Goal: Task Accomplishment & Management: Manage account settings

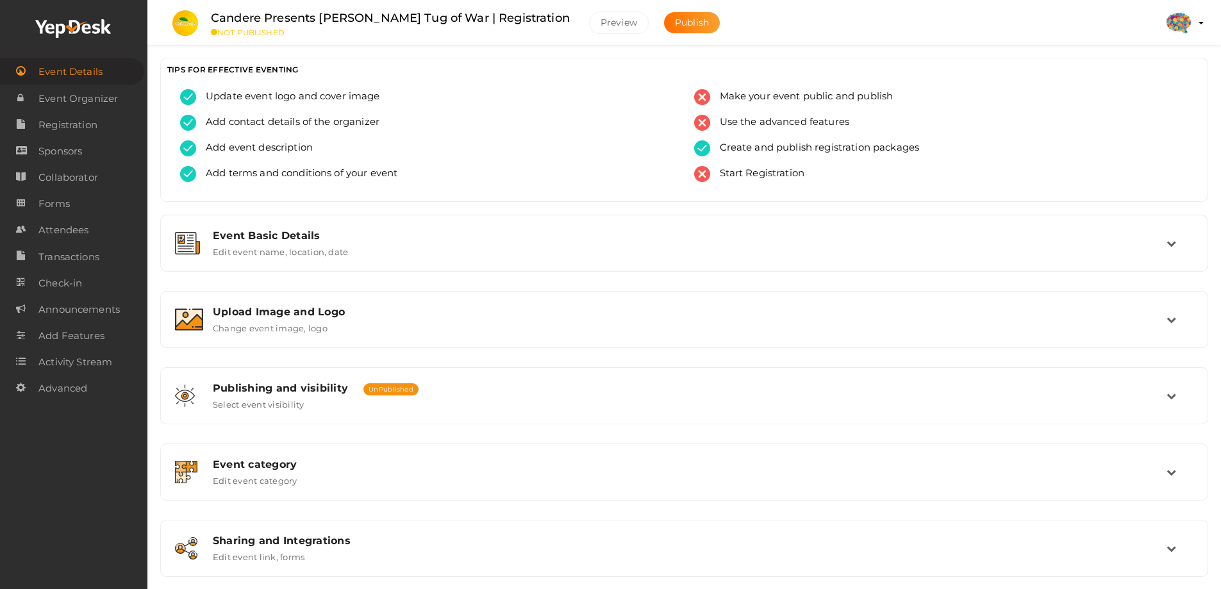
click at [76, 66] on span "Event Details" at bounding box center [70, 72] width 64 height 26
drag, startPoint x: 213, startPoint y: 17, endPoint x: 622, endPoint y: 15, distance: 409.5
click at [582, 15] on div "Candere Presents Prathidhwani Onaravam Tug of War | Registration NOT PUBLISHED" at bounding box center [390, 23] width 384 height 28
copy label "Candere Presents Prathidhwani Onaravam Tug of War | Registration"
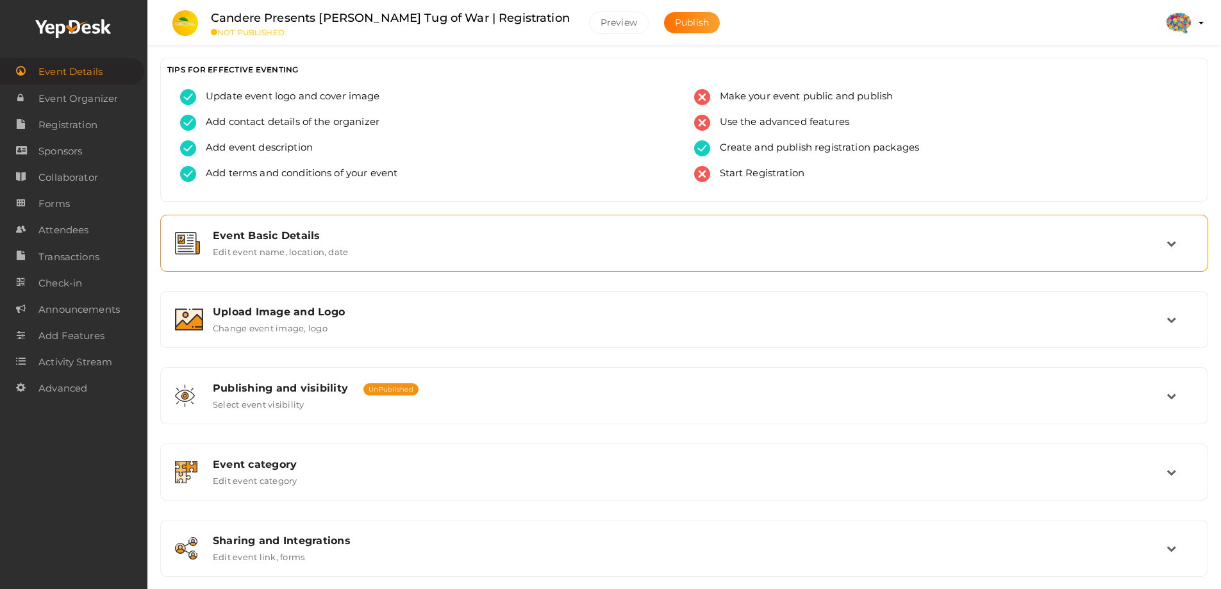
click at [245, 233] on div "Event Basic Details" at bounding box center [690, 235] width 954 height 12
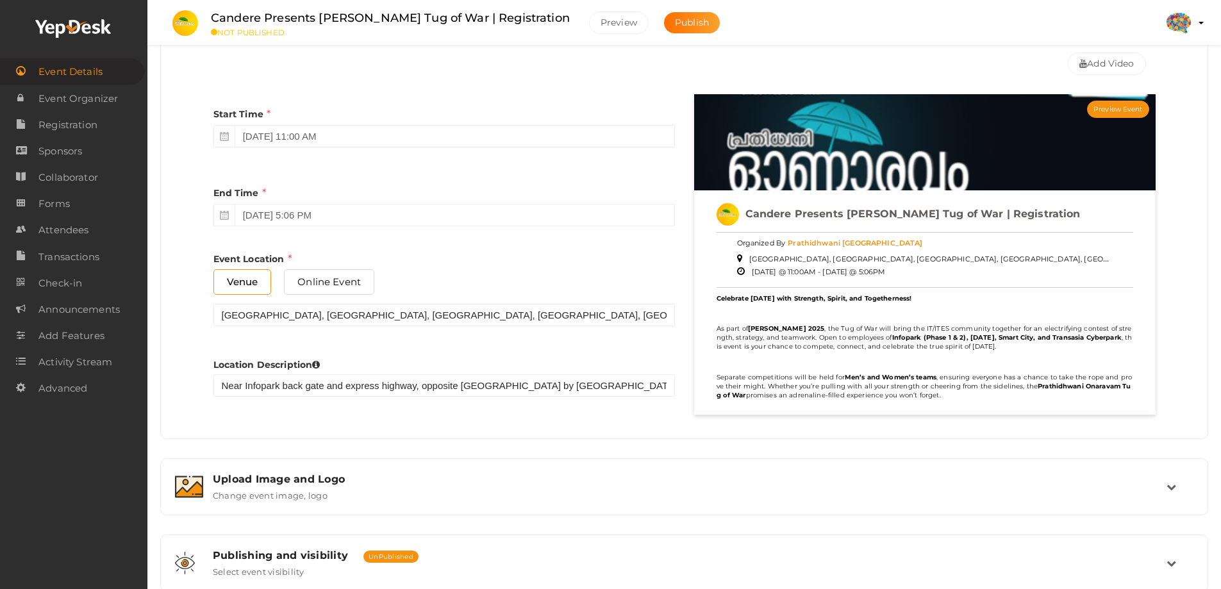
scroll to position [577, 0]
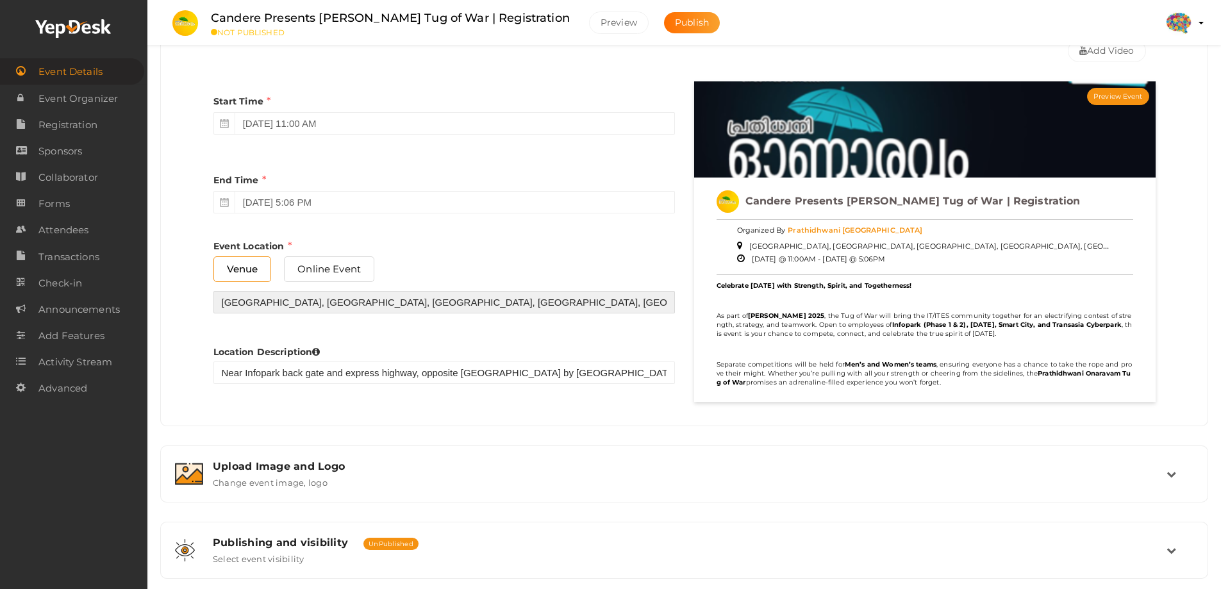
click at [346, 308] on input "[GEOGRAPHIC_DATA], [GEOGRAPHIC_DATA], [GEOGRAPHIC_DATA], [GEOGRAPHIC_DATA], [GE…" at bounding box center [443, 302] width 461 height 22
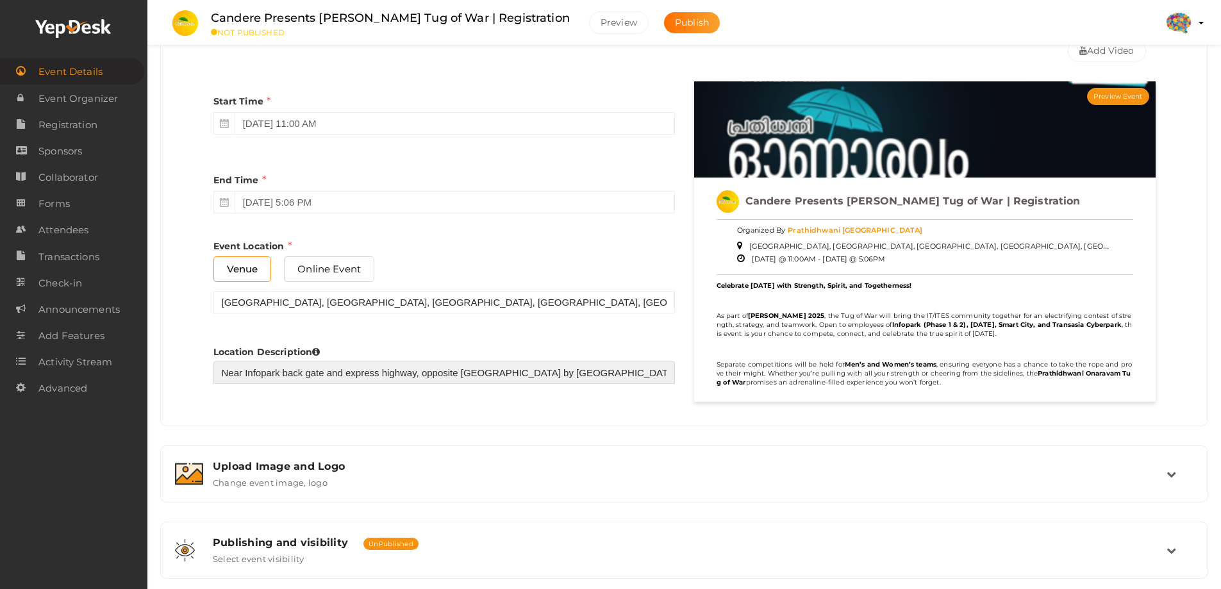
click at [285, 358] on input "Near Infopark back gate and express highway, opposite [GEOGRAPHIC_DATA] by [GEO…" at bounding box center [443, 372] width 461 height 22
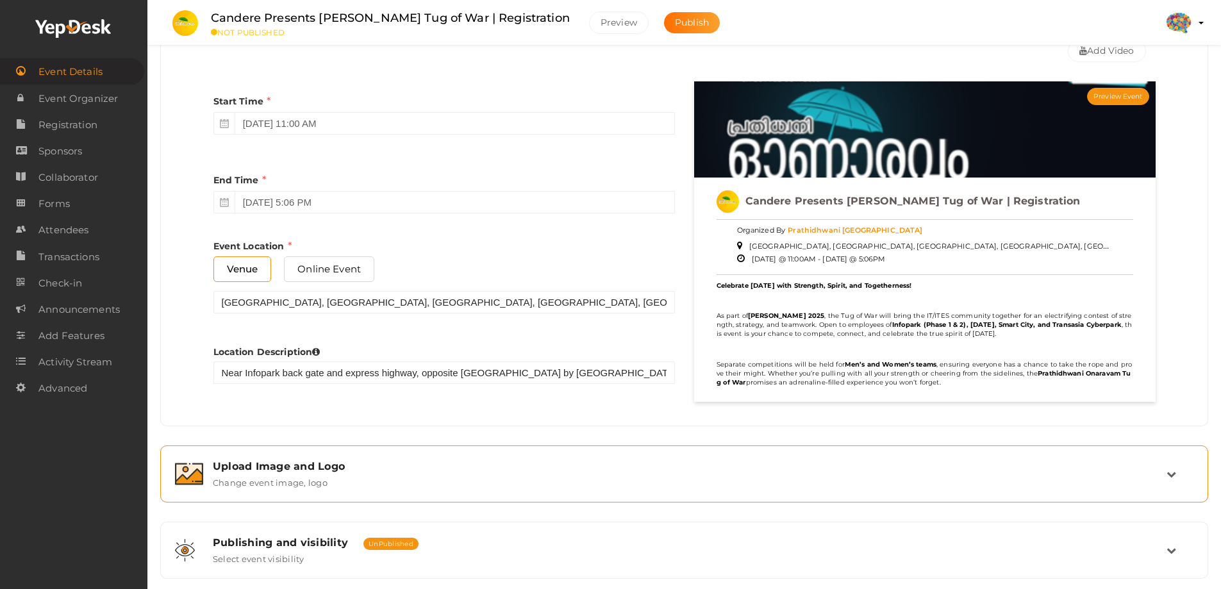
click at [304, 358] on label "Change event image, logo" at bounding box center [270, 479] width 115 height 15
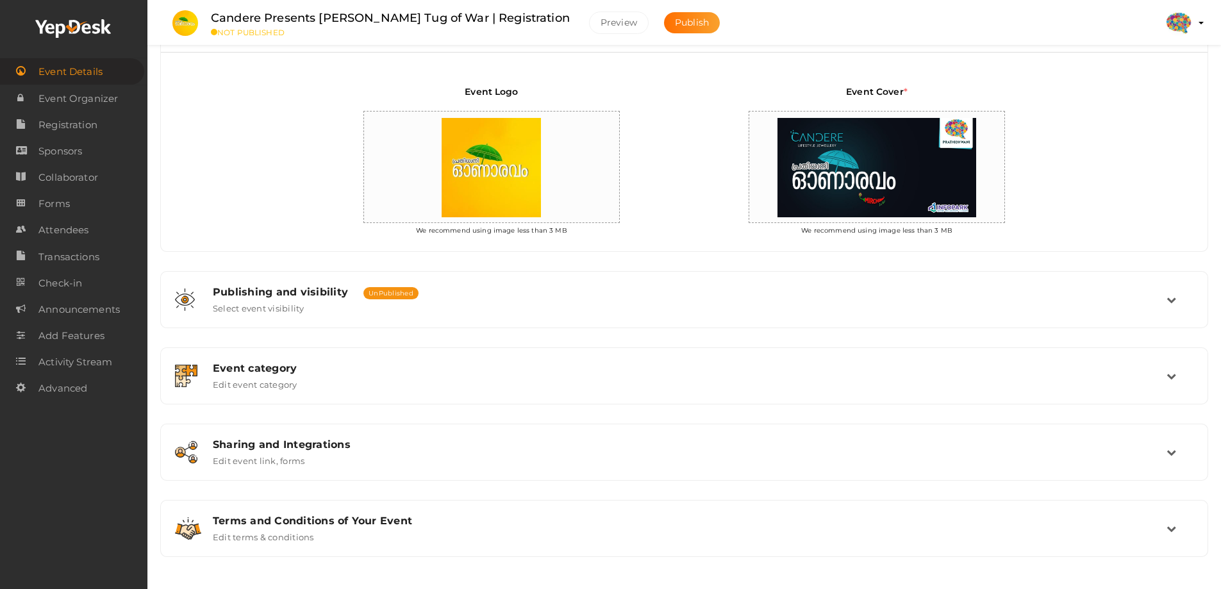
scroll to position [275, 0]
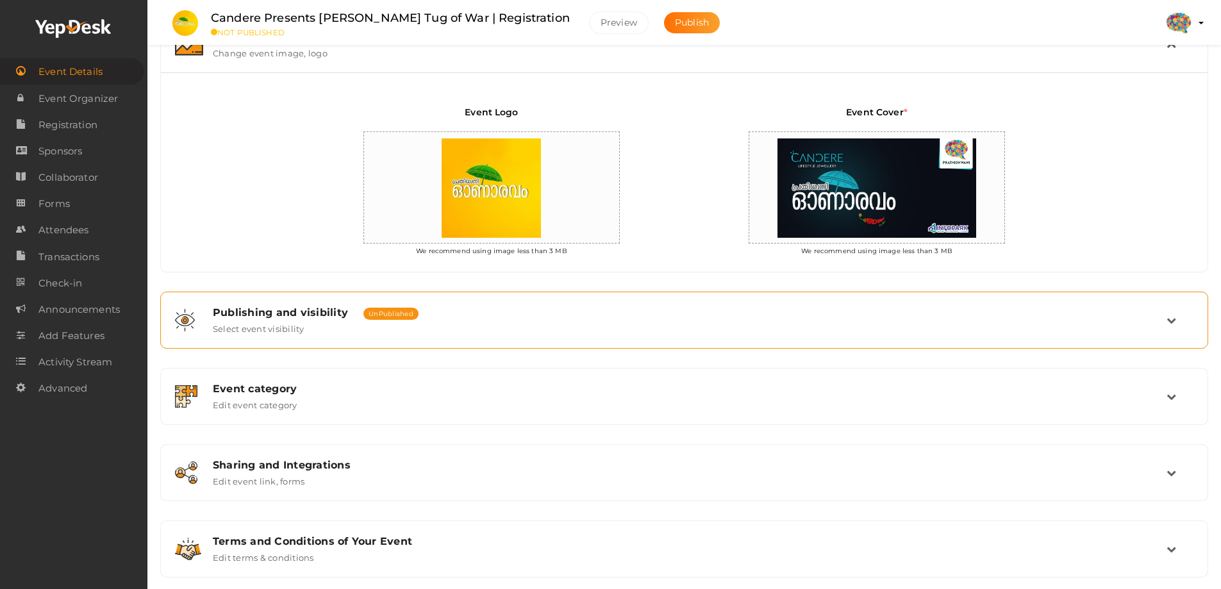
click at [321, 331] on div "Publishing and visibility Published UnPublished Select event visibility" at bounding box center [684, 320] width 963 height 28
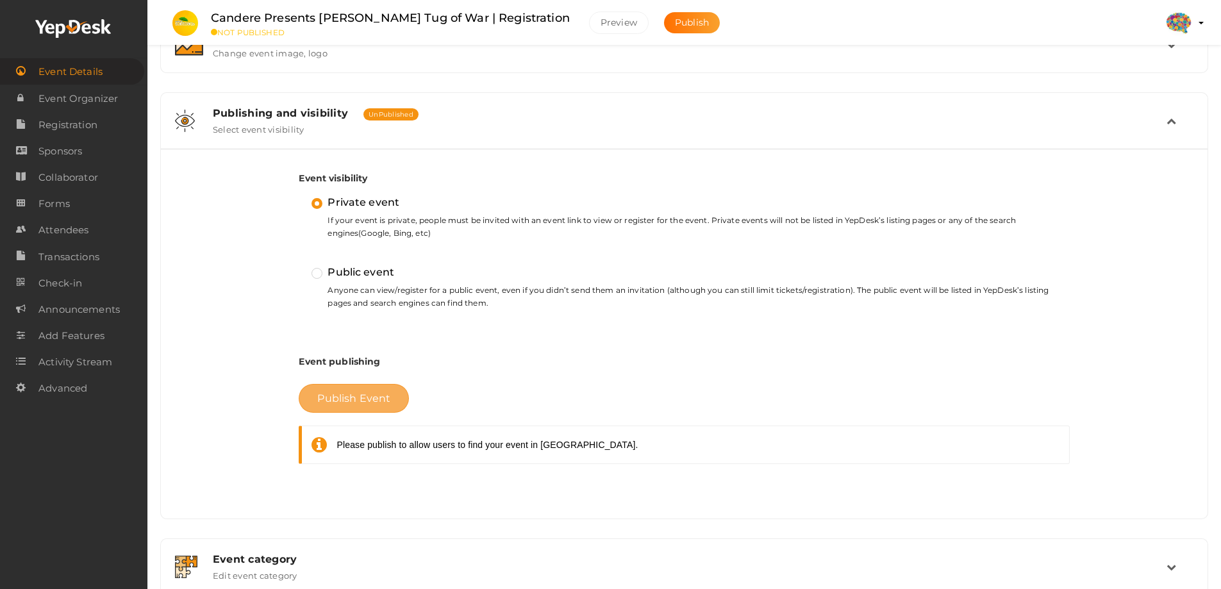
scroll to position [466, 0]
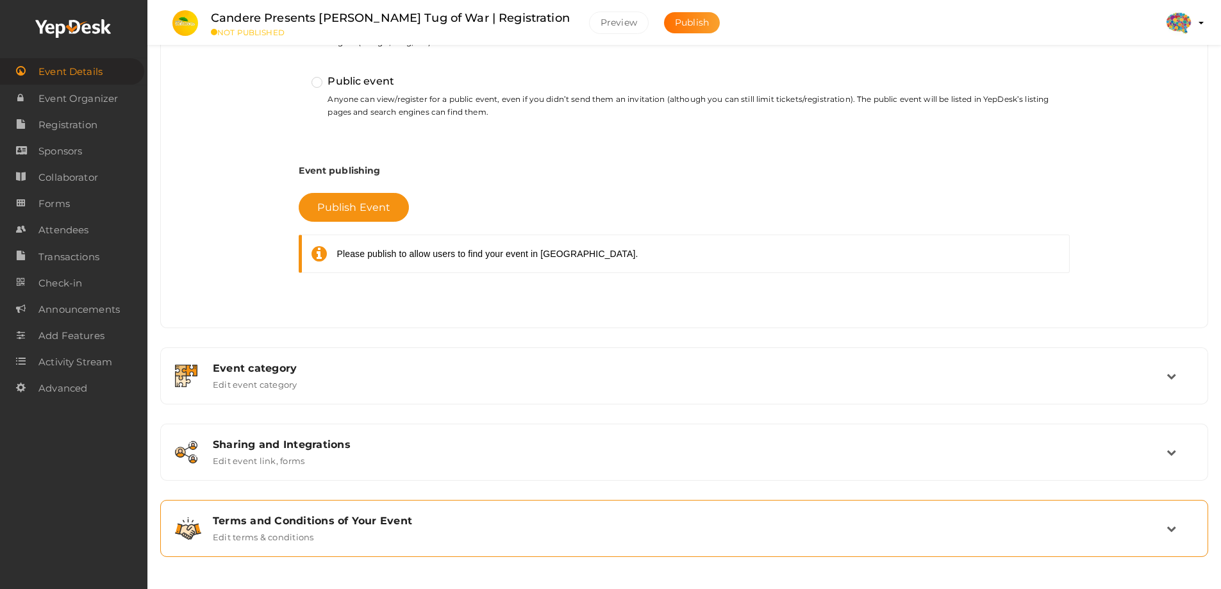
click at [322, 358] on div "Terms and Conditions of Your Event" at bounding box center [690, 521] width 954 height 12
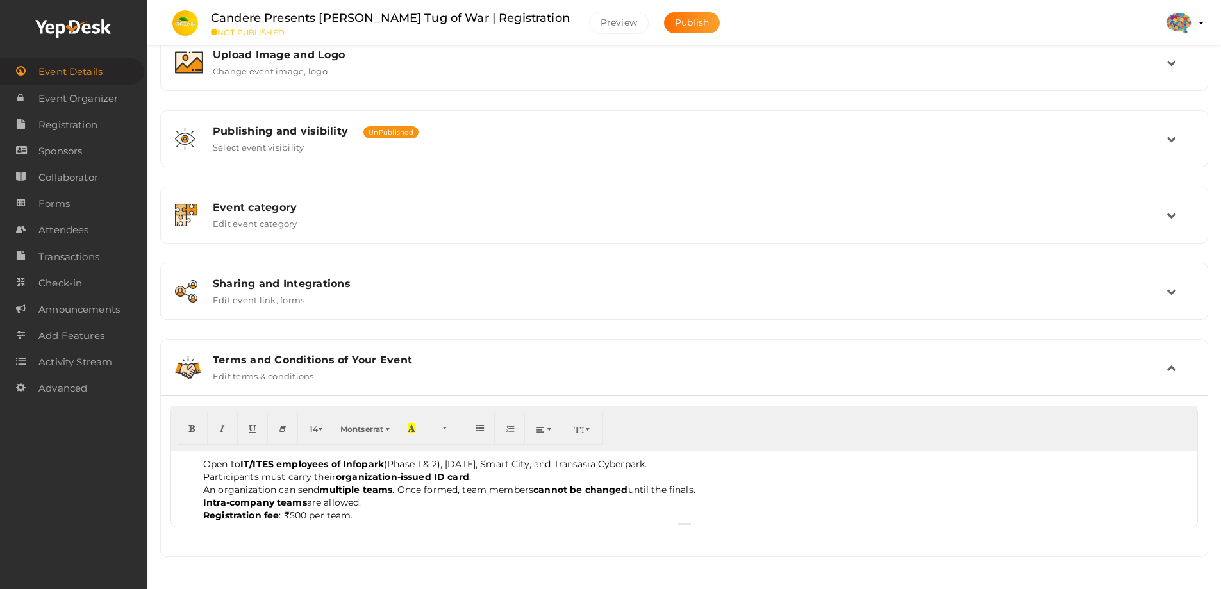
scroll to position [257, 0]
click at [77, 151] on span "Sponsors" at bounding box center [60, 151] width 44 height 26
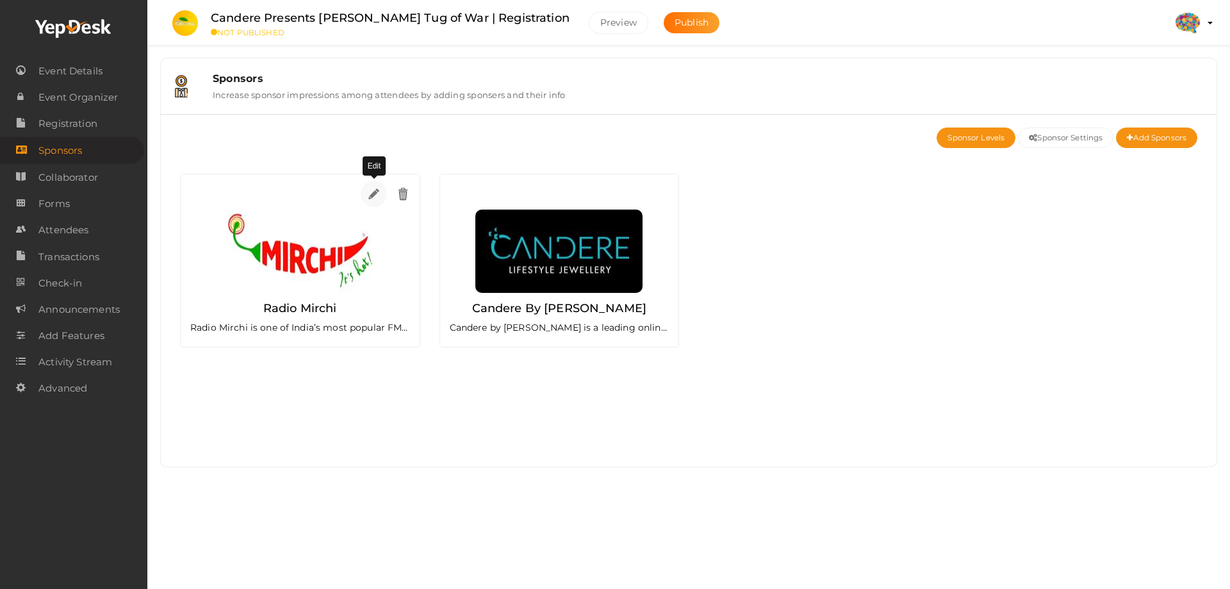
click at [371, 194] on img at bounding box center [374, 193] width 15 height 15
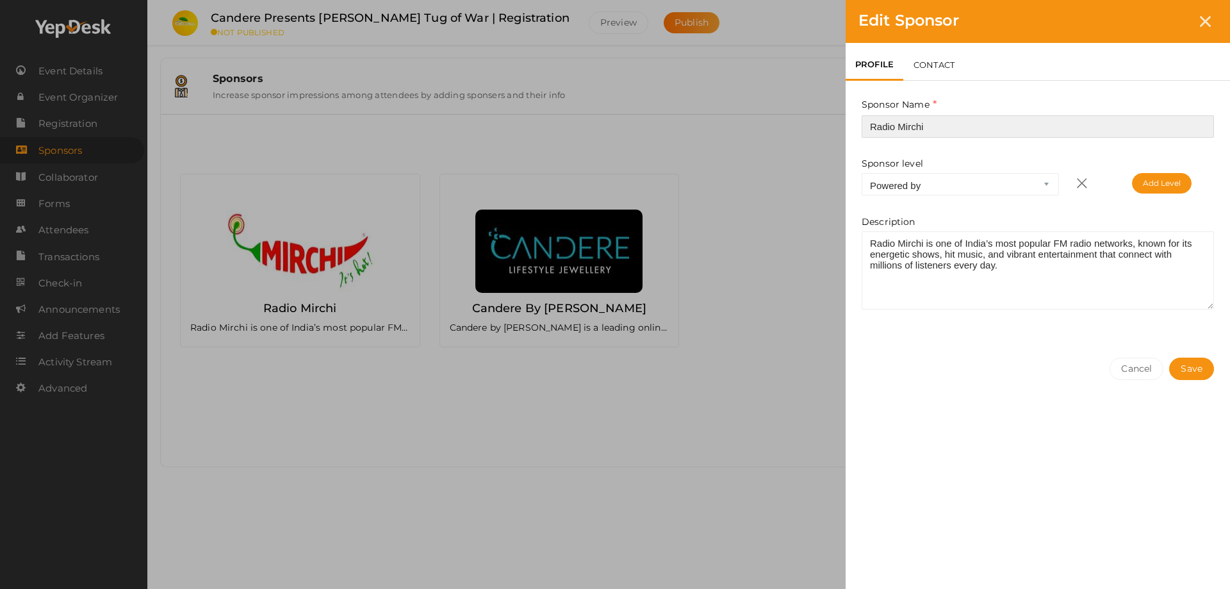
drag, startPoint x: 944, startPoint y: 132, endPoint x: 834, endPoint y: 122, distance: 110.1
click at [810, 122] on div "Edit Sponsor PROFILE CONTACT Sponsor Name Radio Mirchi This field is Required. …" at bounding box center [615, 294] width 1230 height 589
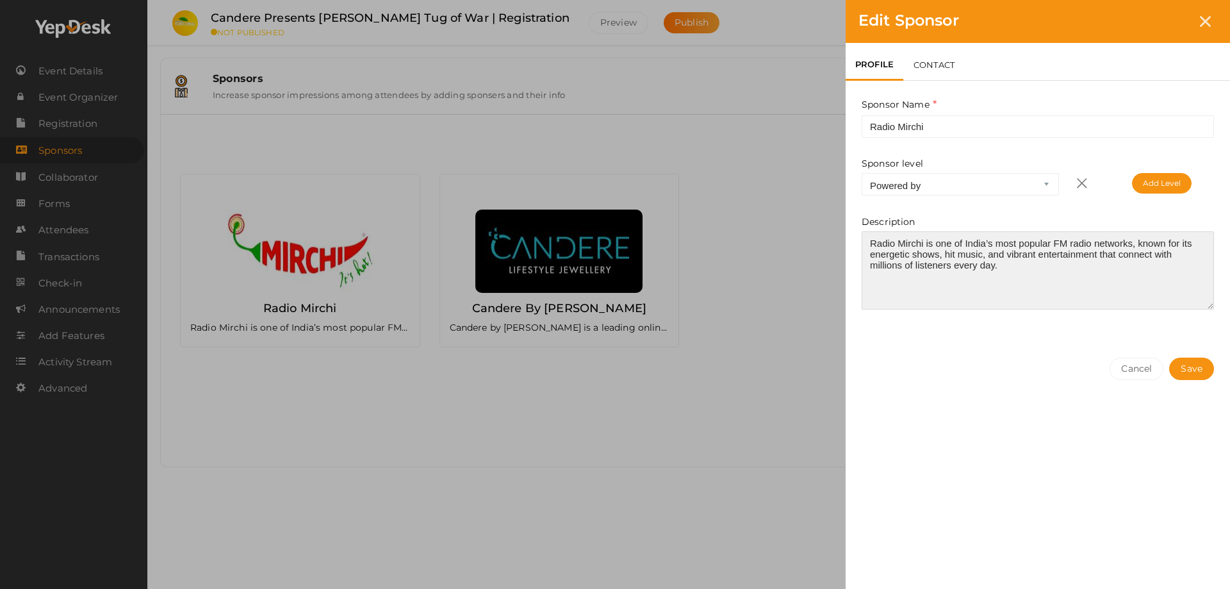
click at [810, 270] on textarea at bounding box center [1038, 270] width 352 height 78
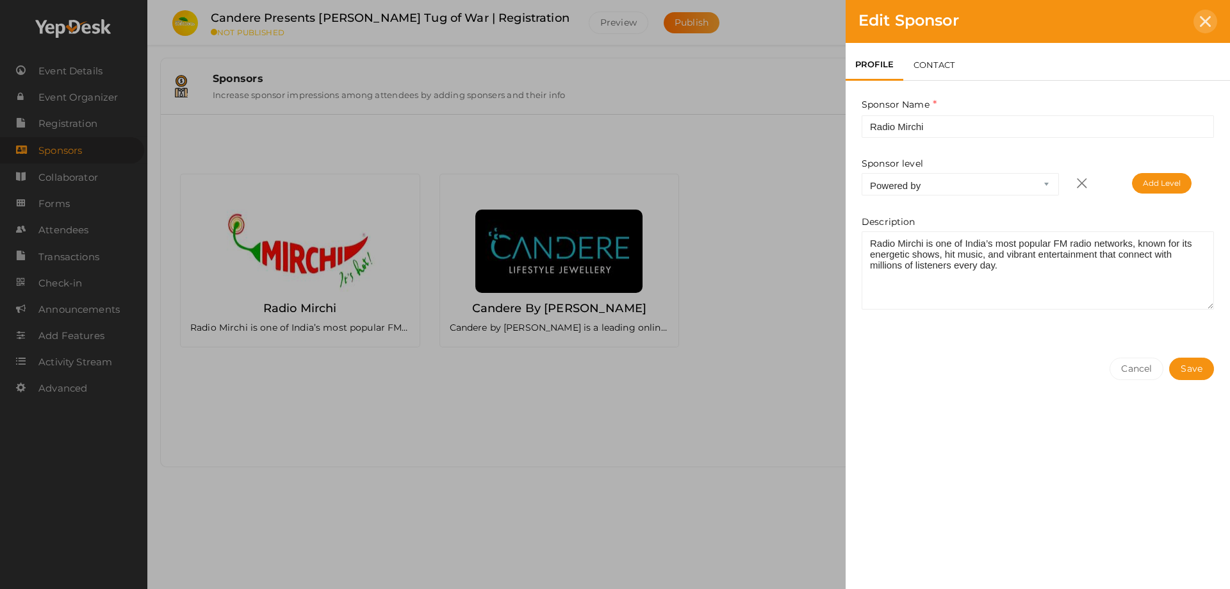
click at [810, 19] on div at bounding box center [1206, 22] width 24 height 24
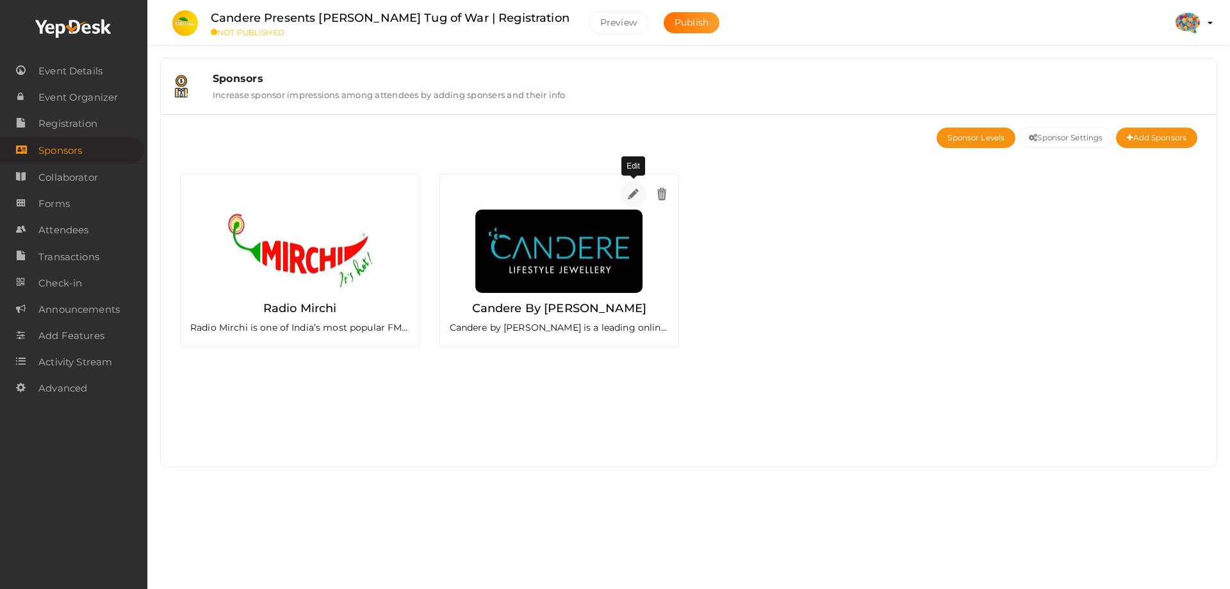
click at [640, 194] on img at bounding box center [633, 193] width 15 height 15
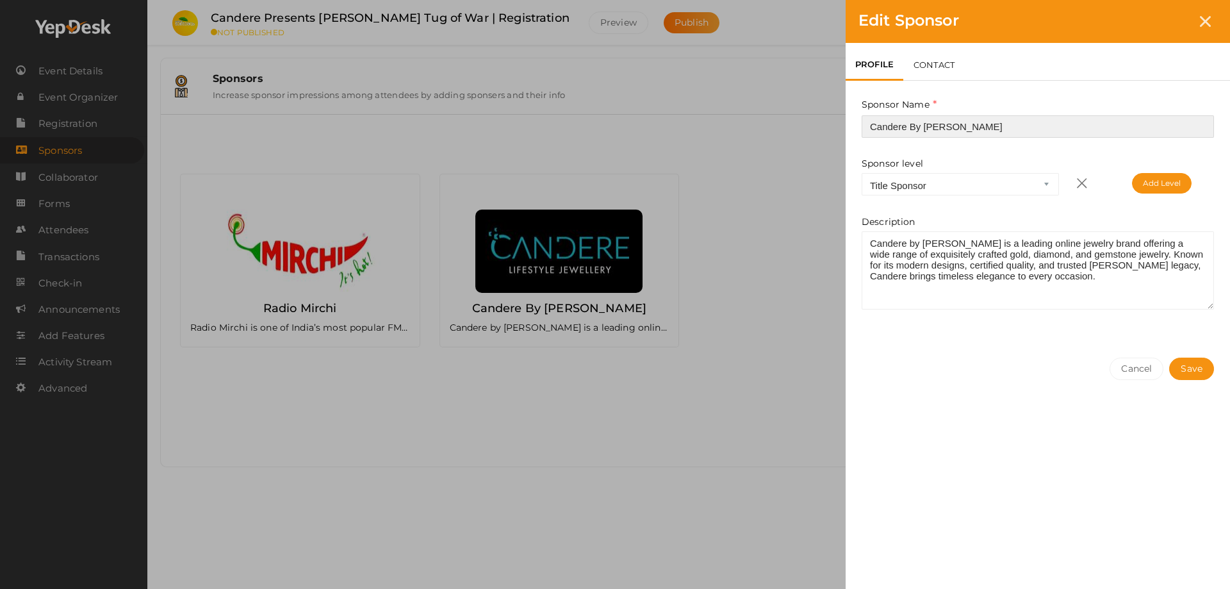
click at [810, 126] on input "Candere By [PERSON_NAME]" at bounding box center [1038, 126] width 352 height 22
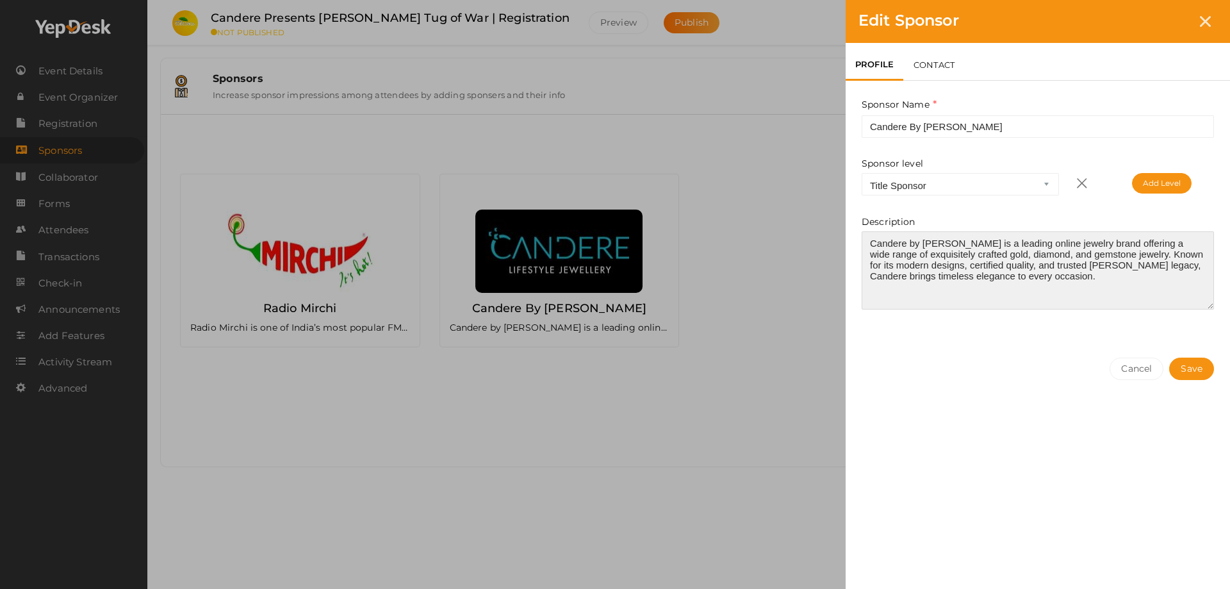
click at [810, 253] on textarea at bounding box center [1038, 270] width 352 height 78
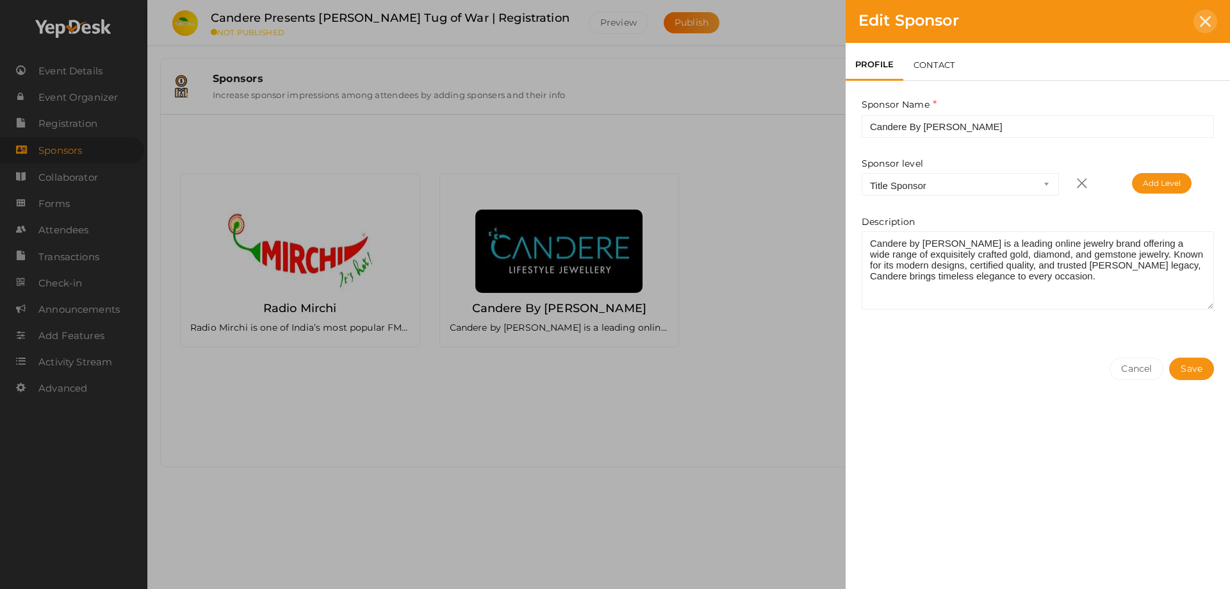
click at [810, 29] on div at bounding box center [1206, 22] width 24 height 24
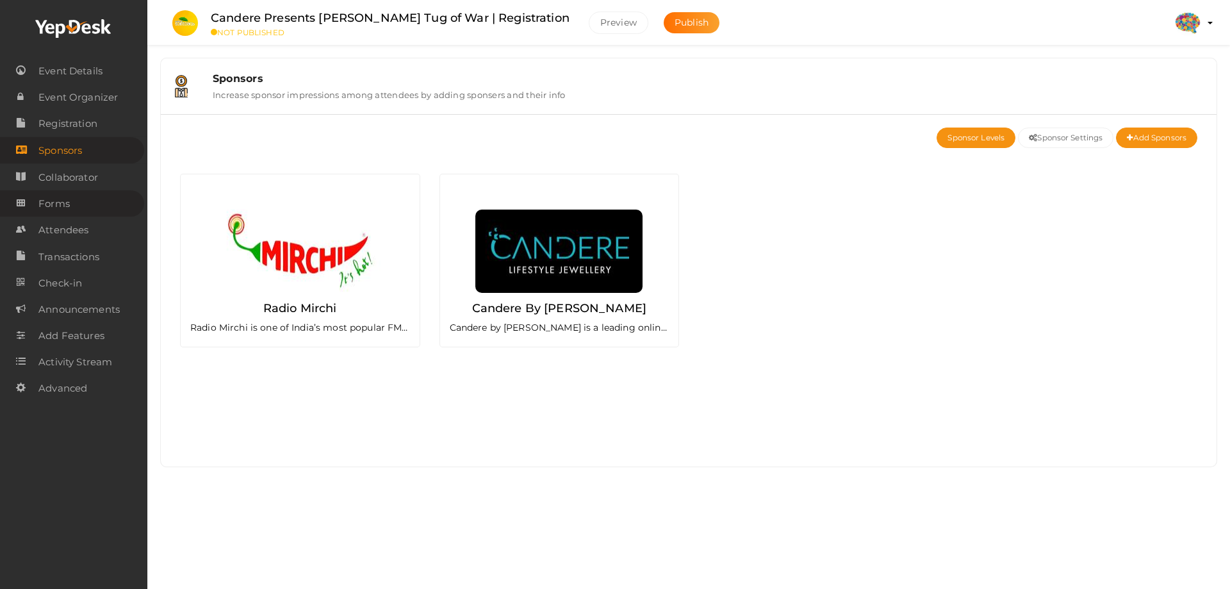
click at [85, 202] on link "Forms" at bounding box center [72, 203] width 144 height 26
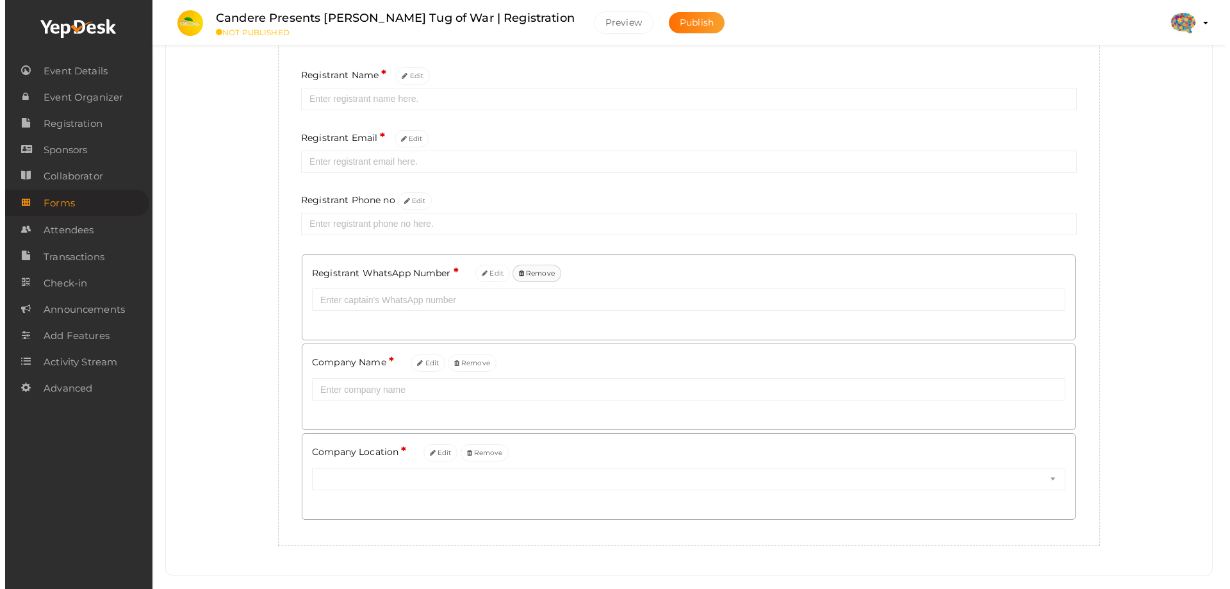
scroll to position [170, 0]
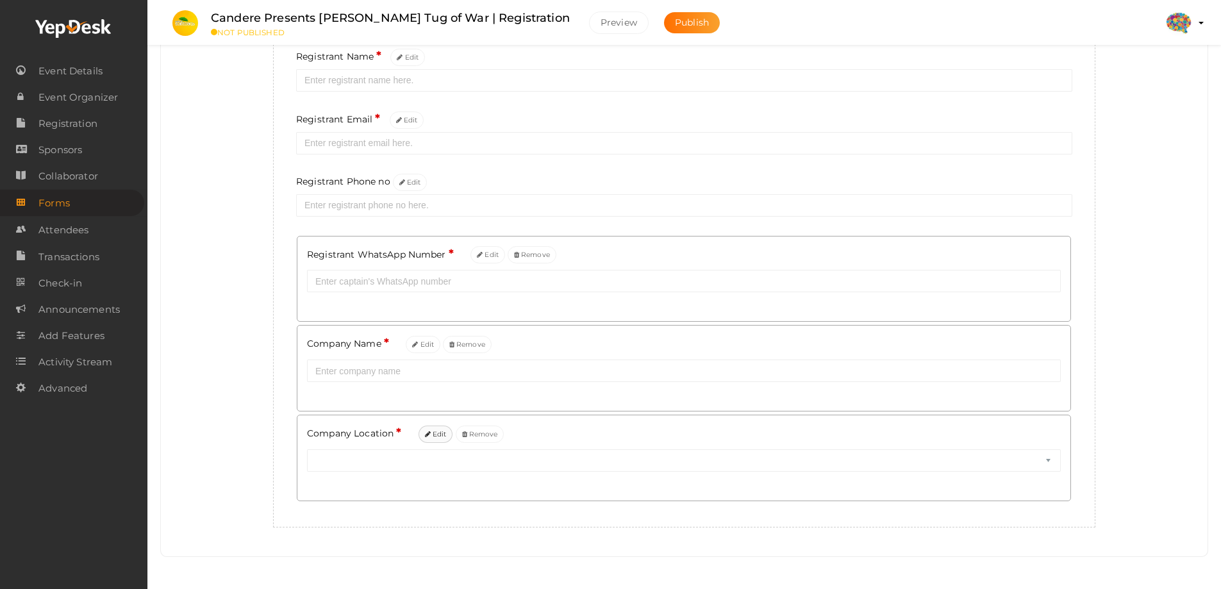
click at [445, 358] on button "Edit" at bounding box center [435, 433] width 35 height 17
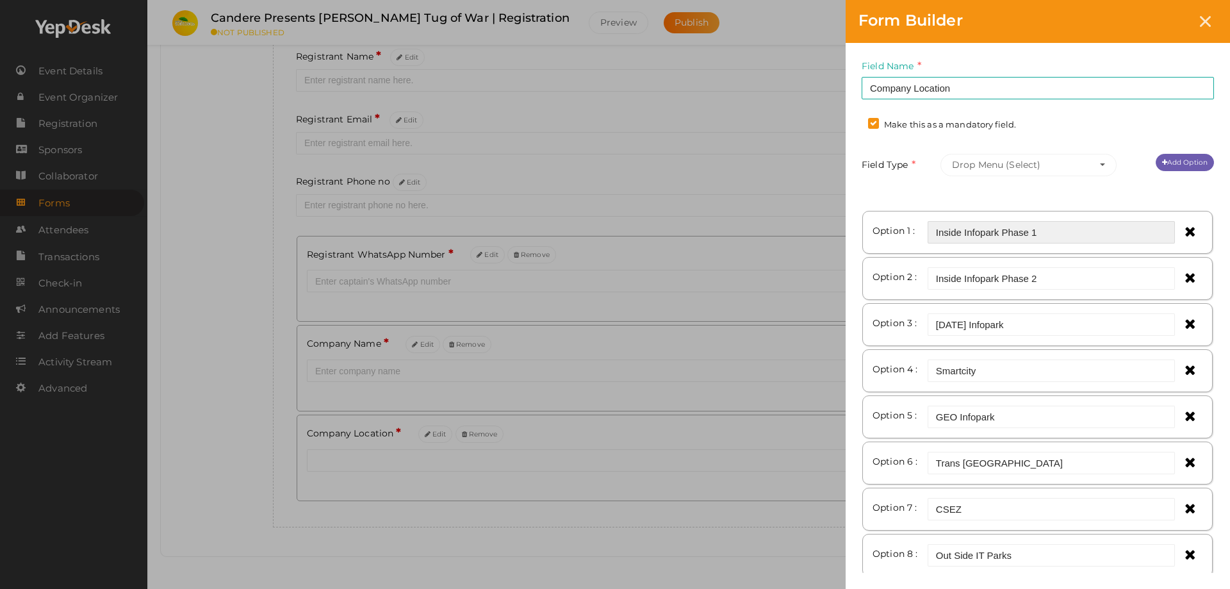
click at [810, 233] on input "Inside Infopark Phase 1" at bounding box center [1051, 232] width 247 height 22
click at [810, 330] on input "Carnival Infopark" at bounding box center [1051, 324] width 247 height 22
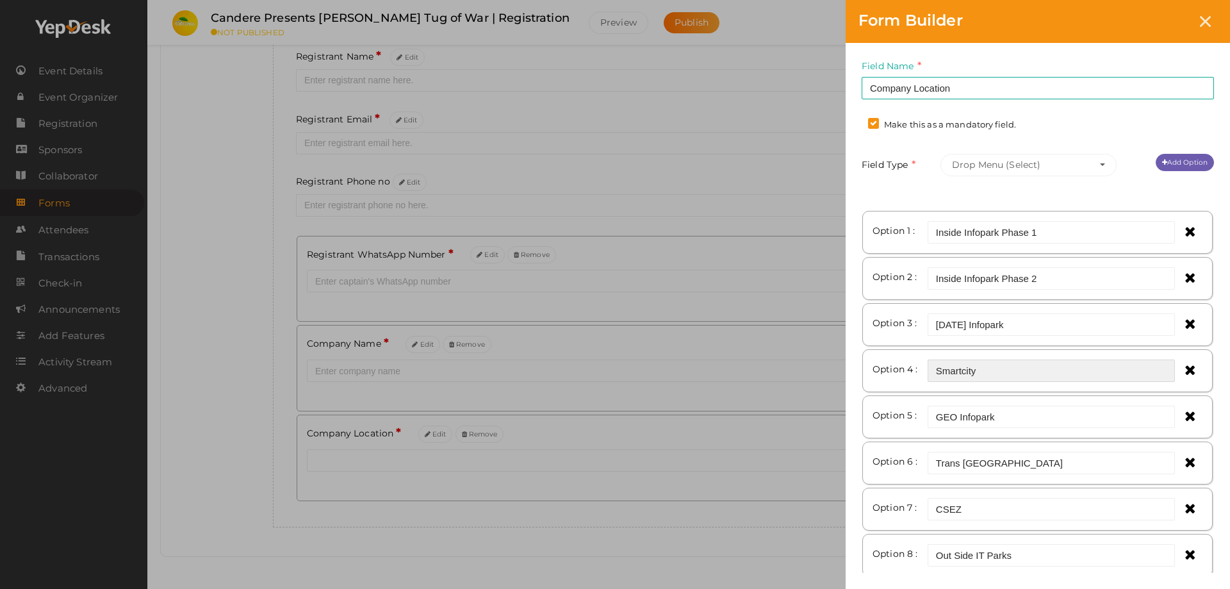
click at [810, 358] on input "Smartcity" at bounding box center [1051, 370] width 247 height 22
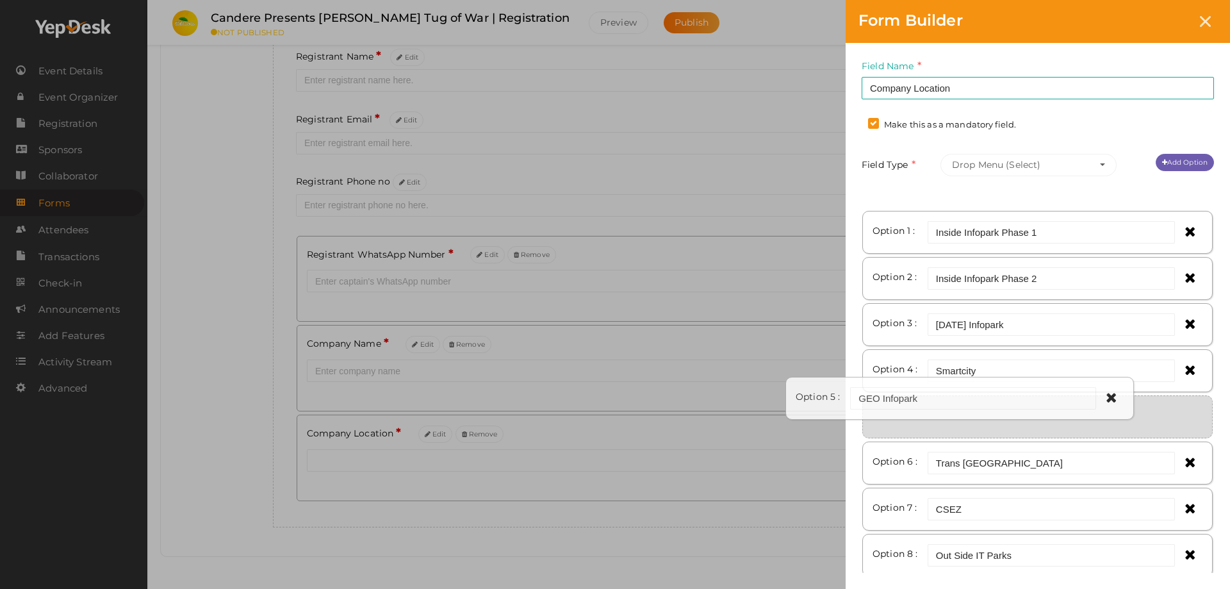
drag, startPoint x: 1038, startPoint y: 416, endPoint x: 961, endPoint y: 416, distance: 77.5
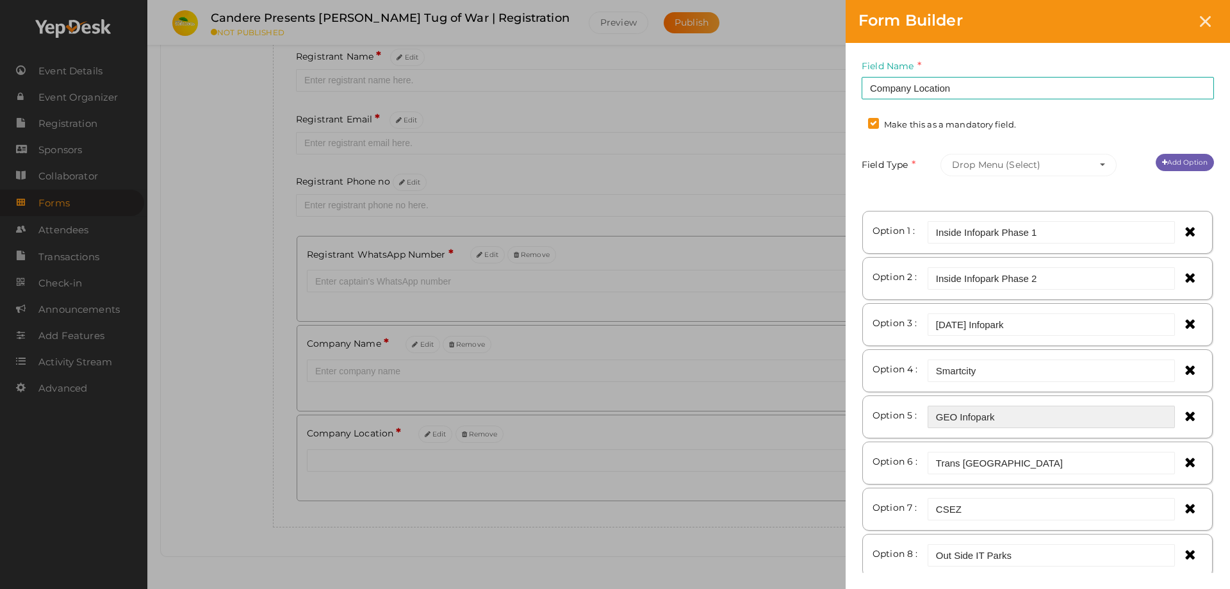
click at [810, 358] on input "GEO Infopark" at bounding box center [1051, 417] width 247 height 22
click at [810, 358] on input "Trans Asia Cyber Park" at bounding box center [1051, 463] width 247 height 22
click at [810, 358] on input "CSEZ" at bounding box center [1051, 509] width 247 height 22
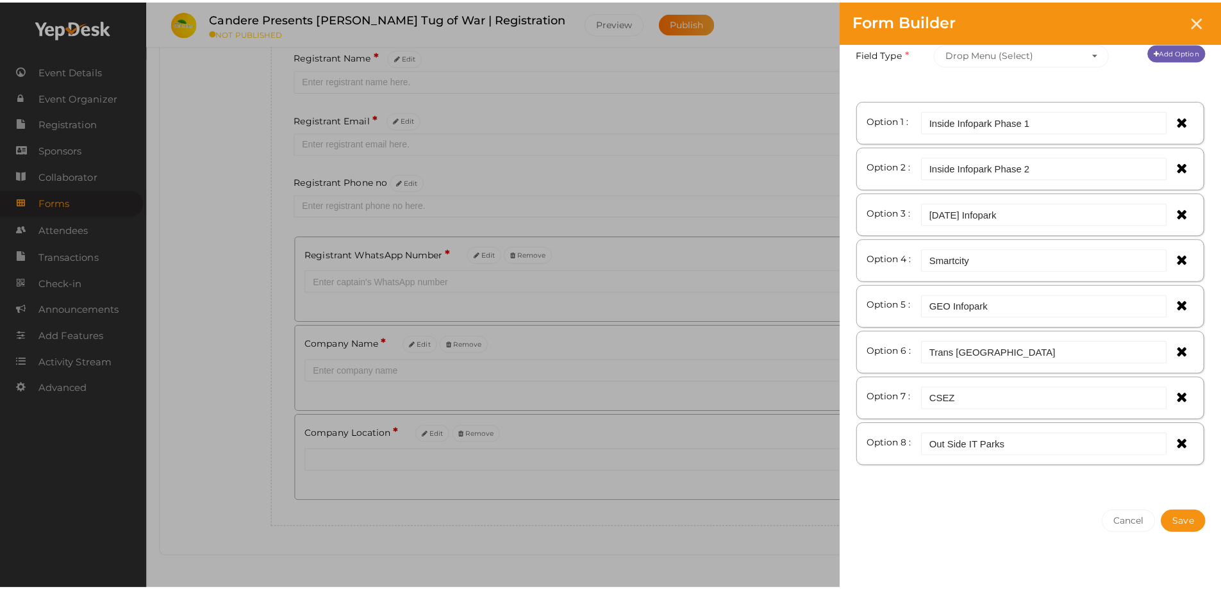
scroll to position [135, 0]
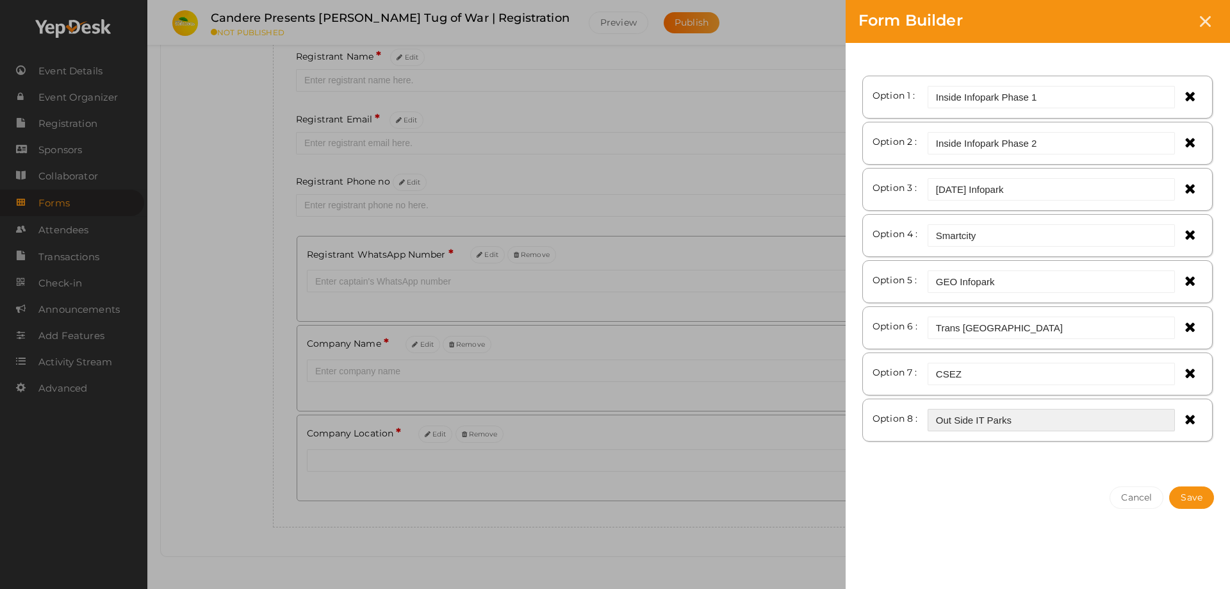
click at [810, 358] on input "Out Side IT Parks" at bounding box center [1051, 420] width 247 height 22
click at [810, 14] on div at bounding box center [1206, 22] width 24 height 24
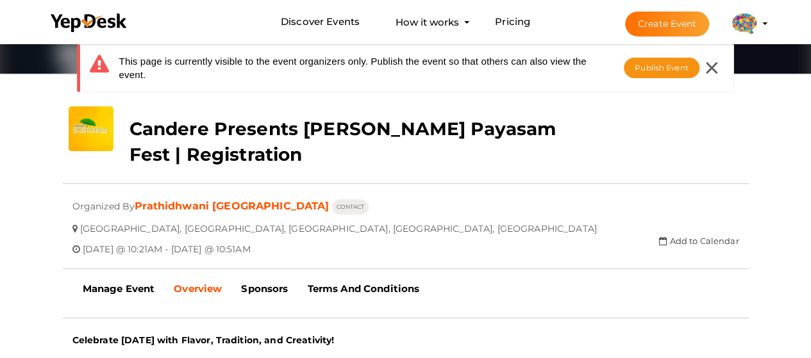
scroll to position [192, 0]
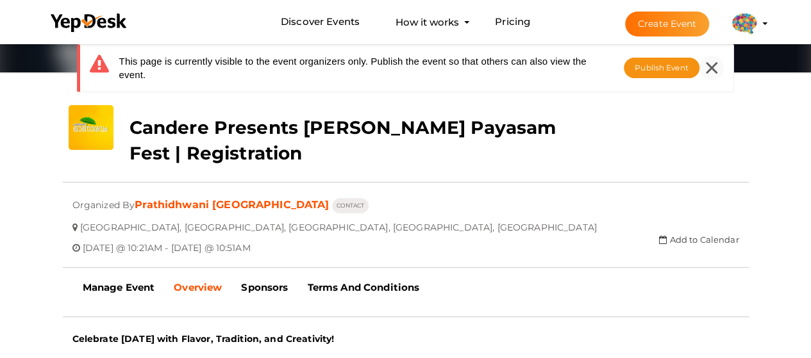
click at [718, 63] on div at bounding box center [711, 68] width 24 height 24
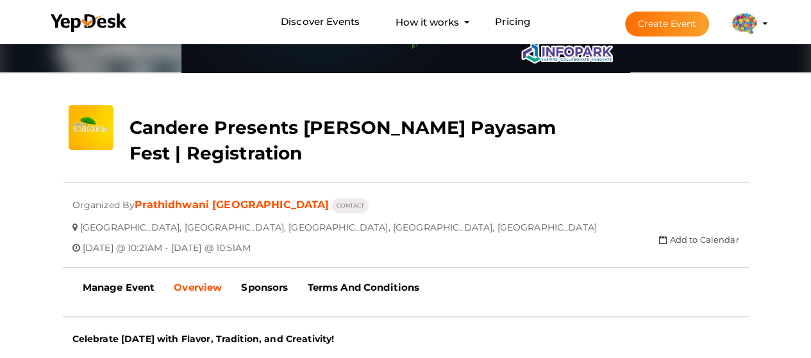
scroll to position [0, 0]
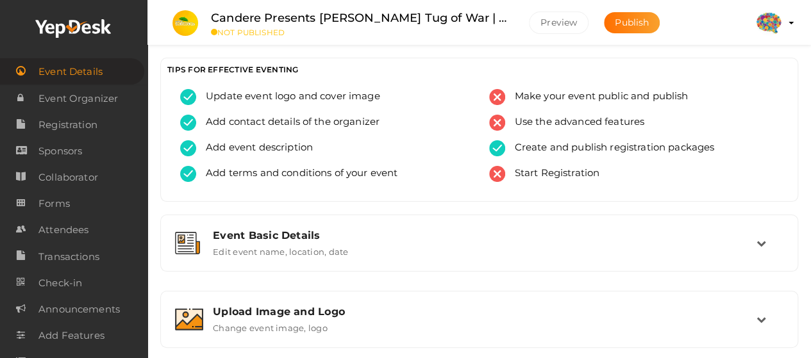
click at [766, 29] on img at bounding box center [769, 23] width 26 height 26
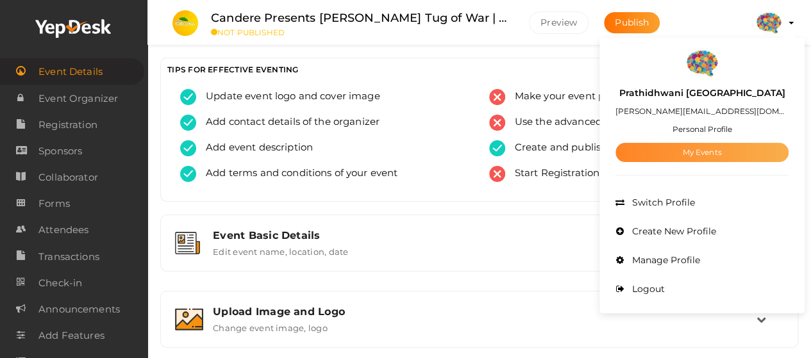
click at [727, 154] on link "My Events" at bounding box center [701, 152] width 173 height 19
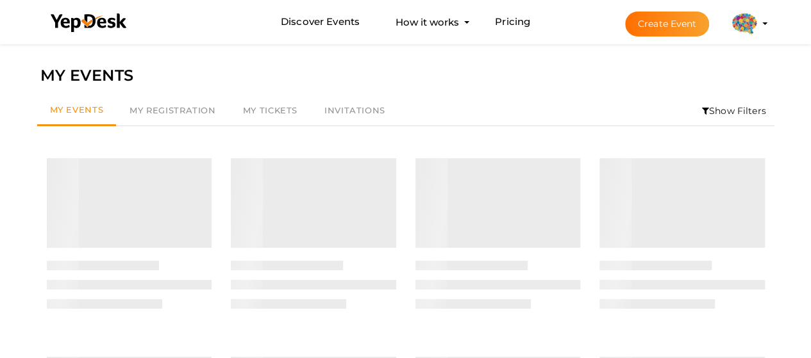
click at [671, 22] on button "Create Event" at bounding box center [667, 24] width 85 height 25
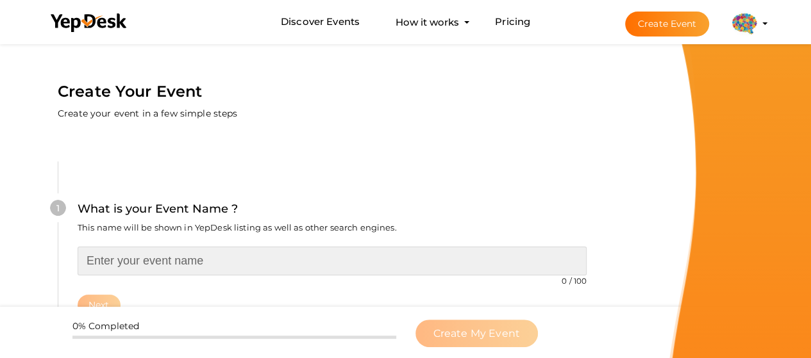
click at [145, 263] on input "text" at bounding box center [332, 261] width 509 height 29
paste input "Candere Presents Prathidhwani Onaravam Tug of War | Registration"
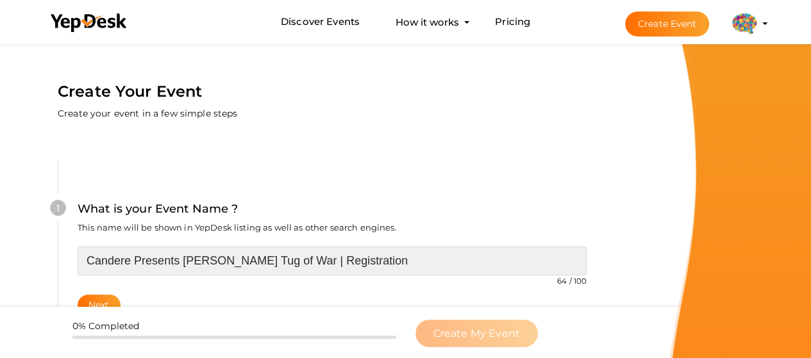
click at [313, 255] on input "Candere Presents Prathidhwani Onaravam Tug of War | Registration" at bounding box center [332, 261] width 509 height 29
drag, startPoint x: 310, startPoint y: 256, endPoint x: 365, endPoint y: 252, distance: 54.6
click at [365, 252] on input "Candere Presents Prathidhwani Onaravam Tug of War | Registration" at bounding box center [332, 261] width 509 height 29
click at [305, 258] on input "Candere Presents Prathidhwani Onaravam Cinematic Dance | Registration" at bounding box center [332, 261] width 509 height 29
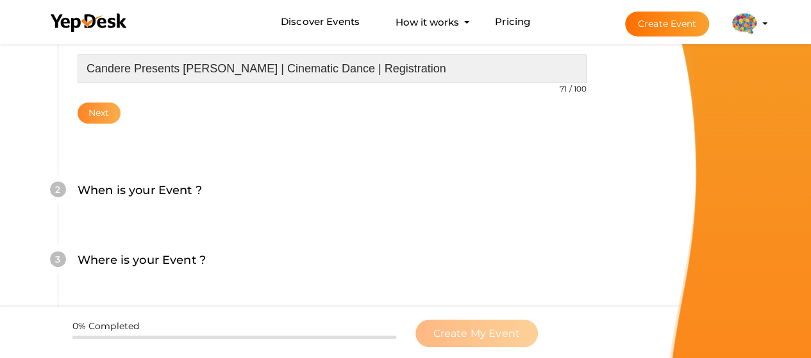
type input "Candere Presents Prathidhwani Onaravam | Cinematic Dance | Registration"
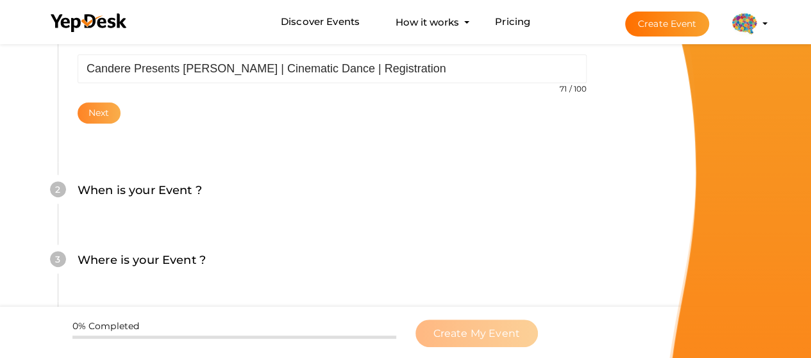
click at [100, 119] on button "Next" at bounding box center [99, 113] width 43 height 21
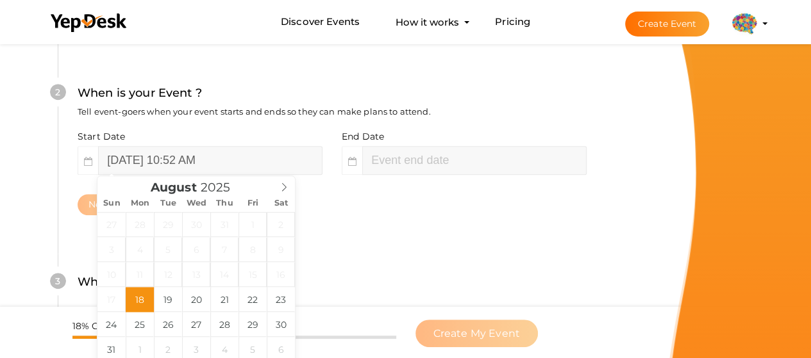
scroll to position [310, 0]
type input "August 28, 2025 10:52 AM"
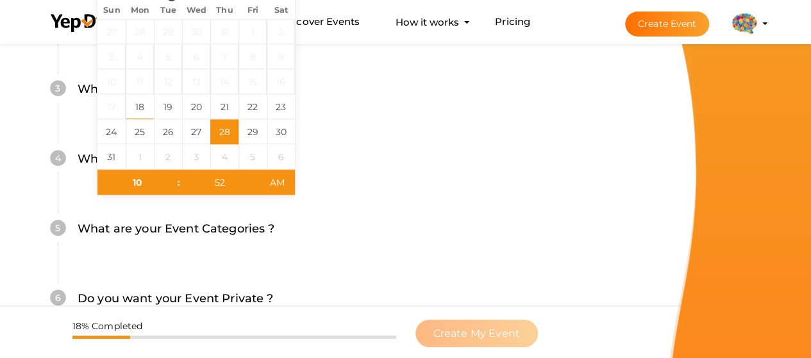
type input "August 28, 2025 12:52 PM"
click at [387, 154] on div "What is your Event Type ? Choose the right event type." at bounding box center [332, 165] width 509 height 31
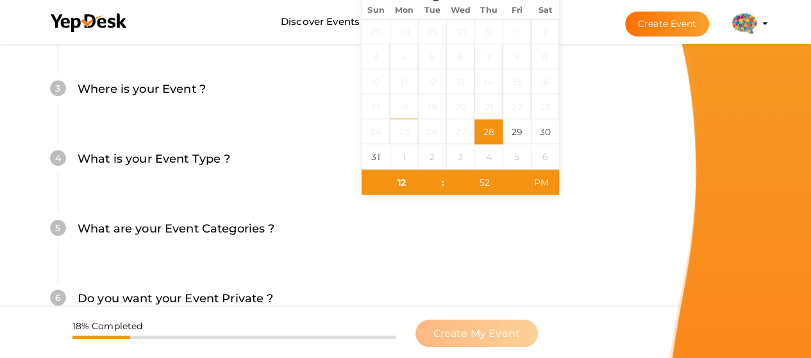
scroll to position [310, 0]
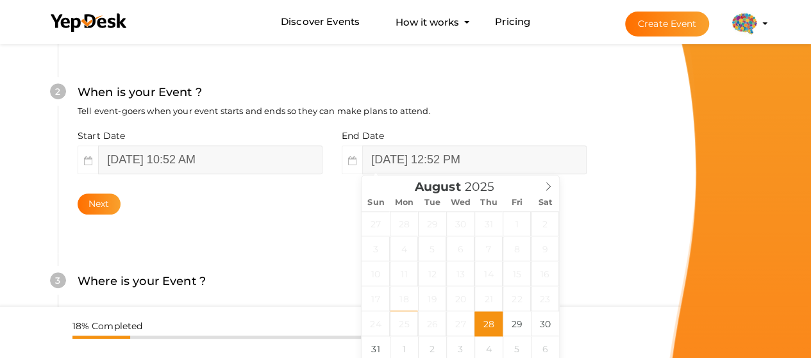
click at [610, 213] on div "What is your Event Name ? This name will be shown in YepDesk listing as well as…" at bounding box center [331, 192] width 625 height 757
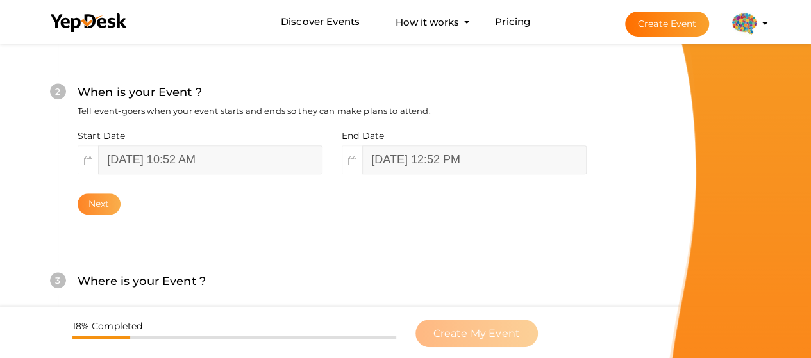
click at [97, 200] on button "Next" at bounding box center [99, 204] width 43 height 21
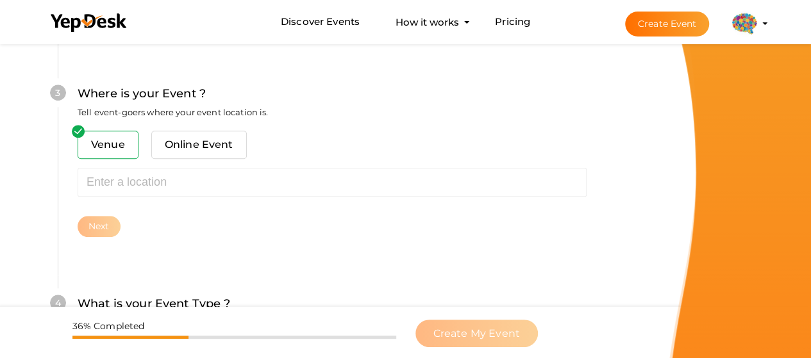
scroll to position [518, 0]
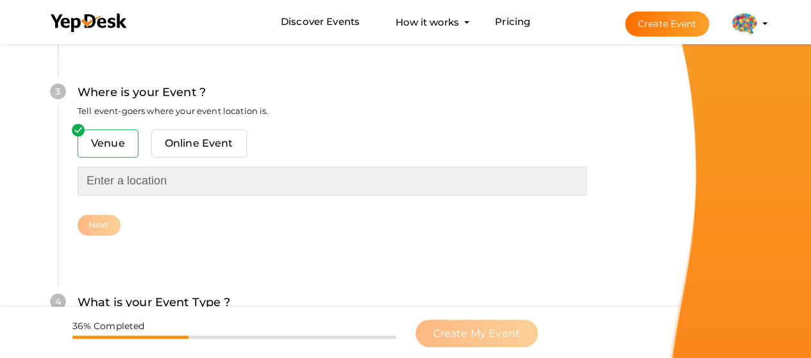
click at [183, 181] on input "text" at bounding box center [332, 181] width 509 height 29
paste input "[GEOGRAPHIC_DATA], [GEOGRAPHIC_DATA], [GEOGRAPHIC_DATA], [GEOGRAPHIC_DATA], [GE…"
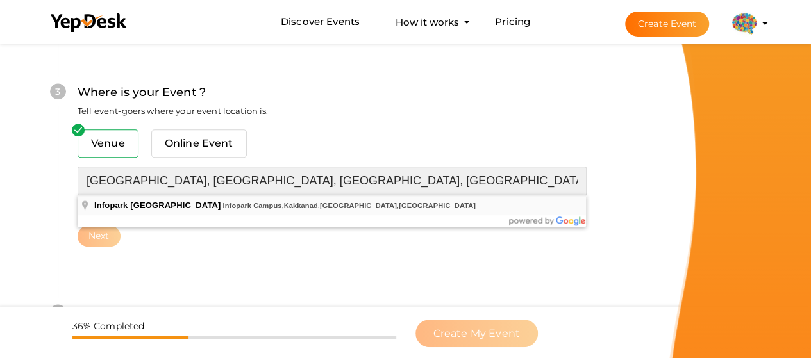
type input "[GEOGRAPHIC_DATA], [GEOGRAPHIC_DATA], [GEOGRAPHIC_DATA], [GEOGRAPHIC_DATA], [GE…"
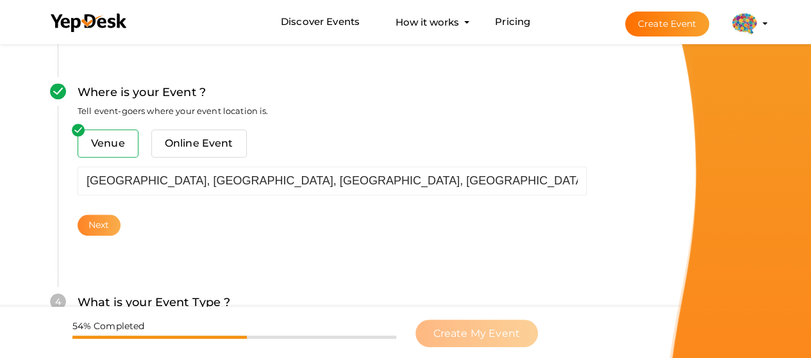
click at [81, 222] on button "Next" at bounding box center [99, 225] width 43 height 21
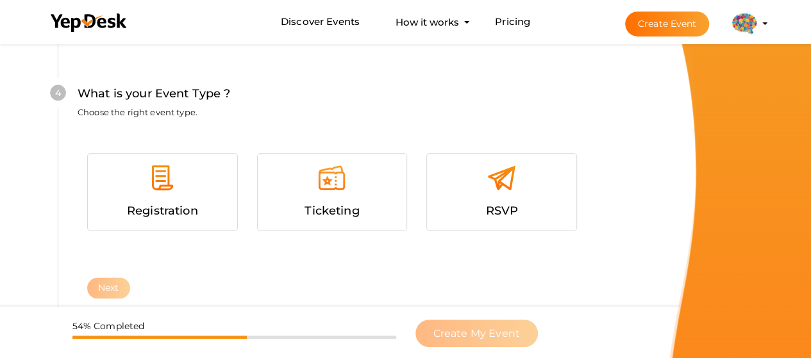
scroll to position [747, 0]
click at [129, 197] on div at bounding box center [162, 182] width 130 height 38
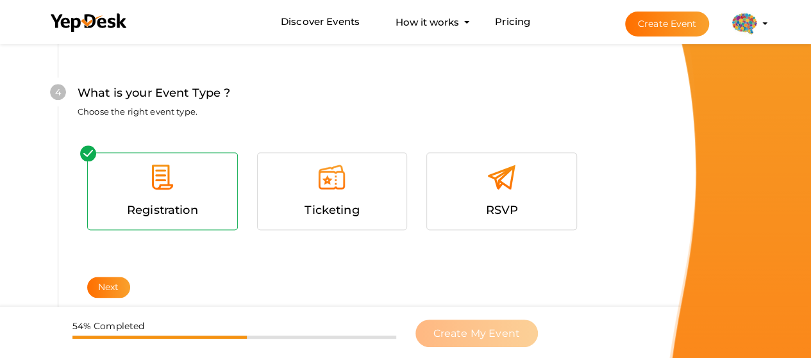
scroll to position [939, 0]
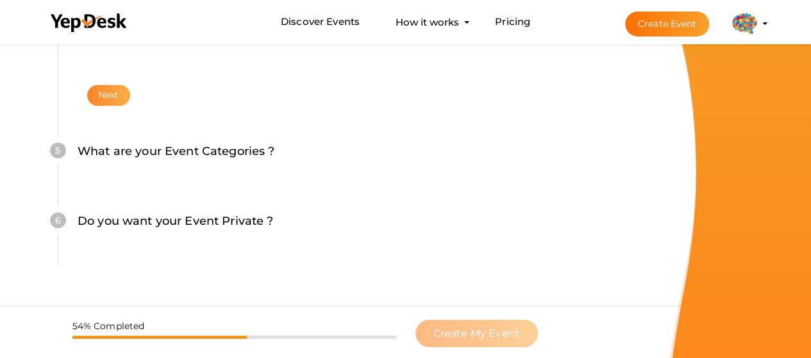
click at [124, 92] on button "Next" at bounding box center [108, 95] width 43 height 21
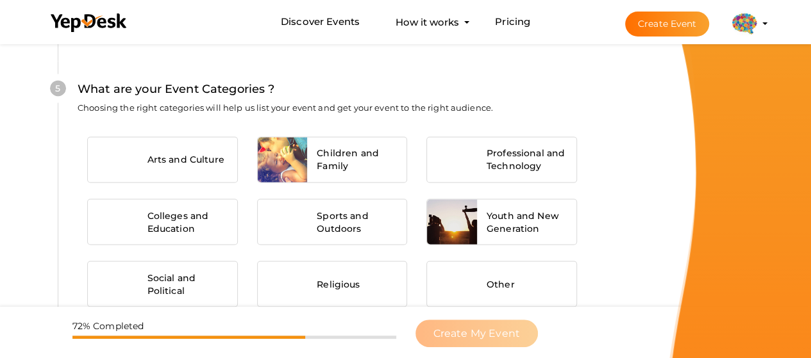
scroll to position [1016, 0]
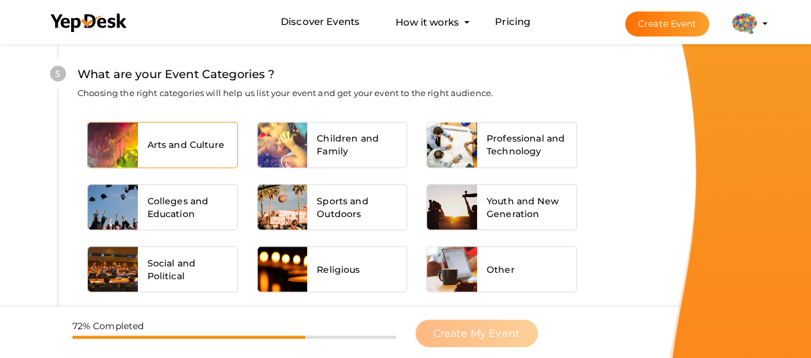
click at [115, 126] on div at bounding box center [113, 144] width 50 height 45
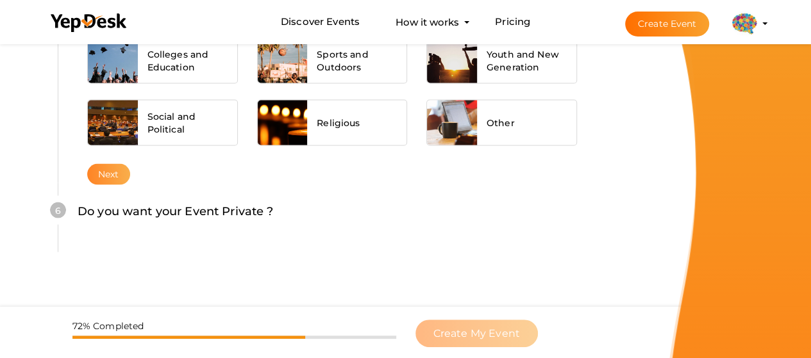
click at [104, 163] on button "Next" at bounding box center [108, 173] width 43 height 21
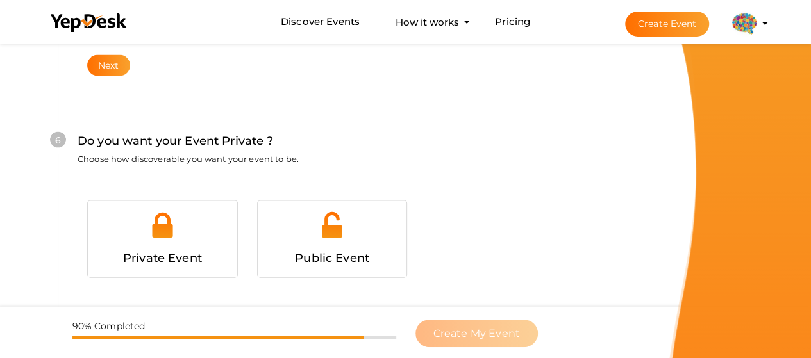
scroll to position [1296, 0]
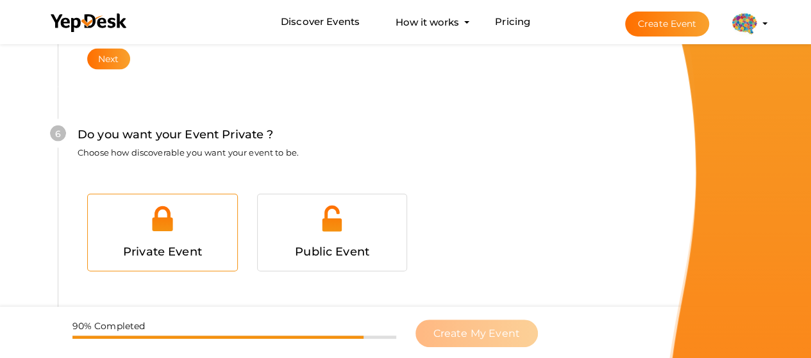
click at [133, 199] on div "Private Event" at bounding box center [162, 233] width 149 height 76
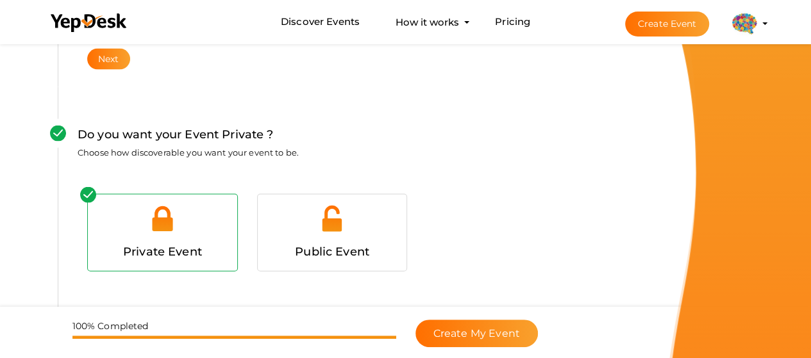
scroll to position [1371, 0]
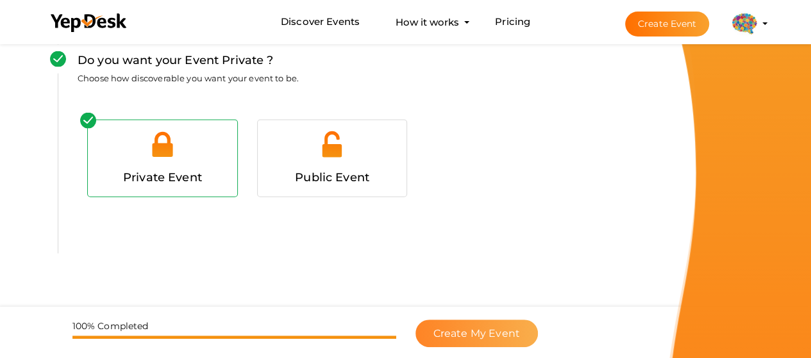
click at [486, 345] on button "Create My Event" at bounding box center [476, 334] width 122 height 28
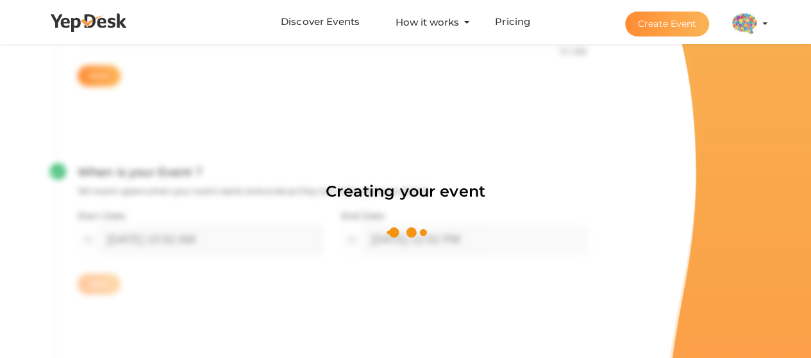
scroll to position [192, 0]
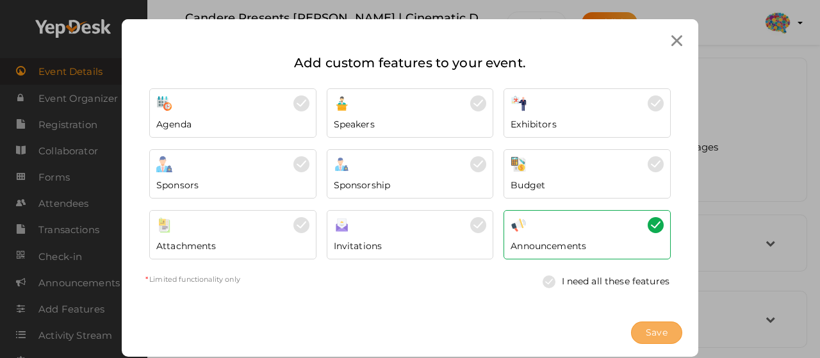
click at [650, 328] on span "Save" at bounding box center [657, 332] width 22 height 13
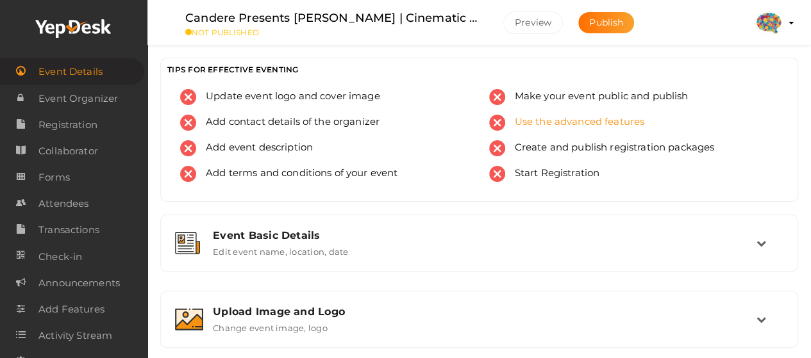
click at [561, 124] on span "Use the advanced features" at bounding box center [575, 123] width 140 height 16
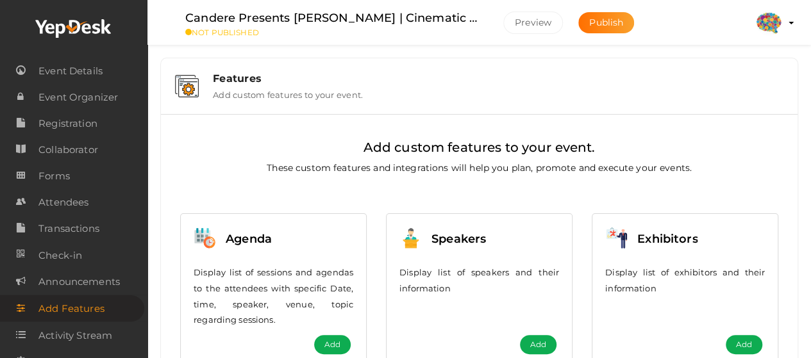
scroll to position [192, 0]
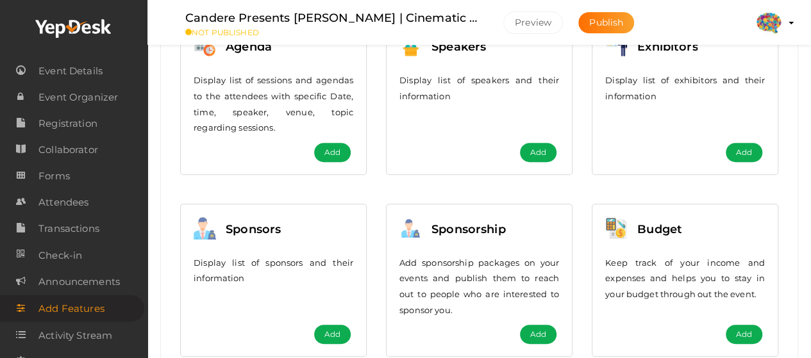
click at [332, 331] on span "Add" at bounding box center [332, 334] width 16 height 13
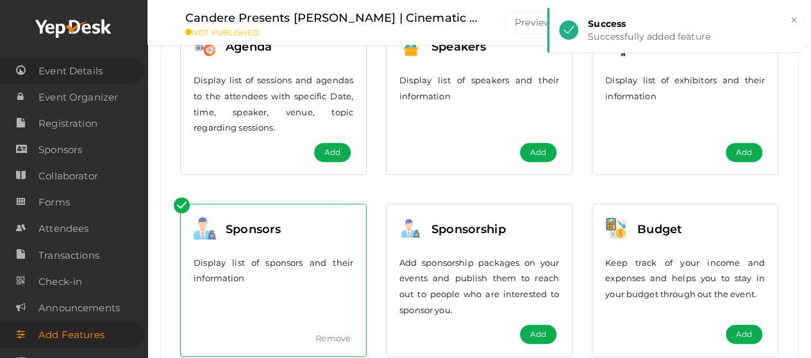
click at [62, 60] on span "Event Details" at bounding box center [70, 71] width 64 height 26
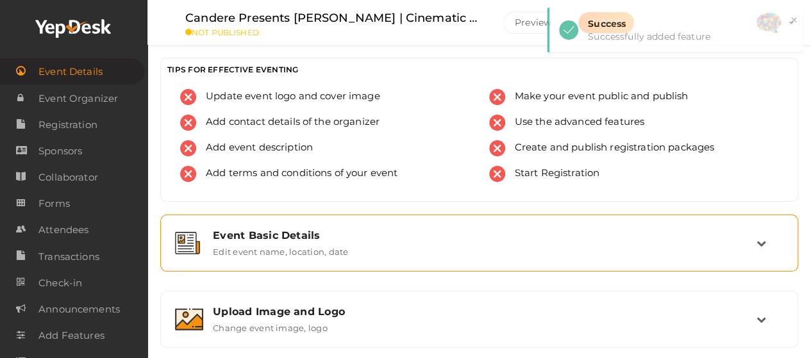
click at [264, 258] on div "Event Basic Details Edit event name, location, date" at bounding box center [478, 243] width 623 height 43
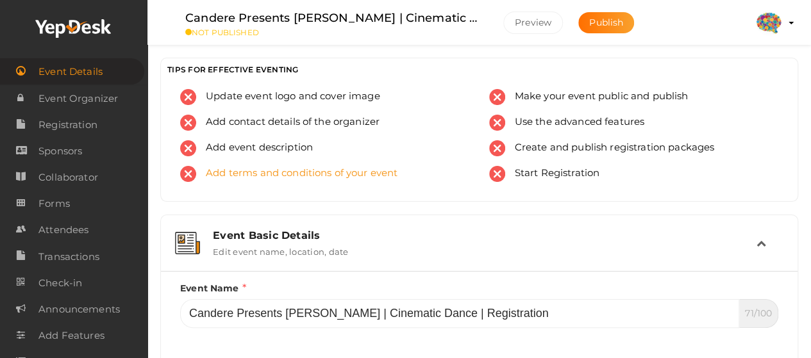
scroll to position [192, 0]
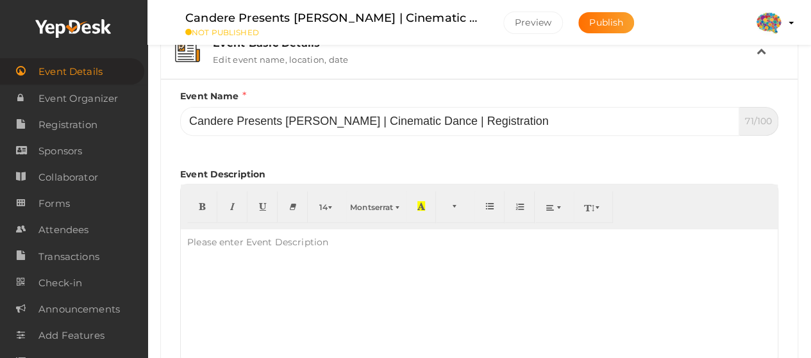
click at [225, 247] on div "Please enter Event Description" at bounding box center [258, 242] width 154 height 26
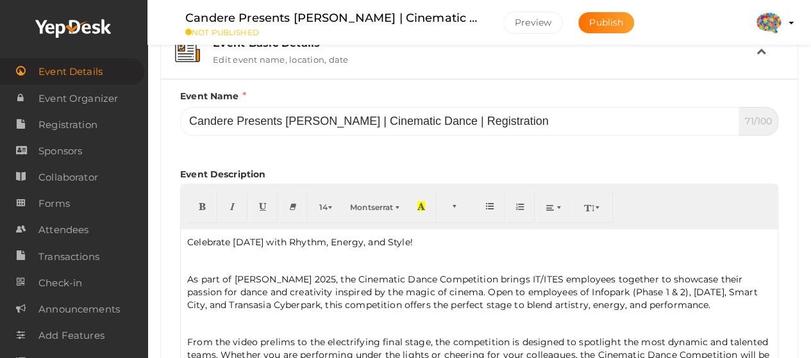
click at [254, 256] on p at bounding box center [479, 261] width 584 height 12
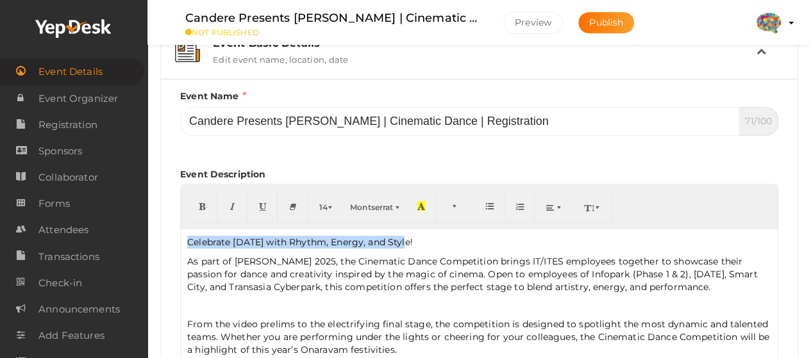
drag, startPoint x: 433, startPoint y: 238, endPoint x: 154, endPoint y: 244, distance: 278.8
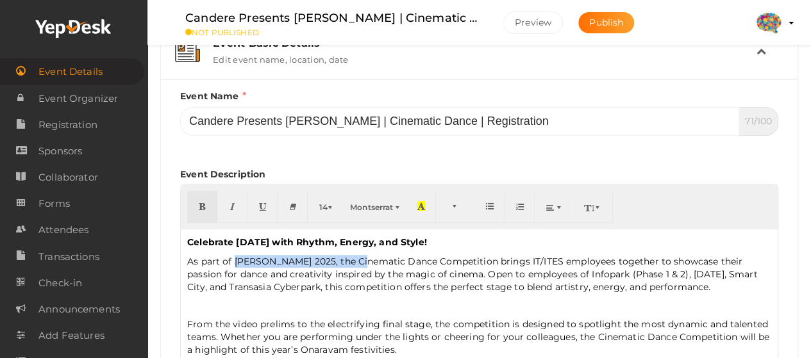
drag, startPoint x: 233, startPoint y: 260, endPoint x: 368, endPoint y: 257, distance: 134.6
click at [368, 257] on span "As part of Prathidhwani Onaravam 2025, the Cinematic Dance Competition brings I…" at bounding box center [472, 274] width 570 height 37
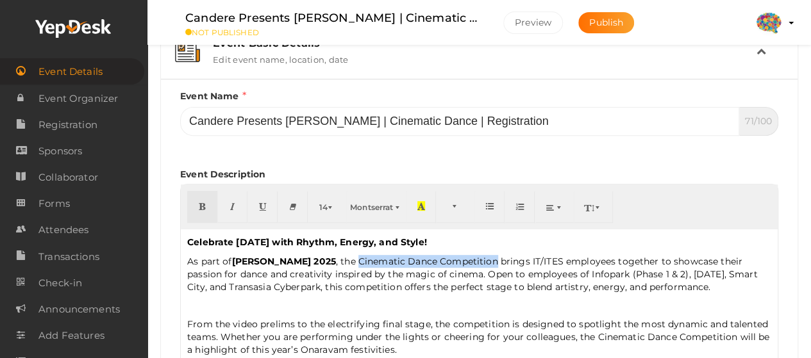
drag, startPoint x: 397, startPoint y: 261, endPoint x: 536, endPoint y: 261, distance: 139.1
click at [536, 261] on span "As part of Prathidhwani Onaravam 2025 , the Cinematic Dance Competition brings …" at bounding box center [472, 274] width 570 height 37
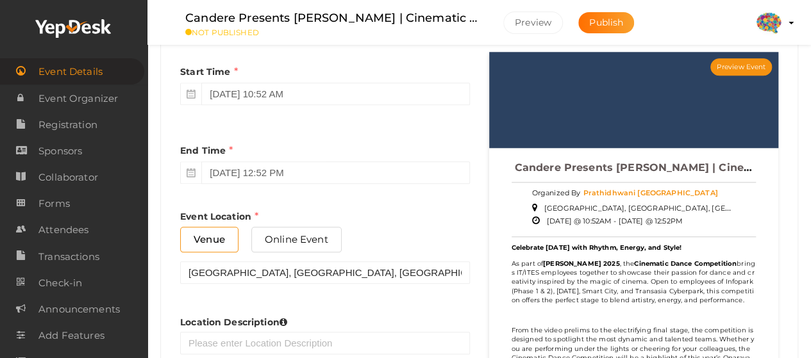
scroll to position [769, 0]
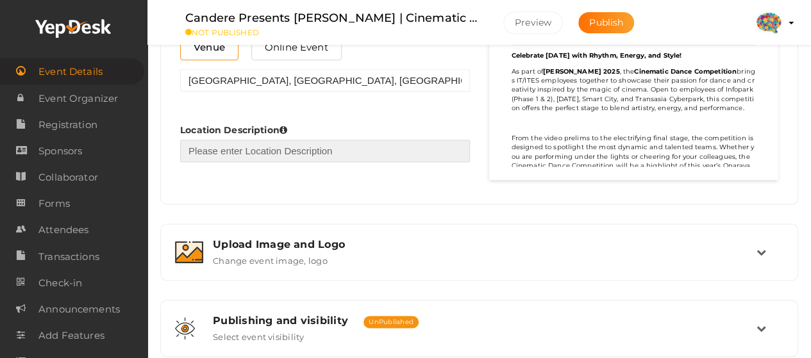
drag, startPoint x: 292, startPoint y: 150, endPoint x: 334, endPoint y: 150, distance: 42.3
click at [292, 150] on input "text" at bounding box center [325, 151] width 290 height 22
click at [342, 144] on input "text" at bounding box center [325, 151] width 290 height 22
paste input "Near Infopark back gate and express highway, opposite Four Points by Sheraton"
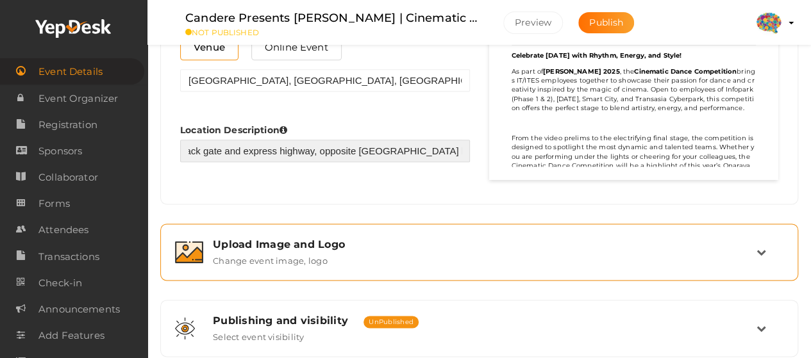
type input "Near Infopark back gate and express highway, opposite Four Points by Sheraton"
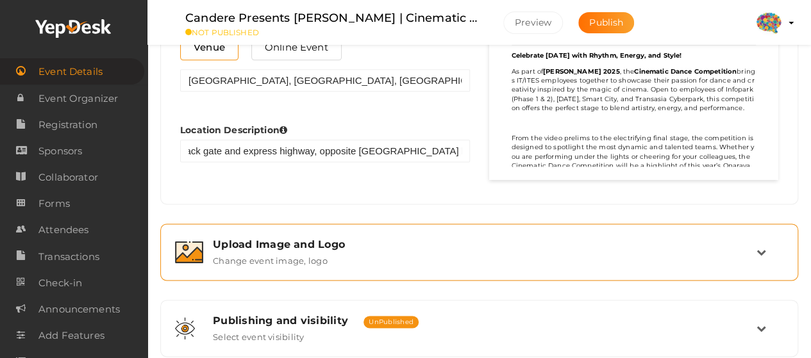
click at [338, 251] on div "Upload Image and Logo Change event image, logo" at bounding box center [479, 252] width 553 height 28
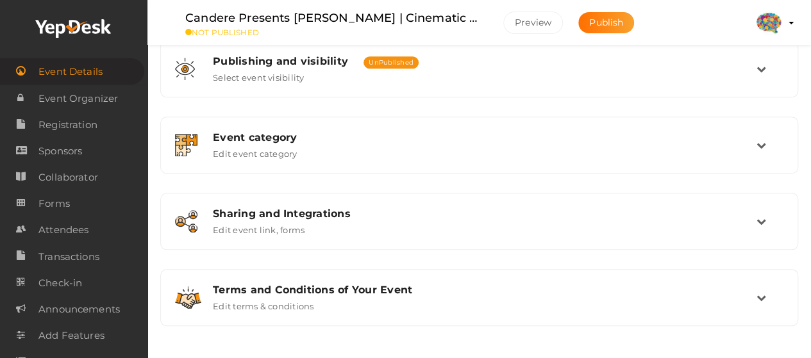
scroll to position [420, 0]
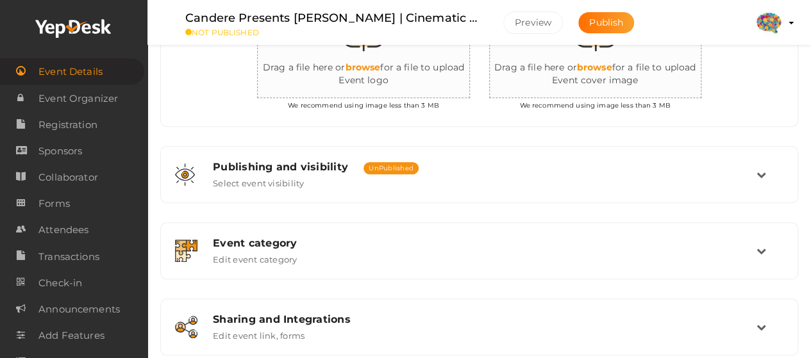
click at [361, 64] on input "file" at bounding box center [386, 43] width 256 height 112
type input "C:\fakepath\YepDeskLogo.png"
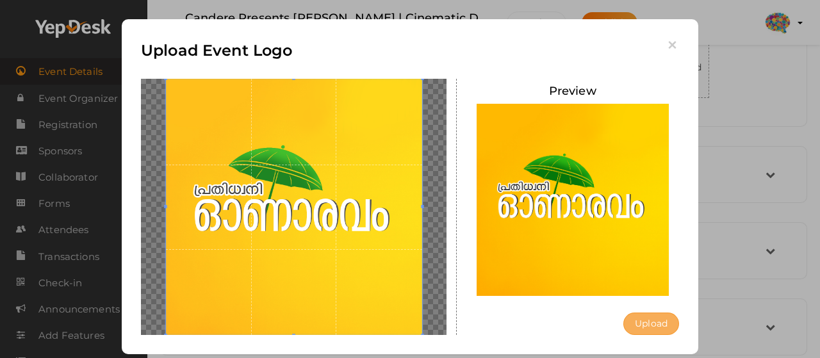
click at [629, 322] on button "Upload" at bounding box center [651, 324] width 56 height 22
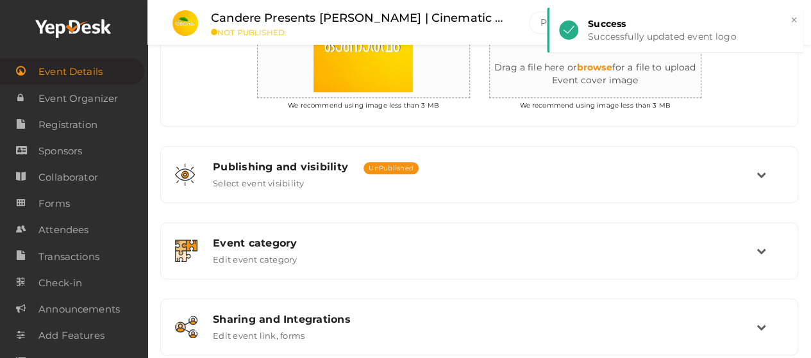
scroll to position [228, 0]
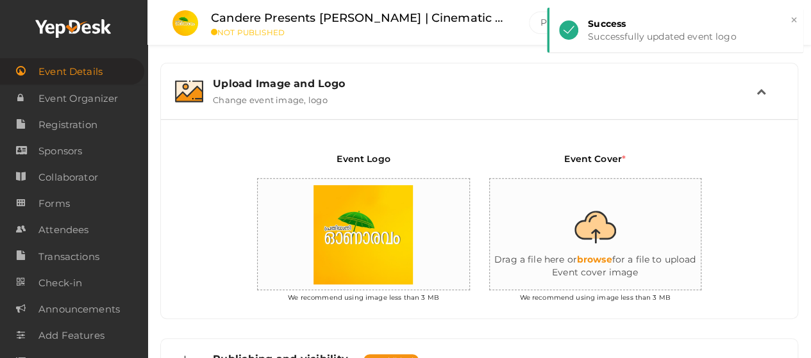
click at [596, 258] on input "file" at bounding box center [618, 235] width 256 height 112
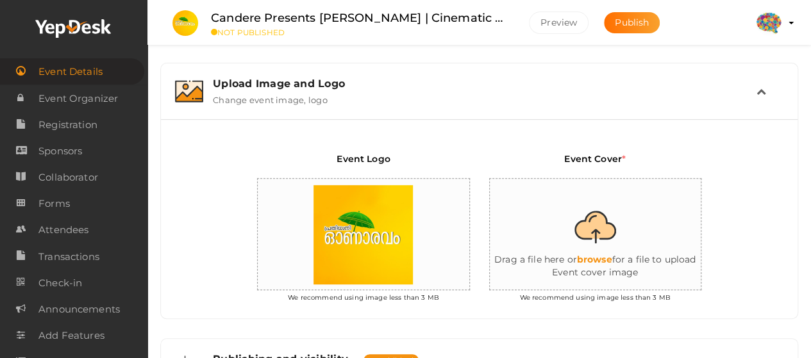
type input "C:\fakepath\YepDeskBanner.png"
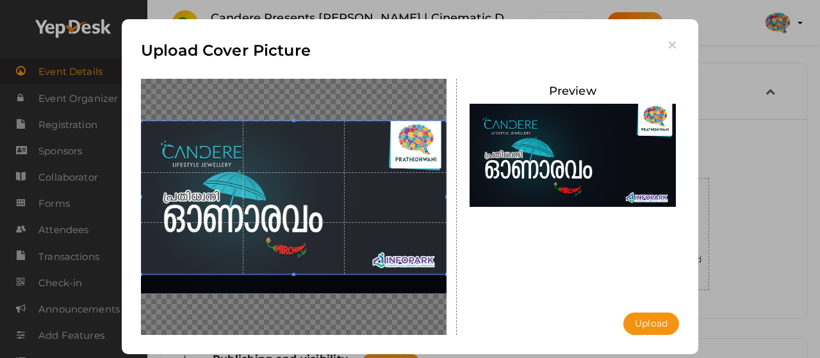
drag, startPoint x: 277, startPoint y: 158, endPoint x: 279, endPoint y: 144, distance: 14.2
click at [279, 144] on span at bounding box center [294, 197] width 306 height 153
click at [657, 322] on button "Upload" at bounding box center [651, 324] width 56 height 22
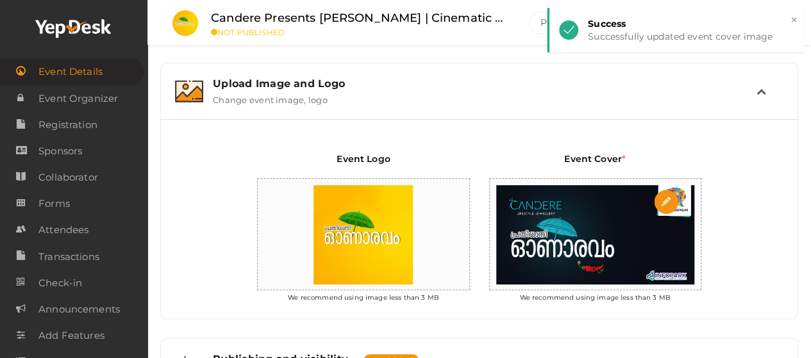
scroll to position [420, 0]
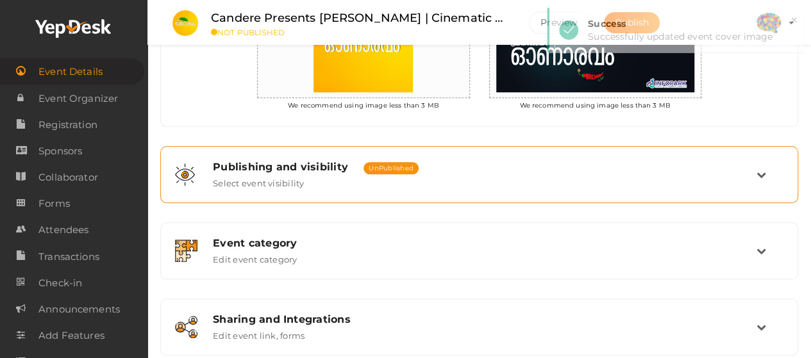
click at [345, 179] on div "Publishing and visibility Published UnPublished Select event visibility" at bounding box center [479, 175] width 553 height 28
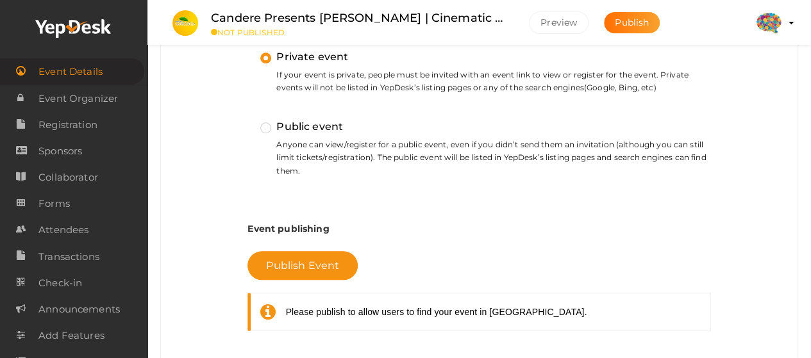
scroll to position [613, 0]
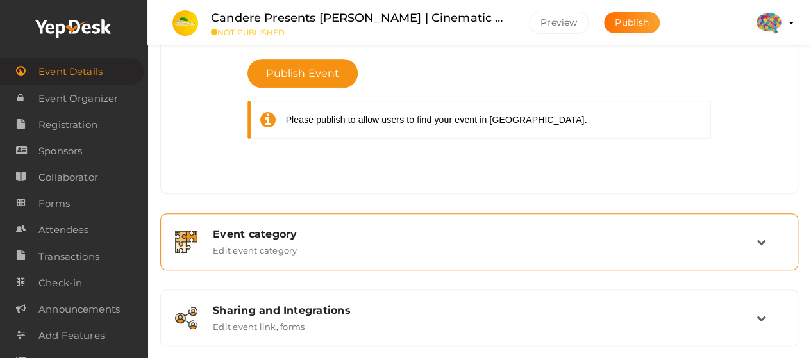
click at [498, 240] on div "Event category Edit event category" at bounding box center [479, 242] width 553 height 28
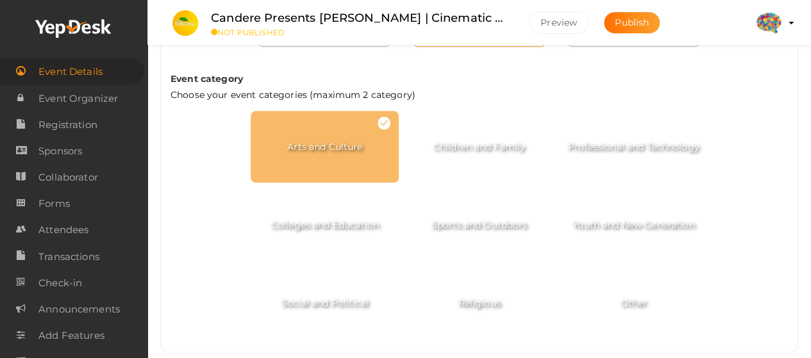
scroll to position [788, 0]
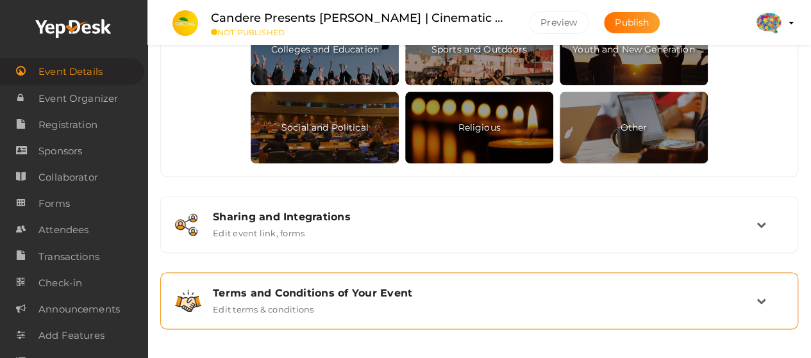
click at [497, 279] on div "Terms and Conditions of Your Event Edit terms & conditions" at bounding box center [478, 300] width 623 height 43
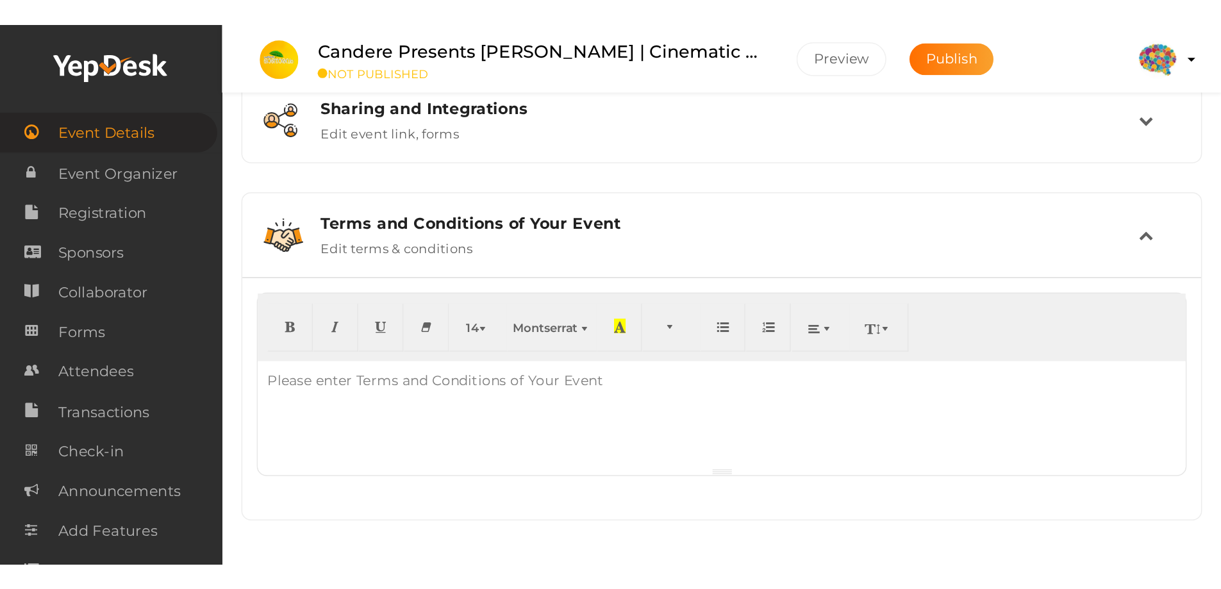
scroll to position [254, 0]
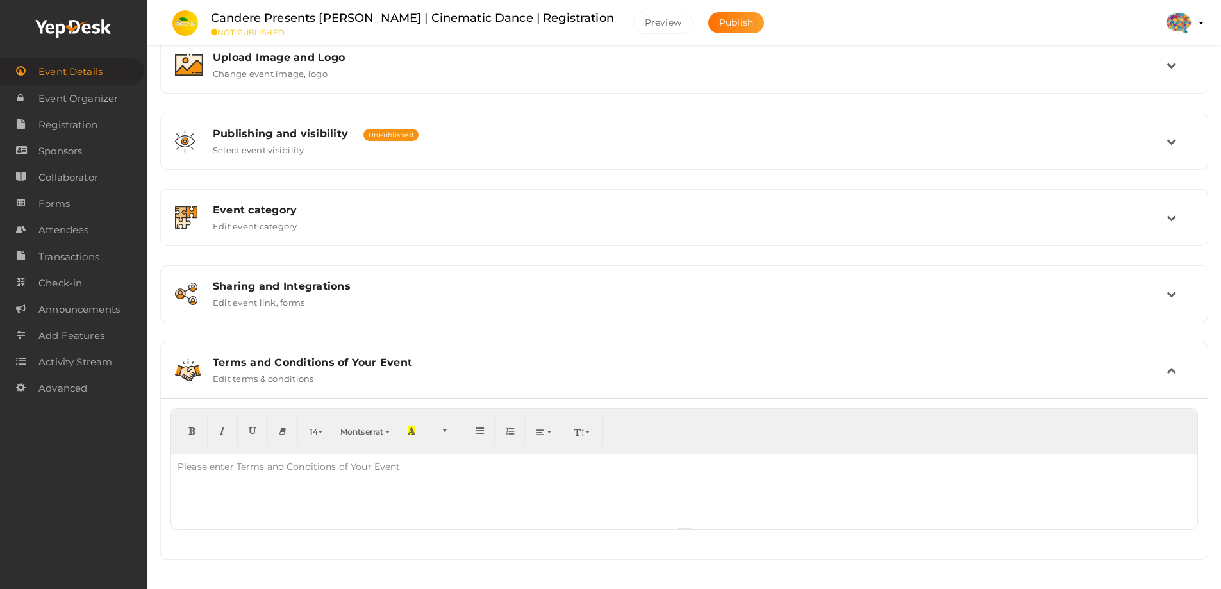
click at [339, 358] on div "Please enter Terms and Conditions of Your Event" at bounding box center [289, 467] width 236 height 26
paste div
click at [298, 358] on div "Cinematic Dance Competition – Rules 1. Registration Teams must register through…" at bounding box center [684, 489] width 1026 height 70
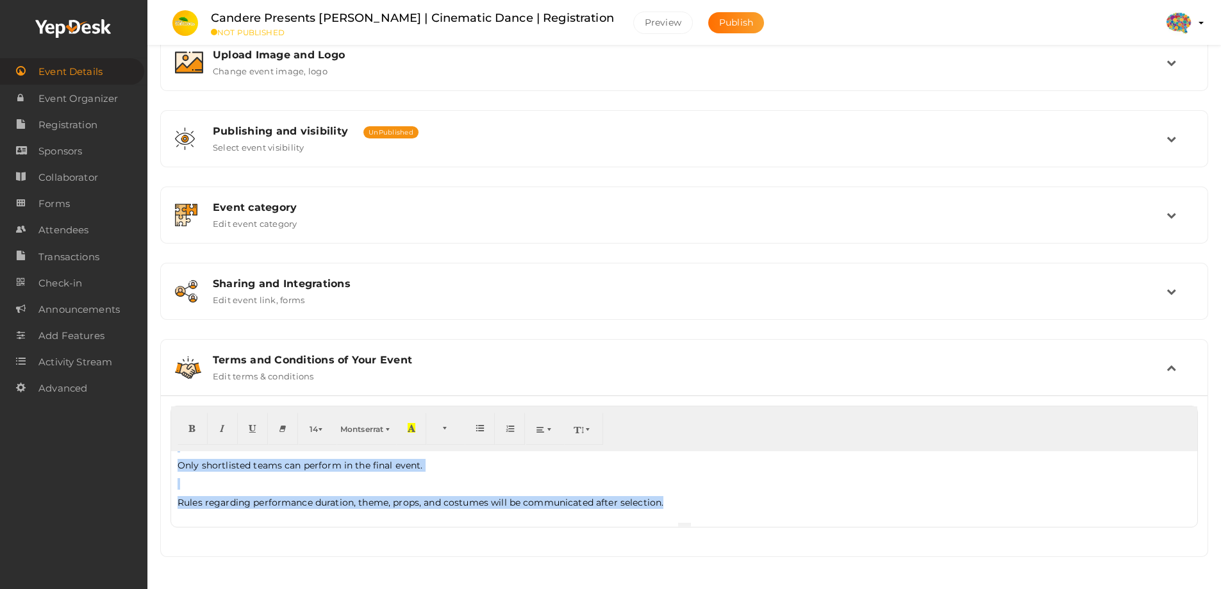
click at [665, 358] on p "Rules regarding performance duration, theme, props, and costumes will be commun…" at bounding box center [684, 502] width 1013 height 13
click at [512, 358] on icon "button" at bounding box center [510, 428] width 8 height 10
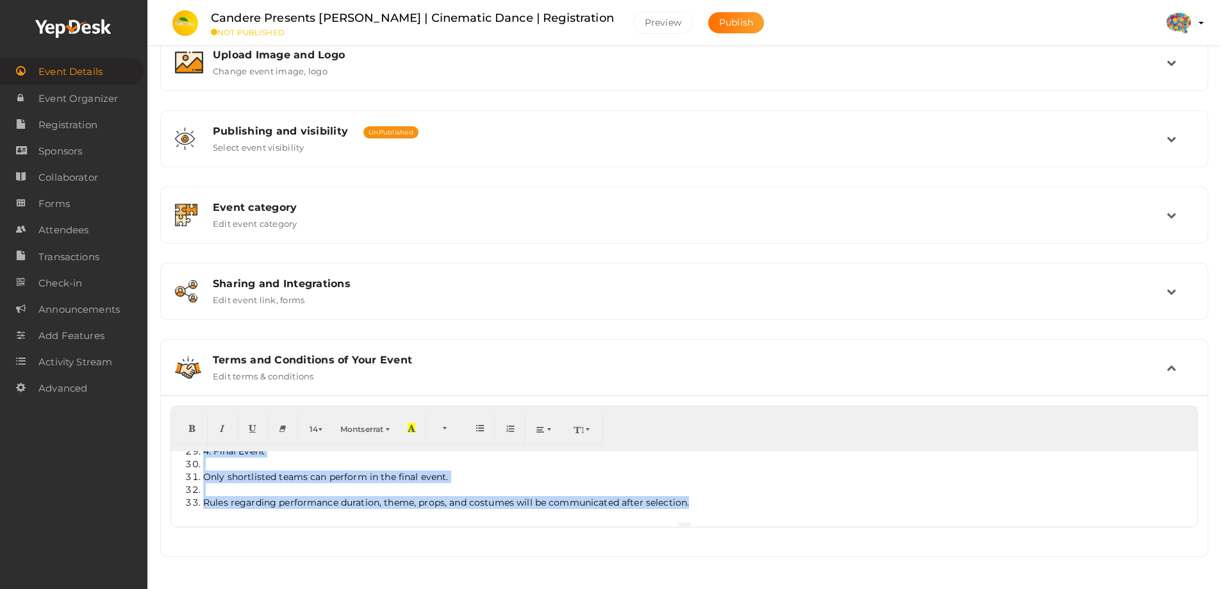
scroll to position [0, 0]
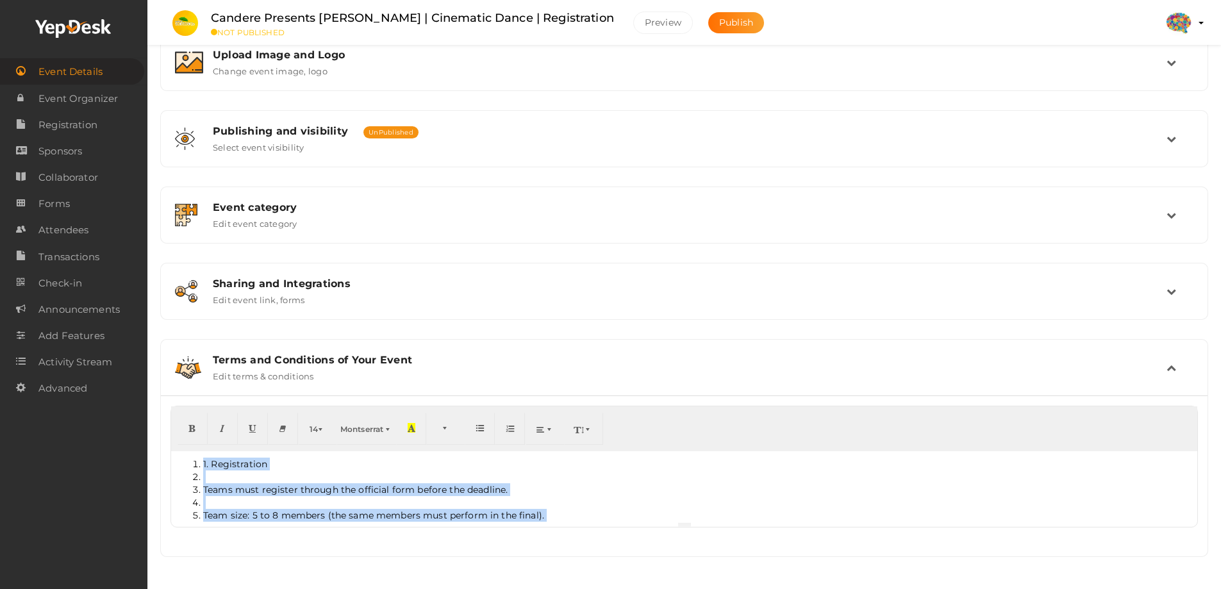
click at [250, 358] on li at bounding box center [696, 476] width 987 height 13
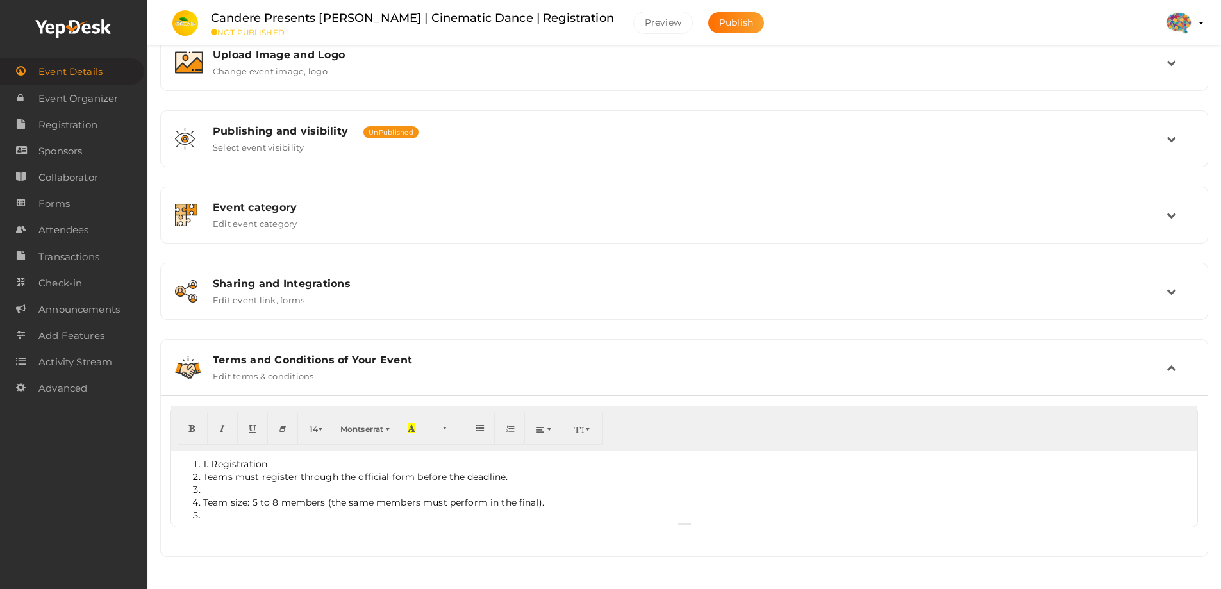
click at [306, 358] on li at bounding box center [696, 489] width 987 height 13
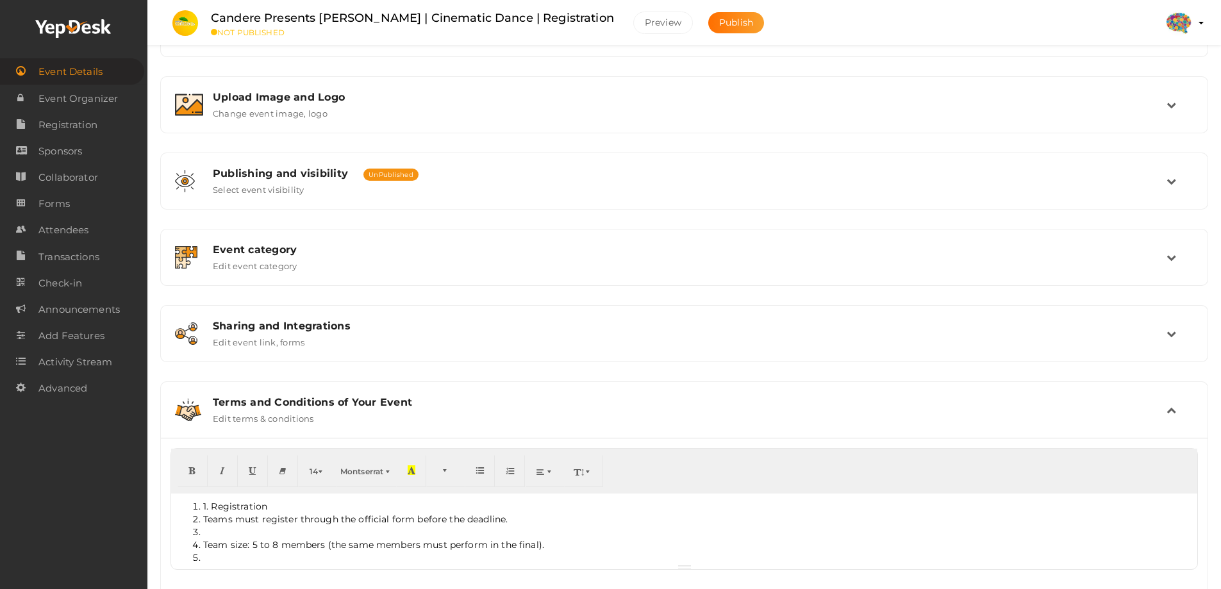
scroll to position [257, 0]
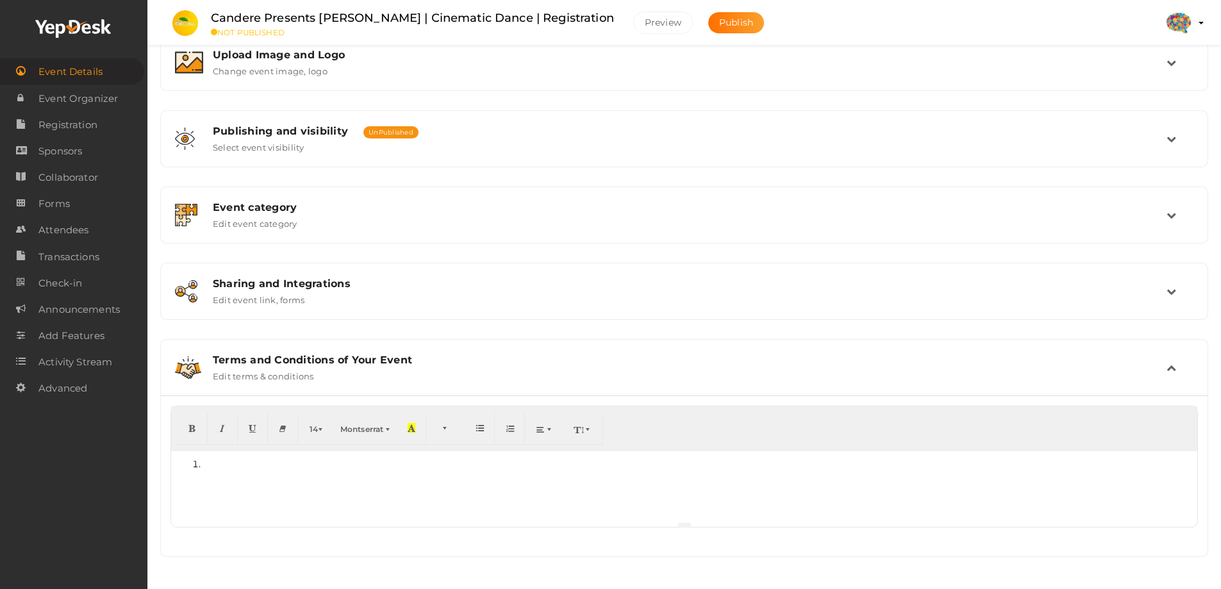
click at [341, 358] on li at bounding box center [696, 464] width 987 height 13
click at [216, 358] on div "Please enter Terms and Conditions of Your Event" at bounding box center [289, 464] width 236 height 26
click at [253, 358] on div "Please enter Terms and Conditions of Your Event" at bounding box center [289, 464] width 236 height 26
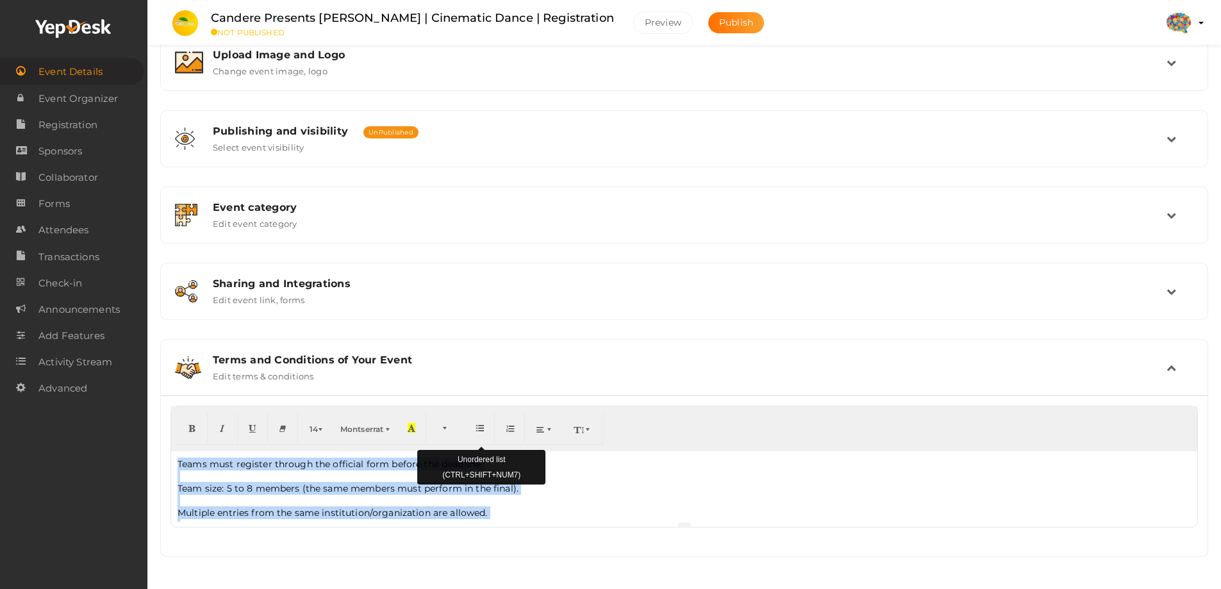
click at [481, 358] on icon "button" at bounding box center [480, 428] width 8 height 10
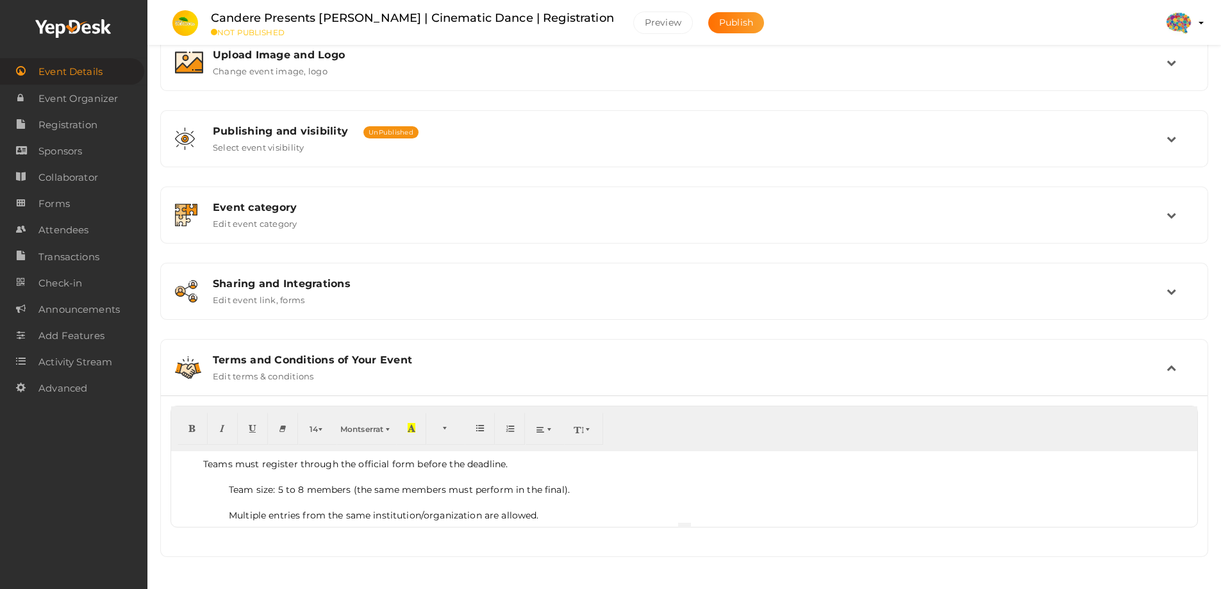
click at [268, 358] on li at bounding box center [710, 476] width 962 height 13
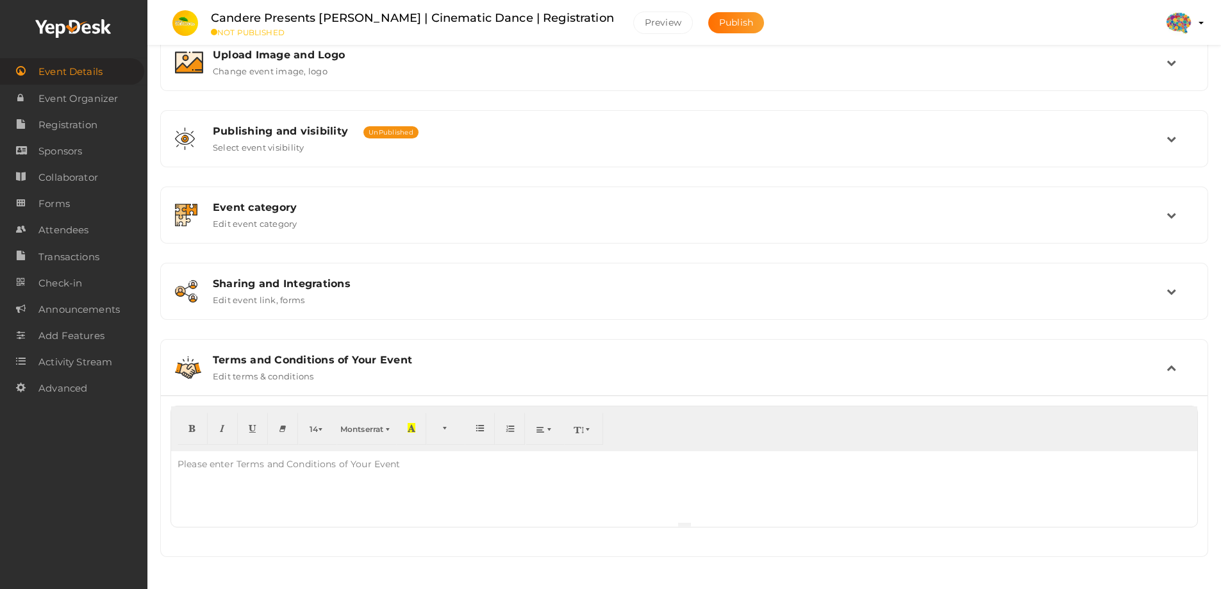
click at [273, 358] on div "Please enter Terms and Conditions of Your Event" at bounding box center [289, 464] width 236 height 26
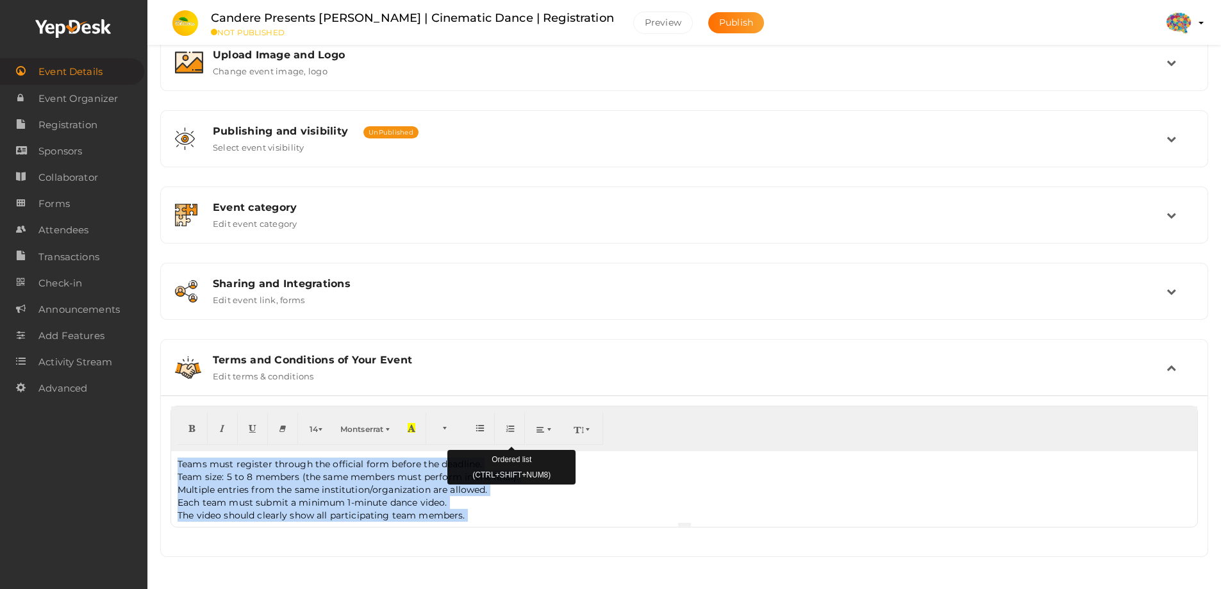
click at [518, 358] on button "button" at bounding box center [510, 429] width 30 height 32
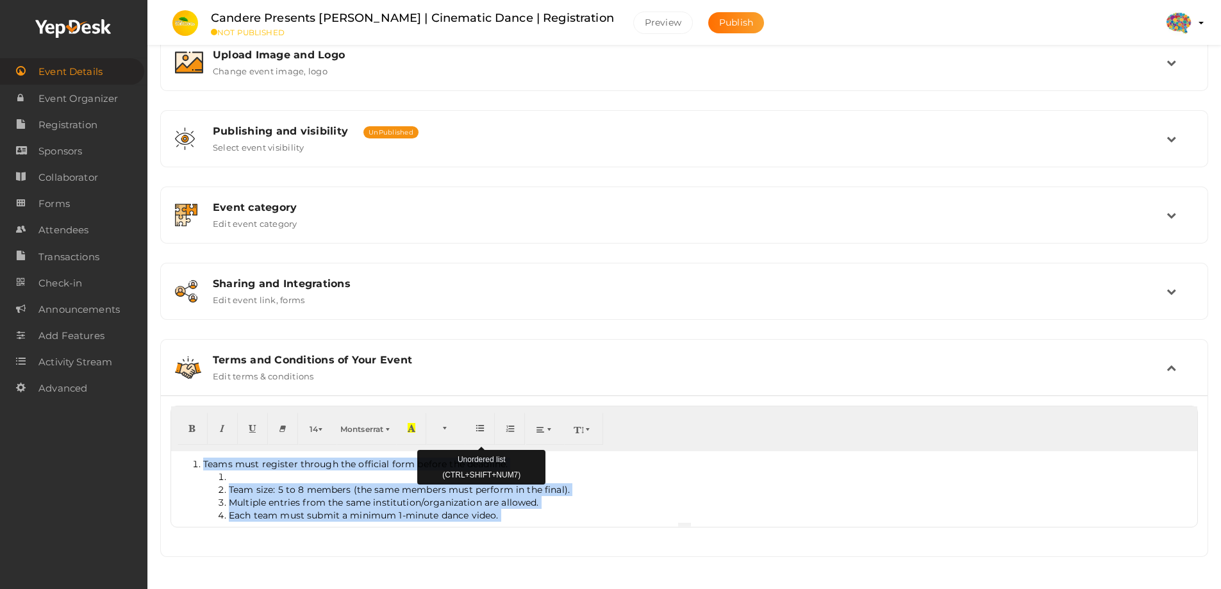
click at [479, 358] on icon "button" at bounding box center [480, 428] width 8 height 10
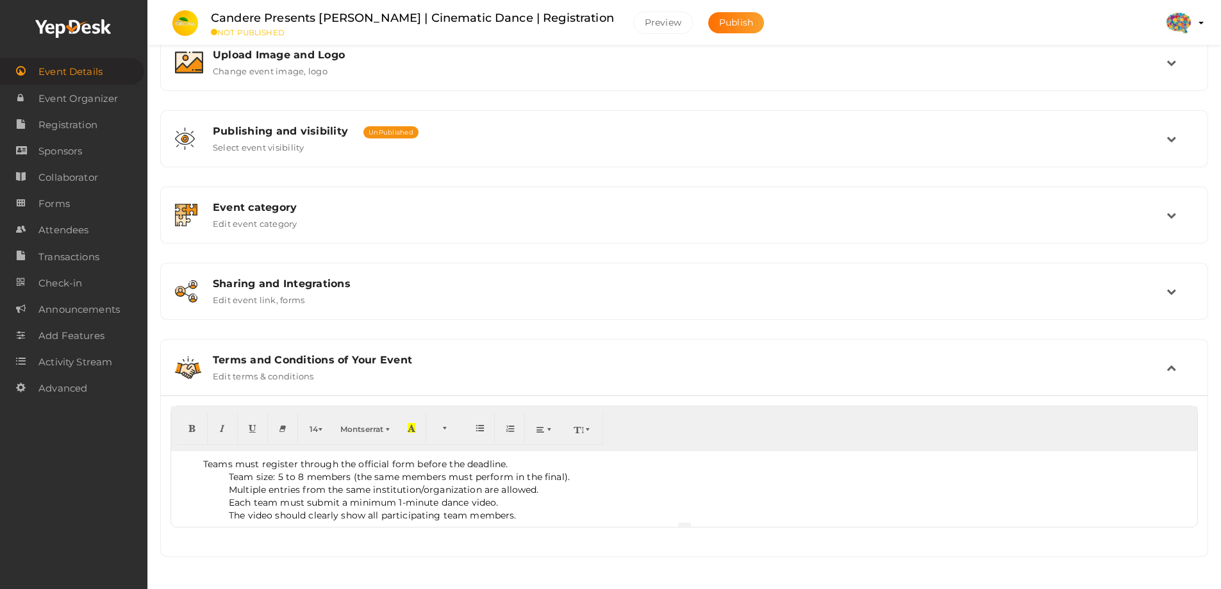
click at [234, 358] on li "Team size: 5 to 8 members (the same members must perform in the final)." at bounding box center [710, 476] width 962 height 13
click at [231, 358] on li "Team size: 5 to 8 members (the same members must perform in the final)." at bounding box center [710, 476] width 962 height 13
drag, startPoint x: 229, startPoint y: 474, endPoint x: 267, endPoint y: 475, distance: 38.5
click at [229, 358] on li "Team size: 5 to 8 members (the same members must perform in the final)." at bounding box center [710, 476] width 962 height 13
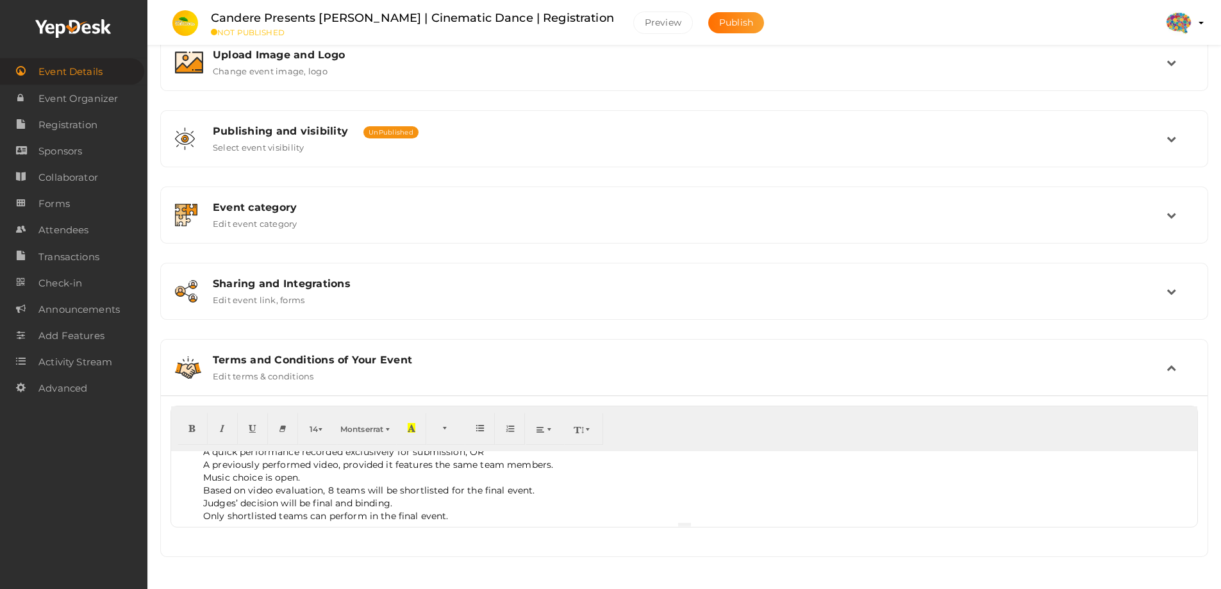
scroll to position [102, 0]
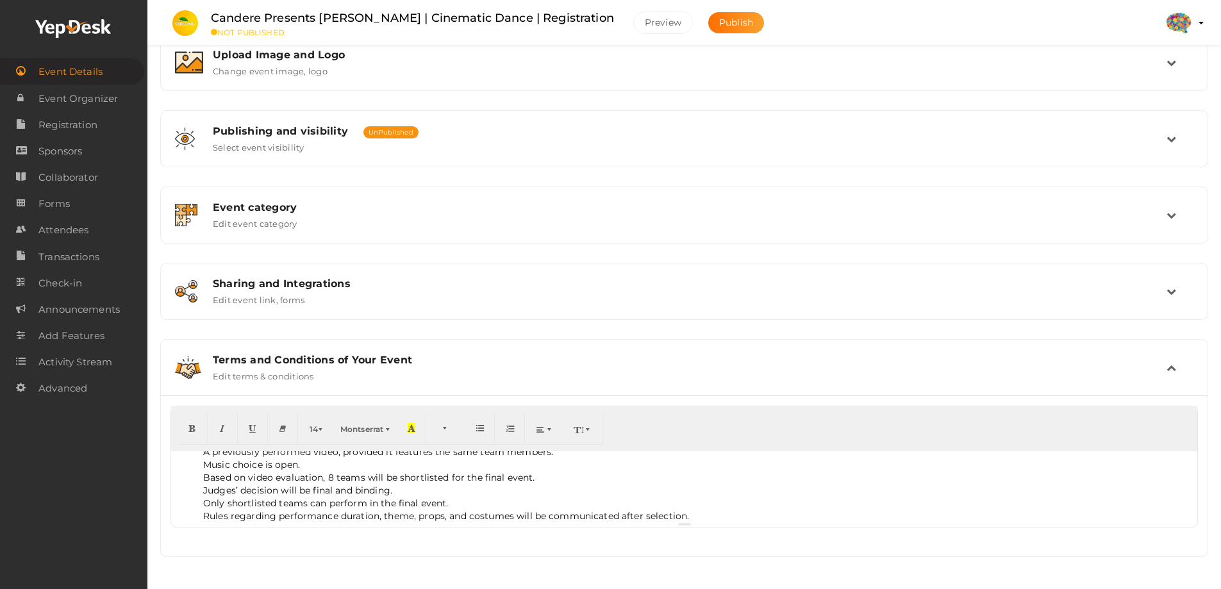
click at [295, 358] on li "Rules regarding performance duration, theme, props, and costumes will be commun…" at bounding box center [696, 515] width 987 height 13
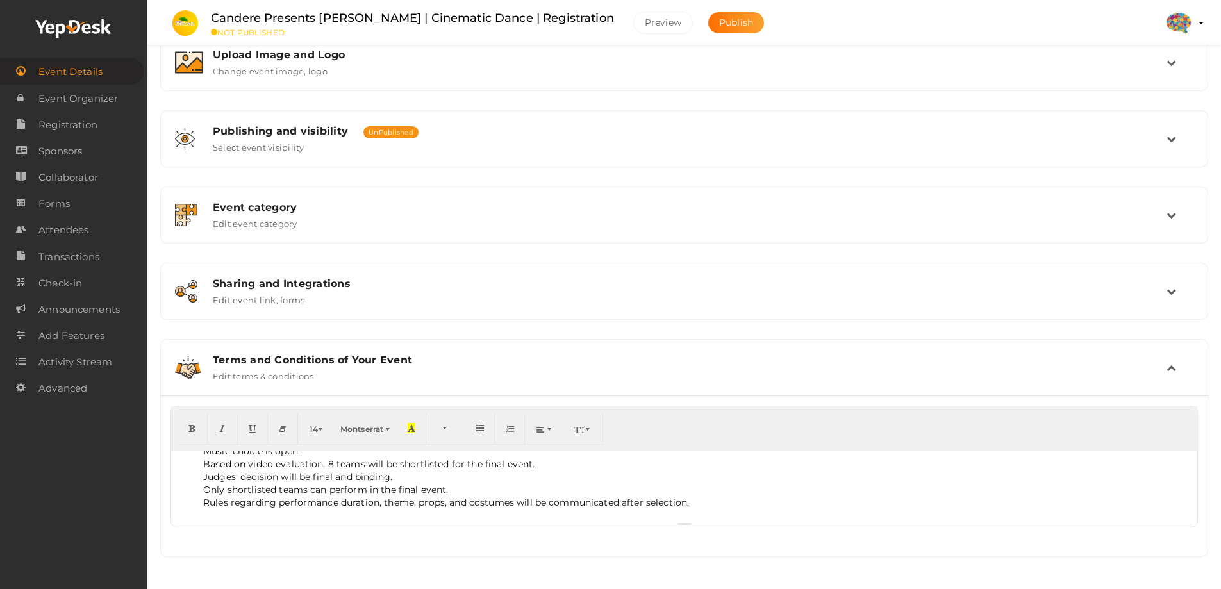
click at [295, 358] on li "Based on video evaluation, 8 teams will be shortlisted for the final event." at bounding box center [696, 464] width 987 height 13
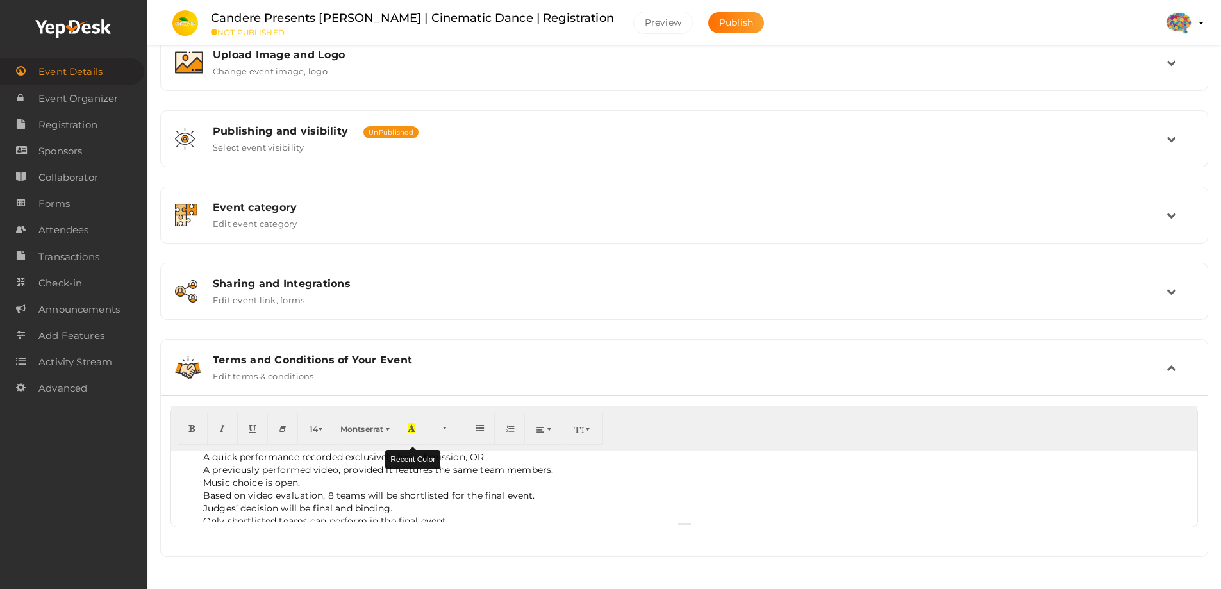
scroll to position [71, 0]
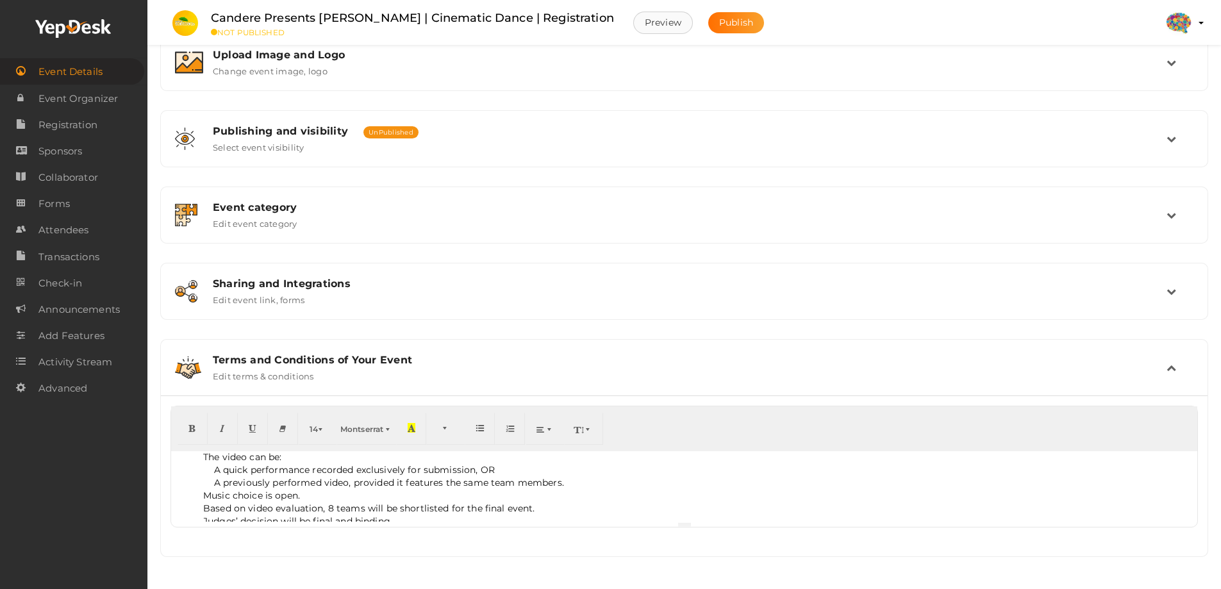
click at [677, 22] on div "Preview Publish" at bounding box center [699, 23] width 144 height 22
click at [685, 19] on button "Preview" at bounding box center [663, 23] width 60 height 22
click at [266, 358] on li "Teams must register through the official form before the deadline." at bounding box center [696, 464] width 987 height 13
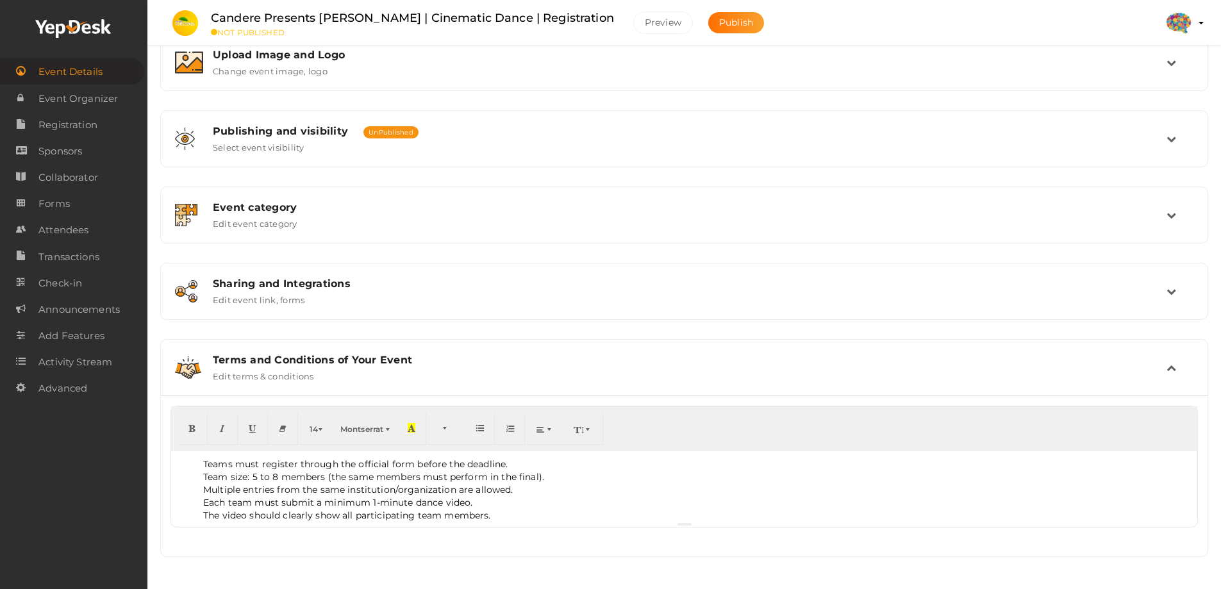
click at [244, 358] on li "Teams must register through the official form before the deadline." at bounding box center [696, 464] width 987 height 13
drag, startPoint x: 236, startPoint y: 463, endPoint x: 299, endPoint y: 464, distance: 63.5
click at [299, 358] on li "Teams must register through the official form before the deadline." at bounding box center [696, 464] width 987 height 13
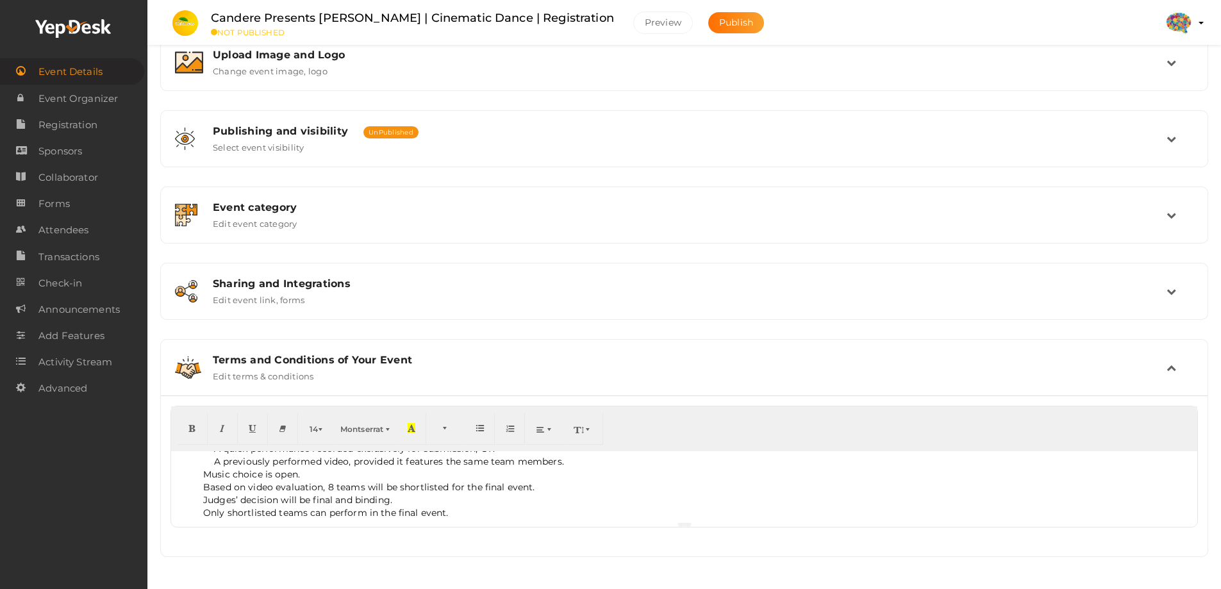
scroll to position [115, 0]
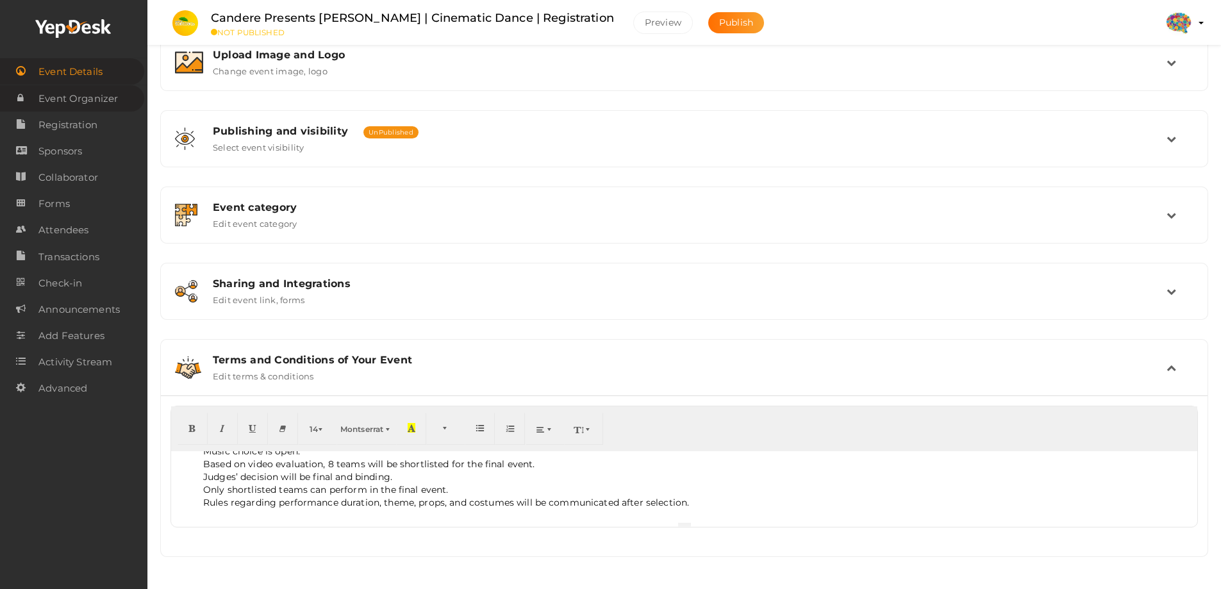
click at [73, 95] on span "Event Organizer" at bounding box center [77, 99] width 79 height 26
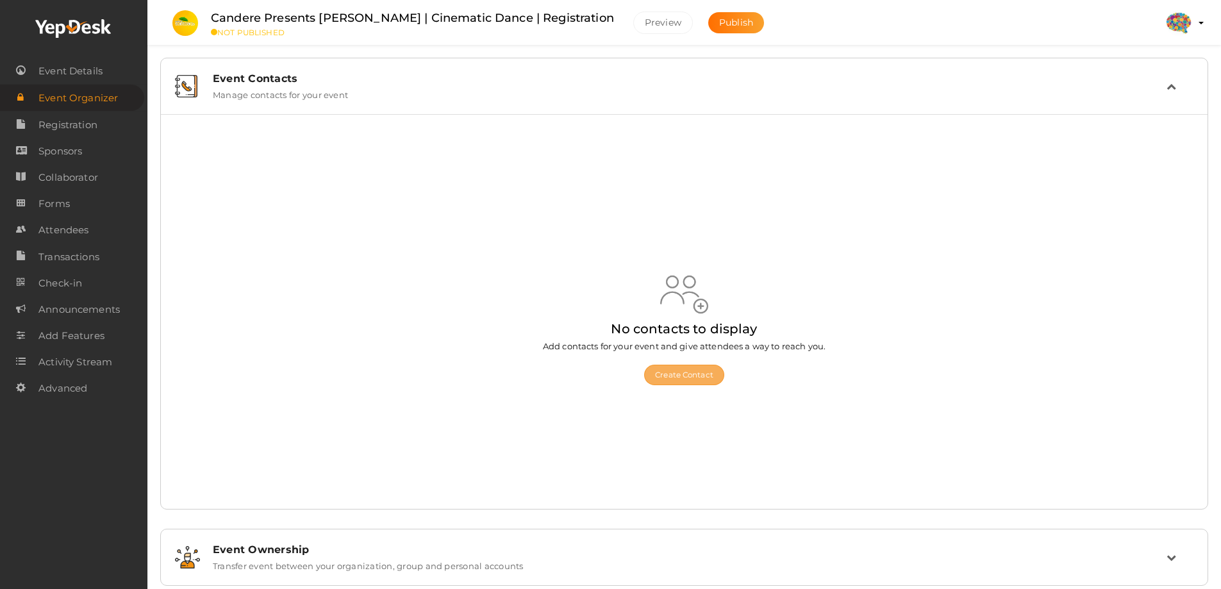
click at [682, 358] on button "Create Contact" at bounding box center [684, 375] width 80 height 21
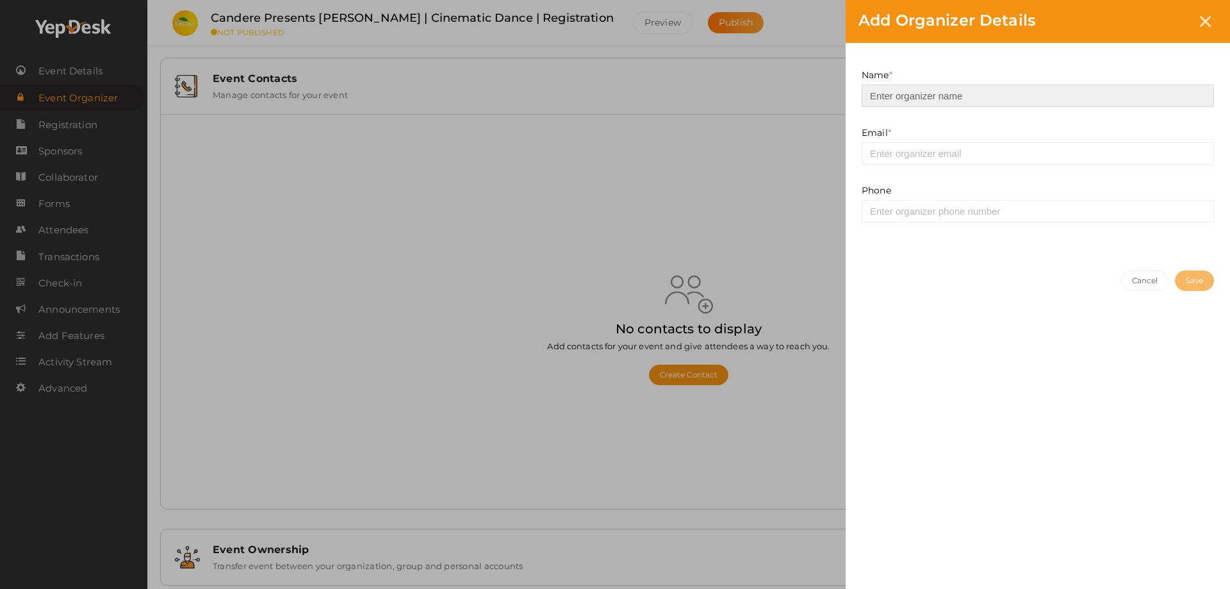
click at [820, 103] on input at bounding box center [1038, 96] width 352 height 22
type input "Sujith"
click at [820, 207] on input at bounding box center [1038, 211] width 352 height 22
paste input "97396 03058"
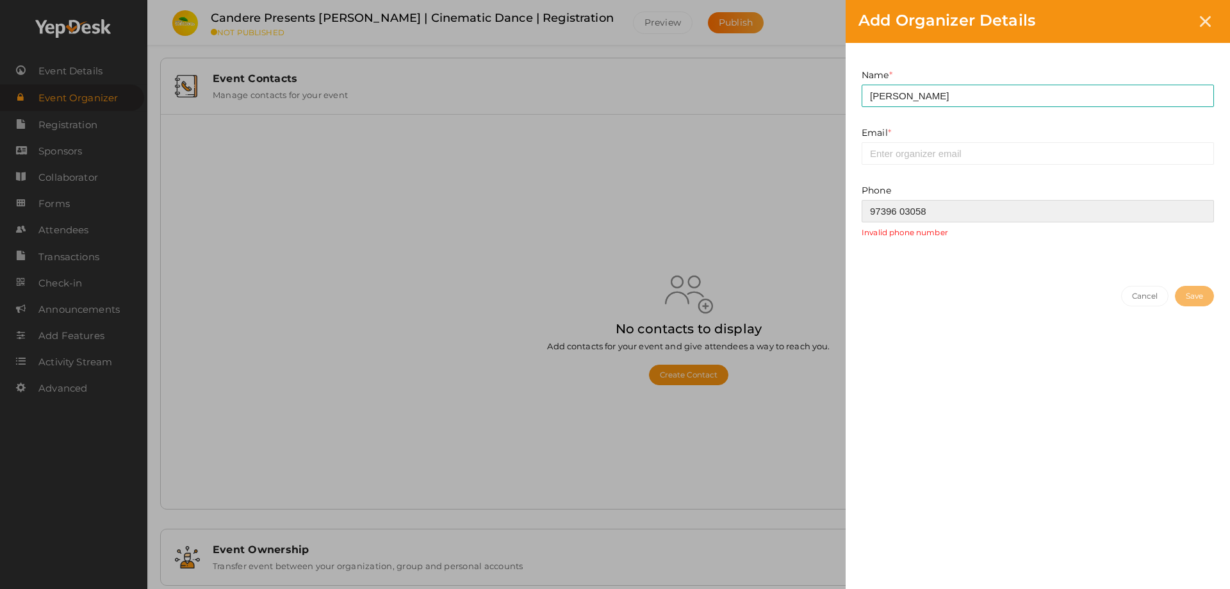
type input "97396 03058"
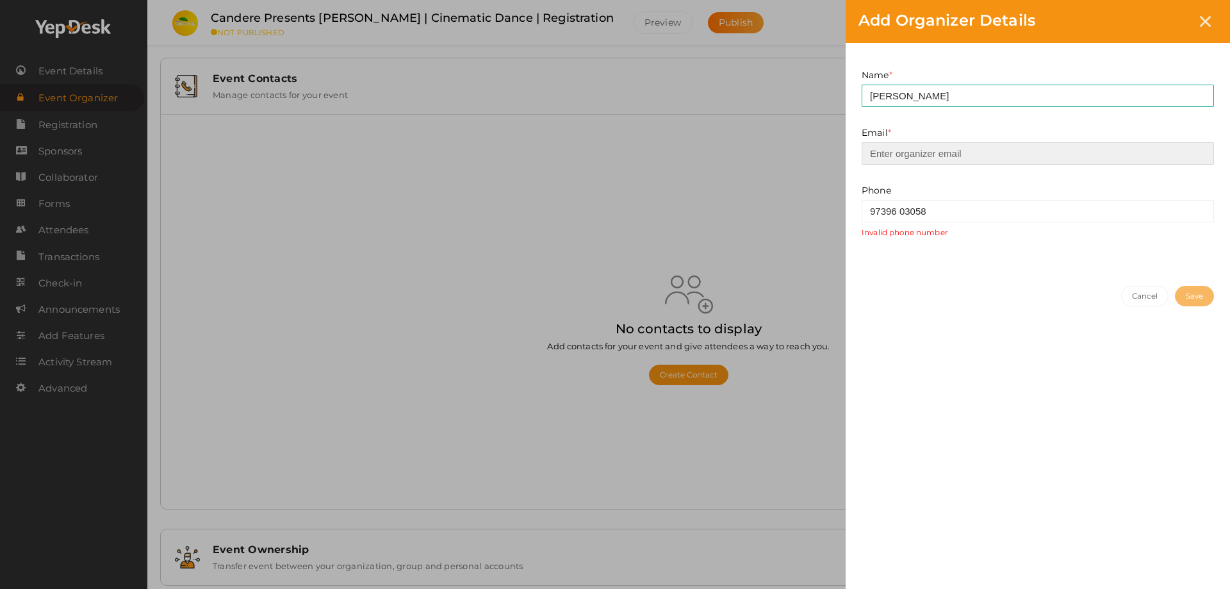
click at [820, 159] on input "email" at bounding box center [1038, 153] width 352 height 22
type input "[EMAIL_ADDRESS][DOMAIN_NAME]"
click at [820, 213] on input "97396 03058" at bounding box center [1038, 211] width 352 height 22
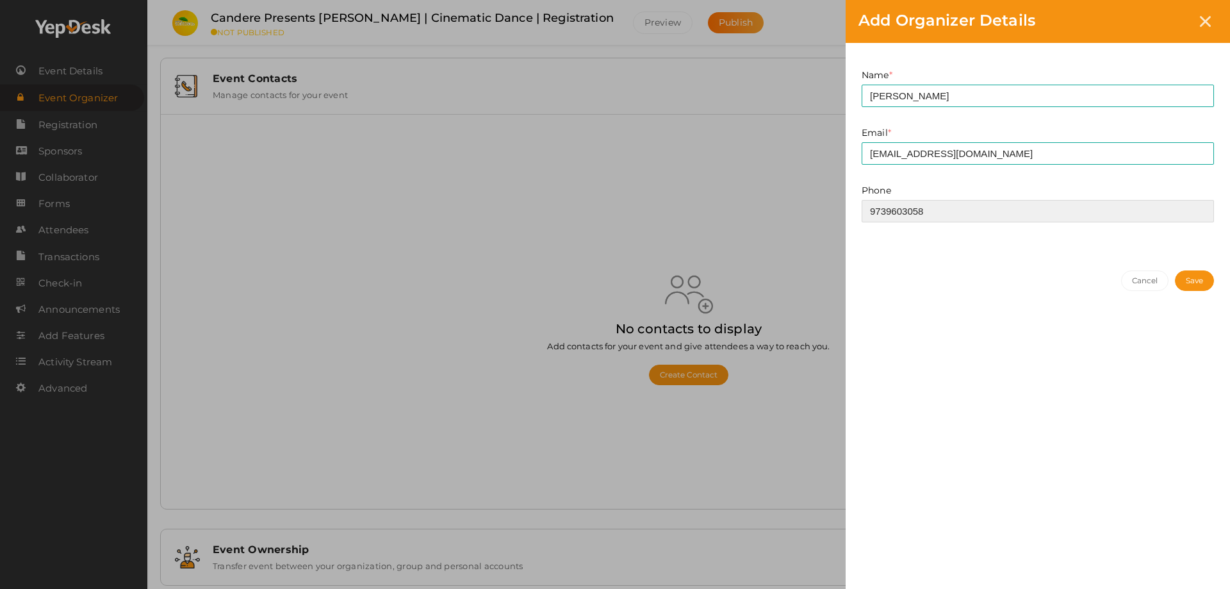
type input "9739603058"
click at [820, 281] on button "Save" at bounding box center [1194, 280] width 39 height 21
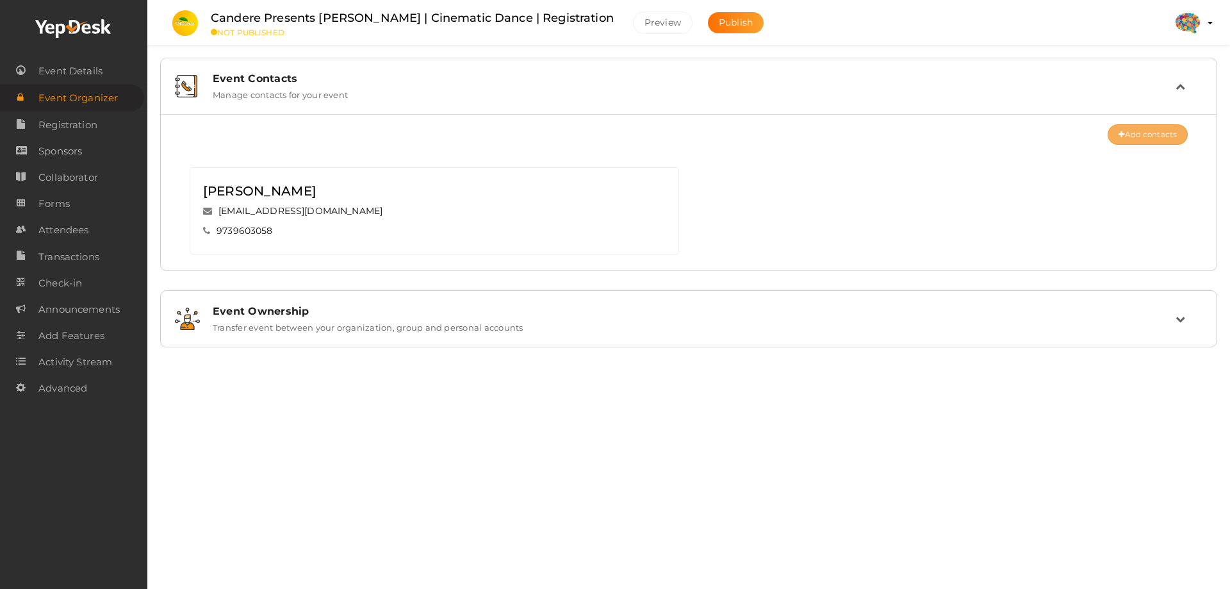
click at [820, 127] on button "Add contacts" at bounding box center [1148, 134] width 80 height 21
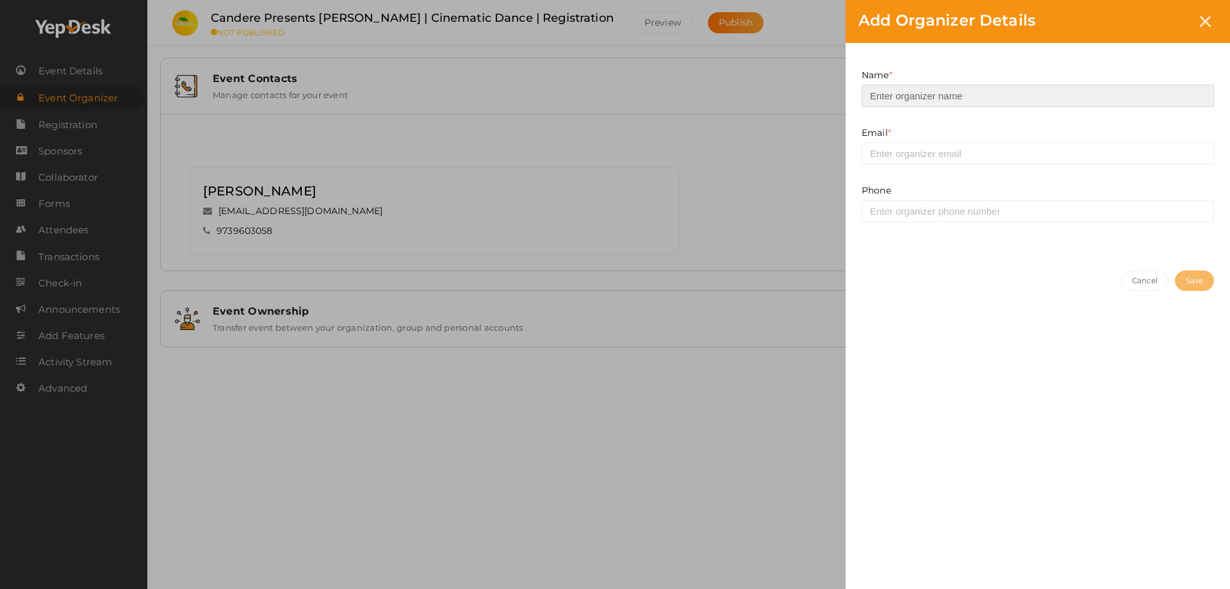
click at [820, 102] on input at bounding box center [1038, 96] width 352 height 22
paste input "Sreekuttan: ‪+91 96458 16125‬"
click at [820, 95] on input "Sreekuttan: ‪+91 96458 16125‬" at bounding box center [1038, 96] width 352 height 22
type input "Sreekuttan"
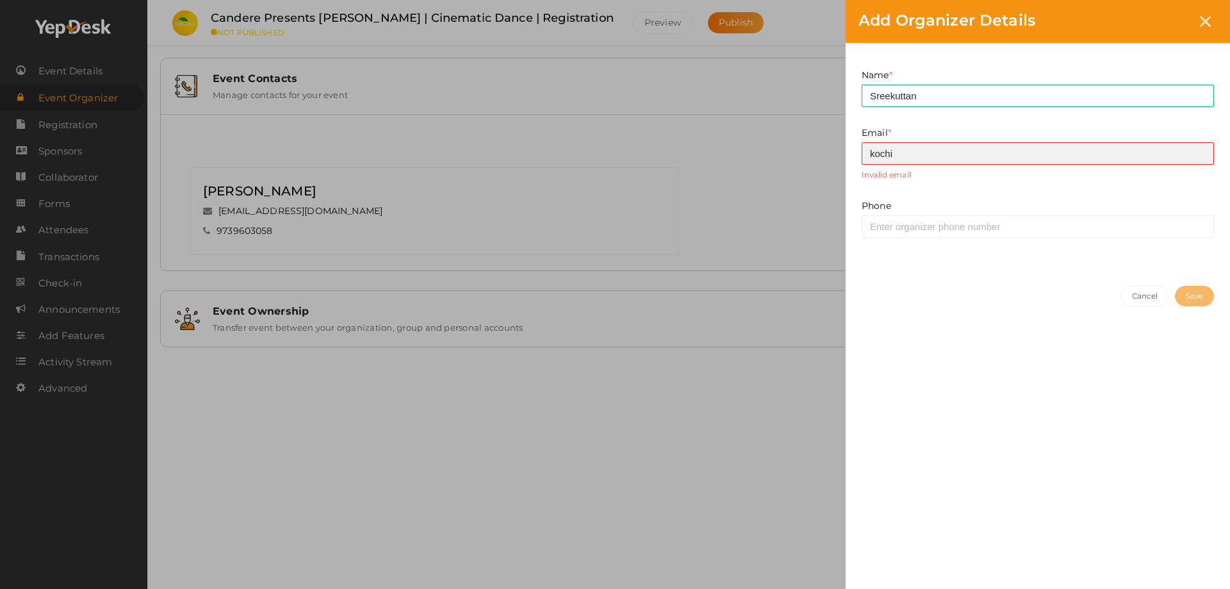
type input "[EMAIL_ADDRESS][DOMAIN_NAME]"
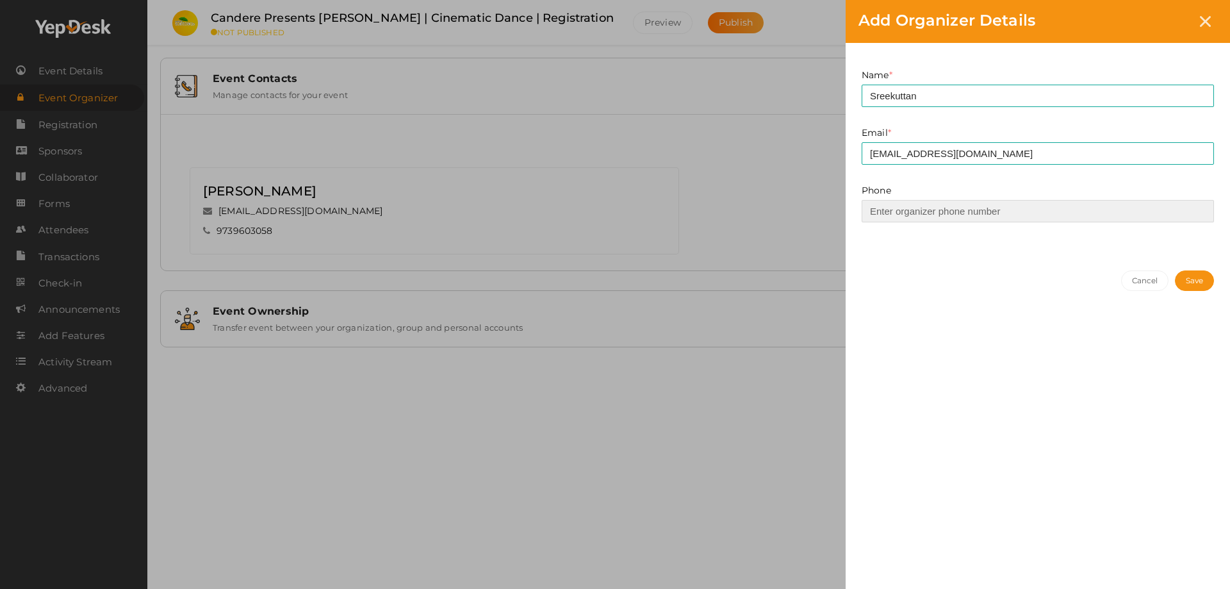
paste input "96458 16125‬"
type input "9645816125‬"
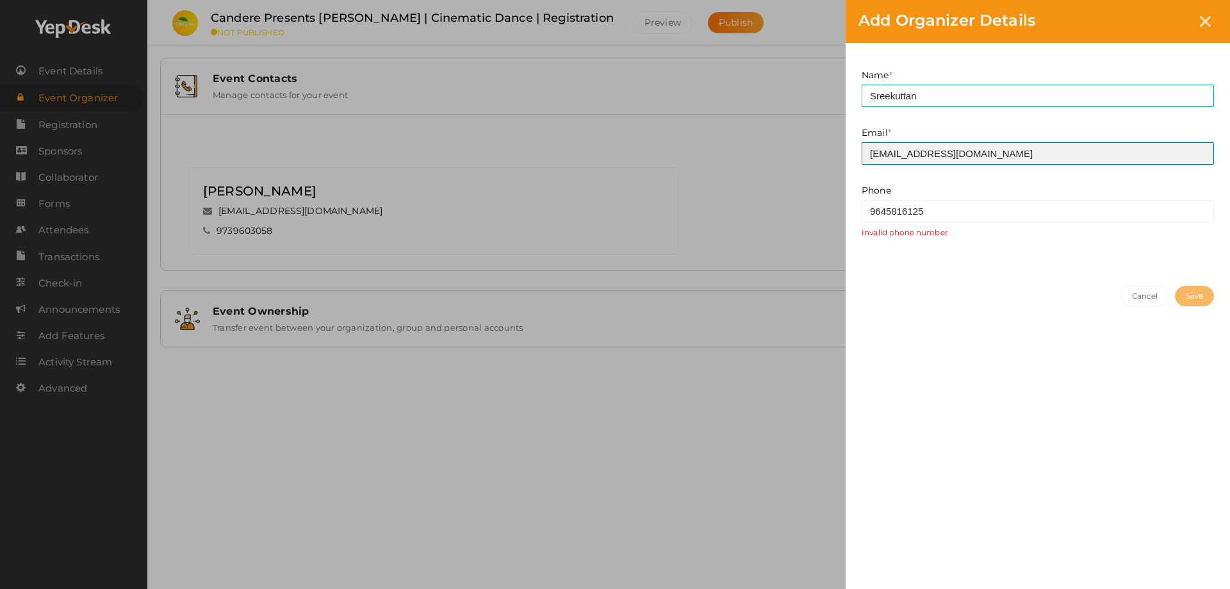
click at [820, 153] on input "[EMAIL_ADDRESS][DOMAIN_NAME]" at bounding box center [1038, 153] width 352 height 22
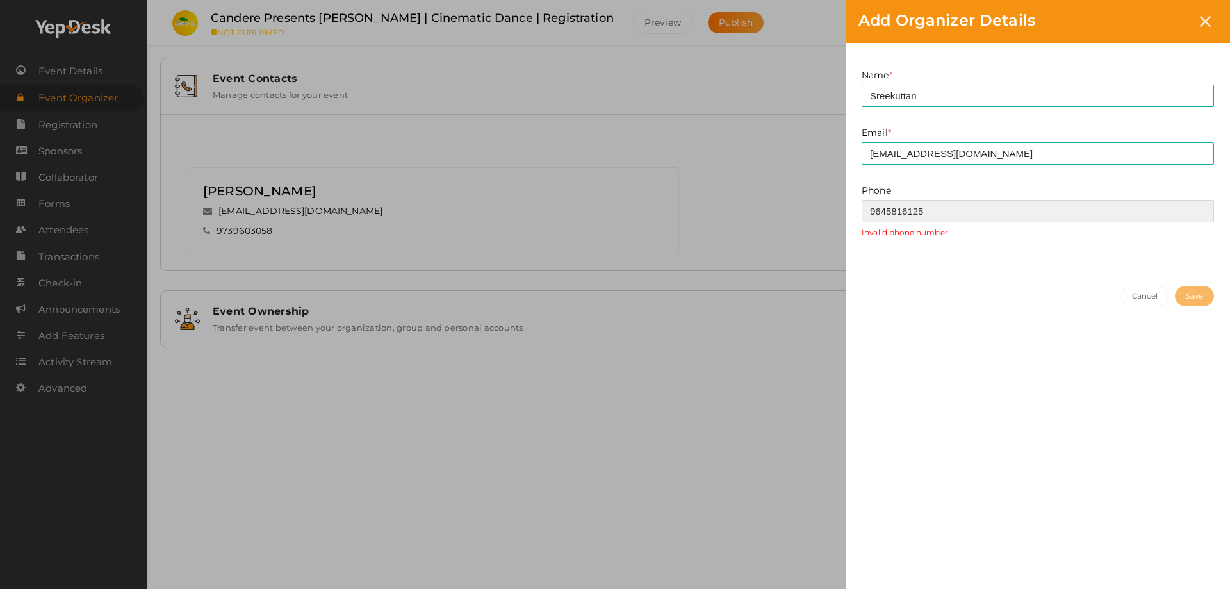
click at [820, 211] on input "9645816125‬" at bounding box center [1038, 211] width 352 height 22
paste input "9645816125‬"
type input "9645816125"
click at [820, 281] on button "Save" at bounding box center [1194, 280] width 39 height 21
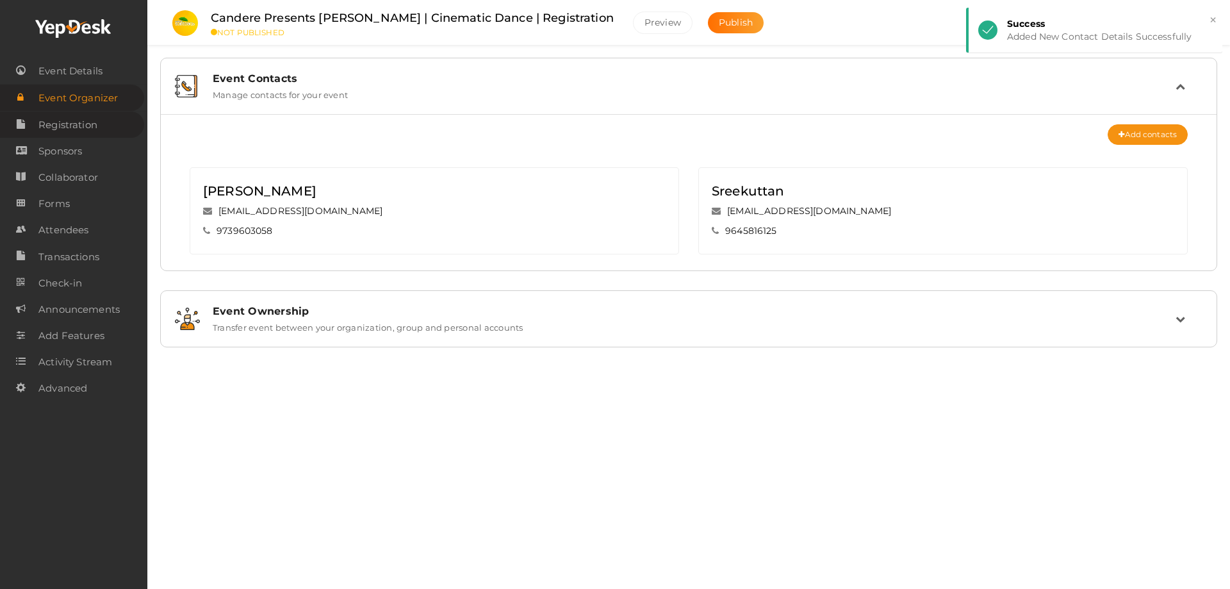
click at [81, 126] on span "Registration" at bounding box center [67, 125] width 59 height 26
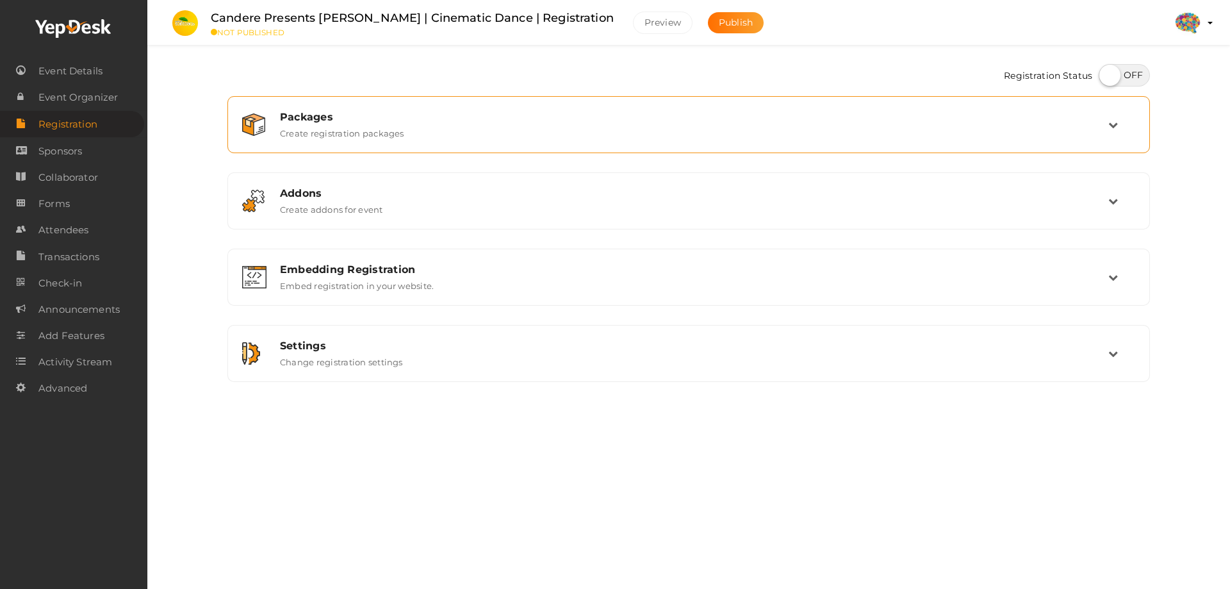
click at [474, 142] on div "Packages Create registration packages" at bounding box center [689, 124] width 909 height 43
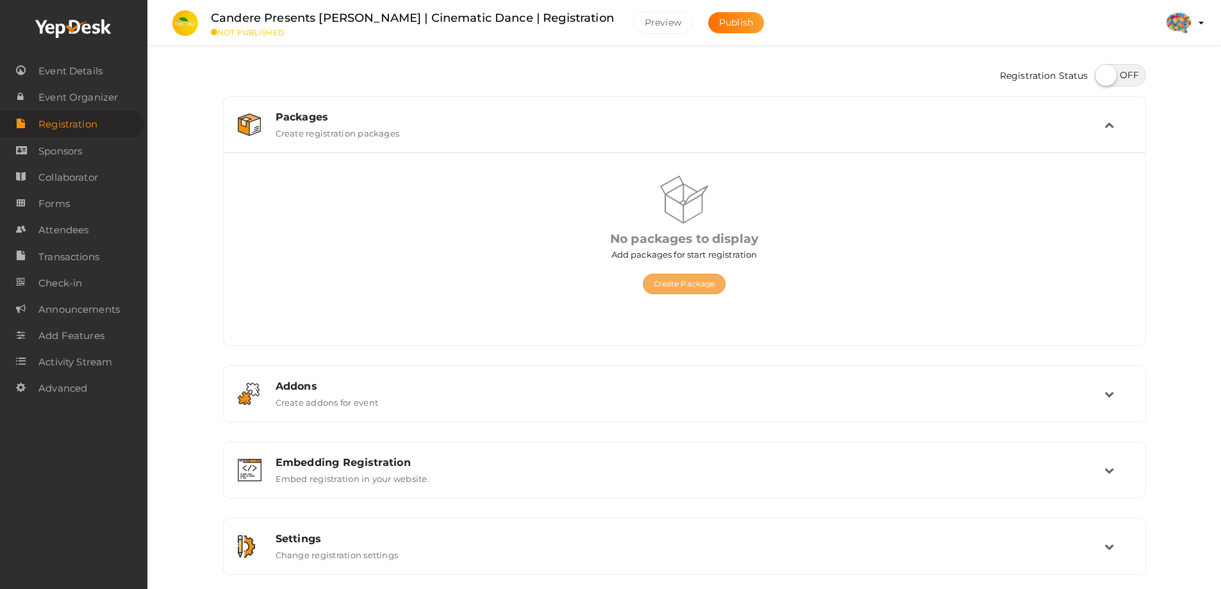
click at [674, 288] on button "Create Package" at bounding box center [684, 284] width 83 height 21
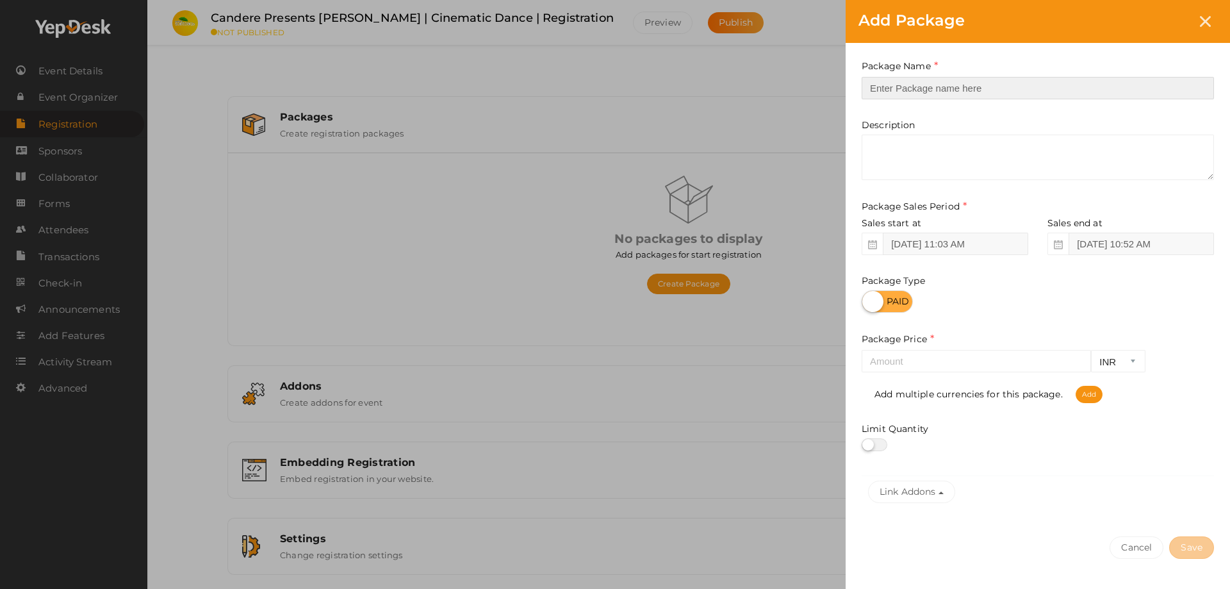
click at [820, 79] on input "text" at bounding box center [1038, 88] width 352 height 22
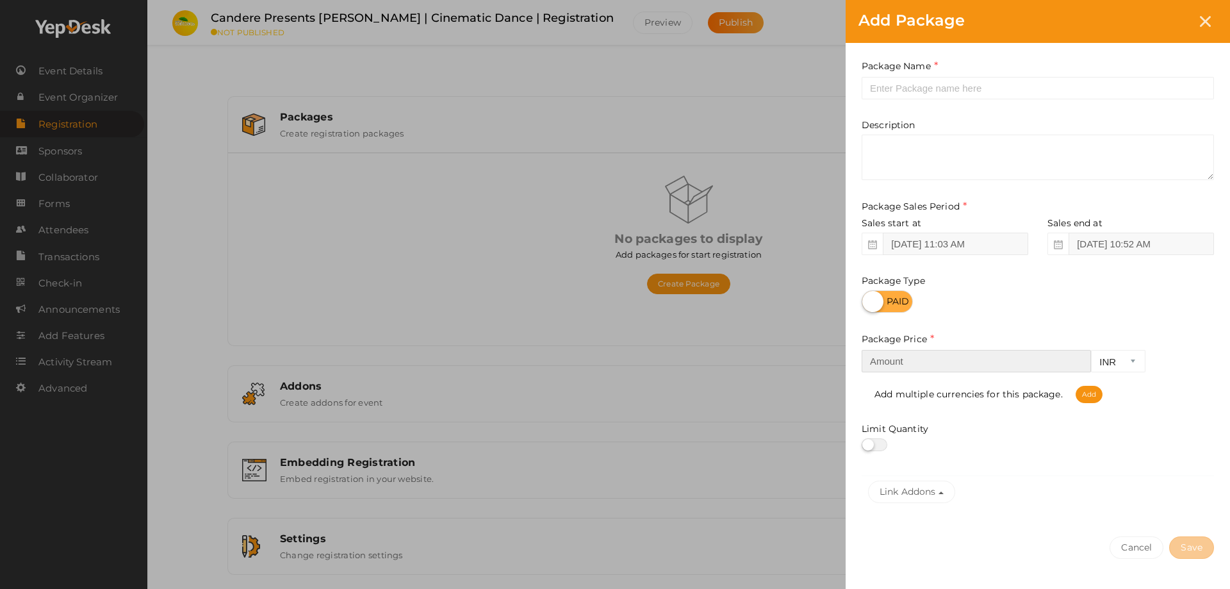
click at [820, 358] on input "number" at bounding box center [976, 361] width 229 height 22
type input "500"
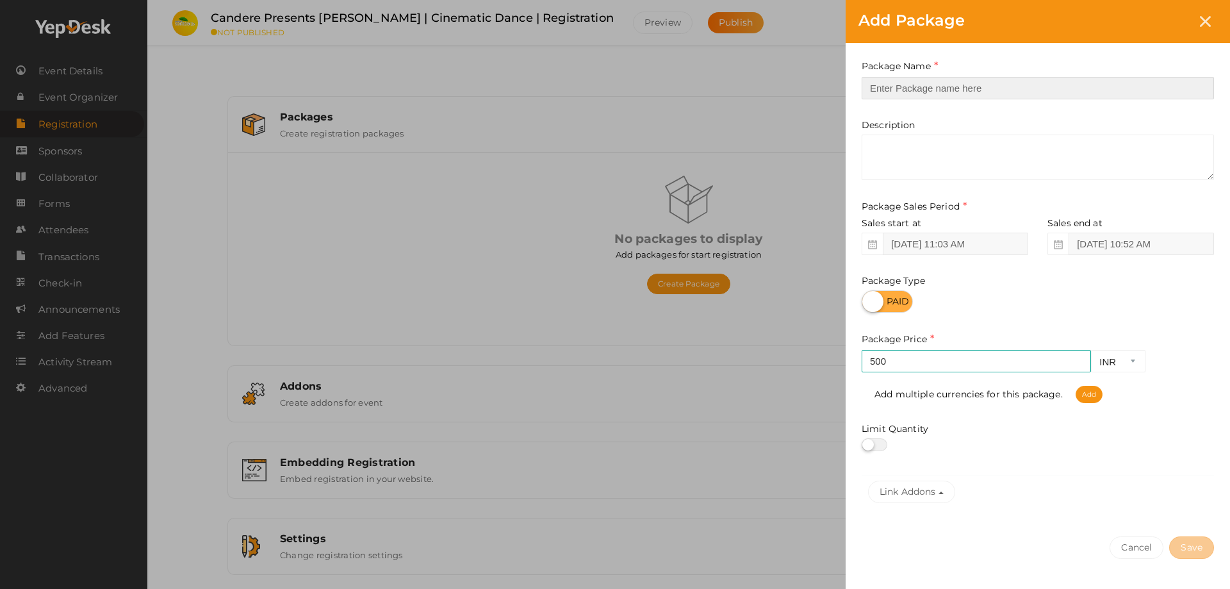
click at [820, 83] on input "text" at bounding box center [1038, 88] width 352 height 22
paste input "Registration"
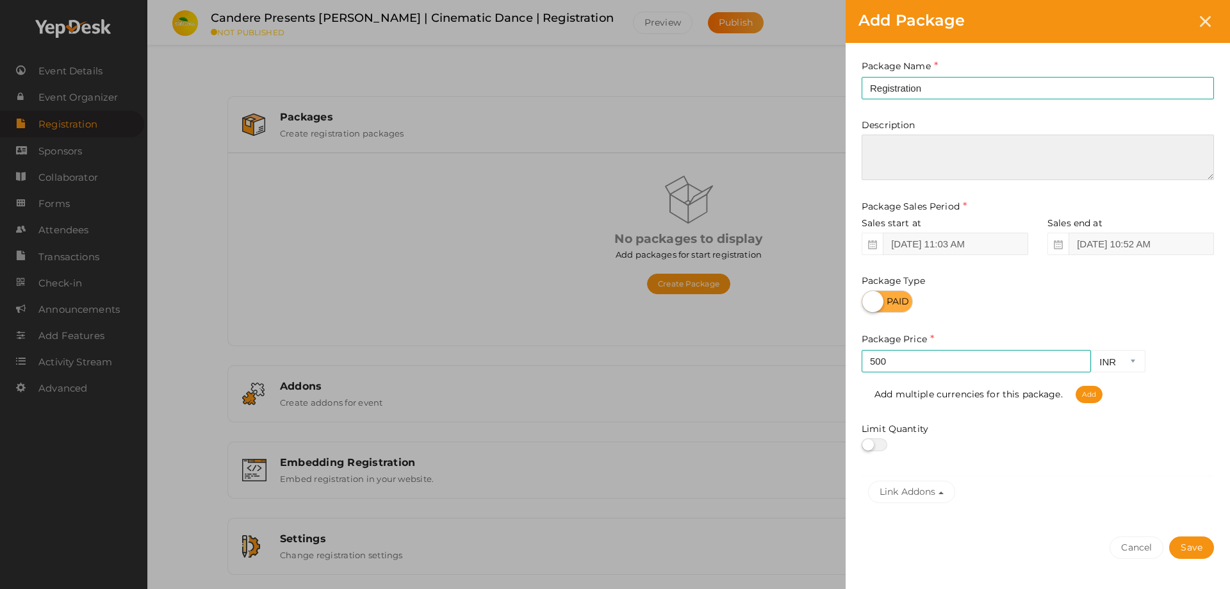
click at [820, 154] on textarea at bounding box center [1038, 157] width 352 height 45
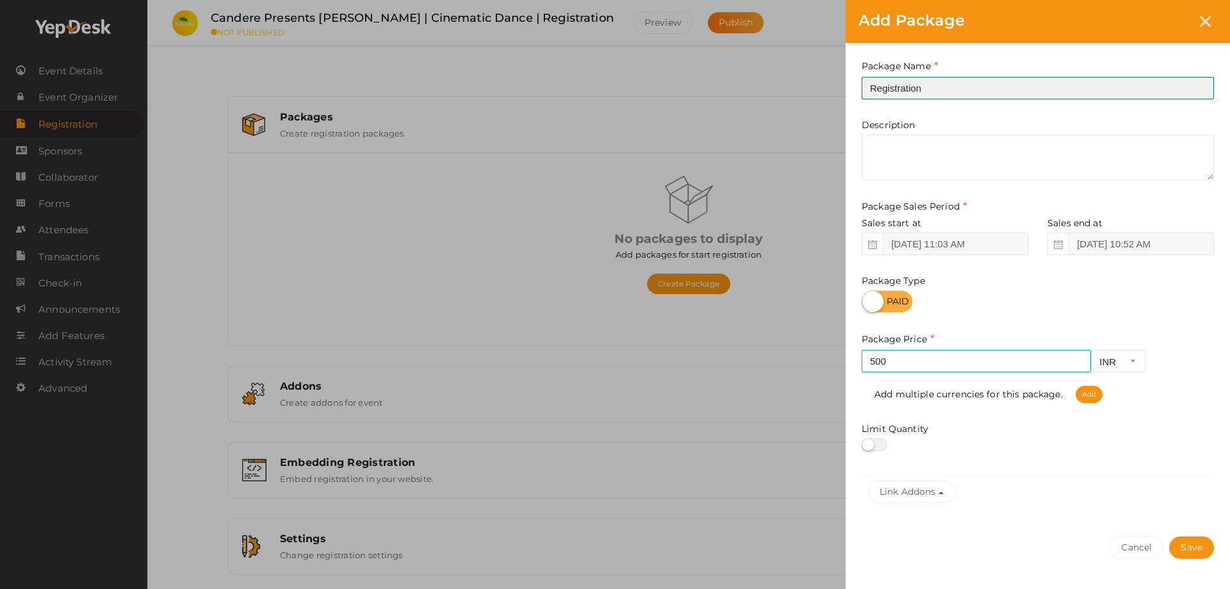
click at [820, 92] on input "Registration" at bounding box center [1038, 88] width 352 height 22
type input "Team Registration"
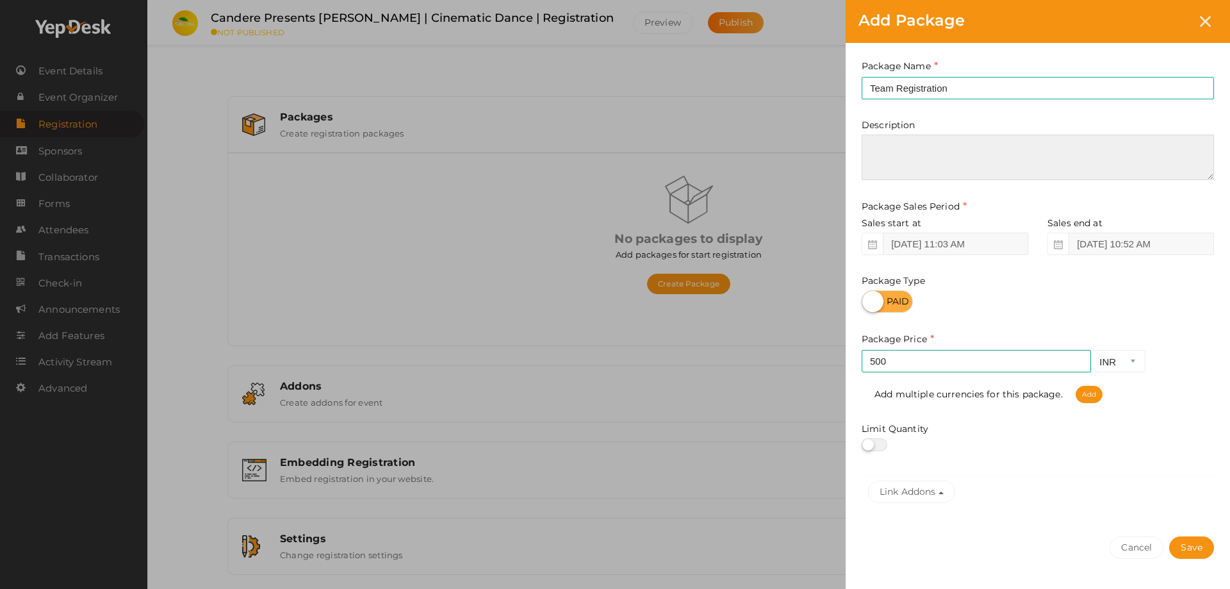
click at [820, 165] on textarea at bounding box center [1038, 157] width 352 height 45
paste textarea "Register to participate in Prathidhwani Onaravam 2025 competitions and programs…"
type textarea "Register to participate in Prathidhwani Onaravam 2025 competitions and programs…"
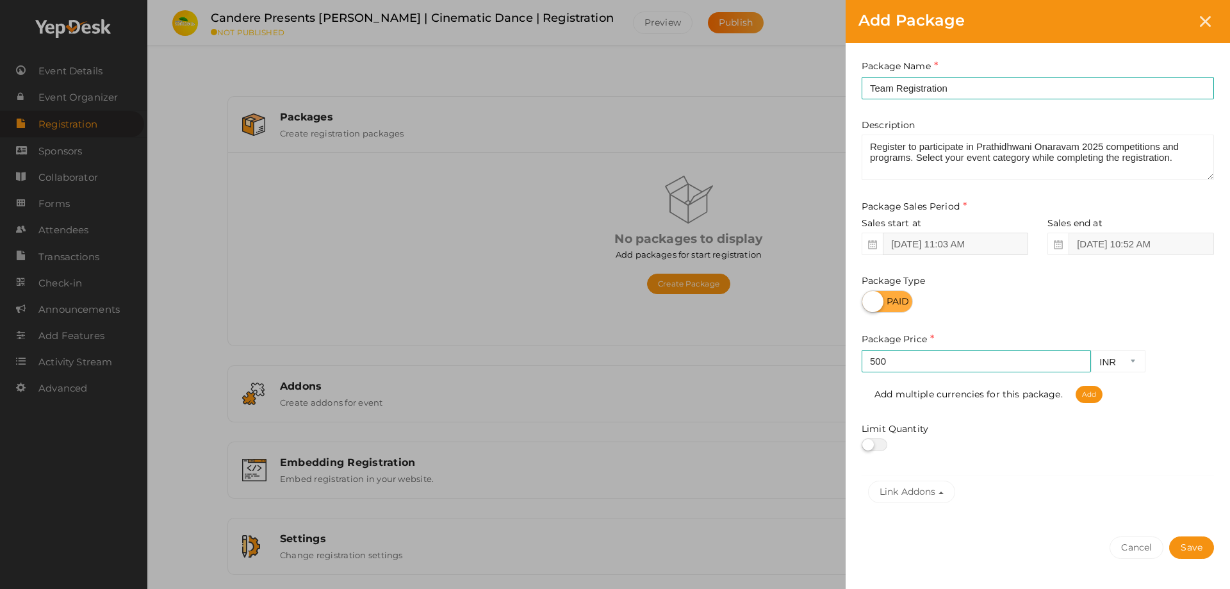
click at [820, 241] on input "Aug 18, 2025 11:03 AM" at bounding box center [955, 244] width 145 height 22
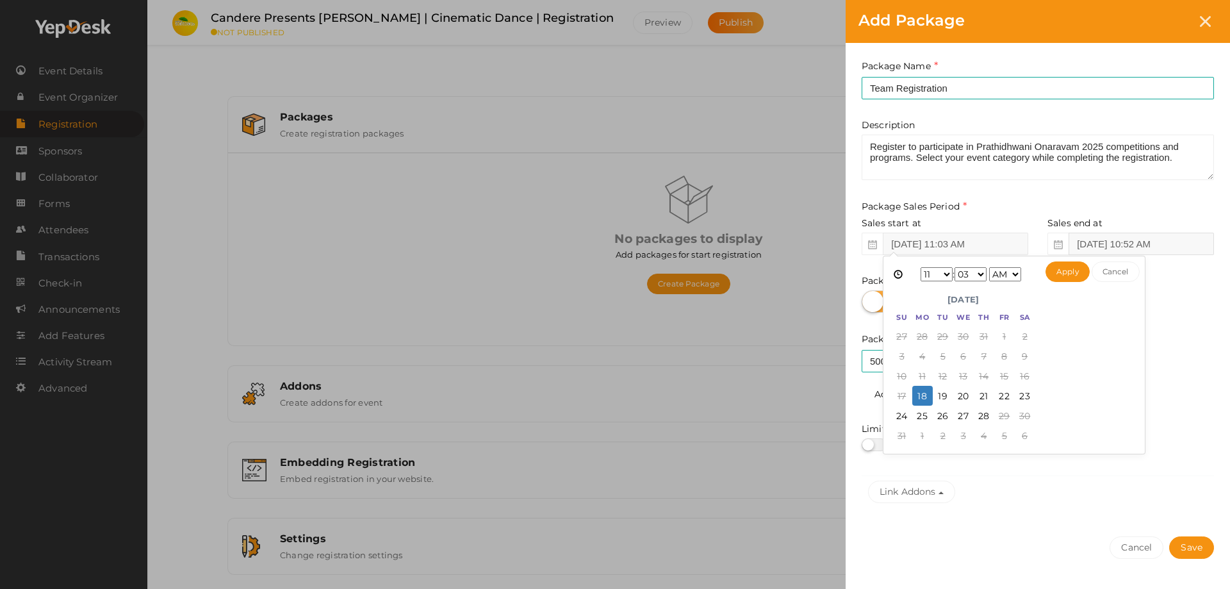
click at [820, 236] on input "Aug 28, 2025 10:52 AM" at bounding box center [1141, 244] width 145 height 22
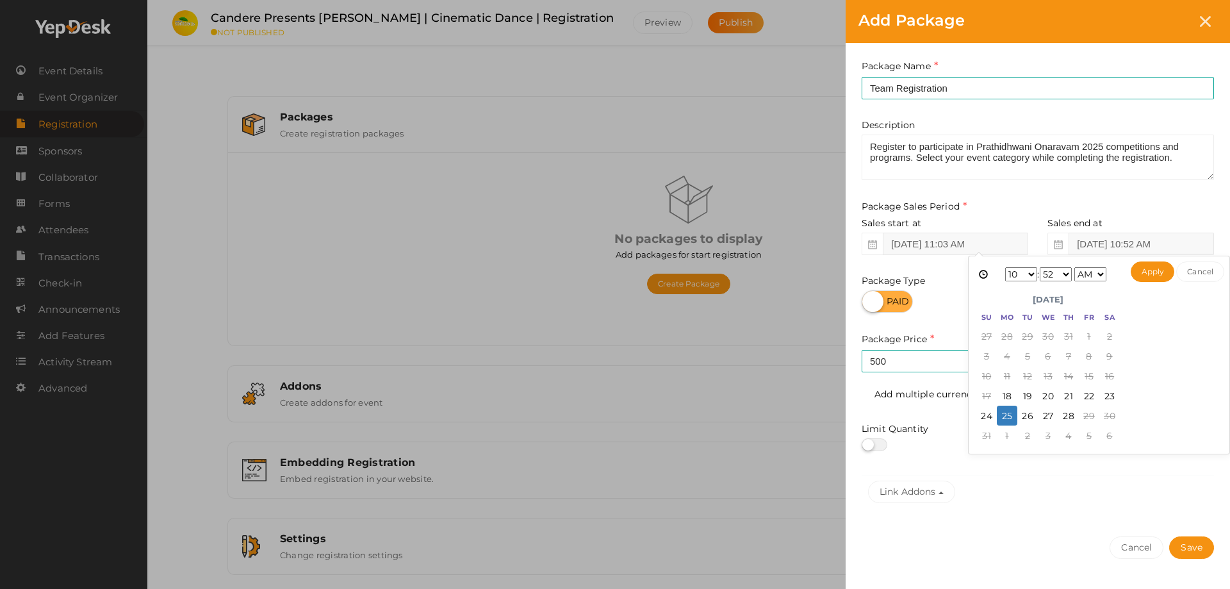
click at [820, 279] on select "1 2 3 4 5 6 7 8 9 10 11 12" at bounding box center [1021, 274] width 32 height 14
click at [820, 274] on select "1 2 3 4 5 6 7 8 9 10 11 12" at bounding box center [1021, 274] width 32 height 14
click at [820, 270] on select "00 01 02 03 04 05 06 07 08 09 10 11 12 13 14 15 16 17 18 19 20 21 22 23 24 25 2…" at bounding box center [1056, 274] width 32 height 14
click at [820, 270] on select "AM PM" at bounding box center [1091, 274] width 32 height 14
click at [820, 276] on button "Apply" at bounding box center [1153, 271] width 44 height 21
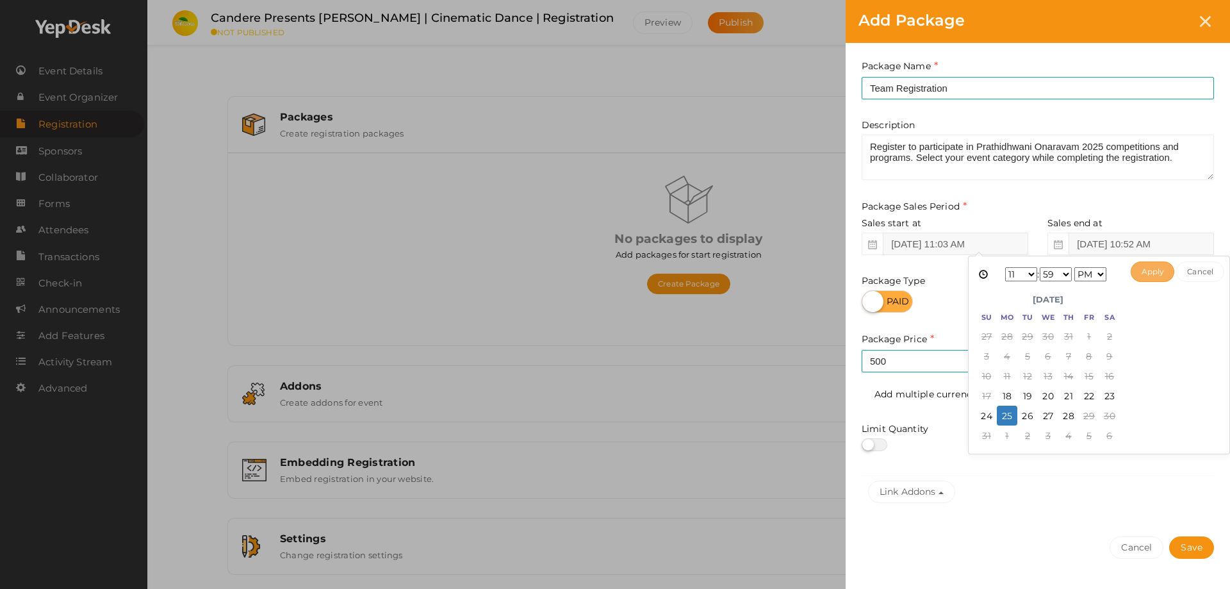
type input "[DATE] 11:59 PM"
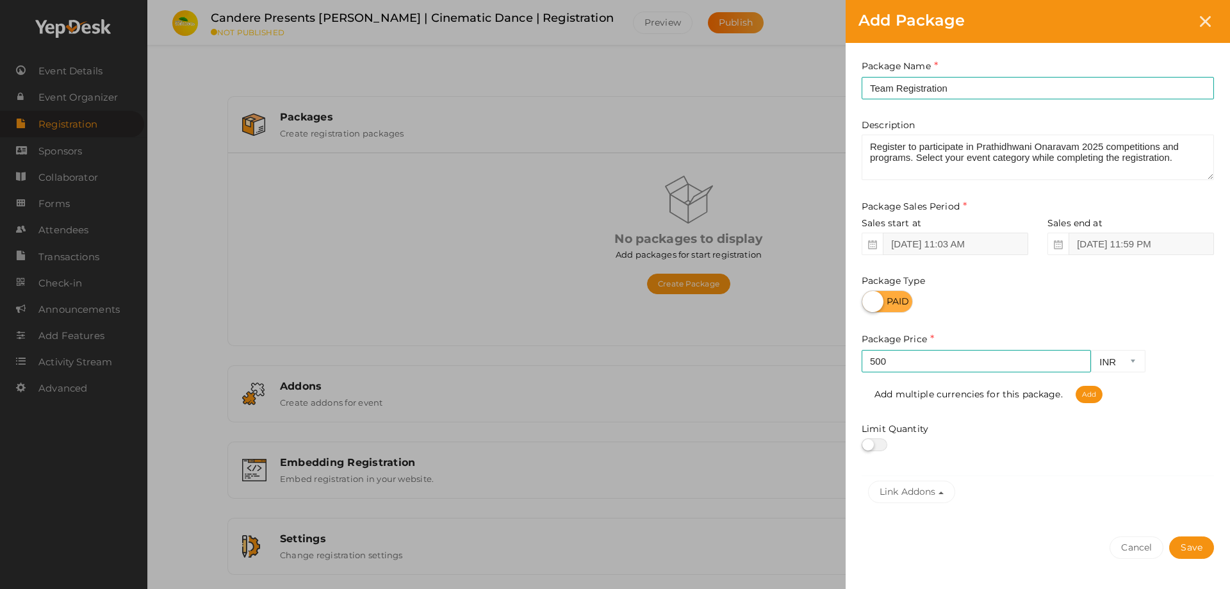
click at [820, 358] on label at bounding box center [875, 444] width 26 height 13
click at [820, 358] on input "checkbox" at bounding box center [866, 445] width 8 height 8
checkbox input "true"
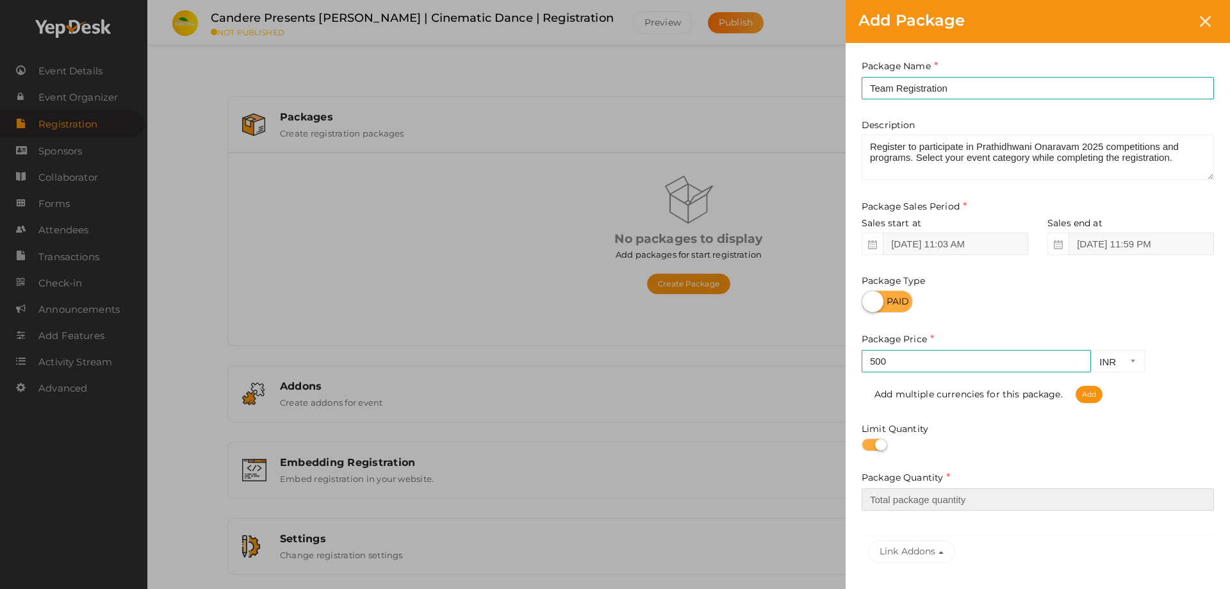
click at [820, 358] on input "number" at bounding box center [1038, 499] width 352 height 22
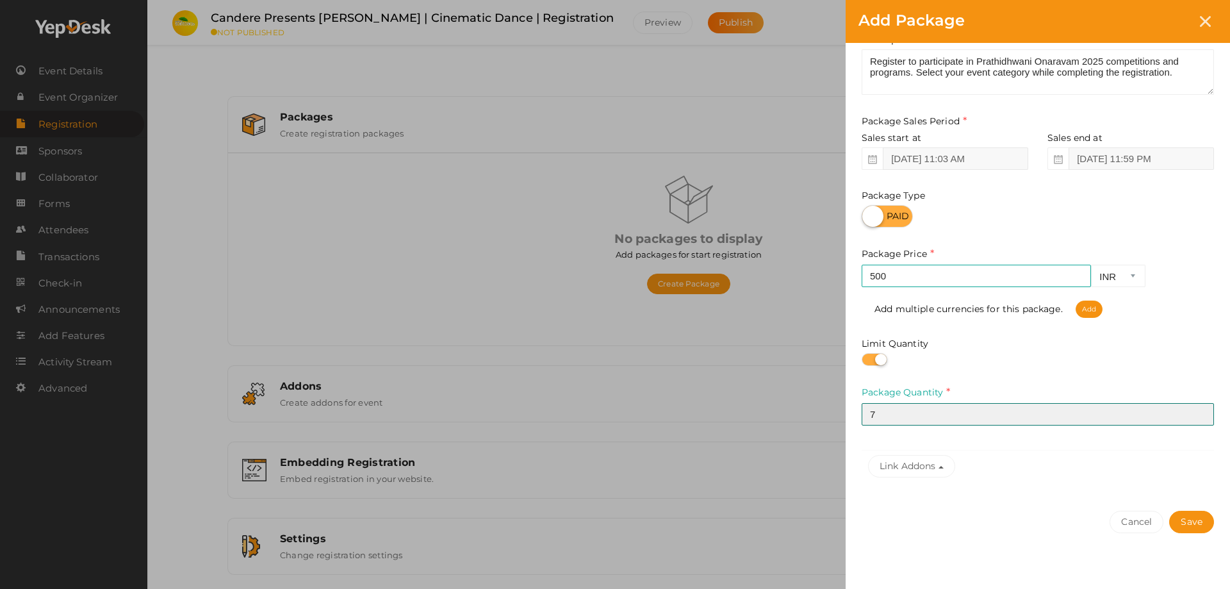
scroll to position [110, 0]
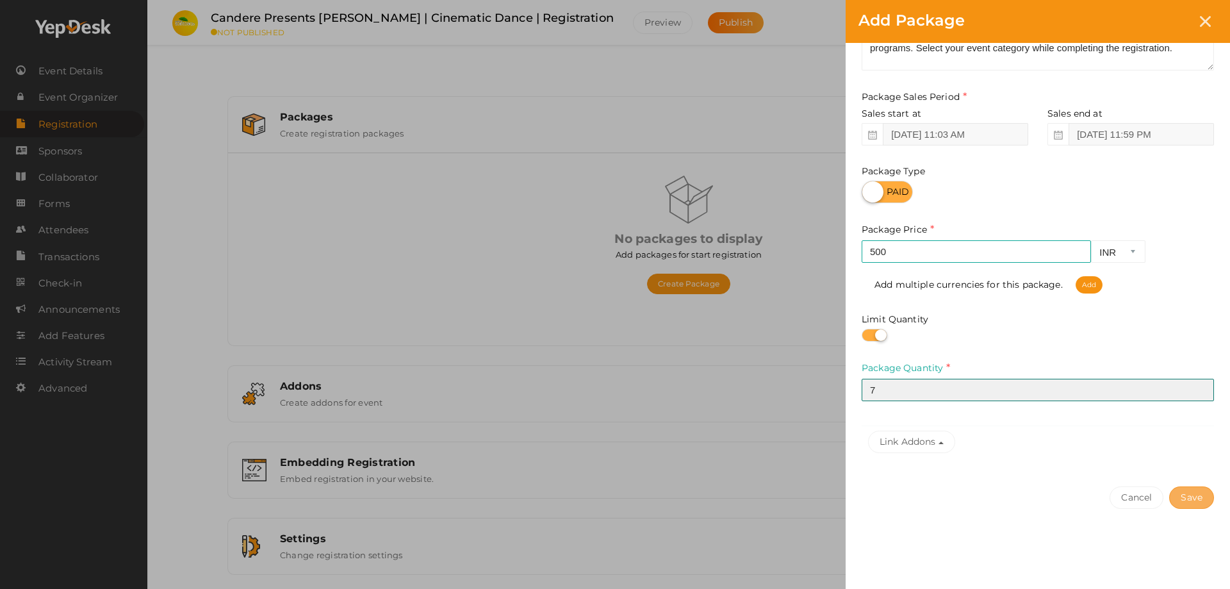
type input "7"
click at [820, 358] on button "Save" at bounding box center [1191, 497] width 45 height 22
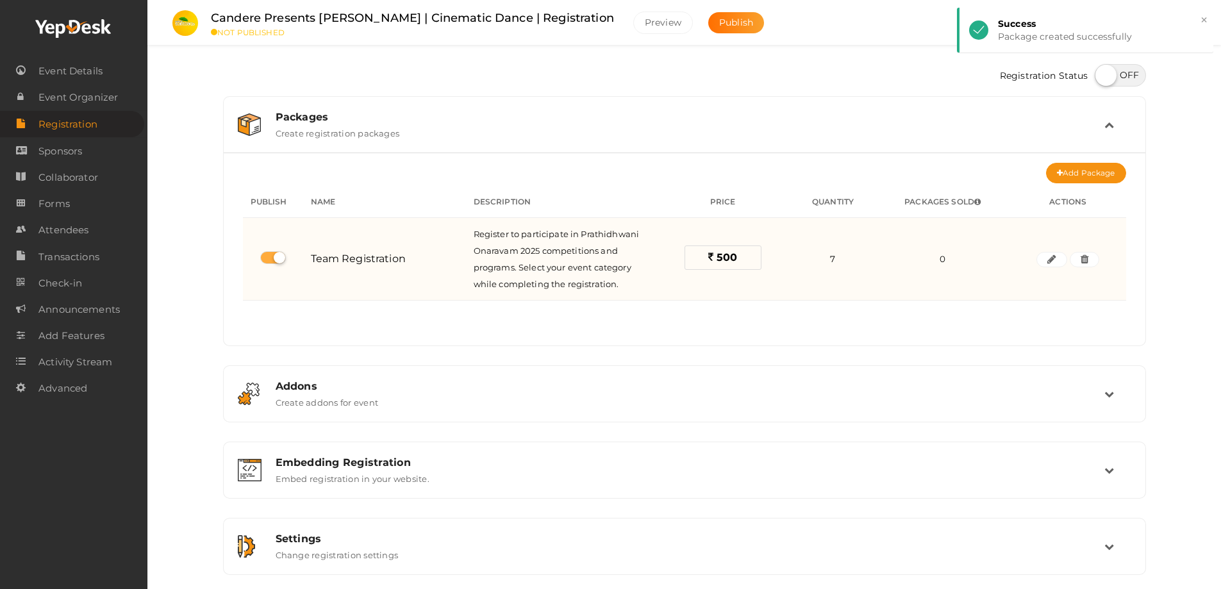
click at [820, 273] on td at bounding box center [1068, 259] width 116 height 83
click at [820, 260] on icon "button" at bounding box center [1051, 260] width 9 height 8
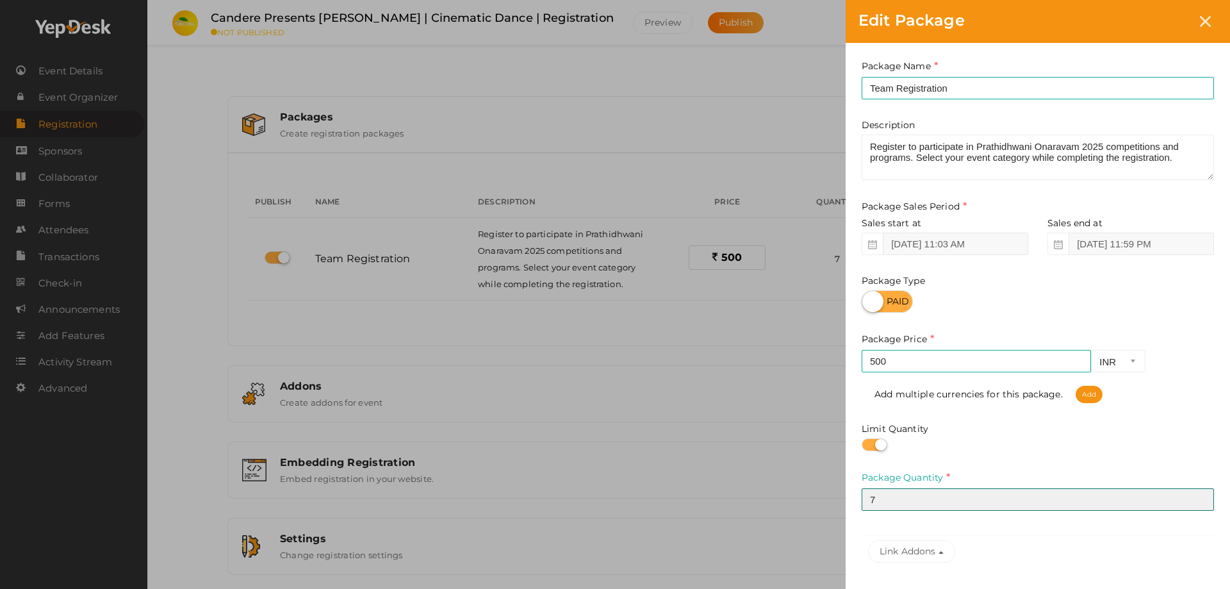
drag, startPoint x: 913, startPoint y: 497, endPoint x: 810, endPoint y: 499, distance: 103.2
click at [811, 358] on div "Edit Package Package Name Team Registration This field is Required. Package Nam…" at bounding box center [615, 294] width 1230 height 589
type input "8"
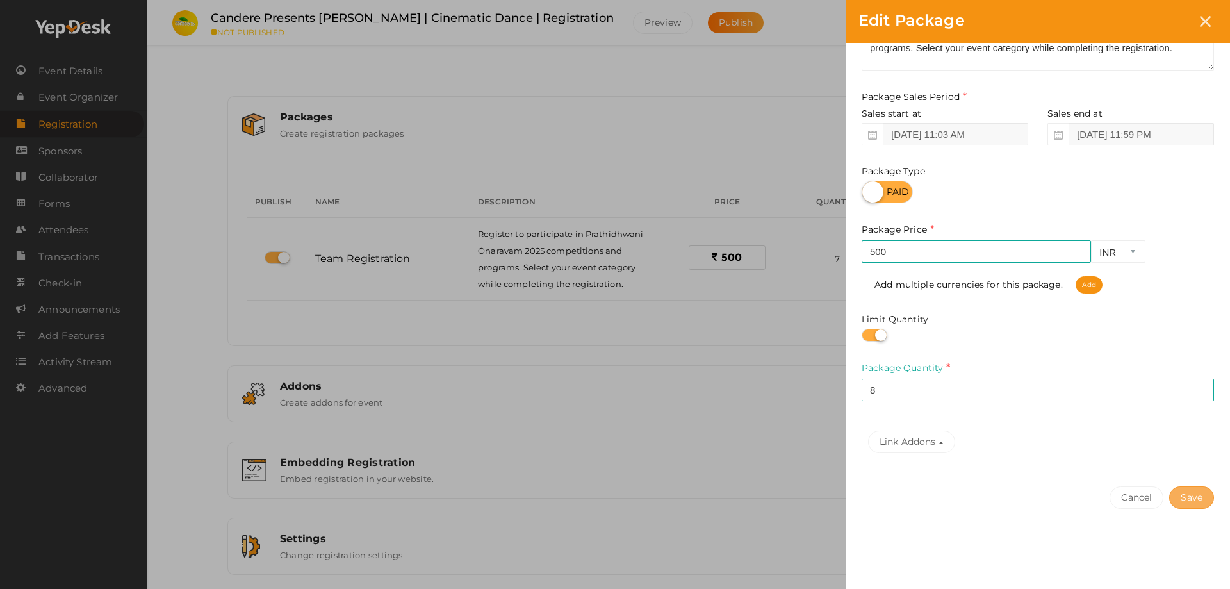
click at [820, 358] on button "Save" at bounding box center [1191, 497] width 45 height 22
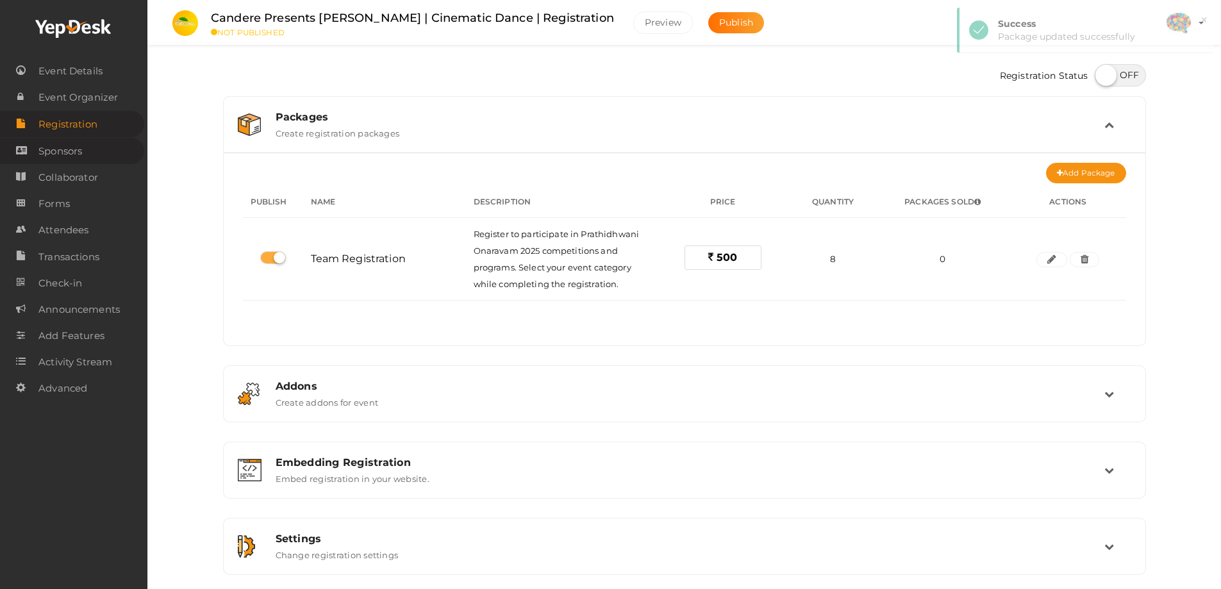
click at [60, 144] on span "Sponsors" at bounding box center [60, 151] width 44 height 26
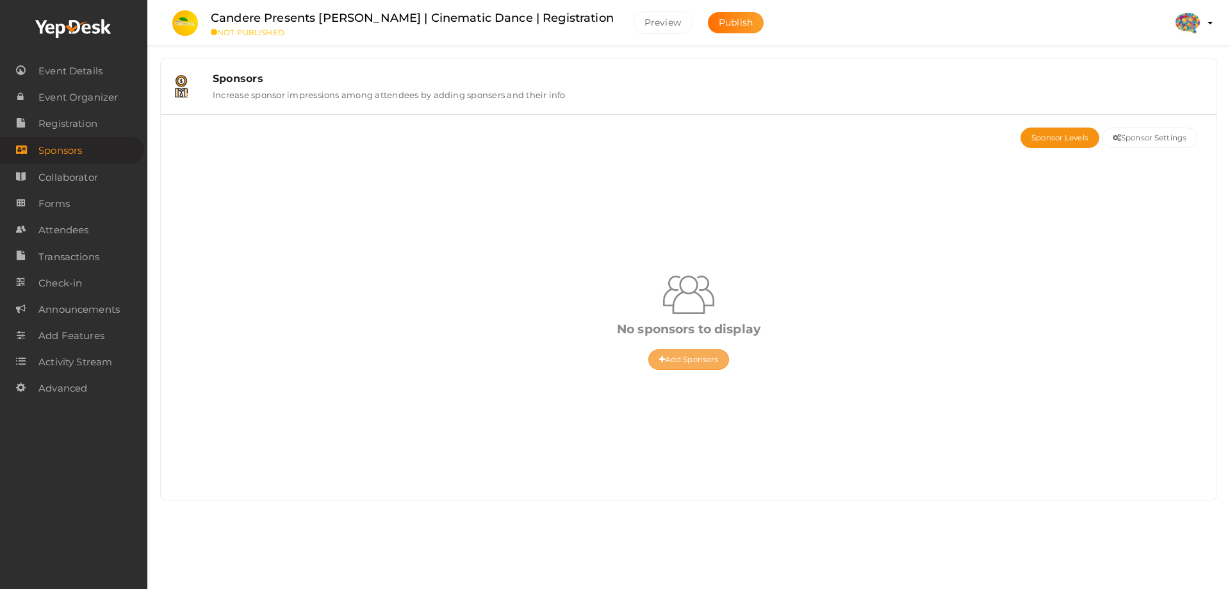
click at [693, 358] on button "Add Sponsors" at bounding box center [688, 359] width 81 height 21
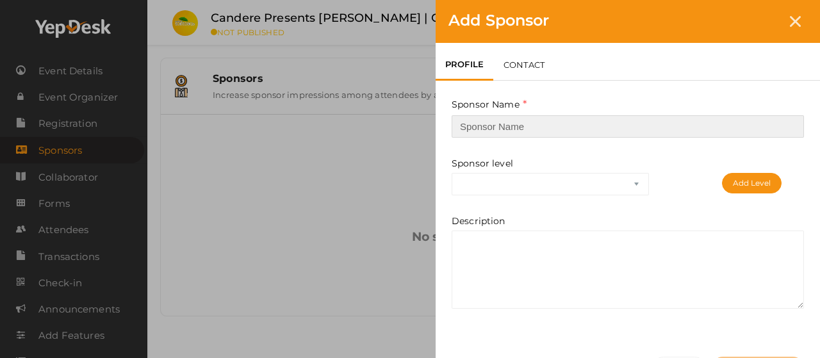
click at [547, 131] on input "text" at bounding box center [628, 126] width 352 height 22
paste input "Radio Mirchi"
type input "Radio Mirchi"
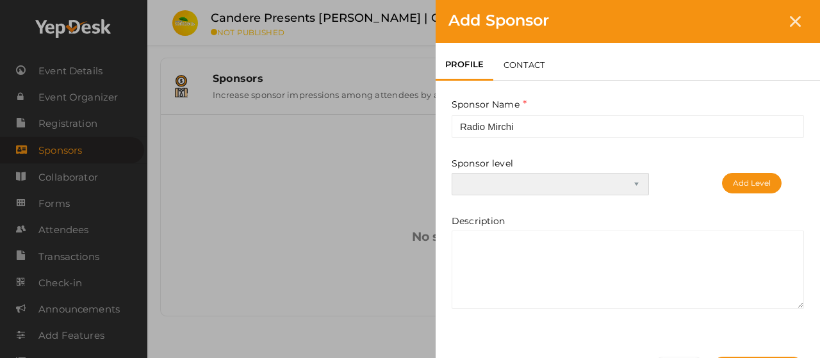
click at [644, 185] on select "Platinum Sponsor Gold Sponsor Silver Sponsor" at bounding box center [550, 184] width 197 height 22
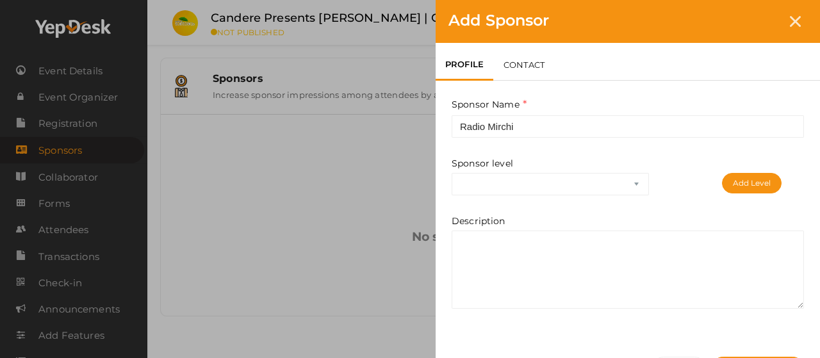
click at [673, 188] on div "Sponsor level Platinum Sponsor Gold Sponsor Silver Sponsor Add Level" at bounding box center [628, 176] width 372 height 38
click at [760, 180] on button "Add Level" at bounding box center [752, 183] width 60 height 21
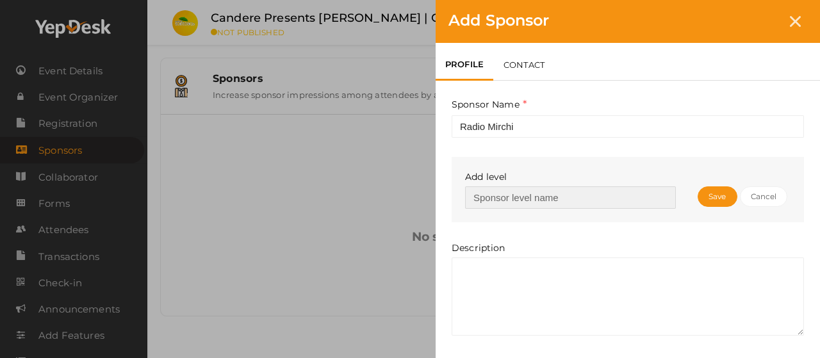
click at [569, 195] on input "text" at bounding box center [570, 197] width 211 height 22
type input "P"
type input "Powered By"
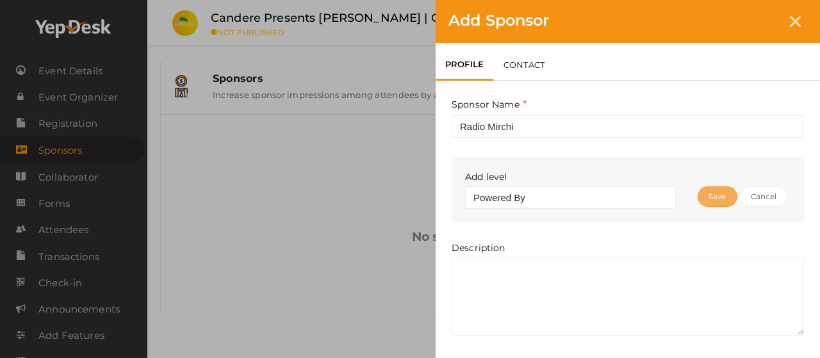
click at [709, 190] on span "Save" at bounding box center [717, 196] width 17 height 13
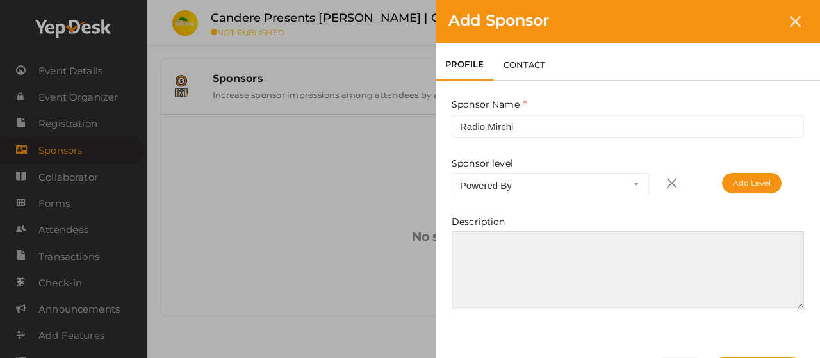
click at [588, 255] on textarea at bounding box center [628, 270] width 352 height 78
paste textarea "Radio Mirchi is one of India’s most popular FM radio networks, known for its en…"
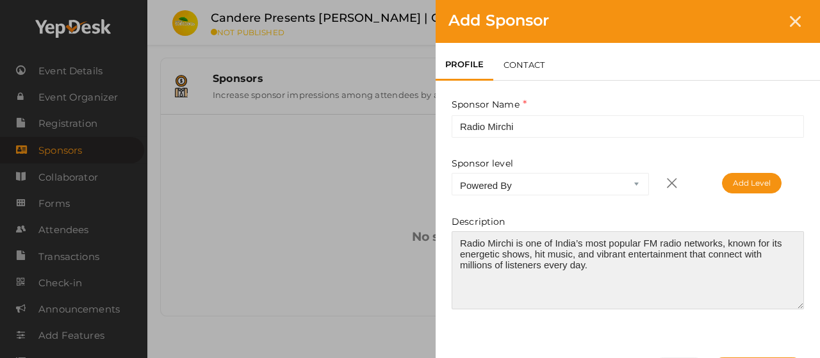
scroll to position [79, 0]
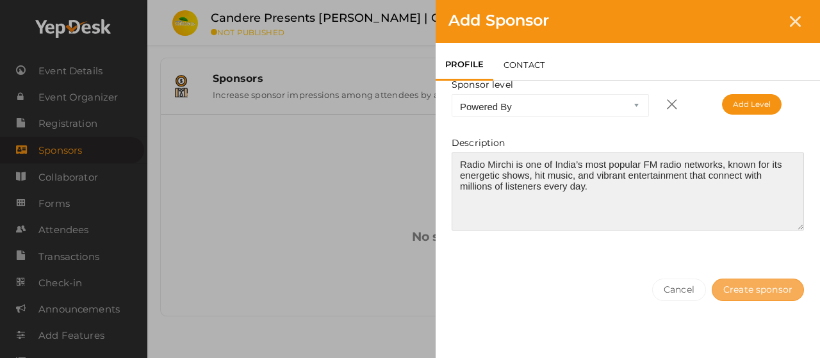
type textarea "Radio Mirchi is one of India’s most popular FM radio networks, known for its en…"
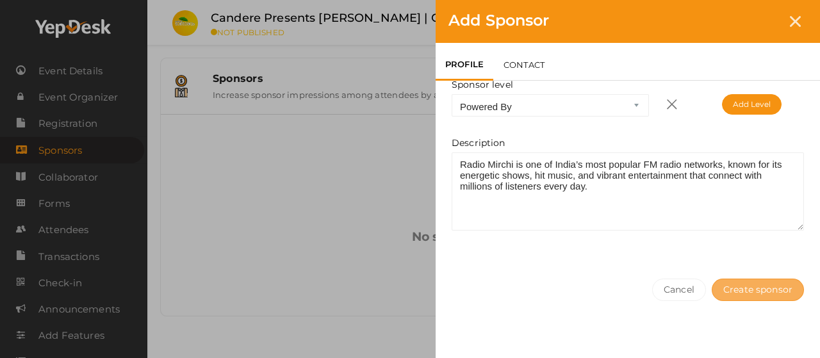
click at [757, 285] on button "Create sponsor" at bounding box center [758, 290] width 92 height 22
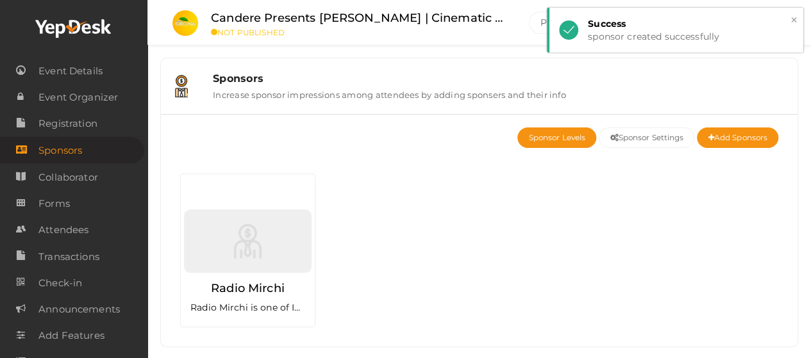
click at [795, 16] on button "×" at bounding box center [793, 20] width 8 height 15
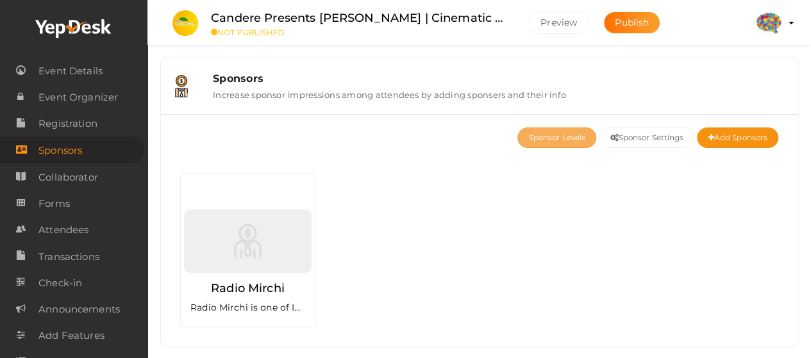
click at [565, 141] on button "Sponsor Levels" at bounding box center [556, 138] width 79 height 21
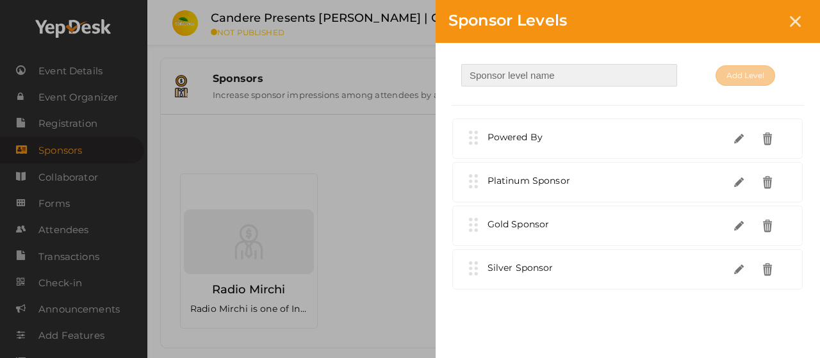
click at [549, 70] on input "text" at bounding box center [569, 75] width 216 height 22
type input "Title Sponsor"
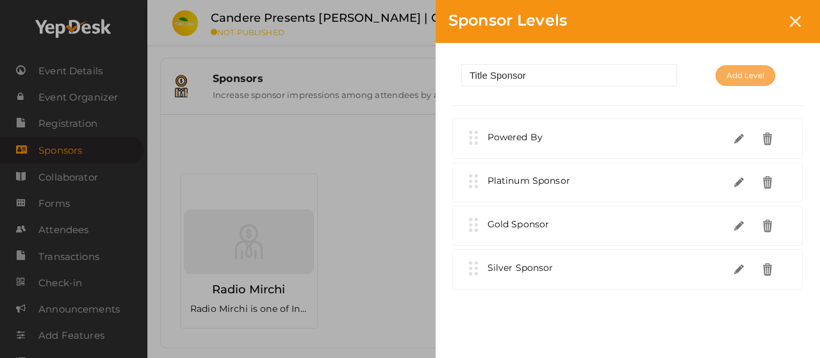
click at [757, 69] on span "Add Level" at bounding box center [746, 75] width 38 height 13
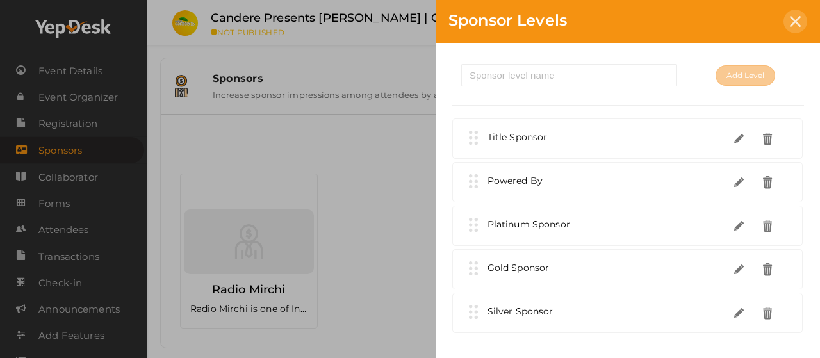
click at [791, 17] on icon at bounding box center [795, 21] width 11 height 11
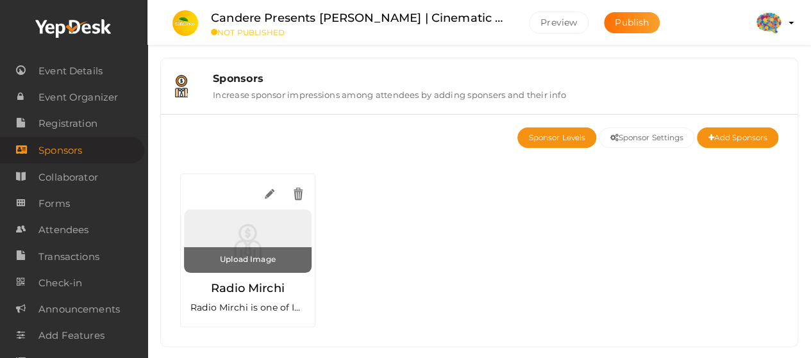
click at [247, 263] on input "file" at bounding box center [248, 260] width 128 height 26
type input "C:\fakepath\sponsor2.png"
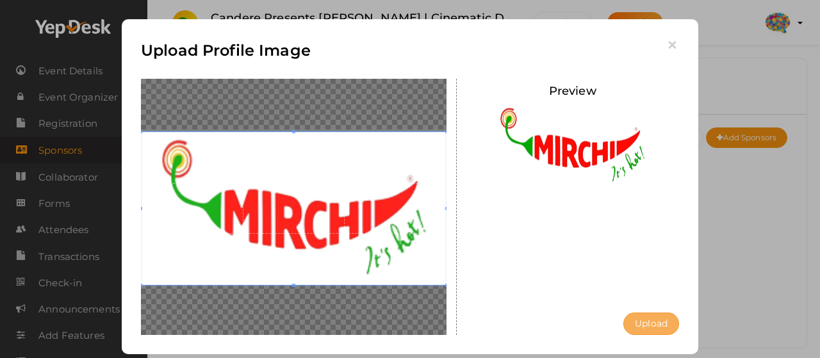
click at [640, 320] on button "Upload" at bounding box center [651, 324] width 56 height 22
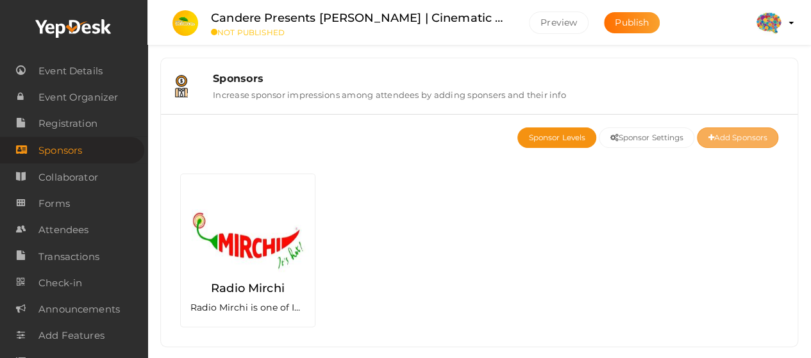
click at [736, 142] on button "Add Sponsors" at bounding box center [737, 138] width 81 height 21
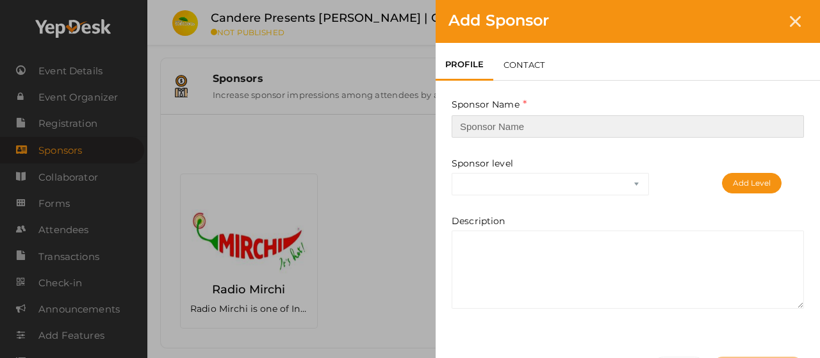
click at [614, 128] on input "text" at bounding box center [628, 126] width 352 height 22
paste input "Candere By [PERSON_NAME]"
type input "Candere By [PERSON_NAME]"
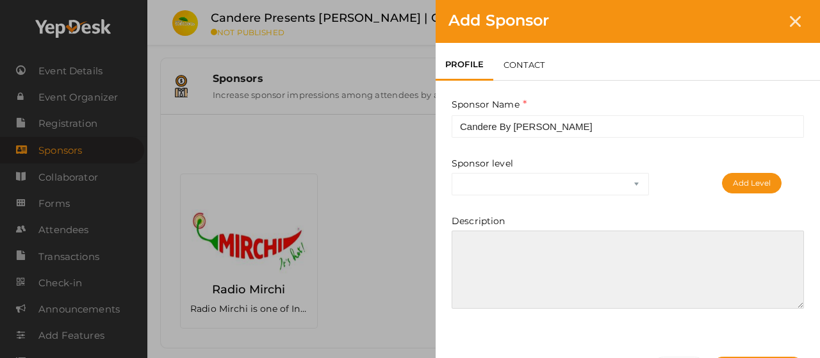
click at [593, 274] on textarea at bounding box center [628, 270] width 352 height 78
paste textarea "Candere by [PERSON_NAME] is a leading online jewelry brand offering a wide rang…"
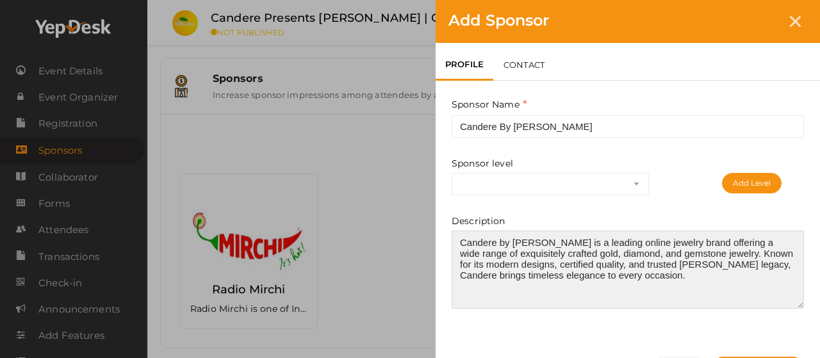
type textarea "Candere by [PERSON_NAME] is a leading online jewelry brand offering a wide rang…"
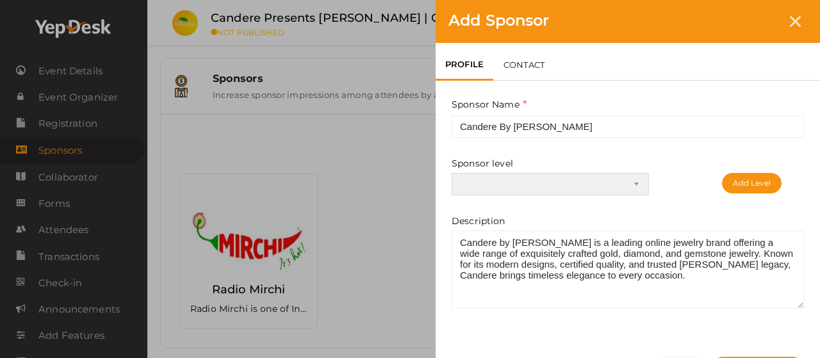
click at [634, 184] on select "Title Sponsor Powered By Platinum Sponsor Gold Sponsor Silver Sponsor" at bounding box center [550, 184] width 197 height 22
select select "0"
click at [452, 173] on select "Title Sponsor Powered By Platinum Sponsor Gold Sponsor Silver Sponsor" at bounding box center [550, 184] width 197 height 22
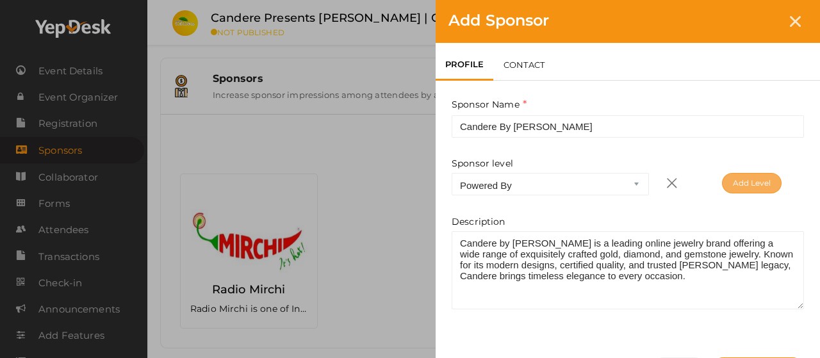
click at [747, 179] on button "Add Level" at bounding box center [752, 183] width 60 height 21
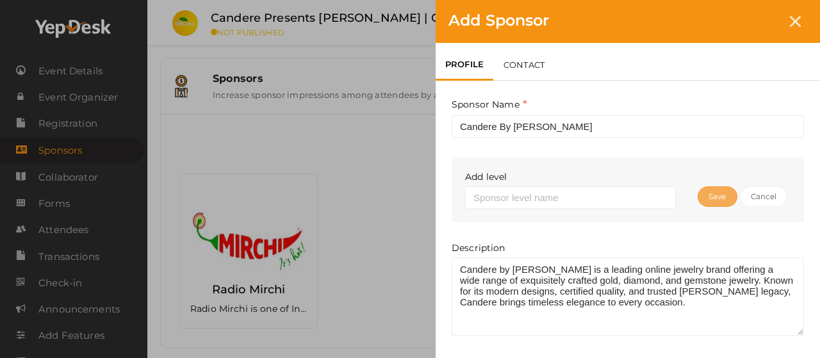
click at [726, 190] on span "Save" at bounding box center [717, 196] width 17 height 13
click at [755, 192] on button "Cancel" at bounding box center [764, 196] width 48 height 21
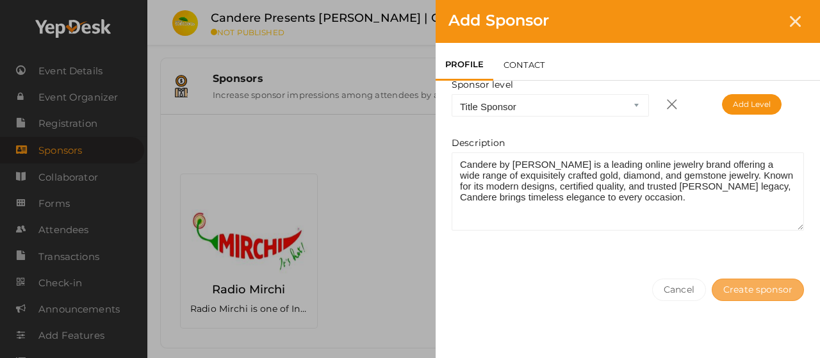
click at [766, 283] on button "Create sponsor" at bounding box center [758, 290] width 92 height 22
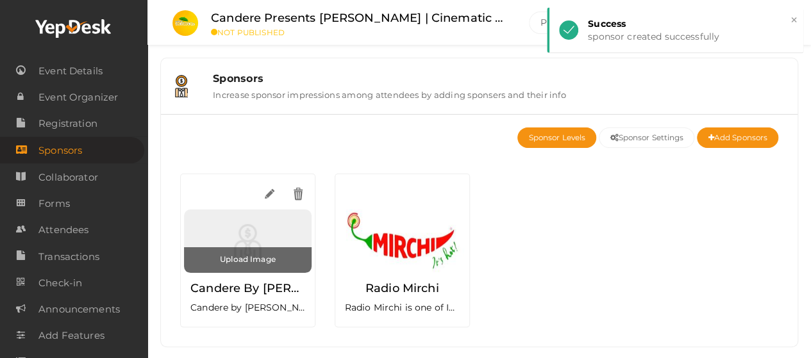
click at [260, 258] on input "file" at bounding box center [248, 260] width 128 height 26
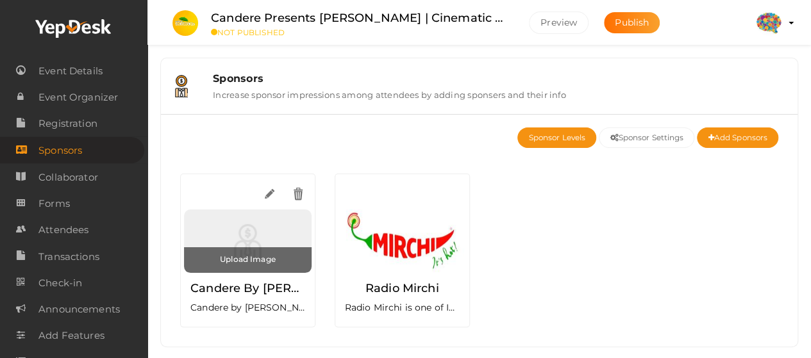
type input "C:\fakepath\sponsor1.png"
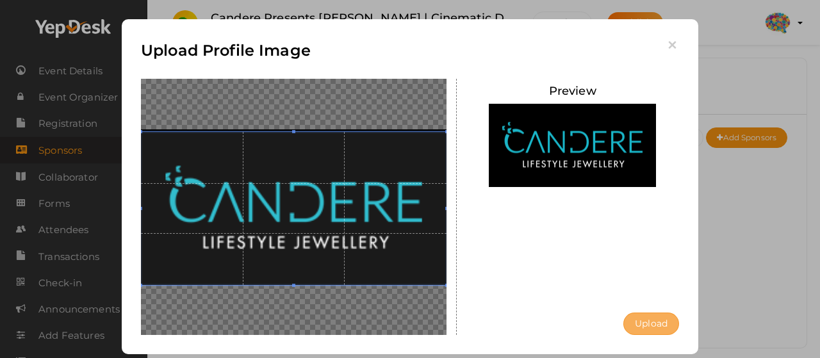
click at [646, 325] on button "Upload" at bounding box center [651, 324] width 56 height 22
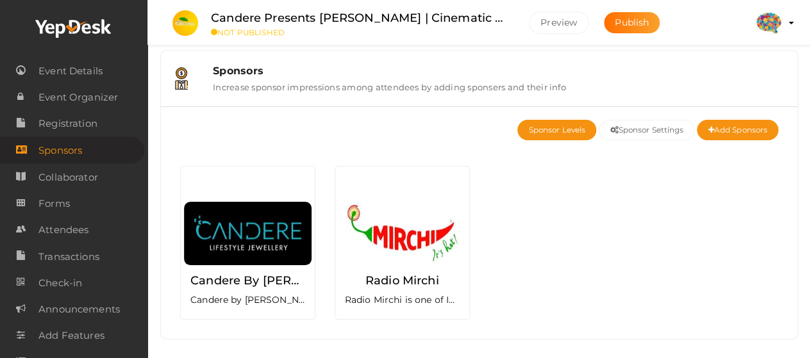
scroll to position [19, 0]
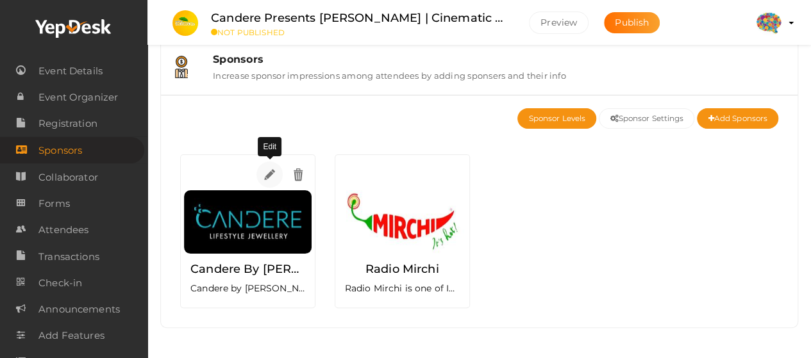
click at [268, 178] on img at bounding box center [269, 174] width 15 height 15
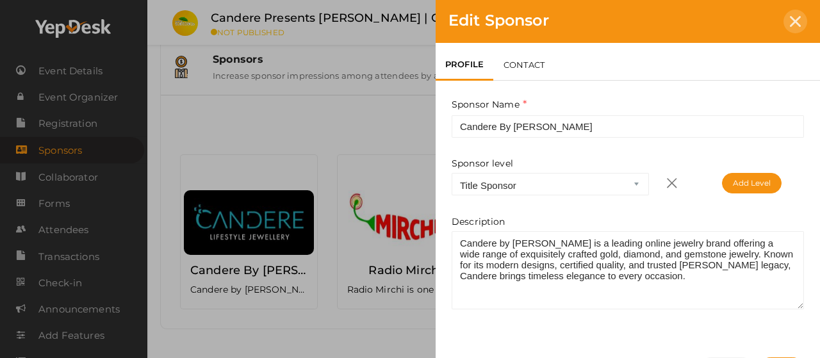
click at [800, 30] on div at bounding box center [796, 22] width 24 height 24
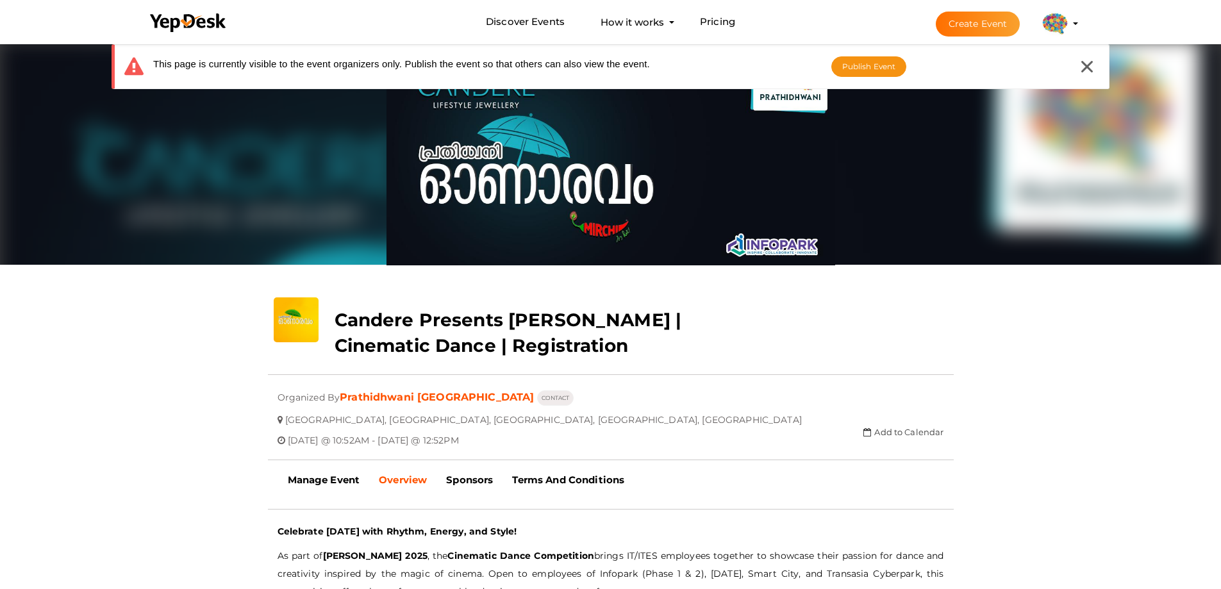
scroll to position [192, 0]
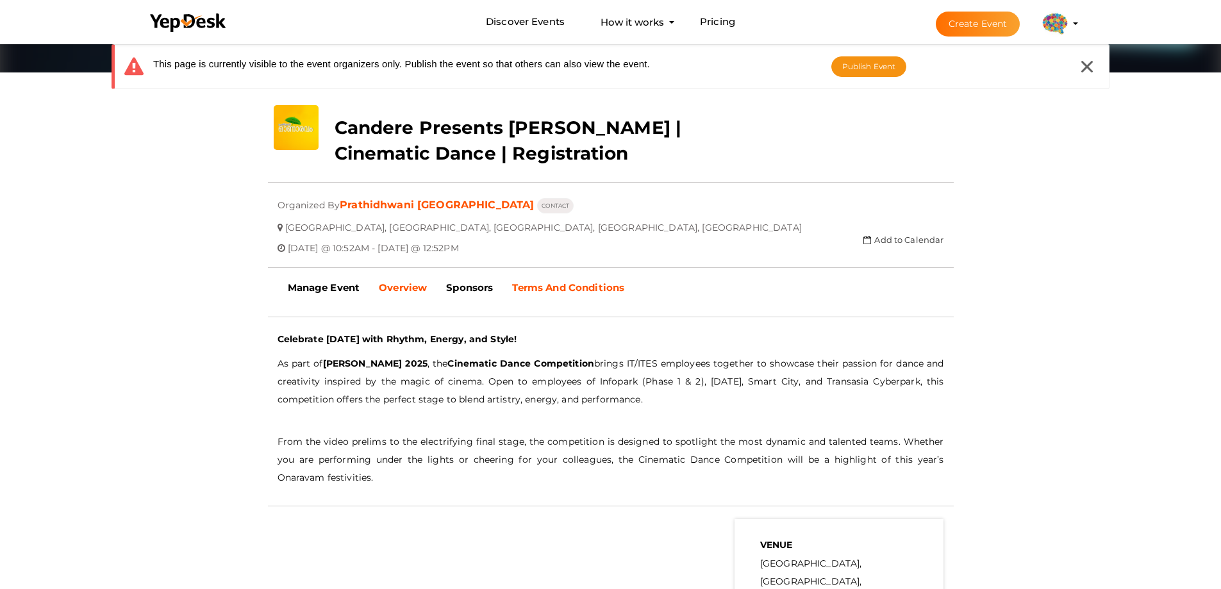
click at [578, 292] on b "Terms And Conditions" at bounding box center [568, 287] width 112 height 12
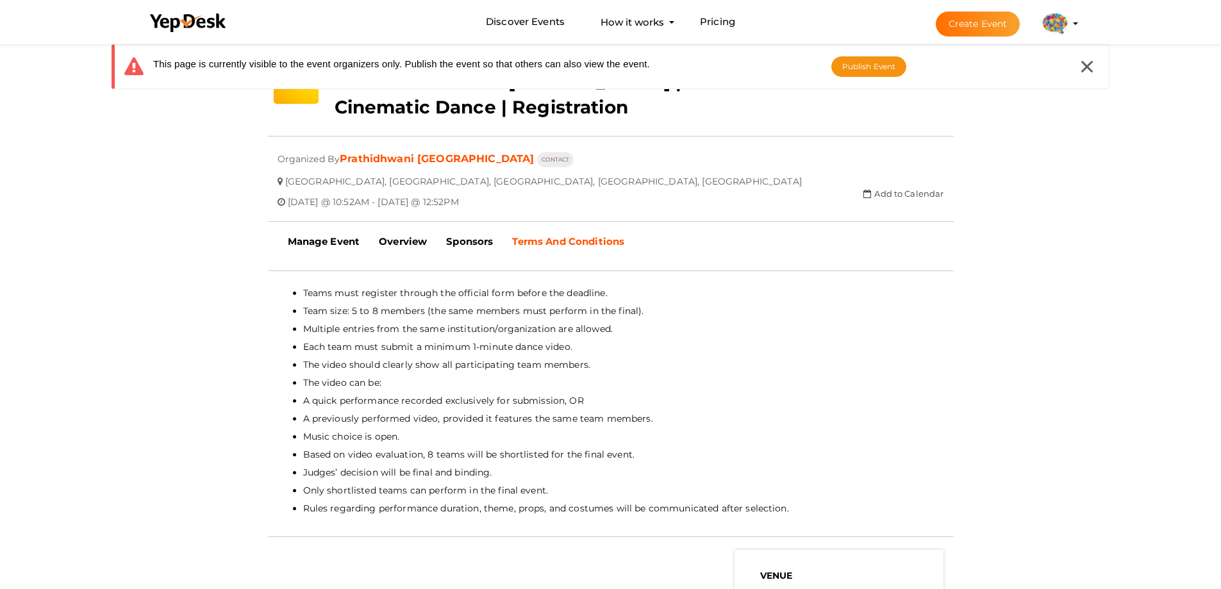
scroll to position [577, 0]
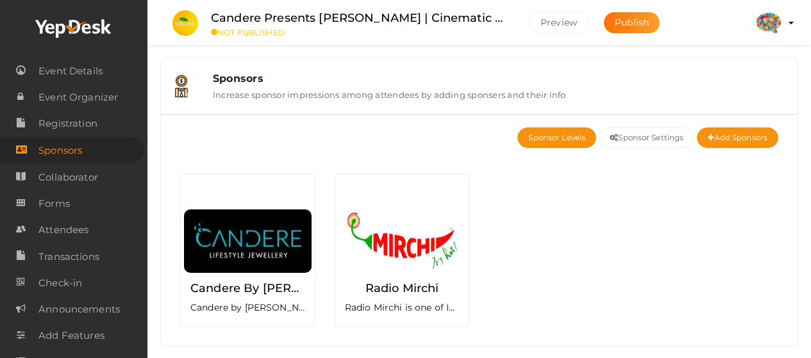
scroll to position [19, 0]
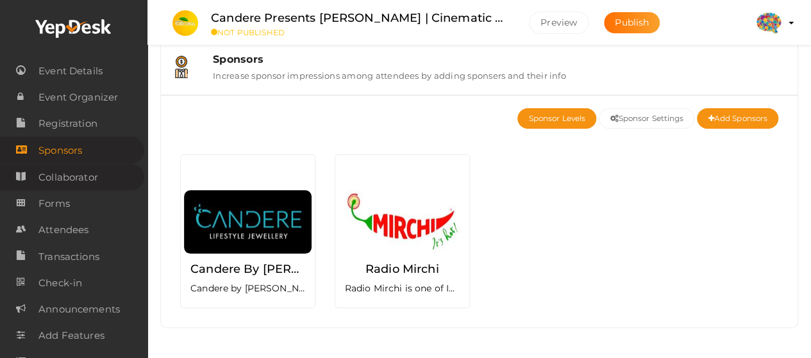
click at [41, 184] on span "Collaborator" at bounding box center [68, 178] width 60 height 26
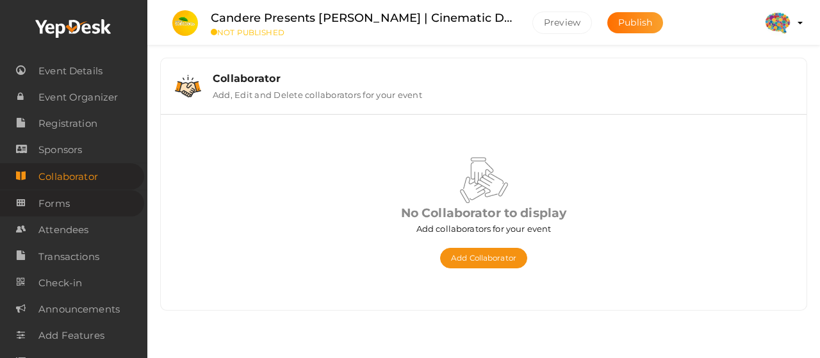
click at [46, 204] on span "Forms" at bounding box center [53, 204] width 31 height 26
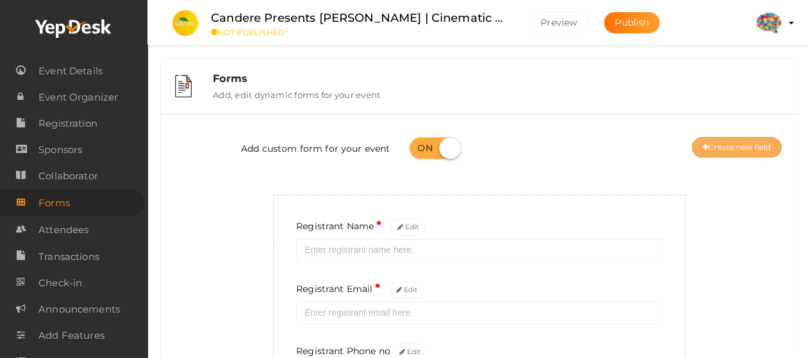
click at [729, 141] on button "Create new field" at bounding box center [736, 147] width 90 height 21
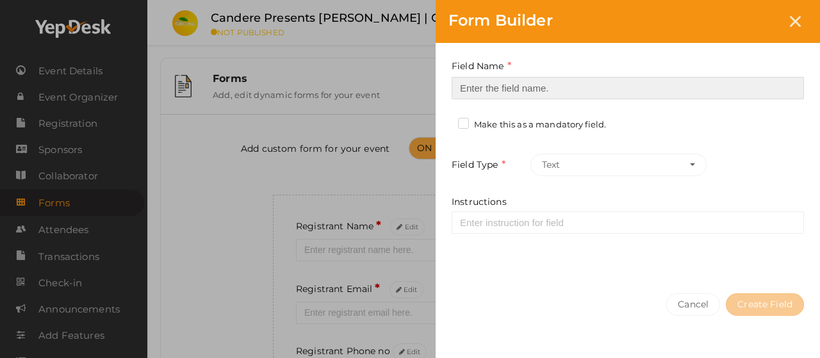
click at [574, 93] on input at bounding box center [628, 88] width 352 height 22
paste input "Registrant WhatsApp Number*"
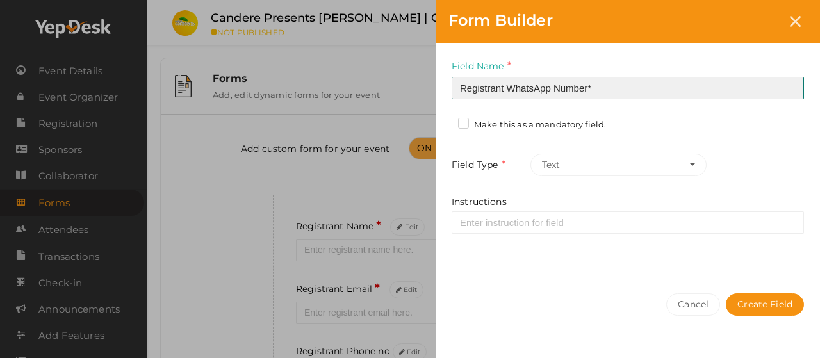
type input "Registrant WhatsApp Number*"
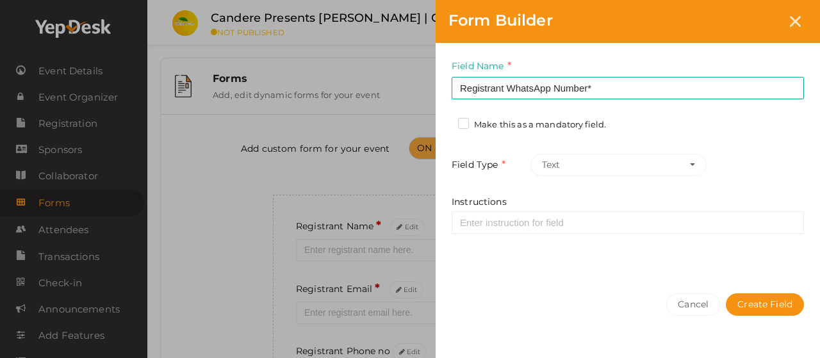
click at [545, 120] on label "Make this as a mandatory field." at bounding box center [532, 125] width 148 height 13
click at [445, 121] on input "Make this as a mandatory field." at bounding box center [445, 121] width 0 height 0
click at [592, 157] on button "Text" at bounding box center [619, 165] width 176 height 22
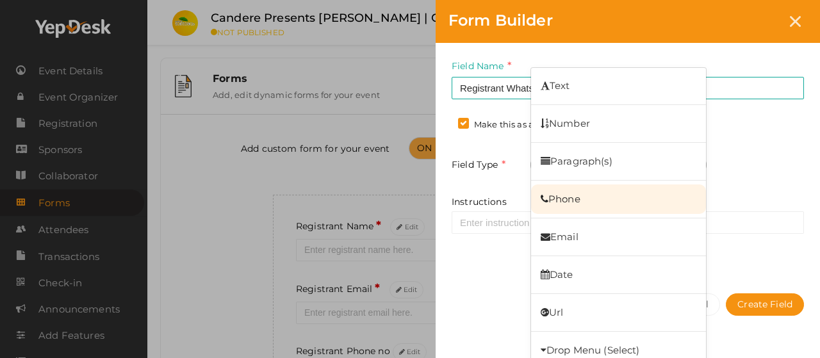
click at [590, 192] on link "Phone" at bounding box center [618, 199] width 175 height 29
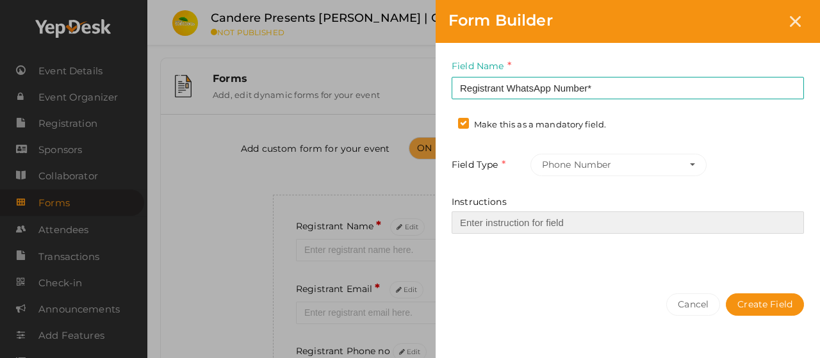
click at [499, 224] on input "Instructions" at bounding box center [628, 222] width 352 height 22
paste input "Enter captain's WhatsApp number"
type input "Enter captain's WhatsApp number"
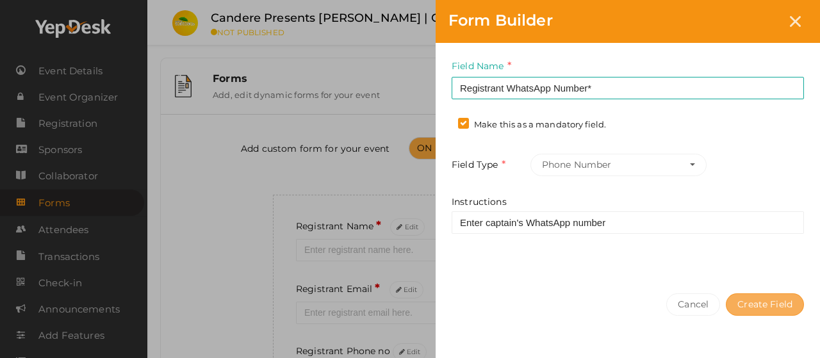
click at [761, 301] on button "Create Field" at bounding box center [765, 304] width 78 height 22
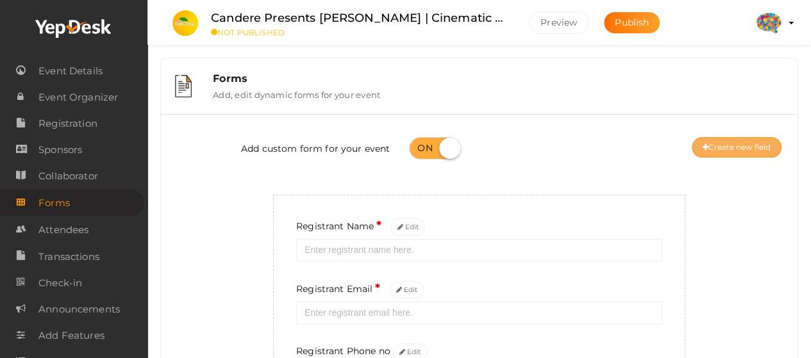
click at [717, 143] on button "Create new field" at bounding box center [736, 147] width 90 height 21
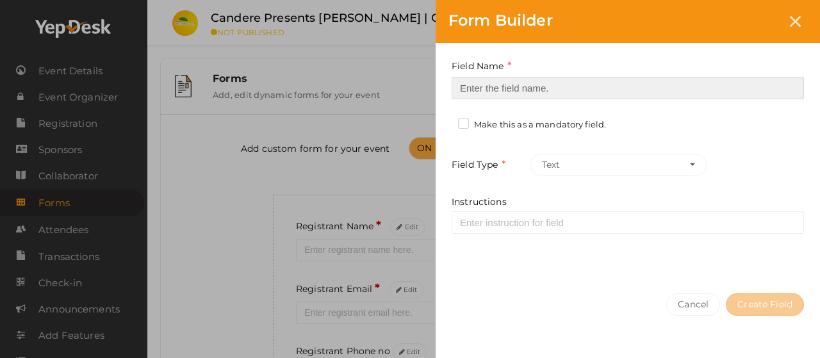
click at [561, 87] on input at bounding box center [628, 88] width 352 height 22
paste input "Company Name*"
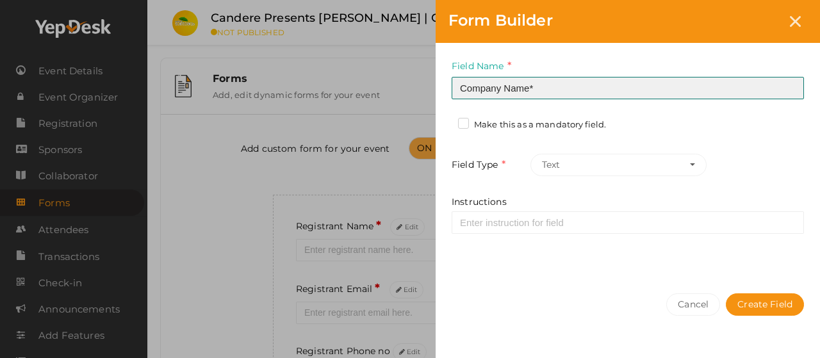
type input "Company Name*"
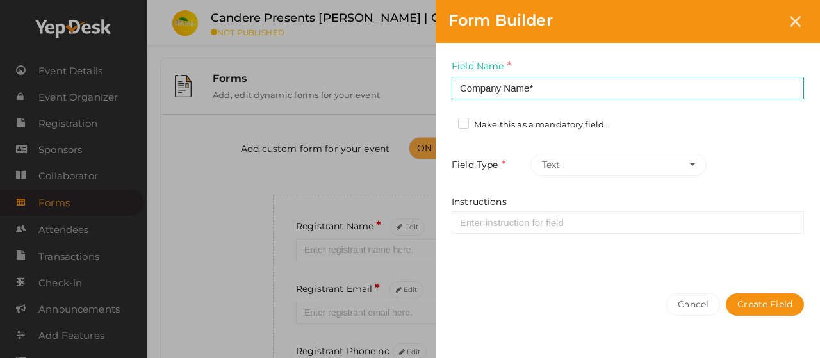
click at [552, 122] on label "Make this as a mandatory field." at bounding box center [532, 125] width 148 height 13
click at [445, 121] on input "Make this as a mandatory field." at bounding box center [445, 121] width 0 height 0
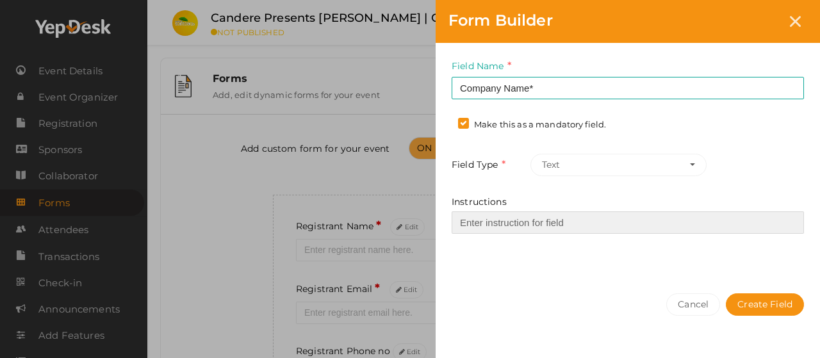
click at [642, 224] on input "Instructions" at bounding box center [628, 222] width 352 height 22
click at [584, 215] on input "Instructions" at bounding box center [628, 222] width 352 height 22
paste input "Enter company name"
type input "Enter company name"
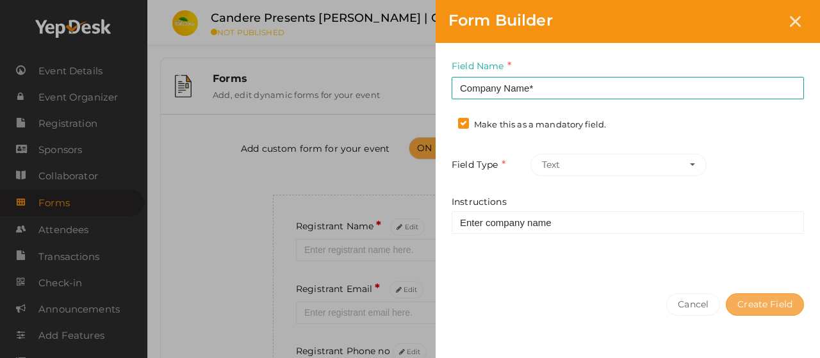
click at [774, 304] on button "Create Field" at bounding box center [765, 304] width 78 height 22
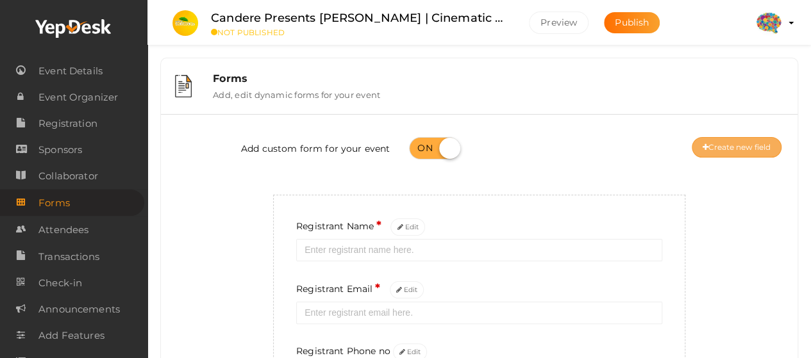
click at [752, 149] on button "Create new field" at bounding box center [736, 147] width 90 height 21
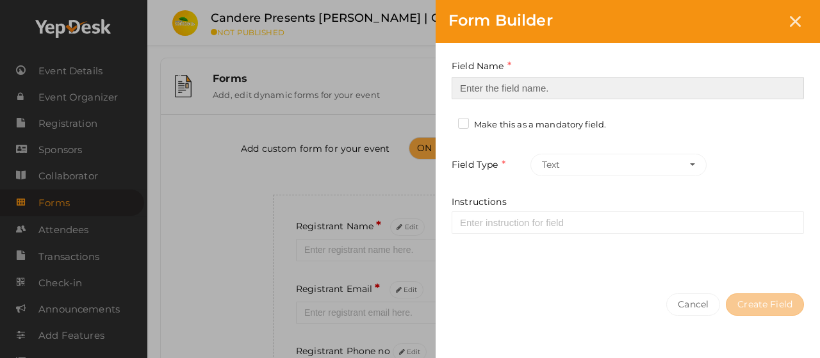
click at [570, 90] on input at bounding box center [628, 88] width 352 height 22
paste input "Company Location*"
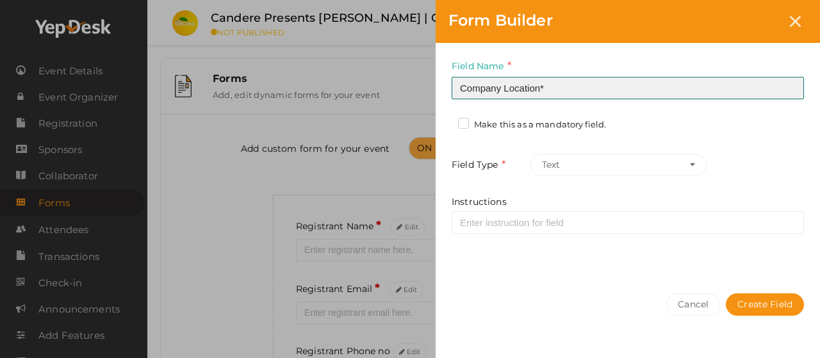
type input "Company Location*"
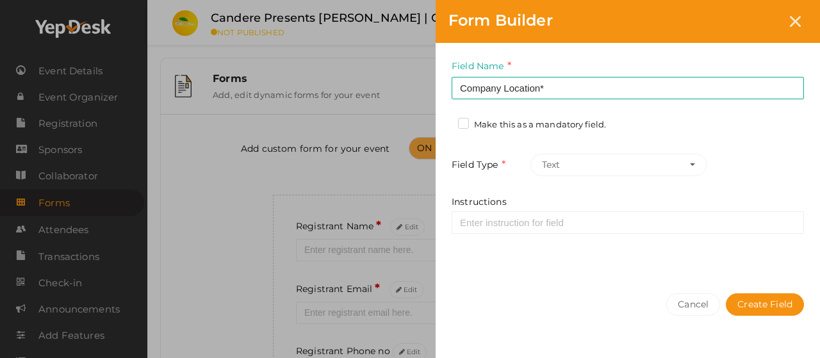
click at [499, 126] on label "Make this as a mandatory field." at bounding box center [532, 125] width 148 height 13
click at [445, 121] on input "Make this as a mandatory field." at bounding box center [445, 121] width 0 height 0
click at [574, 157] on button "Text" at bounding box center [619, 165] width 176 height 22
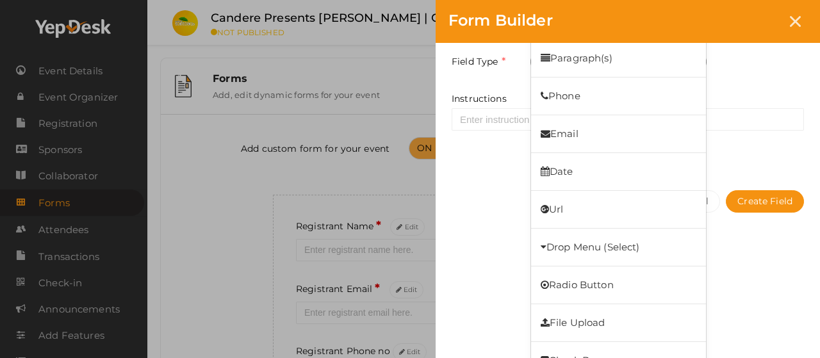
scroll to position [118, 0]
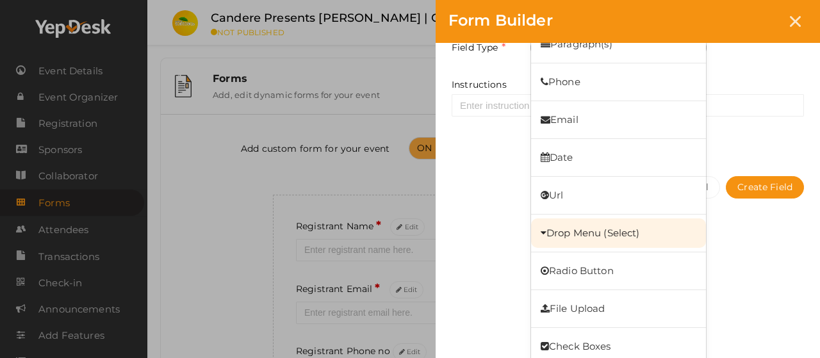
click at [605, 235] on link "Drop Menu (Select)" at bounding box center [618, 233] width 175 height 29
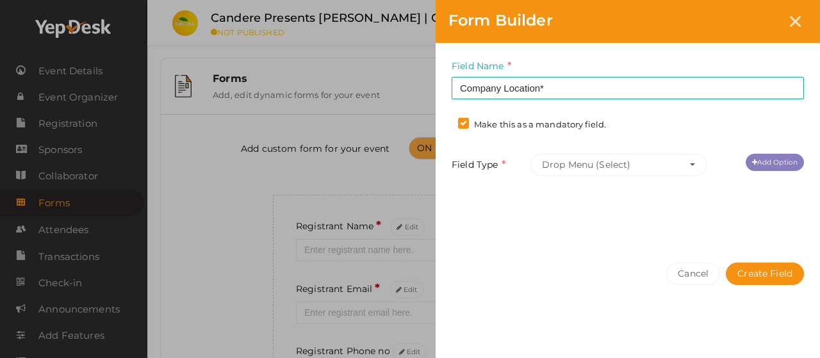
click at [780, 163] on link "Add Option" at bounding box center [775, 162] width 58 height 17
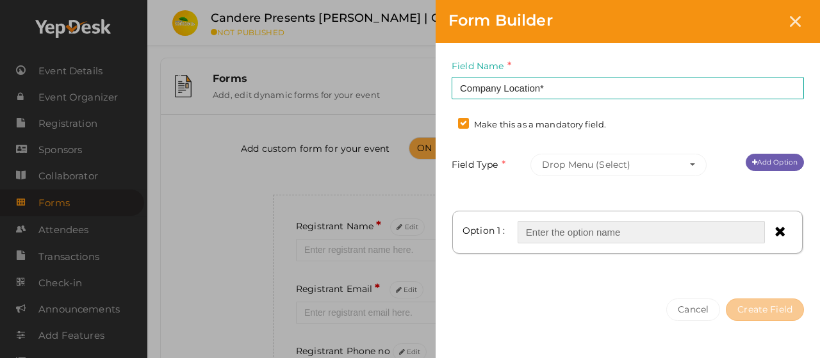
click at [607, 230] on input "text" at bounding box center [641, 232] width 247 height 22
paste input "Inside Infopark Phase 1"
type input "Inside Infopark Phase 1"
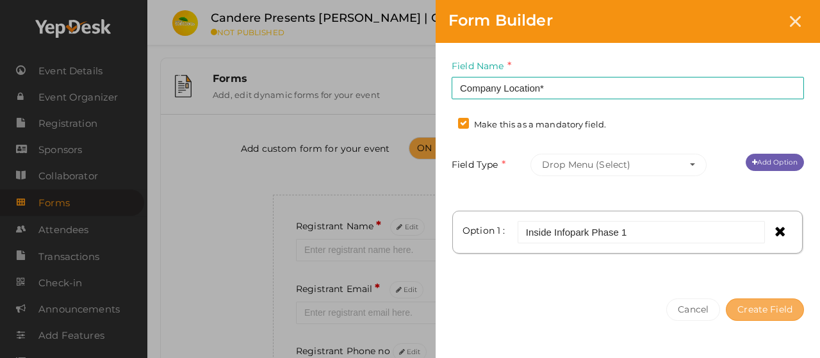
click at [768, 301] on button "Create Field" at bounding box center [765, 310] width 78 height 22
click at [767, 160] on link "Add Option" at bounding box center [775, 162] width 58 height 17
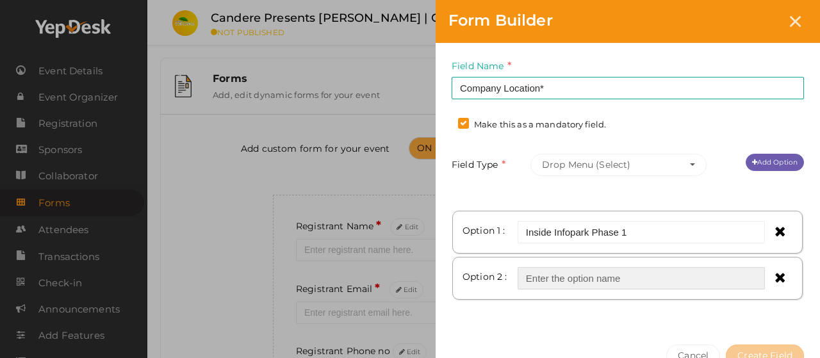
click at [659, 270] on input "text" at bounding box center [641, 278] width 247 height 22
paste input "Inside Infopark Phase 2"
type input "Inside Infopark Phase 2"
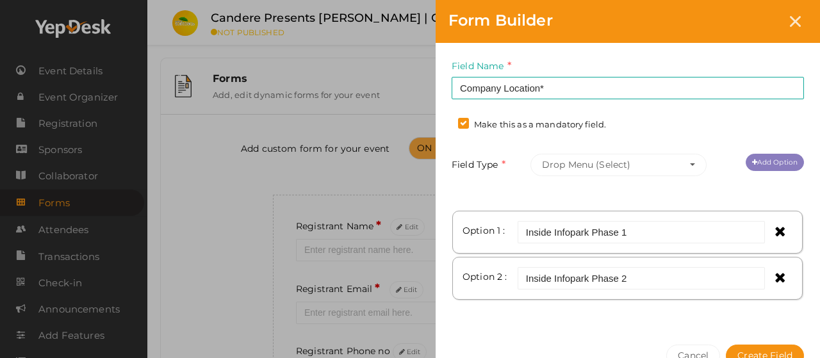
click at [764, 160] on link "Add Option" at bounding box center [775, 162] width 58 height 17
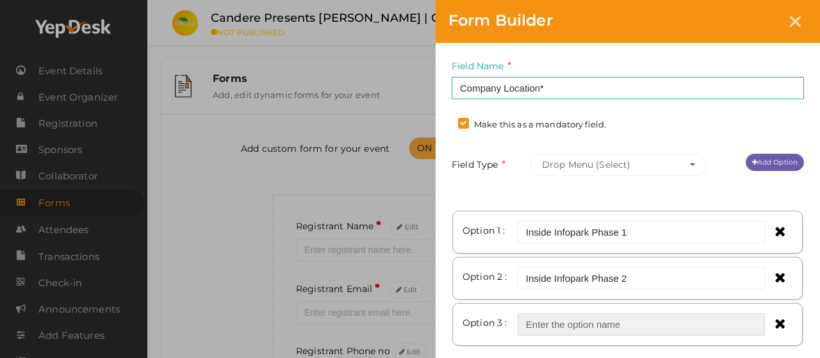
click at [537, 320] on input "text" at bounding box center [641, 324] width 247 height 22
paste input "[DATE] Infopark"
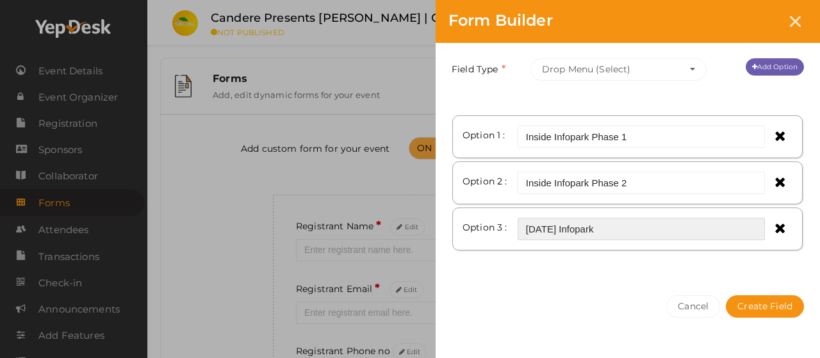
scroll to position [109, 0]
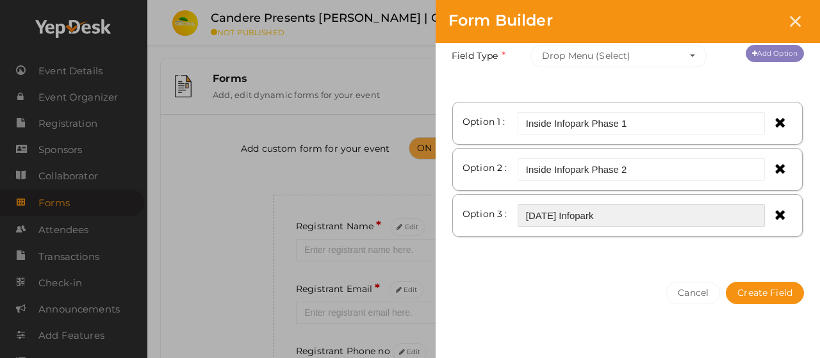
type input "[DATE] Infopark"
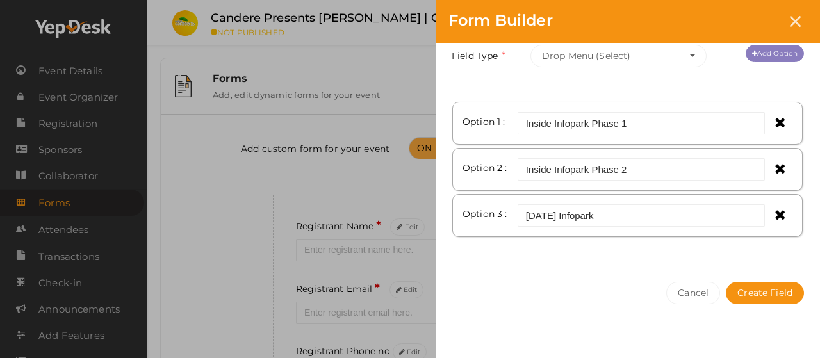
click at [776, 51] on link "Add Option" at bounding box center [775, 53] width 58 height 17
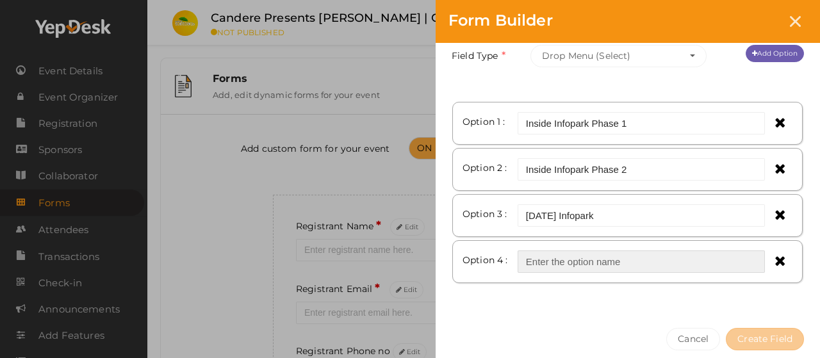
click at [618, 262] on input "text" at bounding box center [641, 262] width 247 height 22
paste input "Smartcity"
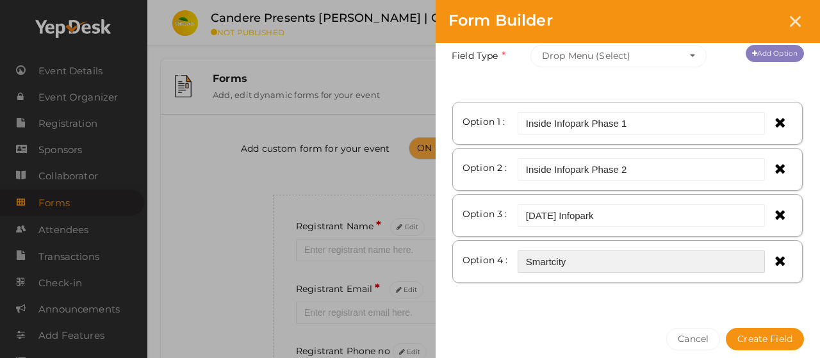
type input "Smartcity"
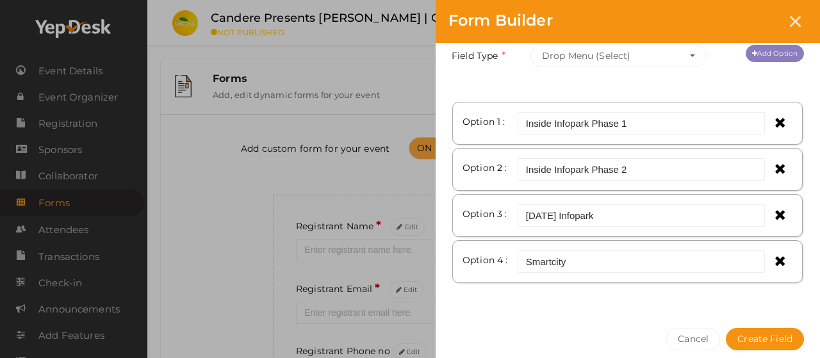
click at [758, 52] on link "Add Option" at bounding box center [775, 53] width 58 height 17
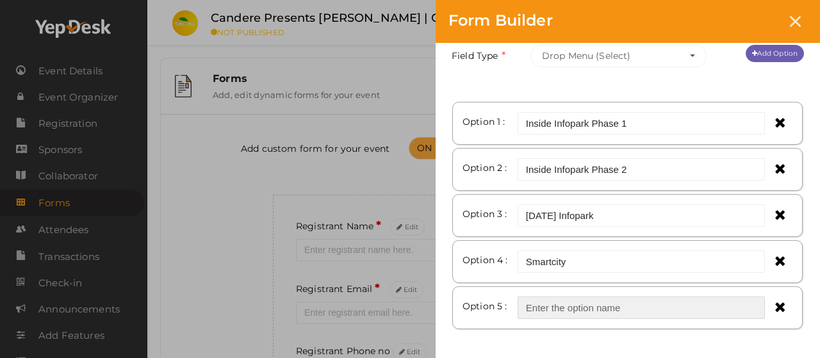
click at [648, 307] on input "text" at bounding box center [641, 308] width 247 height 22
paste input "GEO Infopark"
type input "GEO Infopark"
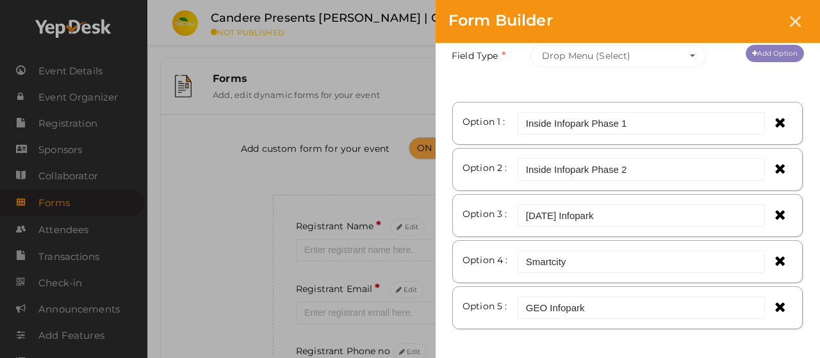
click at [770, 59] on link "Add Option" at bounding box center [775, 53] width 58 height 17
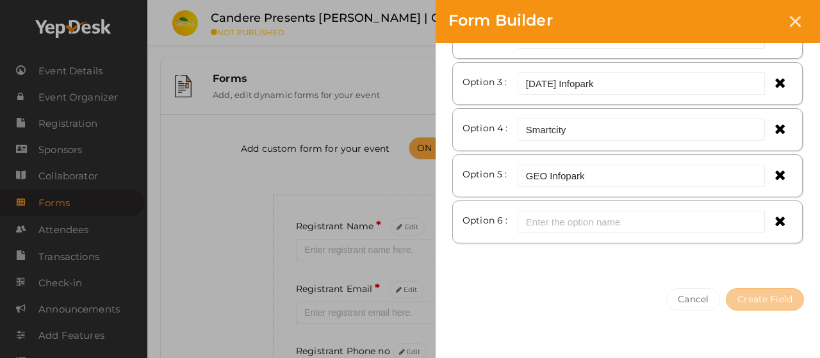
scroll to position [246, 0]
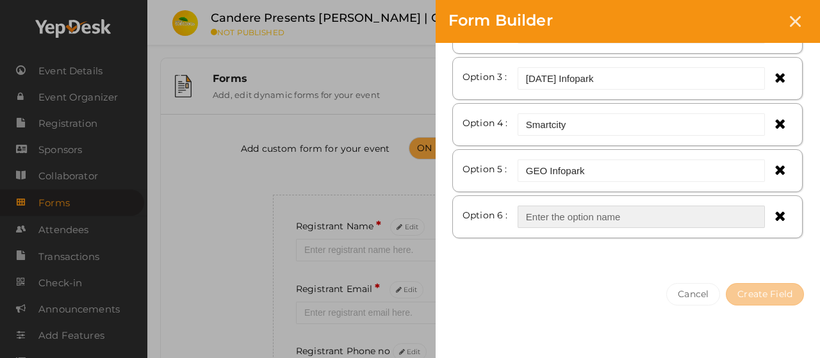
click at [601, 212] on input "text" at bounding box center [641, 217] width 247 height 22
paste input "Trans [GEOGRAPHIC_DATA]"
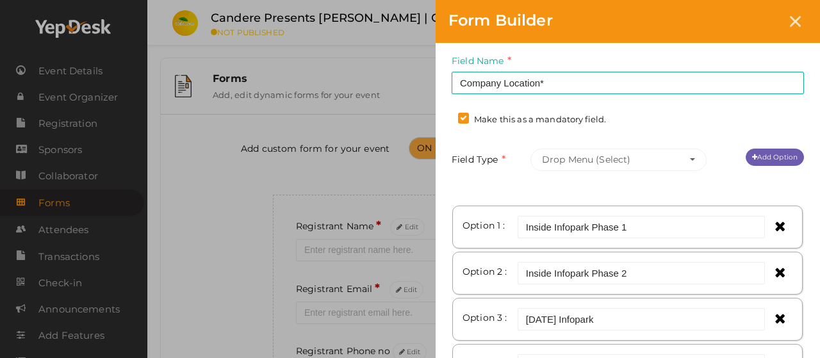
scroll to position [0, 0]
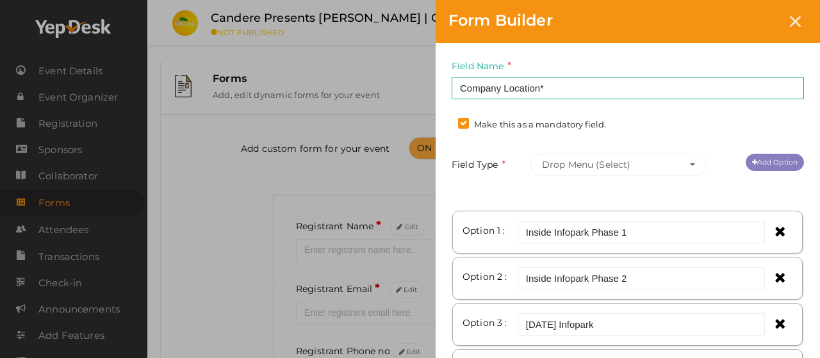
type input "Trans [GEOGRAPHIC_DATA]"
click at [773, 159] on link "Add Option" at bounding box center [775, 162] width 58 height 17
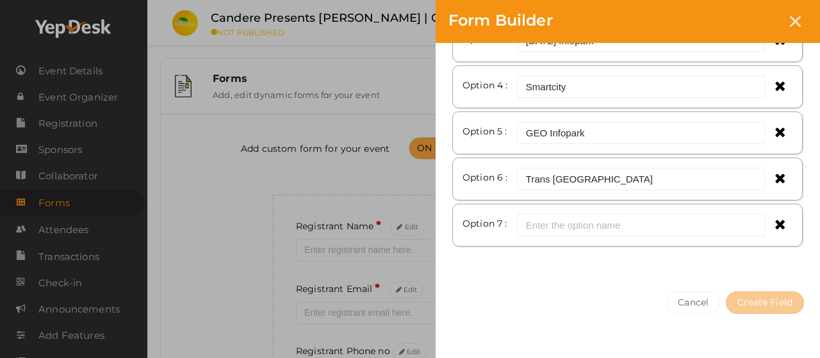
scroll to position [292, 0]
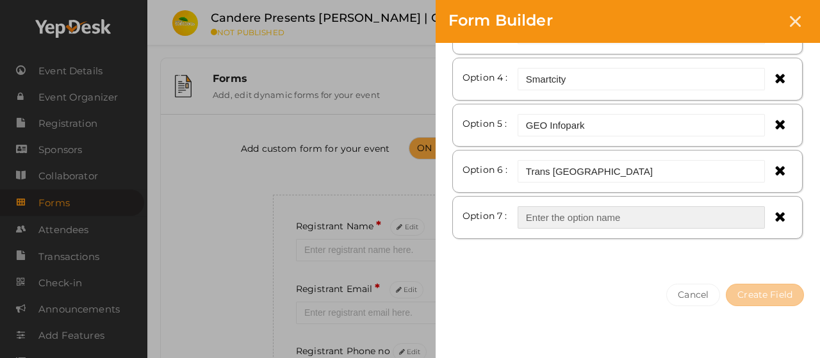
click at [629, 208] on input "text" at bounding box center [641, 217] width 247 height 22
paste input "CSEZ"
type input "CSEZ"
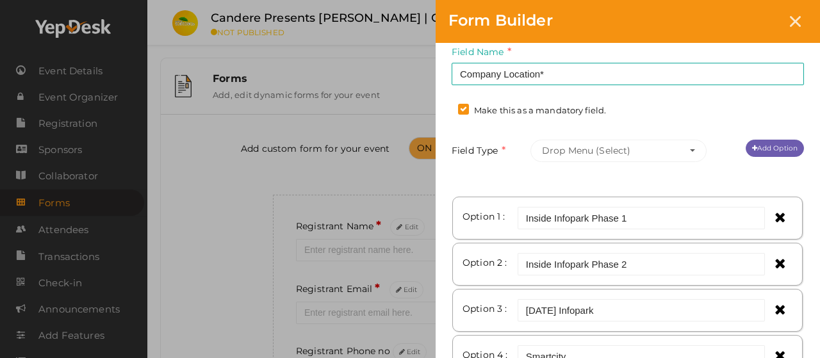
scroll to position [0, 0]
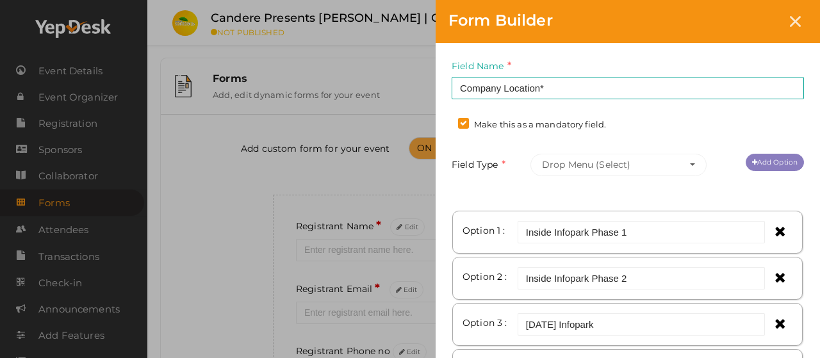
click at [785, 161] on link "Add Option" at bounding box center [775, 162] width 58 height 17
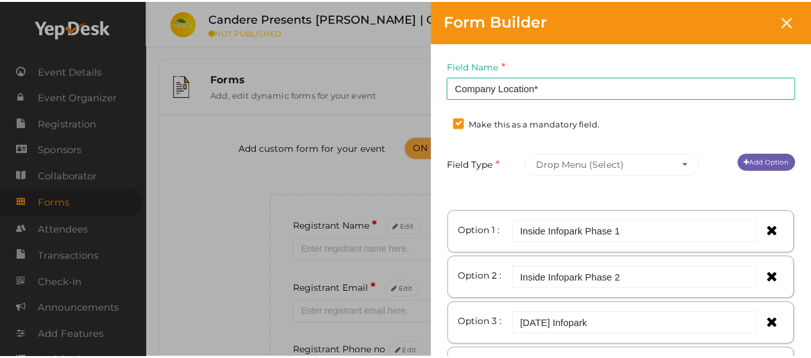
scroll to position [337, 0]
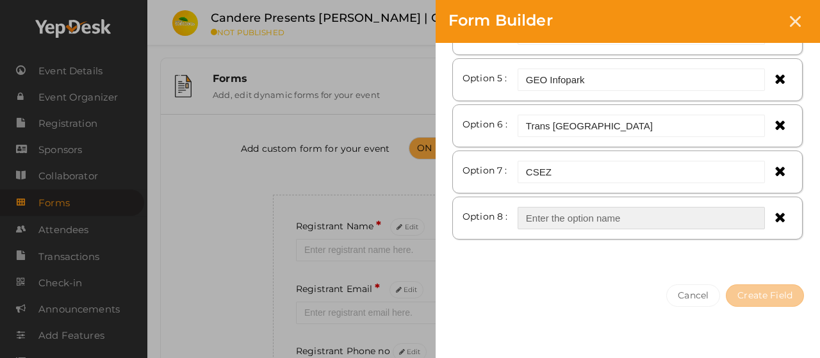
click at [630, 215] on input "text" at bounding box center [641, 218] width 247 height 22
paste input "Out Side IT Parks"
type input "Out Side IT Parks"
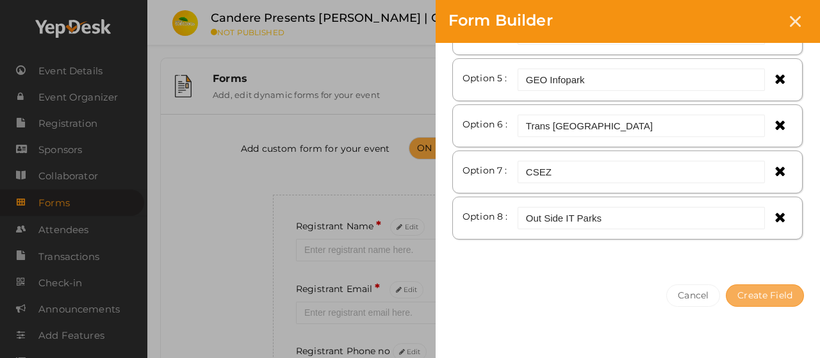
click at [763, 292] on button "Create Field" at bounding box center [765, 296] width 78 height 22
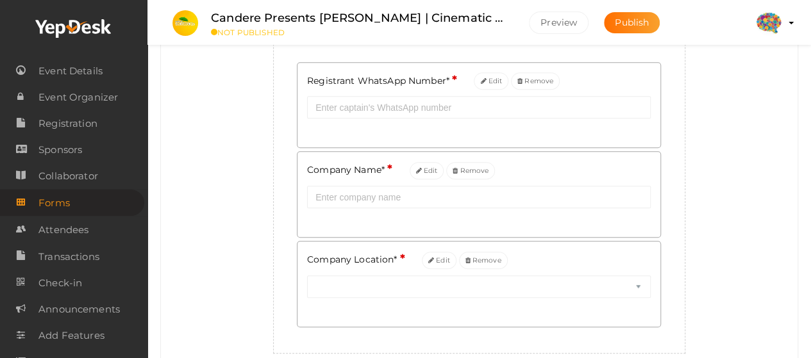
scroll to position [384, 0]
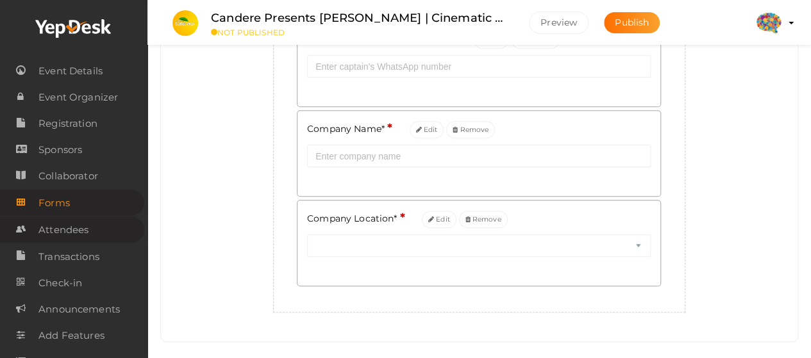
click at [62, 231] on span "Attendees" at bounding box center [63, 230] width 50 height 26
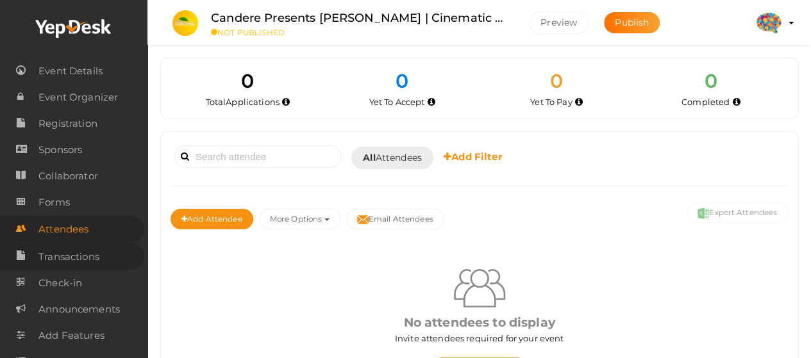
click at [69, 253] on span "Transactions" at bounding box center [68, 257] width 61 height 26
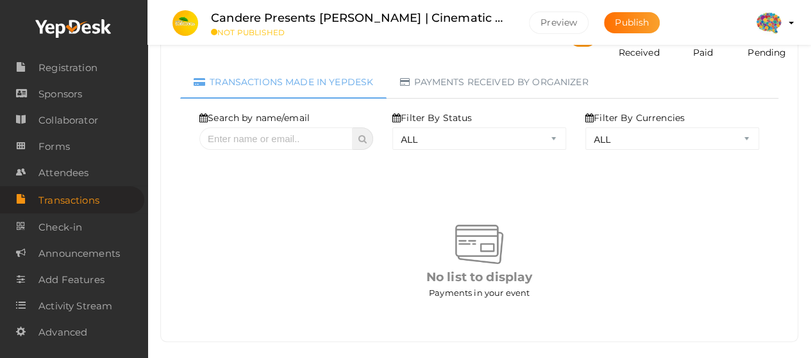
scroll to position [118, 0]
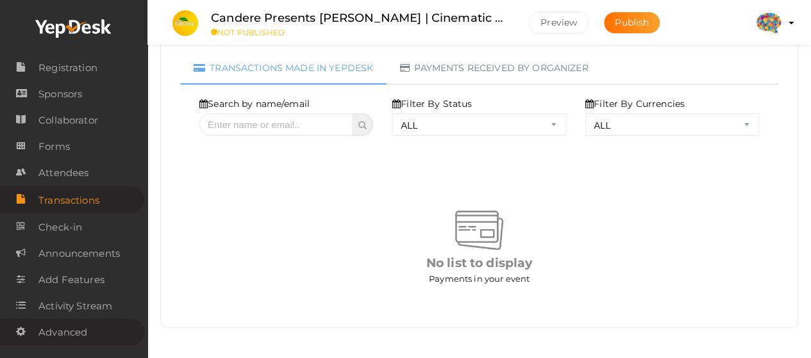
click at [69, 327] on span "Advanced" at bounding box center [62, 333] width 49 height 26
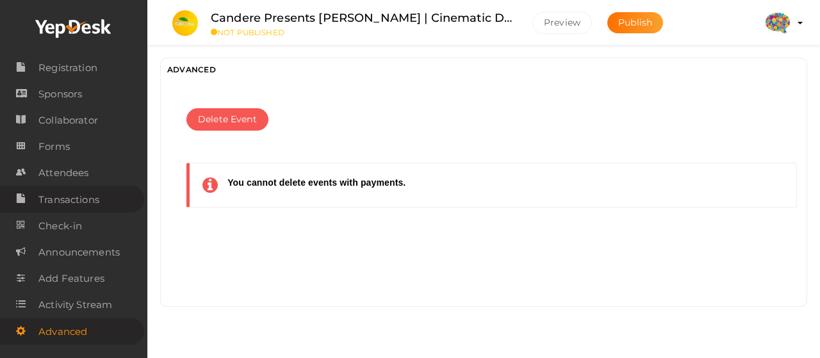
click at [87, 203] on span "Transactions" at bounding box center [68, 200] width 61 height 26
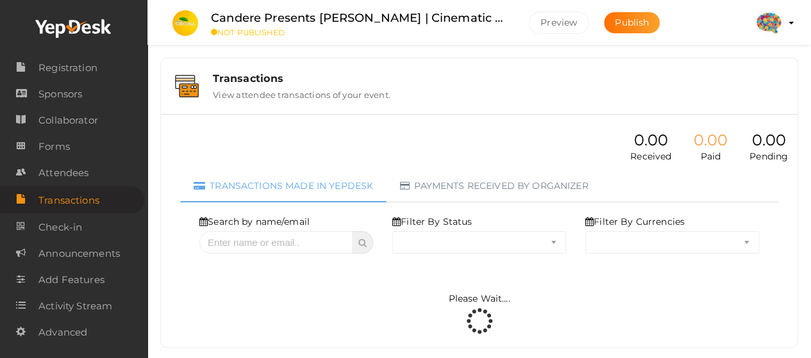
select select "ALL"
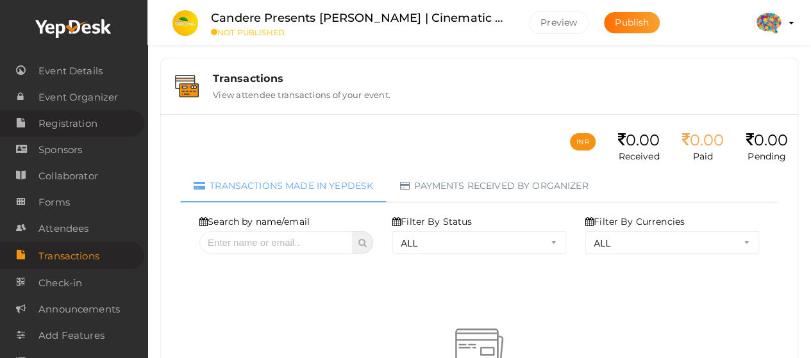
click at [60, 125] on span "Registration" at bounding box center [67, 124] width 59 height 26
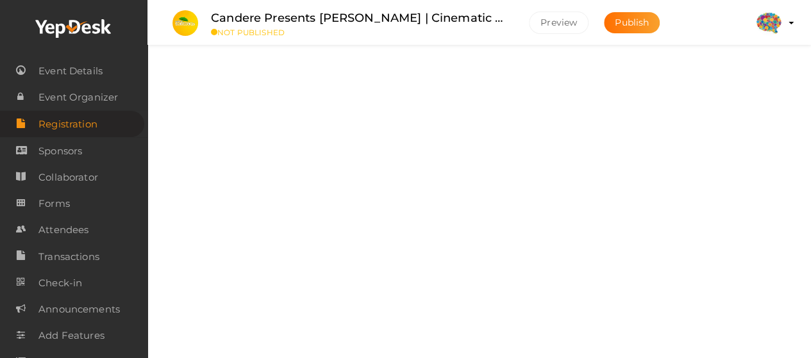
scroll to position [86, 0]
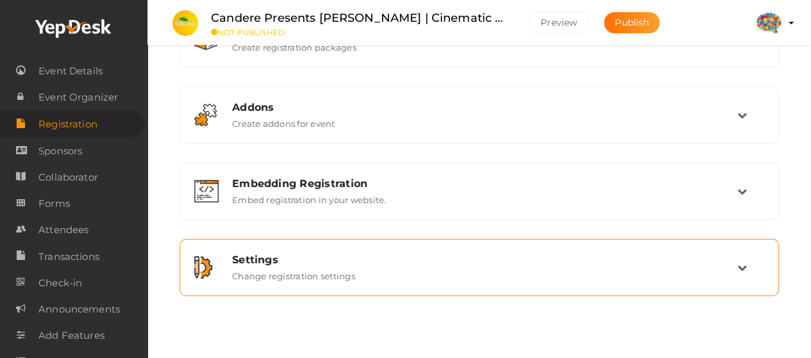
click at [316, 277] on label "Change registration settings" at bounding box center [293, 273] width 123 height 15
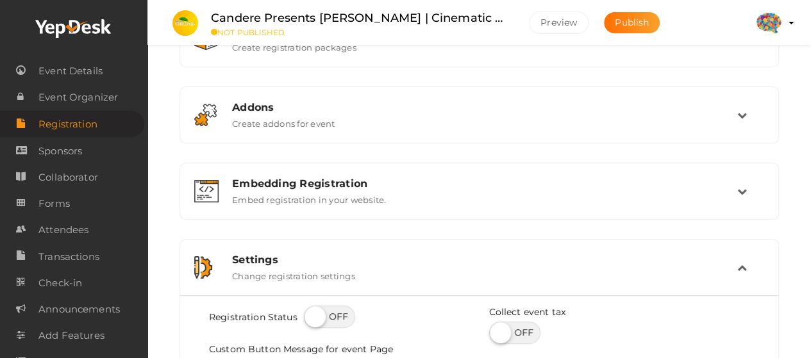
scroll to position [278, 0]
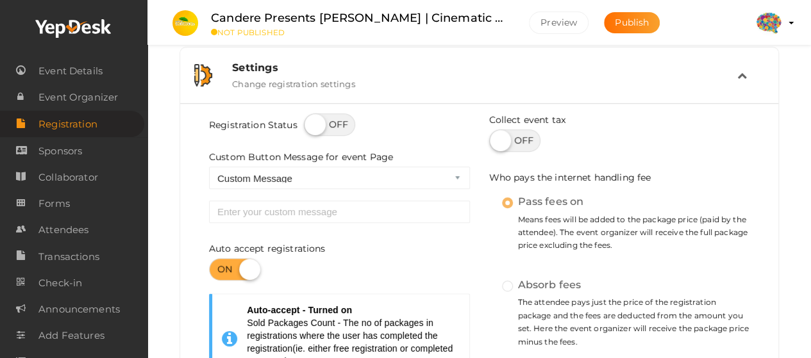
click at [324, 122] on label at bounding box center [329, 124] width 51 height 22
checkbox input "true"
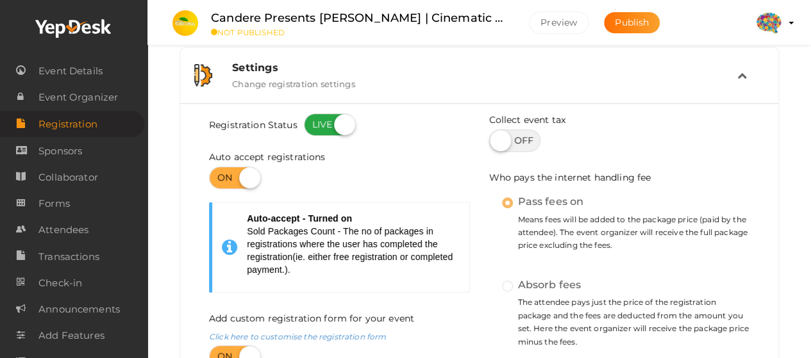
click at [324, 122] on label at bounding box center [329, 124] width 51 height 22
checkbox input "false"
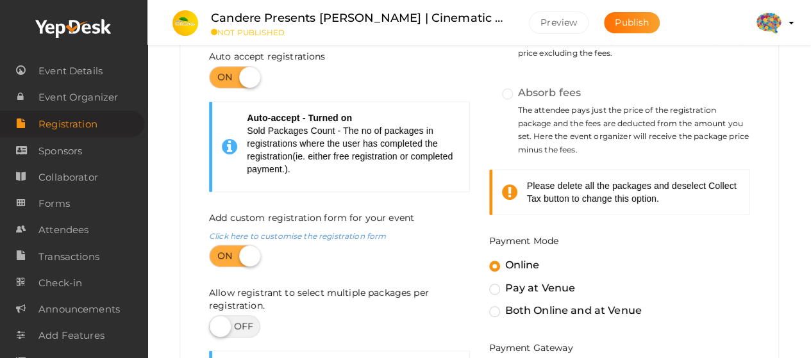
scroll to position [663, 0]
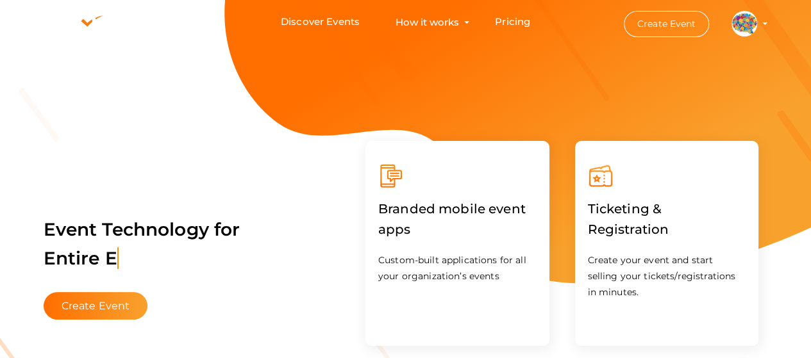
click at [765, 28] on li "Create Event [GEOGRAPHIC_DATA] [GEOGRAPHIC_DATA] [PERSON_NAME][EMAIL_ADDRESS][D…" at bounding box center [684, 24] width 172 height 46
click at [760, 26] on button "Prathidhwani [GEOGRAPHIC_DATA] [PERSON_NAME][EMAIL_ADDRESS][DOMAIN_NAME] Person…" at bounding box center [743, 23] width 33 height 27
click at [742, 28] on img at bounding box center [744, 24] width 26 height 26
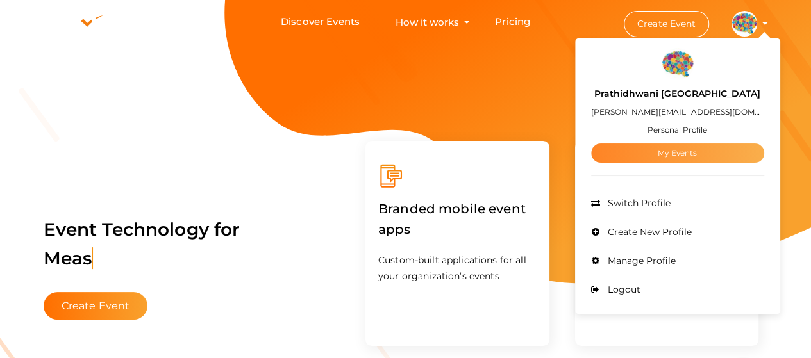
click at [690, 154] on link "My Events" at bounding box center [677, 153] width 173 height 19
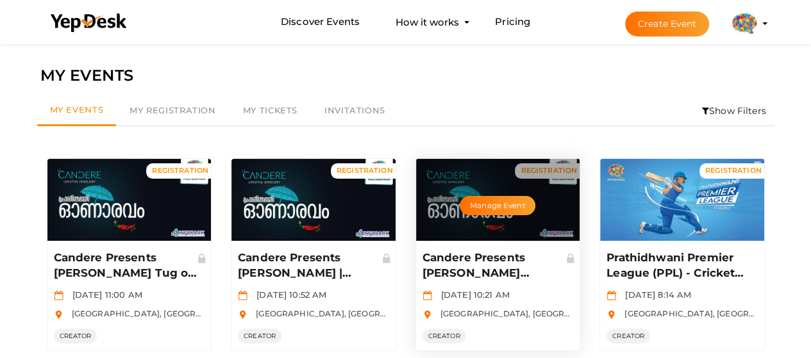
click at [438, 261] on p "Candere Presents [PERSON_NAME] Payasam Fest | Registration" at bounding box center [496, 266] width 148 height 31
click at [505, 204] on button "Manage Event" at bounding box center [497, 205] width 76 height 19
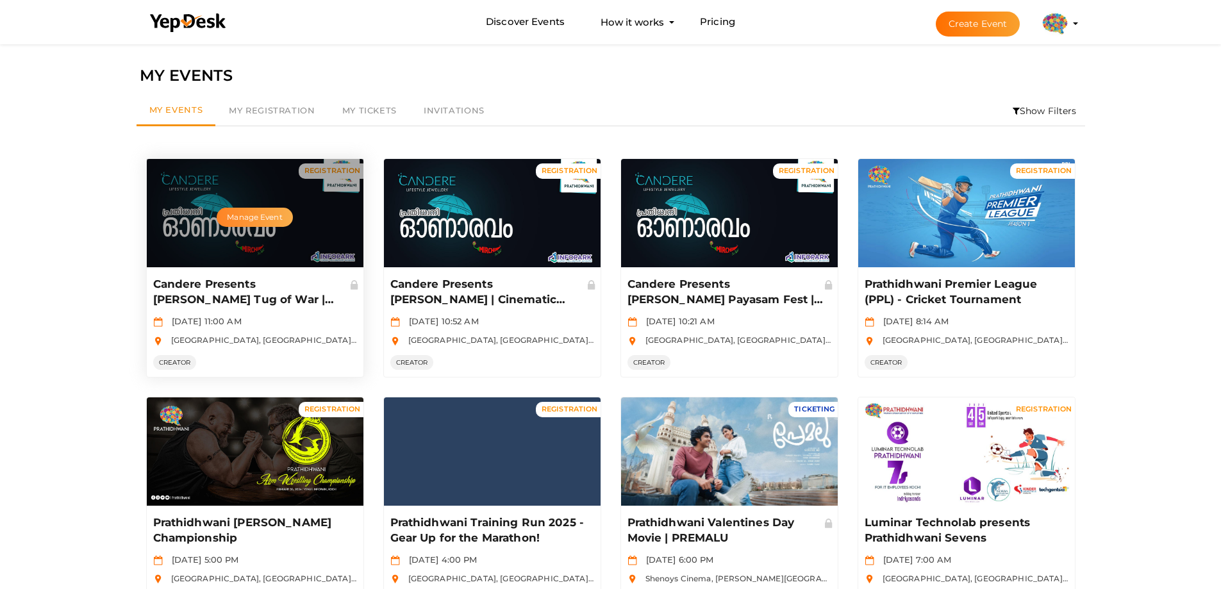
click at [254, 210] on button "Manage Event" at bounding box center [255, 217] width 76 height 19
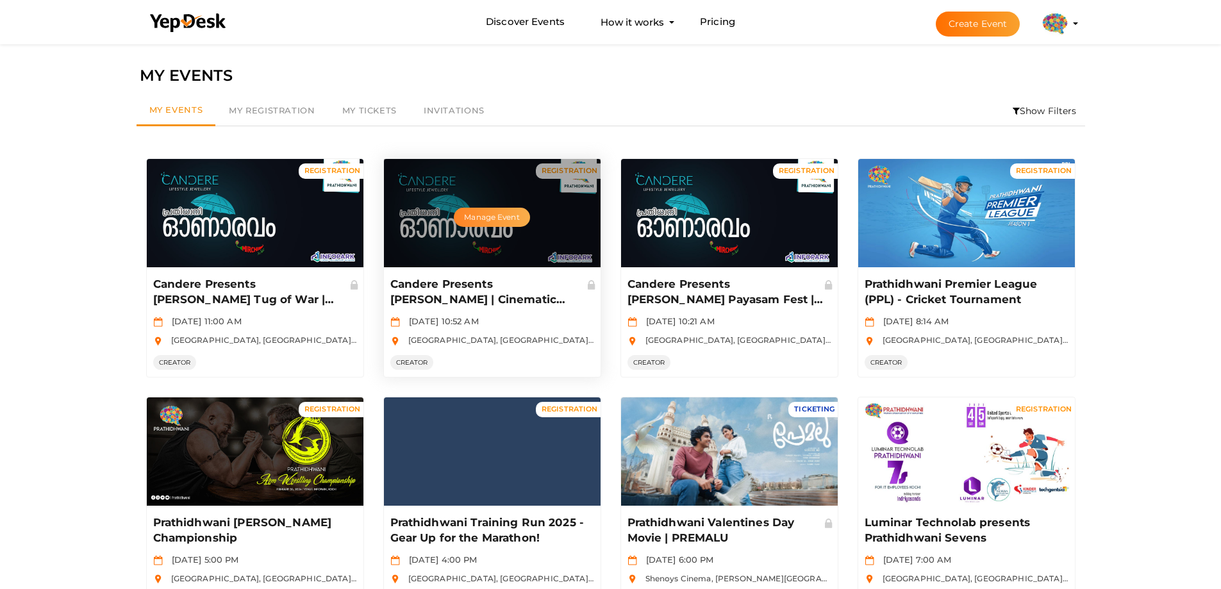
click at [507, 220] on button "Manage Event" at bounding box center [492, 217] width 76 height 19
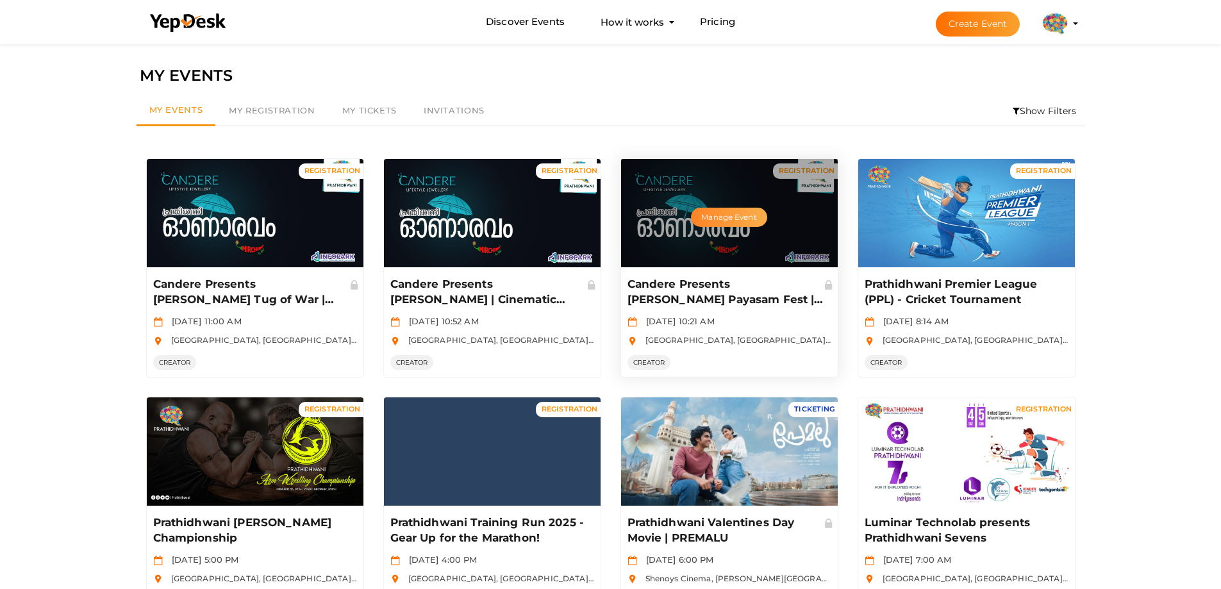
click at [720, 221] on button "Manage Event" at bounding box center [729, 217] width 76 height 19
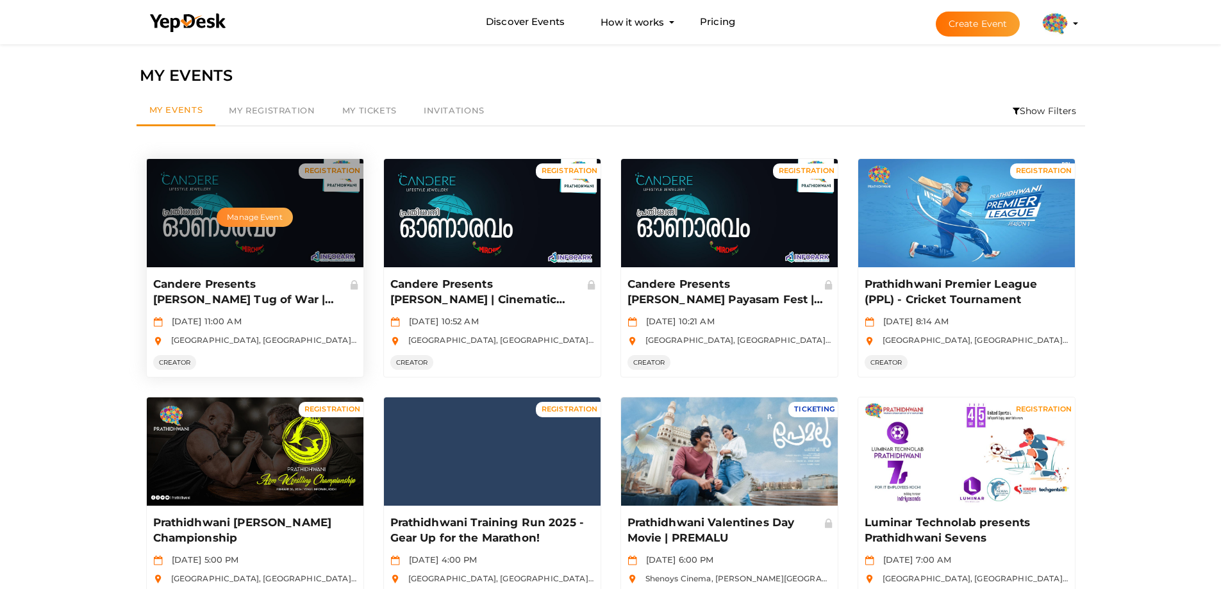
click at [272, 214] on button "Manage Event" at bounding box center [255, 217] width 76 height 19
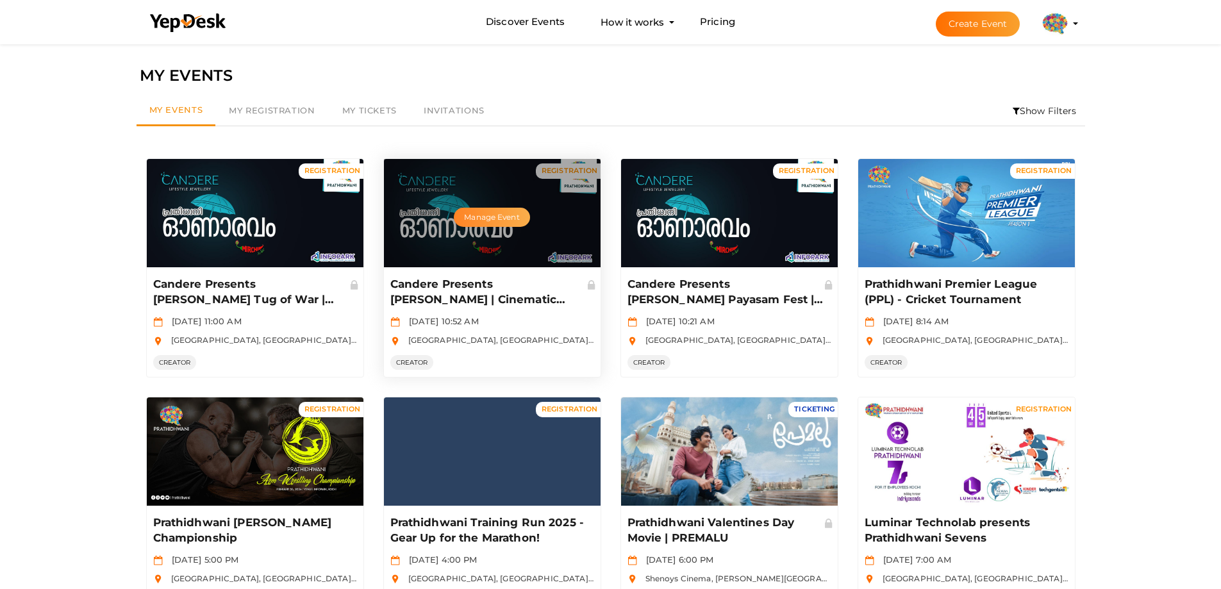
click at [486, 219] on button "Manage Event" at bounding box center [492, 217] width 76 height 19
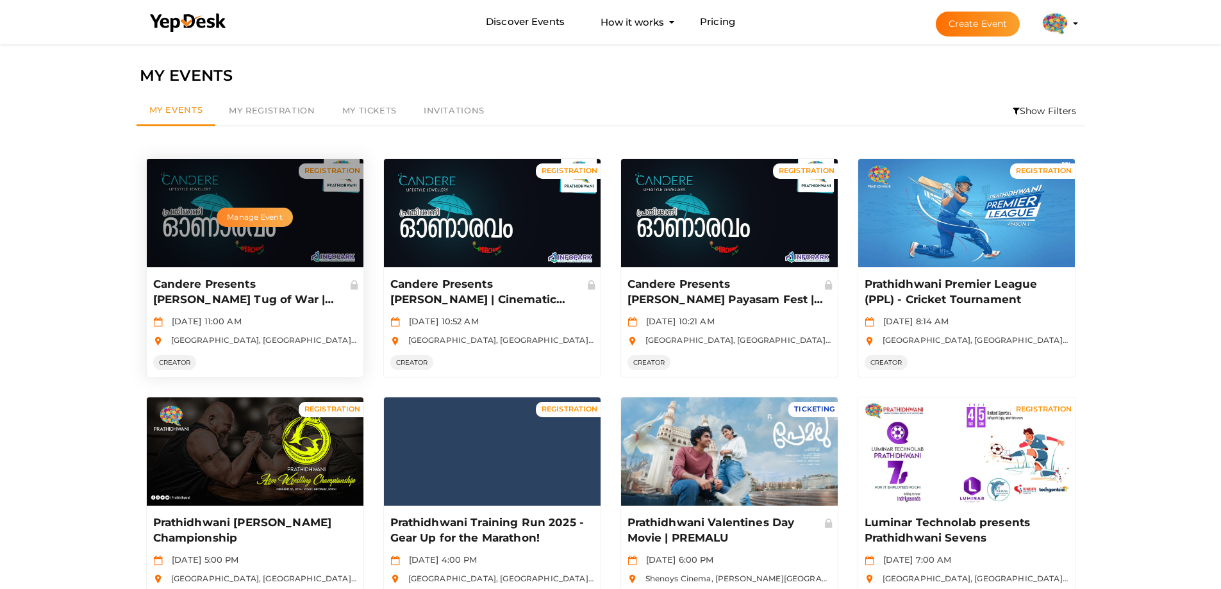
click at [245, 214] on button "Manage Event" at bounding box center [255, 217] width 76 height 19
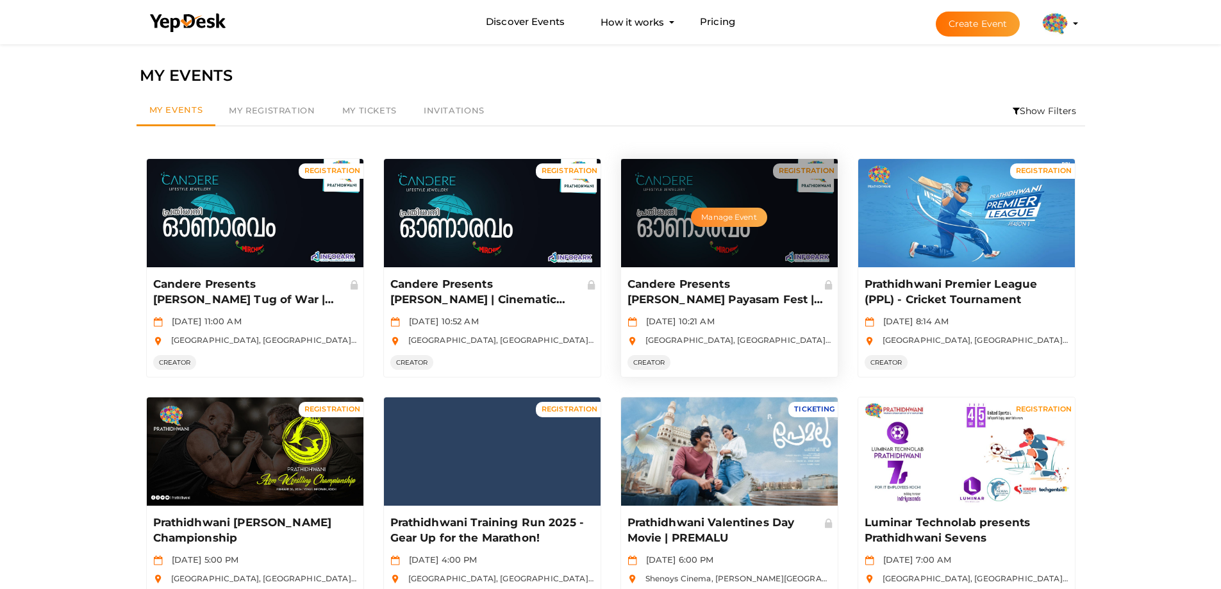
click at [711, 211] on button "Manage Event" at bounding box center [729, 217] width 76 height 19
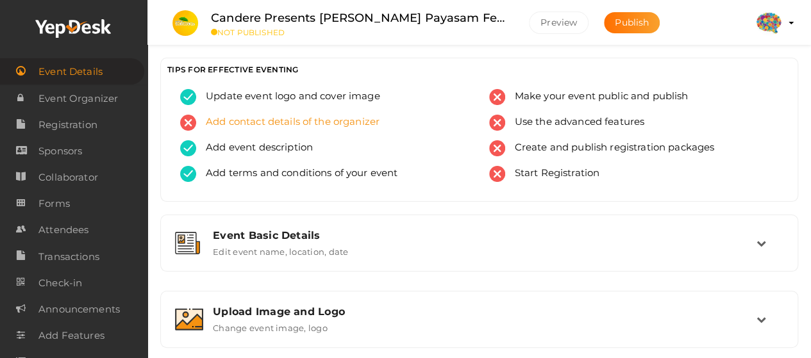
click at [372, 128] on span "Add contact details of the organizer" at bounding box center [287, 123] width 183 height 16
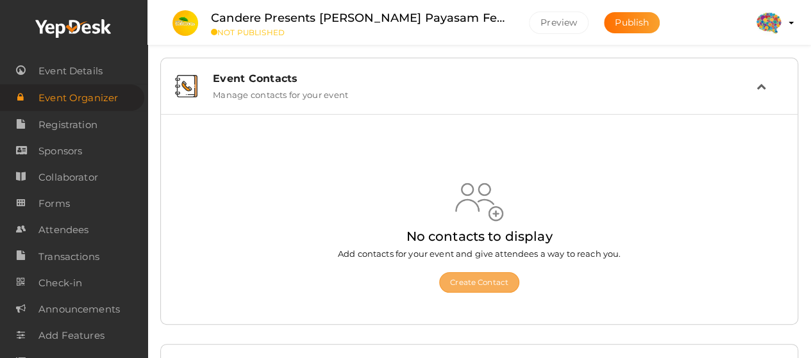
click at [465, 286] on button "Create Contact" at bounding box center [479, 282] width 80 height 21
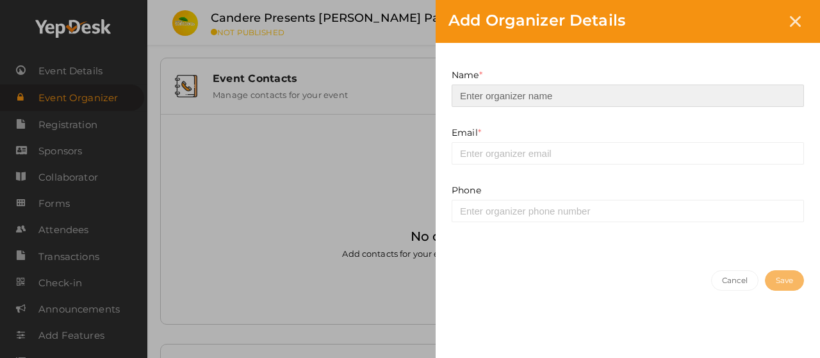
click at [522, 104] on input at bounding box center [628, 96] width 352 height 22
paste input "Nikhil:"
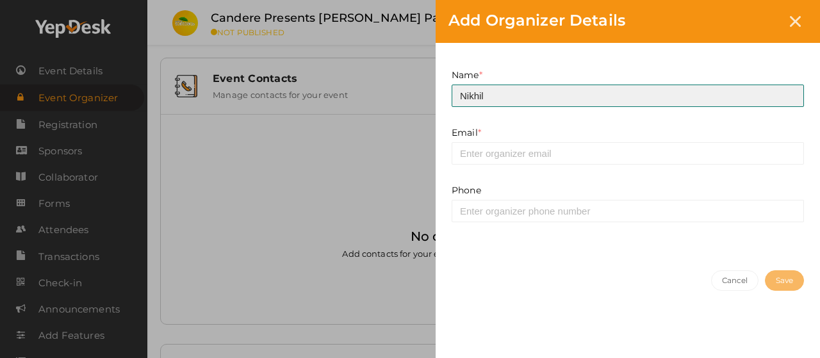
type input "Nikhil"
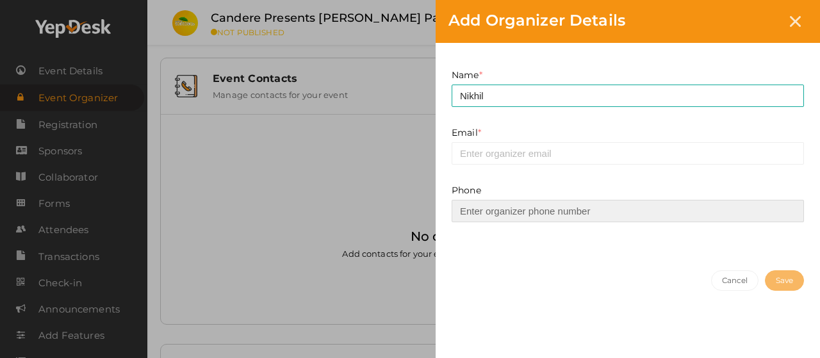
click at [502, 220] on input at bounding box center [628, 211] width 352 height 22
paste input "99953 34756"
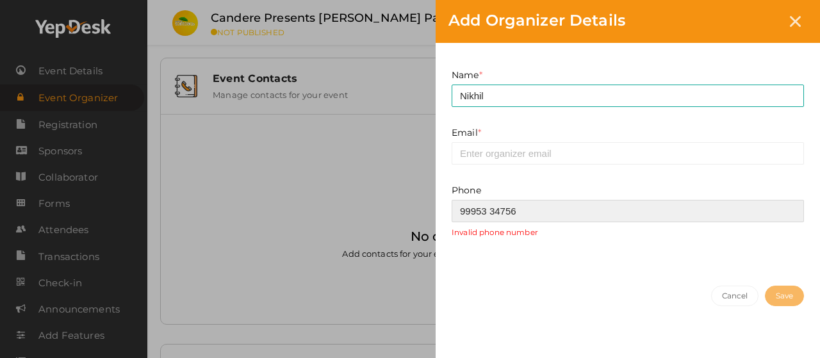
click at [490, 209] on input "99953 34756" at bounding box center [628, 211] width 352 height 22
type input "9995334756"
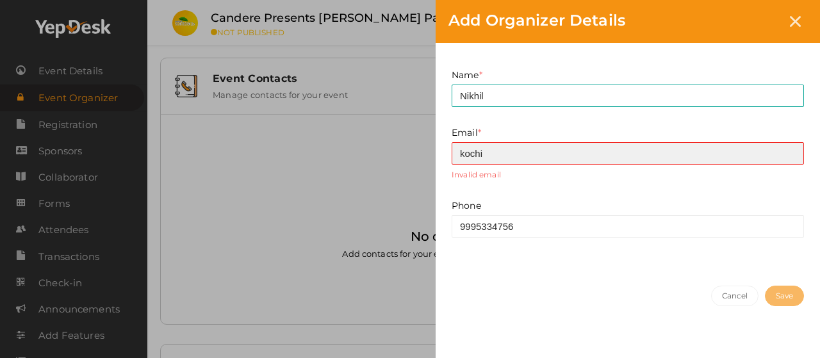
type input "[EMAIL_ADDRESS][DOMAIN_NAME]"
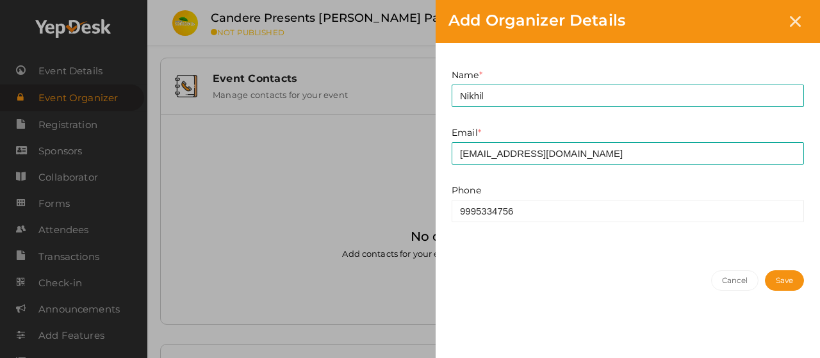
click at [772, 288] on button "Save" at bounding box center [784, 280] width 39 height 21
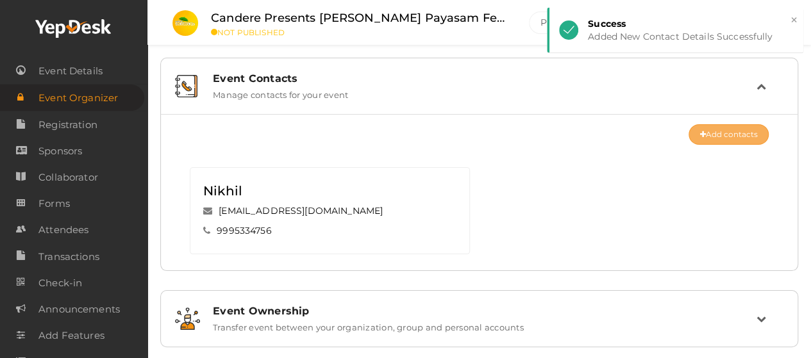
click at [715, 133] on button "Add contacts" at bounding box center [728, 134] width 80 height 21
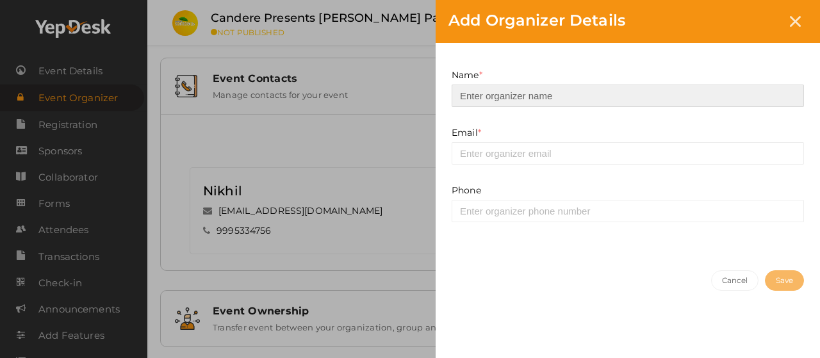
click at [483, 98] on input at bounding box center [628, 96] width 352 height 22
paste input "[PERSON_NAME]"
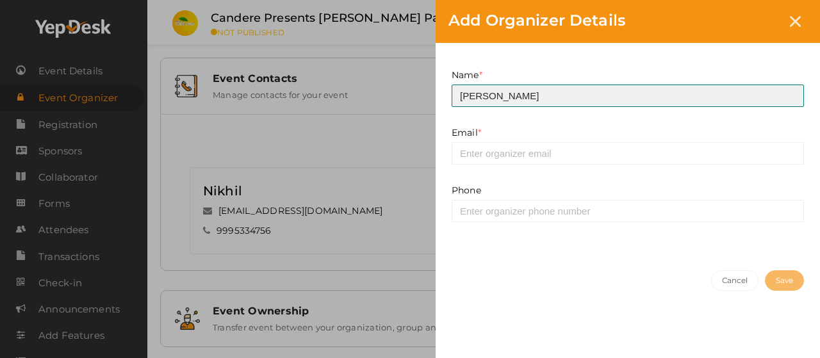
type input "[PERSON_NAME]"
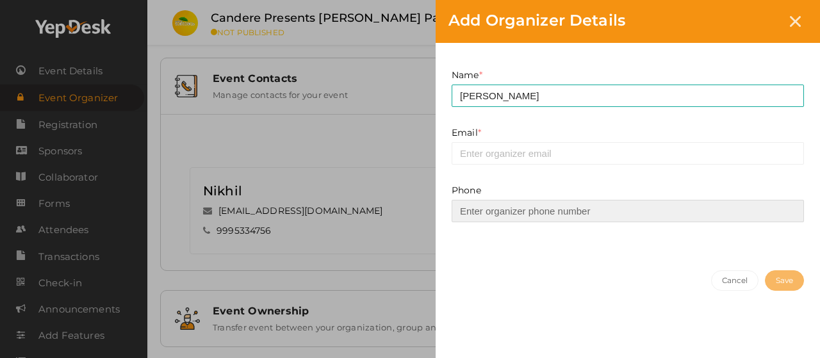
click at [545, 211] on input at bounding box center [628, 211] width 352 height 22
paste input "80890 11125‬"
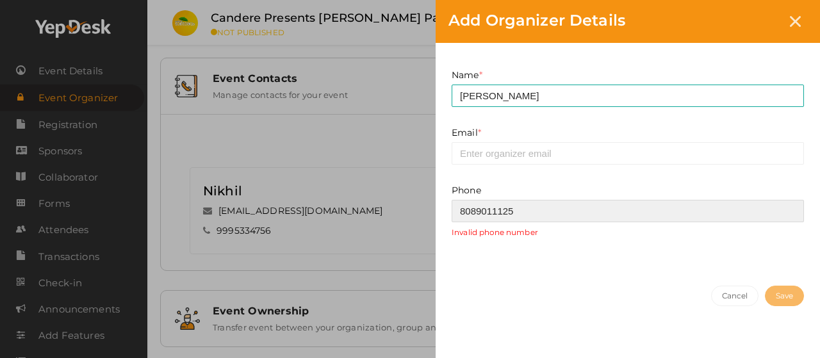
type input "8089011125‬"
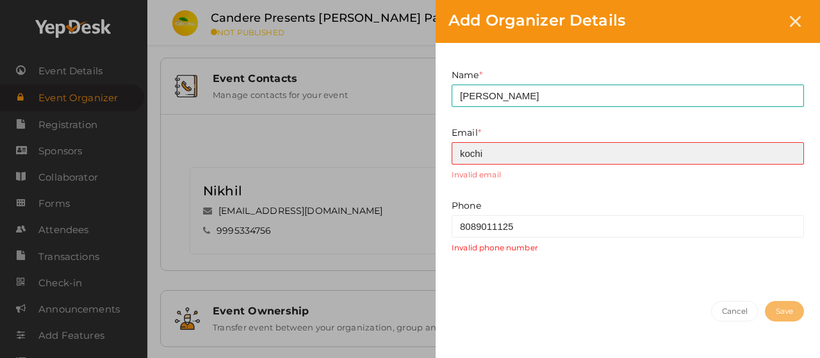
type input "kochi@prathidhwani.org"
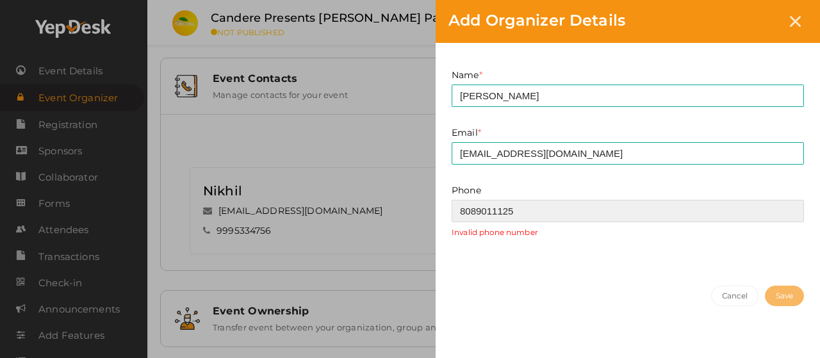
click at [529, 211] on input "8089011125‬" at bounding box center [628, 211] width 352 height 22
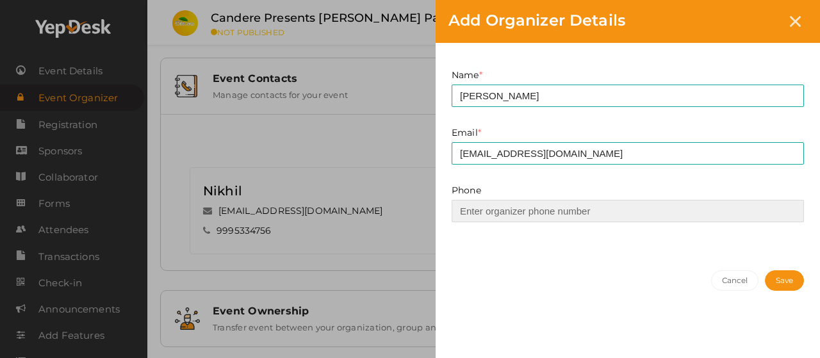
click at [472, 205] on input at bounding box center [628, 211] width 352 height 22
paste input "8089011125‬"
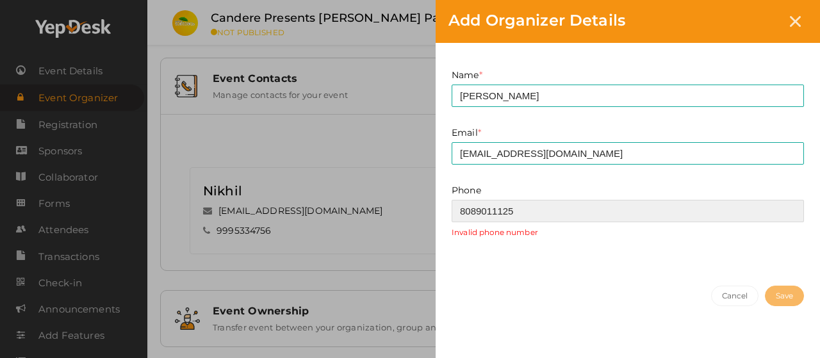
type input "8089011125‬"
type input "9496341307"
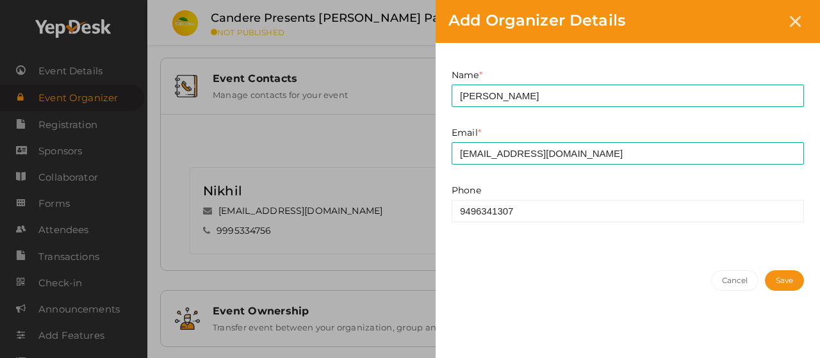
click at [784, 286] on button "Save" at bounding box center [784, 280] width 39 height 21
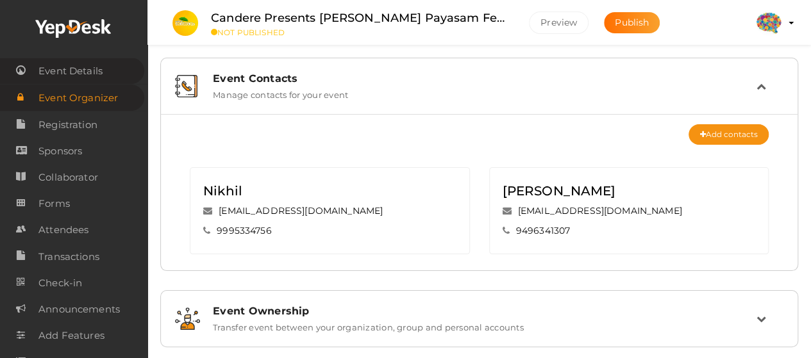
click at [90, 60] on span "Event Details" at bounding box center [70, 71] width 64 height 26
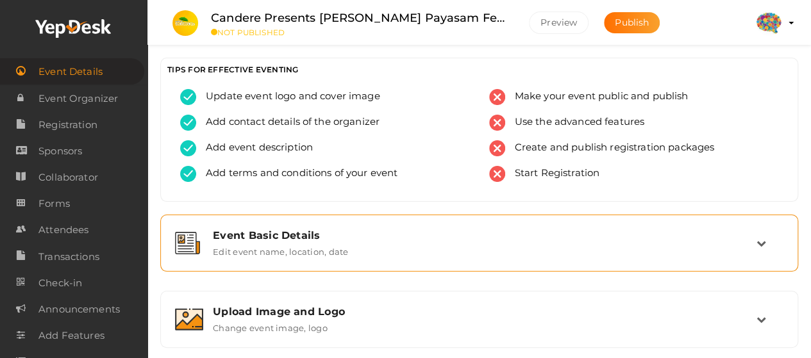
click at [265, 247] on label "Edit event name, location, date" at bounding box center [280, 249] width 135 height 15
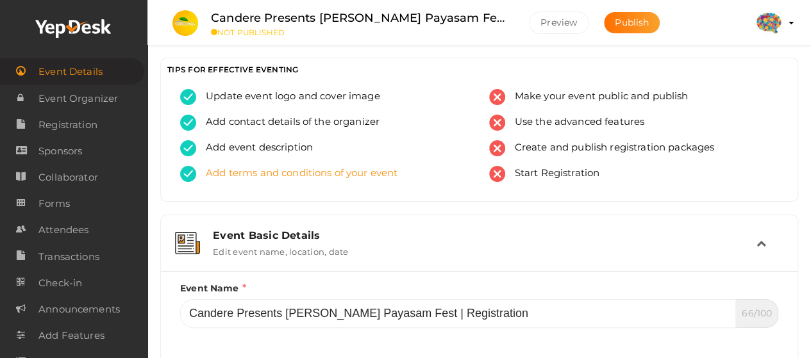
scroll to position [192, 0]
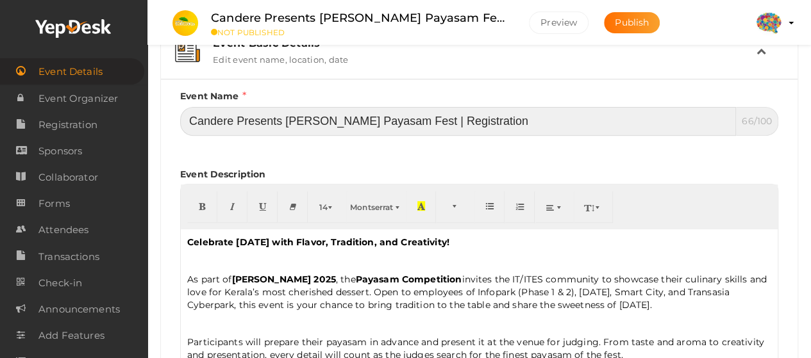
click at [408, 115] on input "Candere Presents Prathidhwani Onaravam Payasam Fest | Registration" at bounding box center [458, 121] width 556 height 29
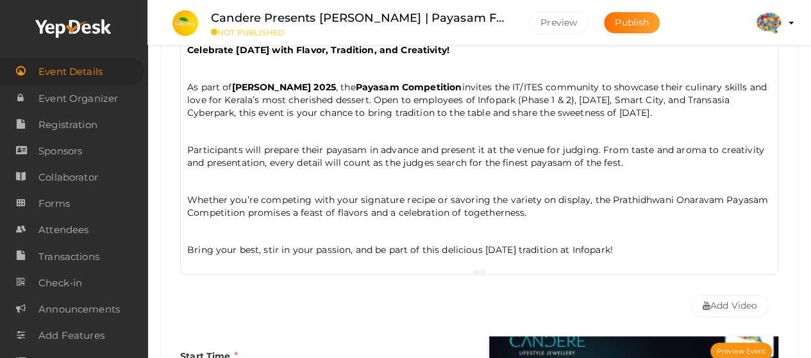
scroll to position [577, 0]
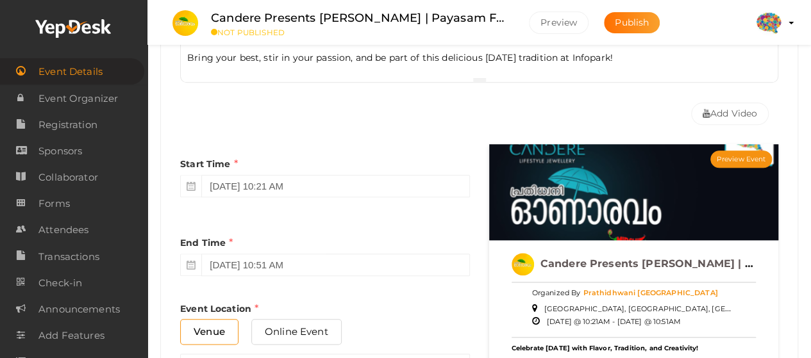
type input "Candere Presents Prathidhwani Onaravam | Payasam Fest | Registration"
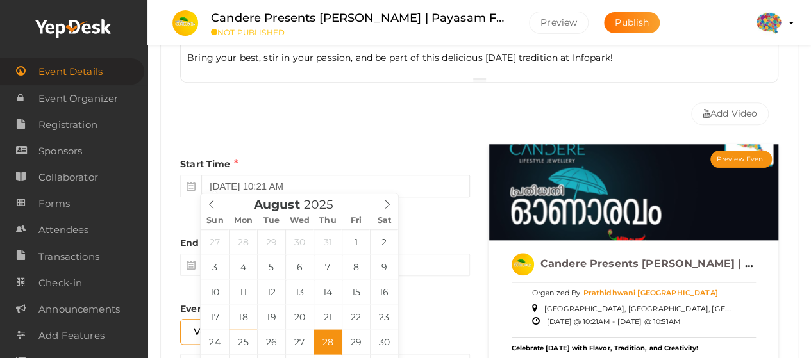
click at [295, 176] on input "August 28, 2025 10:21 AM" at bounding box center [335, 186] width 268 height 22
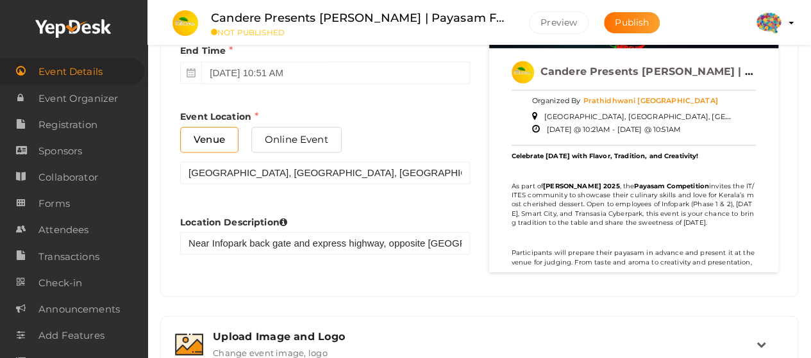
scroll to position [961, 0]
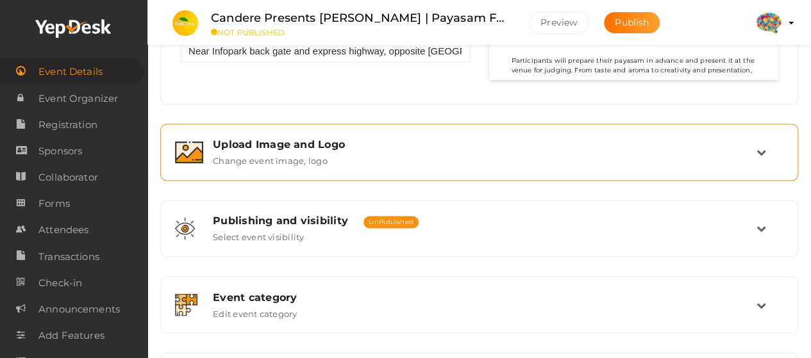
click at [396, 151] on div "Upload Image and Logo Change event image, logo" at bounding box center [479, 152] width 553 height 28
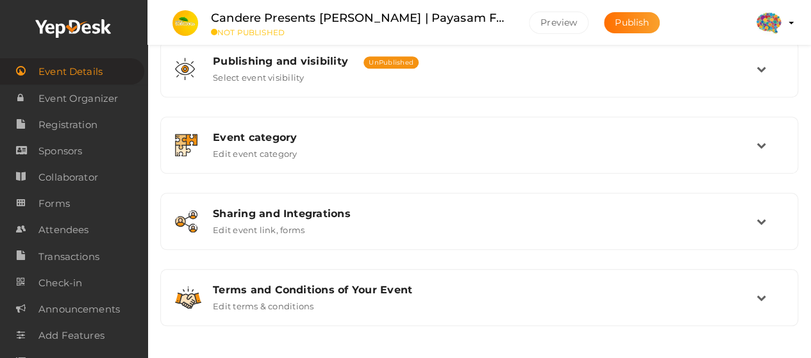
scroll to position [522, 0]
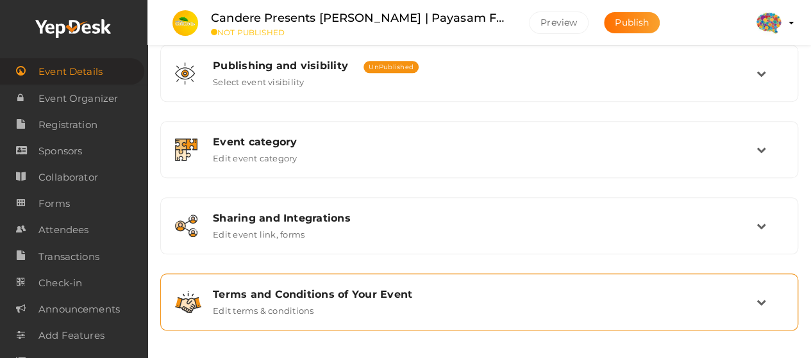
click at [343, 281] on div "Terms and Conditions of Your Event Edit terms & conditions" at bounding box center [478, 302] width 623 height 43
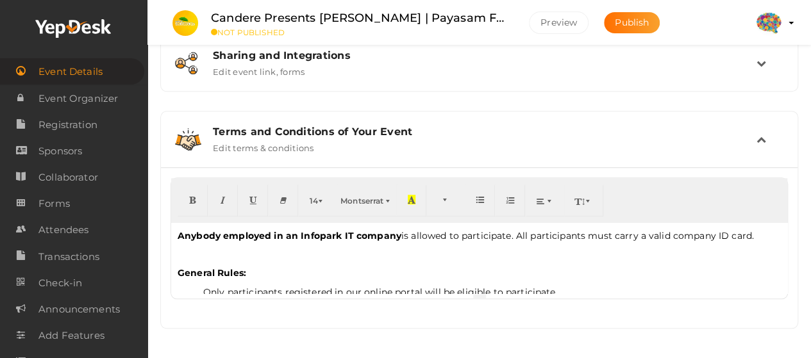
scroll to position [175, 0]
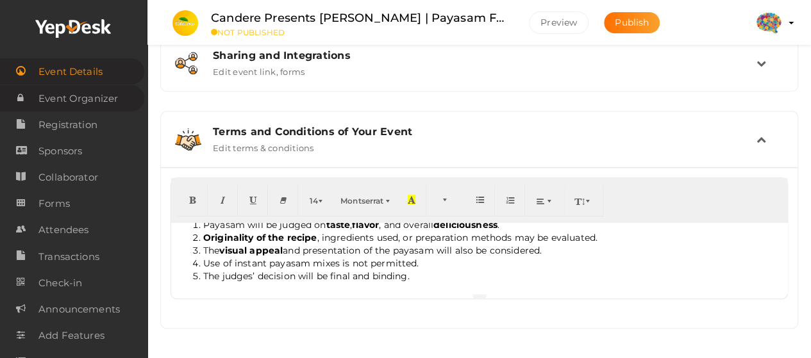
click at [77, 97] on span "Event Organizer" at bounding box center [77, 99] width 79 height 26
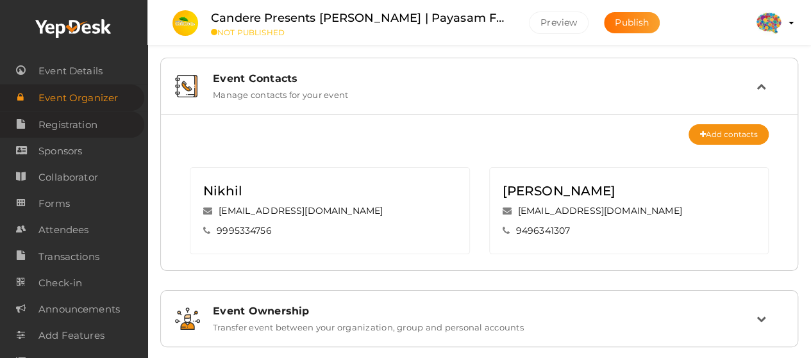
click at [75, 121] on span "Registration" at bounding box center [67, 125] width 59 height 26
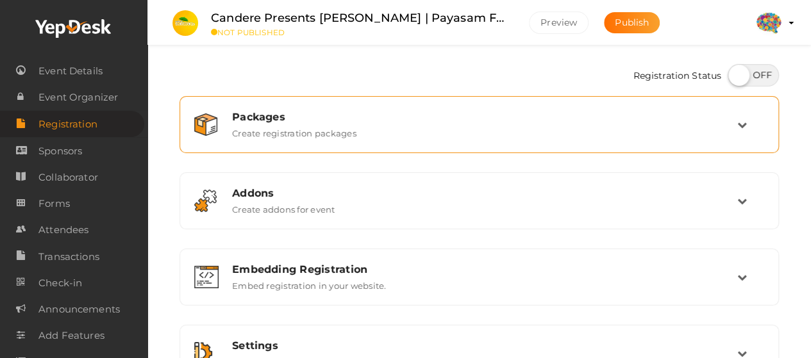
click at [490, 115] on div "Packages" at bounding box center [484, 117] width 505 height 12
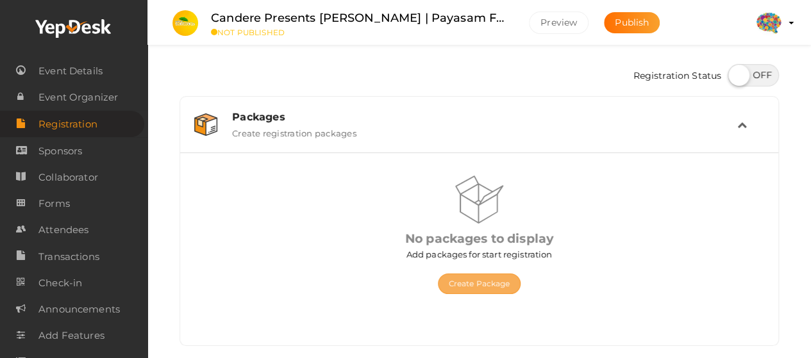
click at [489, 281] on button "Create Package" at bounding box center [479, 284] width 83 height 21
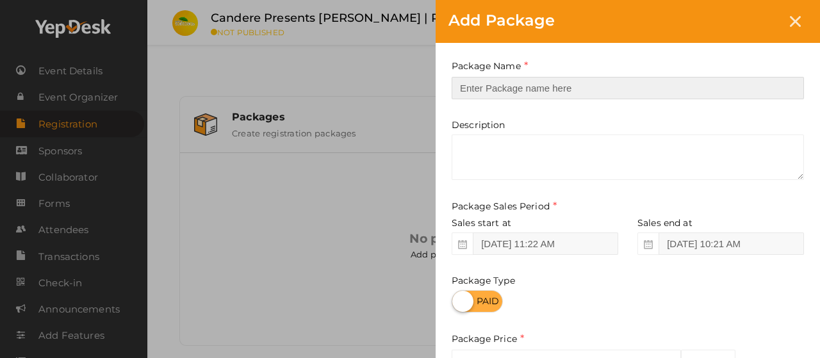
click at [547, 92] on input "text" at bounding box center [628, 88] width 352 height 22
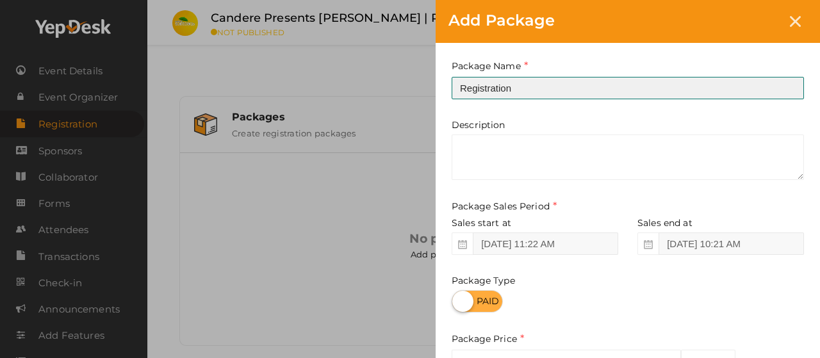
type input "Registration"
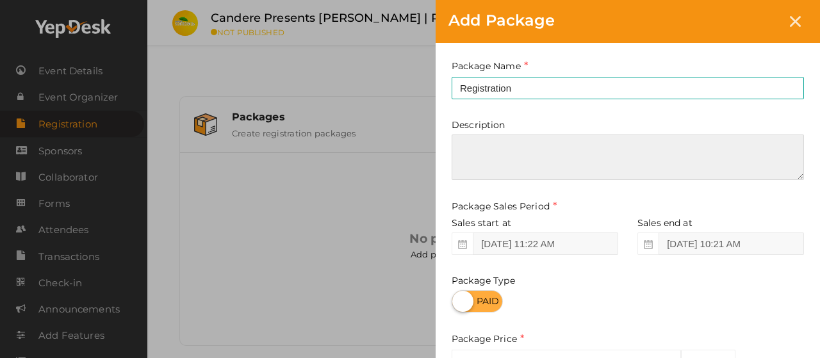
paste textarea "Register to participate in the Payasam Making Competition at Prathidhwani Onara…"
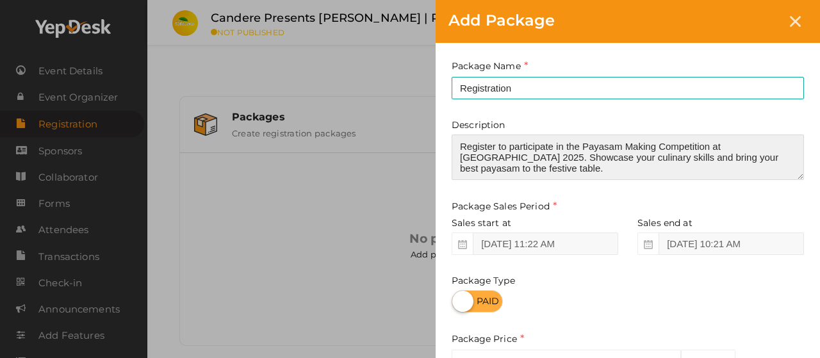
type textarea "Register to participate in the Payasam Making Competition at Prathidhwani Onara…"
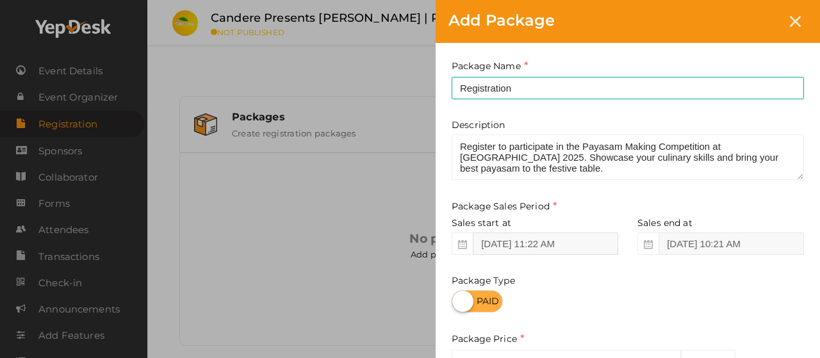
click at [550, 249] on input "Aug 18, 2025 11:22 AM" at bounding box center [545, 244] width 145 height 22
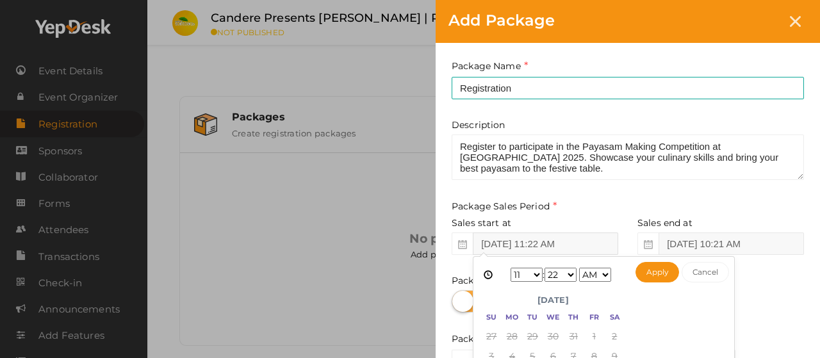
scroll to position [192, 0]
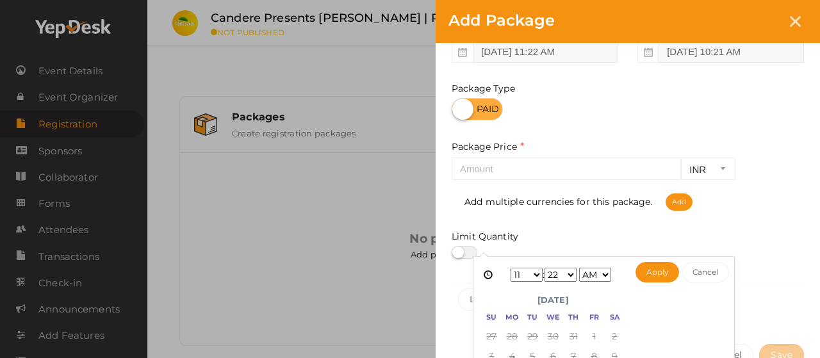
click at [547, 38] on div "Add Package" at bounding box center [628, 21] width 384 height 43
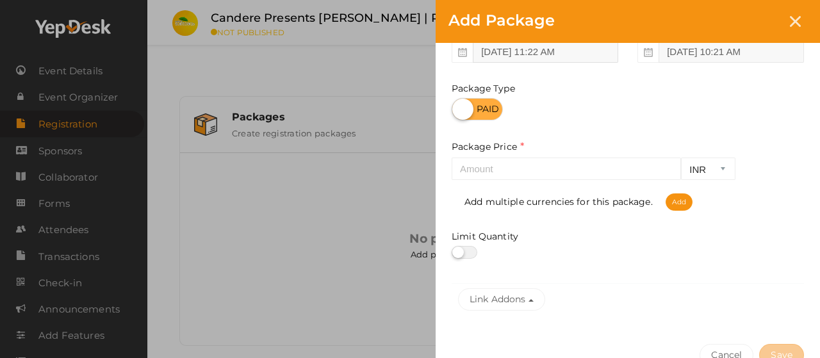
click at [541, 56] on input "Aug 18, 2025 11:22 AM" at bounding box center [545, 51] width 145 height 22
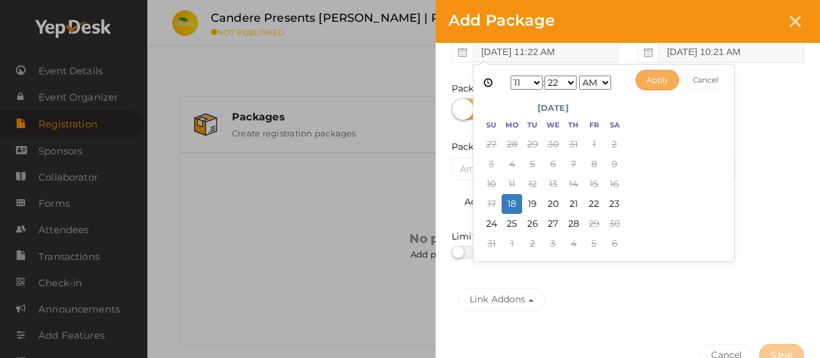
click at [659, 76] on button "Apply" at bounding box center [658, 80] width 44 height 21
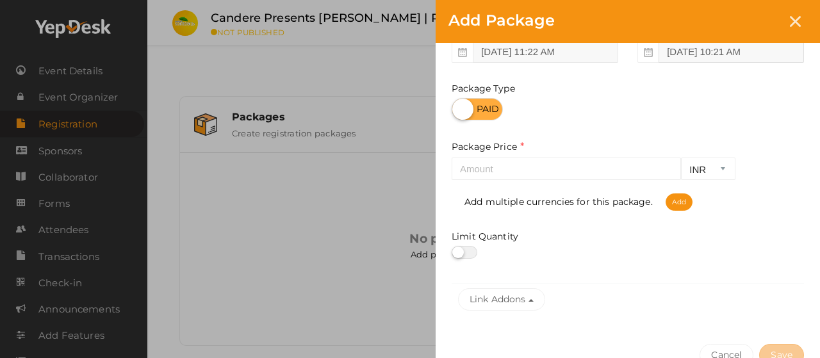
click at [704, 51] on input "Aug 28, 2025 10:21 AM" at bounding box center [731, 51] width 145 height 22
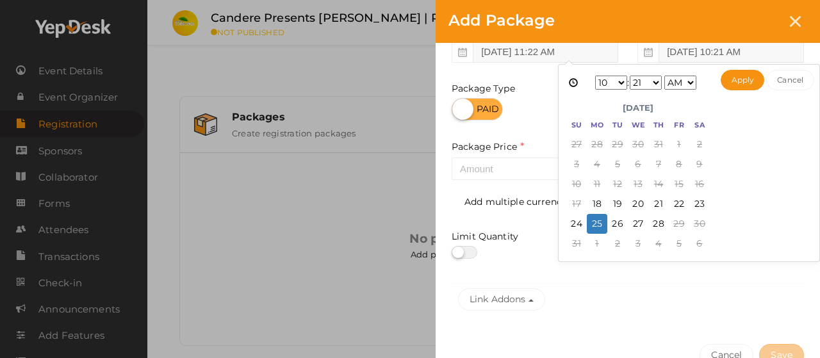
click at [606, 83] on select "1 2 3 4 5 6 7 8 9 10 11 12" at bounding box center [611, 83] width 32 height 14
click at [652, 76] on select "00 01 02 03 04 05 06 07 08 09 10 11 12 13 14 15 16 17 18 19 20 21 22 23 24 25 2…" at bounding box center [646, 83] width 32 height 14
click at [685, 81] on select "AM PM" at bounding box center [681, 83] width 32 height 14
click at [732, 76] on button "Apply" at bounding box center [743, 80] width 44 height 21
type input "Aug 25, 2025 11:59 PM"
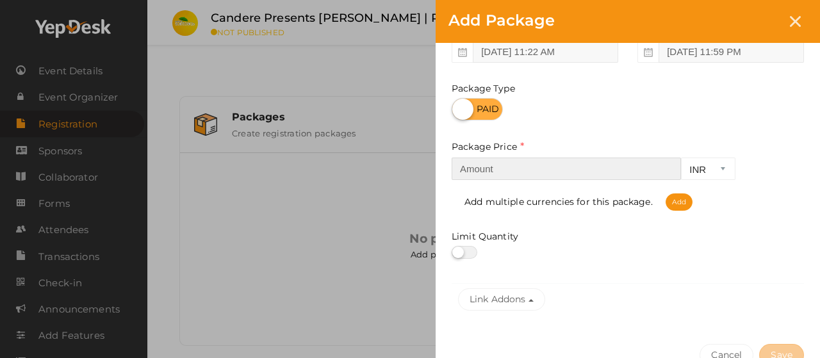
click at [496, 158] on input "number" at bounding box center [566, 169] width 229 height 22
type input "100"
click at [467, 252] on label at bounding box center [465, 252] width 26 height 13
click at [460, 252] on input "checkbox" at bounding box center [456, 253] width 8 height 8
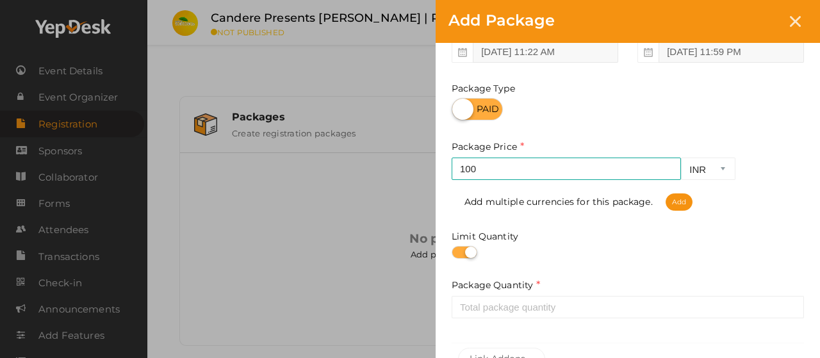
click at [463, 260] on div "Package Name Registration This field is Required. Package Name already used. De…" at bounding box center [628, 121] width 384 height 540
click at [463, 254] on label at bounding box center [465, 252] width 26 height 13
click at [460, 254] on input "checkbox" at bounding box center [456, 253] width 8 height 8
checkbox input "false"
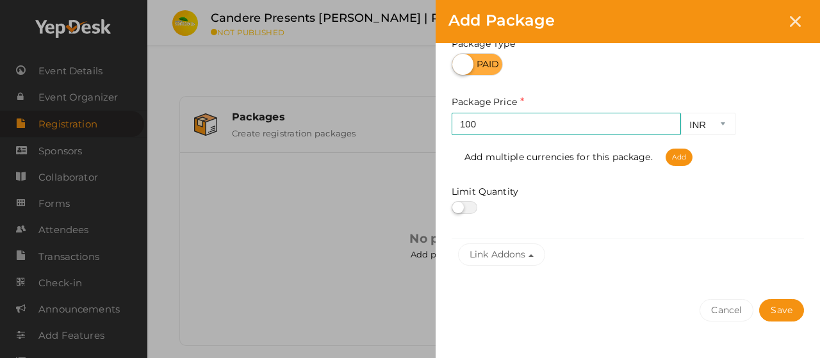
scroll to position [256, 0]
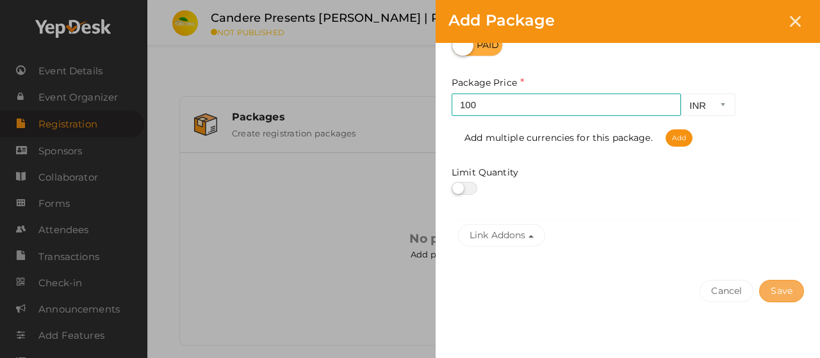
click at [775, 288] on button "Save" at bounding box center [781, 291] width 45 height 22
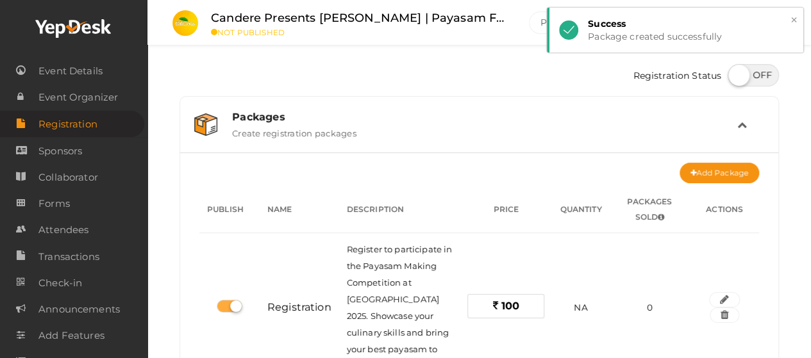
click at [791, 19] on button "×" at bounding box center [793, 20] width 8 height 15
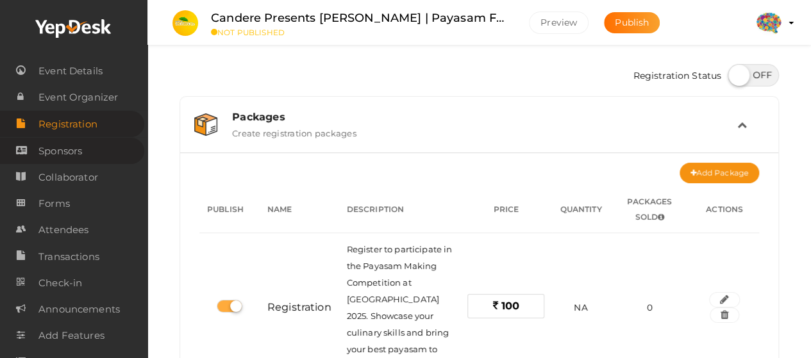
click at [58, 158] on span "Sponsors" at bounding box center [60, 151] width 44 height 26
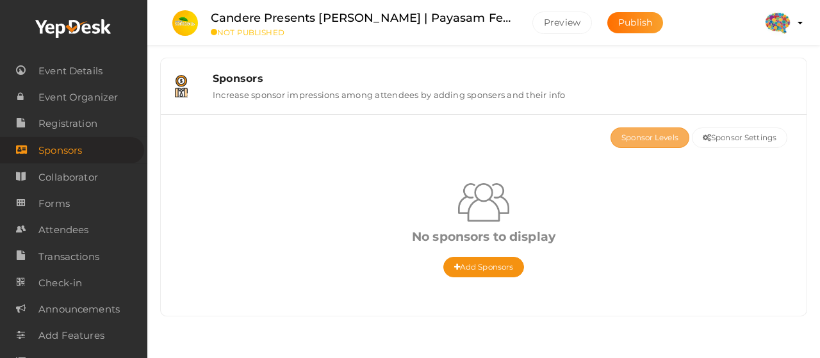
click at [627, 134] on button "Sponsor Levels" at bounding box center [650, 138] width 79 height 21
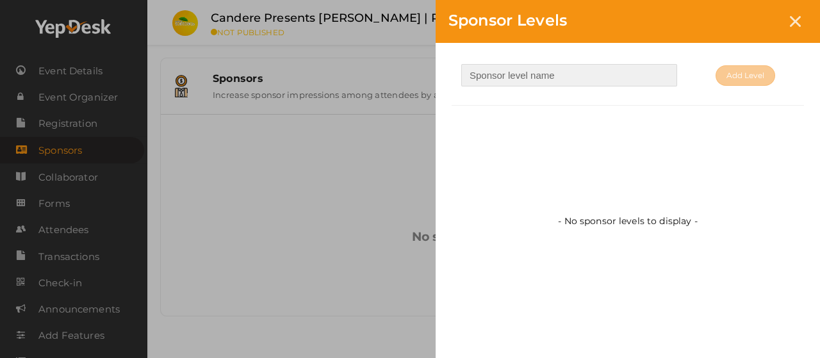
click at [642, 69] on input "text" at bounding box center [569, 75] width 216 height 22
paste input "Candere By Kalyan Jewellers"
type input "Title Sponsor"
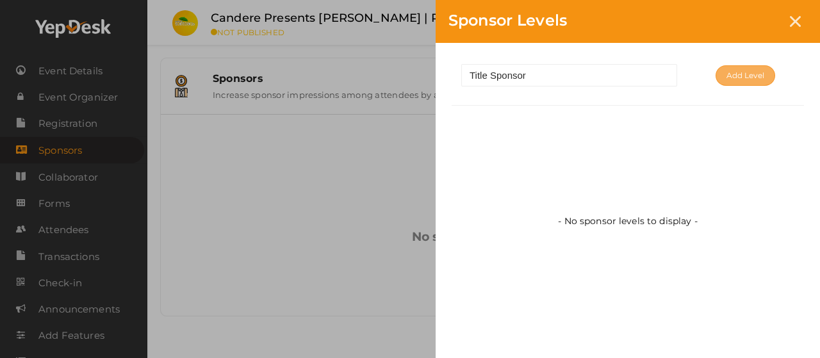
click at [752, 73] on span "Add Level" at bounding box center [746, 75] width 38 height 13
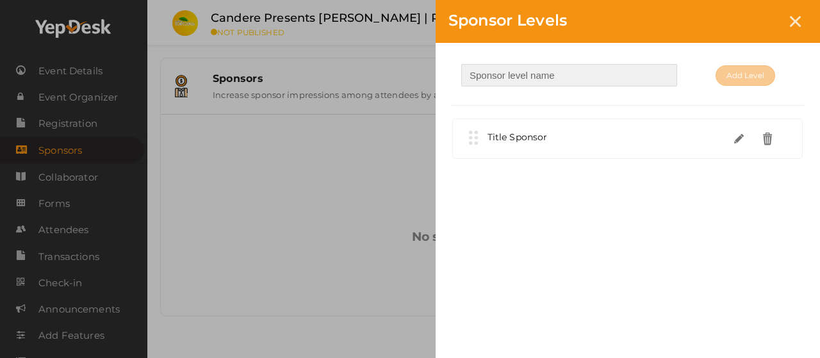
click at [623, 75] on input "text" at bounding box center [569, 75] width 216 height 22
type input "Powered By"
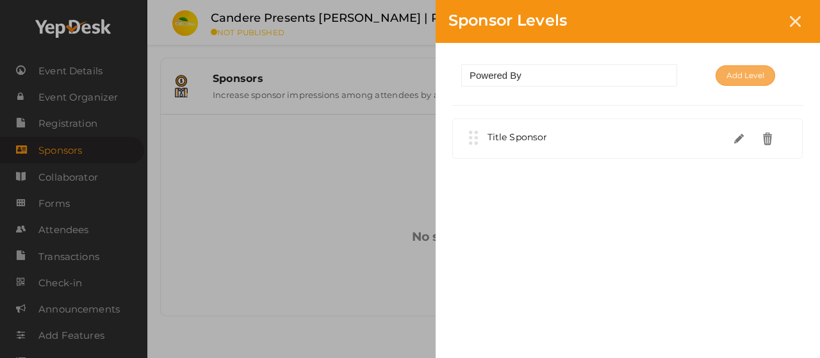
click at [735, 79] on span "Add Level" at bounding box center [746, 75] width 38 height 13
click at [793, 26] on icon at bounding box center [795, 21] width 11 height 11
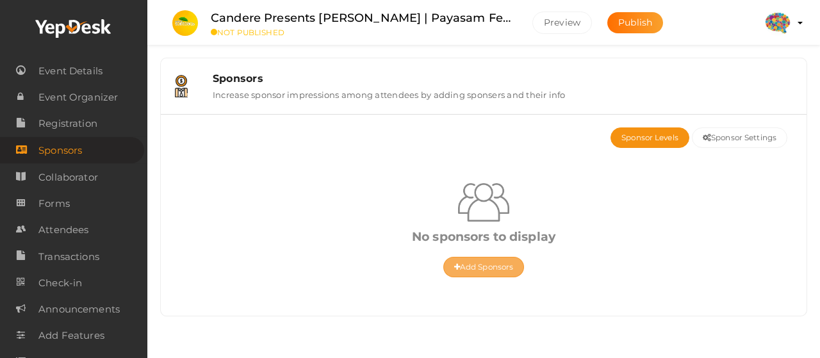
click at [508, 259] on button "Add Sponsors" at bounding box center [483, 267] width 81 height 21
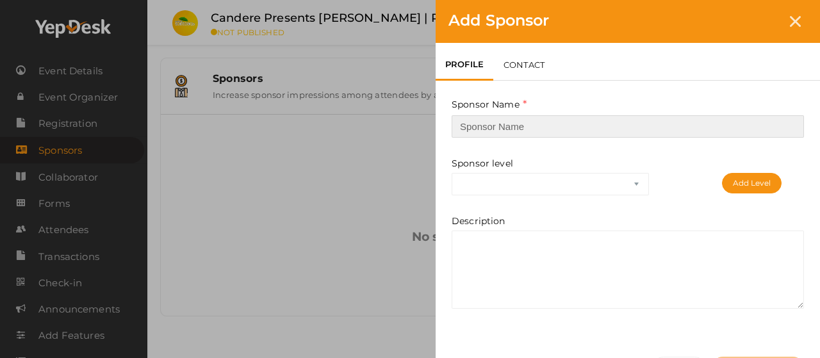
click at [560, 133] on input "text" at bounding box center [628, 126] width 352 height 22
paste input "Candere By Kalyan Jewellers"
type input "Candere By Kalyan Jewellers"
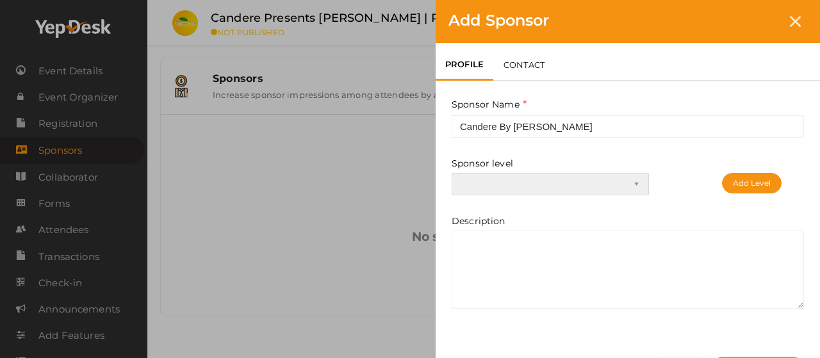
click at [628, 184] on select "Title Sponsor Powered By" at bounding box center [550, 184] width 197 height 22
select select "0"
click at [452, 173] on select "Title Sponsor Powered By" at bounding box center [550, 184] width 197 height 22
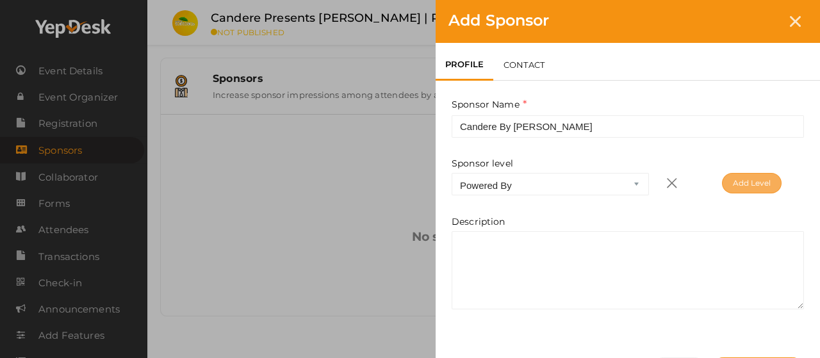
click at [747, 179] on button "Add Level" at bounding box center [752, 183] width 60 height 21
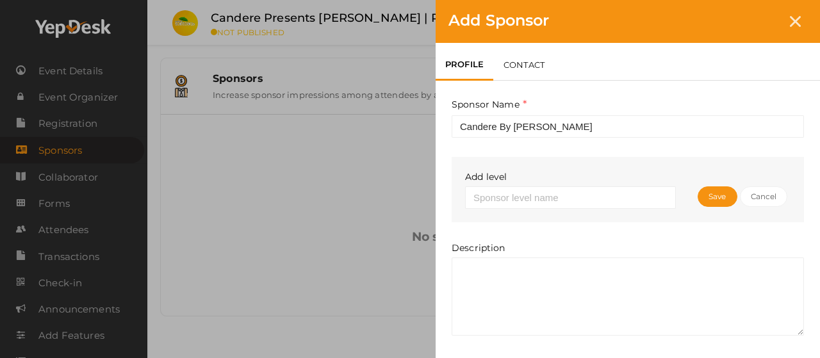
click at [638, 210] on div "Add level Save Cancel" at bounding box center [628, 189] width 352 height 65
click at [637, 202] on input "text" at bounding box center [570, 197] width 211 height 22
type input "Title Sponsor"
click at [725, 199] on span "Save" at bounding box center [717, 196] width 17 height 13
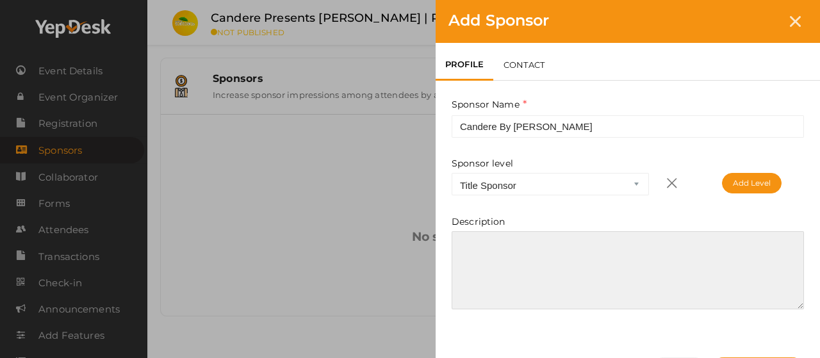
click at [518, 247] on textarea at bounding box center [628, 270] width 352 height 78
paste textarea "Candere by Kalyan Jewellers is a leading online jewelry brand offering a wide r…"
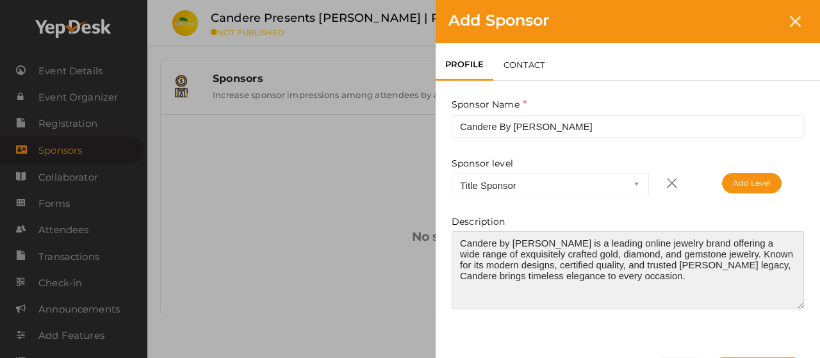
scroll to position [79, 0]
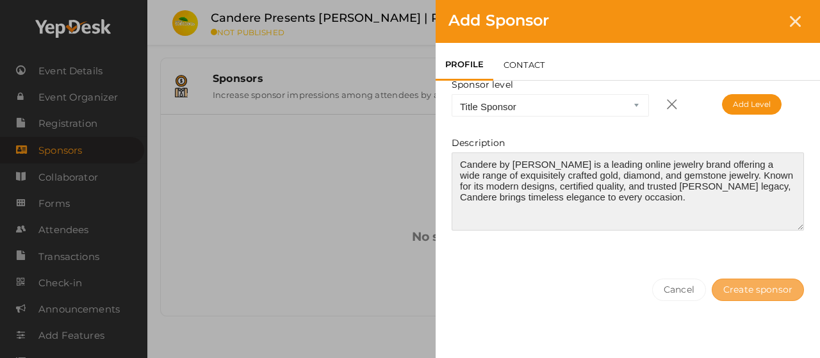
type textarea "Candere by Kalyan Jewellers is a leading online jewelry brand offering a wide r…"
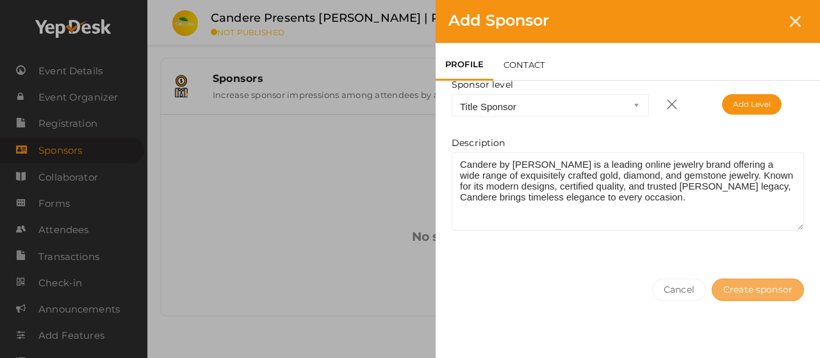
click at [765, 284] on button "Create sponsor" at bounding box center [758, 290] width 92 height 22
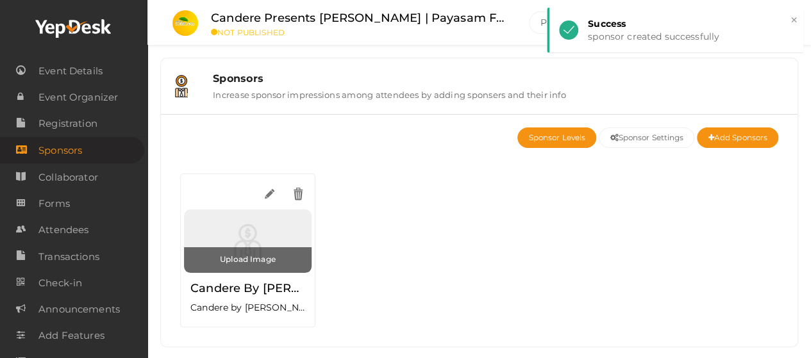
click at [251, 260] on input "file" at bounding box center [248, 260] width 128 height 26
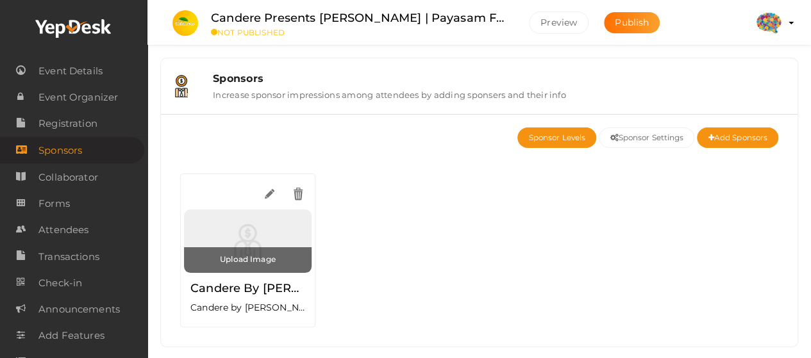
type input "C:\fakepath\sponsor1.png"
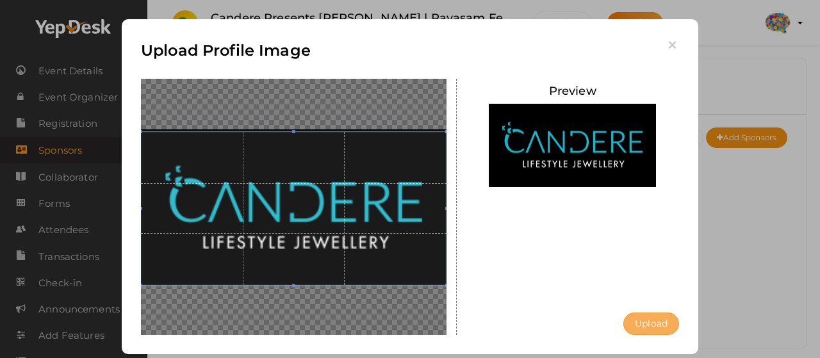
click at [654, 318] on button "Upload" at bounding box center [651, 324] width 56 height 22
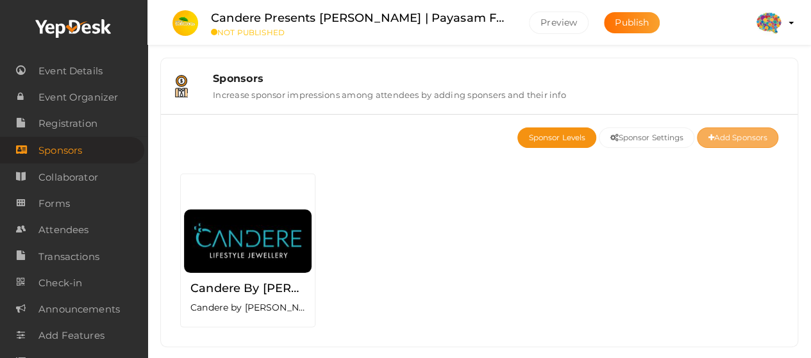
click at [768, 141] on button "Add Sponsors" at bounding box center [737, 138] width 81 height 21
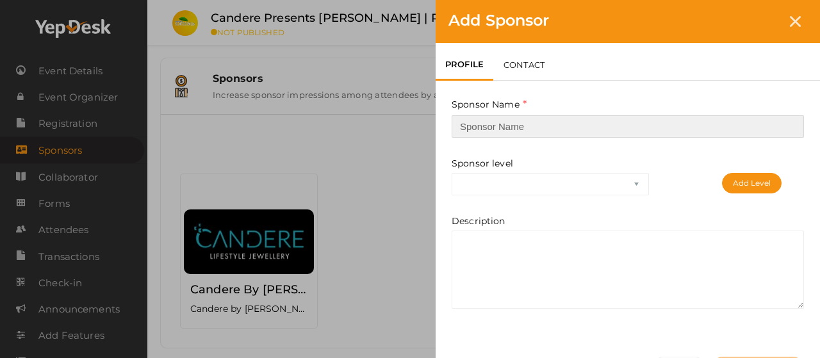
click at [564, 129] on input "text" at bounding box center [628, 126] width 352 height 22
paste input "Radio Mirchi"
type input "Radio Mirchi"
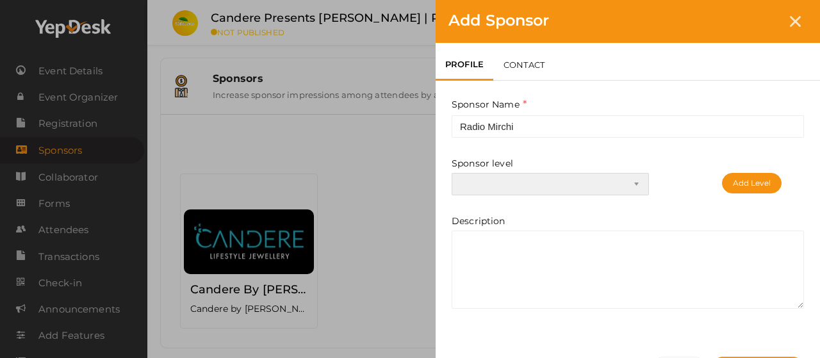
click at [642, 183] on select "Title Sponsor Powered By Title Sponsor" at bounding box center [550, 184] width 197 height 22
select select "1"
click at [452, 173] on select "Title Sponsor Powered By Title Sponsor" at bounding box center [550, 184] width 197 height 22
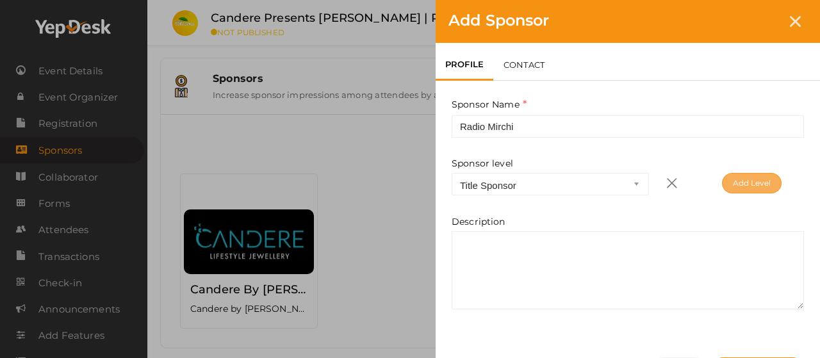
click at [742, 176] on button "Add Level" at bounding box center [752, 183] width 60 height 21
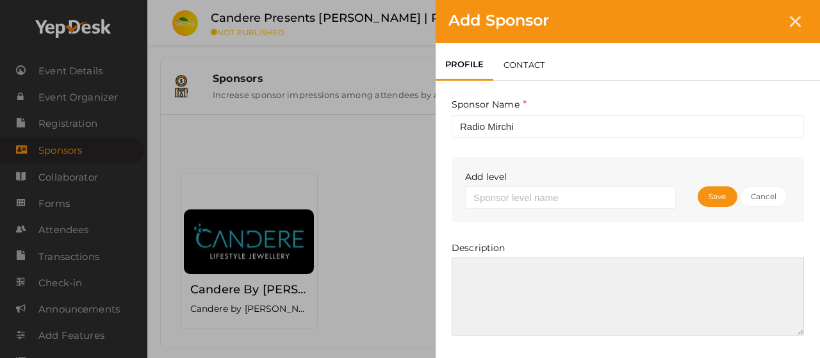
click at [581, 277] on textarea at bounding box center [628, 297] width 352 height 78
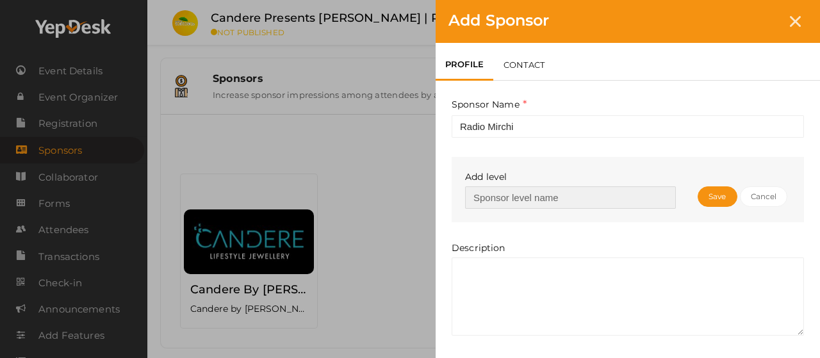
click at [665, 194] on input "text" at bounding box center [570, 197] width 211 height 22
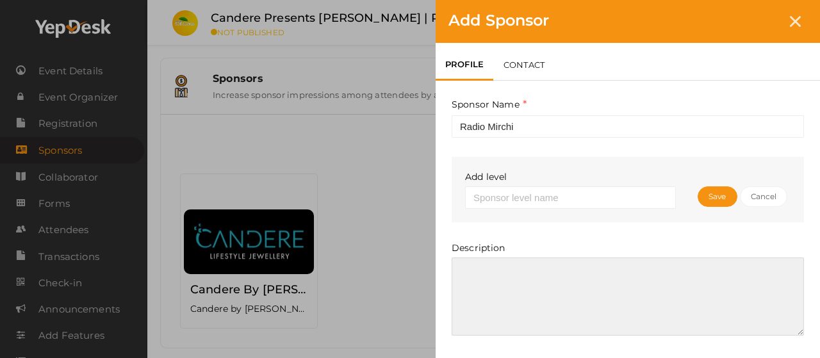
click at [490, 275] on textarea at bounding box center [628, 297] width 352 height 78
paste textarea "Radio Mirchi is one of India’s most popular FM radio networks, known for its en…"
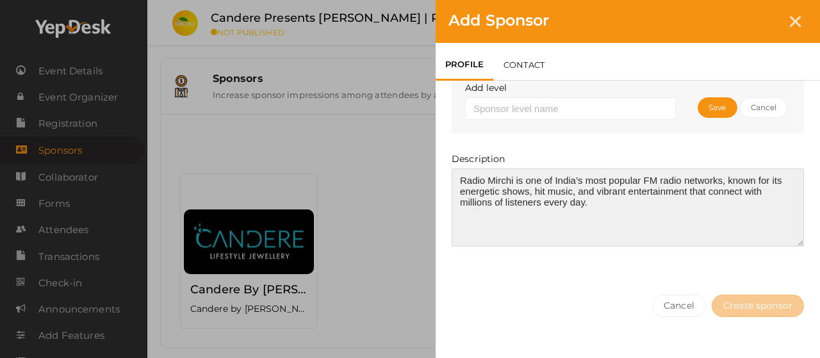
scroll to position [104, 0]
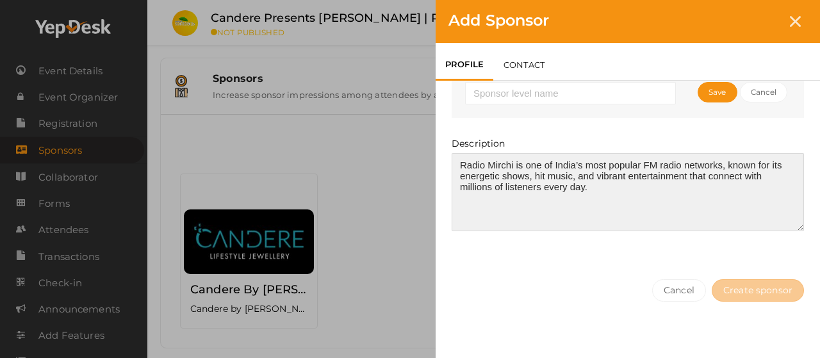
type textarea "Radio Mirchi is one of India’s most popular FM radio networks, known for its en…"
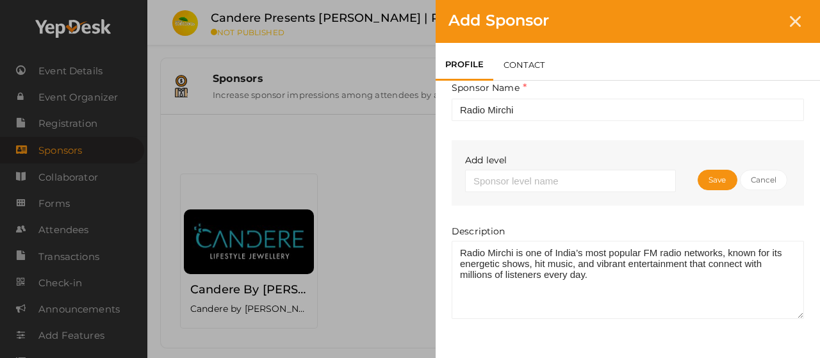
scroll to position [0, 0]
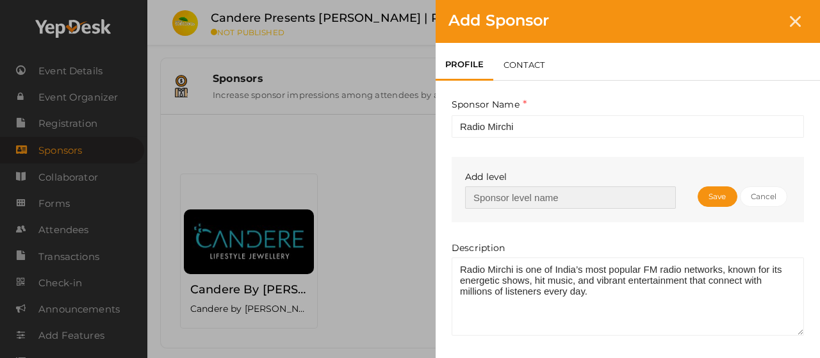
click at [608, 203] on input "text" at bounding box center [570, 197] width 211 height 22
type input "Powered By"
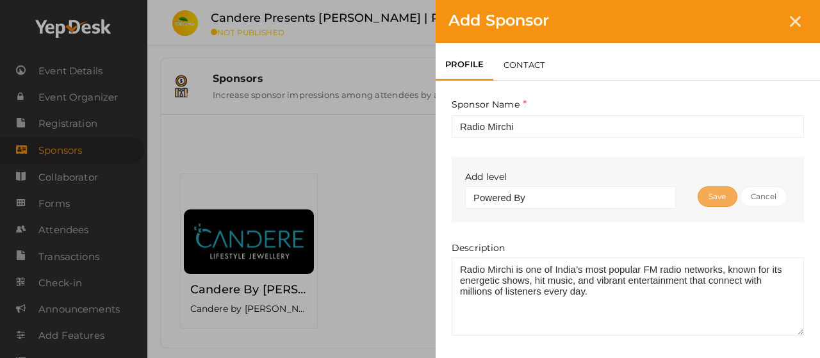
click at [725, 194] on span "Save" at bounding box center [717, 196] width 17 height 13
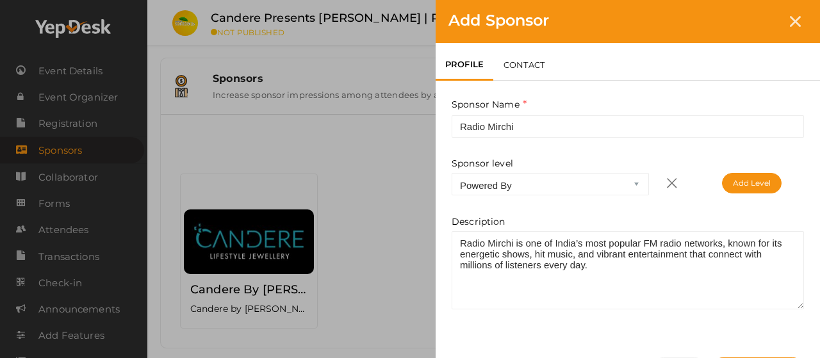
scroll to position [79, 0]
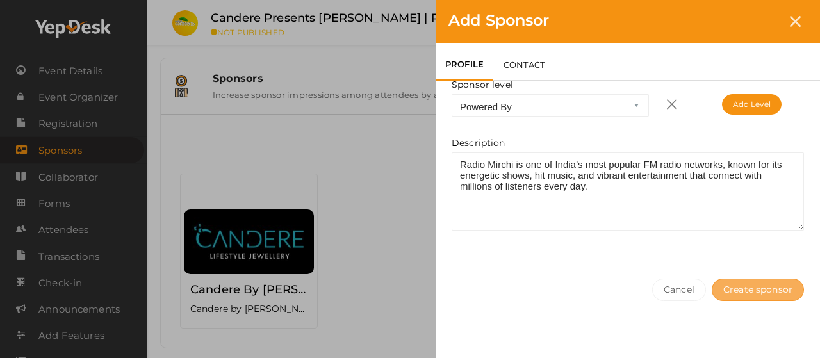
click at [751, 283] on button "Create sponsor" at bounding box center [758, 290] width 92 height 22
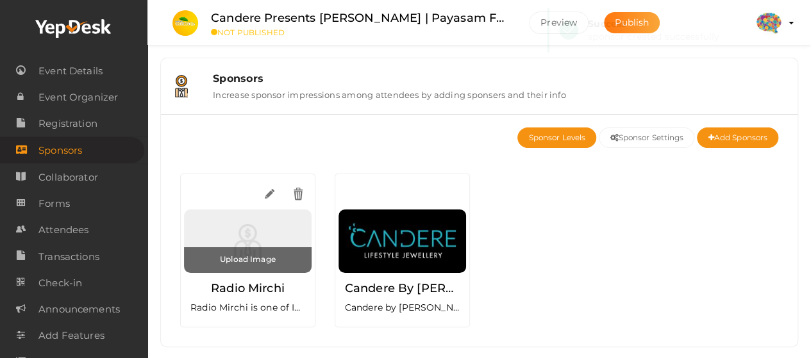
click at [247, 254] on input "file" at bounding box center [248, 260] width 128 height 26
type input "C:\fakepath\sponsor2.png"
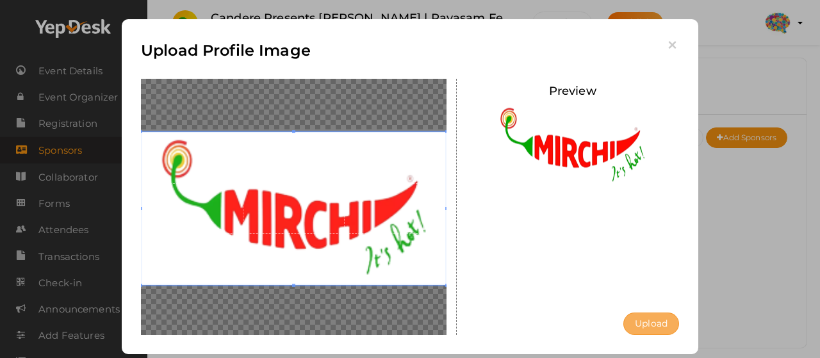
click at [661, 324] on button "Upload" at bounding box center [651, 324] width 56 height 22
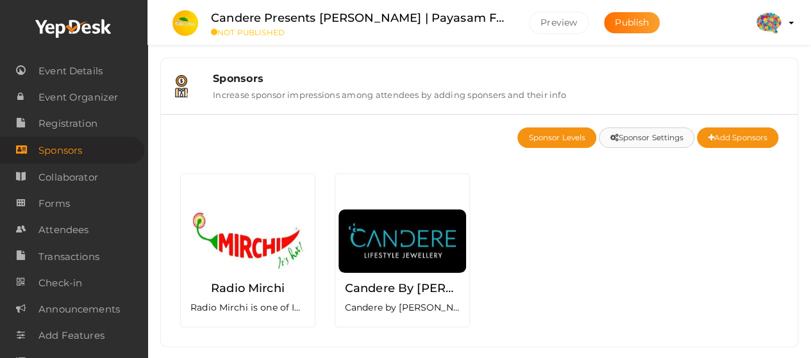
click at [648, 140] on button "Sponsor Settings" at bounding box center [646, 138] width 95 height 21
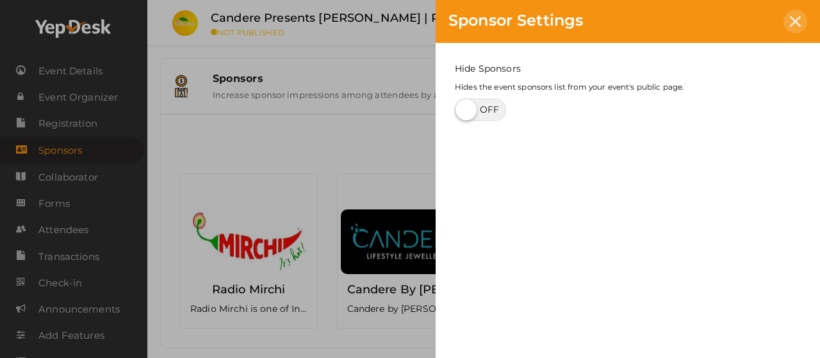
click at [796, 22] on icon at bounding box center [795, 21] width 11 height 11
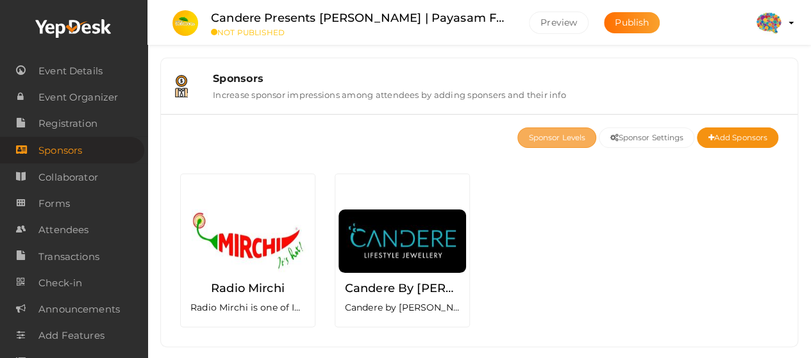
click at [559, 136] on button "Sponsor Levels" at bounding box center [556, 138] width 79 height 21
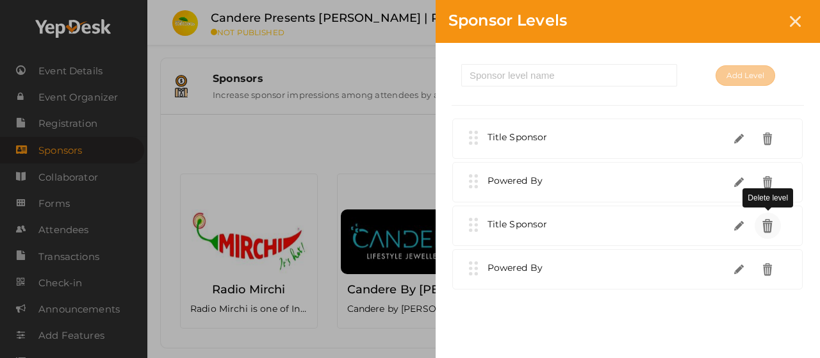
click at [766, 222] on img at bounding box center [768, 226] width 15 height 15
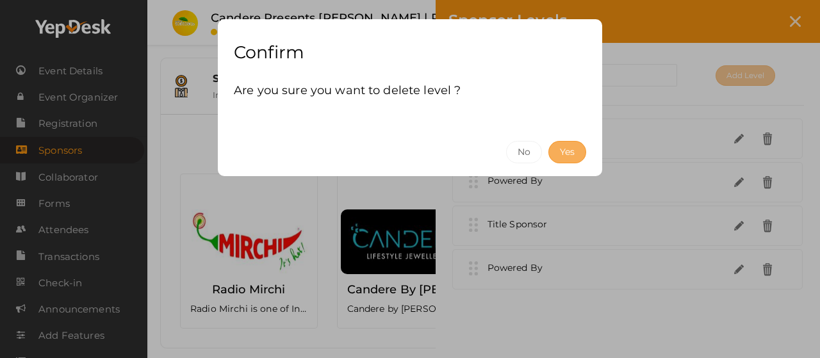
click at [563, 148] on button "Yes" at bounding box center [568, 152] width 38 height 22
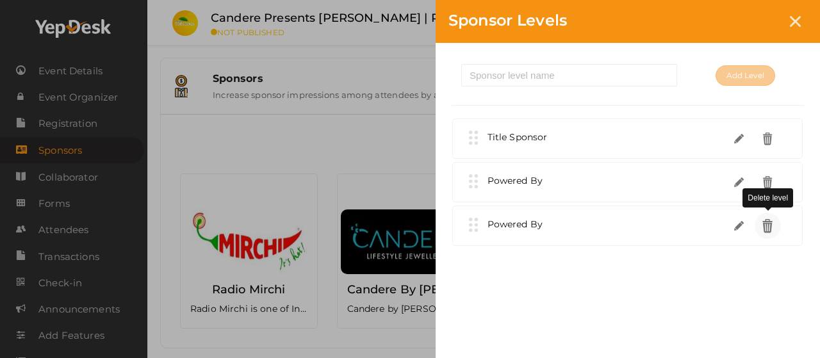
click at [773, 227] on img at bounding box center [768, 226] width 15 height 15
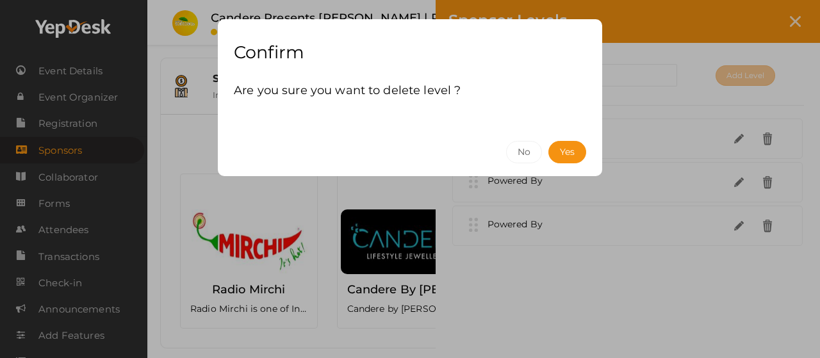
click at [588, 153] on div "No Yes" at bounding box center [410, 152] width 384 height 48
click at [584, 152] on button "Yes" at bounding box center [568, 152] width 38 height 22
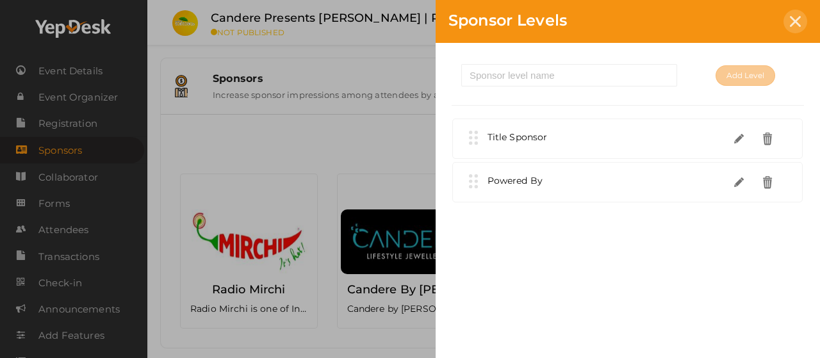
click at [798, 23] on icon at bounding box center [795, 21] width 11 height 11
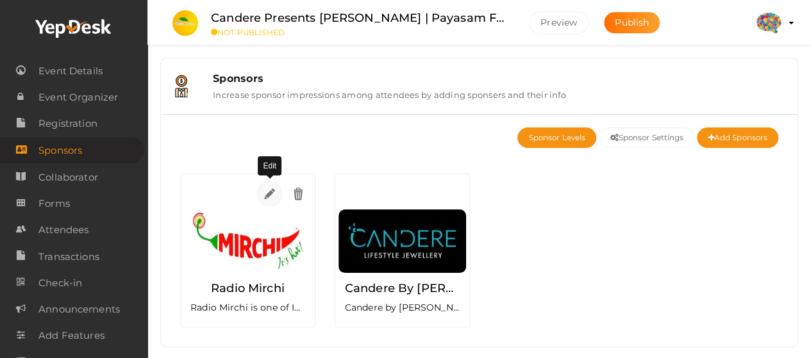
click at [272, 195] on img at bounding box center [269, 193] width 15 height 15
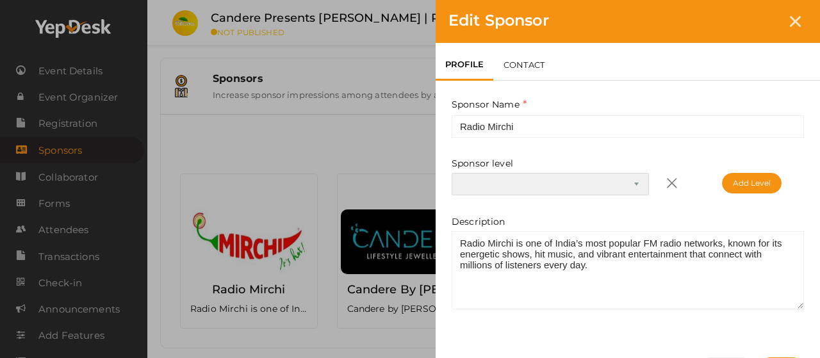
click at [608, 184] on select "Title Sponsor Powered By" at bounding box center [550, 184] width 197 height 22
select select "1"
click at [452, 173] on select "Title Sponsor Powered By" at bounding box center [550, 184] width 197 height 22
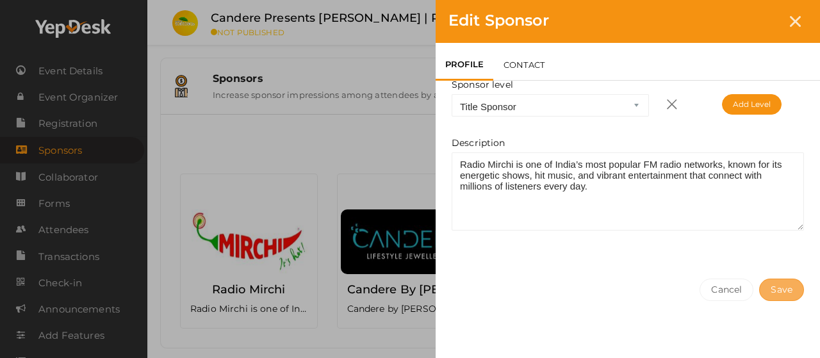
click at [798, 288] on button "Save" at bounding box center [781, 290] width 45 height 22
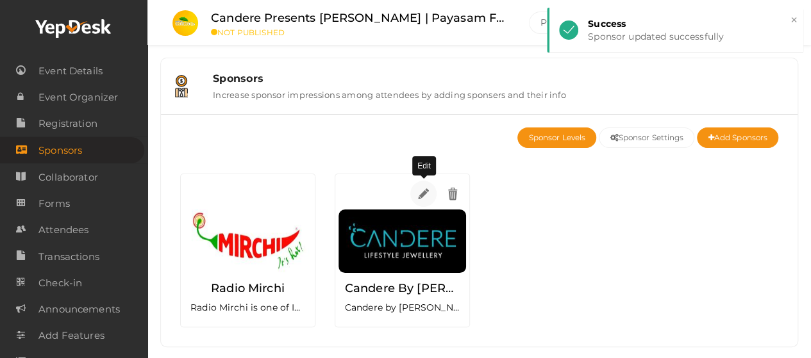
click at [425, 196] on img at bounding box center [423, 193] width 15 height 15
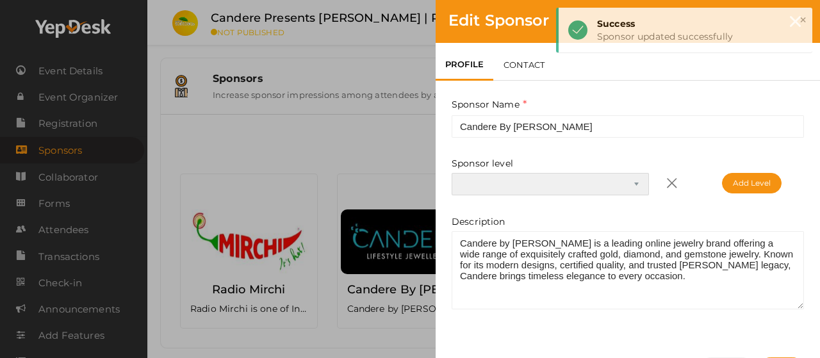
click at [617, 189] on select "Title Sponsor Powered By" at bounding box center [550, 184] width 197 height 22
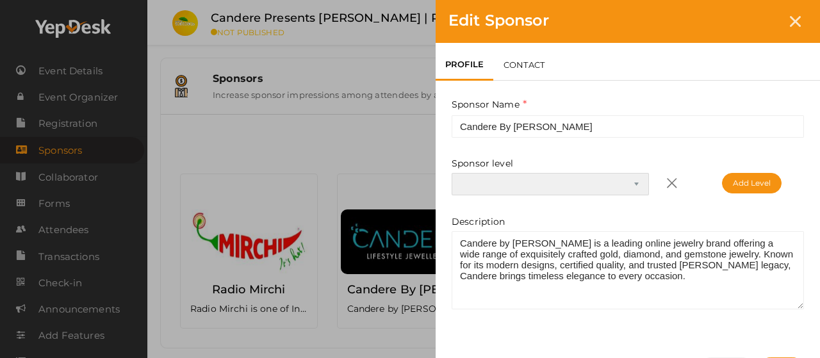
select select "0"
click at [452, 173] on select "Title Sponsor Powered By" at bounding box center [550, 184] width 197 height 22
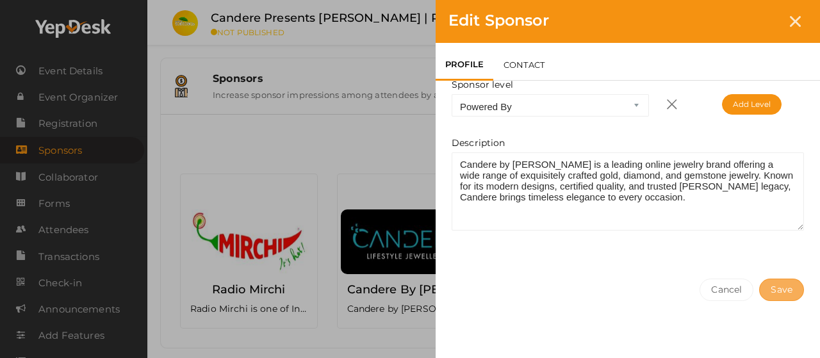
click at [792, 292] on button "Save" at bounding box center [781, 290] width 45 height 22
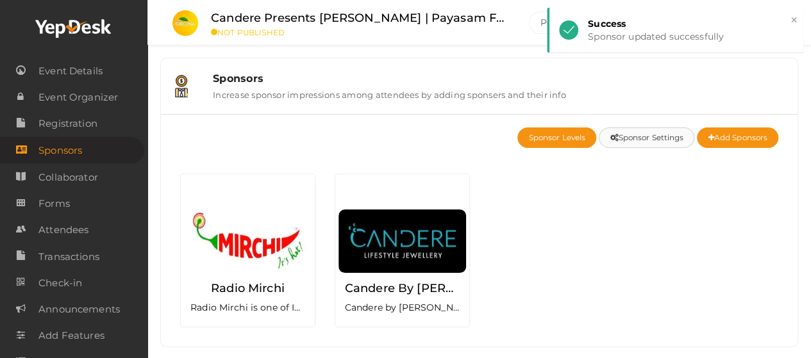
click at [613, 138] on button "Sponsor Settings" at bounding box center [646, 138] width 95 height 21
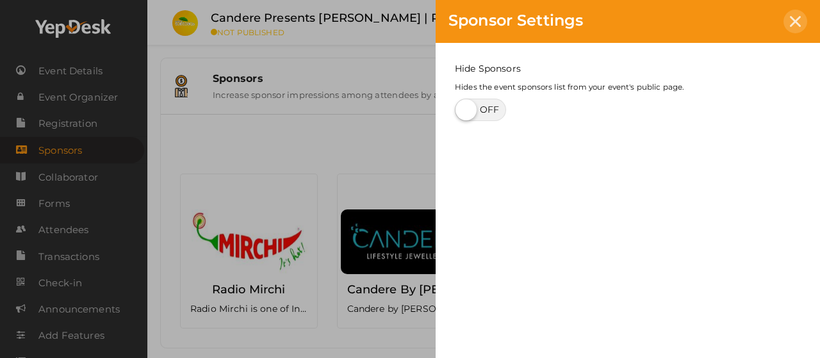
click at [793, 21] on icon at bounding box center [795, 21] width 11 height 11
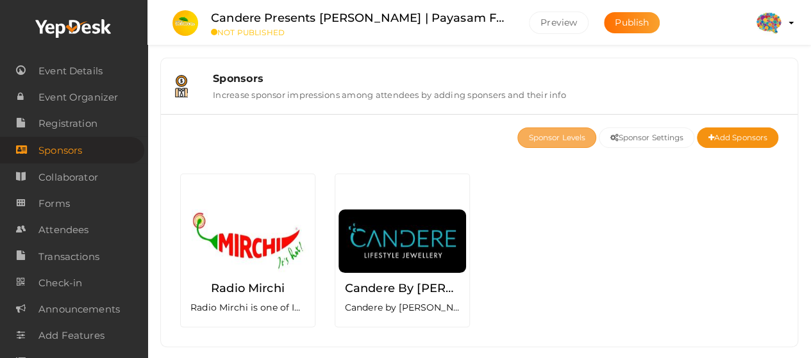
click at [561, 140] on button "Sponsor Levels" at bounding box center [556, 138] width 79 height 21
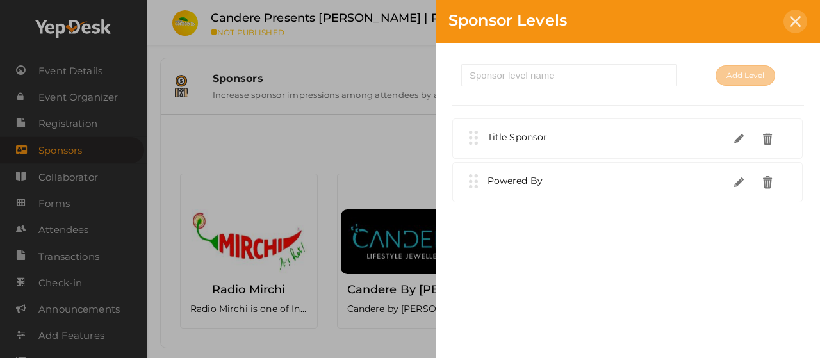
click at [794, 21] on icon at bounding box center [795, 21] width 11 height 11
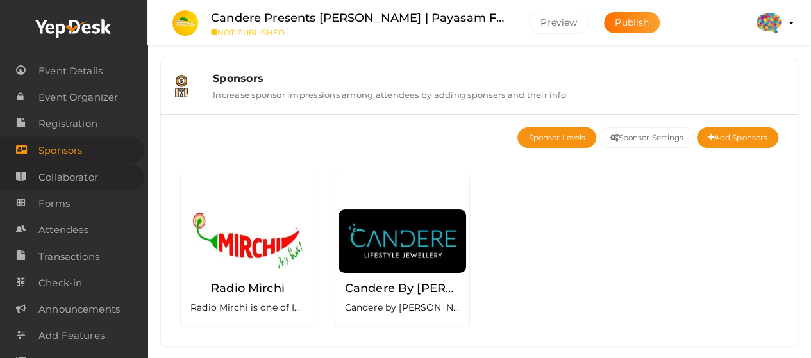
click at [69, 186] on span "Collaborator" at bounding box center [68, 178] width 60 height 26
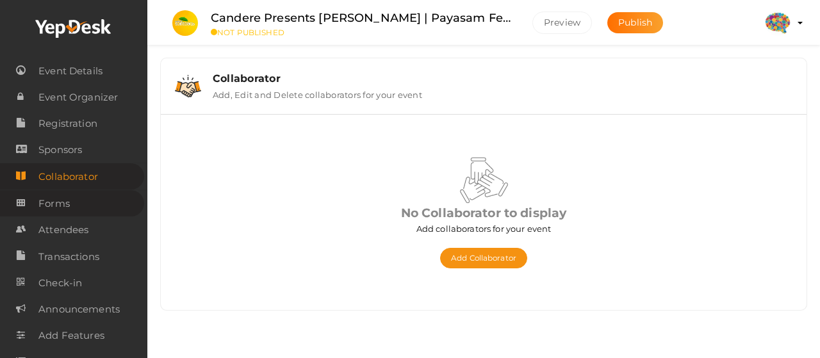
click at [68, 206] on span "Forms" at bounding box center [53, 204] width 31 height 26
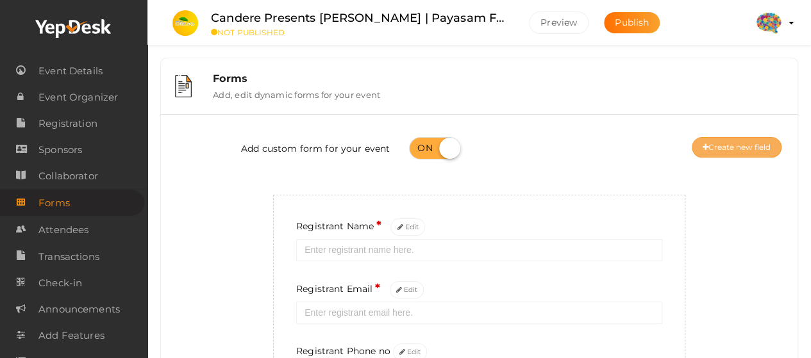
click at [727, 145] on button "Create new field" at bounding box center [736, 147] width 90 height 21
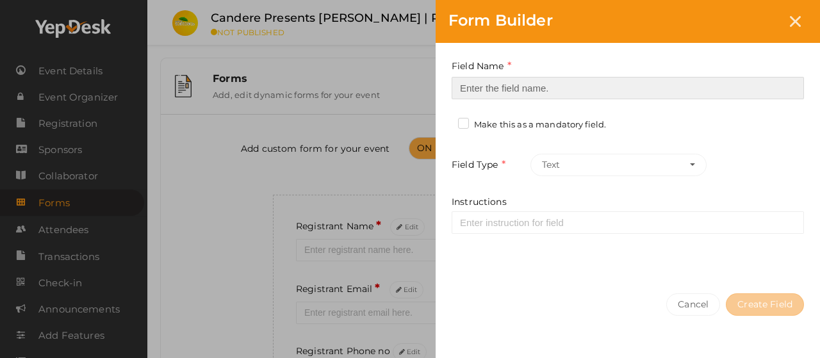
click at [526, 84] on input at bounding box center [628, 88] width 352 height 22
paste input "Registrant WhatsApp Number*"
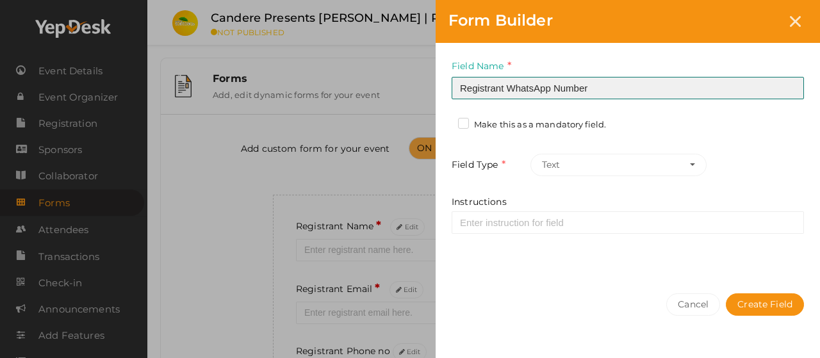
type input "Registrant WhatsApp Number"
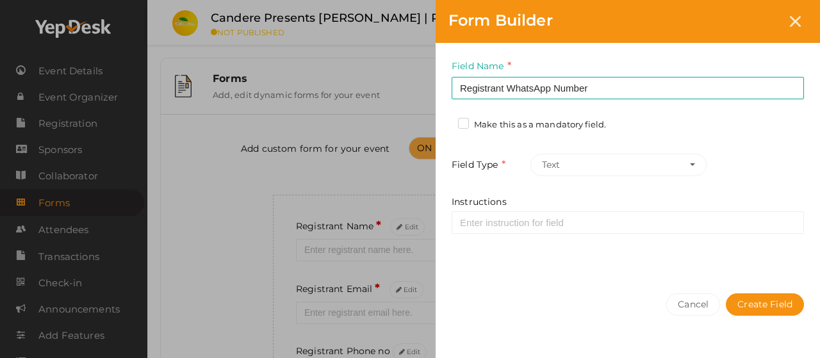
click at [499, 121] on label "Make this as a mandatory field." at bounding box center [532, 125] width 148 height 13
click at [445, 121] on input "Make this as a mandatory field." at bounding box center [445, 121] width 0 height 0
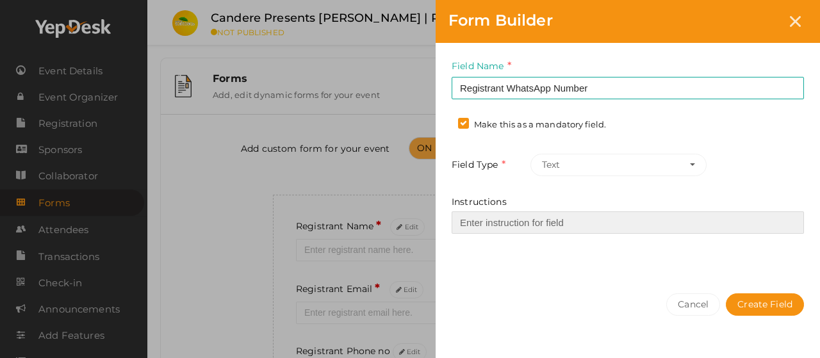
click at [518, 215] on input "Instructions" at bounding box center [628, 222] width 352 height 22
paste input "Enter captain's WhatsApp number"
type input "Enter captain's WhatsApp number"
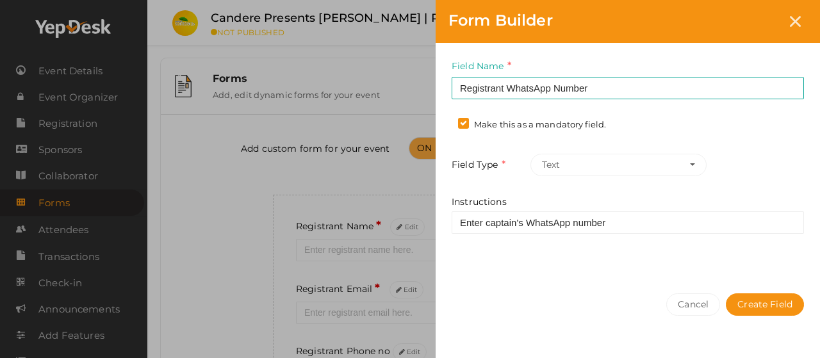
click at [620, 146] on div "Field Name Registrant WhatsApp Number Required. Form field name already used. M…" at bounding box center [628, 162] width 384 height 238
click at [615, 154] on button "Text" at bounding box center [619, 165] width 176 height 22
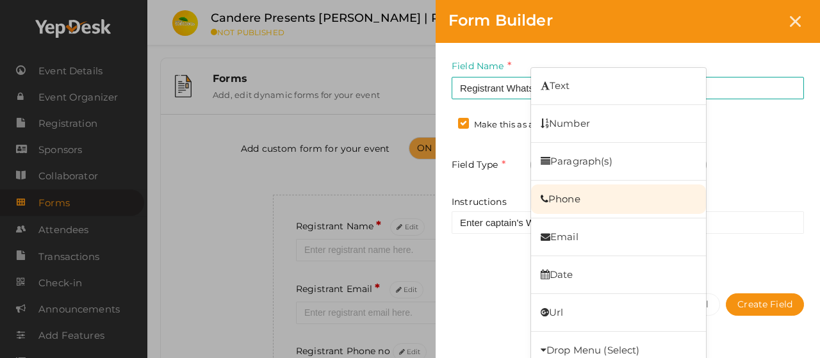
click at [595, 197] on link "Phone" at bounding box center [618, 199] width 175 height 29
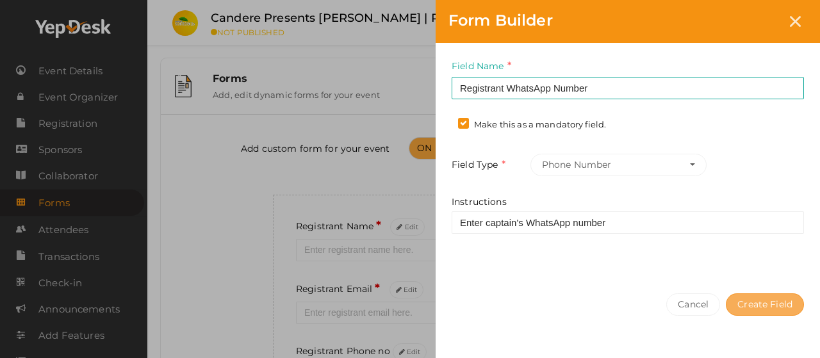
click at [771, 300] on button "Create Field" at bounding box center [765, 304] width 78 height 22
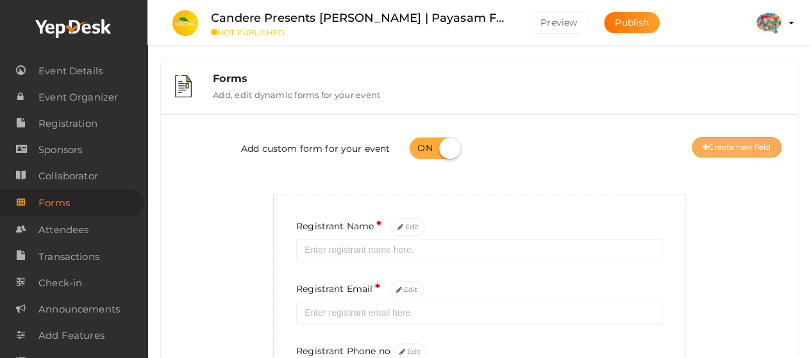
click at [705, 144] on icon at bounding box center [705, 148] width 6 height 8
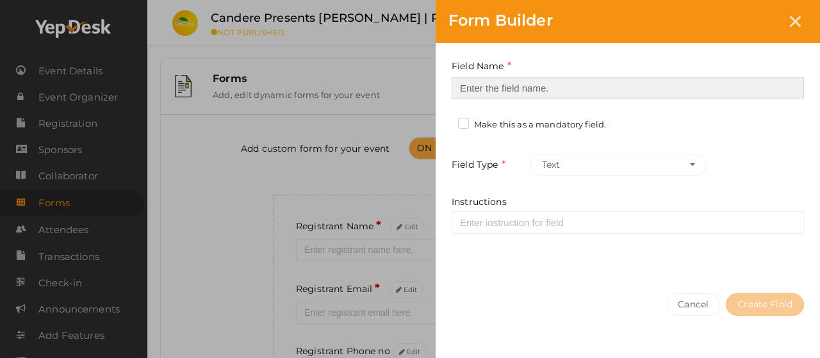
click at [581, 83] on input at bounding box center [628, 88] width 352 height 22
paste input "Company Name"
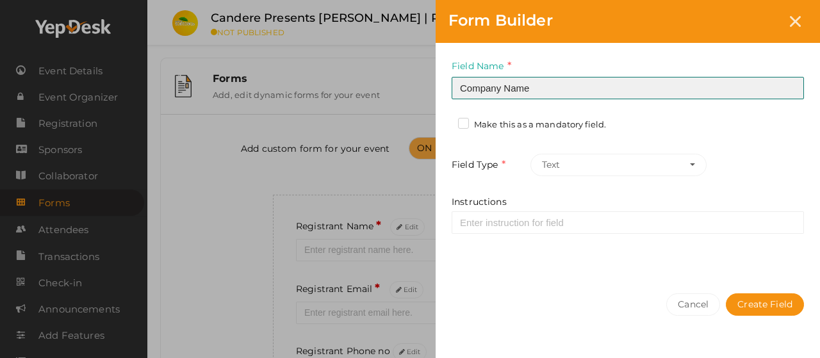
type input "Company Name"
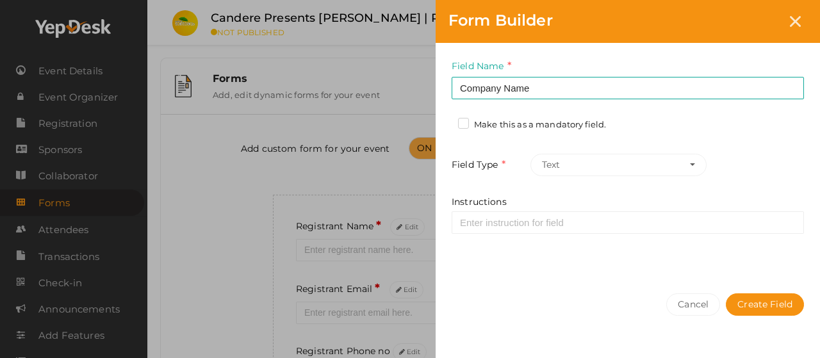
click at [481, 125] on label "Make this as a mandatory field." at bounding box center [532, 125] width 148 height 13
click at [445, 121] on input "Make this as a mandatory field." at bounding box center [445, 121] width 0 height 0
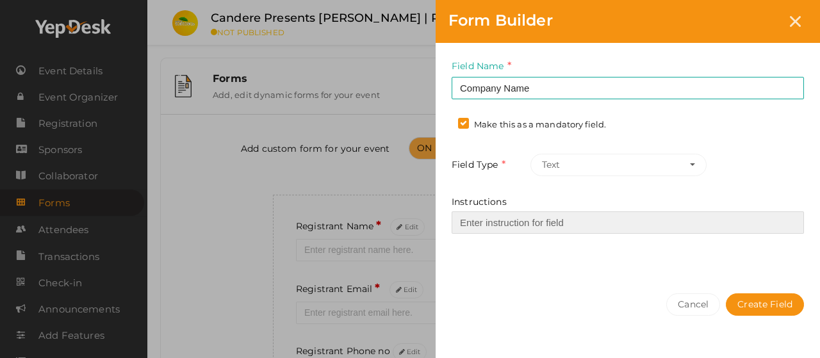
click at [516, 224] on input "Instructions" at bounding box center [628, 222] width 352 height 22
paste input "Enter company name"
type input "Enter company name"
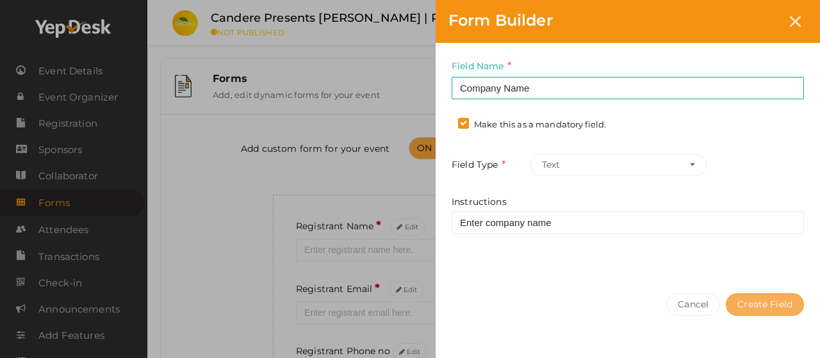
click at [774, 297] on button "Create Field" at bounding box center [765, 304] width 78 height 22
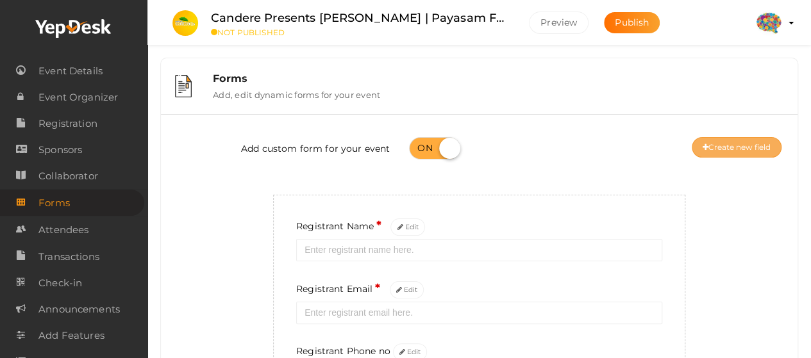
click at [712, 138] on button "Create new field" at bounding box center [736, 147] width 90 height 21
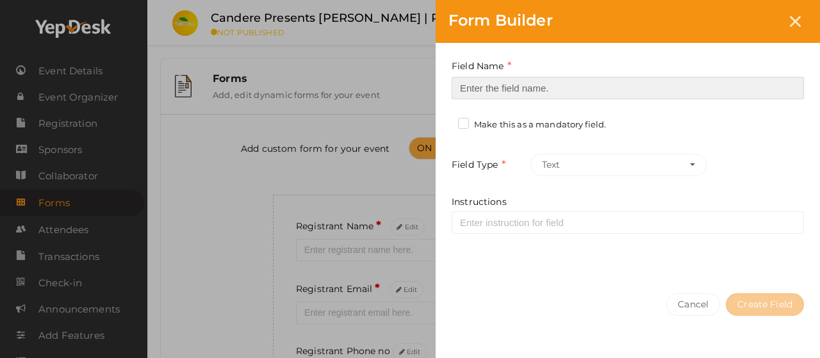
click at [499, 88] on input at bounding box center [628, 88] width 352 height 22
paste input "Company Location"
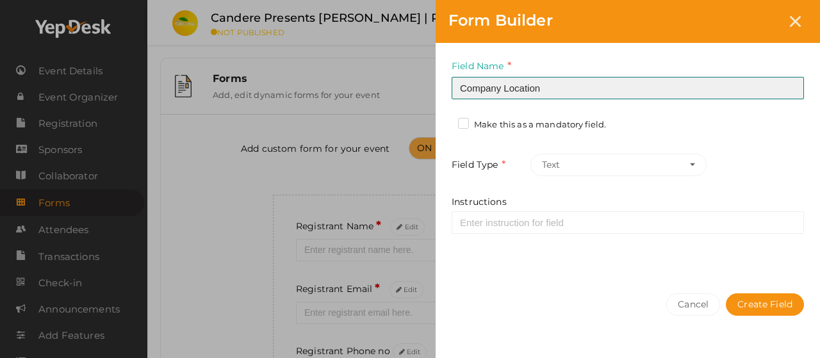
type input "Company Location"
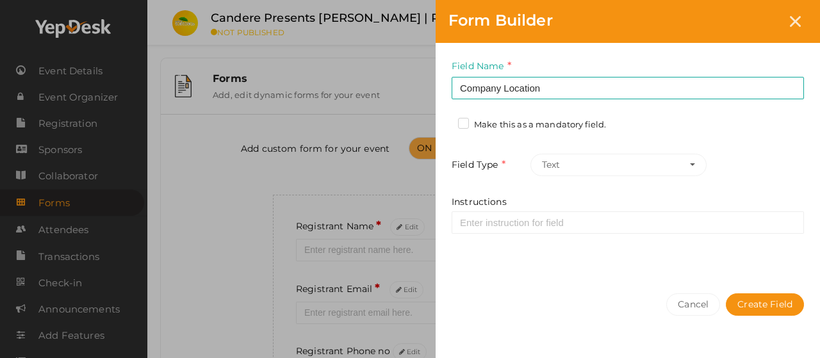
click at [490, 122] on label "Make this as a mandatory field." at bounding box center [532, 125] width 148 height 13
click at [445, 121] on input "Make this as a mandatory field." at bounding box center [445, 121] width 0 height 0
click at [609, 172] on button "Text" at bounding box center [619, 165] width 176 height 22
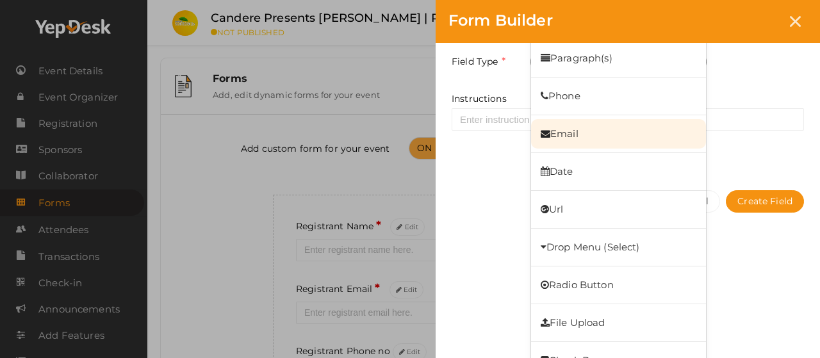
scroll to position [118, 0]
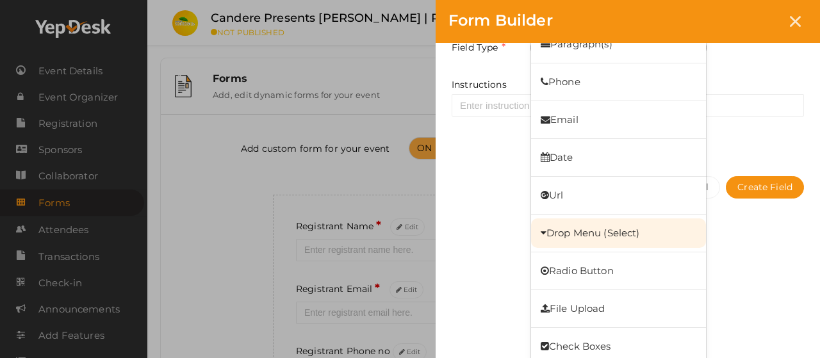
click at [596, 240] on link "Drop Menu (Select)" at bounding box center [618, 233] width 175 height 29
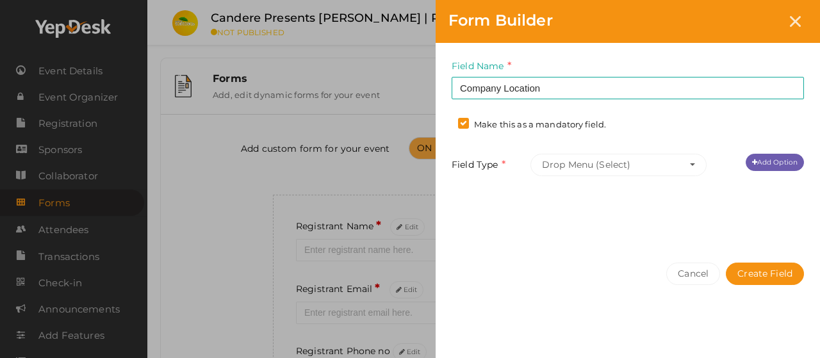
scroll to position [0, 0]
click at [779, 161] on link "Add Option" at bounding box center [775, 162] width 58 height 17
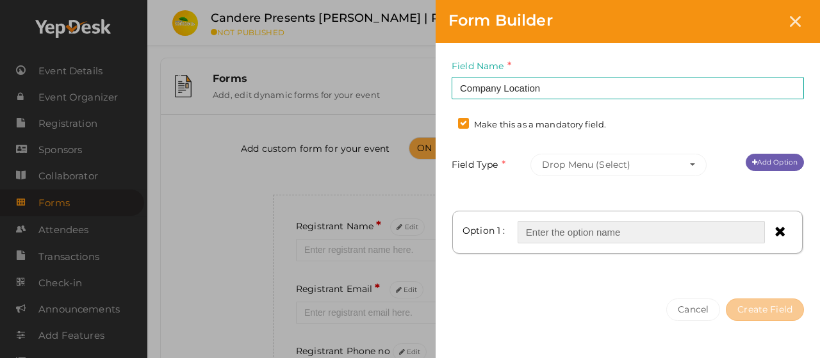
click at [670, 231] on input "text" at bounding box center [641, 232] width 247 height 22
paste input "Inside Infopark Phase 1"
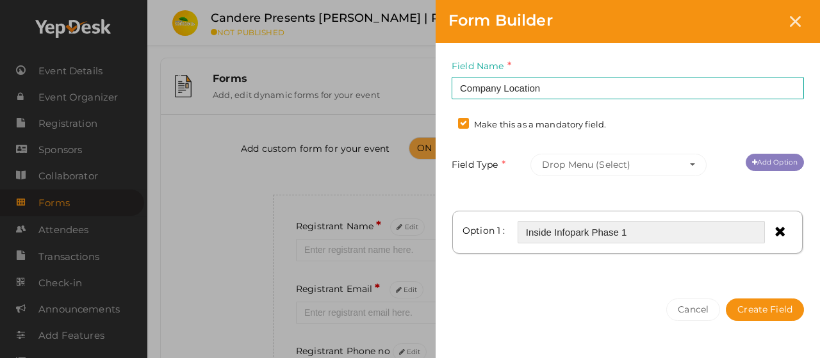
type input "Inside Infopark Phase 1"
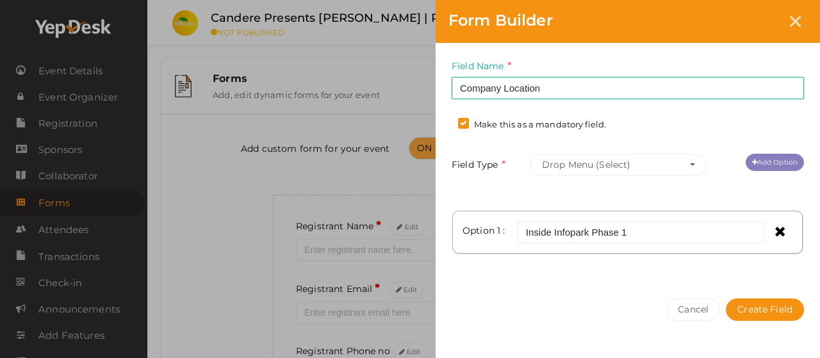
click at [780, 165] on link "Add Option" at bounding box center [775, 162] width 58 height 17
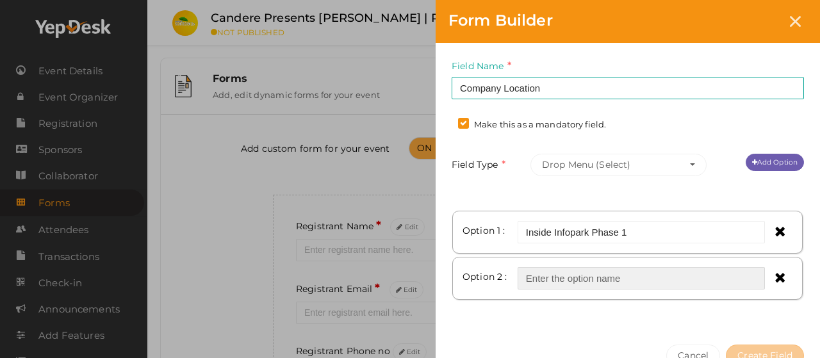
click at [663, 272] on input "text" at bounding box center [641, 278] width 247 height 22
paste input "Inside Infopark Phase 1"
type input "Inside Infopark Phase 2"
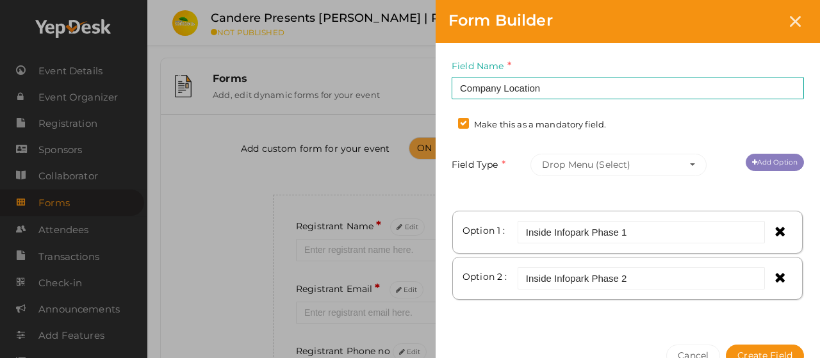
click at [755, 167] on link "Add Option" at bounding box center [775, 162] width 58 height 17
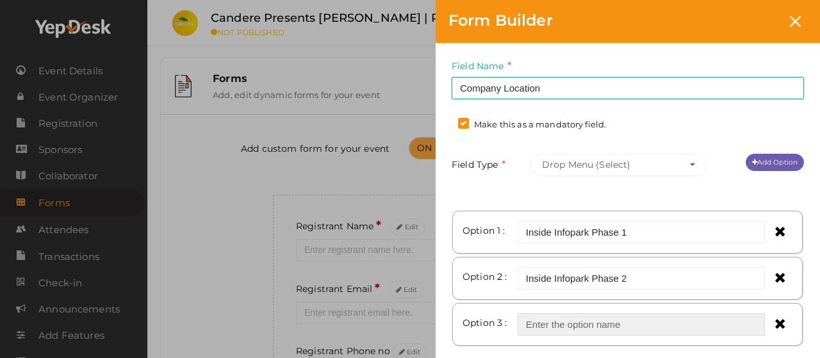
click at [654, 320] on input "text" at bounding box center [641, 324] width 247 height 22
paste input "Carnival Infopark"
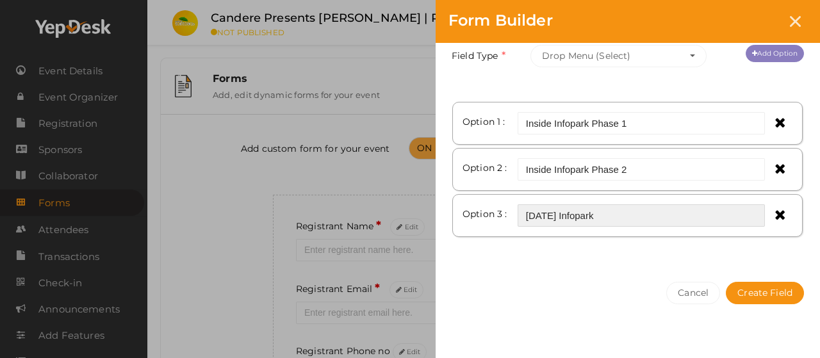
type input "Carnival Infopark"
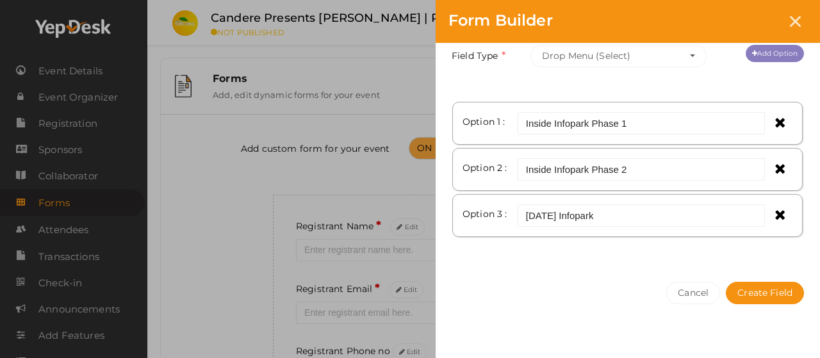
click at [773, 60] on link "Add Option" at bounding box center [775, 53] width 58 height 17
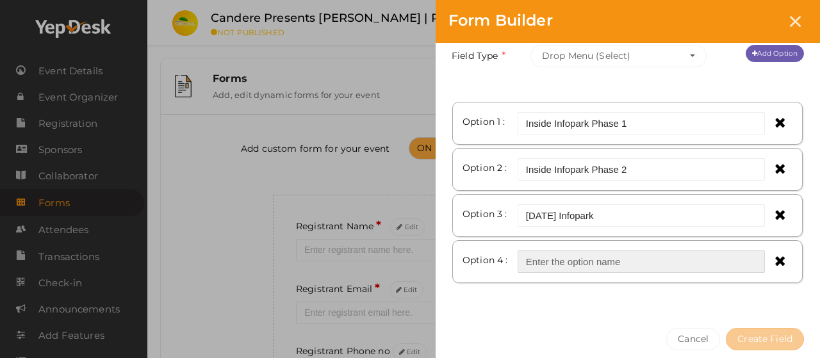
click at [576, 261] on input "text" at bounding box center [641, 262] width 247 height 22
paste input "Smartcity"
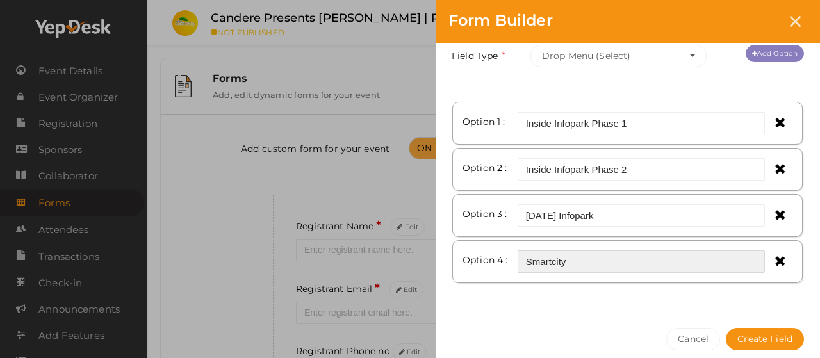
type input "Smartcity"
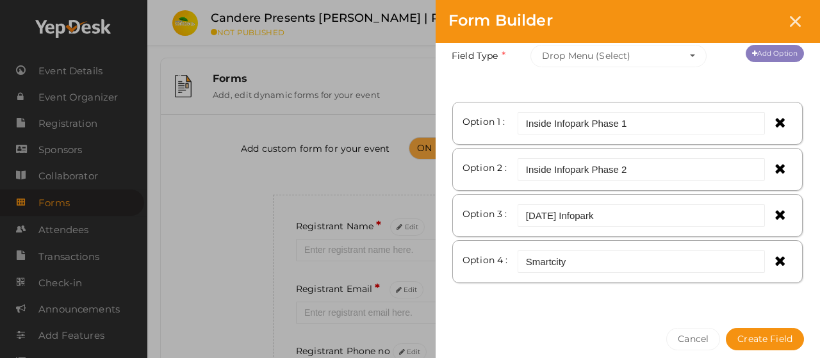
click at [764, 58] on link "Add Option" at bounding box center [775, 53] width 58 height 17
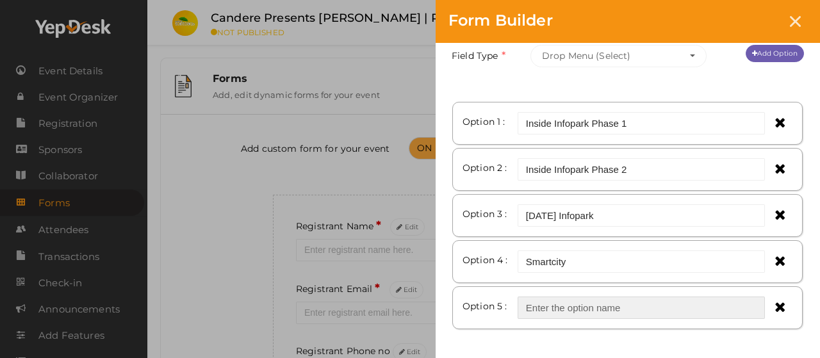
click at [581, 303] on input "text" at bounding box center [641, 308] width 247 height 22
paste input "GEO Infopark"
type input "GEO Infopark"
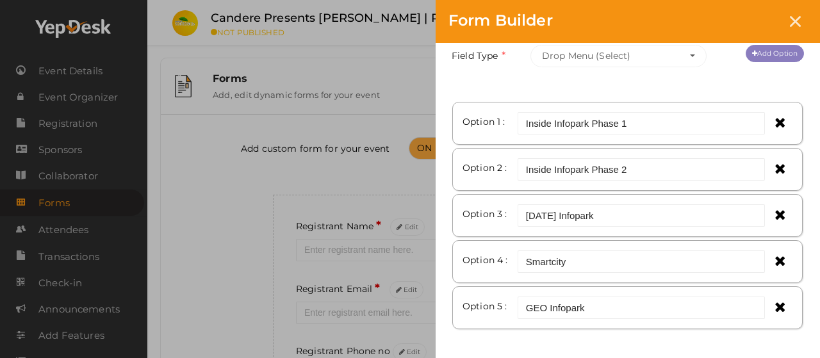
click at [773, 61] on link "Add Option" at bounding box center [775, 53] width 58 height 17
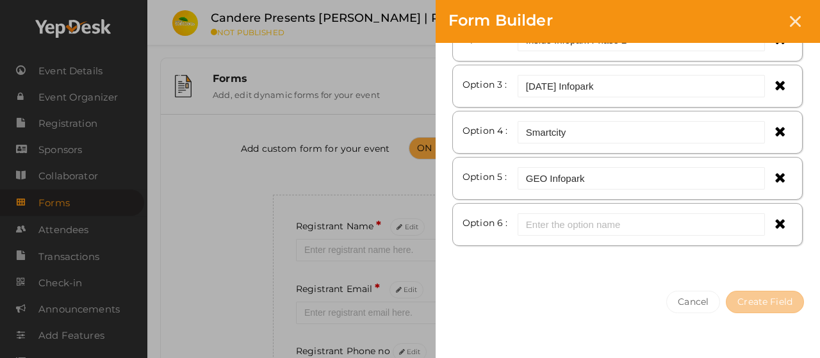
scroll to position [246, 0]
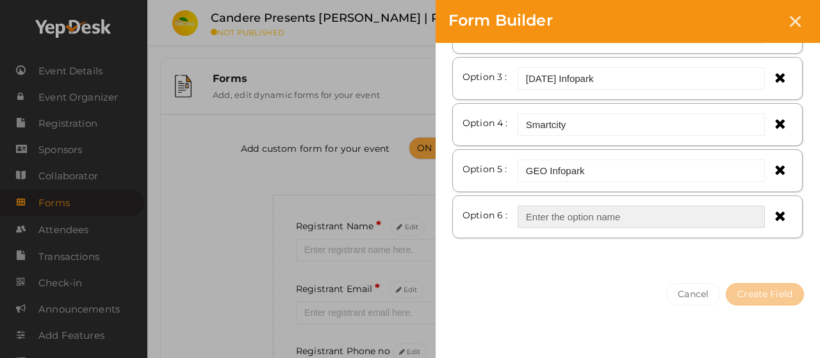
click at [599, 223] on input "text" at bounding box center [641, 217] width 247 height 22
paste input "Trans Asia Cyber Park"
type input "Trans Asia Cyber Park"
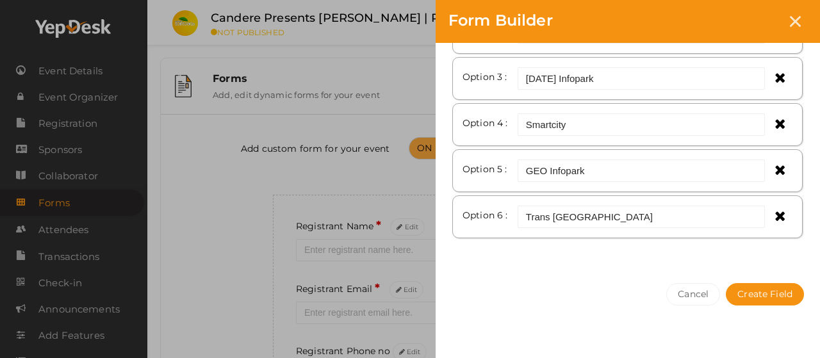
scroll to position [0, 0]
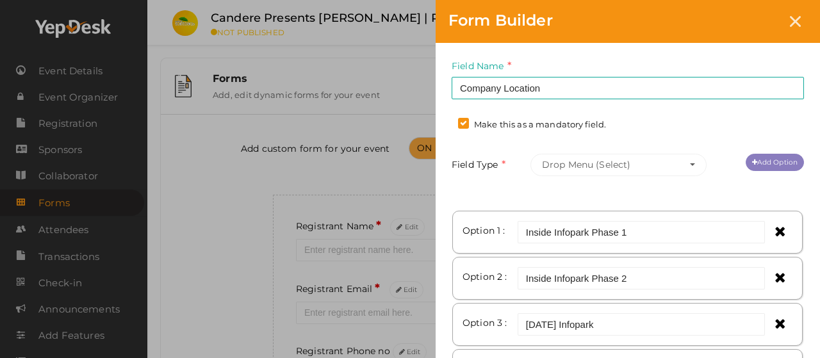
click at [775, 160] on link "Add Option" at bounding box center [775, 162] width 58 height 17
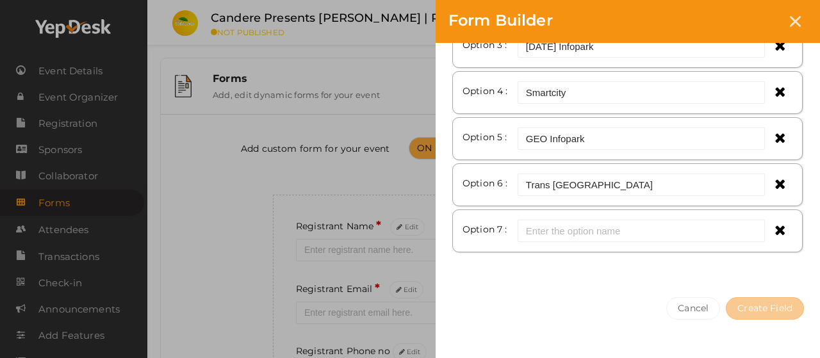
scroll to position [292, 0]
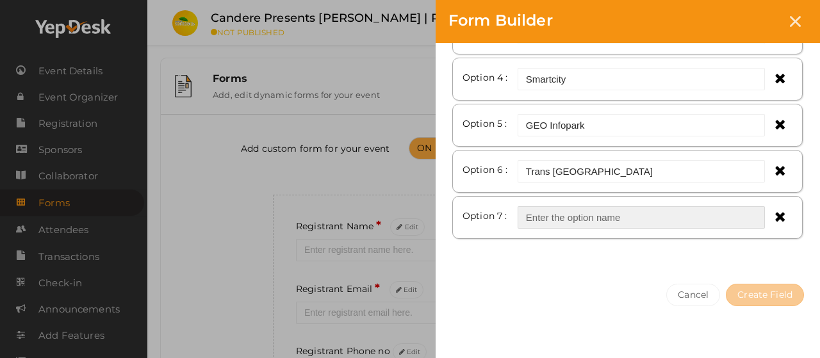
click at [664, 217] on input "text" at bounding box center [641, 217] width 247 height 22
click at [668, 215] on input "text" at bounding box center [641, 217] width 247 height 22
paste input "CSEZ"
type input "CSEZ"
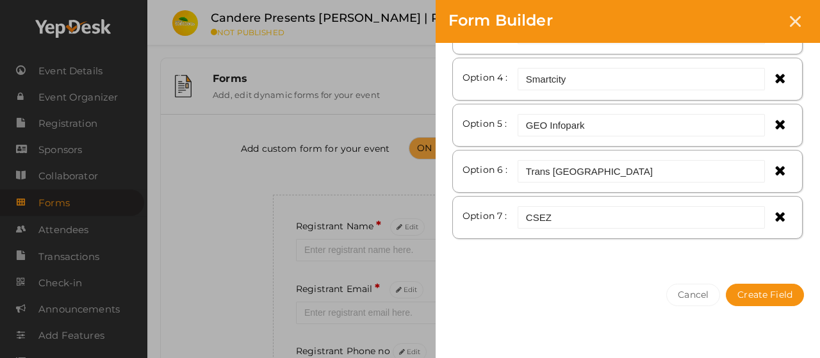
scroll to position [0, 0]
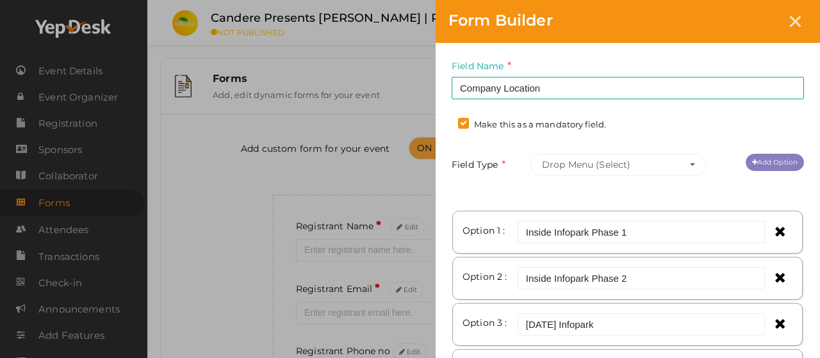
click at [766, 161] on link "Add Option" at bounding box center [775, 162] width 58 height 17
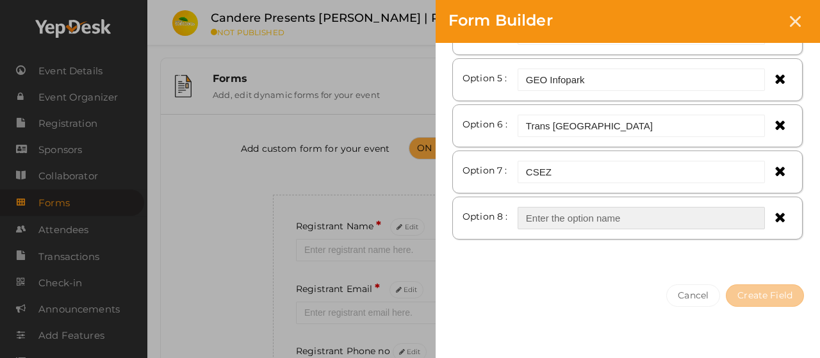
click at [693, 217] on input "text" at bounding box center [641, 218] width 247 height 22
paste input "Out Side IT Parks"
type input "Out Side IT Parks"
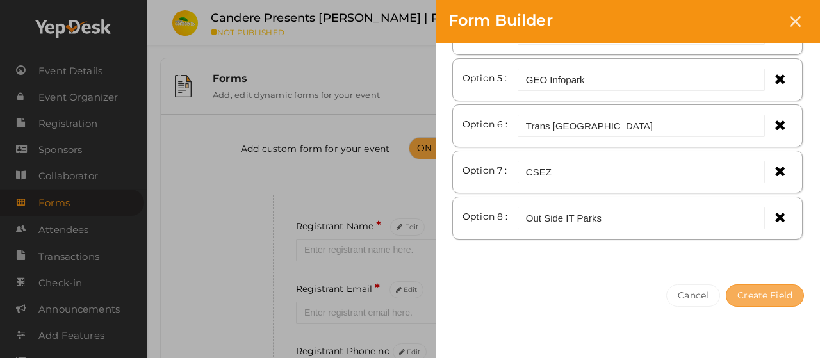
click at [759, 285] on button "Create Field" at bounding box center [765, 296] width 78 height 22
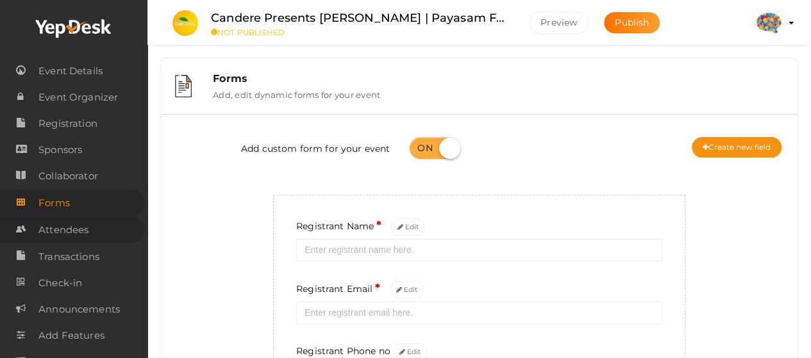
click at [85, 227] on span "Attendees" at bounding box center [63, 230] width 50 height 26
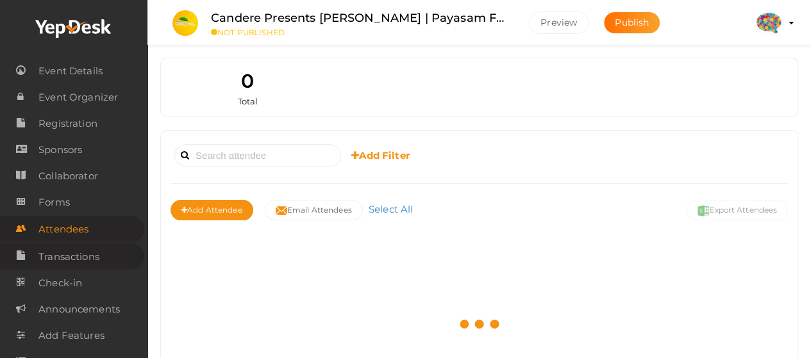
click at [85, 252] on span "Transactions" at bounding box center [68, 257] width 61 height 26
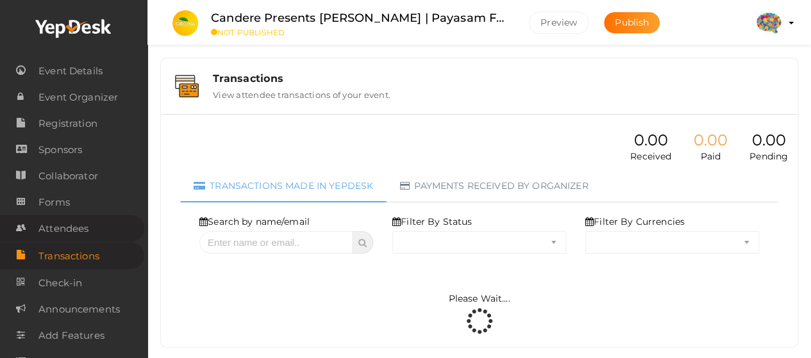
select select "ALL"
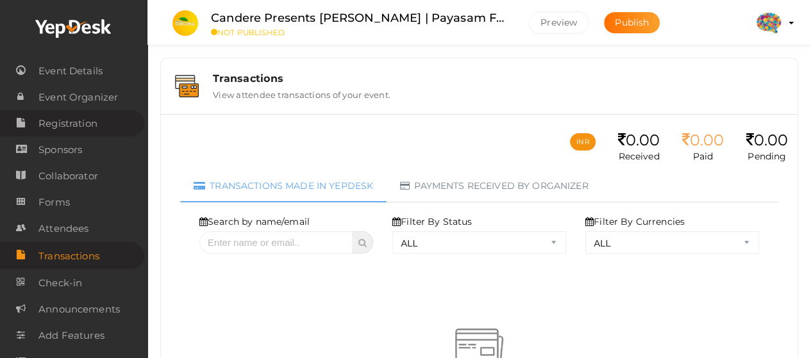
click at [87, 136] on span "Registration" at bounding box center [67, 124] width 59 height 26
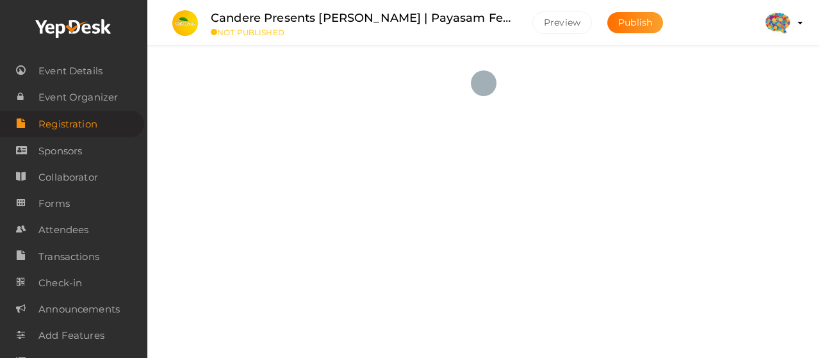
click at [88, 133] on span "Registration" at bounding box center [67, 124] width 59 height 26
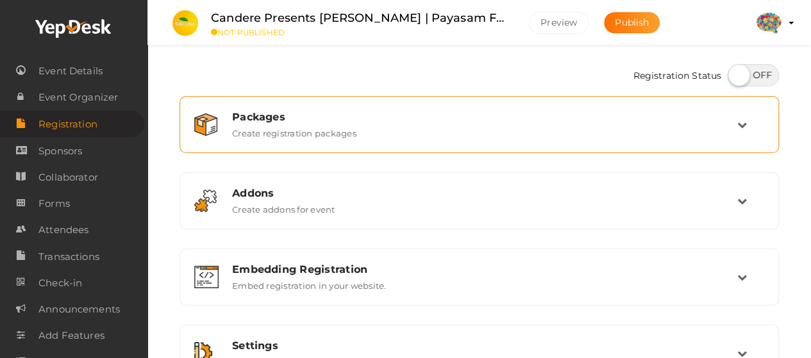
click at [288, 126] on label "Create registration packages" at bounding box center [294, 130] width 124 height 15
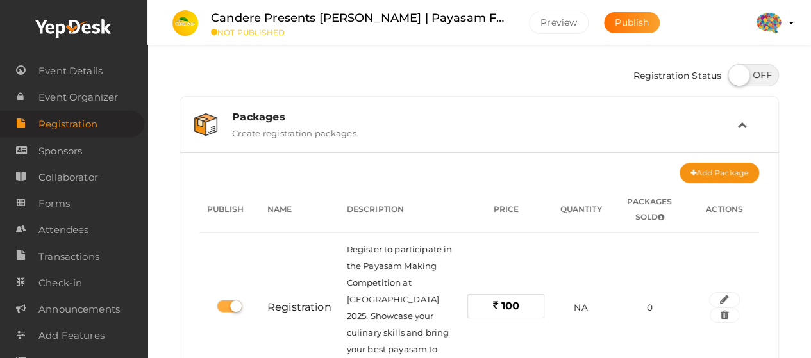
click at [288, 126] on label "Create registration packages" at bounding box center [294, 130] width 124 height 15
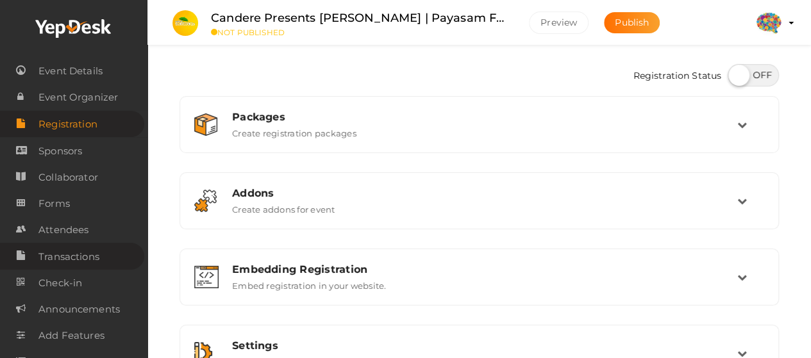
click at [66, 256] on span "Transactions" at bounding box center [68, 257] width 61 height 26
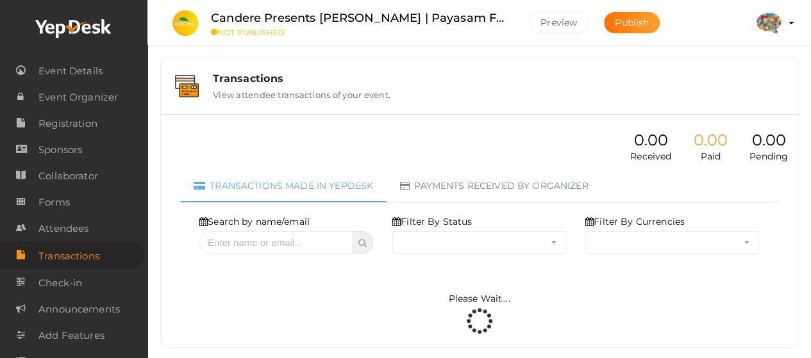
select select "ALL"
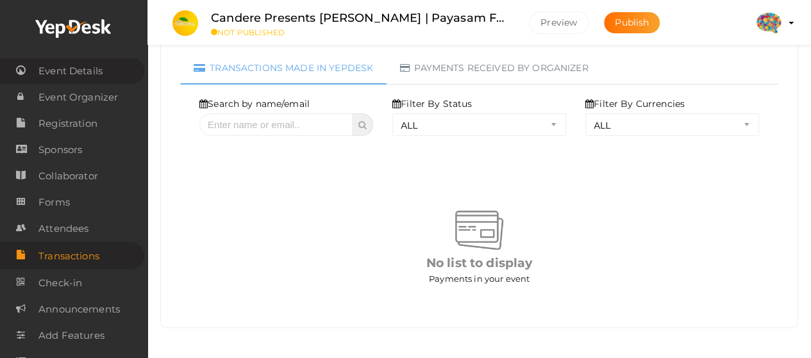
click at [85, 75] on span "Event Details" at bounding box center [70, 71] width 64 height 26
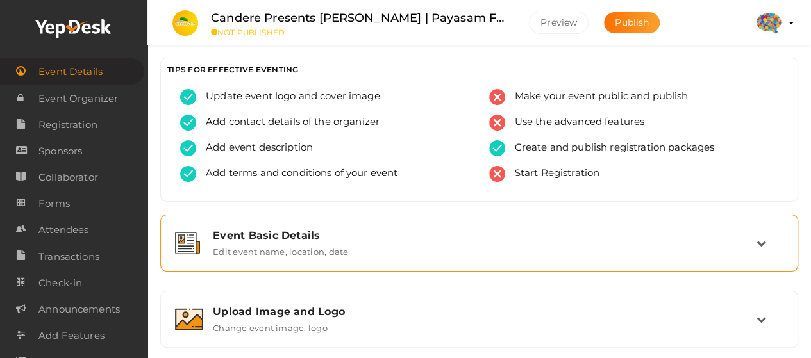
click at [304, 243] on label "Edit event name, location, date" at bounding box center [280, 249] width 135 height 15
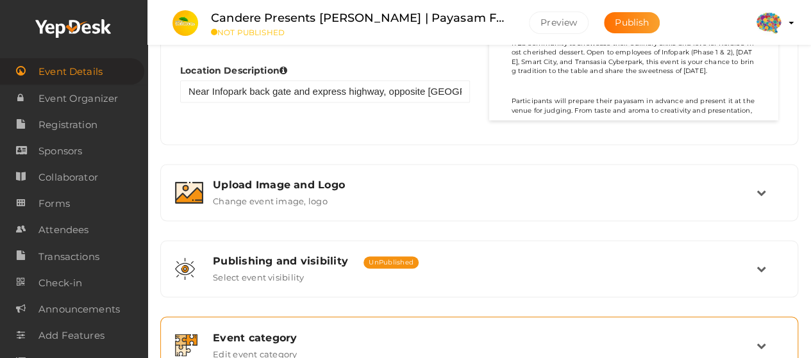
scroll to position [1113, 0]
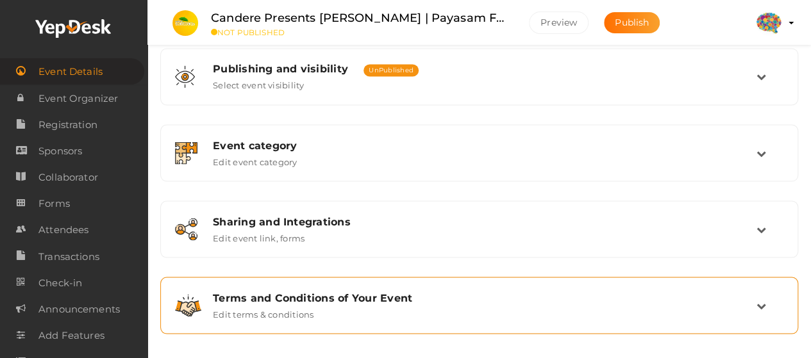
click at [291, 306] on label "Edit terms & conditions" at bounding box center [263, 311] width 101 height 15
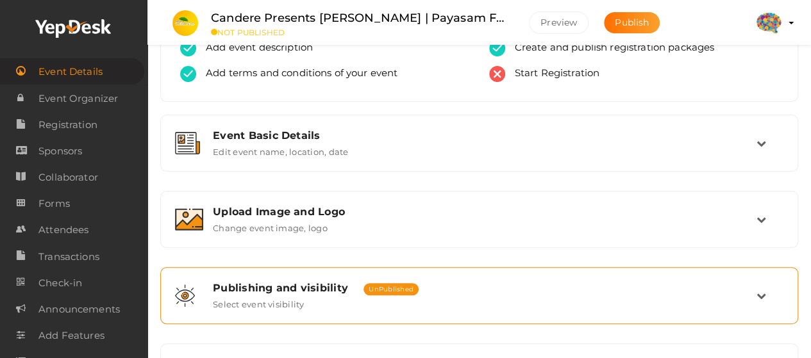
scroll to position [292, 0]
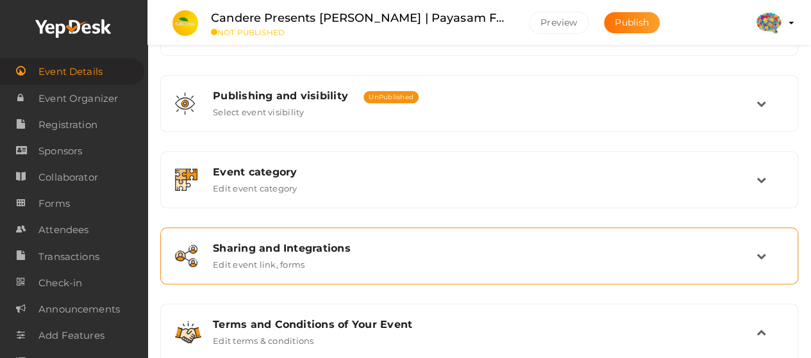
click at [282, 254] on label "Edit event link, forms" at bounding box center [259, 261] width 92 height 15
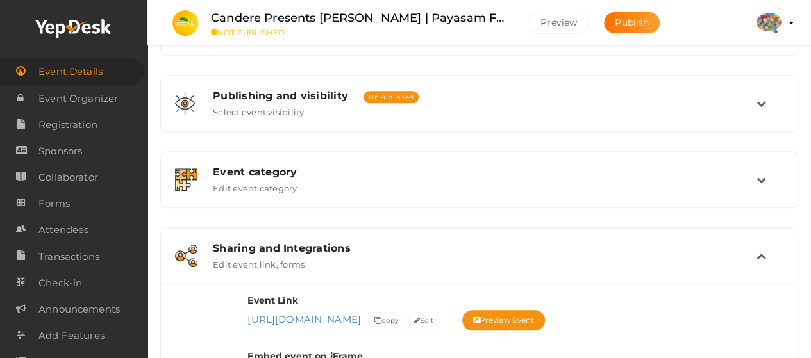
scroll to position [484, 0]
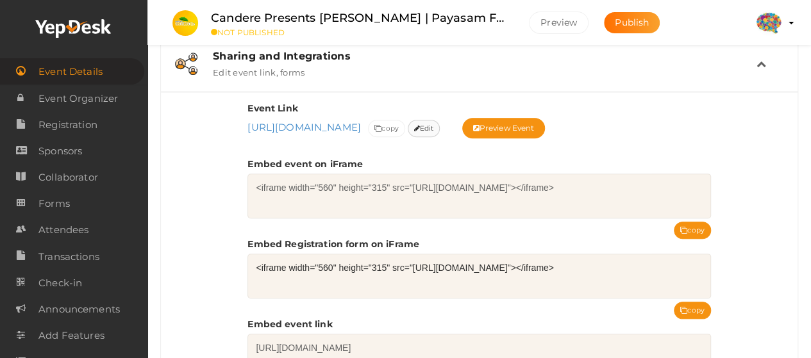
click at [414, 135] on span "Edit" at bounding box center [424, 128] width 20 height 13
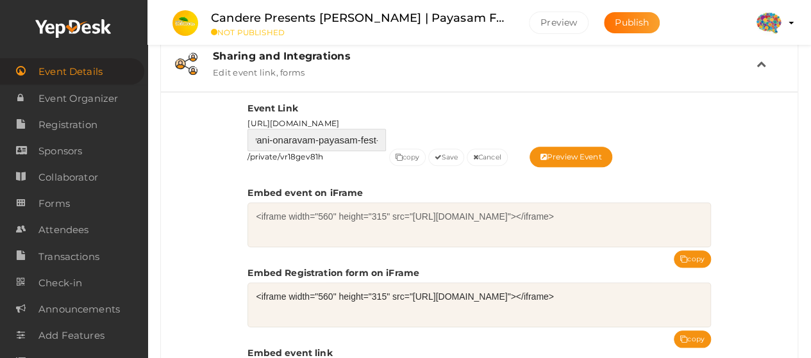
scroll to position [0, 173]
drag, startPoint x: 318, startPoint y: 136, endPoint x: 413, endPoint y: 135, distance: 94.9
click at [413, 135] on div "Event Link https://www.yepdesk.com/ candere-presents-prathidhwani-onaravam-paya…" at bounding box center [478, 134] width 463 height 65
click at [477, 155] on button "Cancel" at bounding box center [487, 157] width 41 height 17
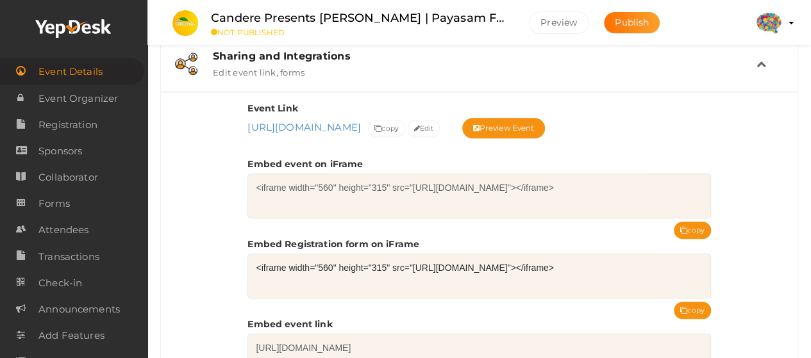
click at [365, 134] on span "https://www.yepdesk.com/candere-presents-prathidhwani-onaravam-payasam-fest-reg…" at bounding box center [306, 126] width 118 height 13
click at [414, 135] on span "Edit" at bounding box center [424, 128] width 20 height 13
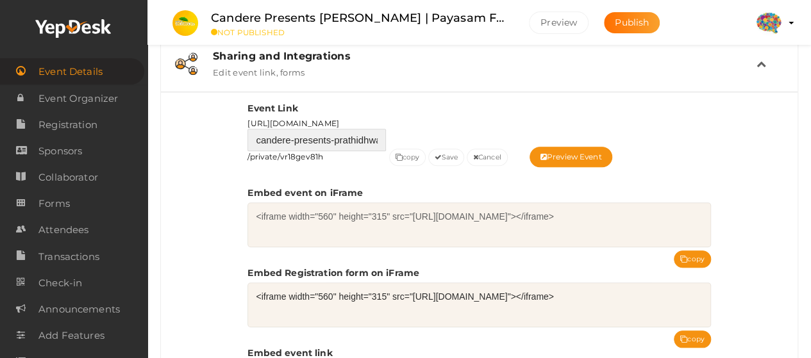
click at [306, 139] on input "candere-presents-prathidhwani-onaravam-payasam-fest-registration" at bounding box center [316, 140] width 138 height 22
drag, startPoint x: 335, startPoint y: 137, endPoint x: 88, endPoint y: 140, distance: 246.7
type input "prathidhwani-onaravam-payasam-fest"
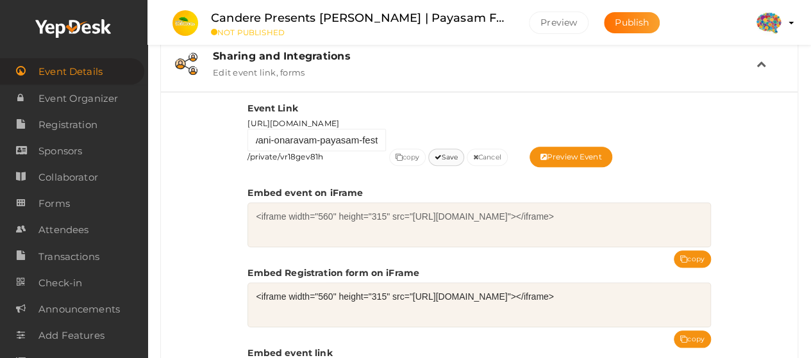
click at [449, 153] on button "Save" at bounding box center [446, 157] width 36 height 17
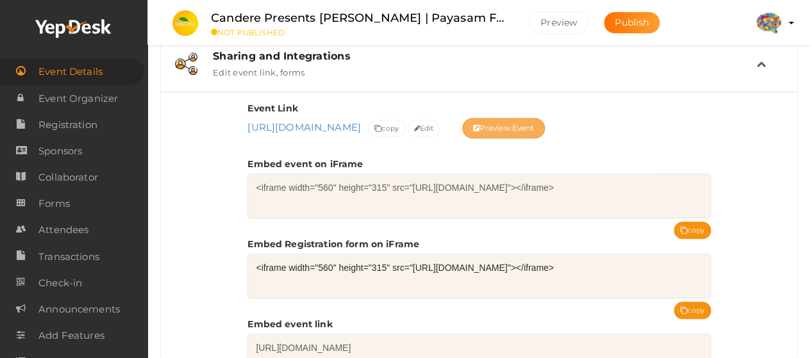
click at [462, 135] on button "Preview Event" at bounding box center [503, 128] width 83 height 21
click at [405, 126] on button "copy" at bounding box center [386, 128] width 37 height 17
click at [399, 122] on span "copy" at bounding box center [386, 128] width 24 height 13
drag, startPoint x: 657, startPoint y: 125, endPoint x: 244, endPoint y: 124, distance: 413.3
click at [244, 124] on div "Event Link https://www.yepdesk.com/prathidhwani-onaravam-payasam-fest/private/v…" at bounding box center [479, 242] width 636 height 301
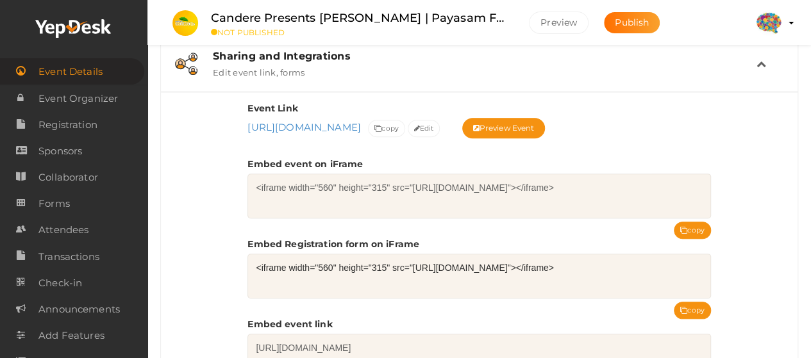
copy link "https://www.yepdesk.com/prathidhwani-onaravam-payasam-fest/private/vr18gev81h"
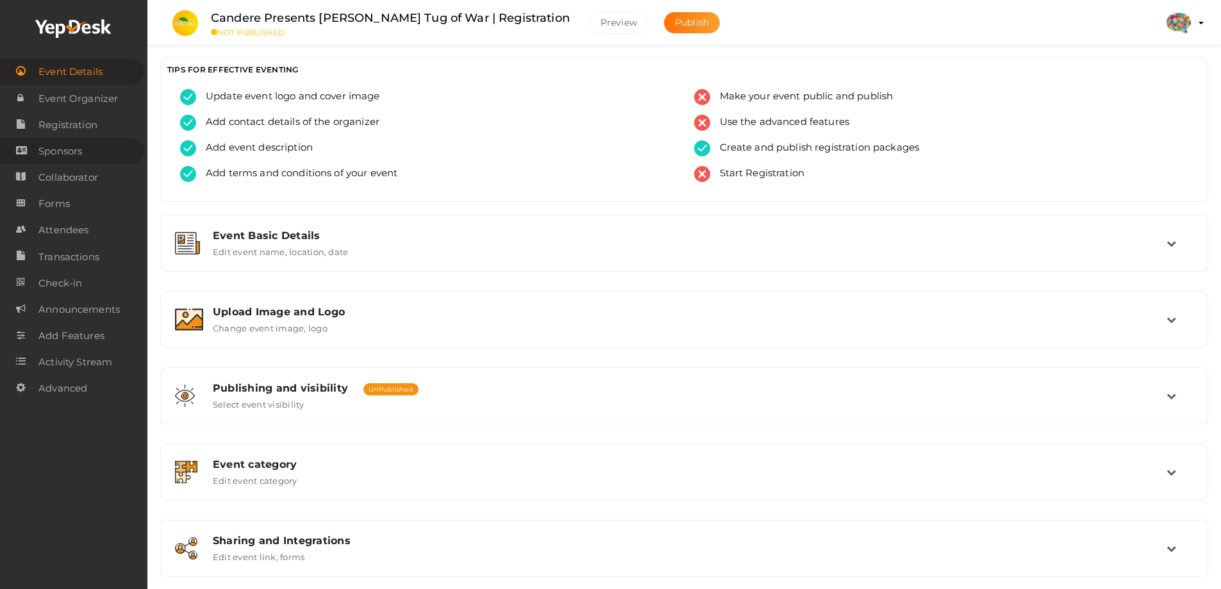
click at [87, 146] on link "Sponsors" at bounding box center [72, 151] width 144 height 26
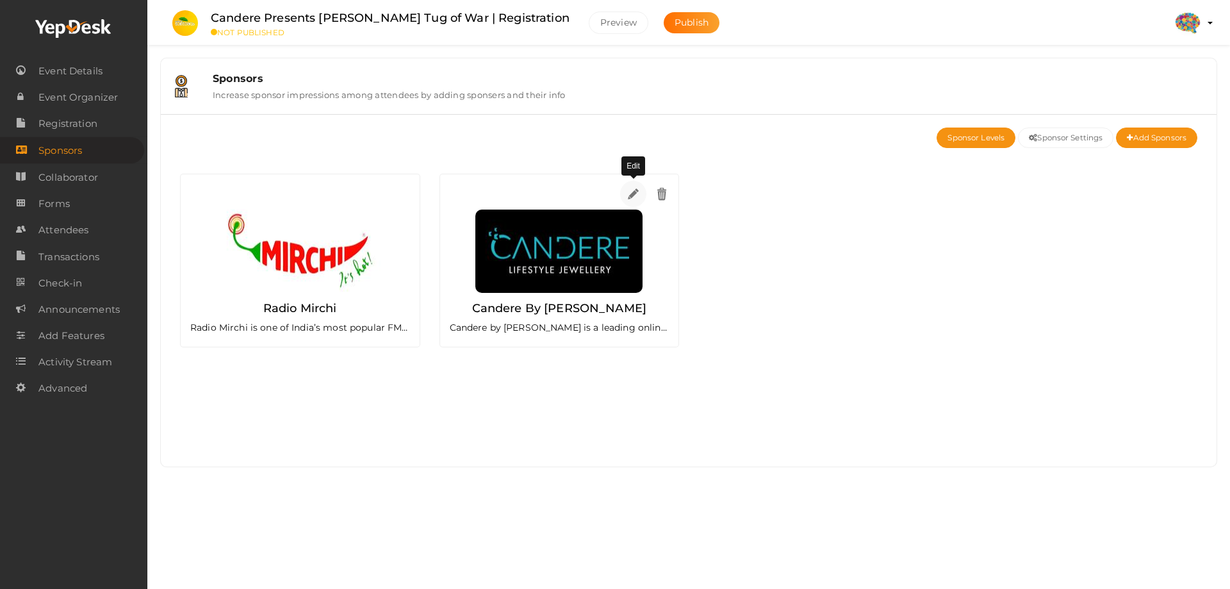
click at [632, 195] on img at bounding box center [633, 193] width 15 height 15
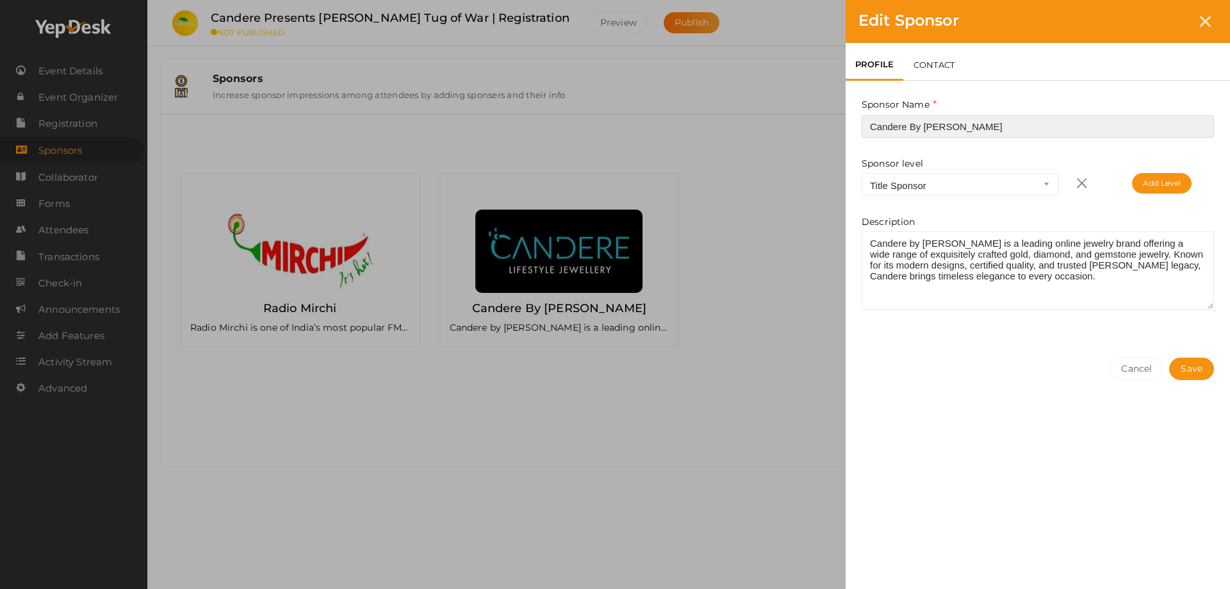
click at [986, 131] on input "Candere By [PERSON_NAME]" at bounding box center [1038, 126] width 352 height 22
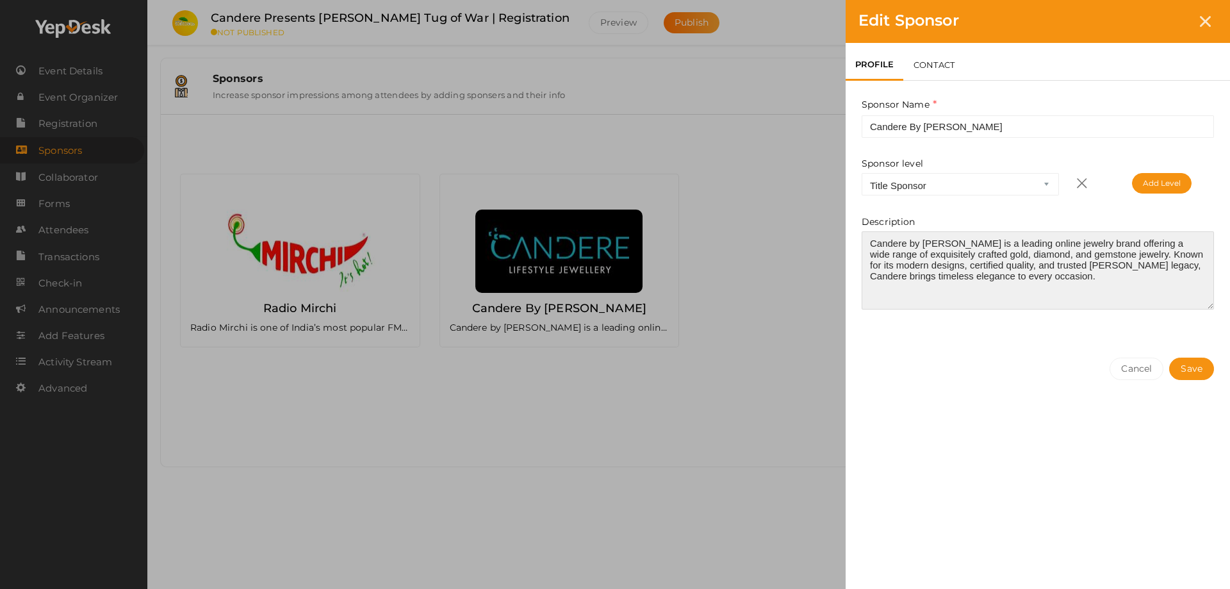
click at [1057, 280] on textarea at bounding box center [1038, 270] width 352 height 78
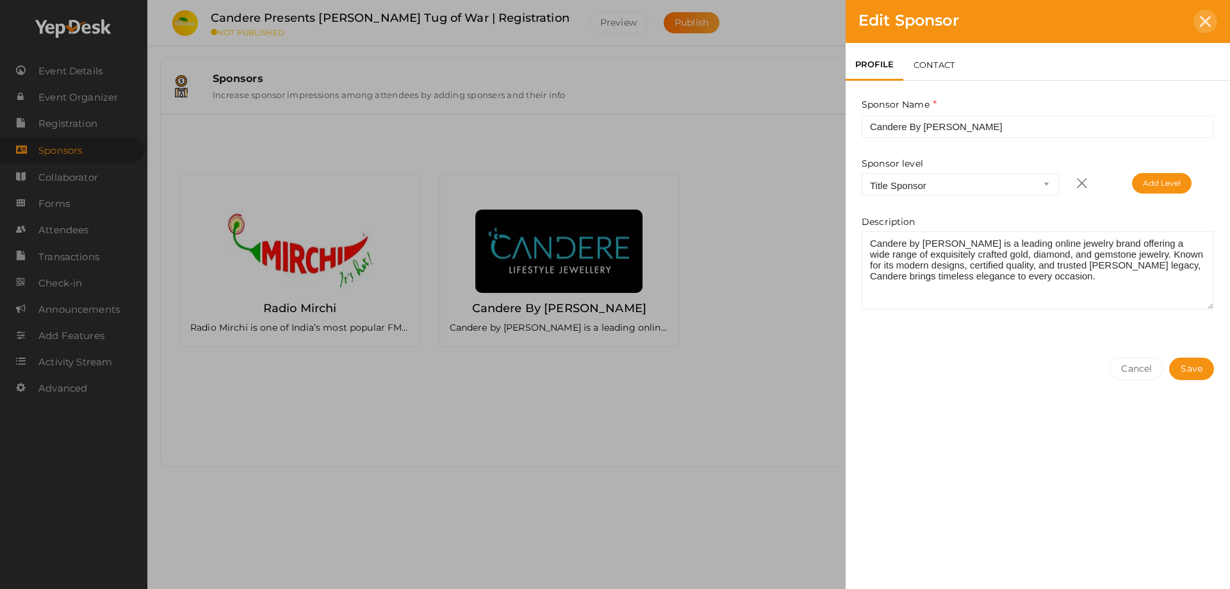
click at [1204, 21] on icon at bounding box center [1205, 21] width 11 height 11
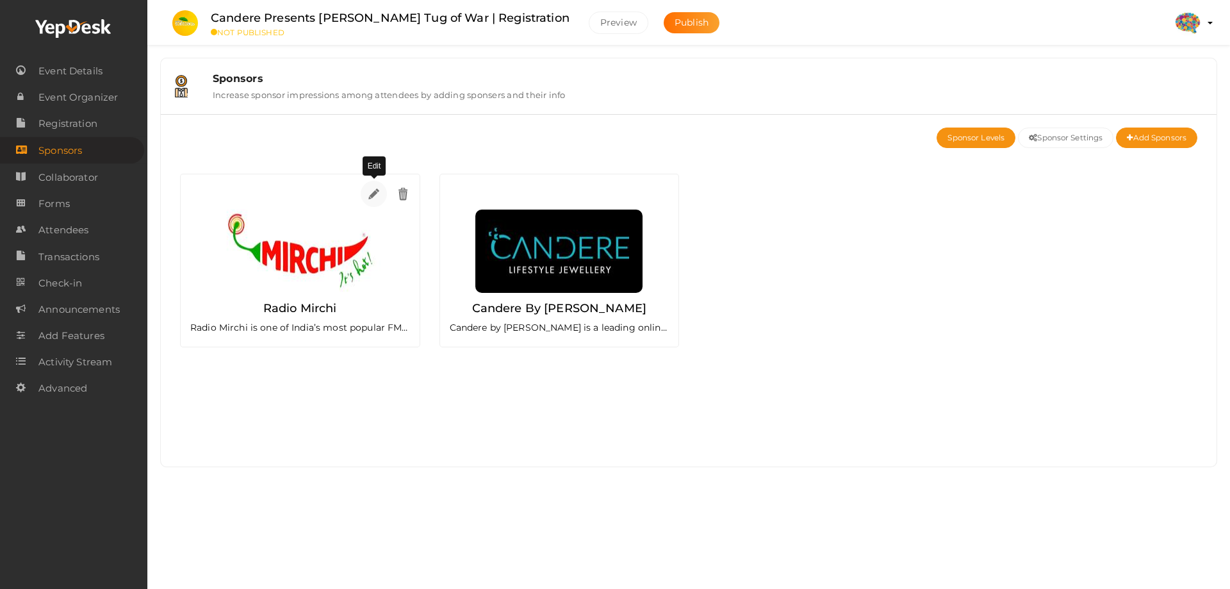
click at [371, 193] on img at bounding box center [374, 193] width 15 height 15
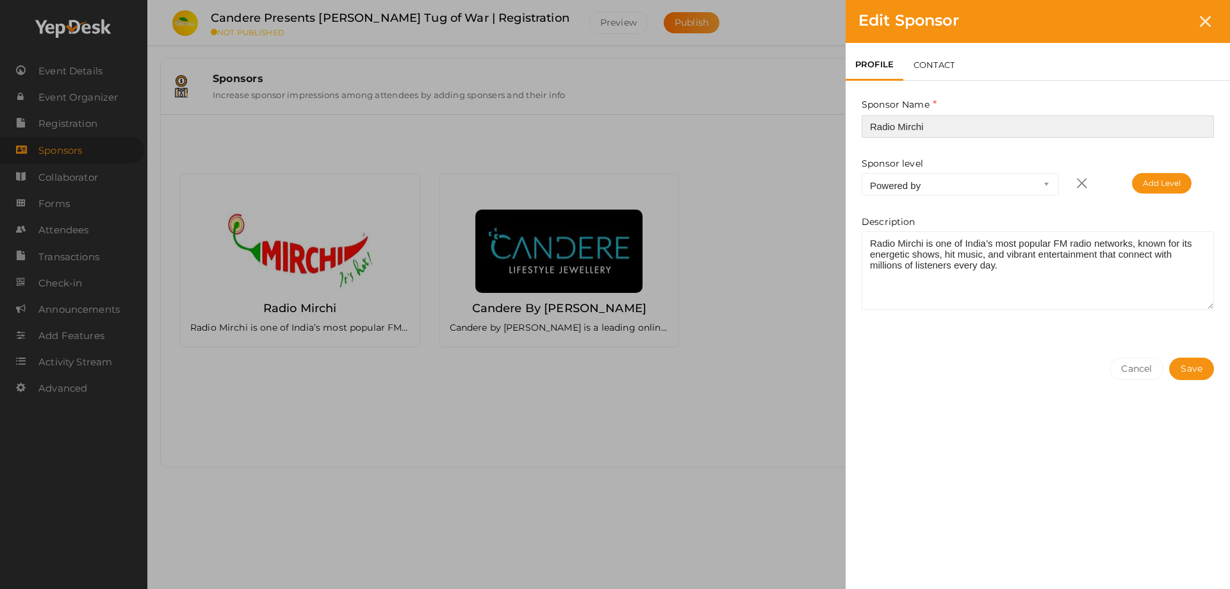
click at [948, 122] on input "Radio Mirchi" at bounding box center [1038, 126] width 352 height 22
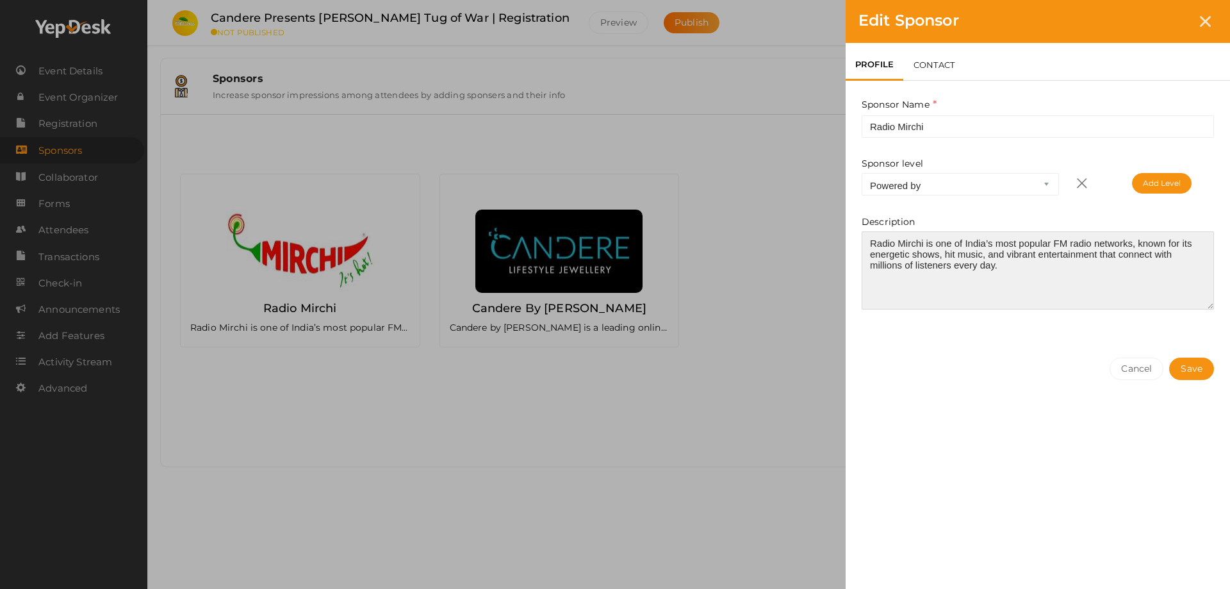
click at [1043, 271] on textarea at bounding box center [1038, 270] width 352 height 78
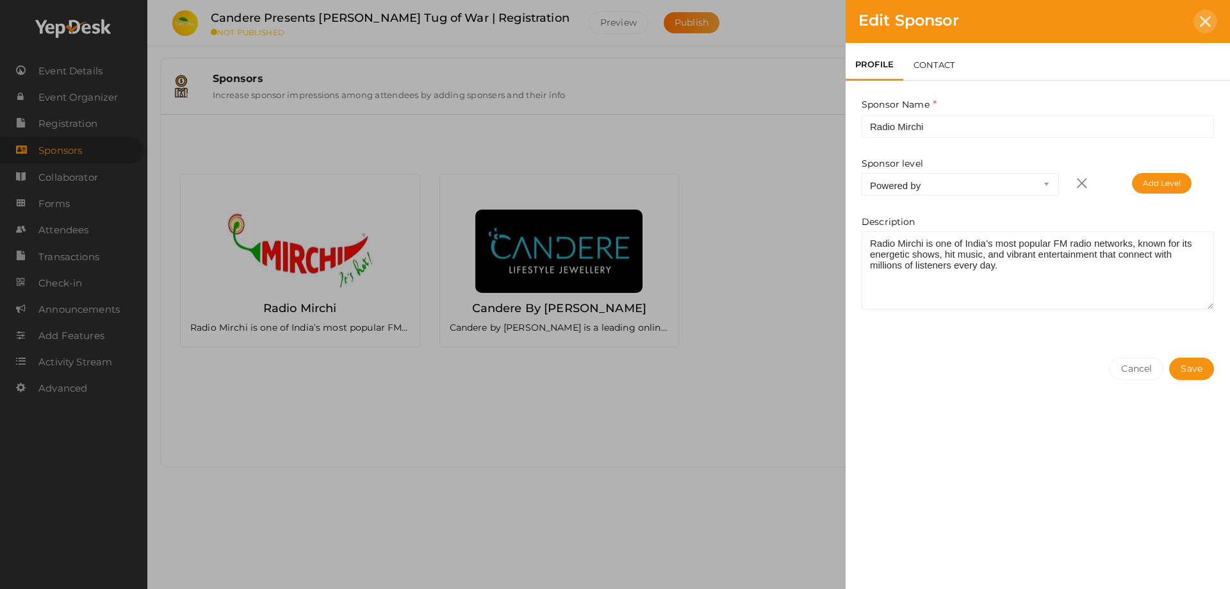
click at [1202, 22] on icon at bounding box center [1205, 21] width 11 height 11
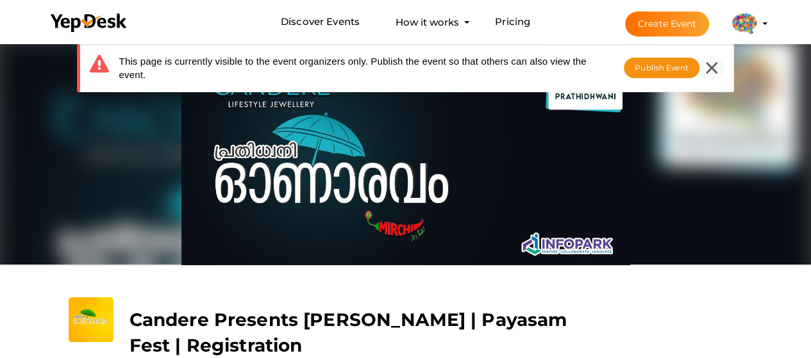
click at [709, 62] on icon at bounding box center [712, 68] width 12 height 12
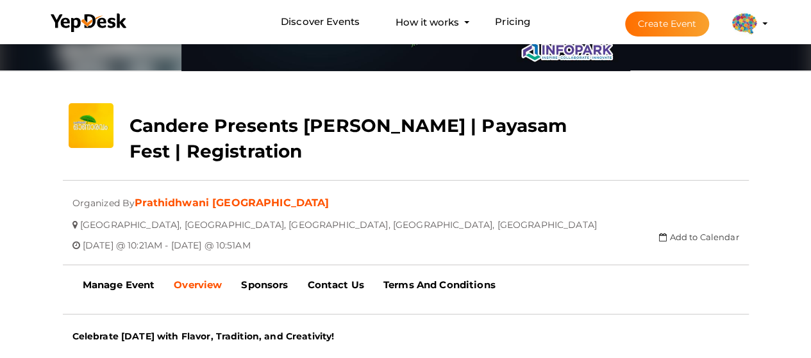
scroll to position [384, 0]
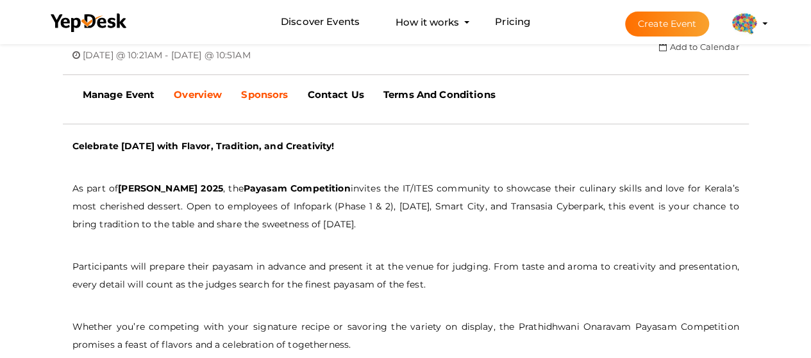
click at [268, 97] on b "Sponsors" at bounding box center [264, 94] width 47 height 12
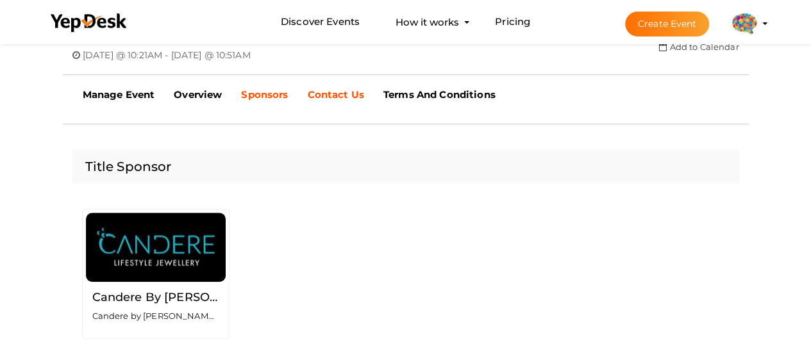
click at [346, 85] on link "Contact Us" at bounding box center [335, 95] width 76 height 32
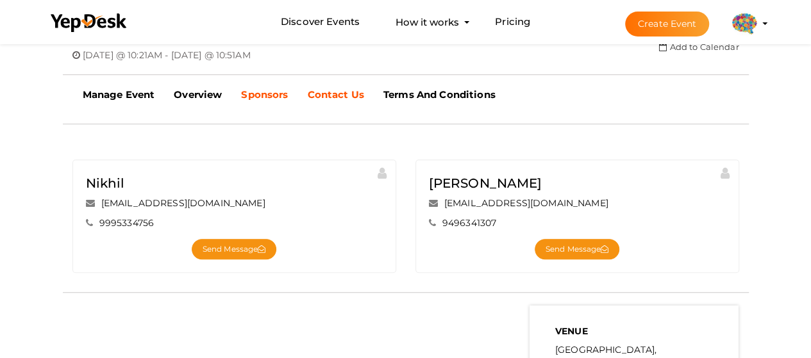
click at [292, 94] on link "Sponsors" at bounding box center [264, 95] width 66 height 32
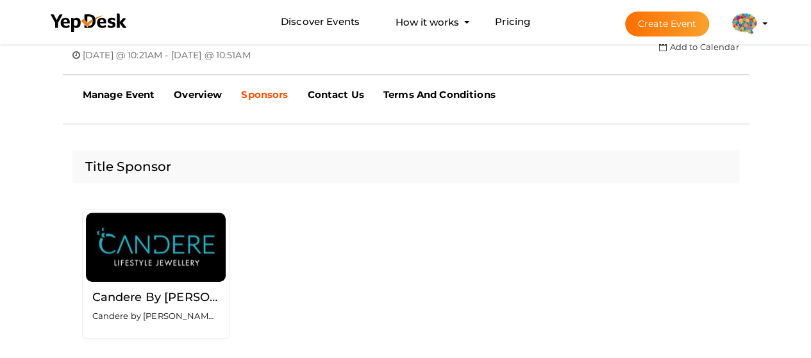
click at [184, 229] on img at bounding box center [156, 248] width 140 height 70
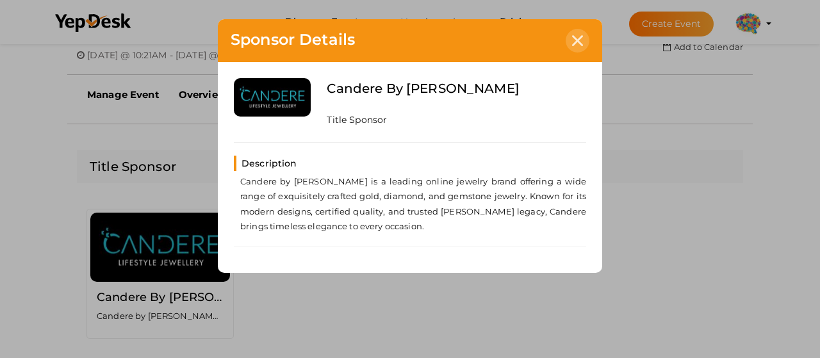
click at [573, 44] on icon at bounding box center [577, 40] width 11 height 11
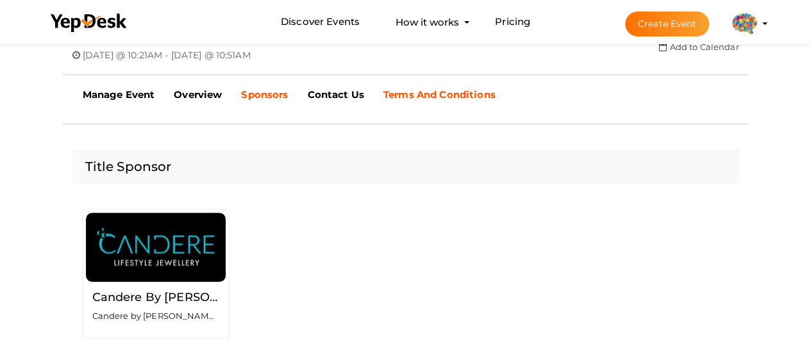
click at [404, 92] on b "Terms And Conditions" at bounding box center [439, 94] width 112 height 12
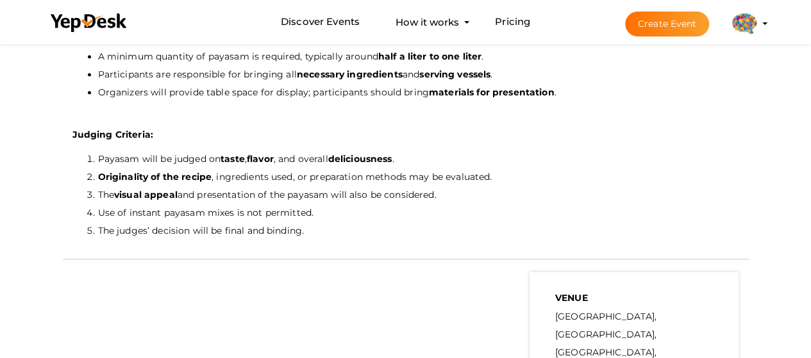
scroll to position [769, 0]
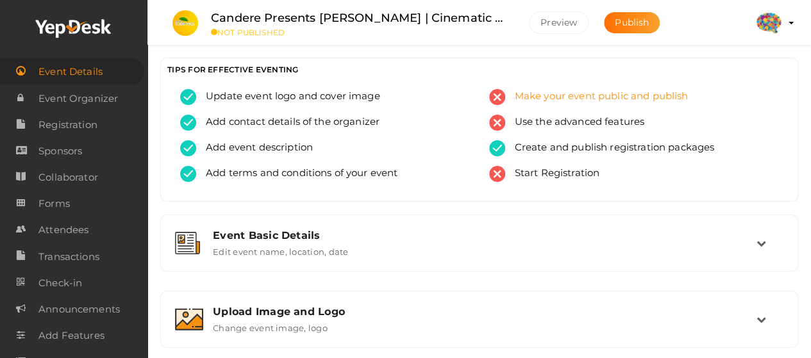
click at [585, 94] on span "Make your event public and publish" at bounding box center [596, 97] width 183 height 16
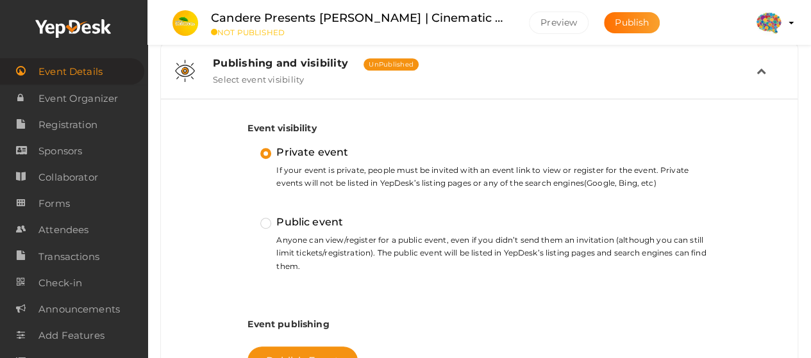
click at [296, 222] on label "Public event" at bounding box center [301, 222] width 83 height 17
click at [247, 217] on input "Public event" at bounding box center [247, 217] width 0 height 0
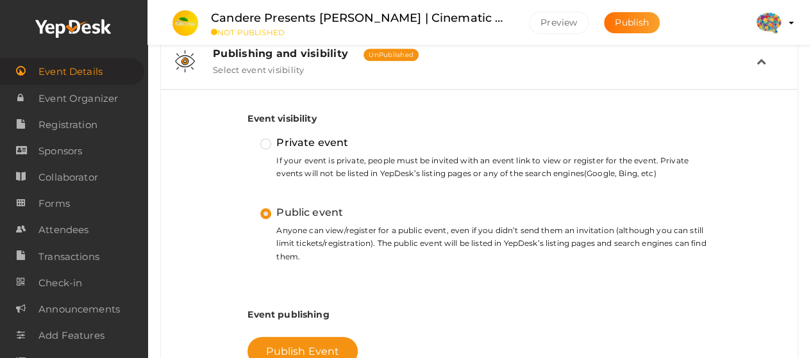
scroll to position [517, 0]
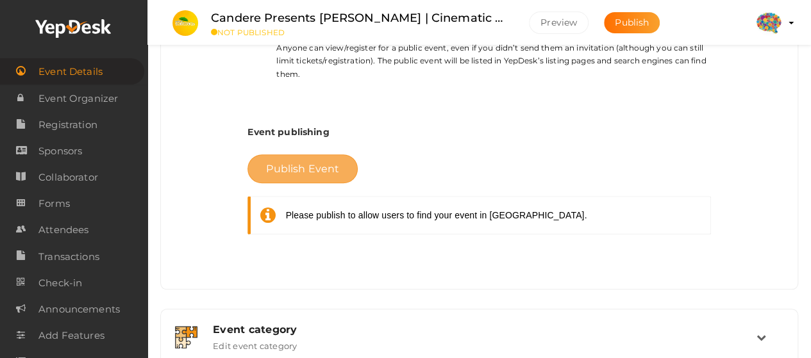
click at [315, 176] on button "Publish Event" at bounding box center [302, 168] width 110 height 29
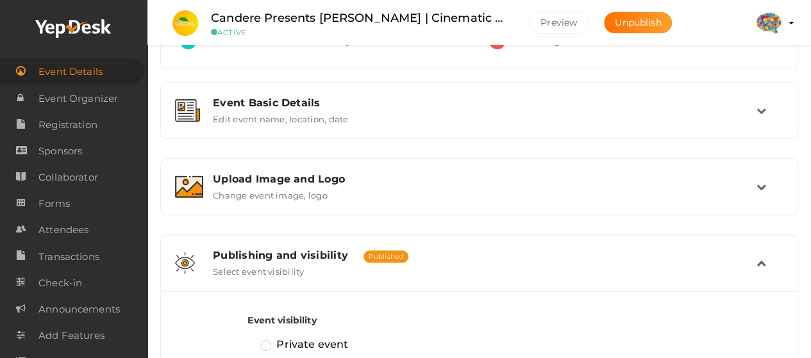
scroll to position [0, 0]
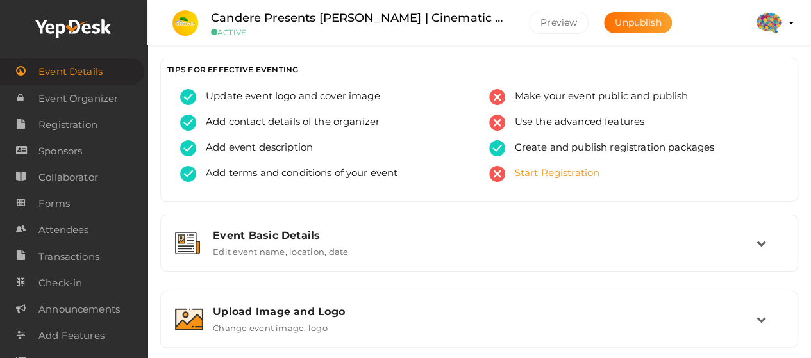
click at [550, 170] on span "Start Registration" at bounding box center [552, 174] width 95 height 16
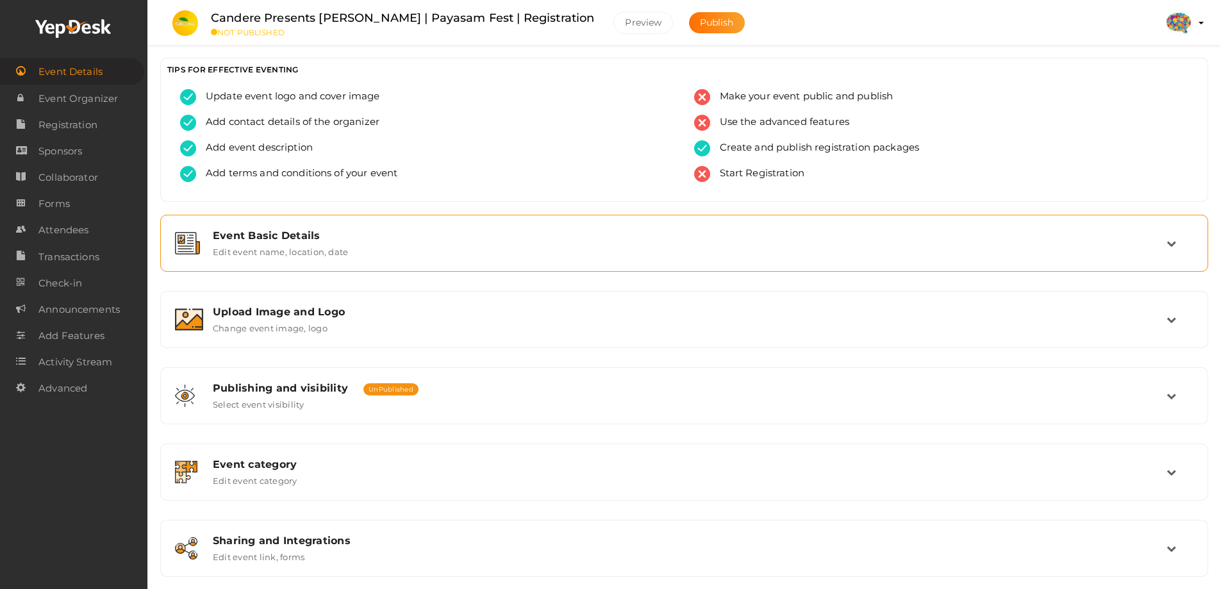
click at [306, 225] on div "Event Basic Details Edit event name, location, date" at bounding box center [684, 243] width 1034 height 43
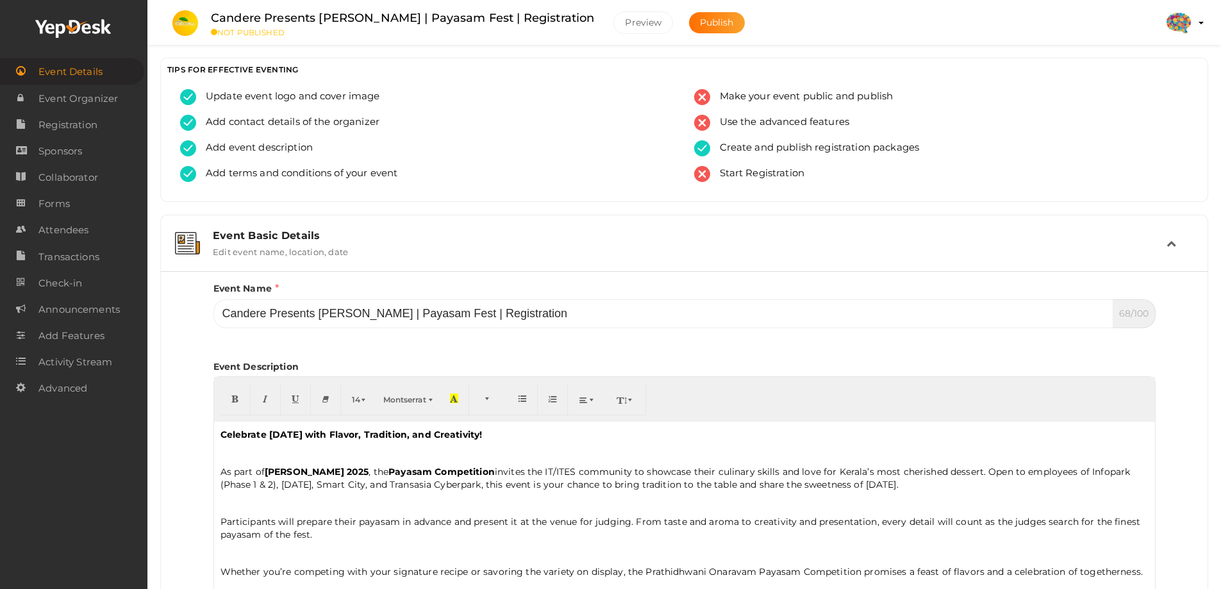
click at [306, 225] on div "Event Basic Details Edit event name, location, date" at bounding box center [684, 243] width 1034 height 43
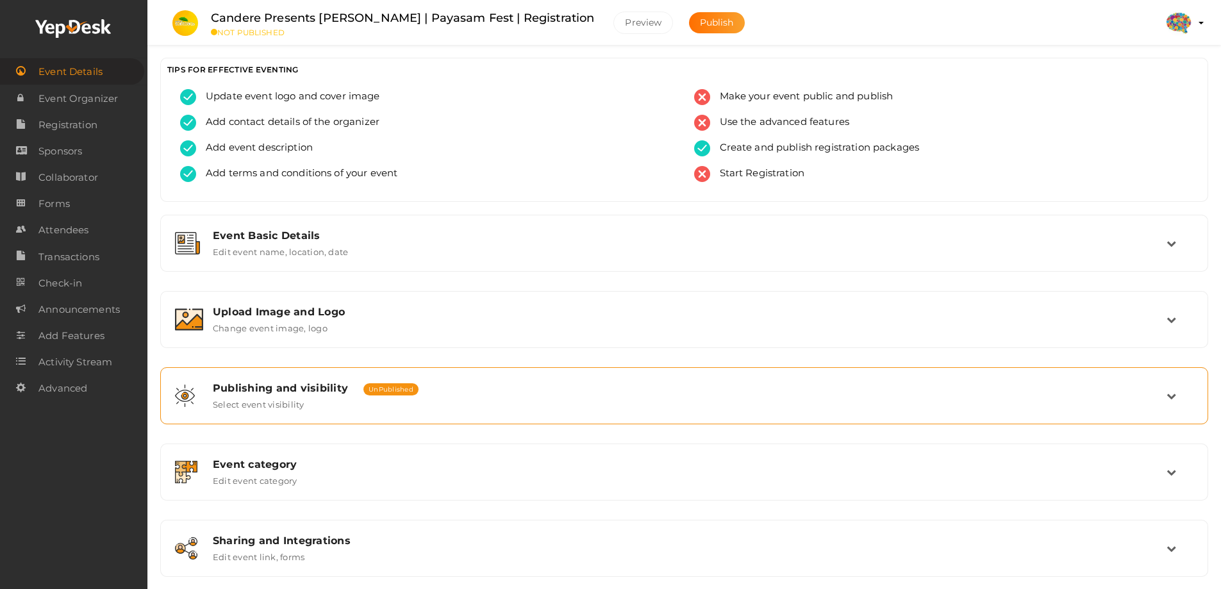
click at [283, 397] on label "Select event visibility" at bounding box center [259, 401] width 92 height 15
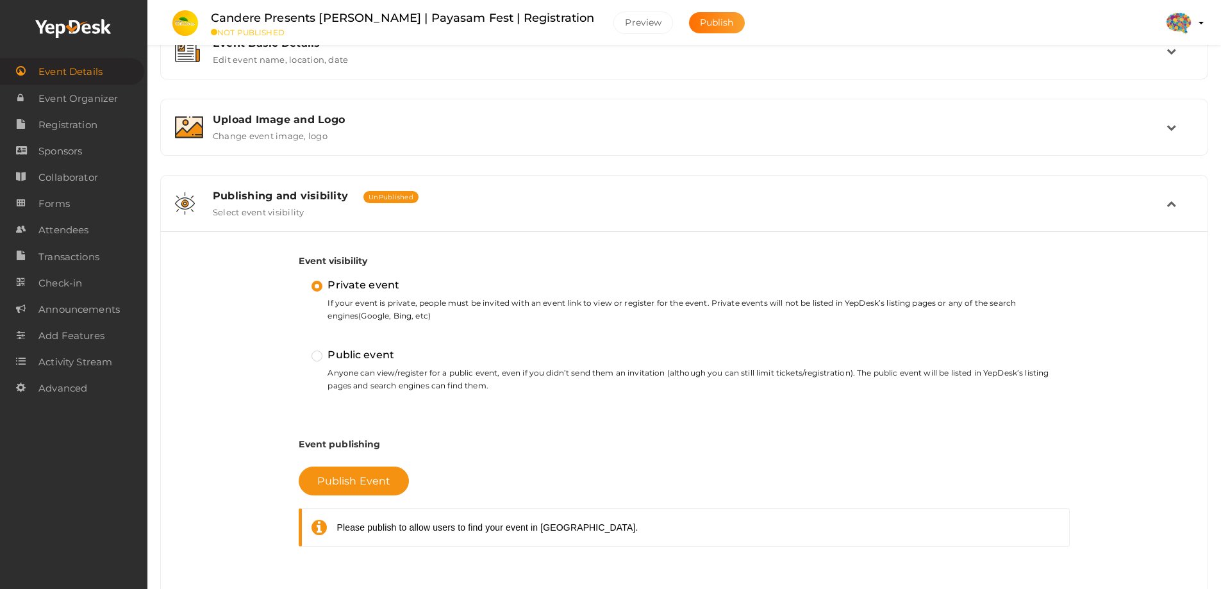
scroll to position [384, 0]
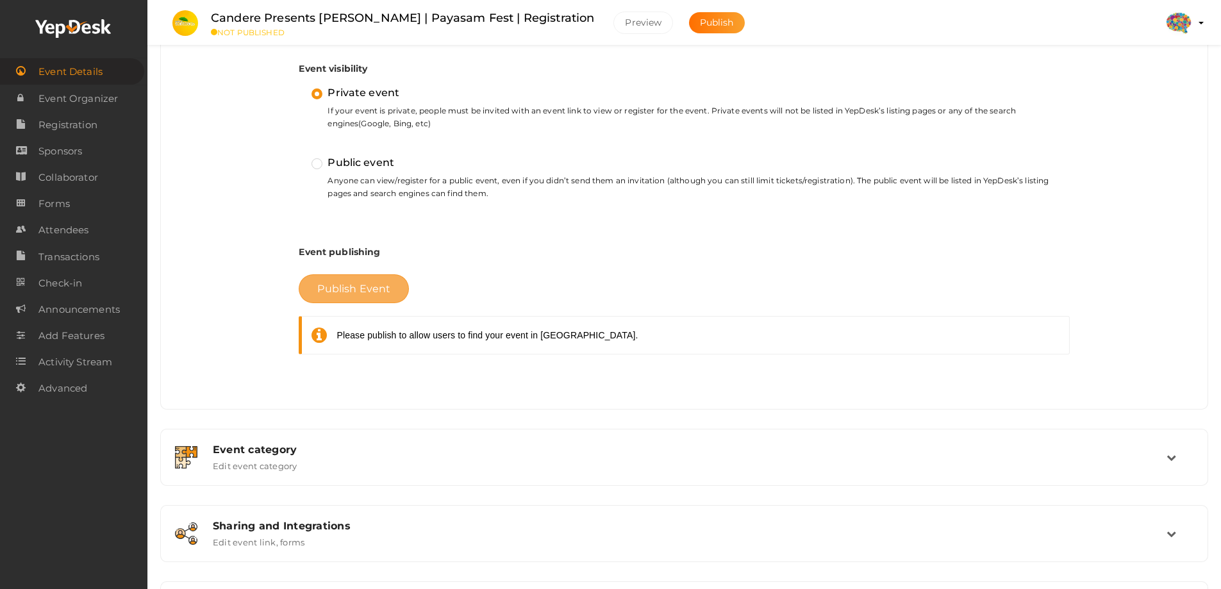
click at [358, 297] on button "Publish Event" at bounding box center [354, 288] width 110 height 29
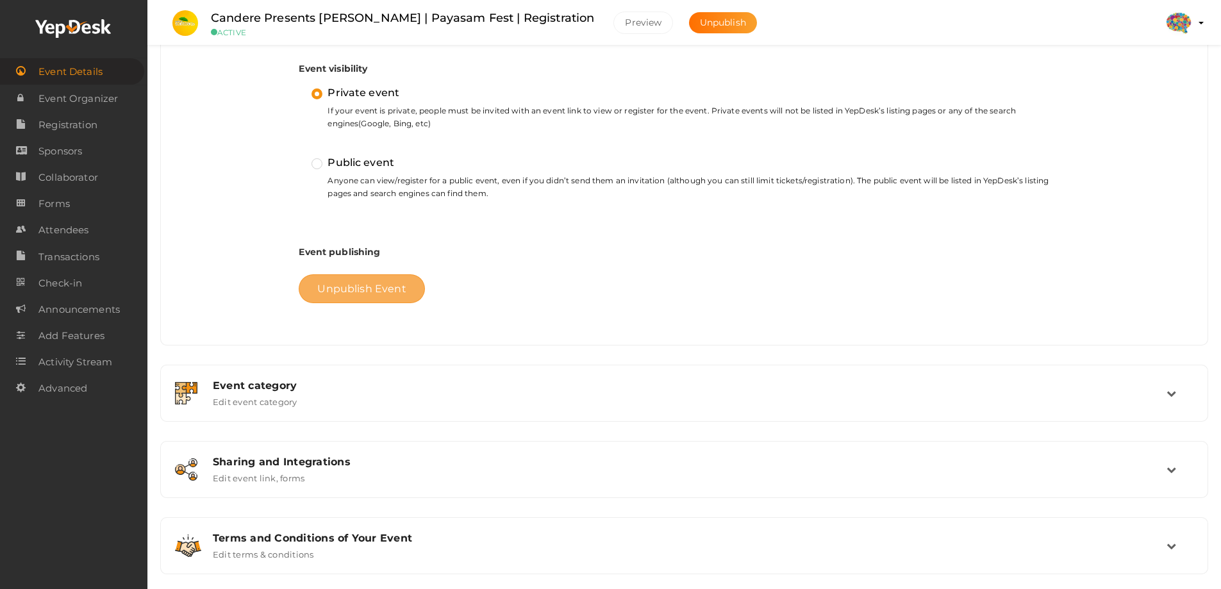
scroll to position [0, 0]
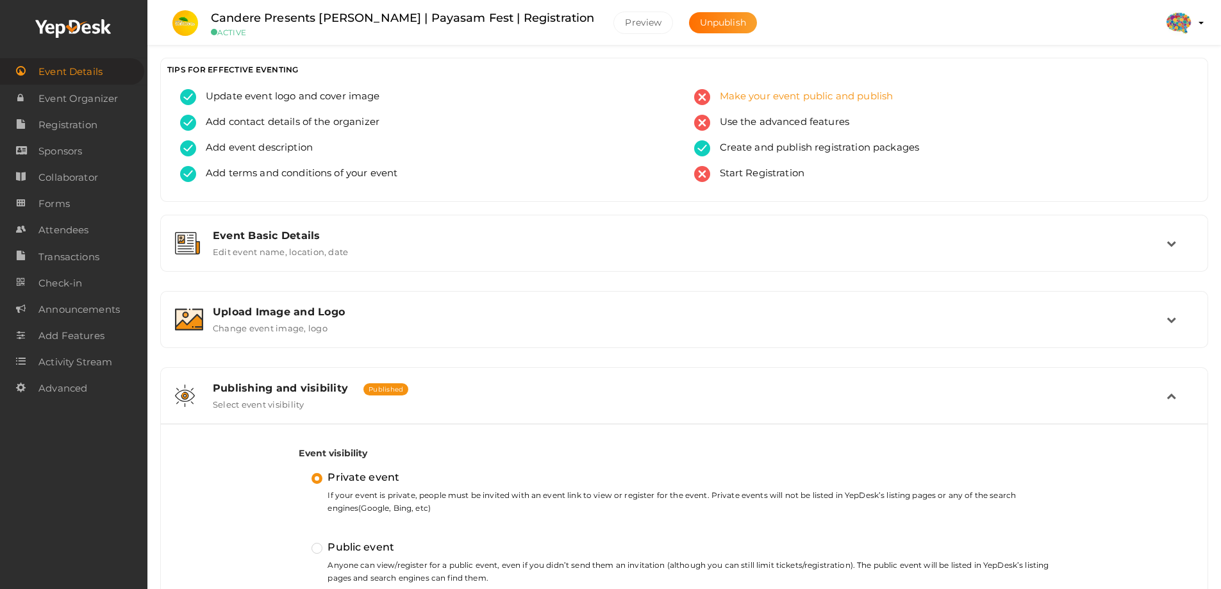
click at [761, 104] on span "Make your event public and publish" at bounding box center [801, 97] width 183 height 16
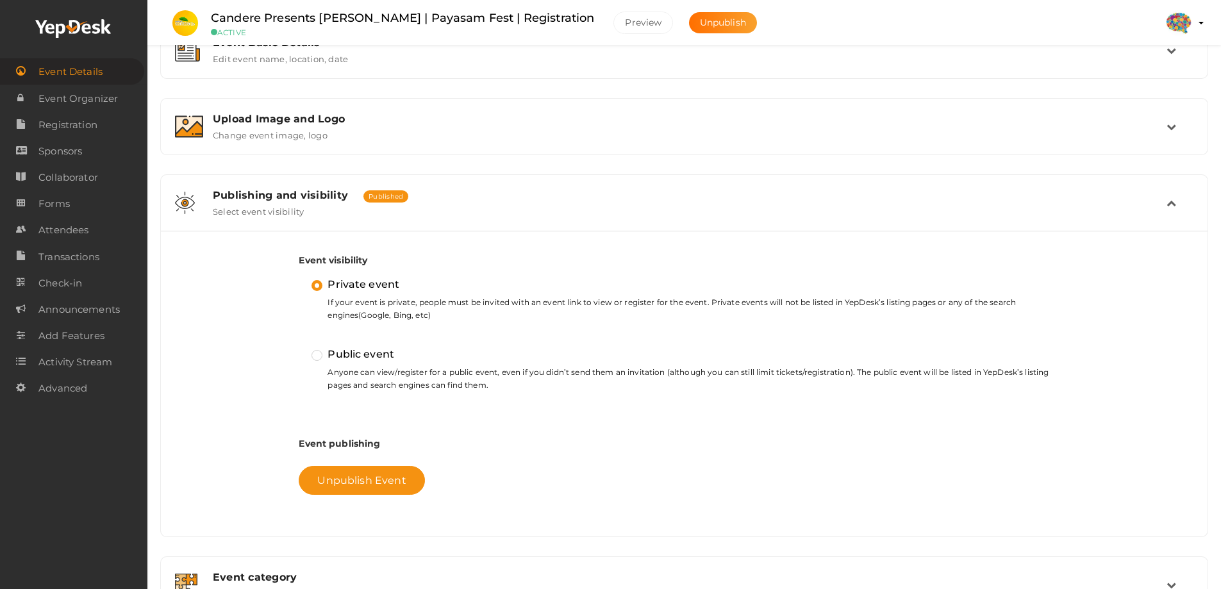
scroll to position [175, 0]
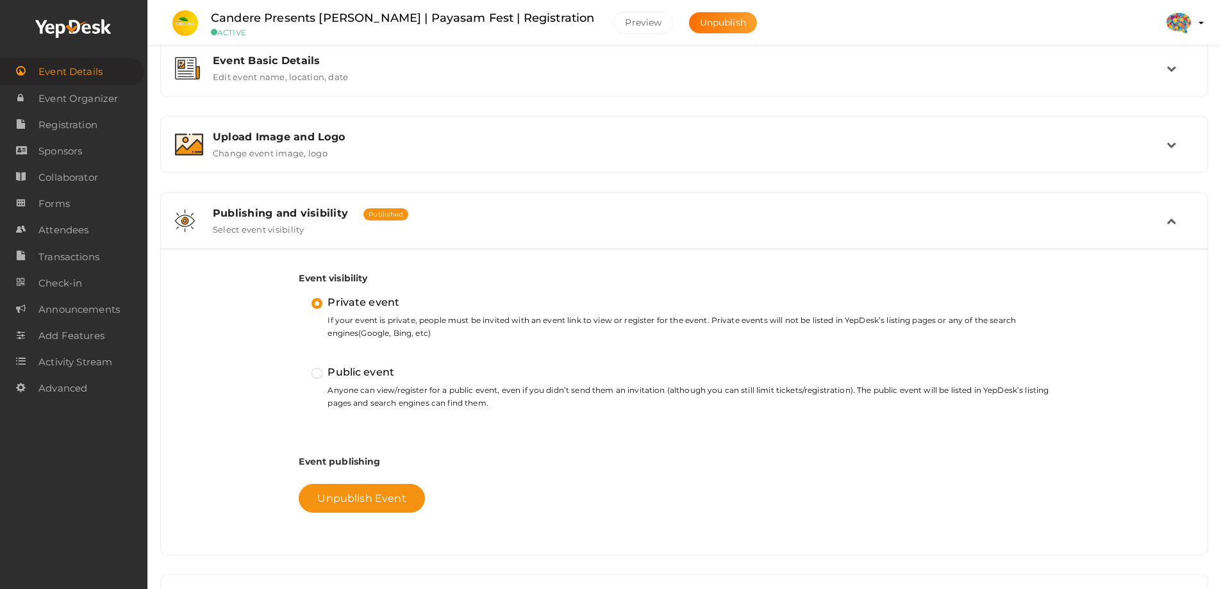
click at [322, 373] on label "Public event" at bounding box center [352, 372] width 83 height 17
click at [299, 367] on input "Public event" at bounding box center [299, 367] width 0 height 0
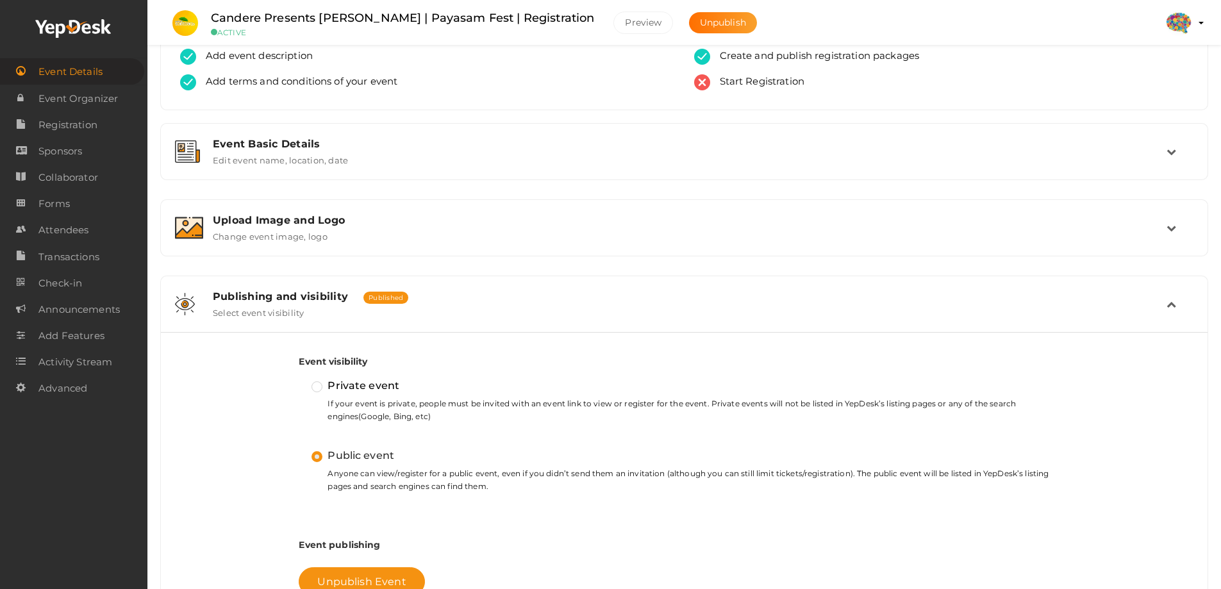
scroll to position [0, 0]
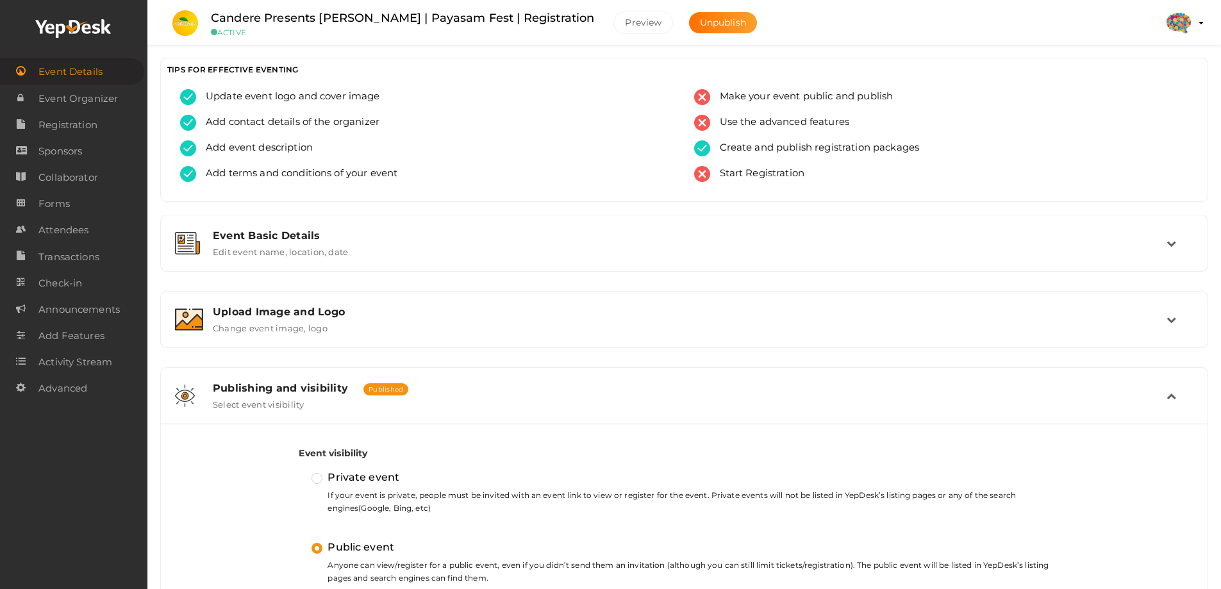
click at [95, 71] on span "Event Details" at bounding box center [70, 72] width 64 height 26
click at [87, 92] on span "Event Organizer" at bounding box center [77, 99] width 79 height 26
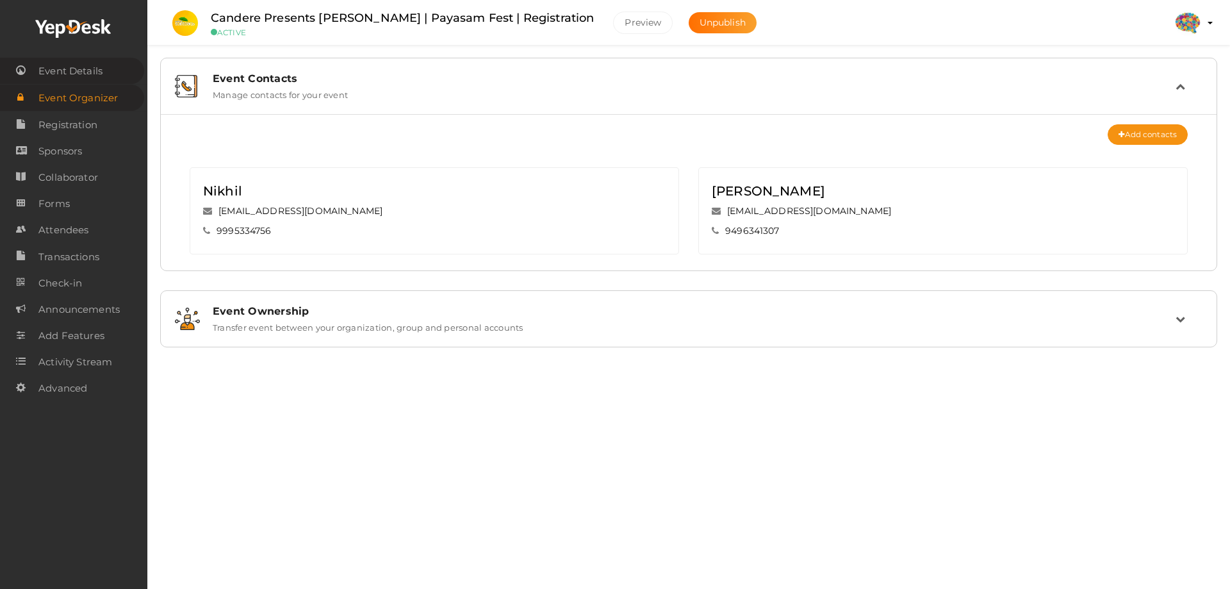
click at [88, 74] on span "Event Details" at bounding box center [70, 71] width 64 height 26
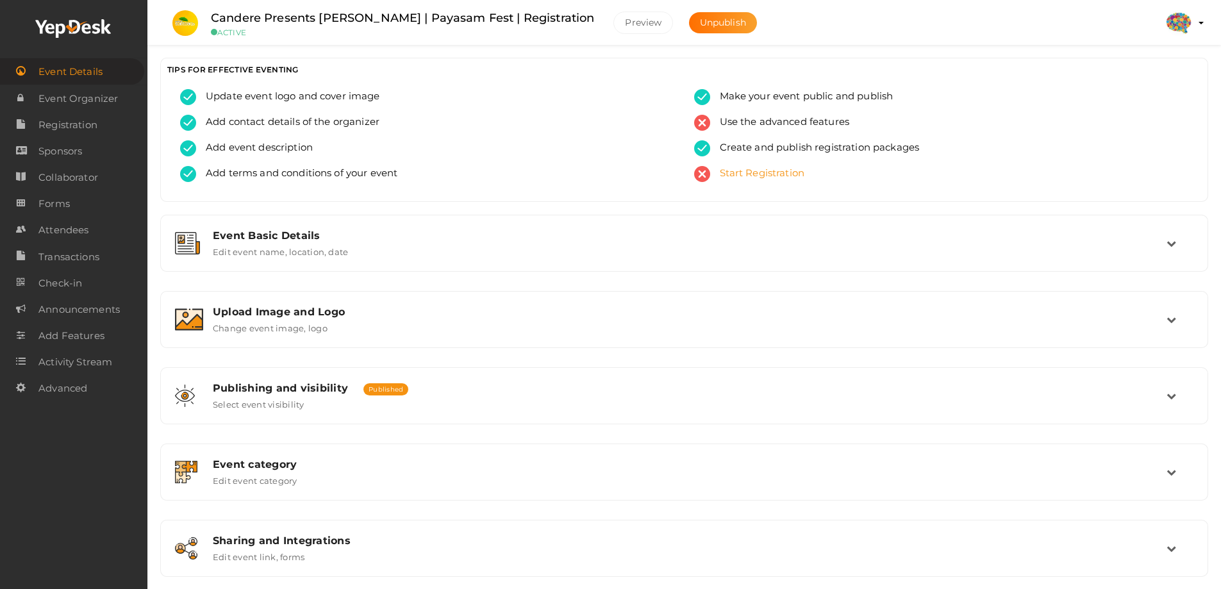
click at [747, 167] on span "Start Registration" at bounding box center [757, 174] width 95 height 16
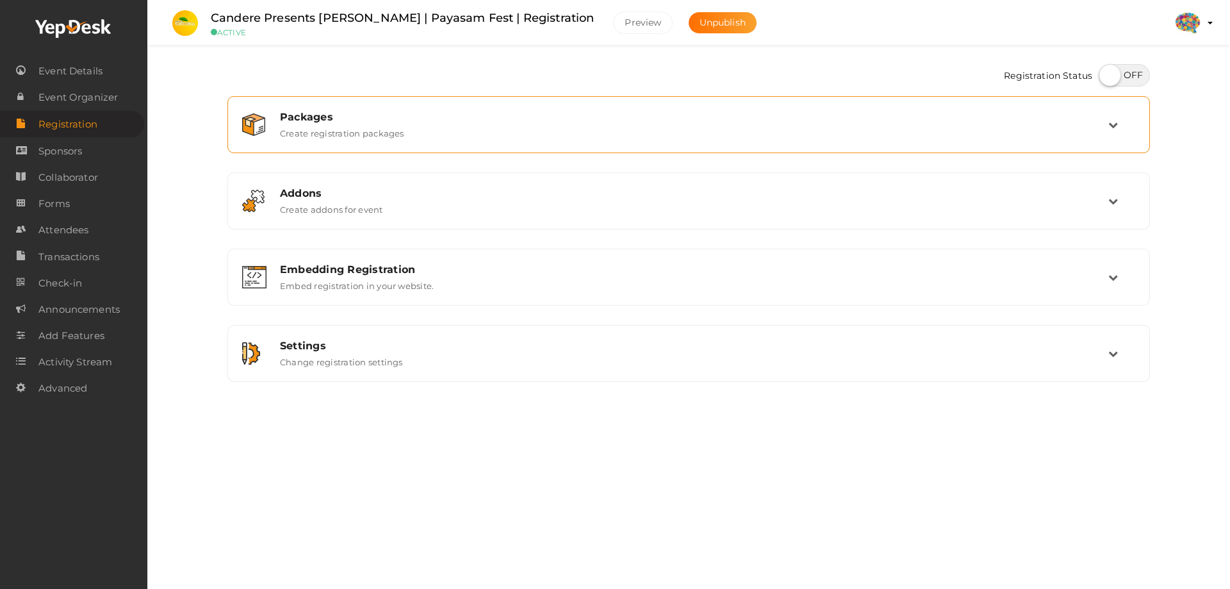
click at [773, 130] on div "Packages Create registration packages" at bounding box center [689, 125] width 838 height 28
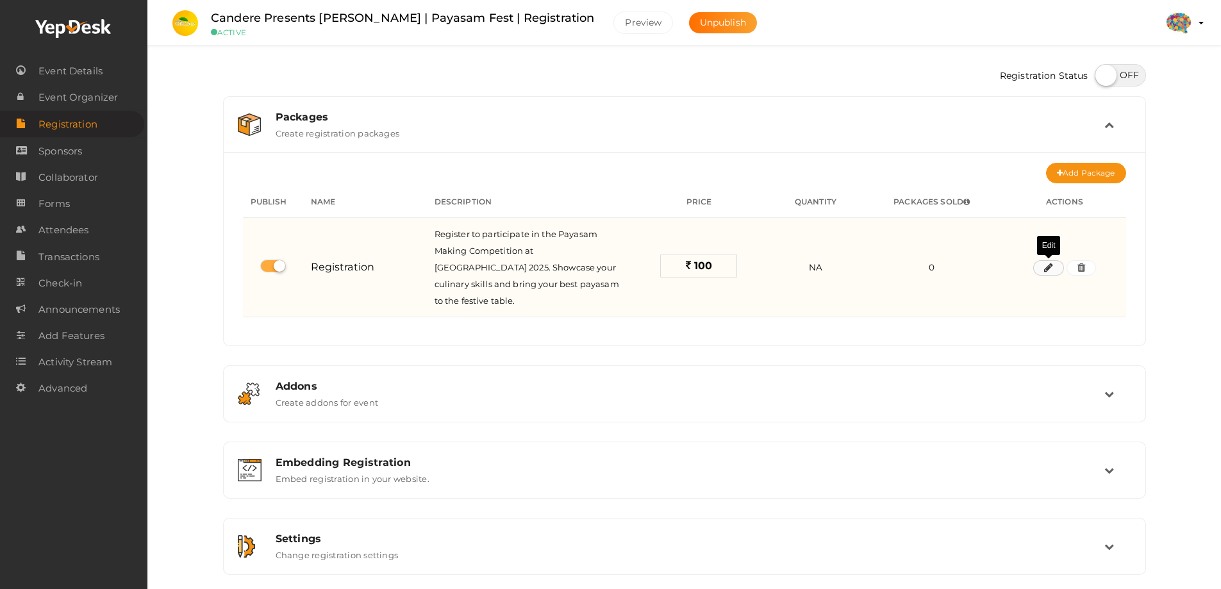
click at [1056, 266] on button "button" at bounding box center [1048, 267] width 31 height 15
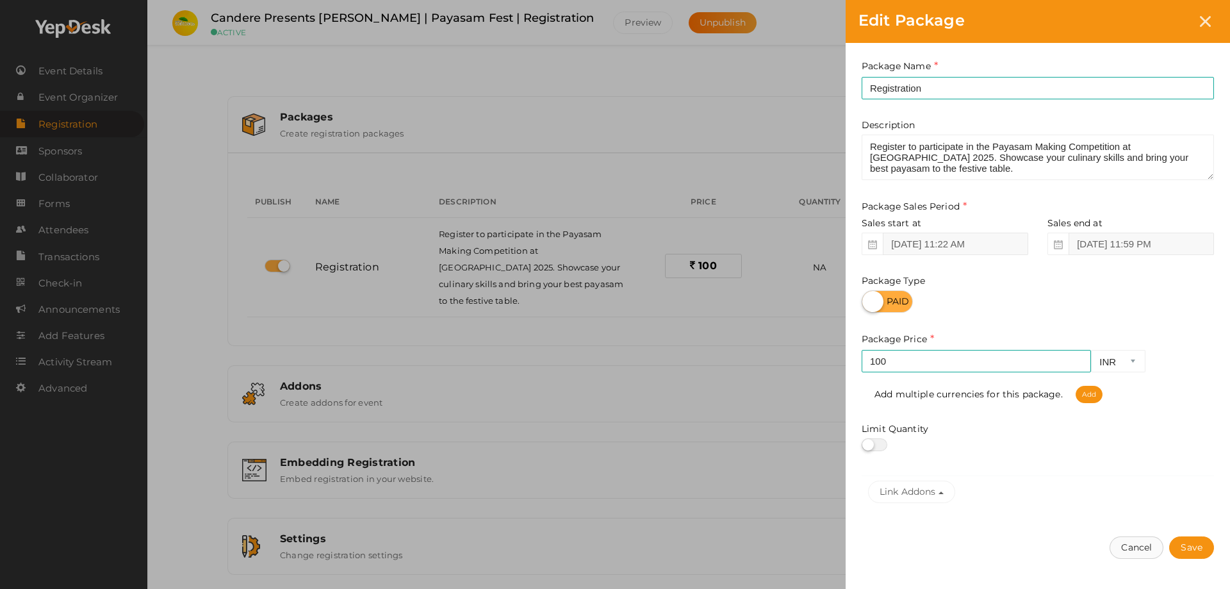
click at [1130, 541] on button "Cancel" at bounding box center [1137, 547] width 54 height 22
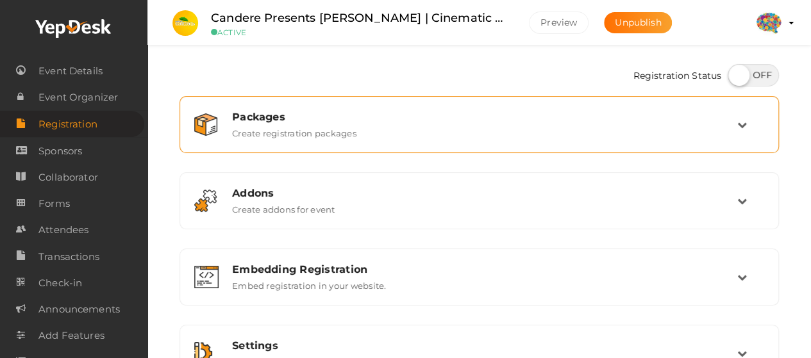
click at [550, 138] on div "Packages Create registration packages" at bounding box center [478, 124] width 585 height 43
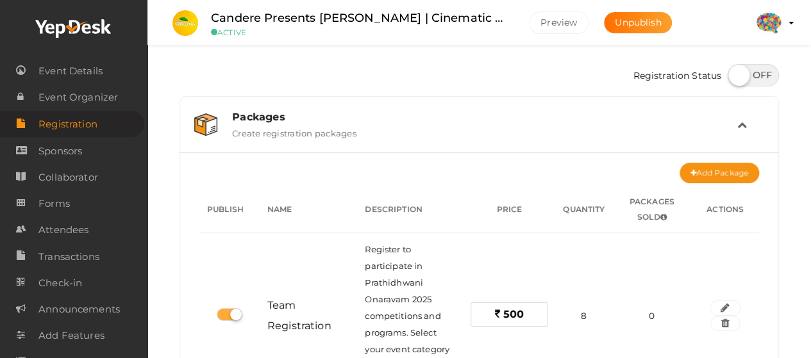
scroll to position [192, 0]
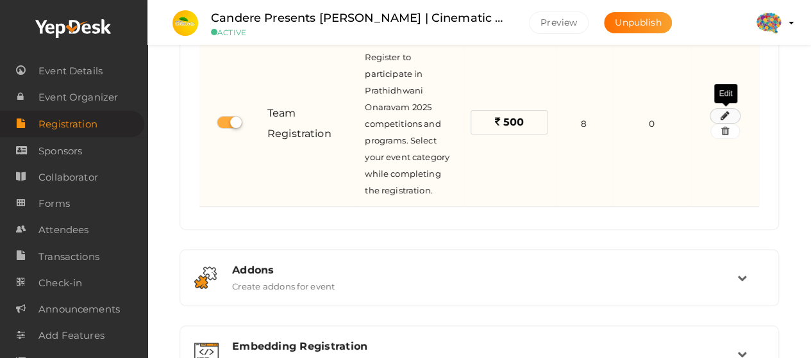
click at [721, 113] on icon "button" at bounding box center [724, 116] width 9 height 8
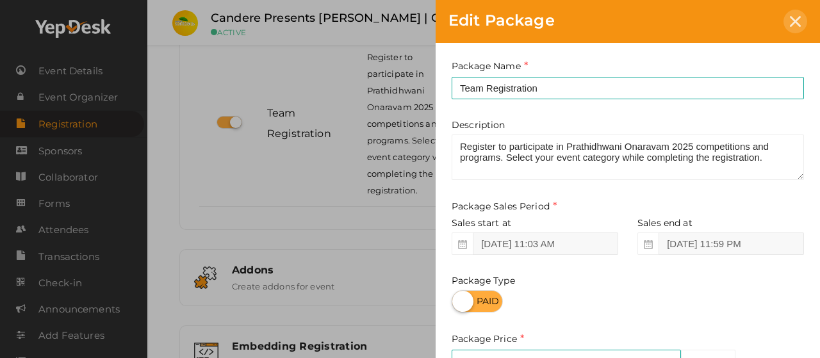
click at [787, 27] on div at bounding box center [796, 22] width 24 height 24
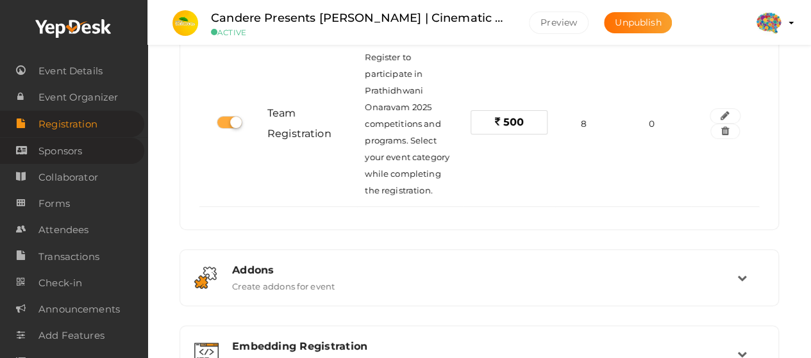
click at [65, 151] on span "Sponsors" at bounding box center [60, 151] width 44 height 26
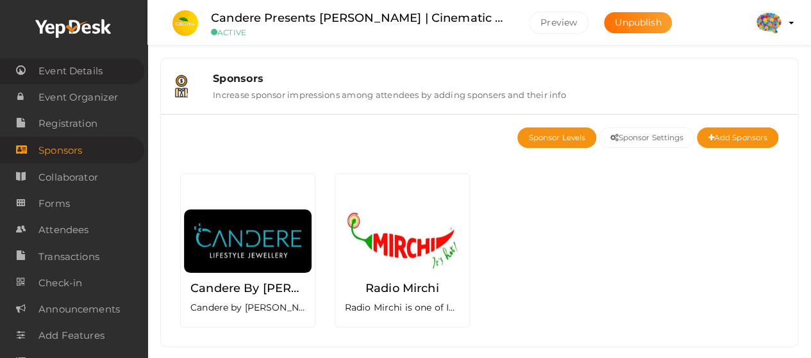
click at [81, 78] on span "Event Details" at bounding box center [70, 71] width 64 height 26
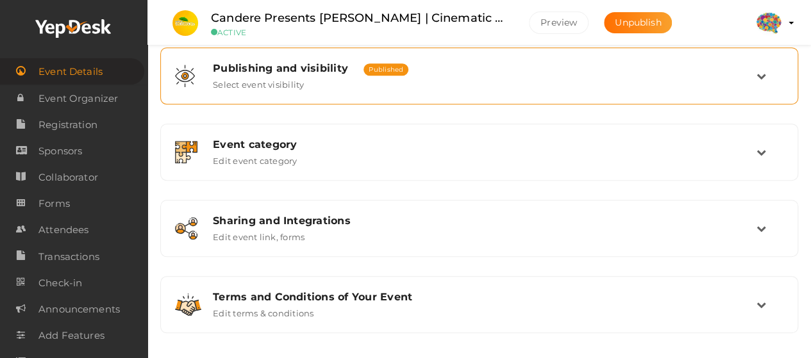
scroll to position [324, 0]
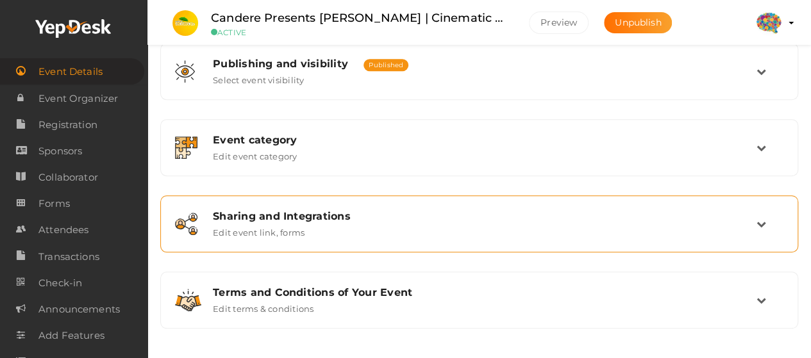
click at [320, 207] on div "Sharing and Integrations Edit event link, forms" at bounding box center [478, 223] width 623 height 43
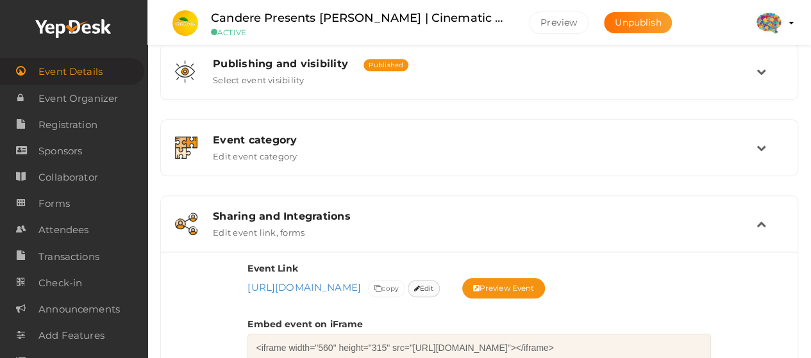
click at [414, 295] on span "Edit" at bounding box center [424, 288] width 20 height 13
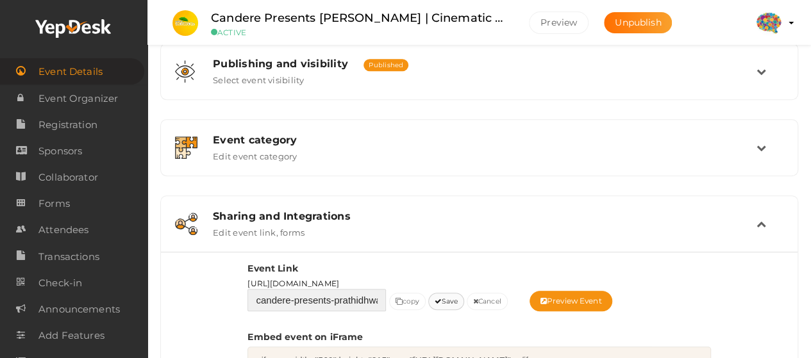
scroll to position [0, 185]
drag, startPoint x: 352, startPoint y: 299, endPoint x: 461, endPoint y: 299, distance: 108.3
click at [461, 299] on div "Event Link [URL][DOMAIN_NAME] candere-presents-prathidhwani-onaravam-cinematic-…" at bounding box center [478, 286] width 463 height 49
type input "candere-presents-[PERSON_NAME]-onaravam-cinematic-dance"
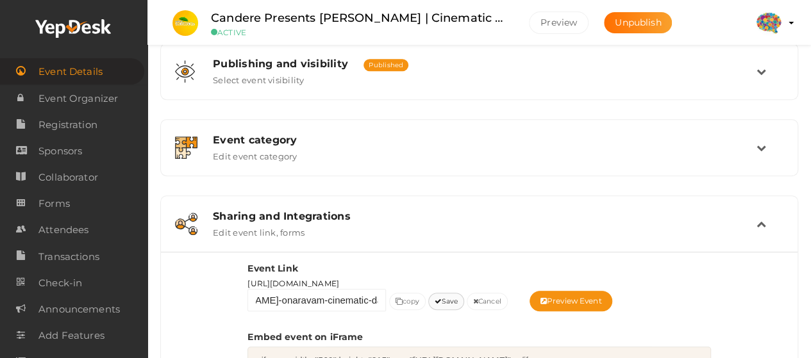
click at [446, 302] on button "Save" at bounding box center [446, 301] width 36 height 17
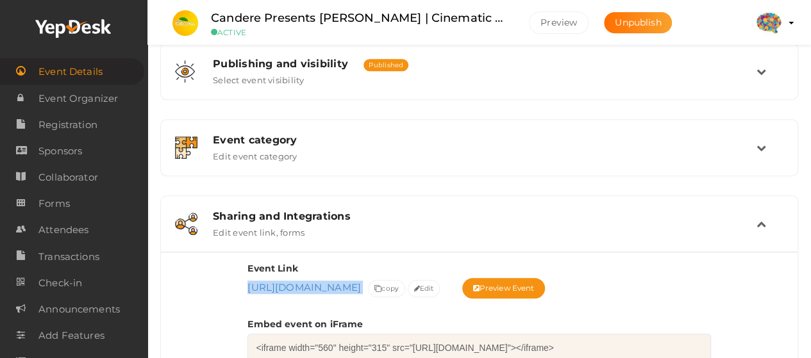
drag, startPoint x: 682, startPoint y: 281, endPoint x: 237, endPoint y: 285, distance: 444.7
copy span "https://www.yepdesk.com/candere-presents-prathidhwani-onaravam-cinematic-dance"
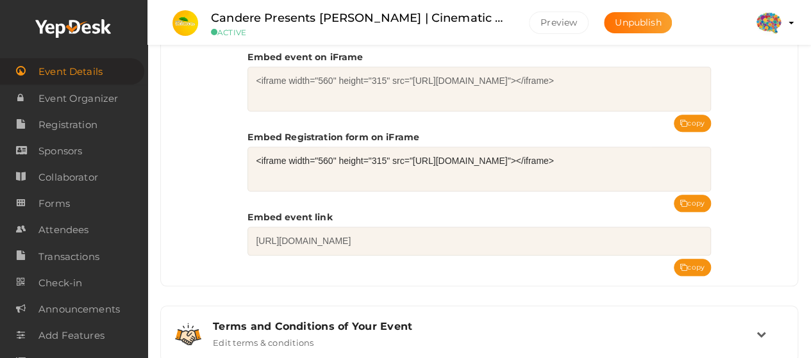
scroll to position [638, 0]
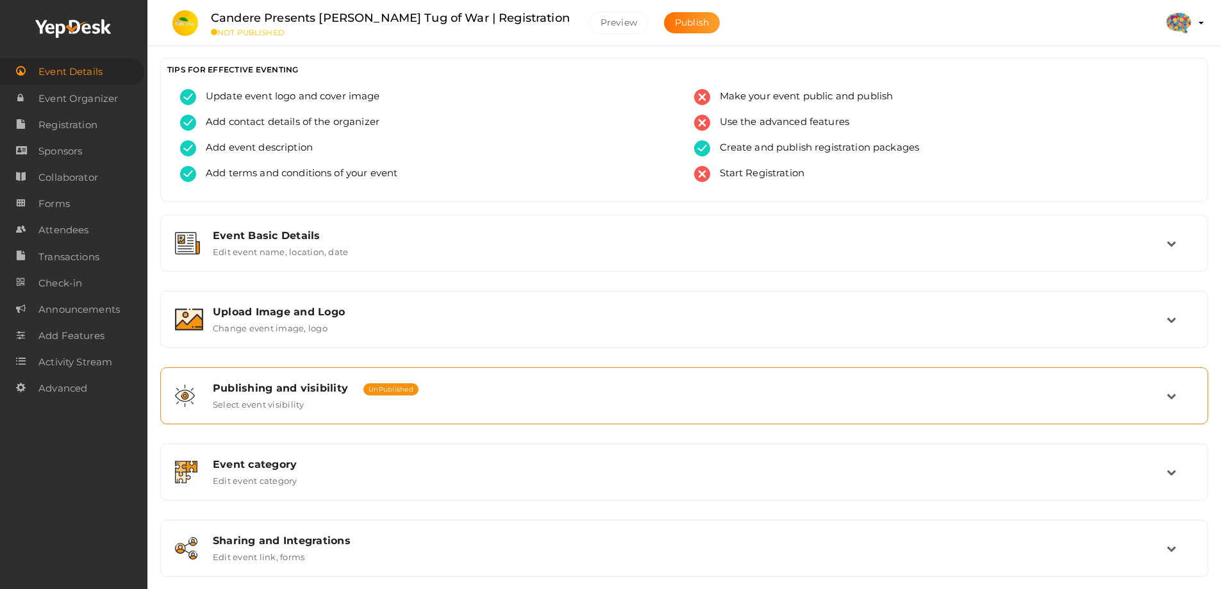
click at [285, 392] on span "Publishing and visibility" at bounding box center [280, 388] width 135 height 12
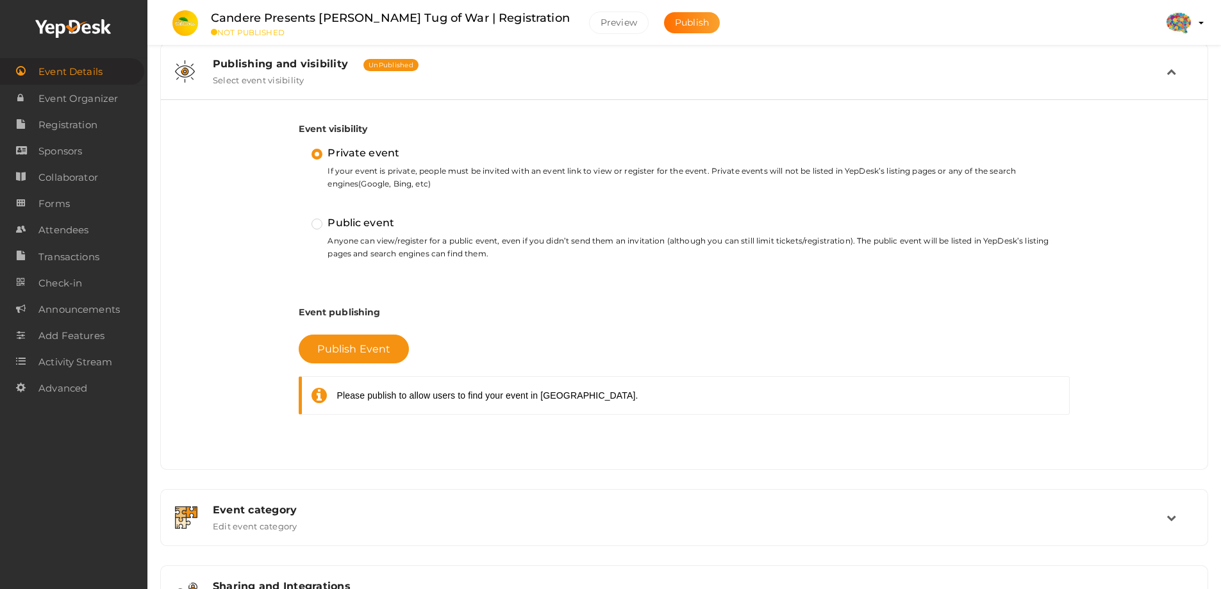
scroll to position [384, 0]
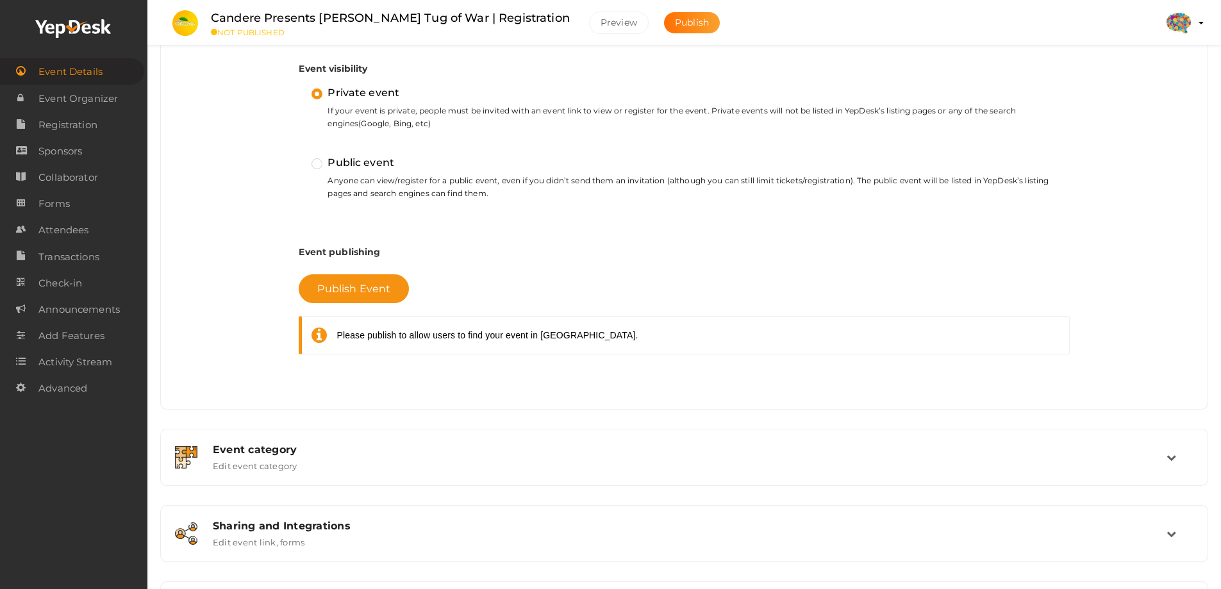
click at [352, 164] on label "Public event" at bounding box center [352, 162] width 83 height 17
click at [299, 157] on input "Public event" at bounding box center [299, 157] width 0 height 0
click at [349, 293] on span "Publish Event" at bounding box center [353, 289] width 73 height 12
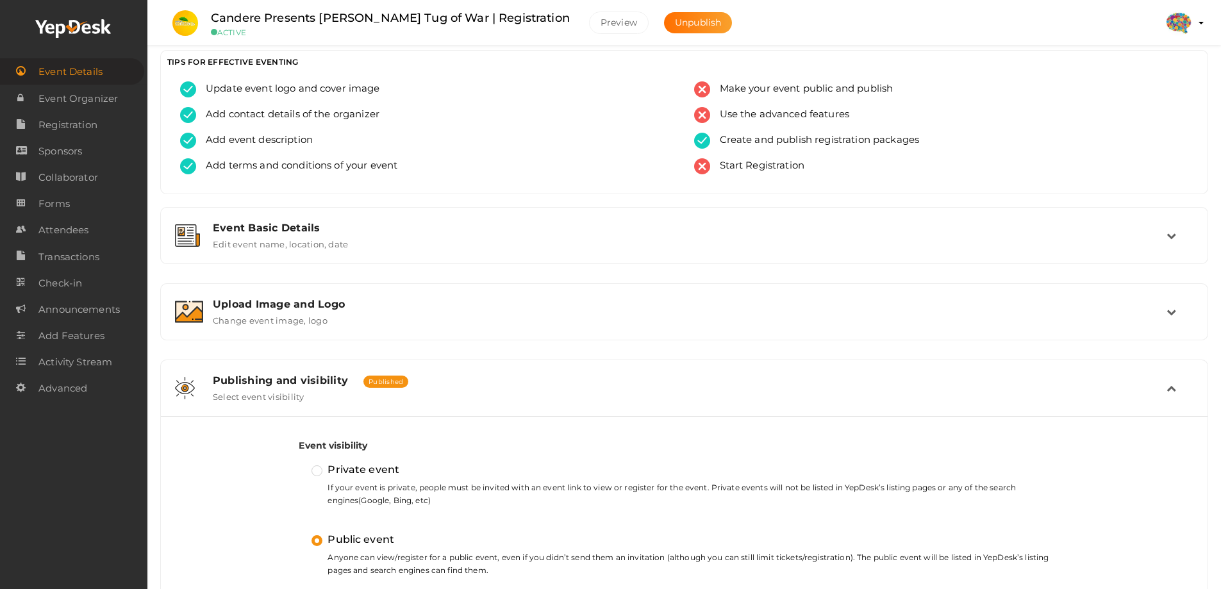
scroll to position [0, 0]
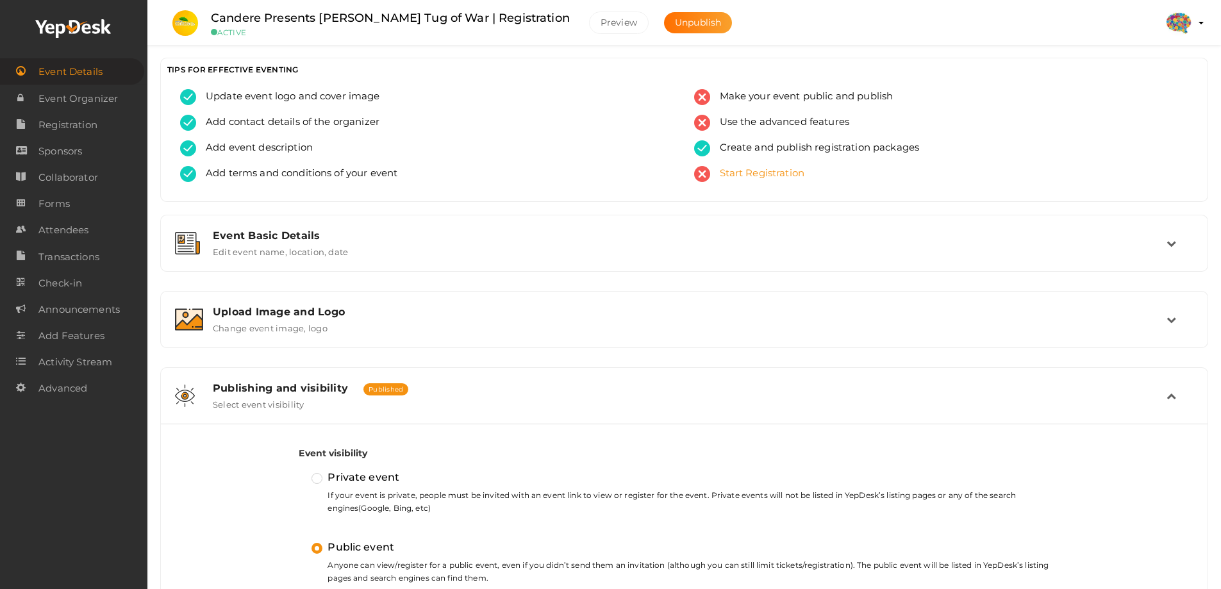
click at [762, 169] on span "Start Registration" at bounding box center [757, 174] width 95 height 16
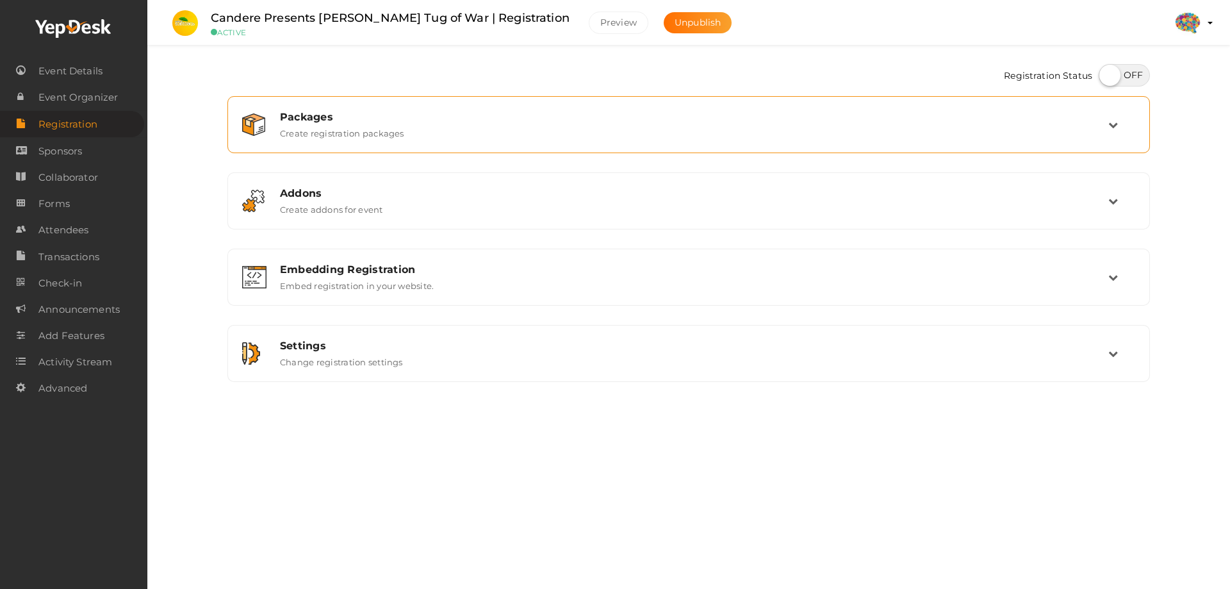
click at [770, 129] on div "Packages Create registration packages" at bounding box center [689, 125] width 838 height 28
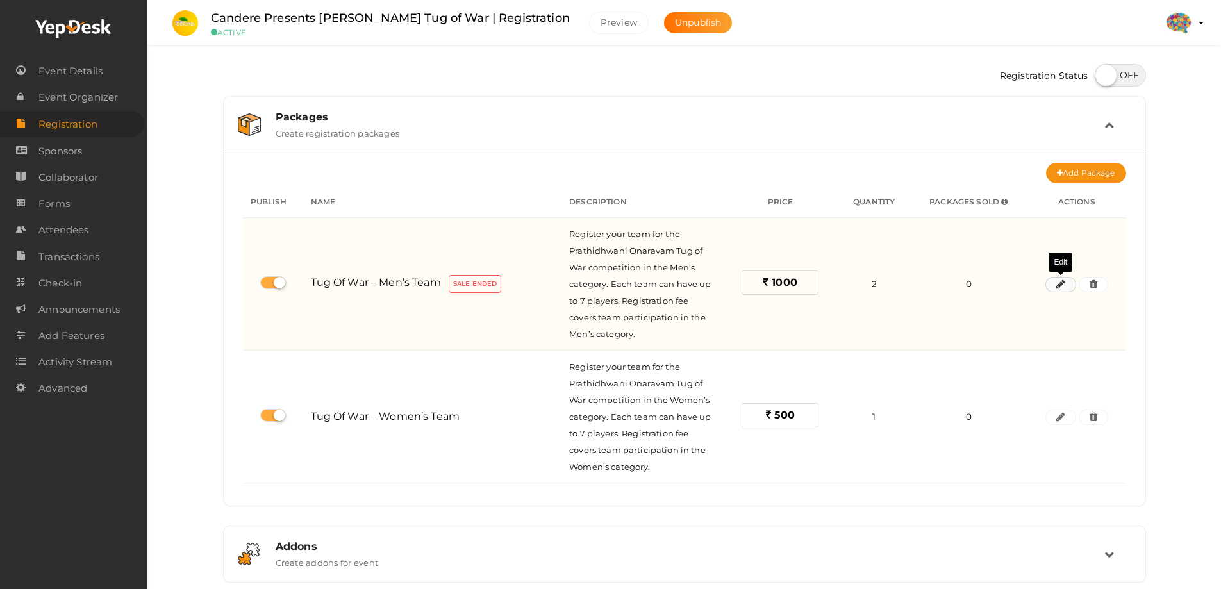
click at [1061, 283] on icon "button" at bounding box center [1060, 285] width 9 height 8
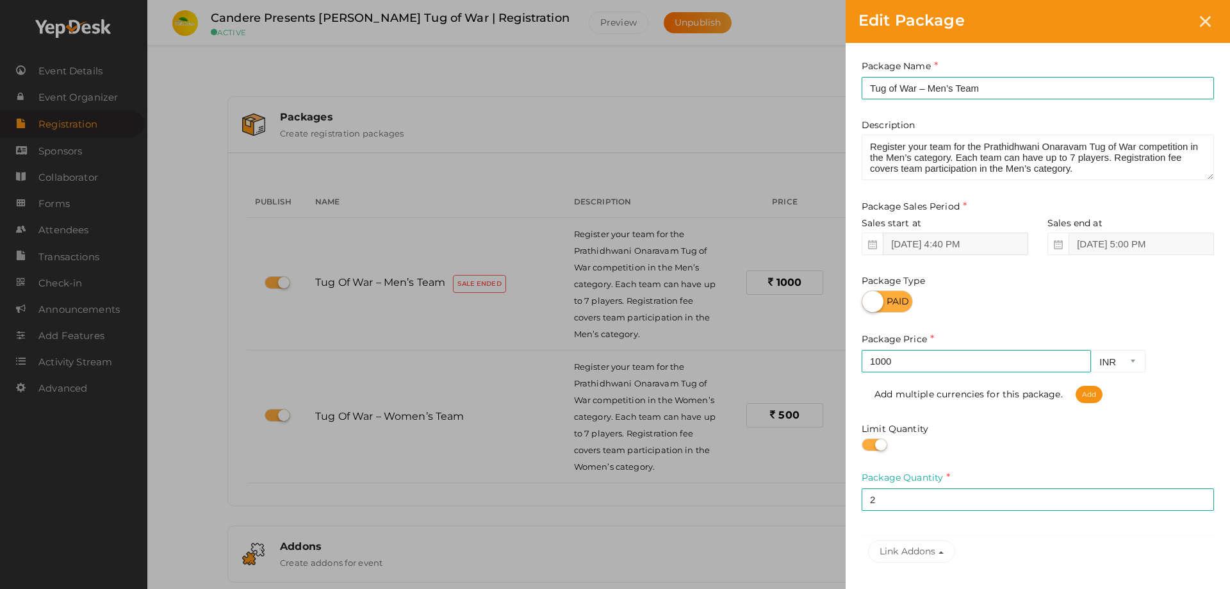
click at [962, 248] on input "[DATE] 4:40 PM" at bounding box center [955, 244] width 145 height 22
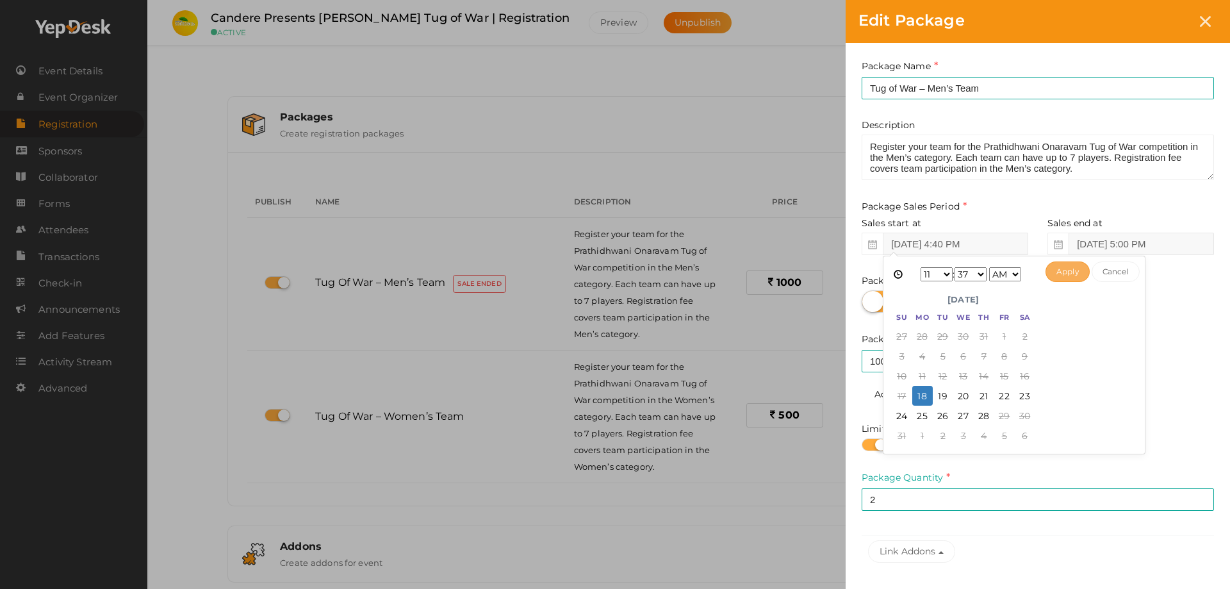
click at [1066, 270] on button "Apply" at bounding box center [1068, 271] width 44 height 21
click at [980, 247] on input "[DATE] 4:40 PM" at bounding box center [955, 244] width 145 height 22
click at [1059, 274] on button "Apply" at bounding box center [1068, 271] width 44 height 21
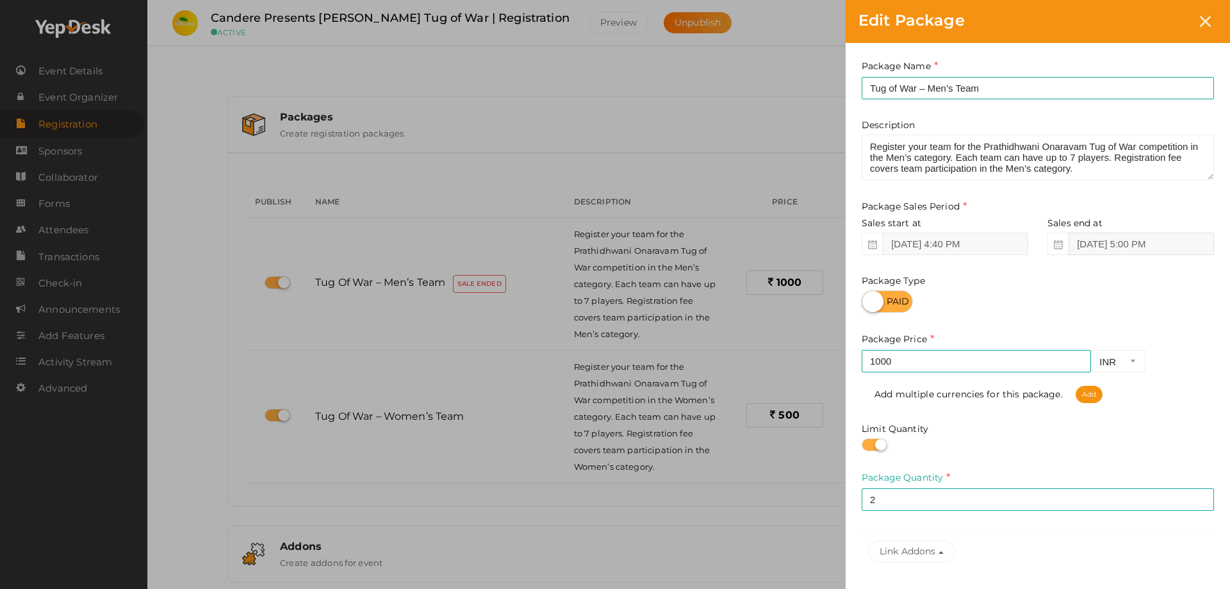
click at [1088, 249] on input "[DATE] 5:00 PM" at bounding box center [1141, 244] width 145 height 22
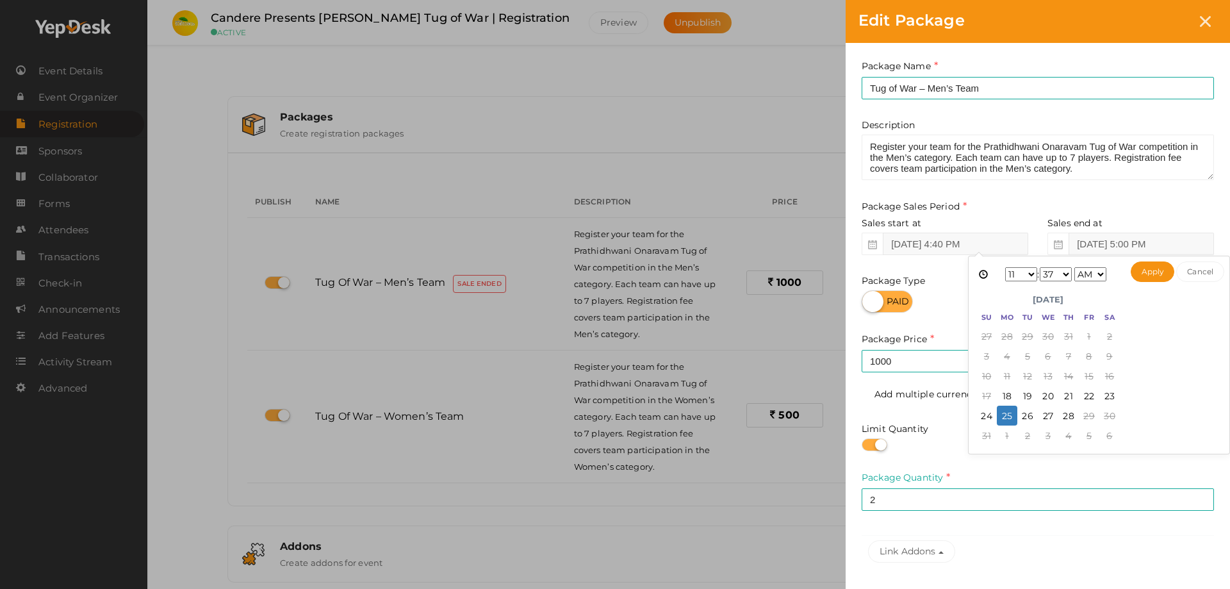
click at [1064, 273] on select "00 01 02 03 04 05 06 07 08 09 10 11 12 13 14 15 16 17 18 19 20 21 22 23 24 25 2…" at bounding box center [1056, 274] width 32 height 14
click at [1087, 275] on select "AM PM" at bounding box center [1091, 274] width 32 height 14
click at [1148, 268] on button "Apply" at bounding box center [1153, 271] width 44 height 21
type input "[DATE] 11:59 PM"
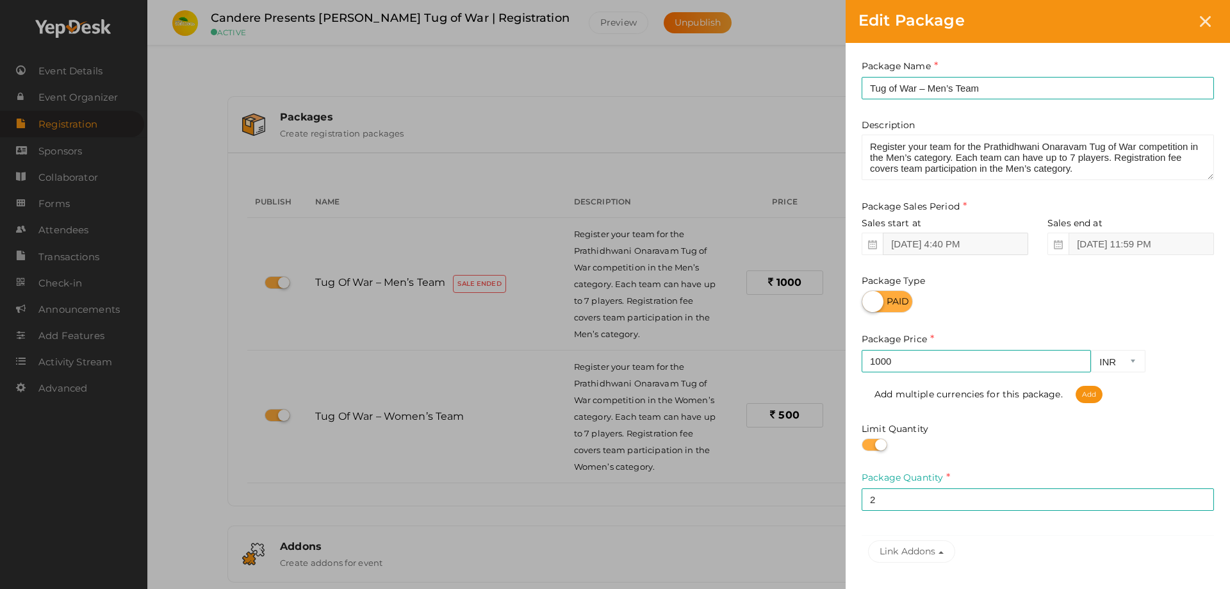
click at [988, 247] on input "[DATE] 4:40 PM" at bounding box center [955, 244] width 145 height 22
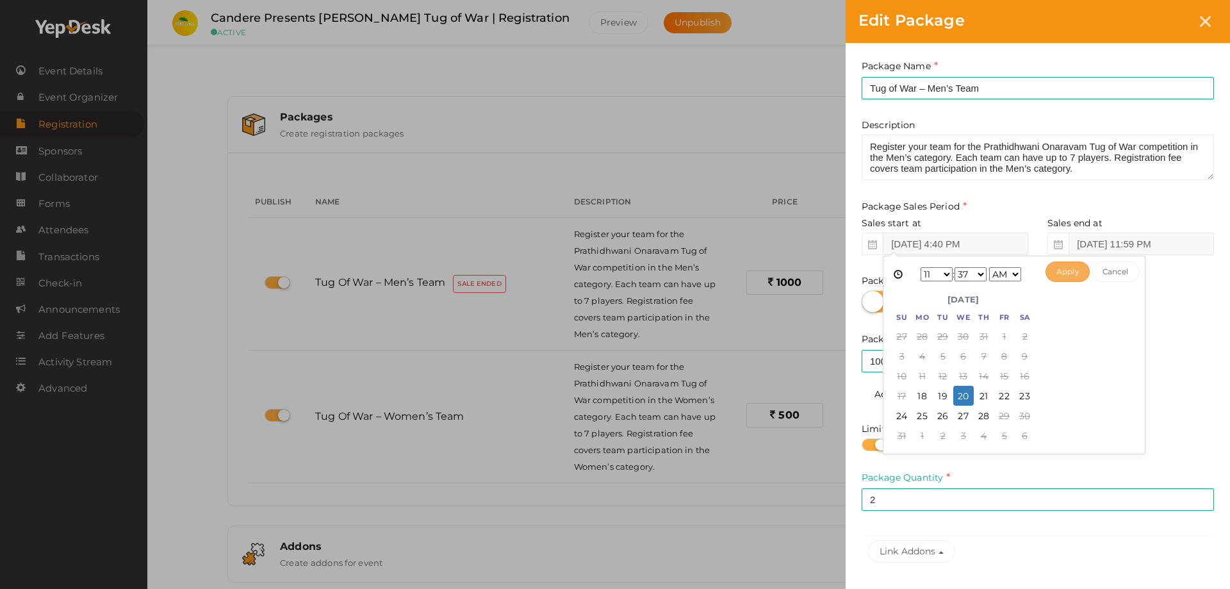
click at [1063, 267] on button "Apply" at bounding box center [1068, 271] width 44 height 21
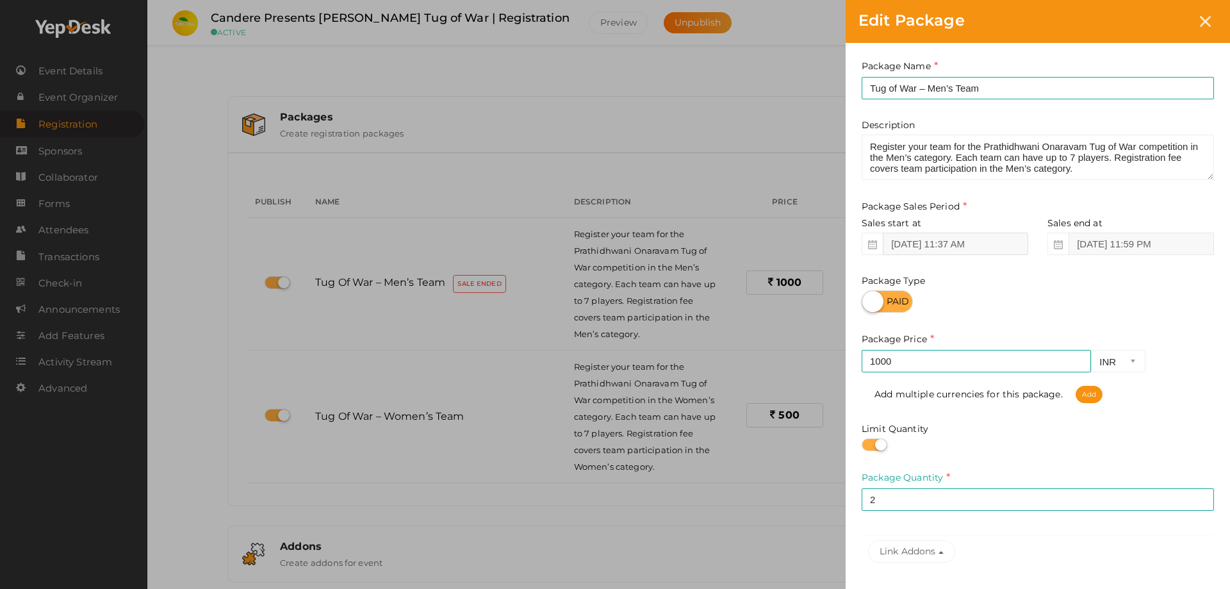
click at [977, 249] on input "[DATE] 11:37 AM" at bounding box center [955, 244] width 145 height 22
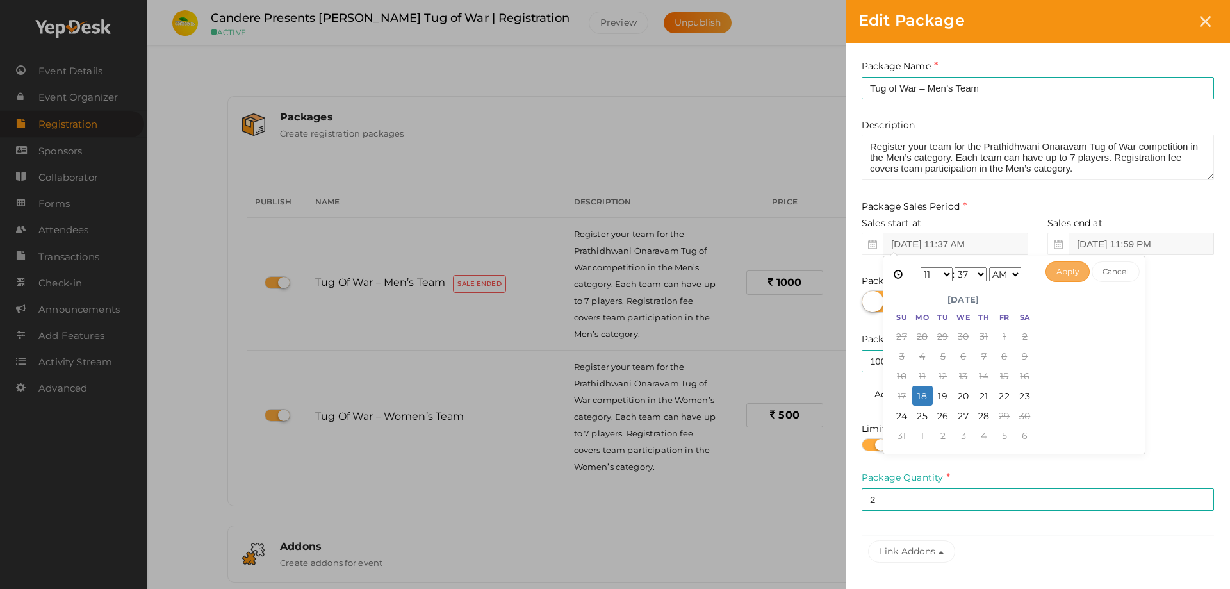
click at [1066, 265] on button "Apply" at bounding box center [1068, 271] width 44 height 21
type input "[DATE] 11:37 AM"
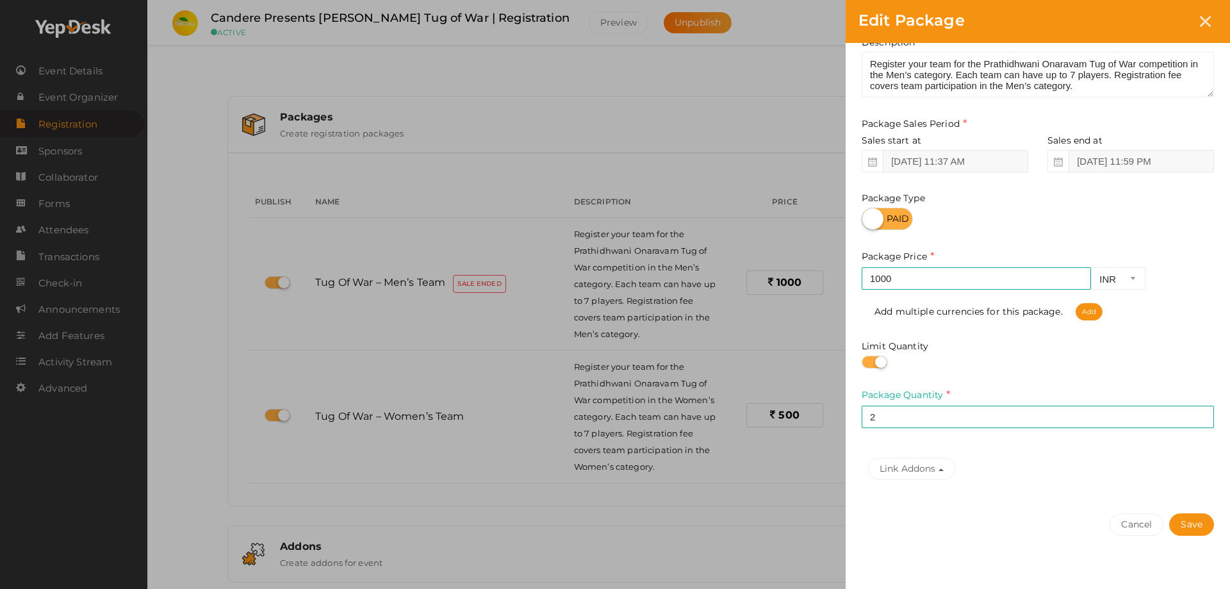
scroll to position [110, 0]
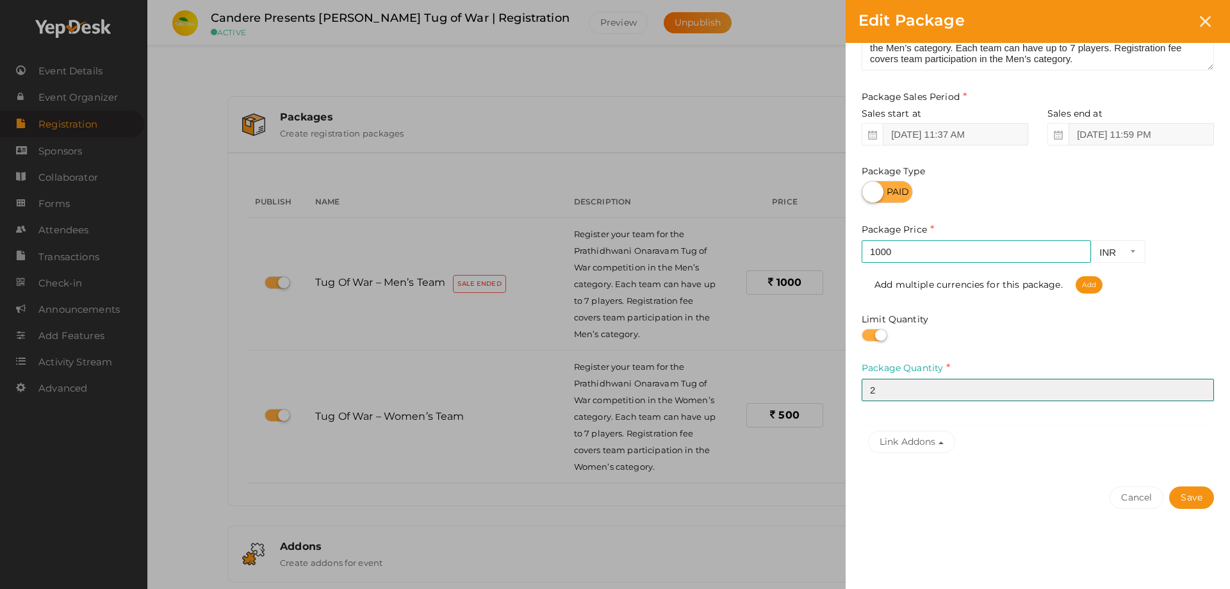
drag, startPoint x: 929, startPoint y: 388, endPoint x: 870, endPoint y: 392, distance: 59.1
click at [870, 392] on input "2" at bounding box center [1038, 390] width 352 height 22
type input "1"
type input "24"
click at [941, 446] on button "Link Addons" at bounding box center [911, 442] width 87 height 22
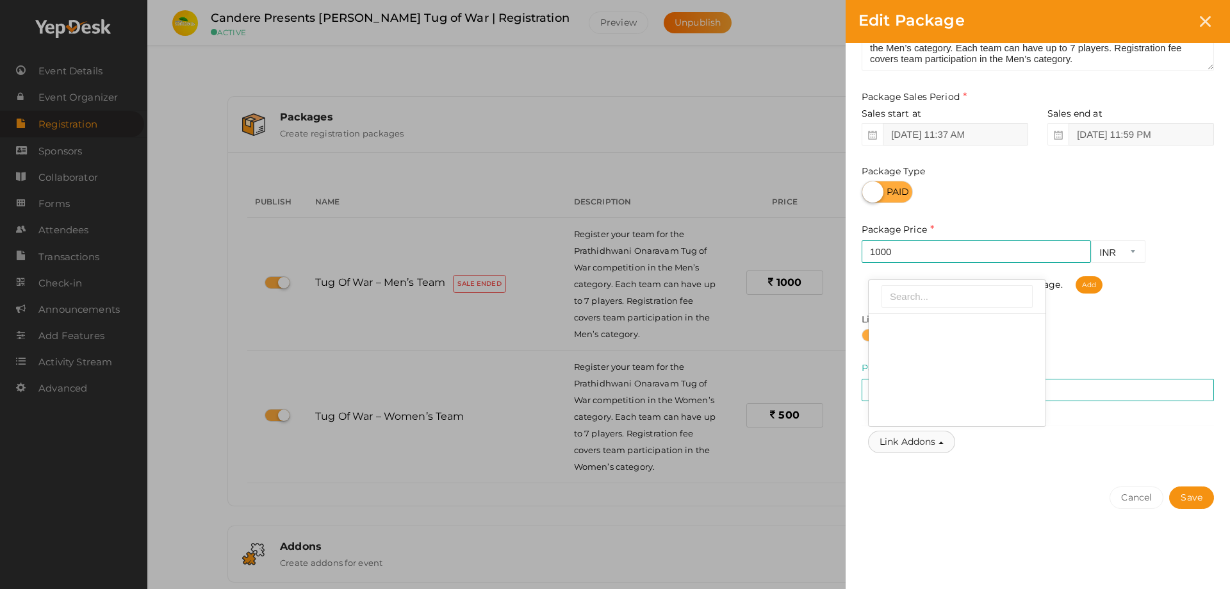
click at [941, 446] on button "Link Addons" at bounding box center [911, 442] width 87 height 22
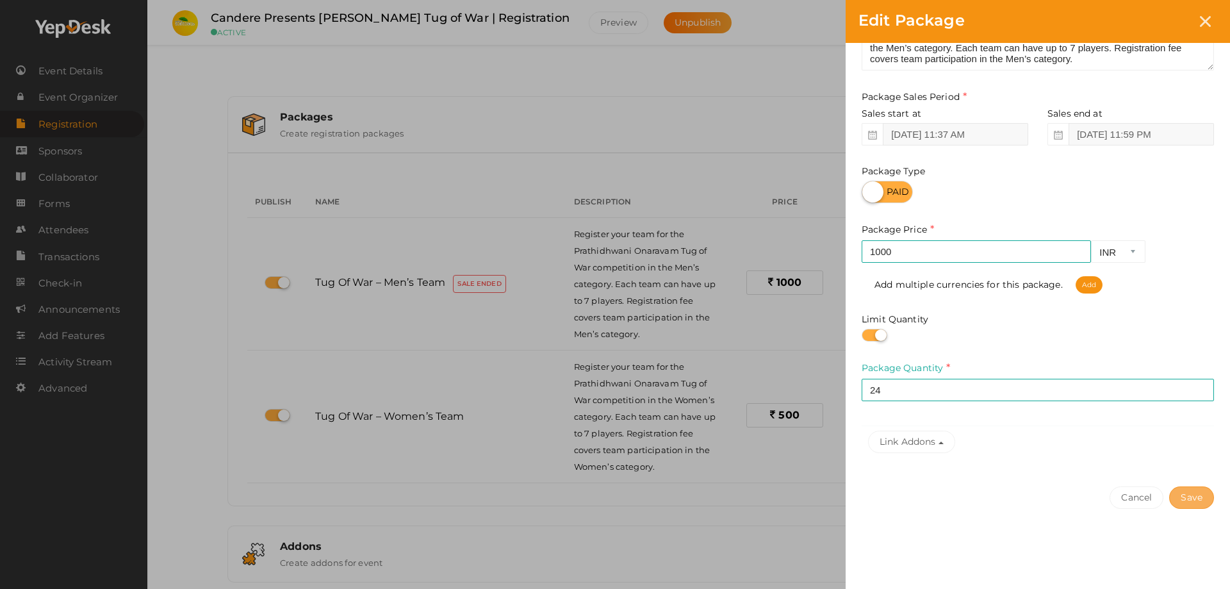
click at [1175, 493] on button "Save" at bounding box center [1191, 497] width 45 height 22
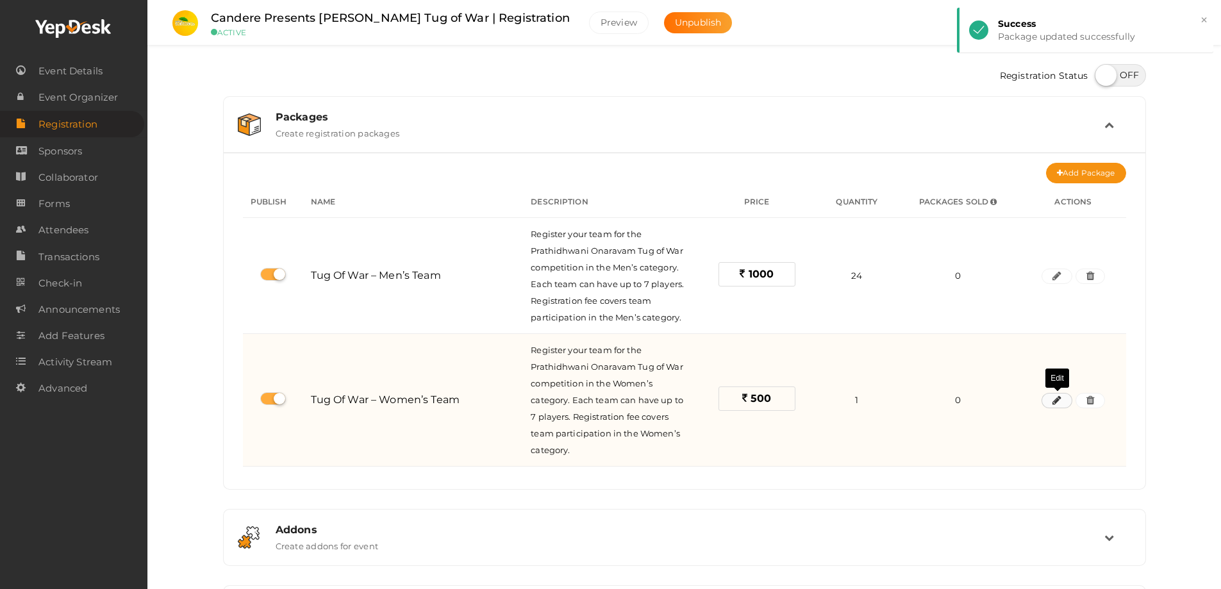
click at [1053, 397] on icon "button" at bounding box center [1056, 401] width 9 height 8
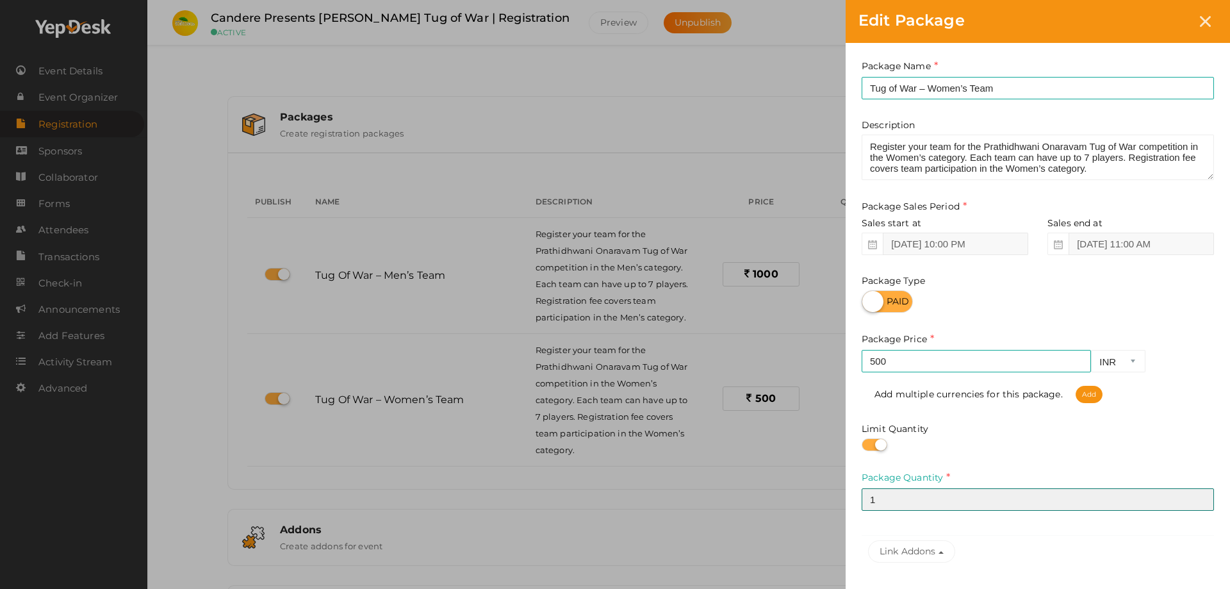
drag, startPoint x: 902, startPoint y: 505, endPoint x: 874, endPoint y: 503, distance: 28.3
click at [874, 503] on input "1" at bounding box center [1038, 499] width 352 height 22
type input "8"
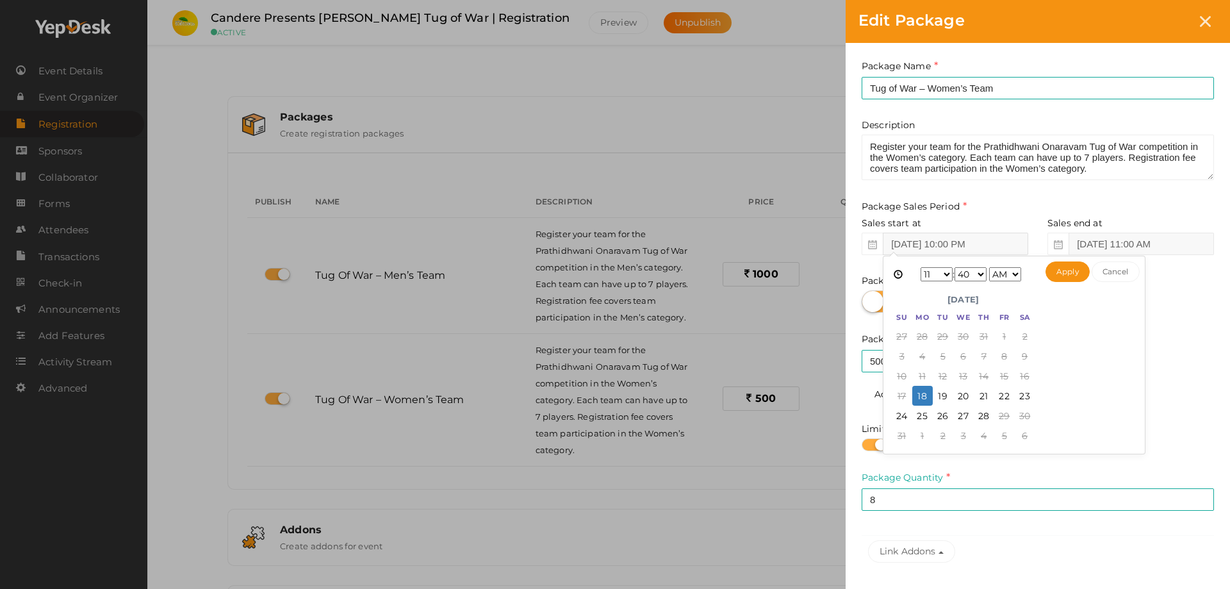
click at [981, 244] on input "Aug 17, 2025 10:00 PM" at bounding box center [955, 244] width 145 height 22
click at [1074, 261] on button "Apply" at bounding box center [1068, 271] width 44 height 21
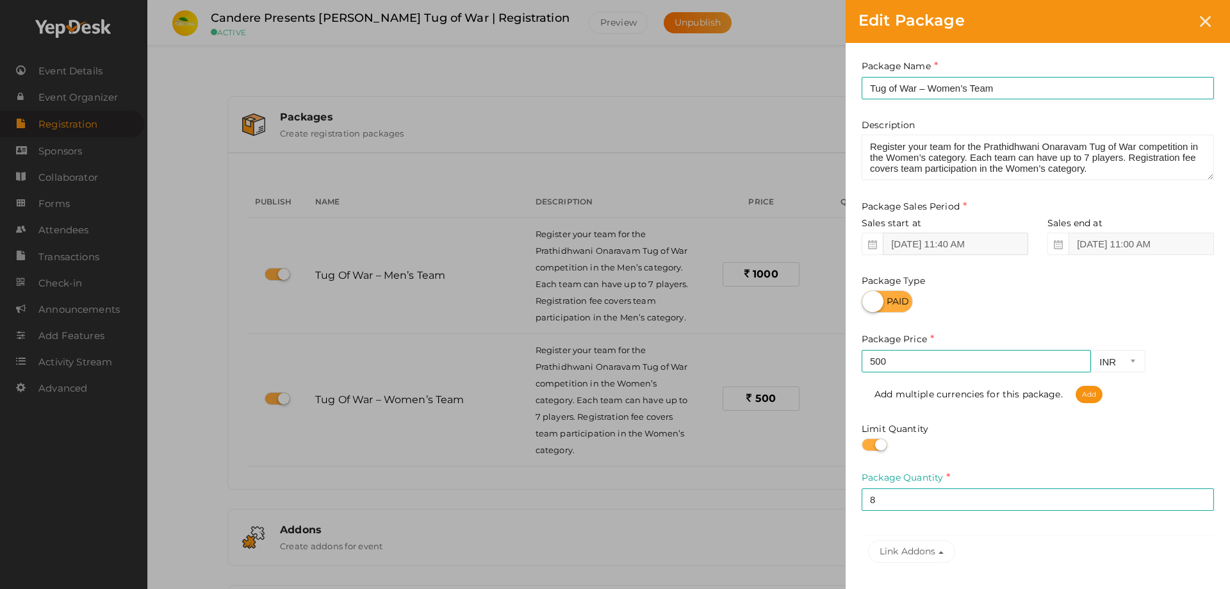
click at [975, 252] on input "Aug 19, 2025 11:40 AM" at bounding box center [955, 244] width 145 height 22
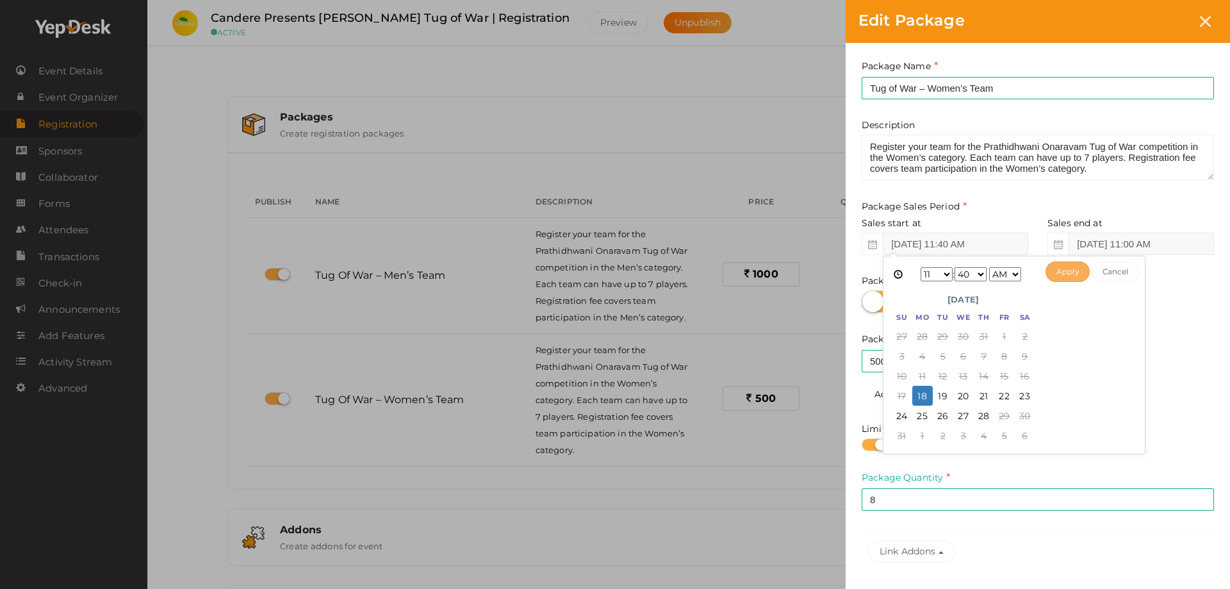
click at [1064, 270] on button "Apply" at bounding box center [1068, 271] width 44 height 21
type input "Aug 18, 2025 11:40 AM"
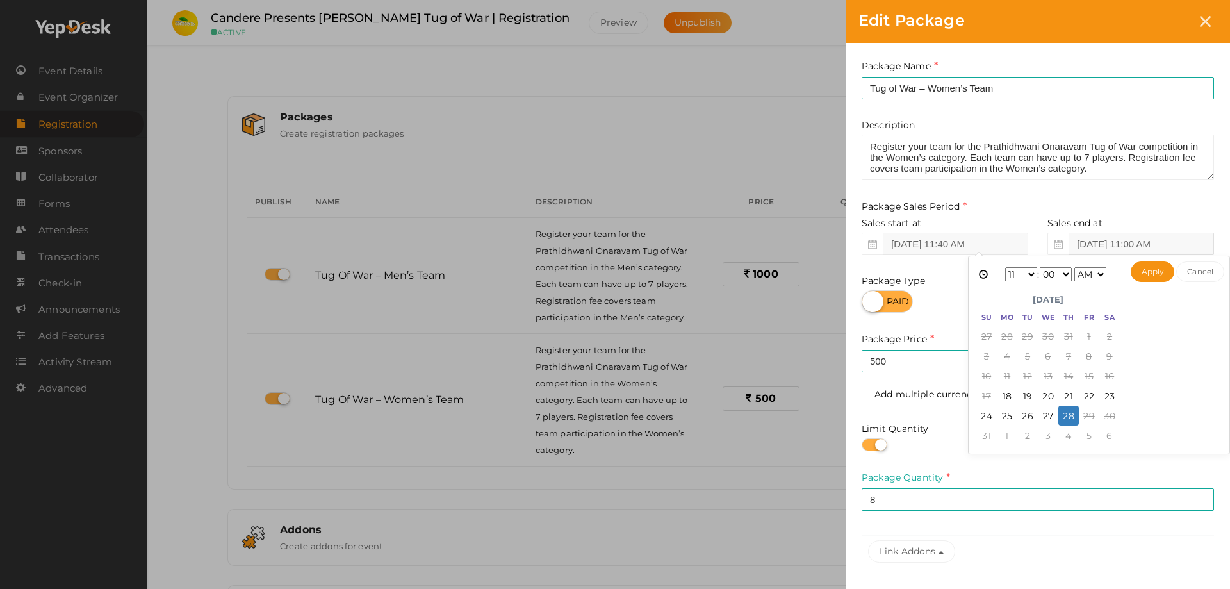
click at [1093, 242] on input "Aug 28, 2025 11:00 AM" at bounding box center [1141, 244] width 145 height 22
click at [1020, 281] on select "1 2 3 4 5 6 7 8 9 10 11 12" at bounding box center [1021, 274] width 32 height 14
click at [1005, 267] on select "1 2 3 4 5 6 7 8 9 10 11 12" at bounding box center [1021, 274] width 32 height 14
click at [1064, 279] on select "00 01 02 03 04 05 06 07 08 09 10 11 12 13 14 15 16 17 18 19 20 21 22 23 24 25 2…" at bounding box center [1056, 274] width 32 height 14
click at [1077, 270] on select "AM PM" at bounding box center [1091, 274] width 32 height 14
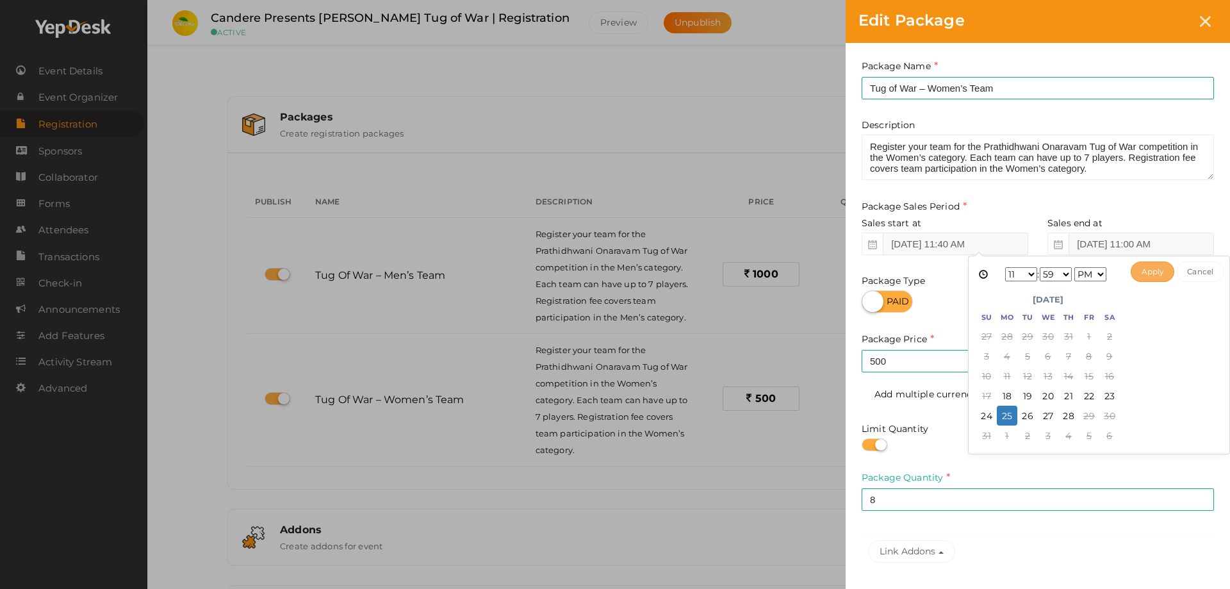
click at [1141, 270] on button "Apply" at bounding box center [1153, 271] width 44 height 21
type input "Aug 25, 2025 11:59 PM"
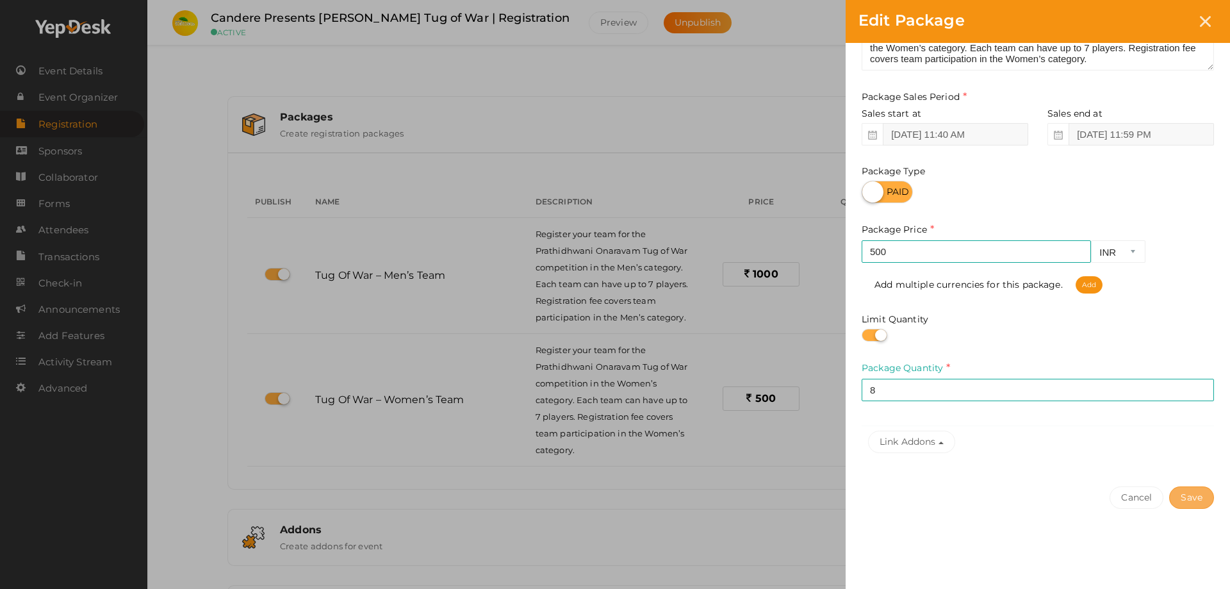
click at [1183, 490] on button "Save" at bounding box center [1191, 497] width 45 height 22
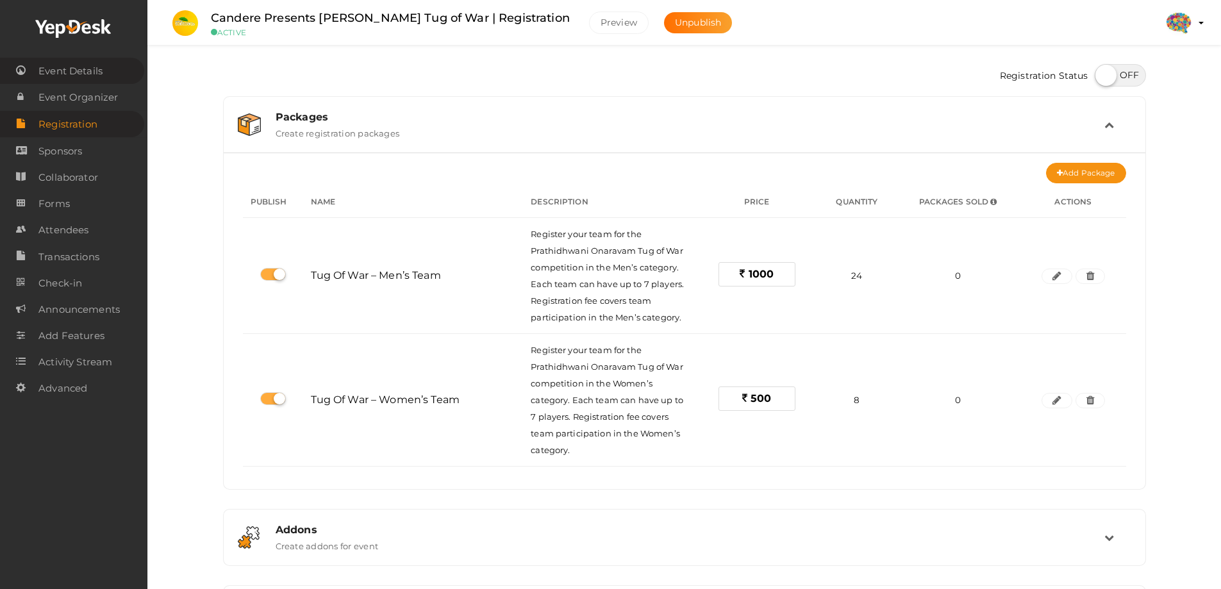
click at [83, 72] on span "Event Details" at bounding box center [70, 71] width 64 height 26
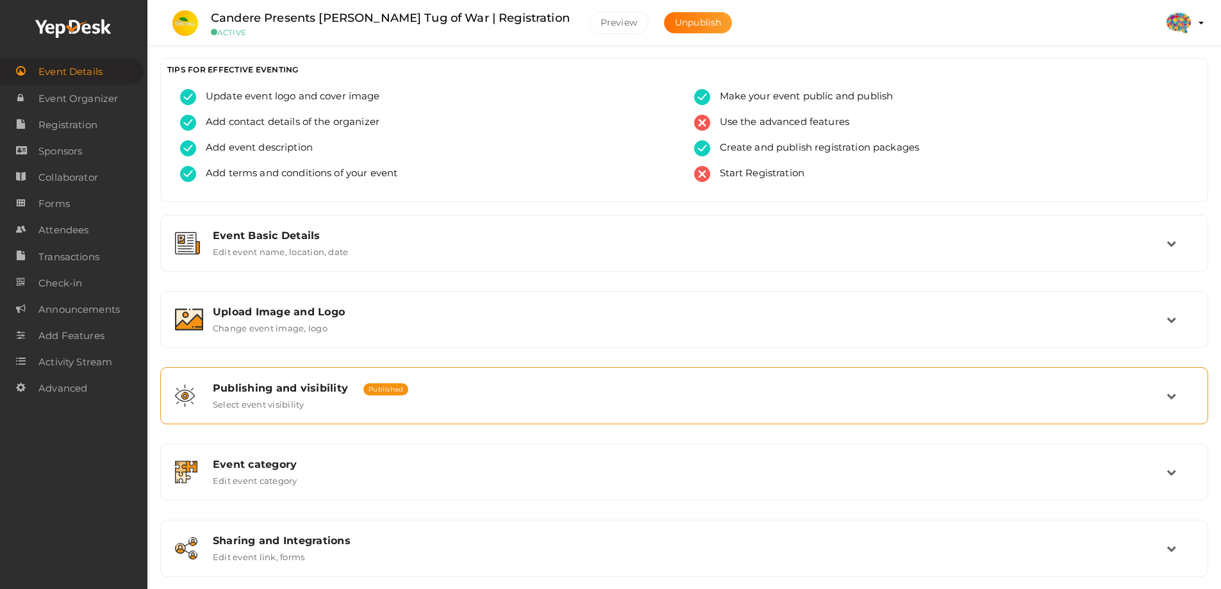
click at [320, 382] on span "Publishing and visibility" at bounding box center [280, 388] width 135 height 12
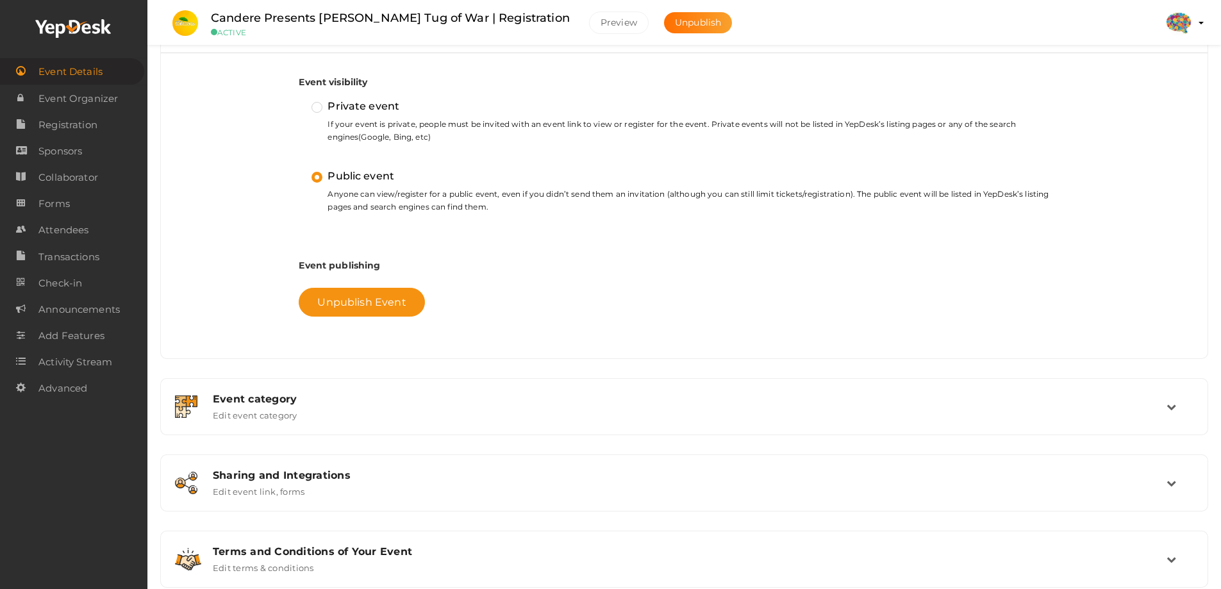
scroll to position [384, 0]
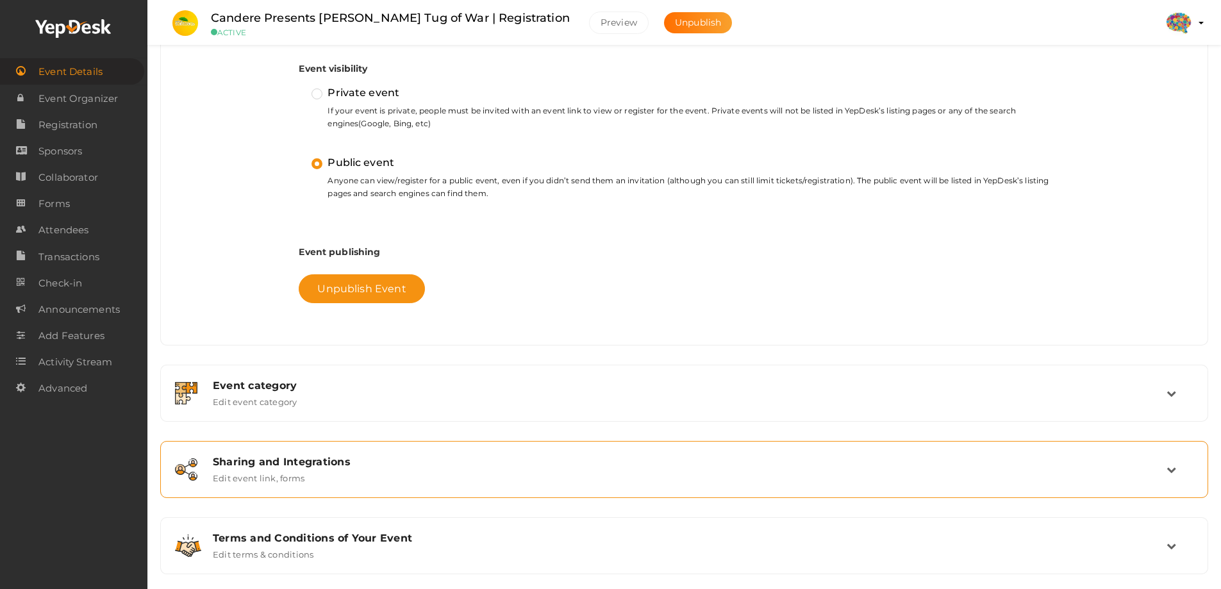
click at [337, 462] on div "Sharing and Integrations" at bounding box center [690, 462] width 954 height 12
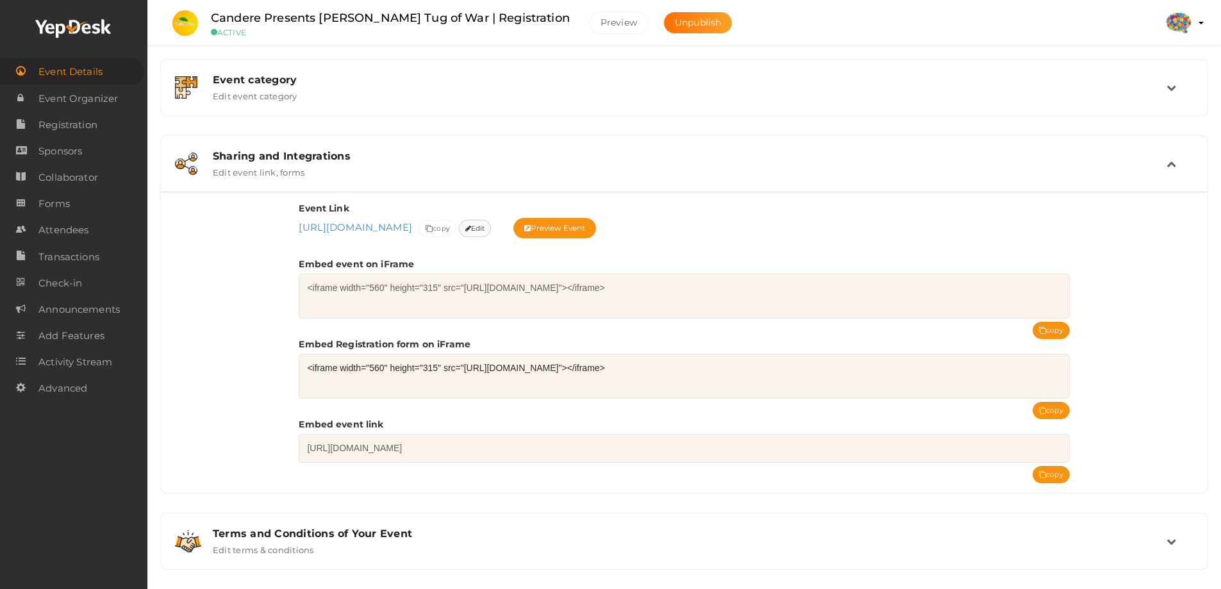
click at [471, 229] on icon at bounding box center [468, 229] width 6 height 7
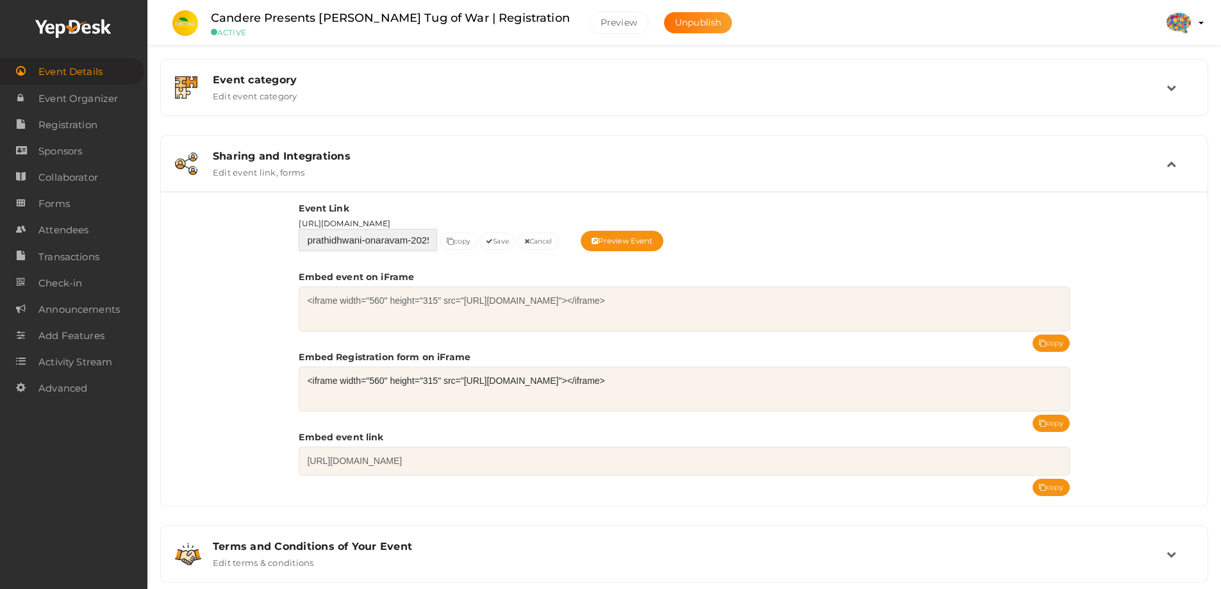
click at [405, 242] on input "prathidhwani-onaravam-2025-tug-of-war" at bounding box center [368, 240] width 138 height 22
click at [539, 242] on button "Cancel" at bounding box center [538, 241] width 41 height 17
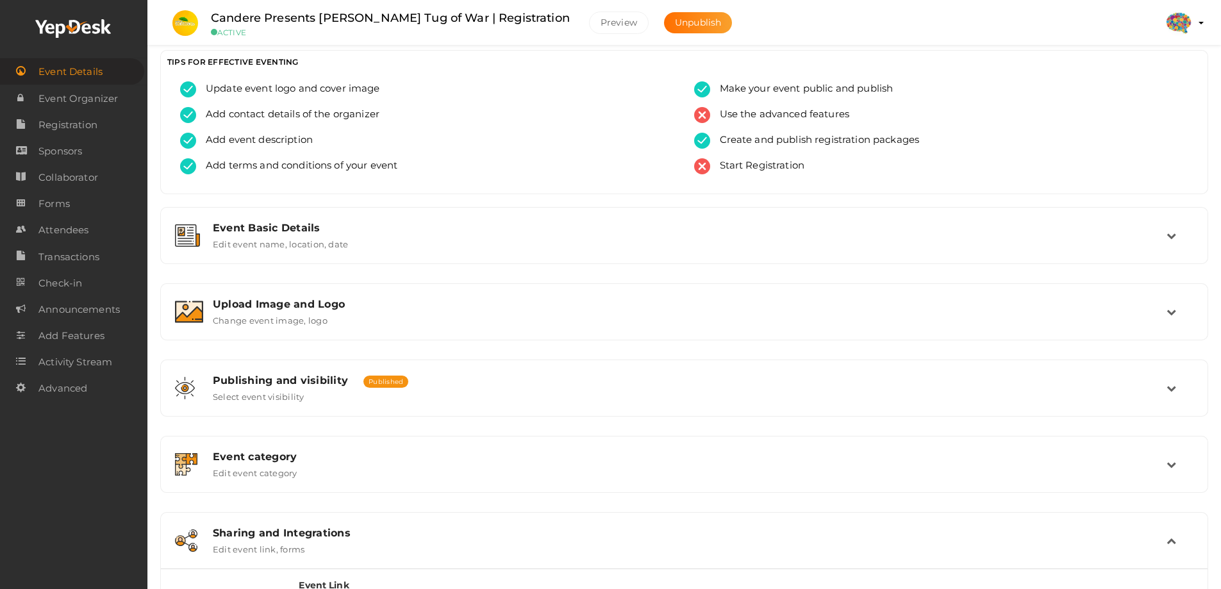
scroll to position [0, 0]
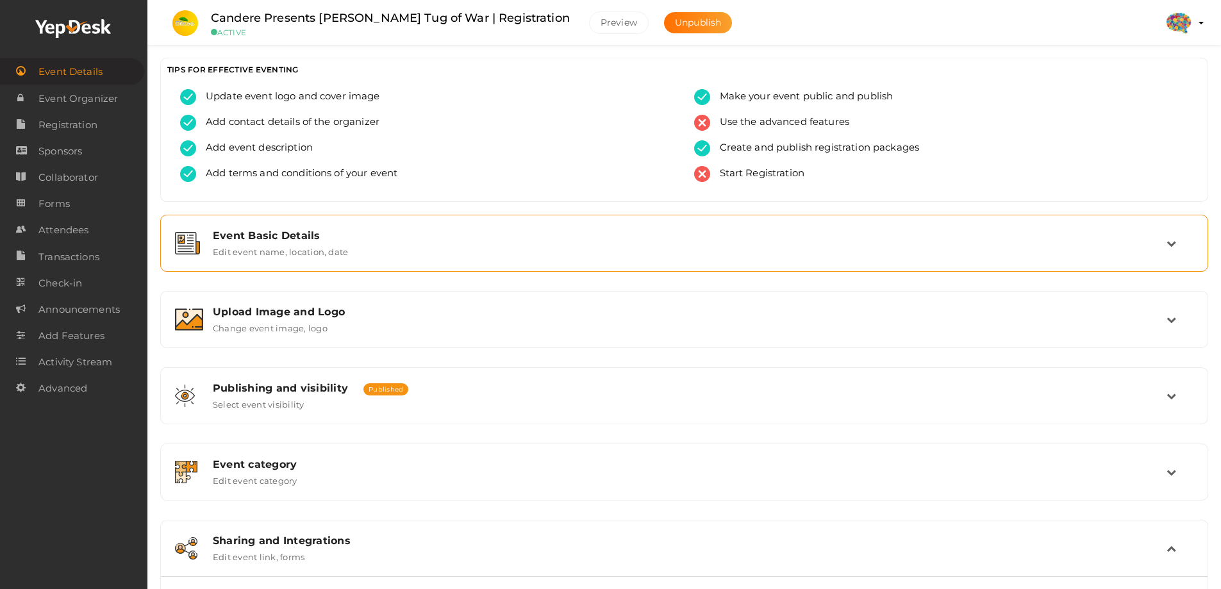
click at [310, 236] on div "Event Basic Details" at bounding box center [690, 235] width 954 height 12
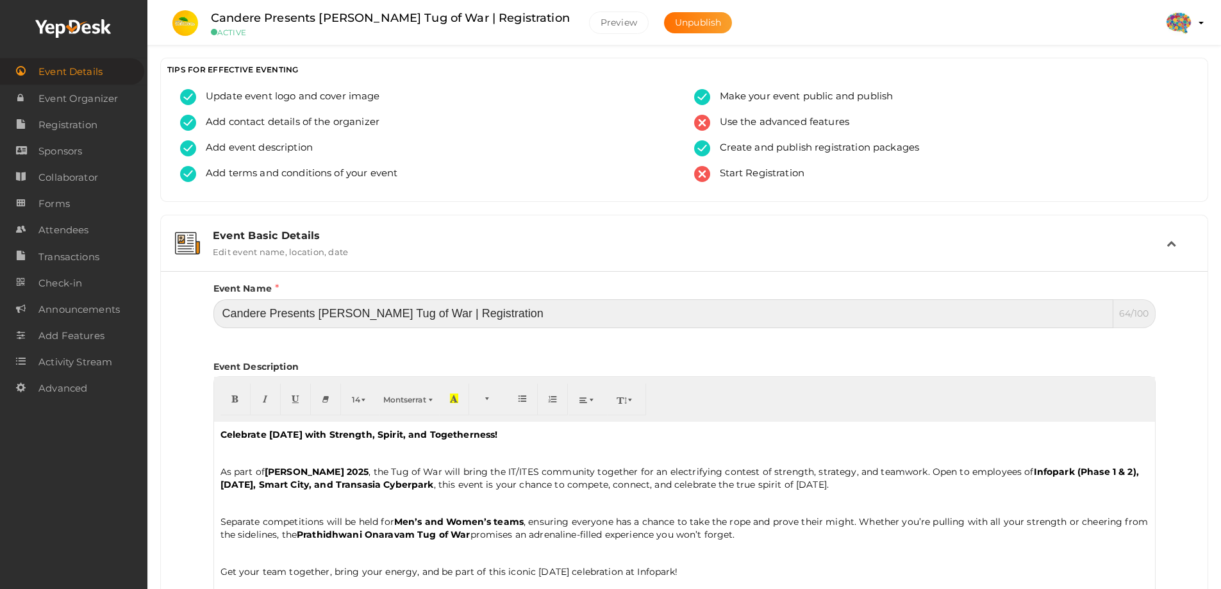
click at [443, 308] on input "Candere Presents Prathidhwani Onaravam Tug of War | Registration" at bounding box center [663, 313] width 900 height 29
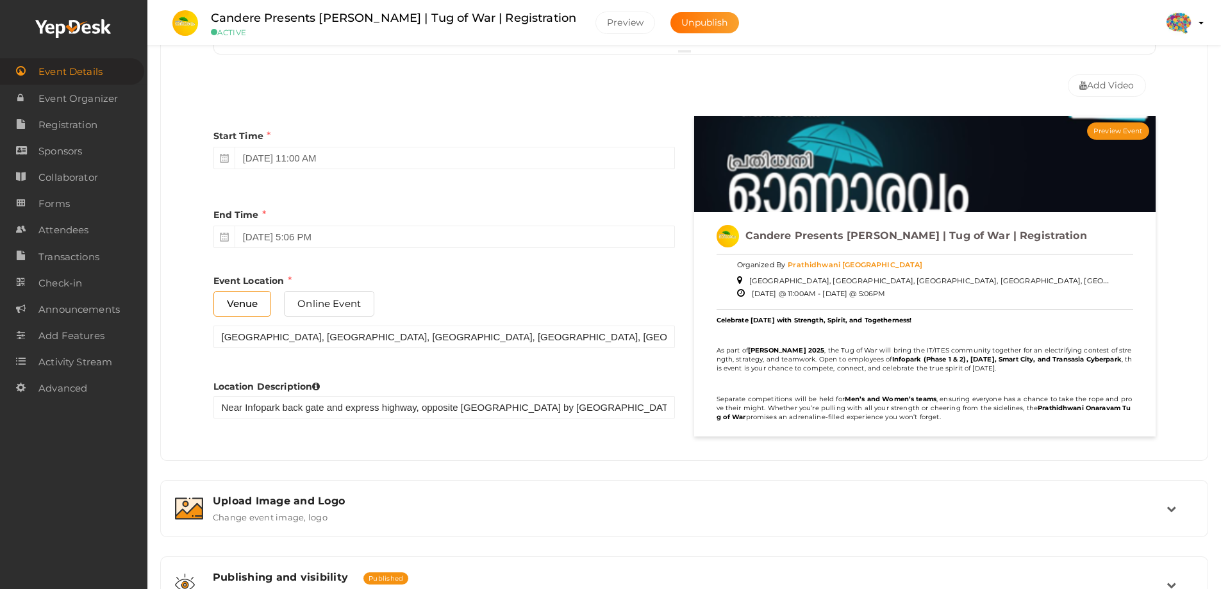
scroll to position [827, 0]
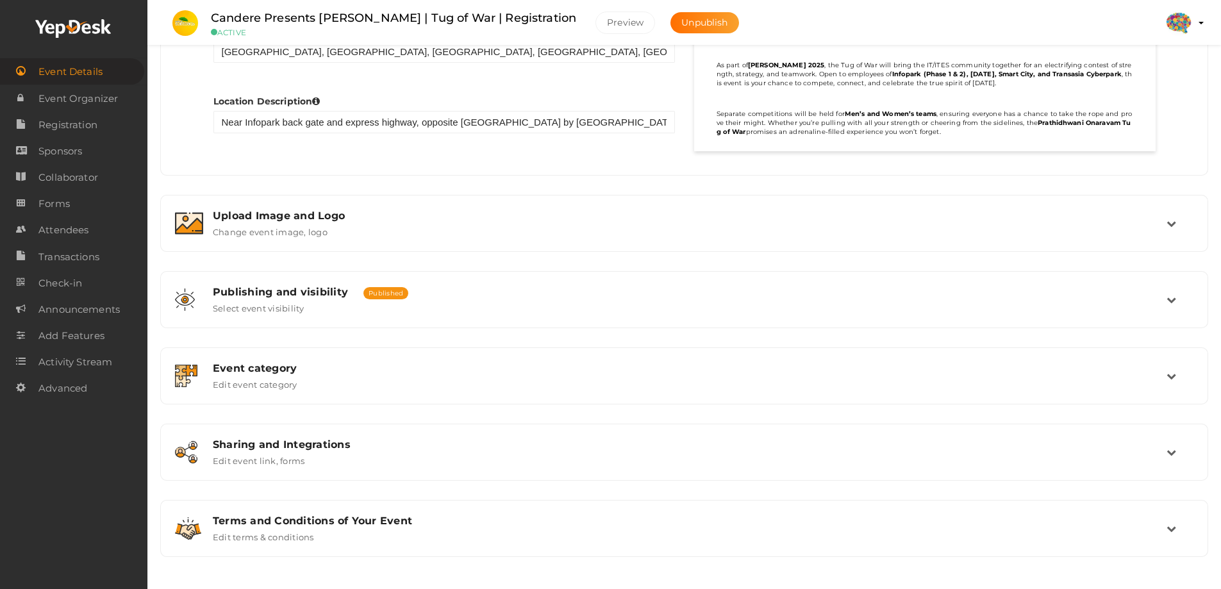
type input "Candere Presents Prathidhwani Onaravam | Tug of War | Registration"
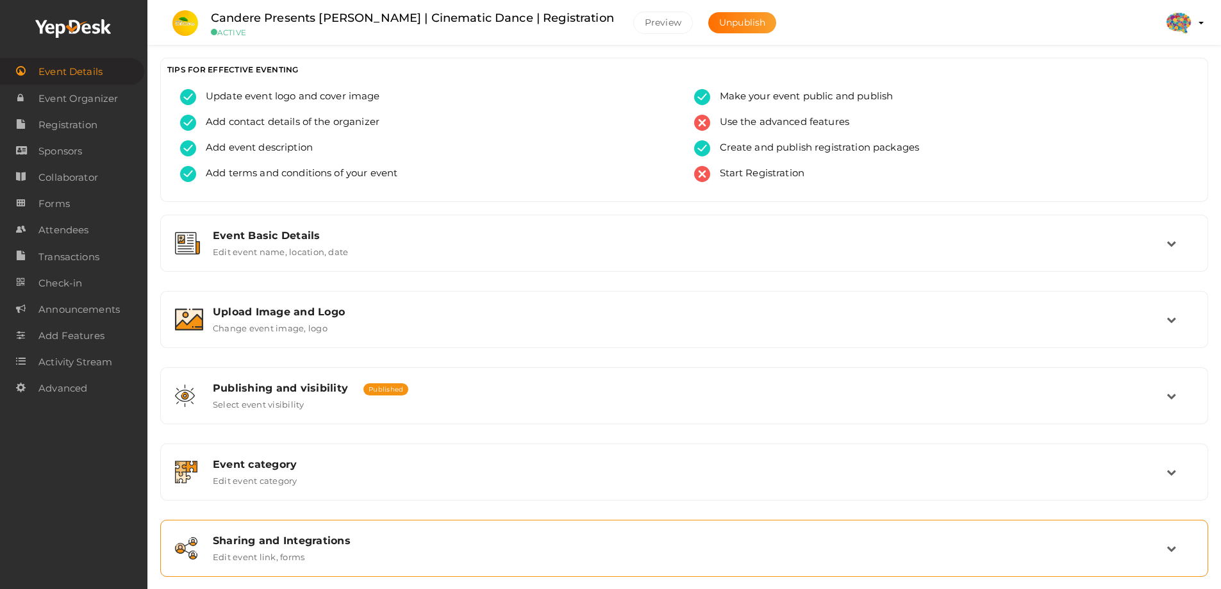
click at [314, 535] on div "Sharing and Integrations" at bounding box center [690, 540] width 954 height 12
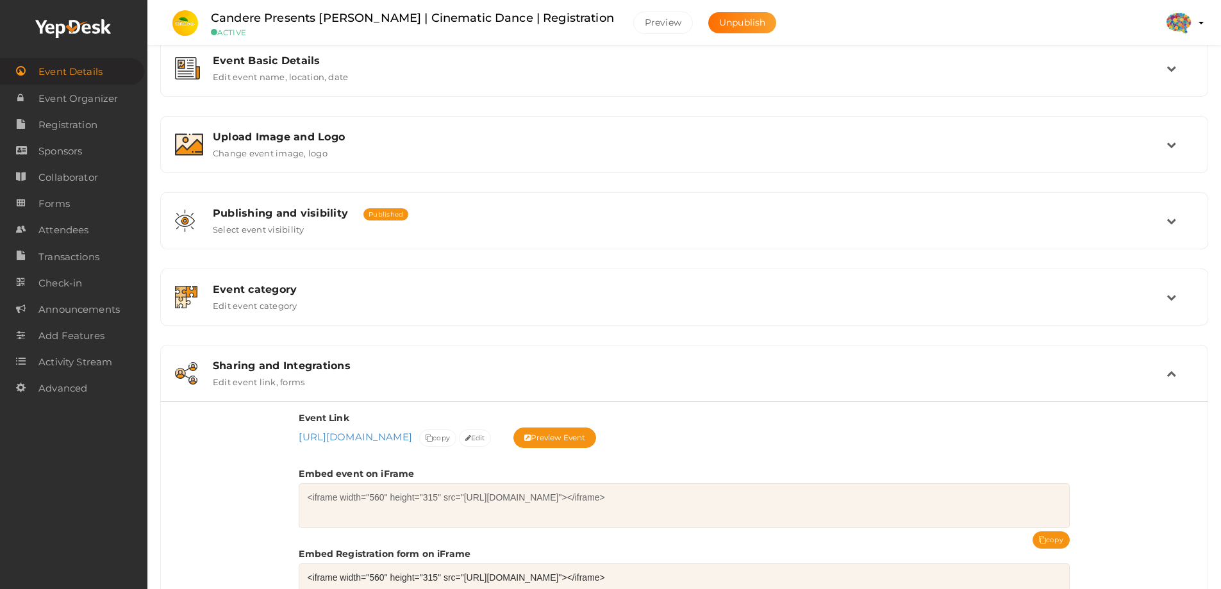
scroll to position [192, 0]
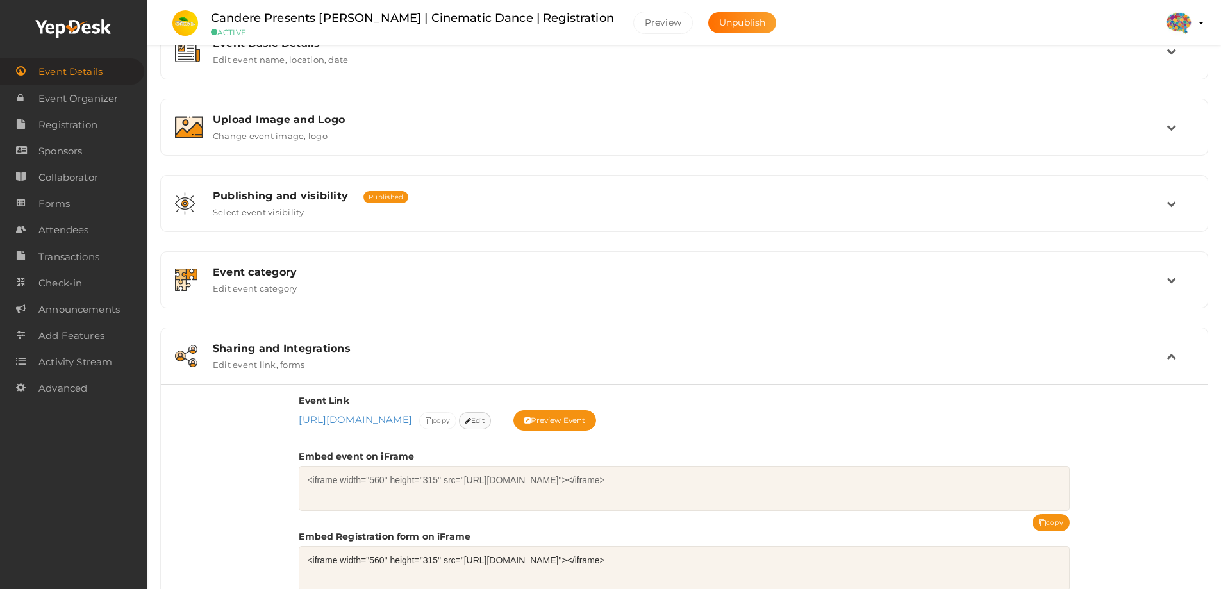
click at [485, 418] on span "Edit" at bounding box center [475, 420] width 20 height 13
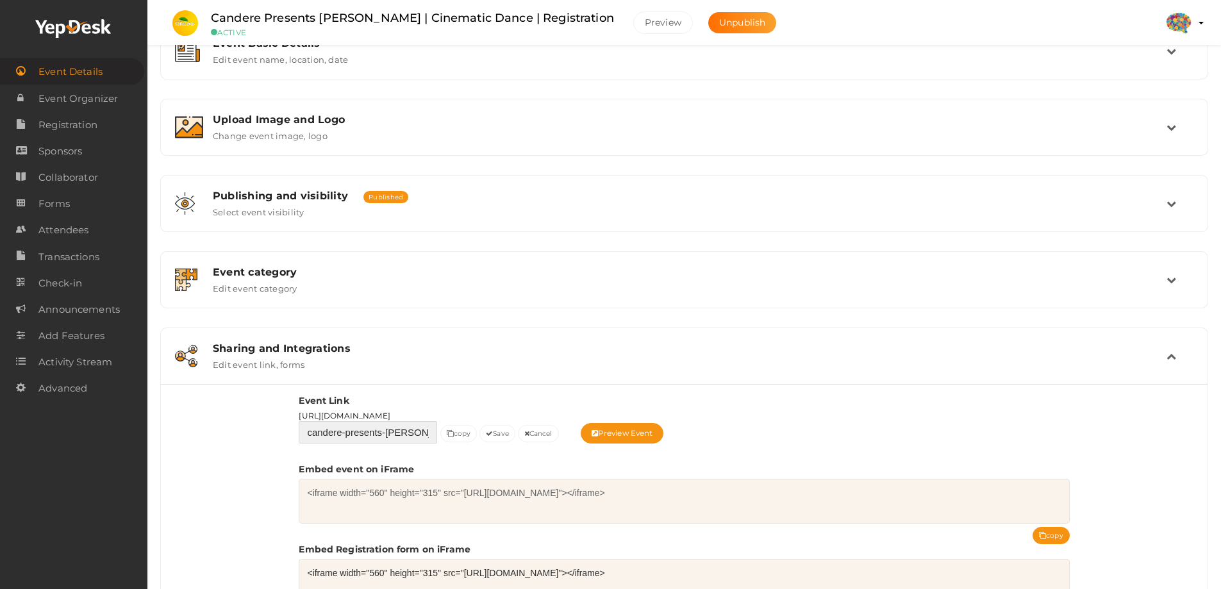
click at [391, 438] on input "candere-presents-prathidhwani-onaravam-cinematic-dance" at bounding box center [368, 432] width 138 height 22
paste input "prathidhwani-onaravam-2025-cinematic-dance"
type input "prathidhwani-onaravam-2025-cinematic-dance"
click at [491, 429] on button "Save" at bounding box center [497, 433] width 36 height 17
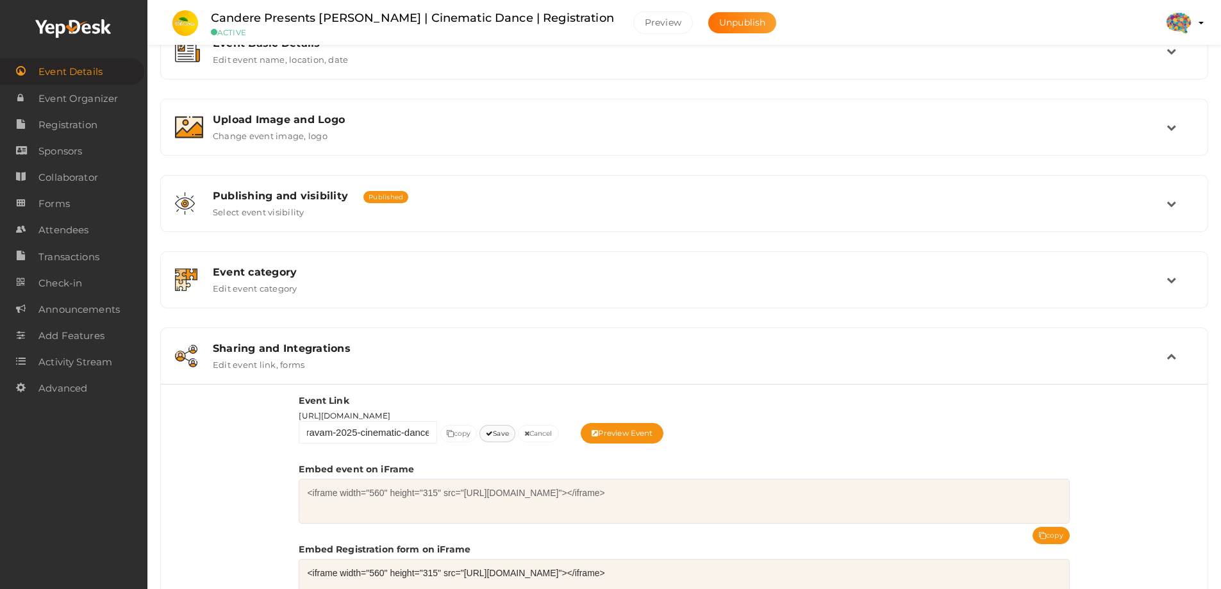
scroll to position [0, 0]
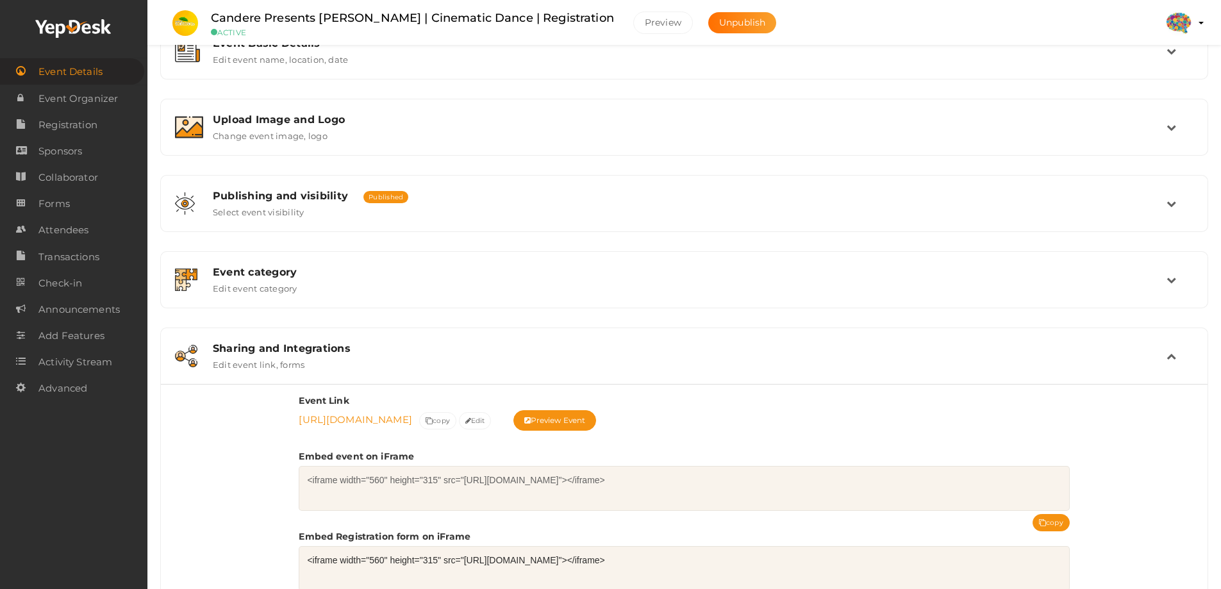
drag, startPoint x: 295, startPoint y: 420, endPoint x: 657, endPoint y: 413, distance: 362.1
click at [657, 413] on div "Event Link https://www.yepdesk.com/prathidhwani-onaravam-2025-cinematic-dance h…" at bounding box center [684, 534] width 1046 height 301
copy link "https://www.yepdesk.com/prathidhwani-onaravam-2025-cinematic-dance"
click at [69, 132] on span "Registration" at bounding box center [67, 125] width 59 height 26
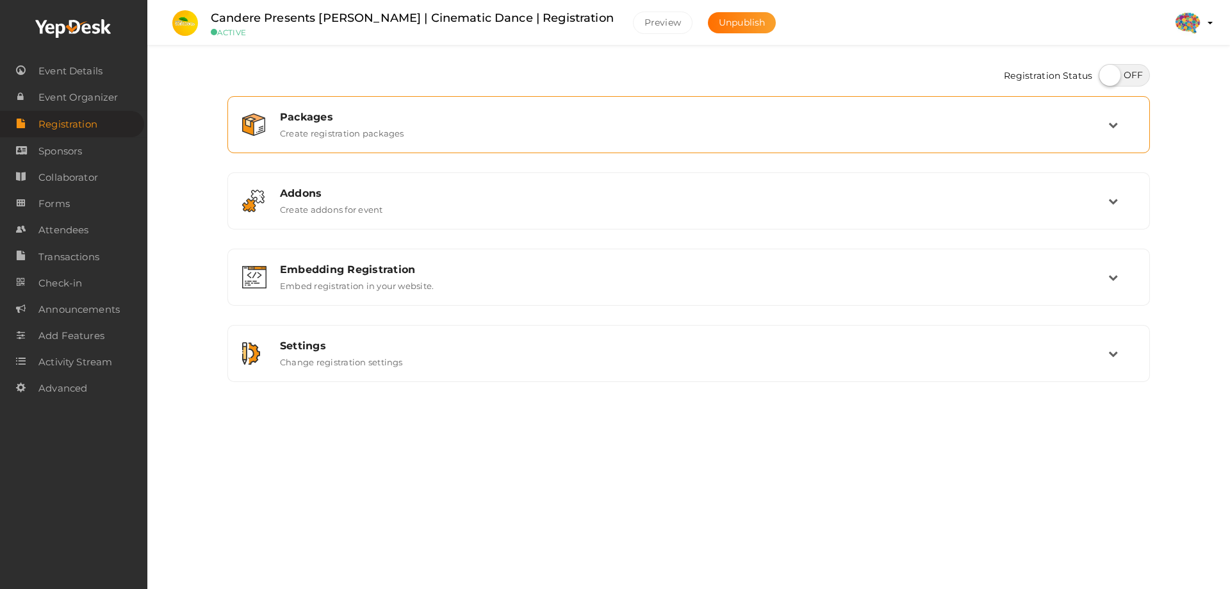
click at [907, 106] on div "Packages Create registration packages" at bounding box center [689, 124] width 909 height 43
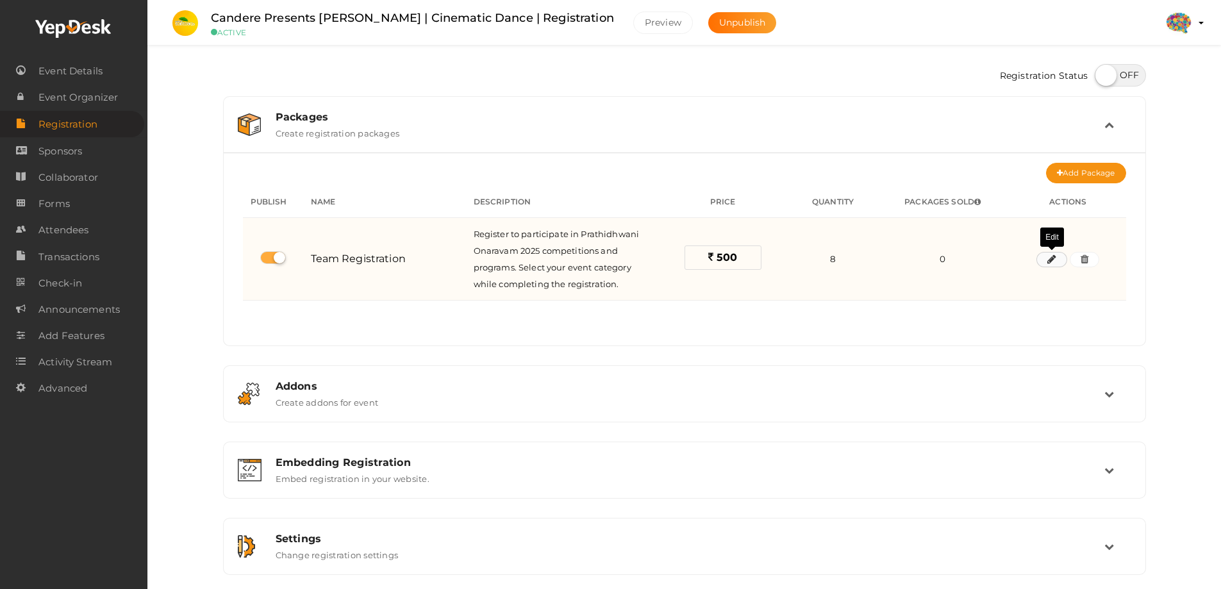
click at [1049, 260] on icon "button" at bounding box center [1051, 260] width 9 height 8
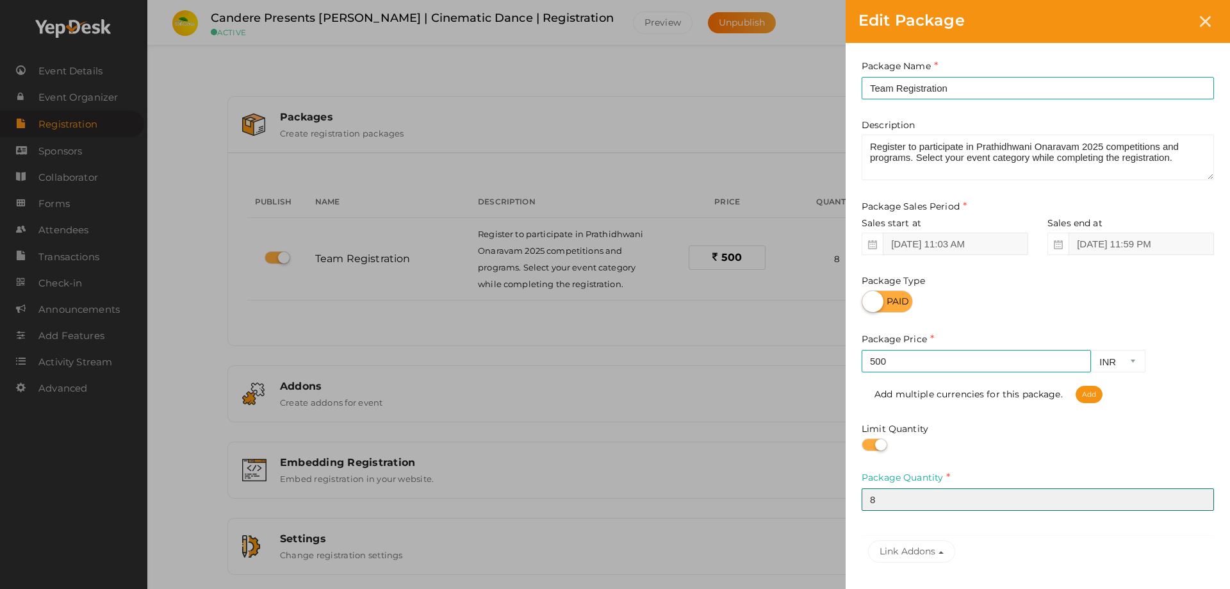
drag, startPoint x: 910, startPoint y: 505, endPoint x: 830, endPoint y: 500, distance: 80.2
click at [830, 500] on div "Edit Package Package Name Team Registration This field is Required. Package Nam…" at bounding box center [615, 294] width 1230 height 589
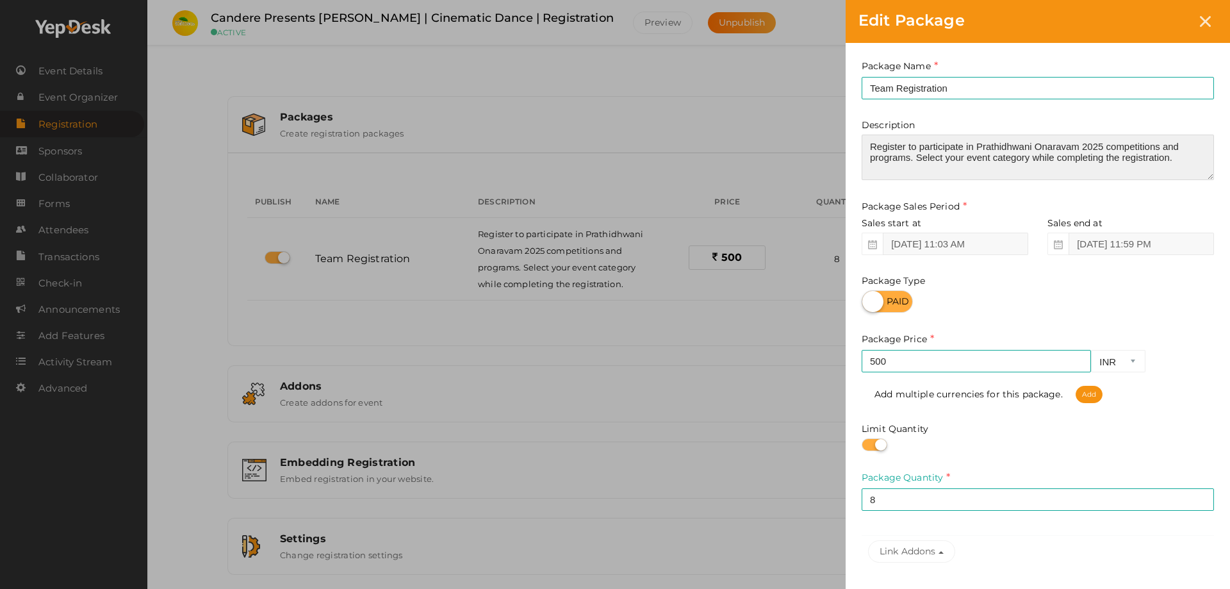
drag, startPoint x: 1187, startPoint y: 158, endPoint x: 819, endPoint y: 133, distance: 368.6
click at [819, 133] on div "Edit Package Package Name Team Registration This field is Required. Package Nam…" at bounding box center [615, 294] width 1230 height 589
click at [1045, 145] on textarea "Register to participate in Prathidhwani Onaravam 2025 competitions and programs…" at bounding box center [1038, 157] width 352 height 45
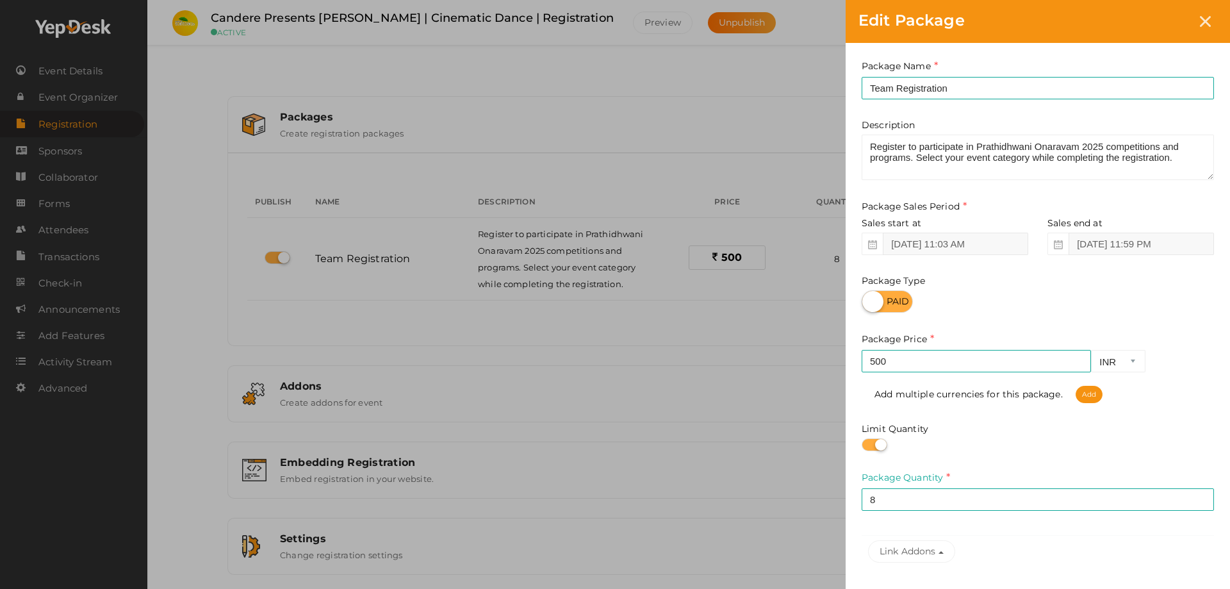
click at [900, 307] on label at bounding box center [887, 301] width 51 height 22
click at [870, 301] on input "checkbox" at bounding box center [866, 297] width 8 height 8
checkbox input "true"
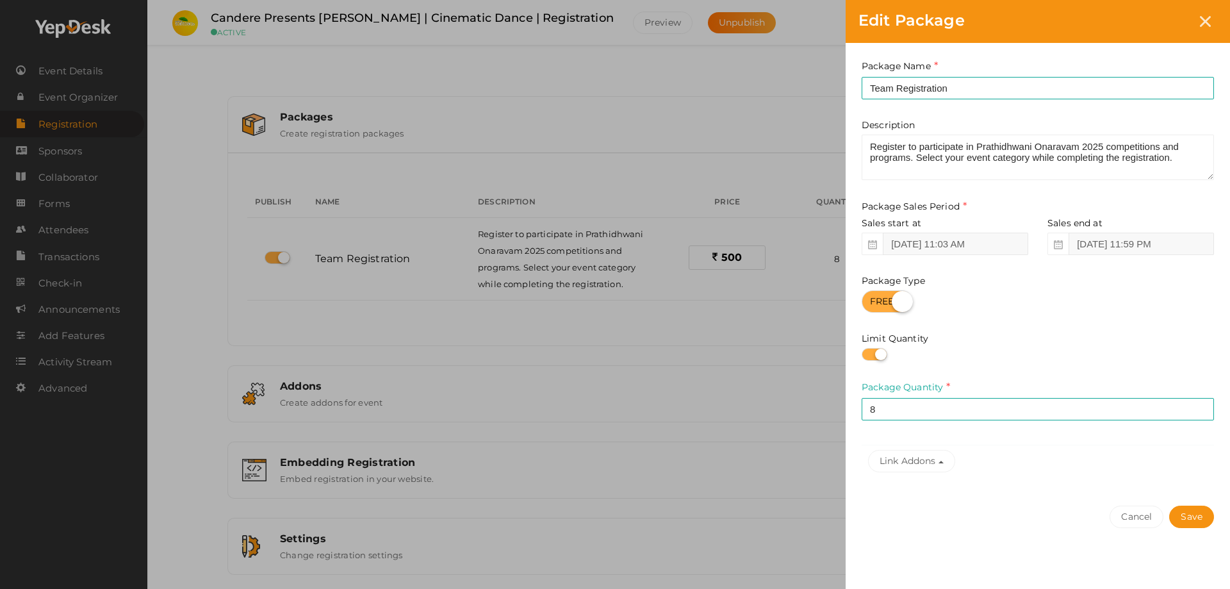
click at [875, 358] on label at bounding box center [875, 354] width 26 height 13
click at [870, 358] on input "checkbox" at bounding box center [866, 355] width 8 height 8
checkbox input "false"
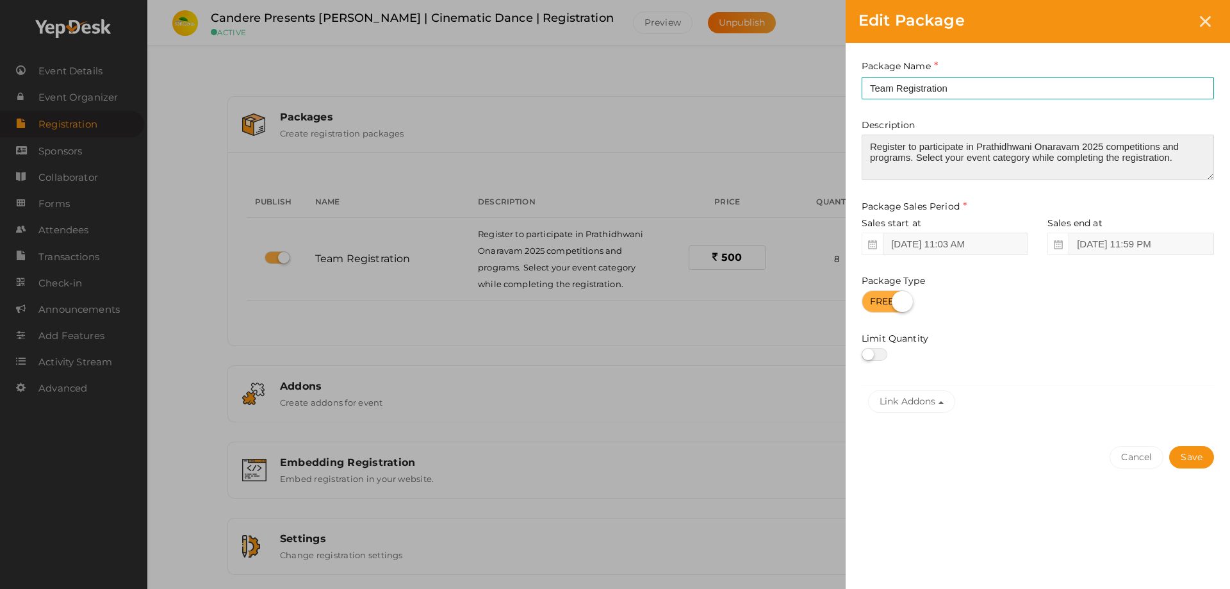
click at [915, 144] on textarea "Register to participate in Prathidhwani Onaravam 2025 competitions and programs…" at bounding box center [1038, 157] width 352 height 45
paste textarea "your team for the Cinematic Dance Competition at Prathidhwani Onaravam 2025. Su…"
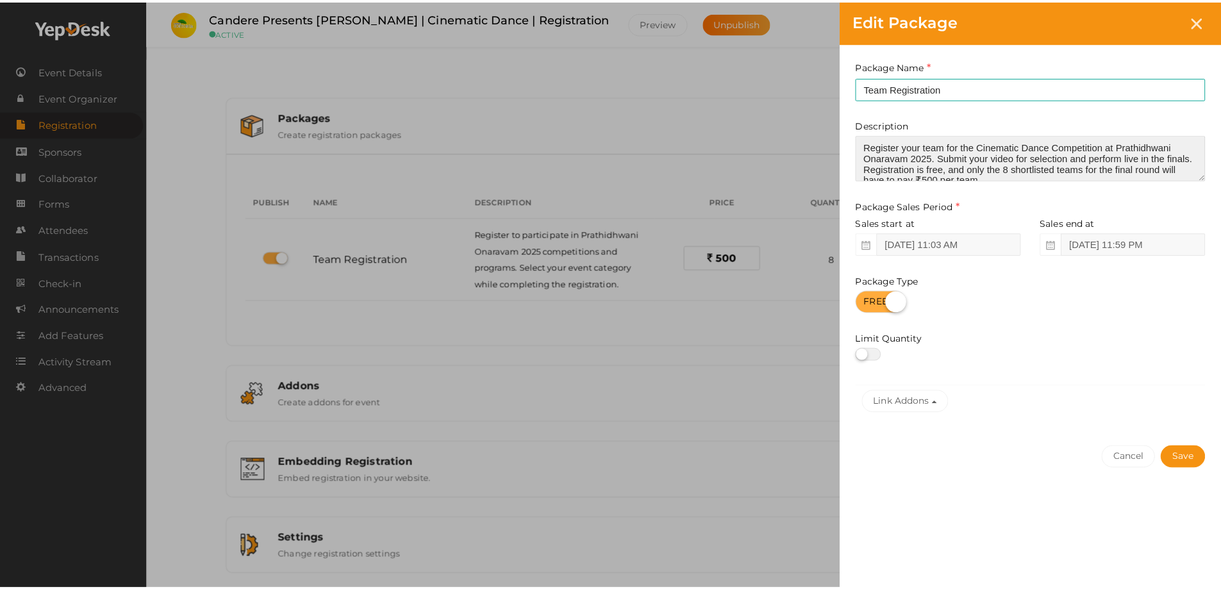
scroll to position [5, 0]
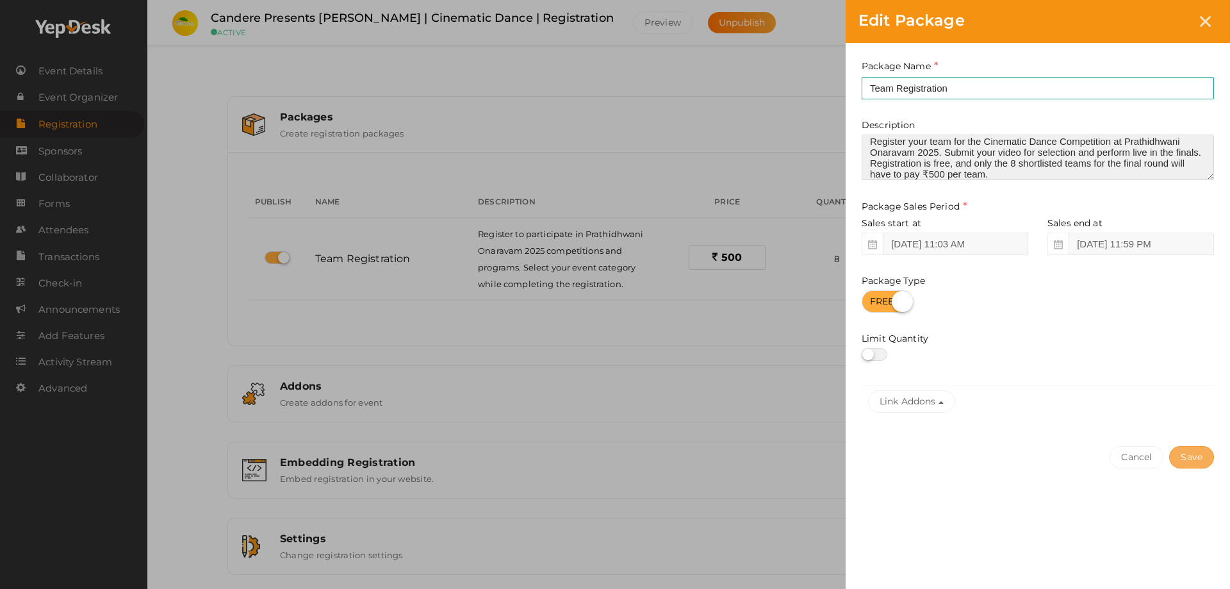
type textarea "Register your team for the Cinematic Dance Competition at Prathidhwani Onaravam…"
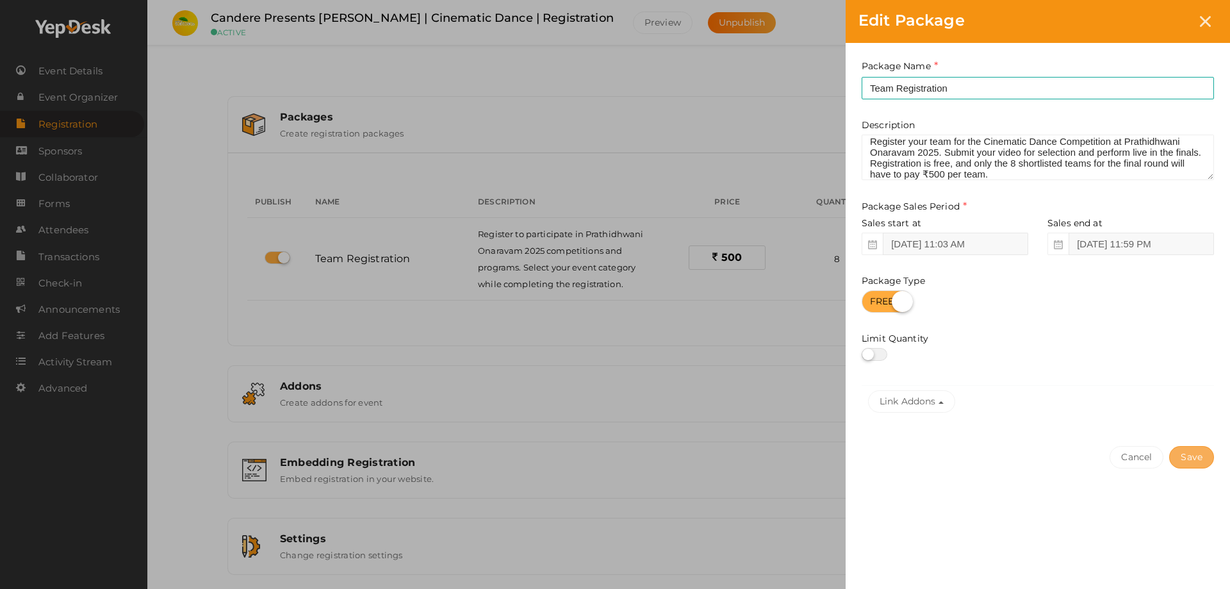
click at [1196, 452] on button "Save" at bounding box center [1191, 457] width 45 height 22
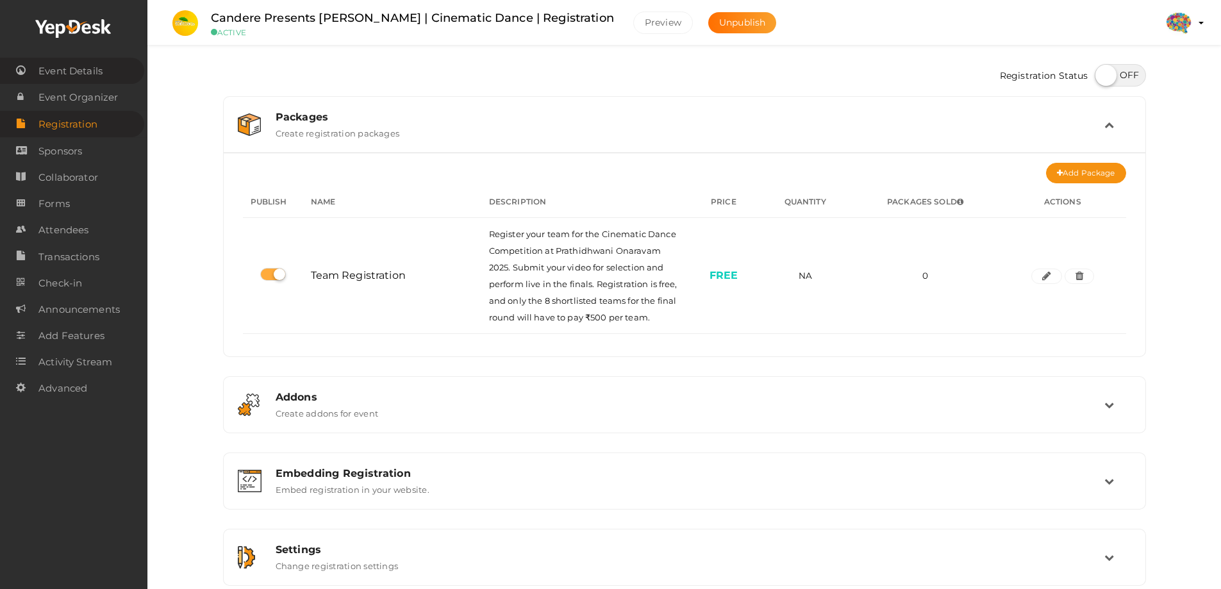
click at [79, 71] on span "Event Details" at bounding box center [70, 71] width 64 height 26
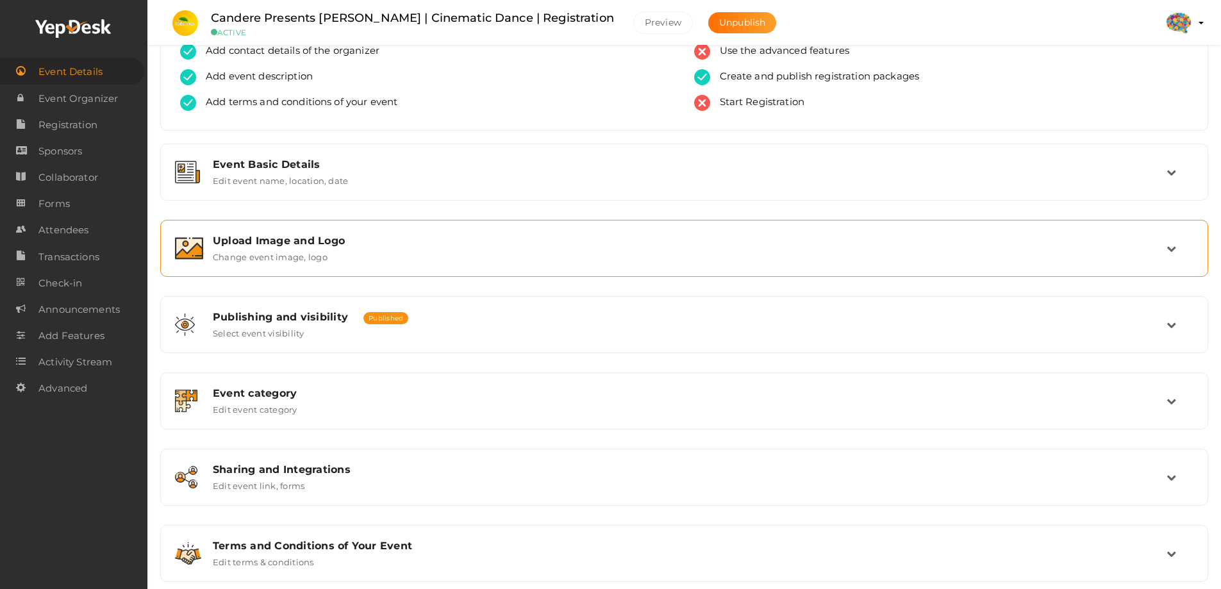
scroll to position [96, 0]
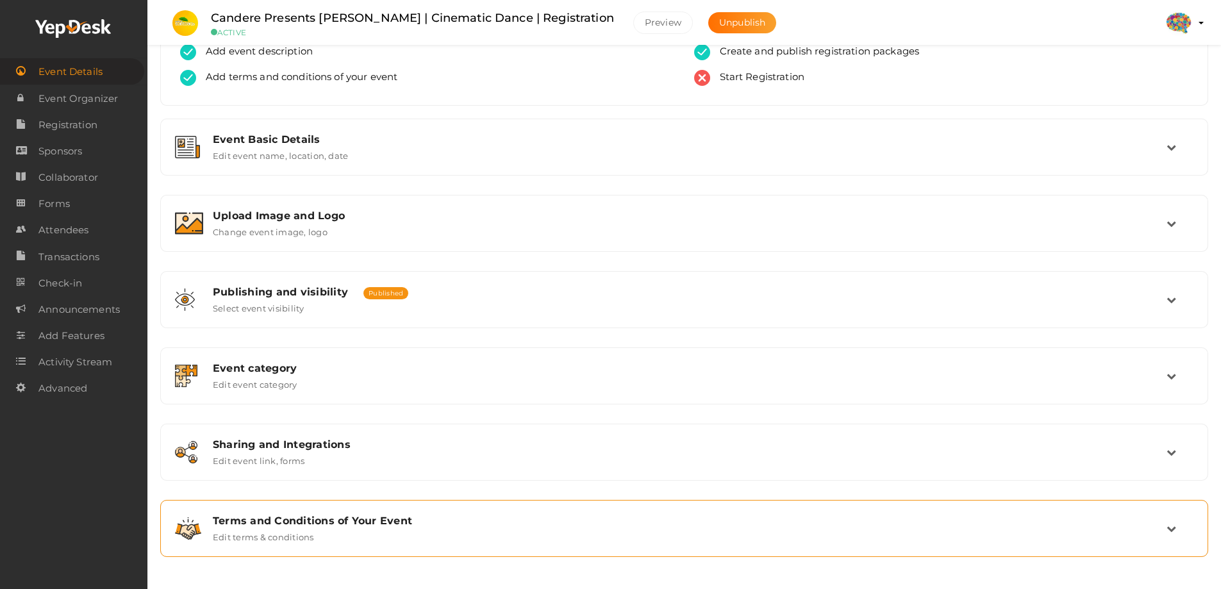
click at [362, 527] on div "Terms and Conditions of Your Event Edit terms & conditions" at bounding box center [684, 529] width 963 height 28
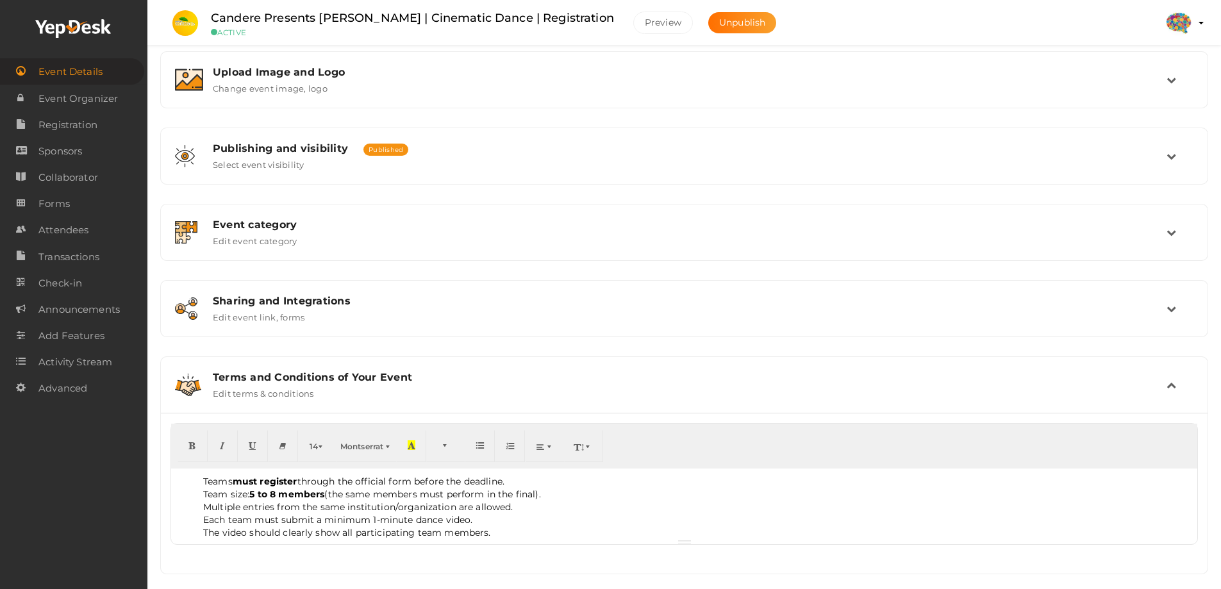
scroll to position [257, 0]
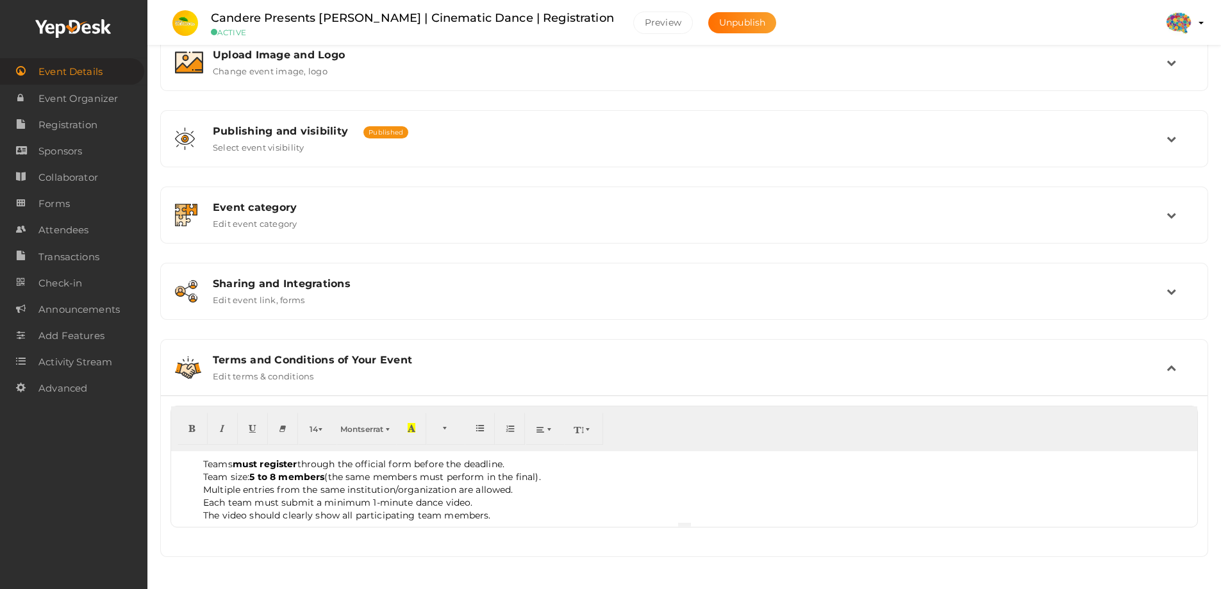
click at [395, 478] on li "Team size: 5 to 8 members (the same members must perform in the final)." at bounding box center [696, 476] width 987 height 13
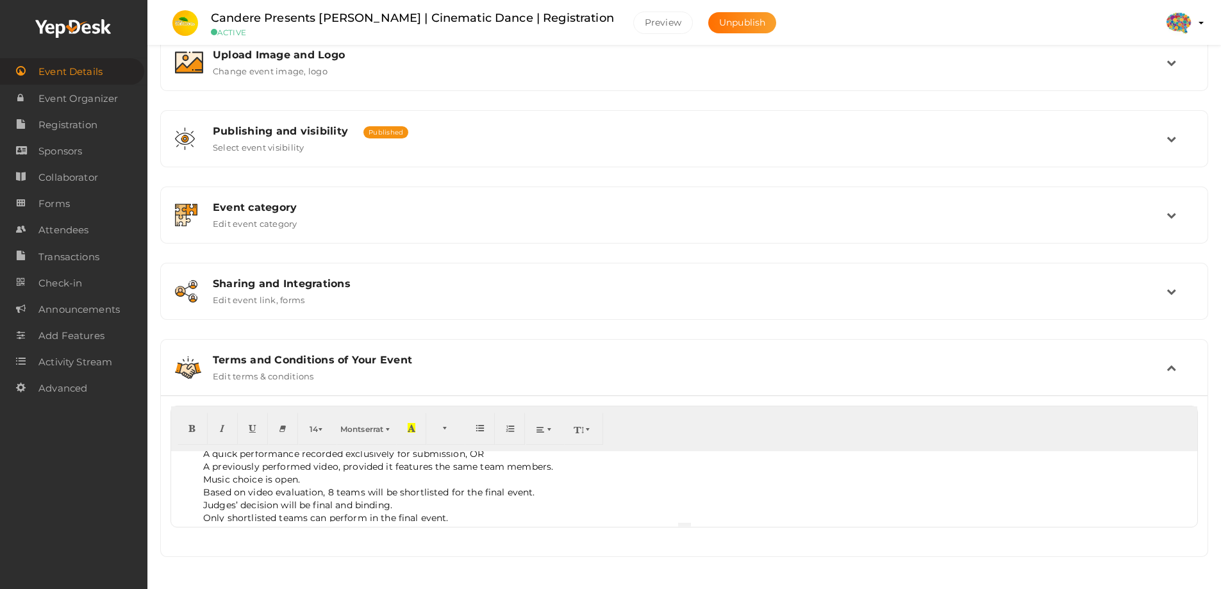
scroll to position [115, 0]
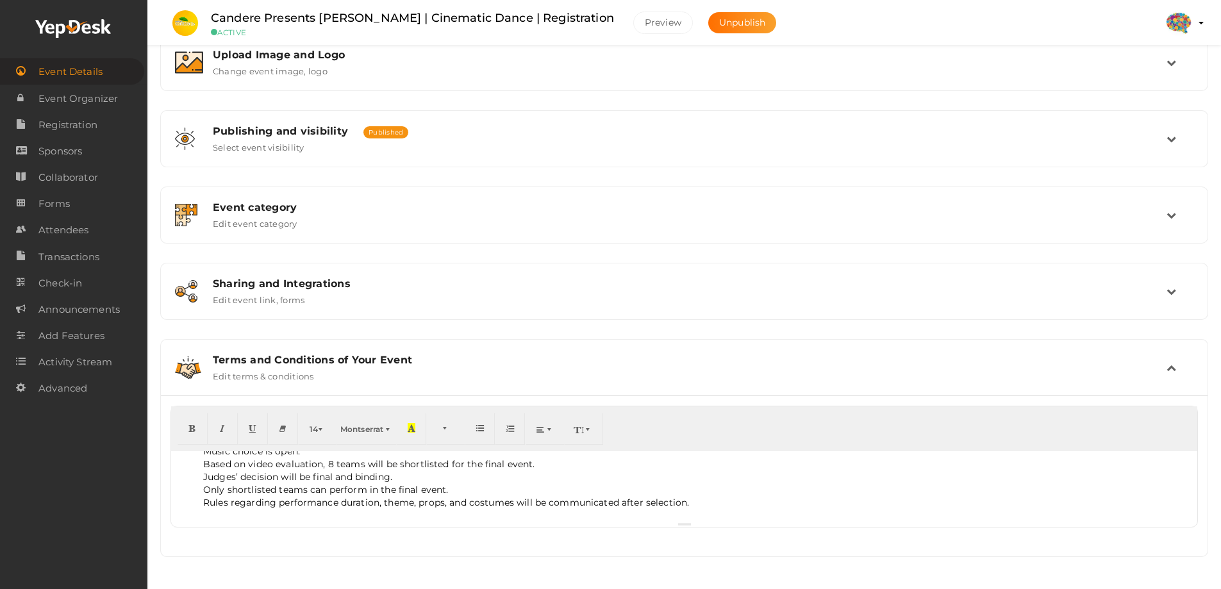
click at [398, 474] on li "Judges’ decision will be final and binding." at bounding box center [696, 476] width 987 height 13
click at [701, 507] on li "Rules regarding performance duration, theme, props, and costumes will be commun…" at bounding box center [696, 502] width 987 height 13
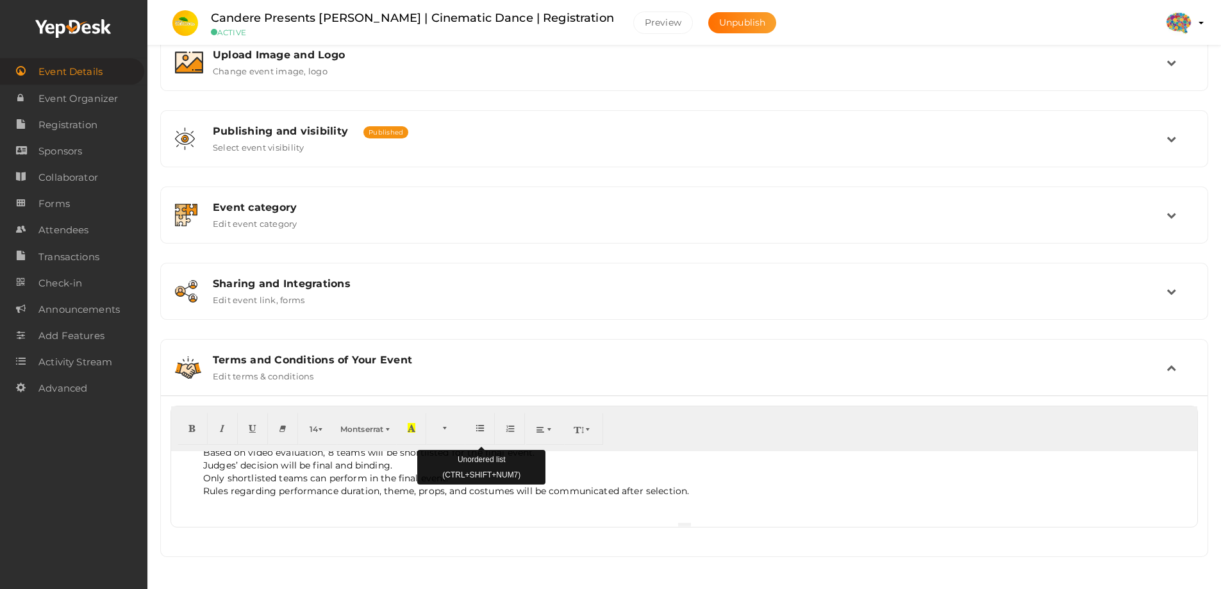
click at [479, 432] on icon "button" at bounding box center [480, 428] width 8 height 10
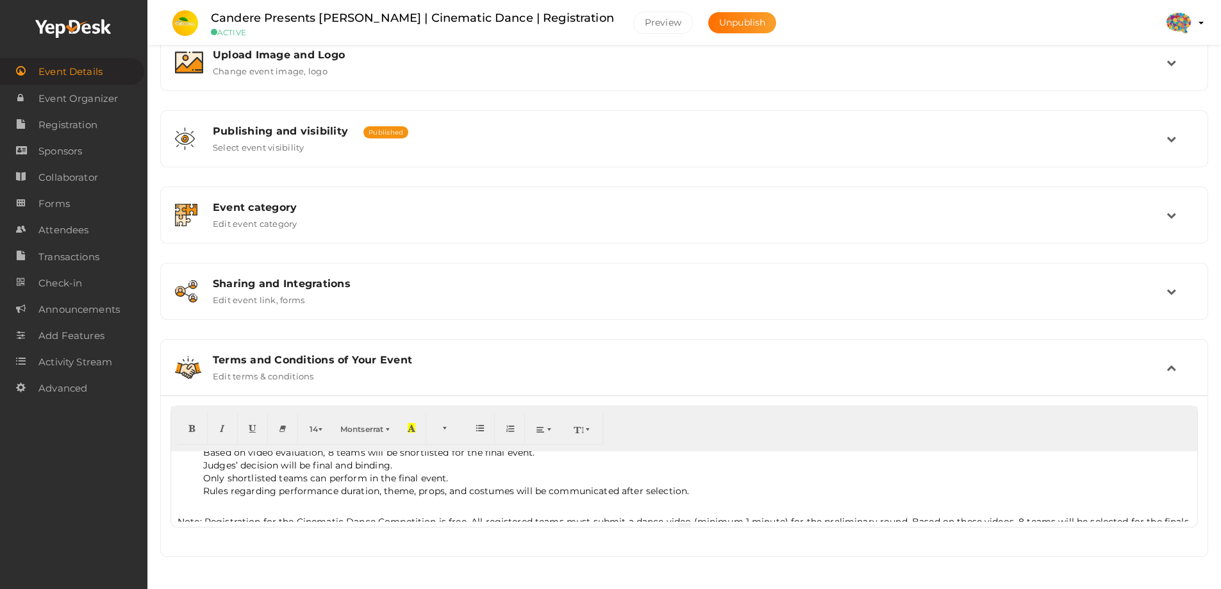
scroll to position [159, 0]
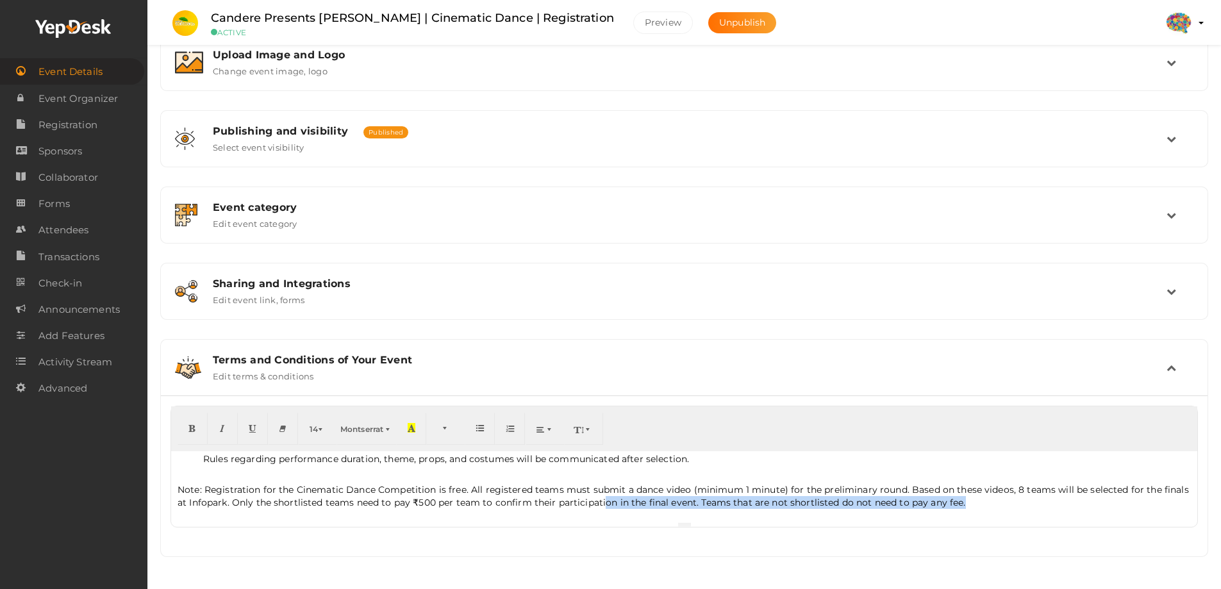
drag, startPoint x: 974, startPoint y: 502, endPoint x: 602, endPoint y: 508, distance: 372.4
click at [602, 508] on p "Note: Registration for the Cinematic Dance Competition is free. All registered …" at bounding box center [684, 496] width 1013 height 26
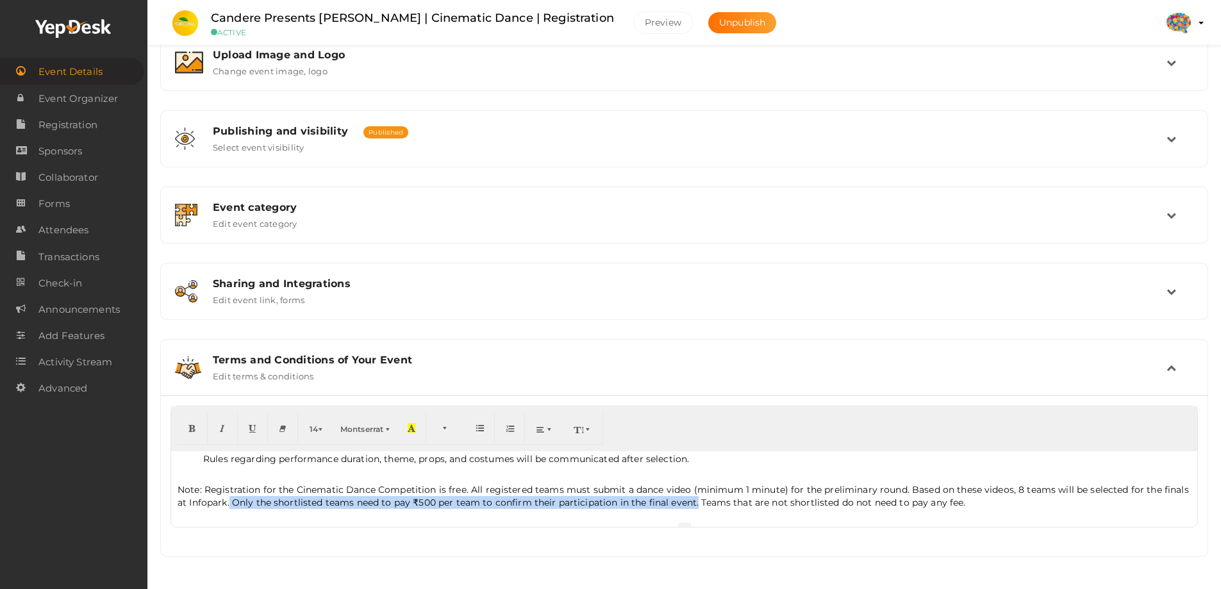
drag, startPoint x: 229, startPoint y: 502, endPoint x: 695, endPoint y: 504, distance: 465.9
click at [695, 504] on p "Note: Registration for the Cinematic Dance Competition is free. All registered …" at bounding box center [684, 496] width 1013 height 26
click at [418, 424] on button "button" at bounding box center [411, 429] width 30 height 32
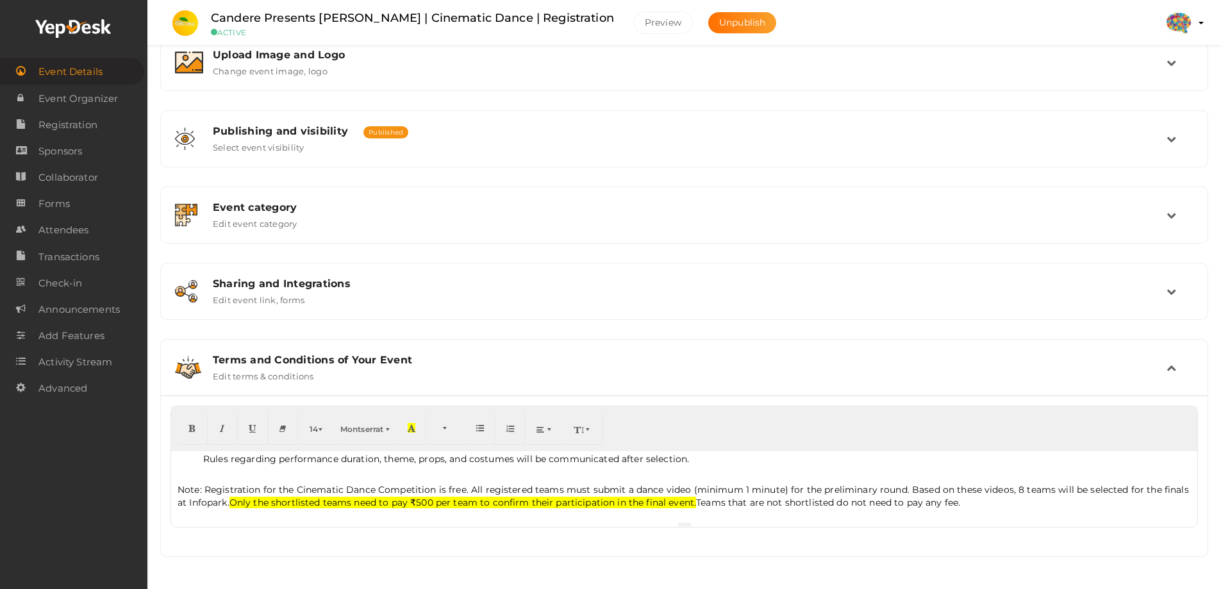
click at [402, 491] on p "Note: Registration for the Cinematic Dance Competition is free. All registered …" at bounding box center [684, 496] width 1013 height 26
drag, startPoint x: 205, startPoint y: 490, endPoint x: 166, endPoint y: 489, distance: 39.1
click at [166, 489] on div "Teams must register through the official form before the deadline. Team size: 5…" at bounding box center [684, 475] width 1046 height 161
click at [693, 30] on button "Preview" at bounding box center [663, 23] width 60 height 22
click at [1012, 504] on p "Note: Registration for the Cinematic Dance Competition is free. All registered …" at bounding box center [684, 496] width 1013 height 26
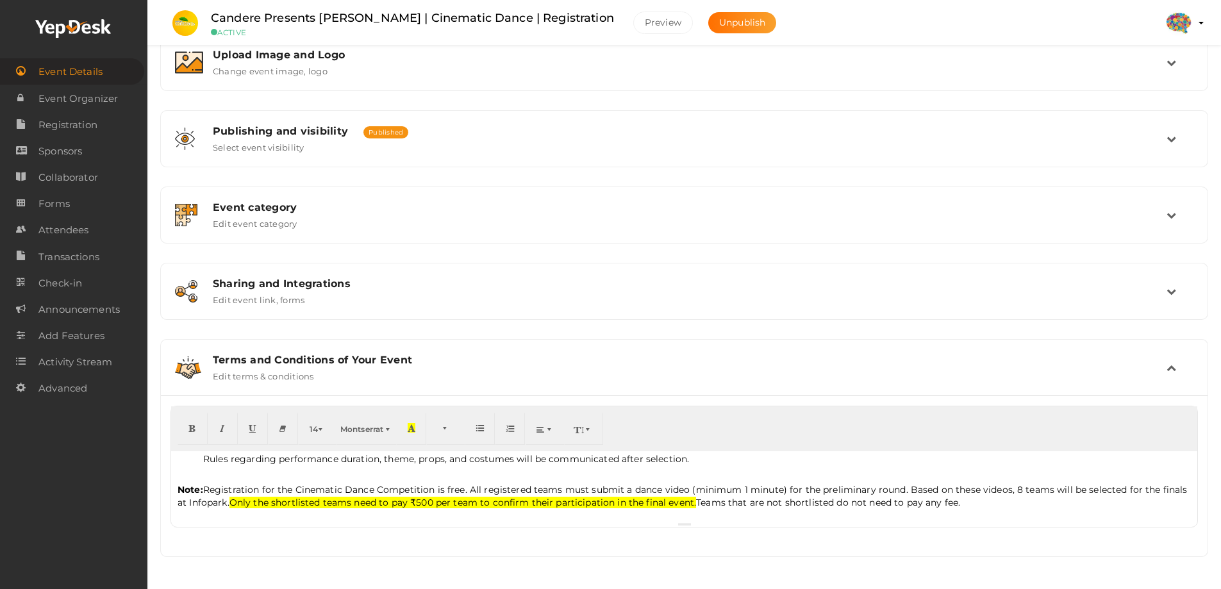
scroll to position [147, 0]
click at [693, 27] on button "Preview" at bounding box center [663, 23] width 60 height 22
click at [1029, 508] on p "Note: Registration for the Cinematic Dance Competition is free. All registered …" at bounding box center [684, 496] width 1013 height 26
click at [693, 17] on button "Preview" at bounding box center [663, 23] width 60 height 22
click at [349, 496] on p "Note: Registration for the Cinematic Dance Competition is free. All registered …" at bounding box center [684, 496] width 1013 height 26
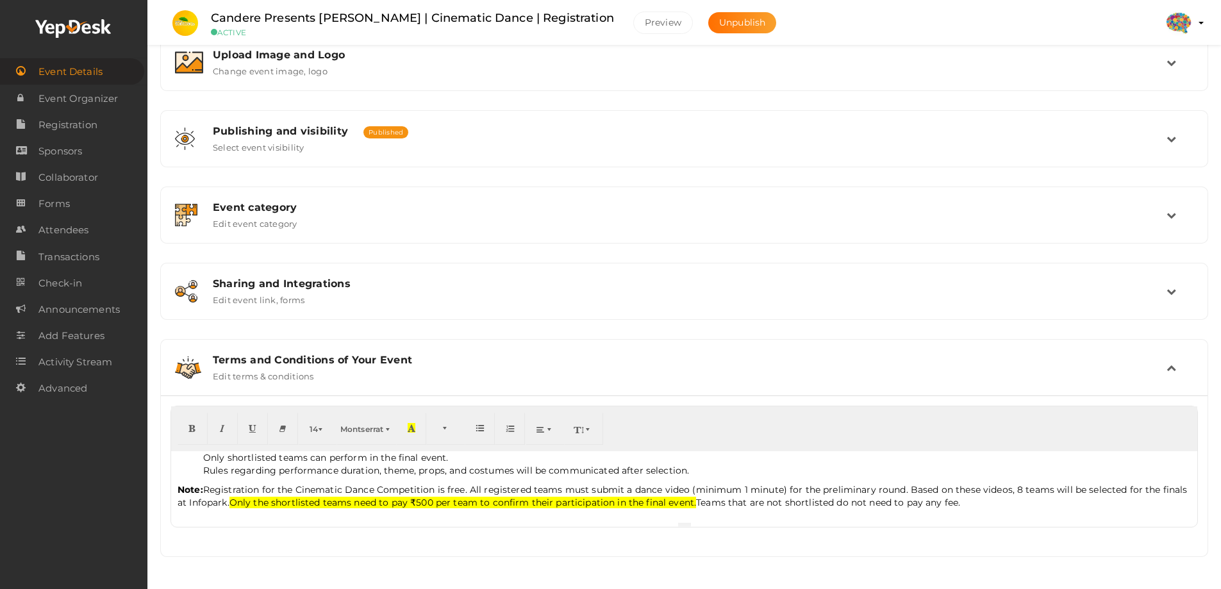
drag, startPoint x: 258, startPoint y: 505, endPoint x: 723, endPoint y: 497, distance: 465.9
click at [723, 497] on p "Note: Registration for the Cinematic Dance Competition is free. All registered …" at bounding box center [684, 496] width 1013 height 26
click at [693, 13] on button "Preview" at bounding box center [663, 23] width 60 height 22
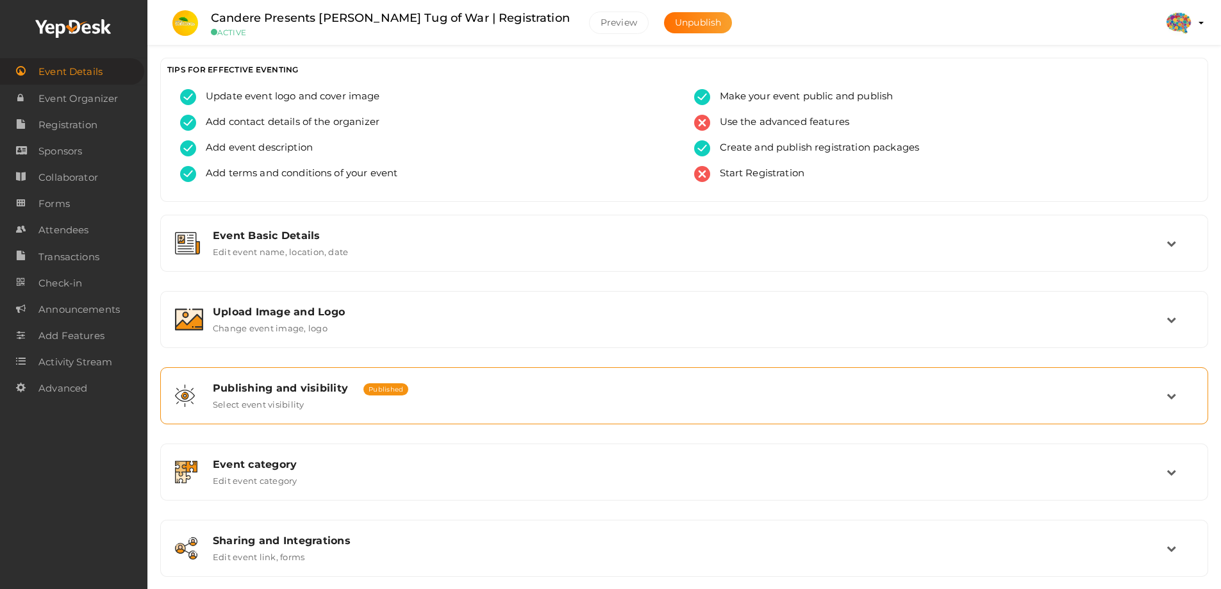
click at [390, 384] on span "Published" at bounding box center [385, 389] width 45 height 12
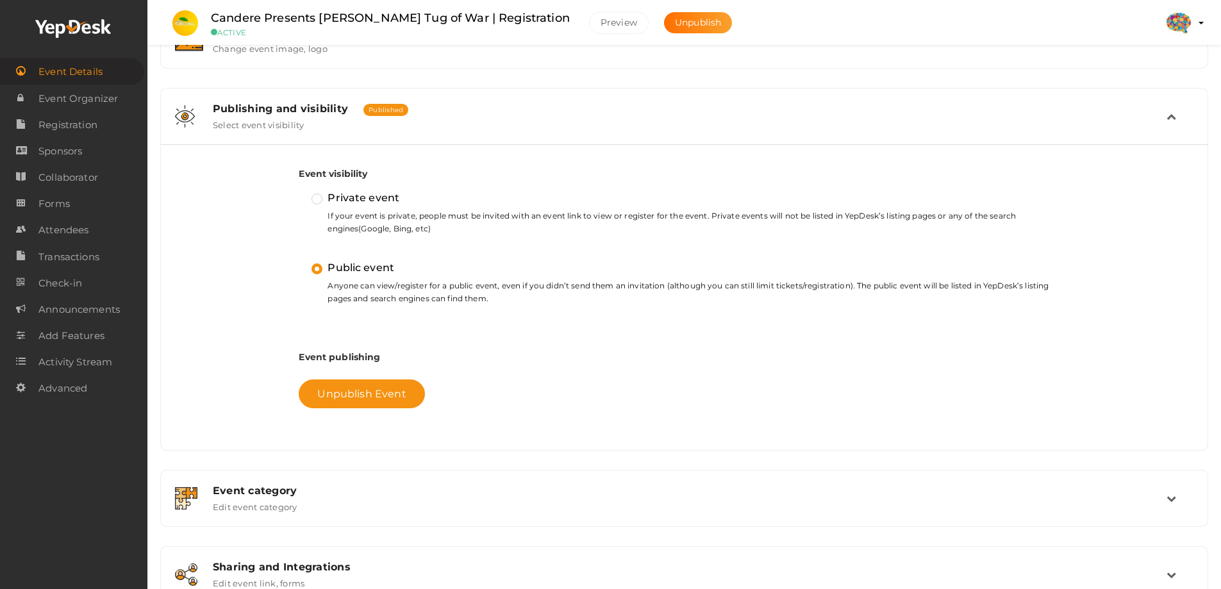
scroll to position [384, 0]
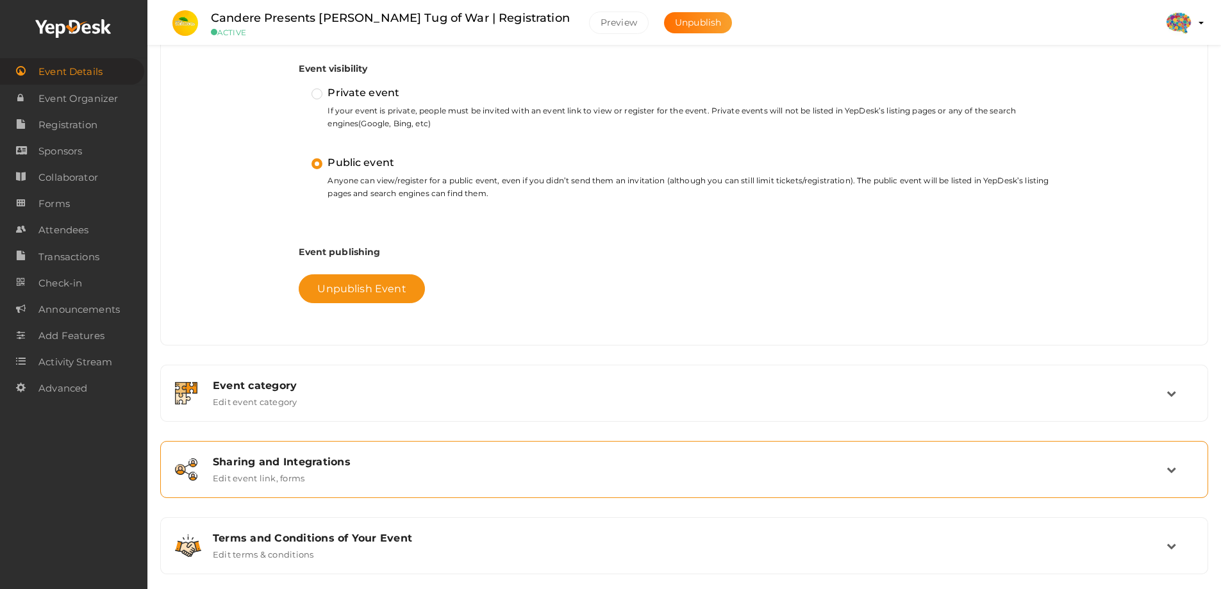
click at [350, 471] on div "Sharing and Integrations Edit event link, forms" at bounding box center [684, 470] width 963 height 28
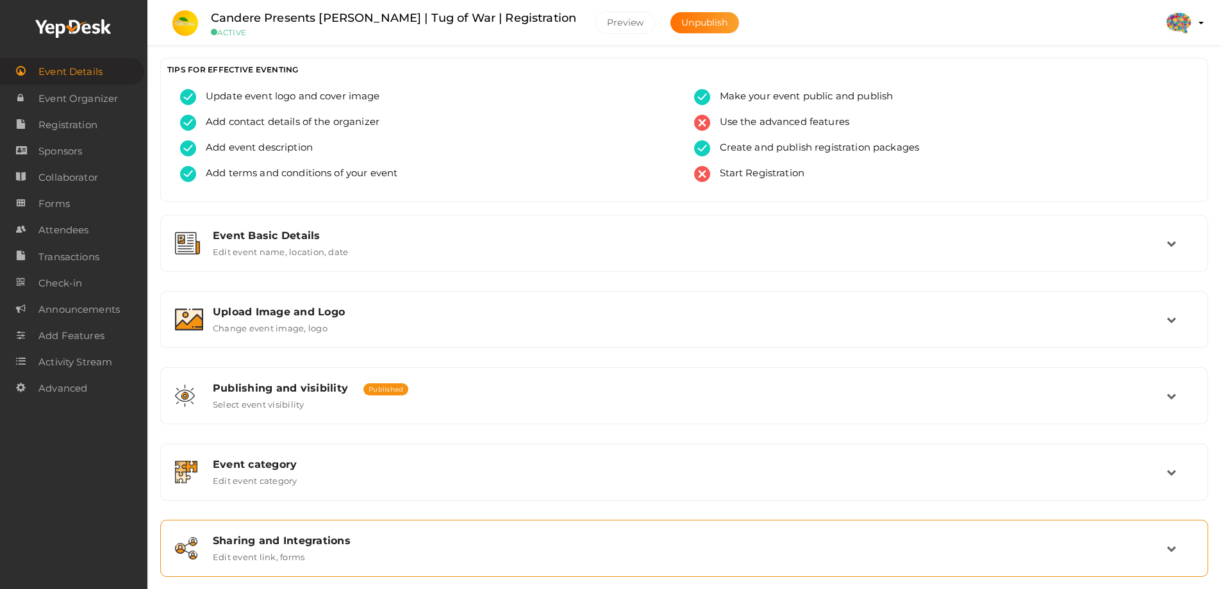
click at [314, 541] on div "Sharing and Integrations" at bounding box center [690, 540] width 954 height 12
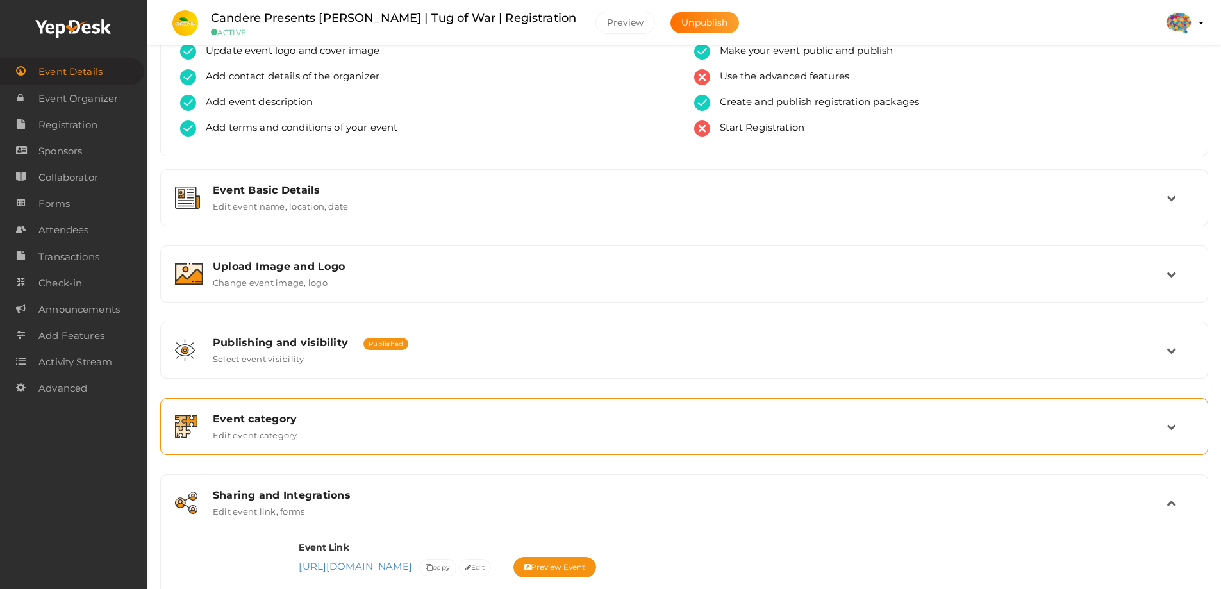
scroll to position [384, 0]
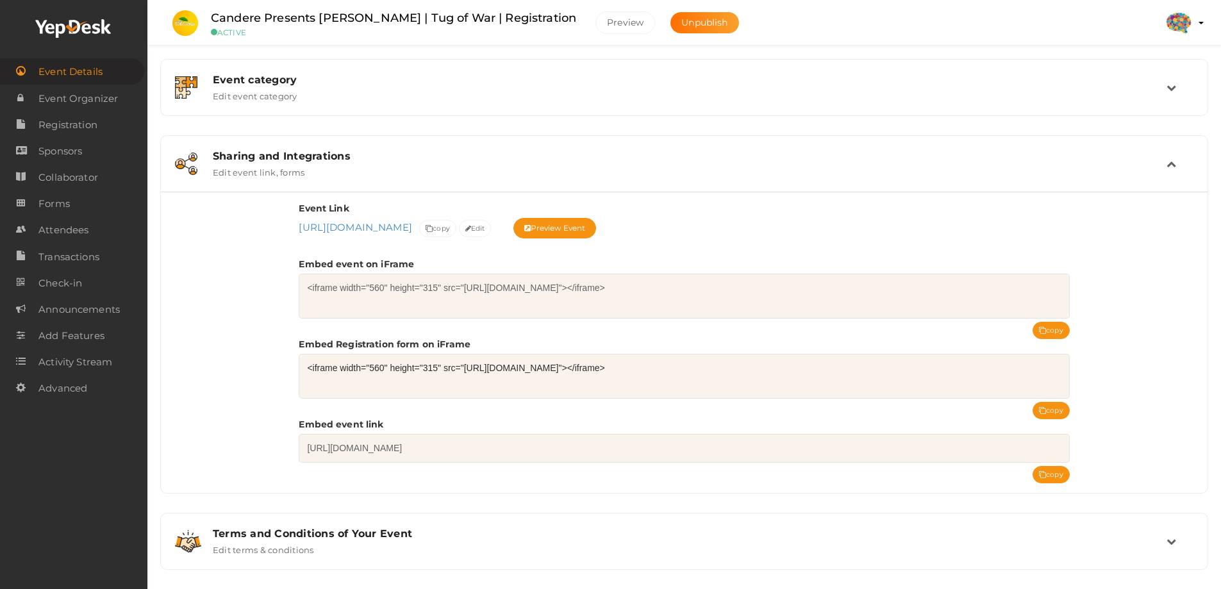
drag, startPoint x: 297, startPoint y: 228, endPoint x: 629, endPoint y: 224, distance: 332.0
click at [629, 224] on div "Event Link https://www.yepdesk.com/prathidhwani-onaravam-2025-tug-of-war https:…" at bounding box center [684, 342] width 1046 height 301
click at [491, 229] on button "Edit" at bounding box center [475, 228] width 33 height 17
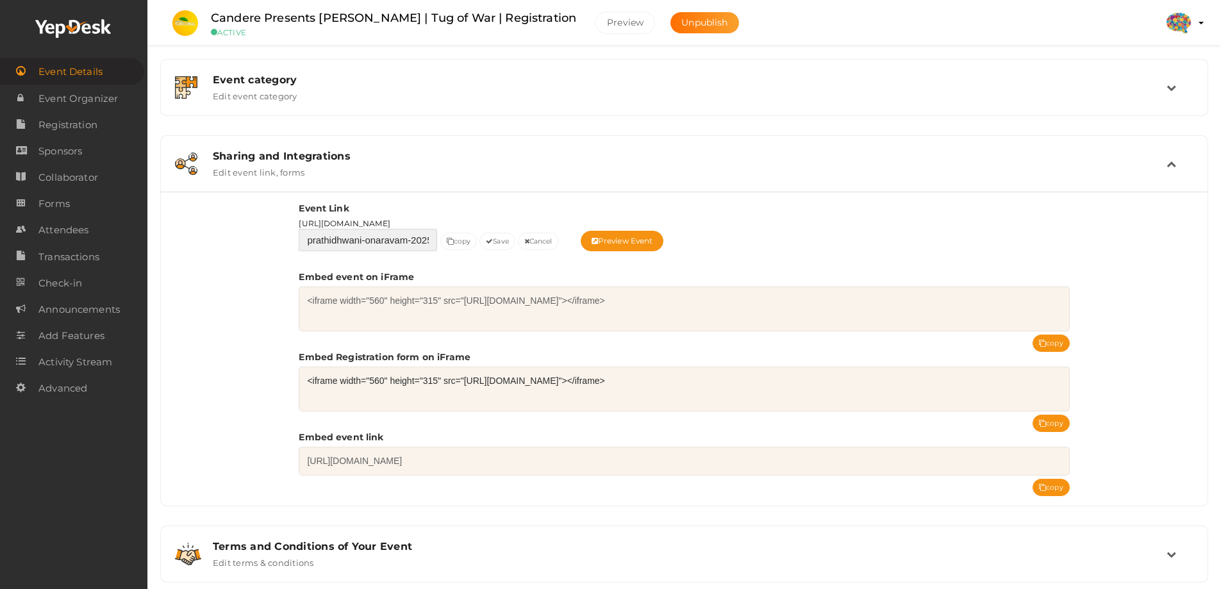
click at [392, 238] on input "prathidhwani-onaravam-2025-tug-of-war" at bounding box center [368, 240] width 138 height 22
paste input "prathidhwani-onaravam-2025-tug-of-war"
type input "prathidhwani-onaravam-2025-tug-of-war"
click at [490, 238] on icon "button" at bounding box center [489, 241] width 7 height 7
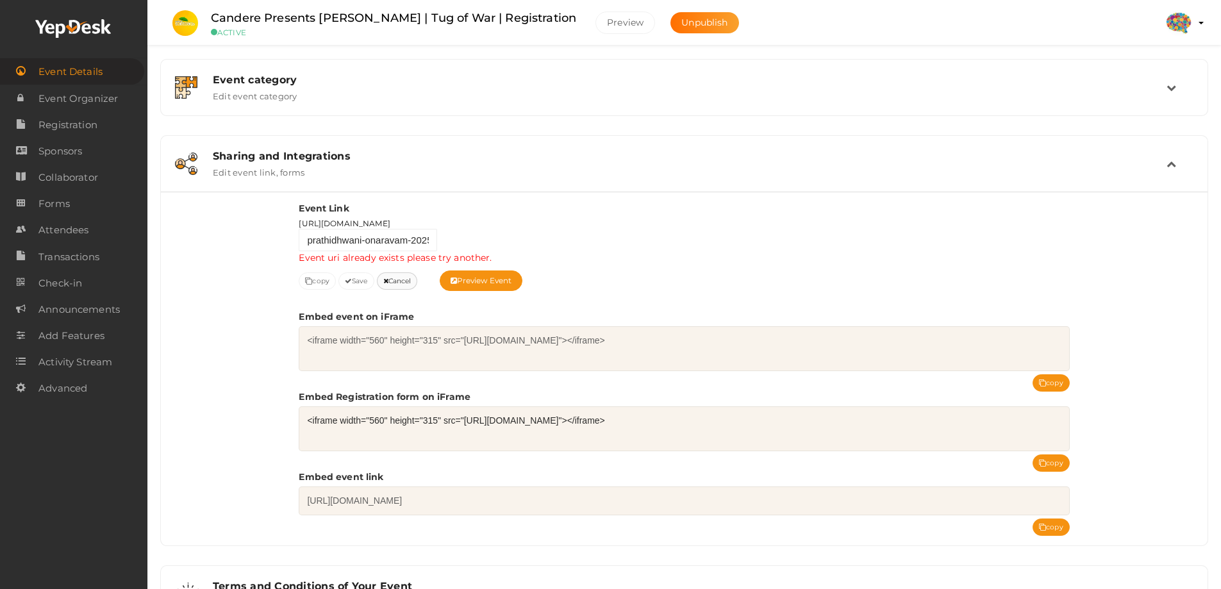
click at [406, 284] on button "Cancel" at bounding box center [397, 280] width 41 height 17
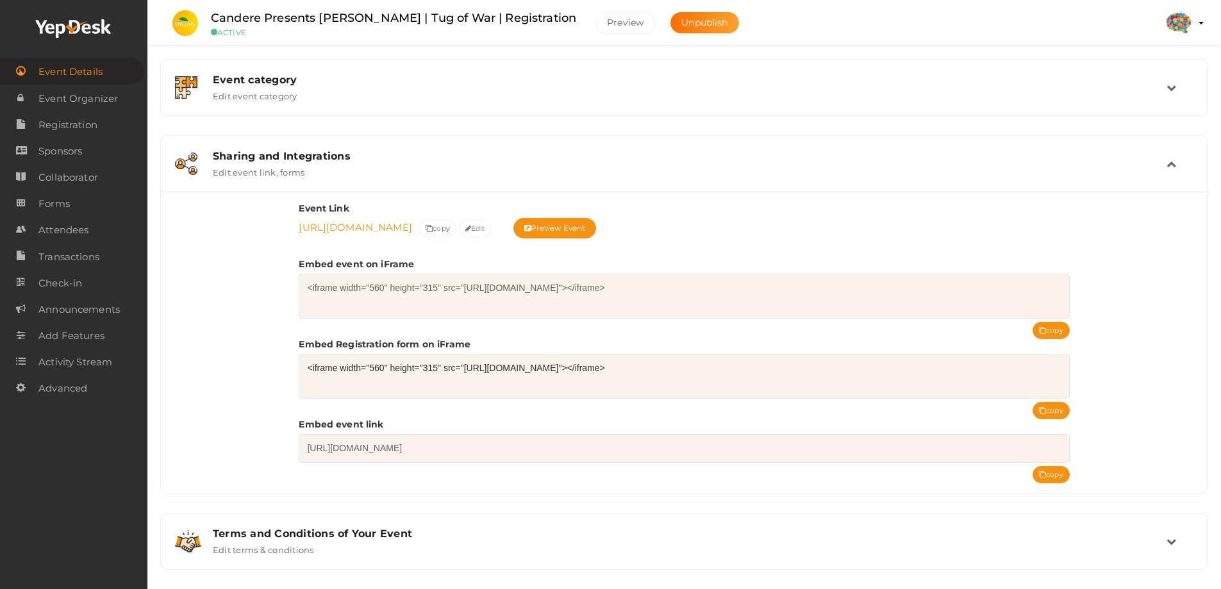
drag, startPoint x: 288, startPoint y: 224, endPoint x: 628, endPoint y: 224, distance: 339.6
click at [628, 224] on div "Event Link https://www.yepdesk.com/prathidhwani-onaravam-2025-tug-of-war https:…" at bounding box center [684, 342] width 1046 height 301
copy link "https://www.yepdesk.com/prathidhwani-onaravam-2025-tug-of-war"
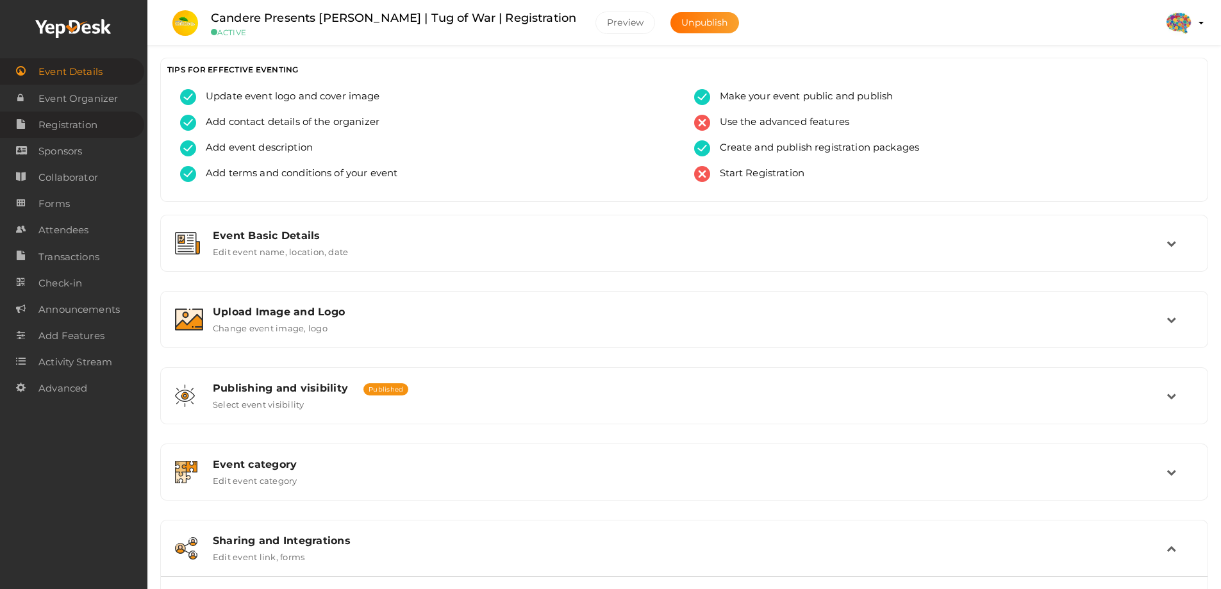
click at [63, 137] on span "Registration" at bounding box center [67, 125] width 59 height 26
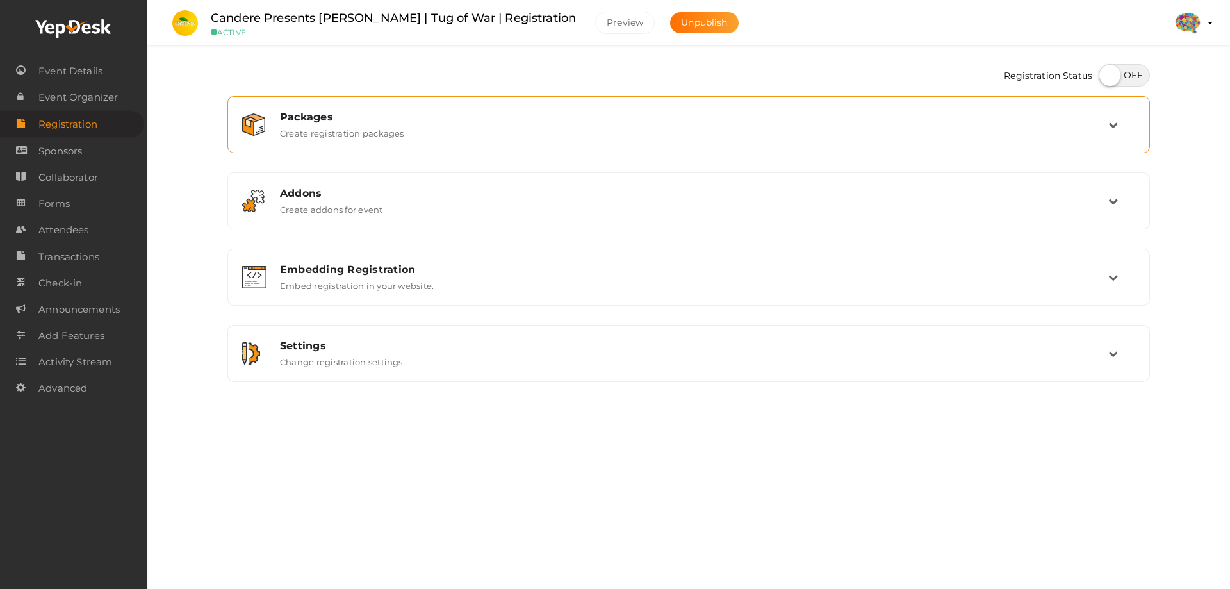
click at [371, 118] on div "Packages" at bounding box center [694, 117] width 829 height 12
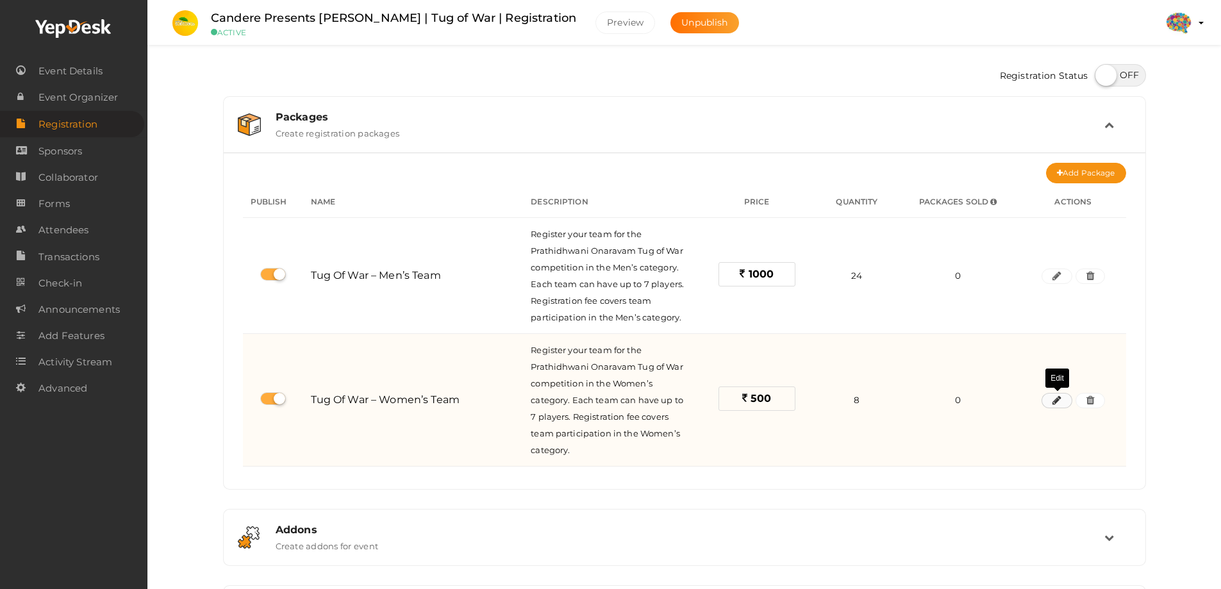
click at [1061, 397] on icon "button" at bounding box center [1056, 401] width 9 height 8
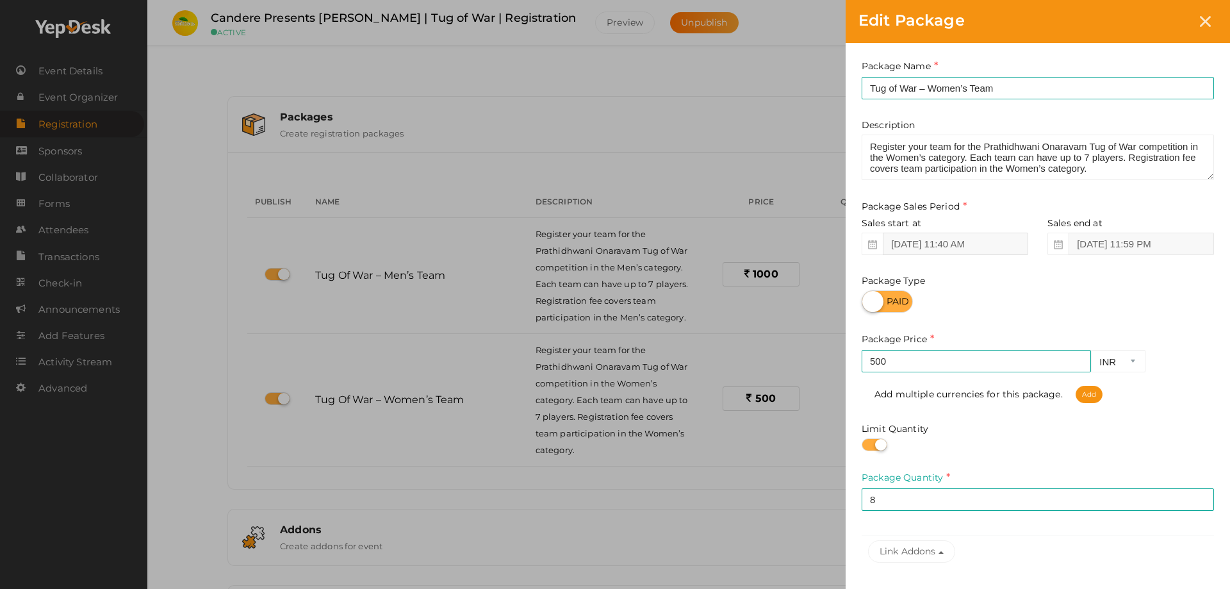
click at [980, 246] on input "Aug 18, 2025 11:40 AM" at bounding box center [955, 244] width 145 height 22
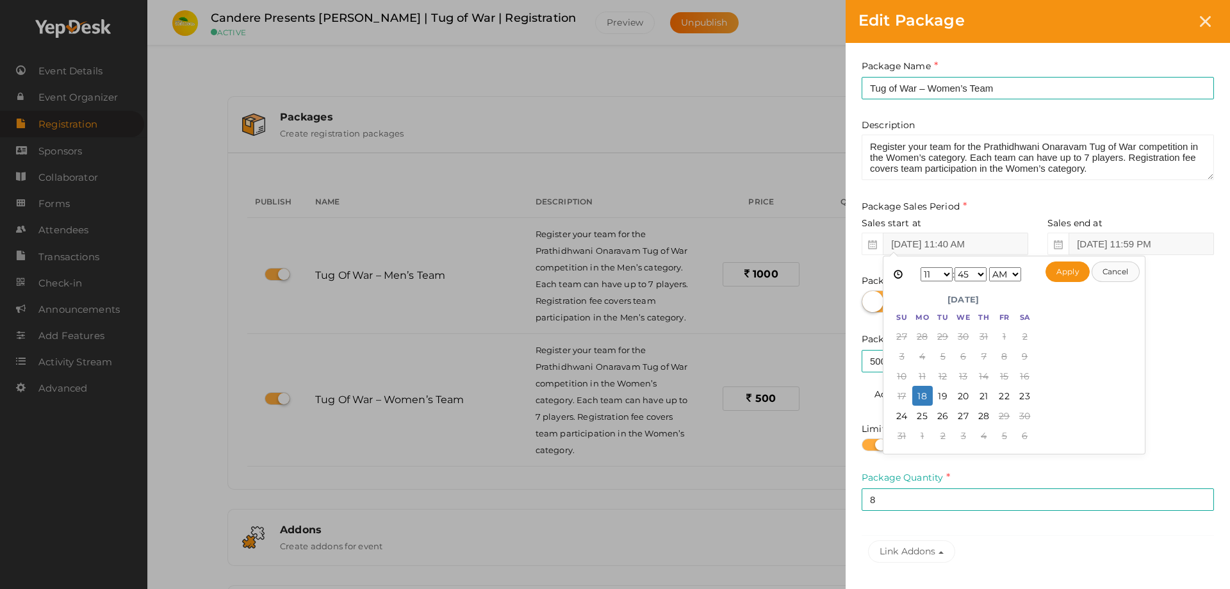
click at [1119, 276] on button "Cancel" at bounding box center [1116, 271] width 48 height 21
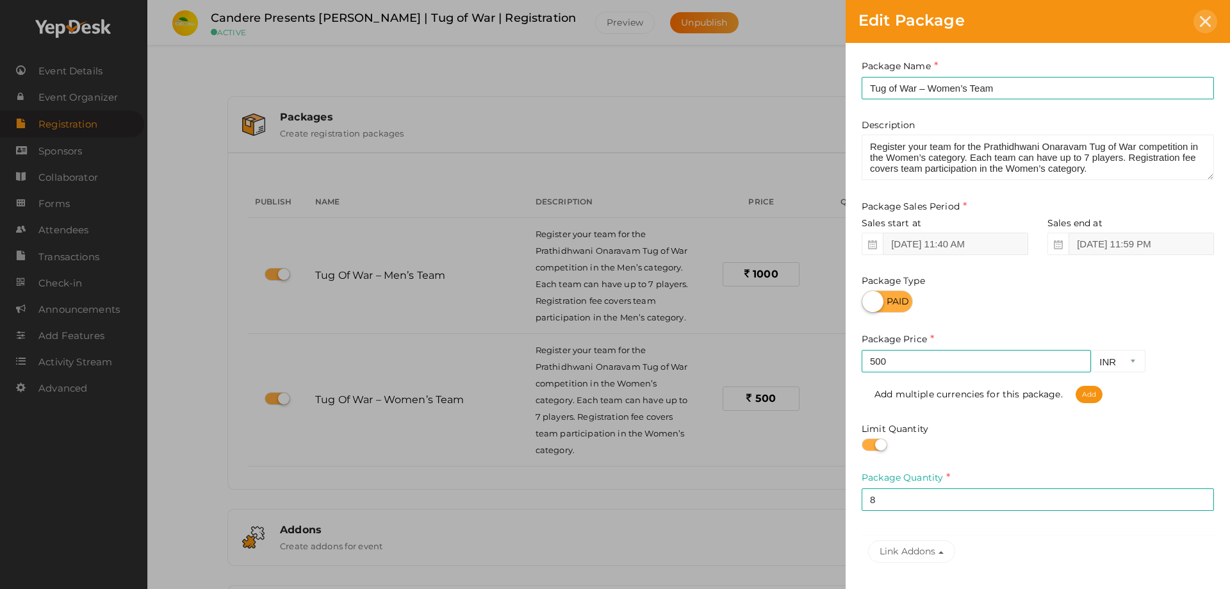
click at [1210, 22] on icon at bounding box center [1205, 21] width 11 height 11
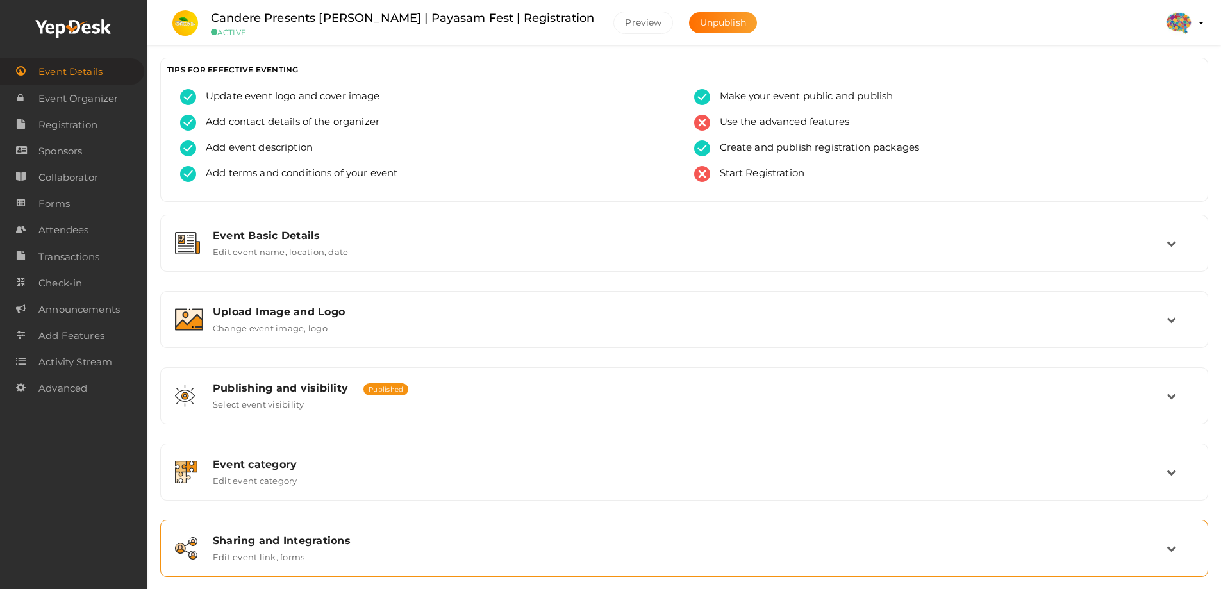
click at [320, 545] on div "Sharing and Integrations" at bounding box center [690, 540] width 954 height 12
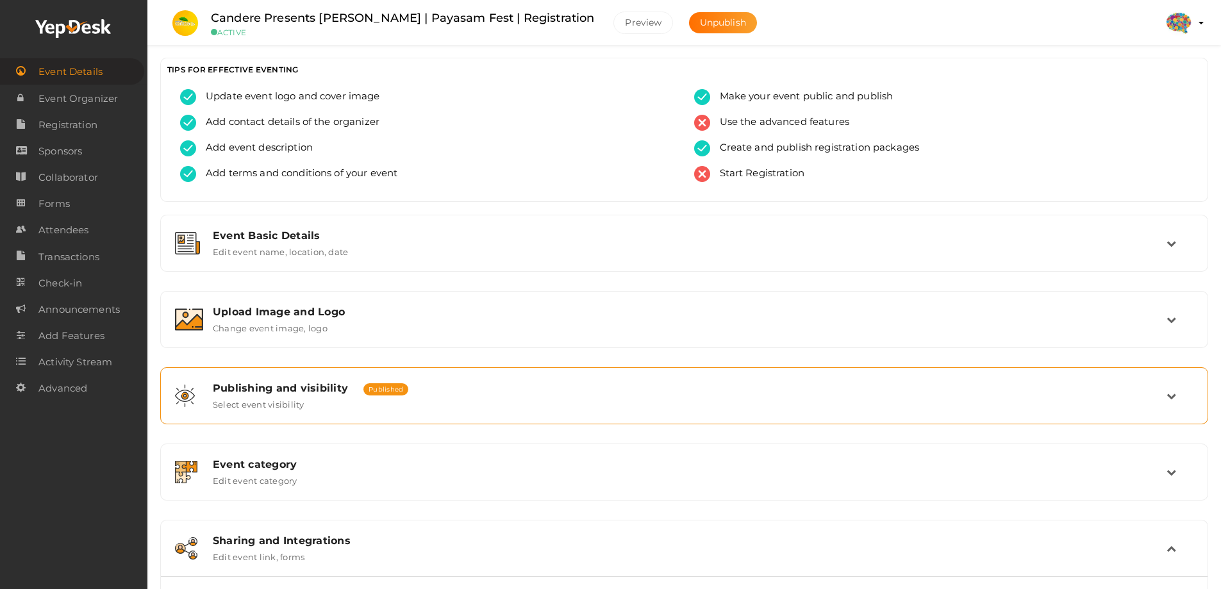
scroll to position [384, 0]
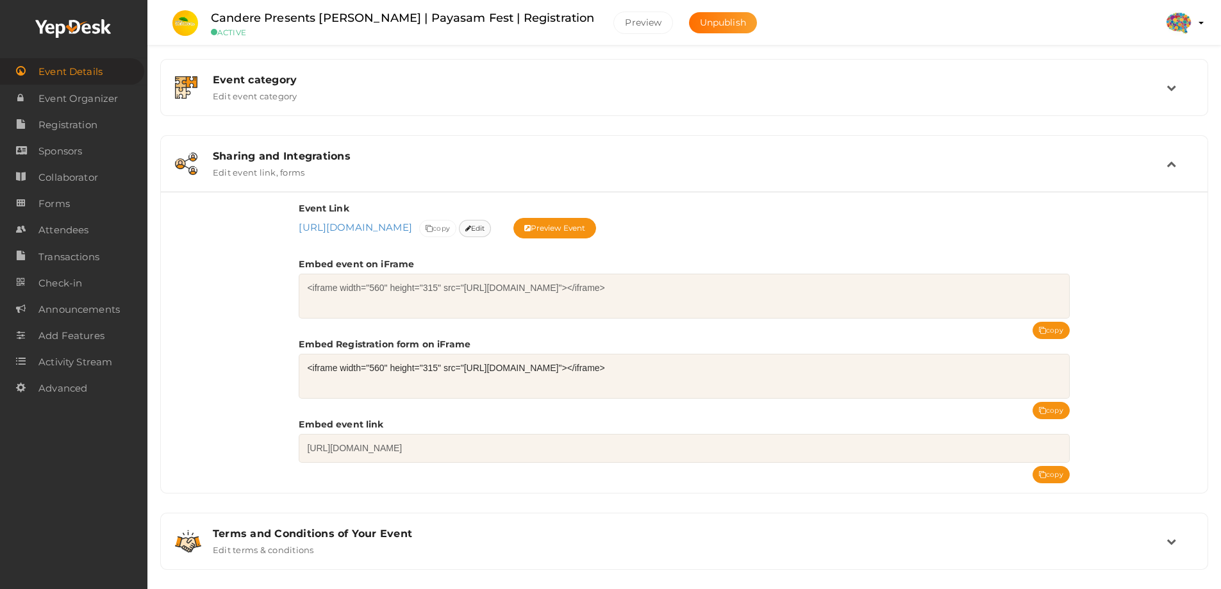
click at [485, 225] on span "Edit" at bounding box center [475, 228] width 20 height 13
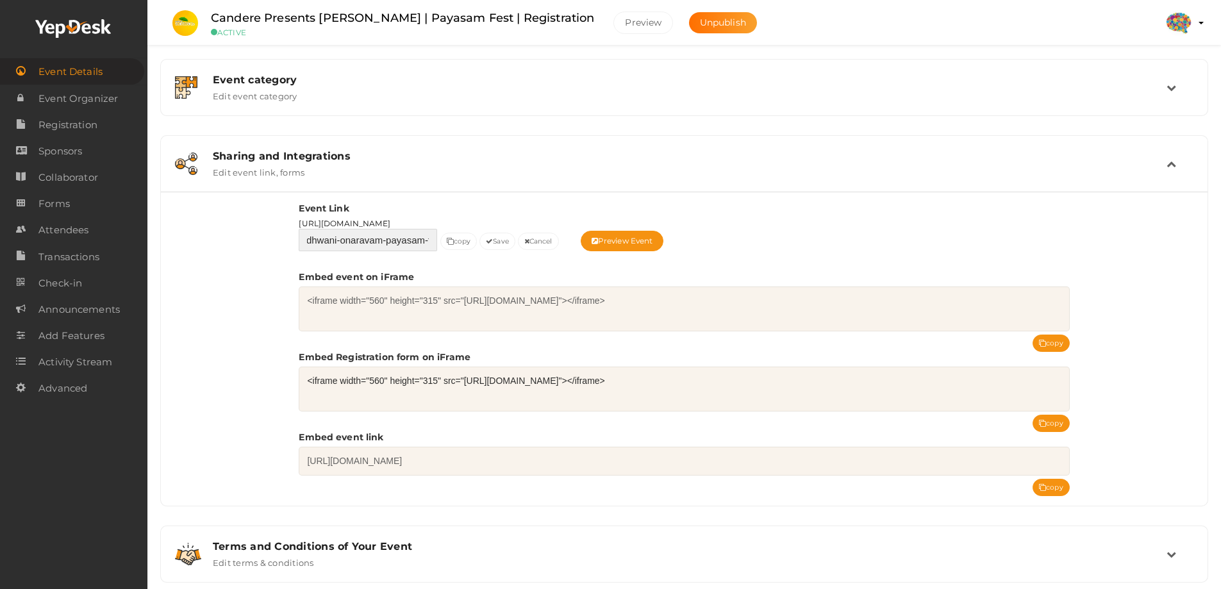
scroll to position [0, 38]
drag, startPoint x: 409, startPoint y: 239, endPoint x: 491, endPoint y: 238, distance: 82.7
click at [491, 238] on div "Event Link [URL][DOMAIN_NAME] prathidhwani-onaravam-payasam-fest Event uri is m…" at bounding box center [684, 226] width 770 height 49
click at [320, 235] on input "prathidhwani-onaravam-payasam-fest" at bounding box center [368, 240] width 138 height 22
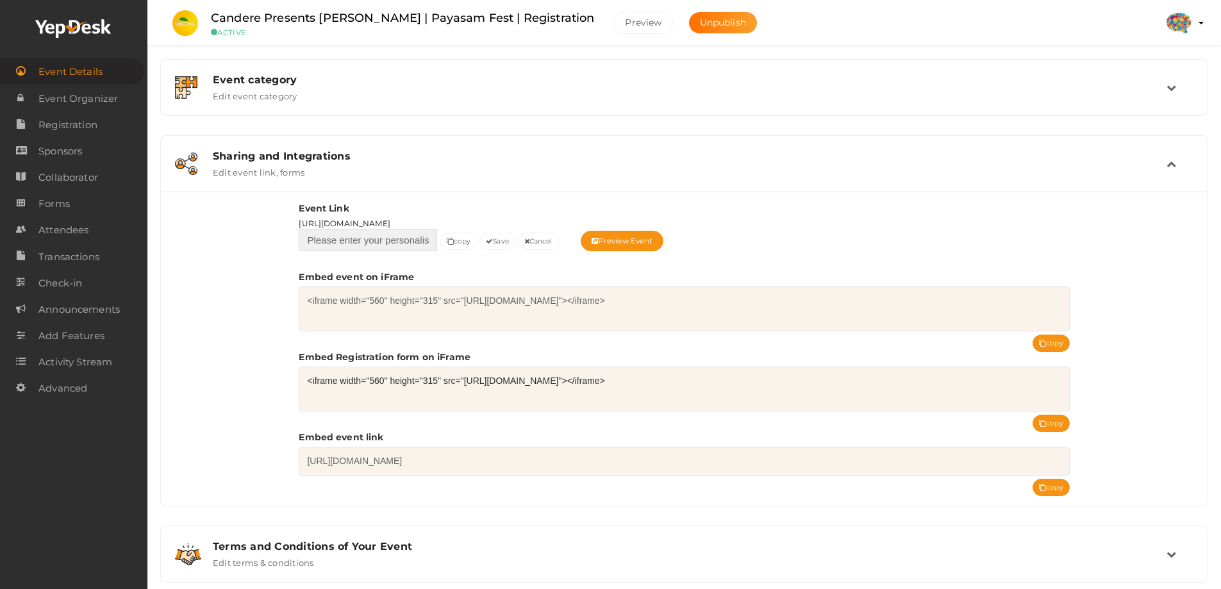
paste input "prathidhwani-onaravam-2025-payasam-fest"
type input "prathidhwani-onaravam-2025-payasam-fest"
click at [515, 237] on button "Save" at bounding box center [497, 241] width 36 height 17
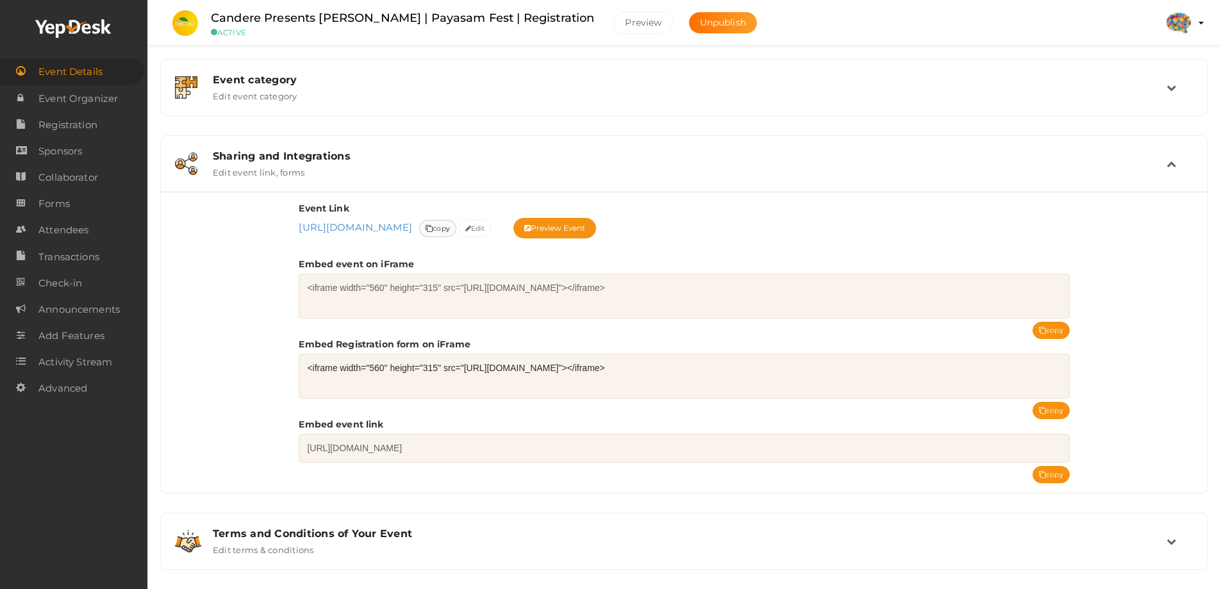
click at [433, 226] on icon at bounding box center [428, 229] width 7 height 7
drag, startPoint x: 292, startPoint y: 227, endPoint x: 648, endPoint y: 229, distance: 355.6
click at [648, 229] on div "Event Link [URL][DOMAIN_NAME] [URL][DOMAIN_NAME] Event uri is mandatory. Event …" at bounding box center [684, 342] width 1046 height 301
copy span "[URL][DOMAIN_NAME]"
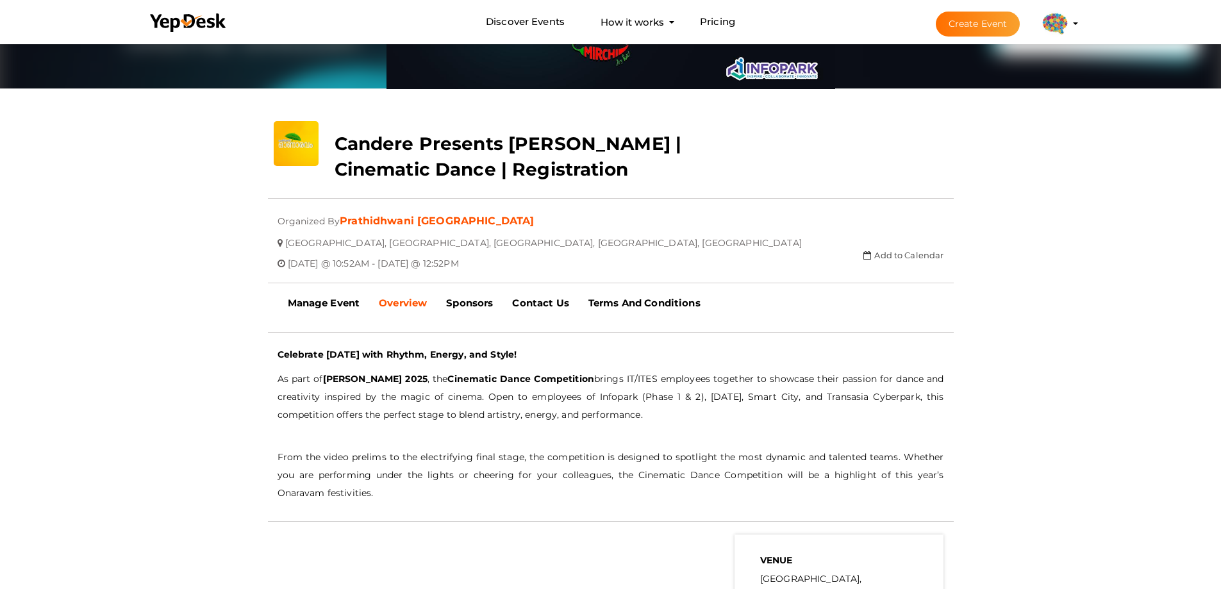
scroll to position [192, 0]
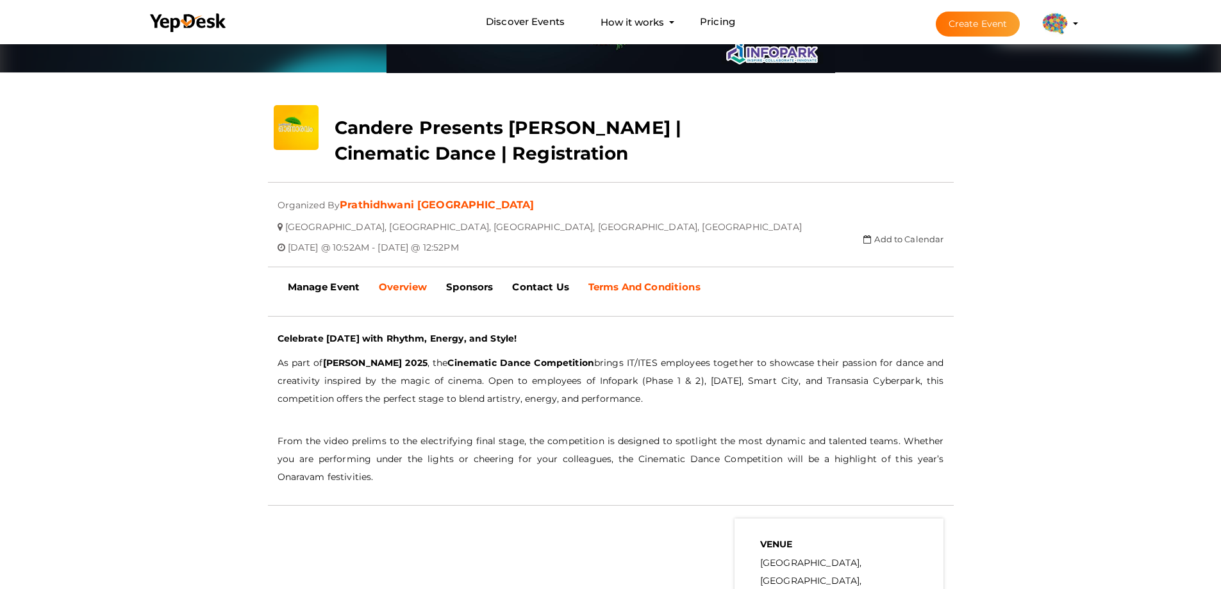
click at [665, 283] on b "Terms And Conditions" at bounding box center [644, 287] width 112 height 12
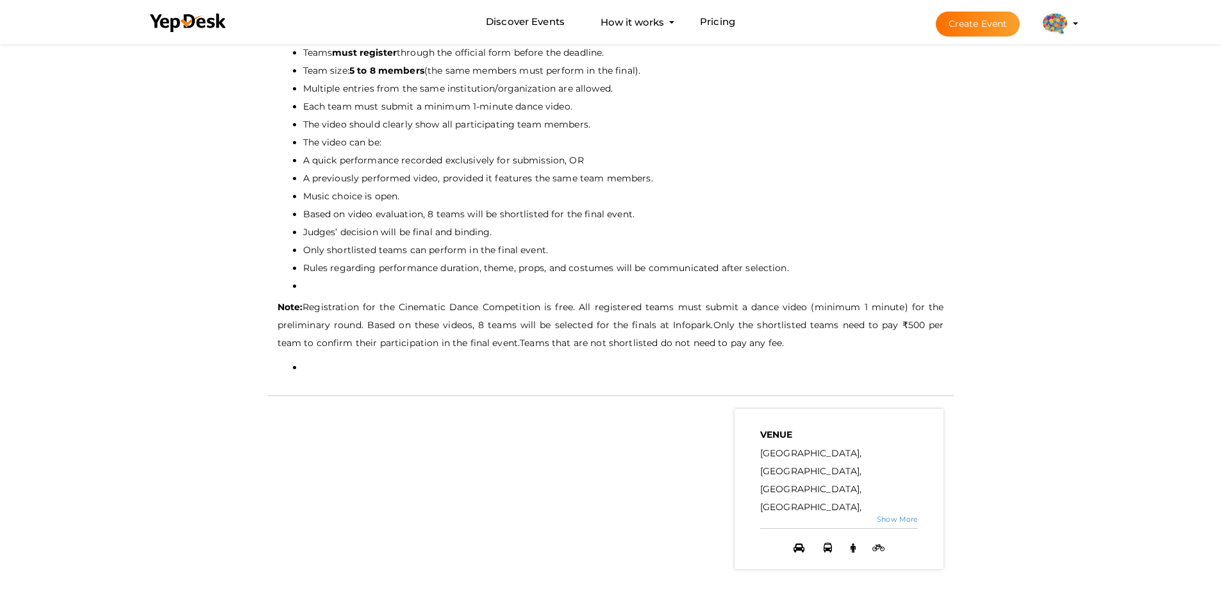
scroll to position [577, 0]
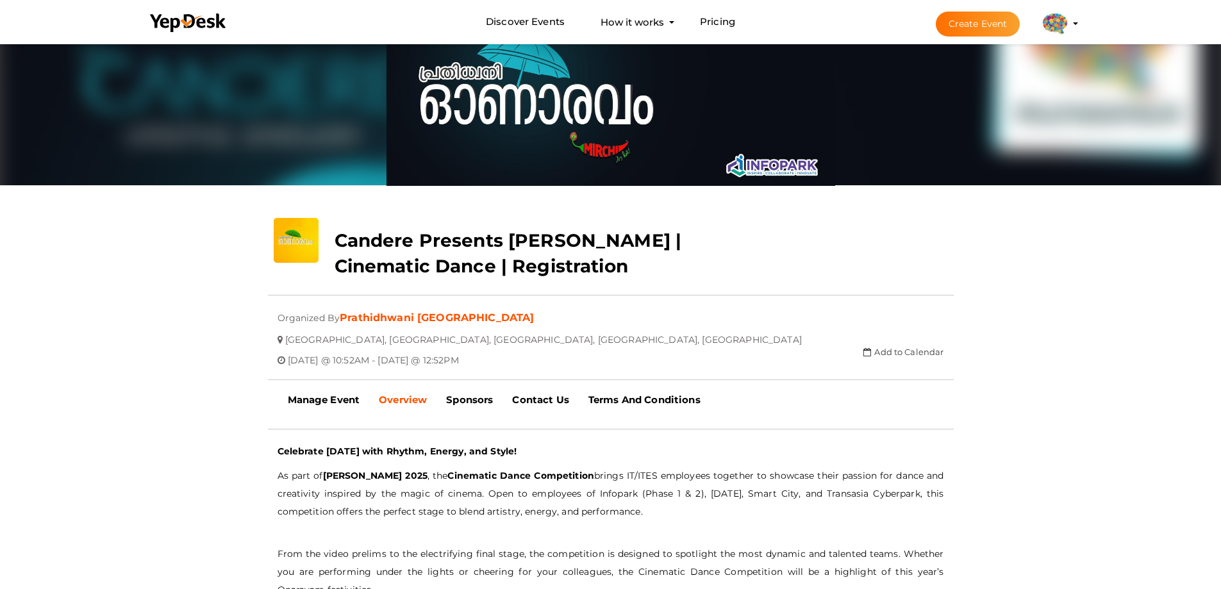
scroll to position [384, 0]
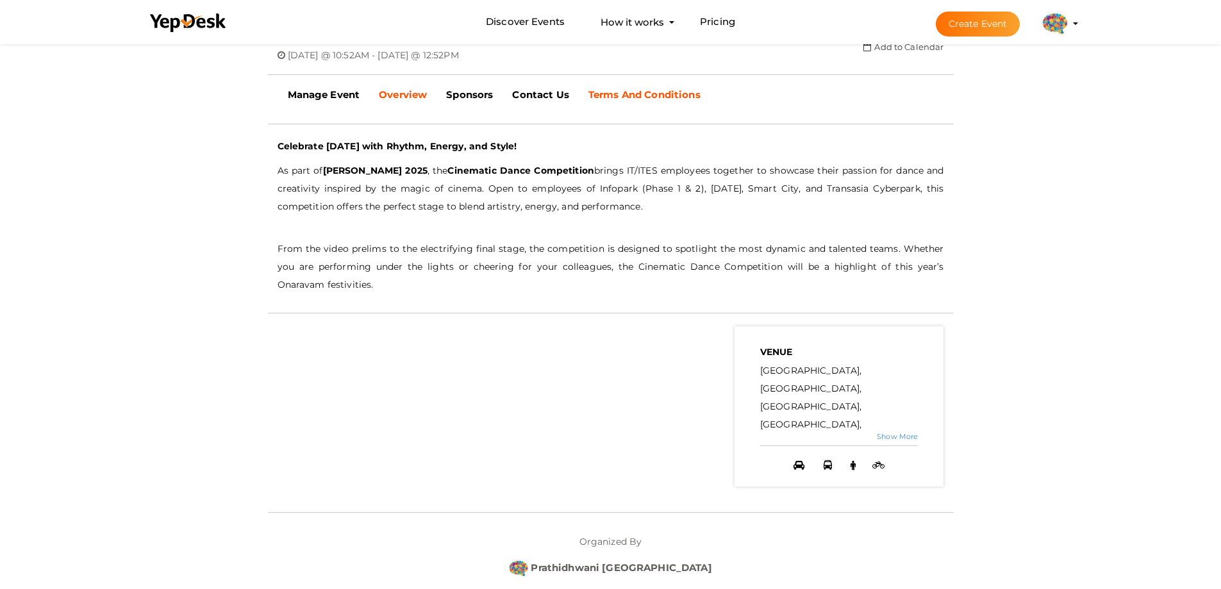
click at [675, 90] on b "Terms And Conditions" at bounding box center [644, 94] width 112 height 12
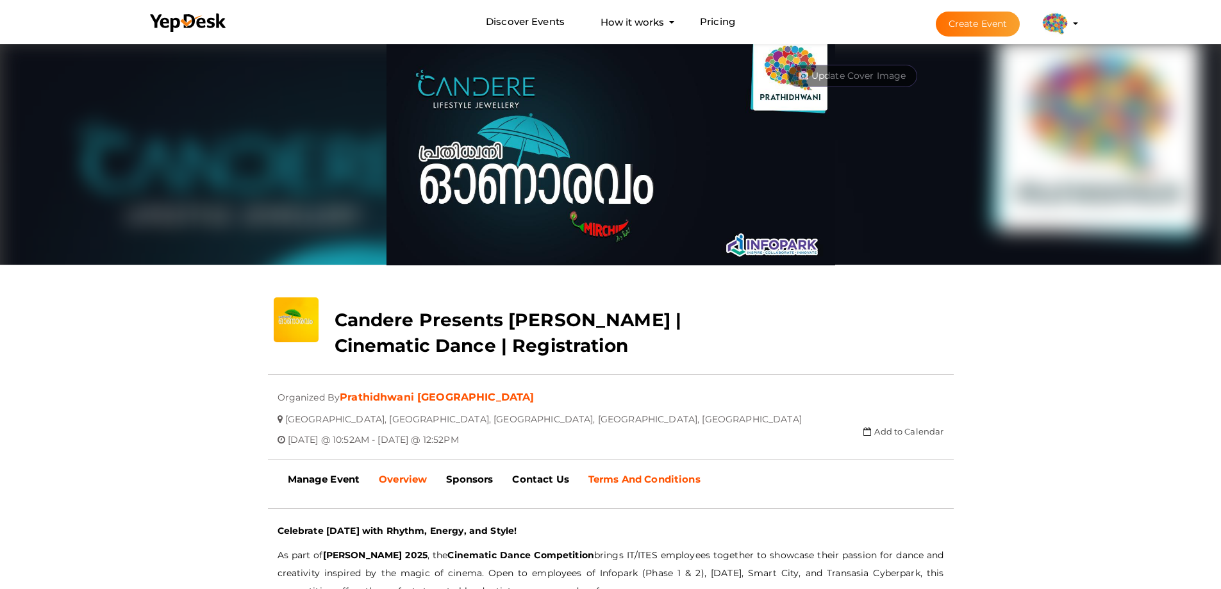
click at [631, 483] on b "Terms And Conditions" at bounding box center [644, 479] width 112 height 12
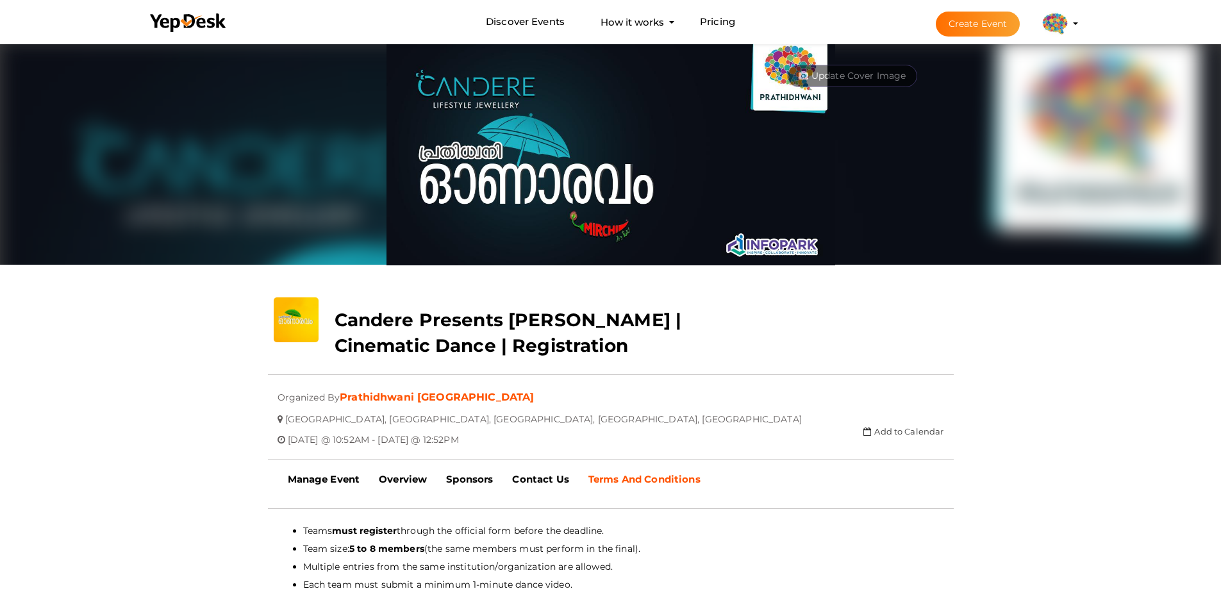
scroll to position [384, 0]
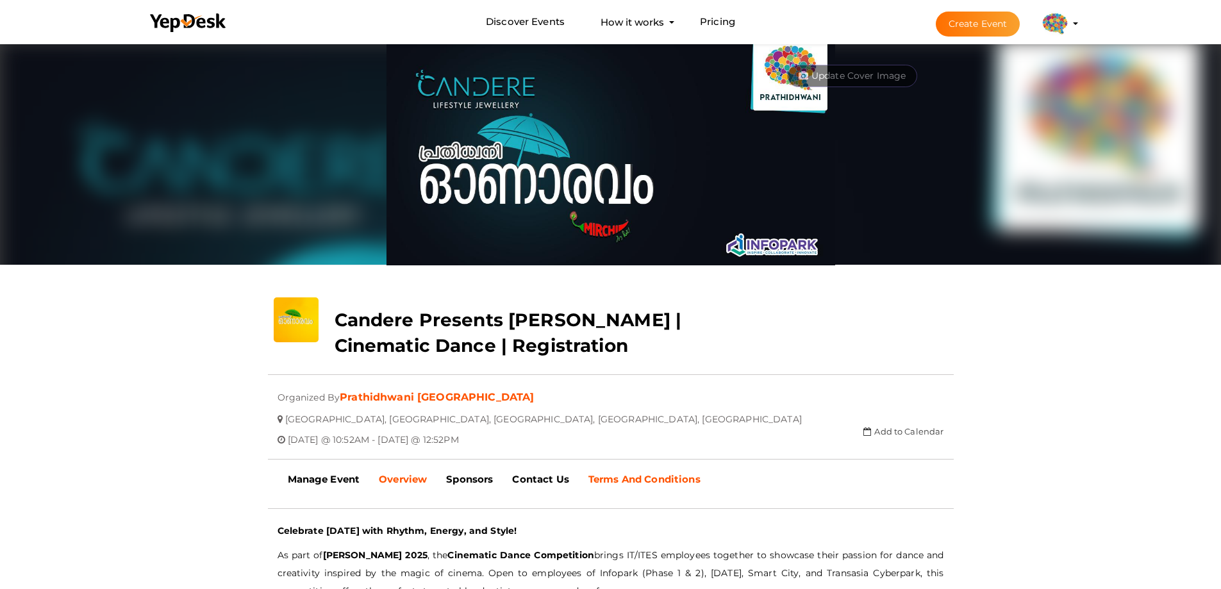
click at [660, 468] on link "Terms And Conditions" at bounding box center [644, 479] width 131 height 32
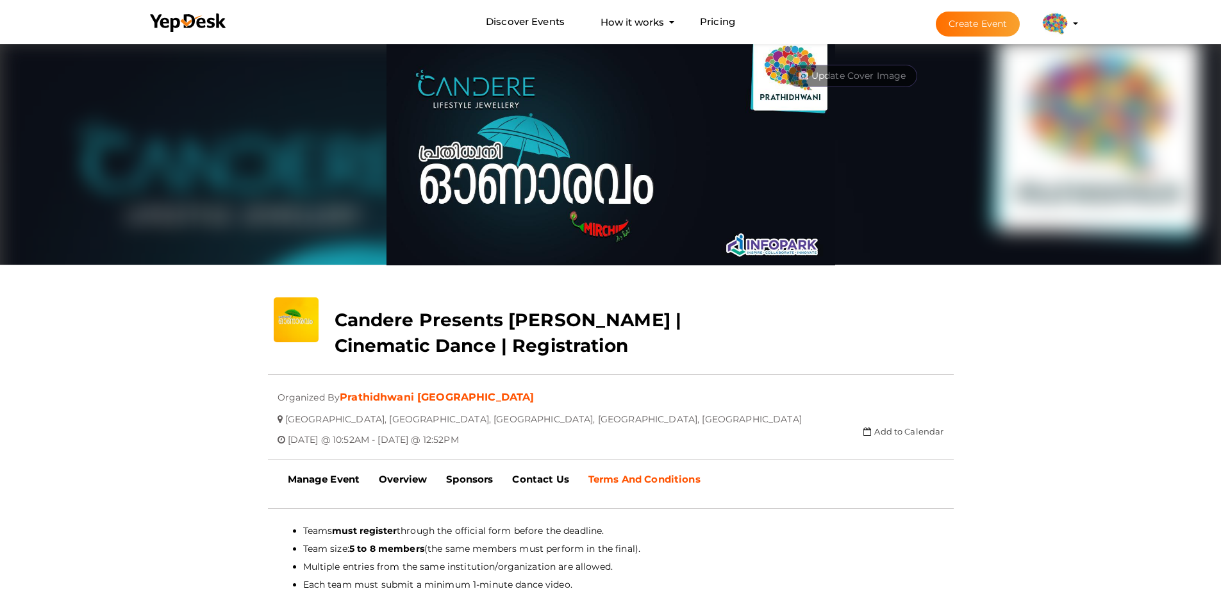
scroll to position [384, 0]
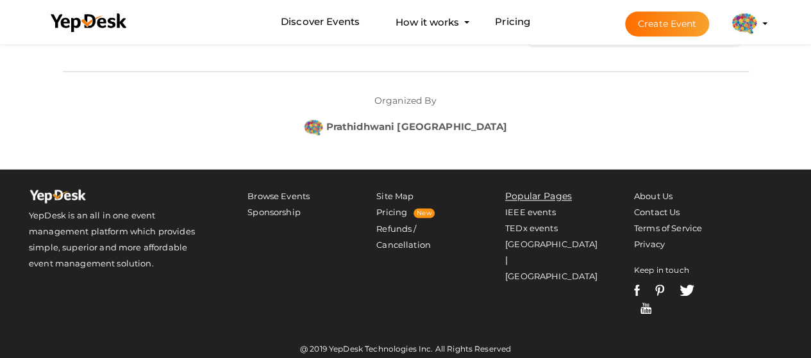
scroll to position [893, 0]
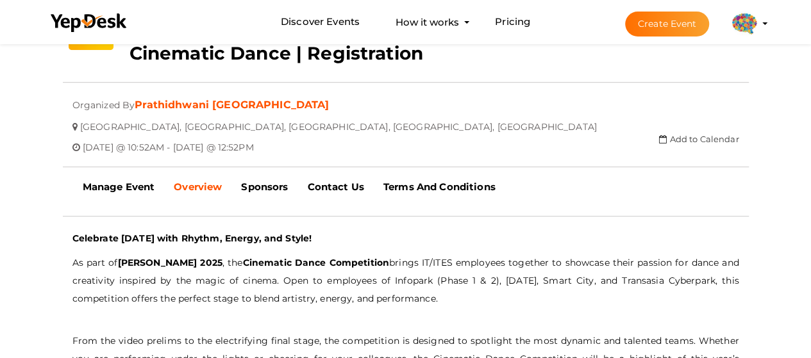
scroll to position [384, 0]
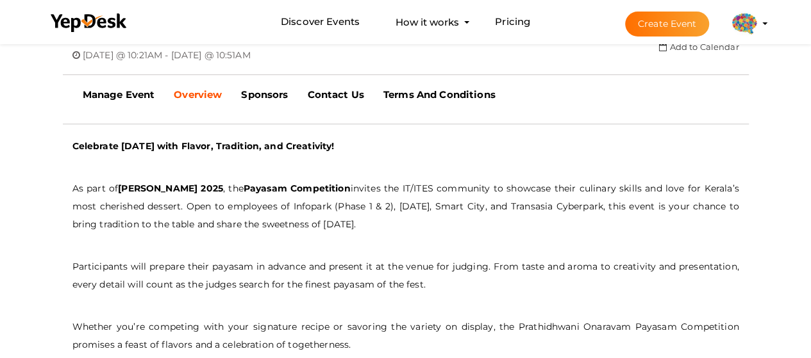
scroll to position [769, 0]
